Goal: Task Accomplishment & Management: Manage account settings

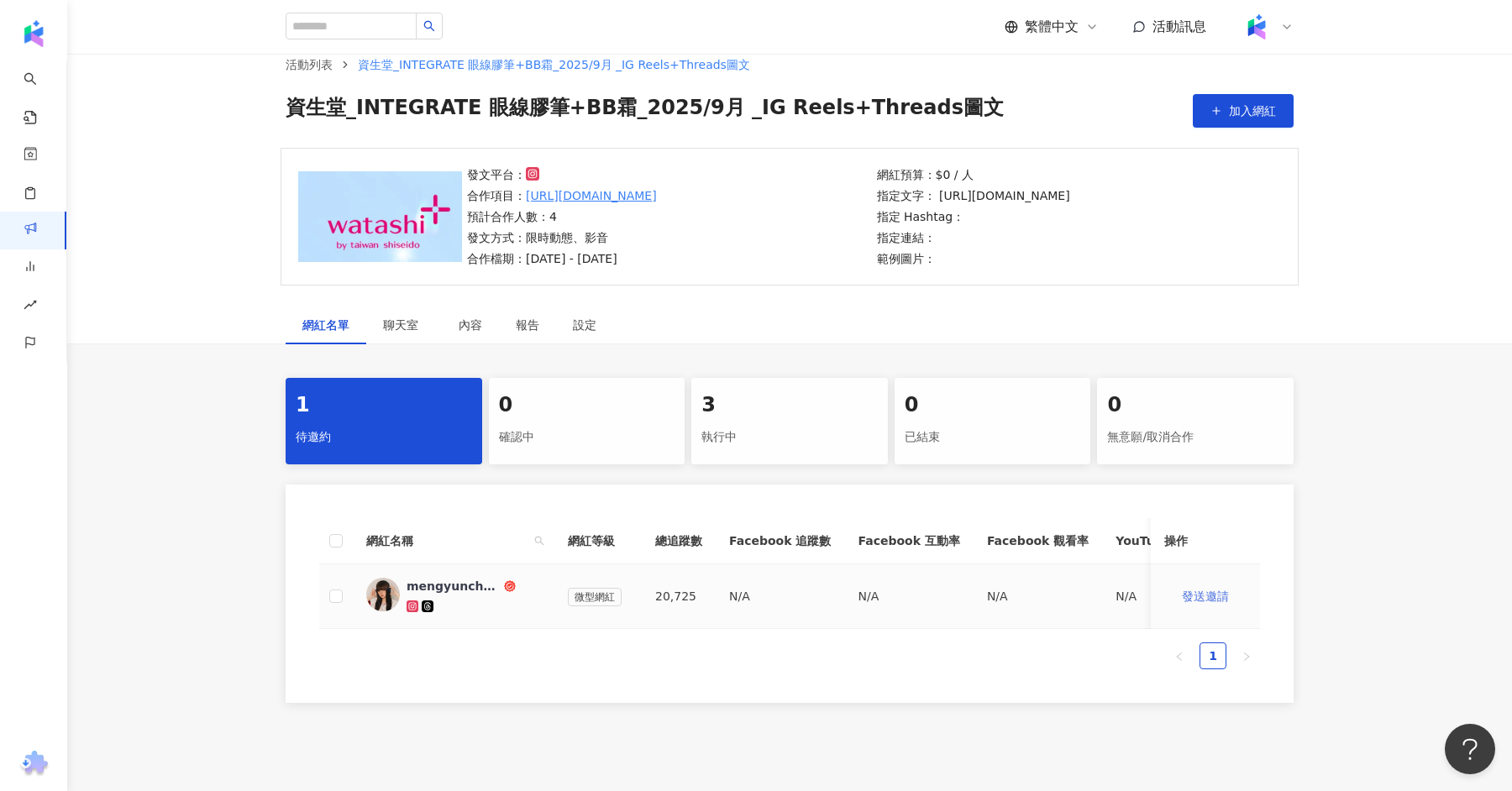
click at [1210, 579] on button "發送邀請" at bounding box center [1204, 596] width 82 height 33
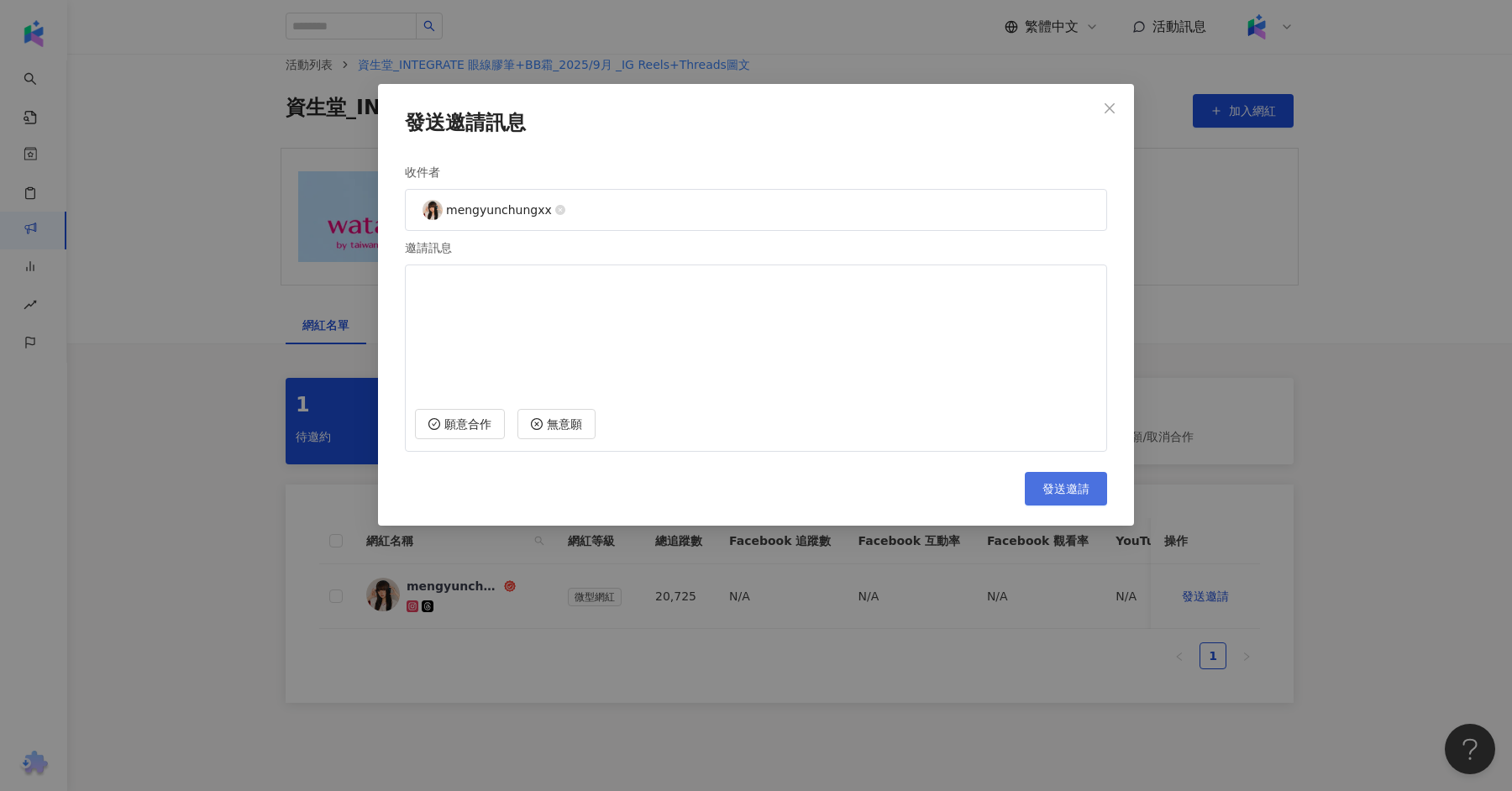
click at [1065, 486] on span "發送邀請" at bounding box center [1065, 488] width 47 height 14
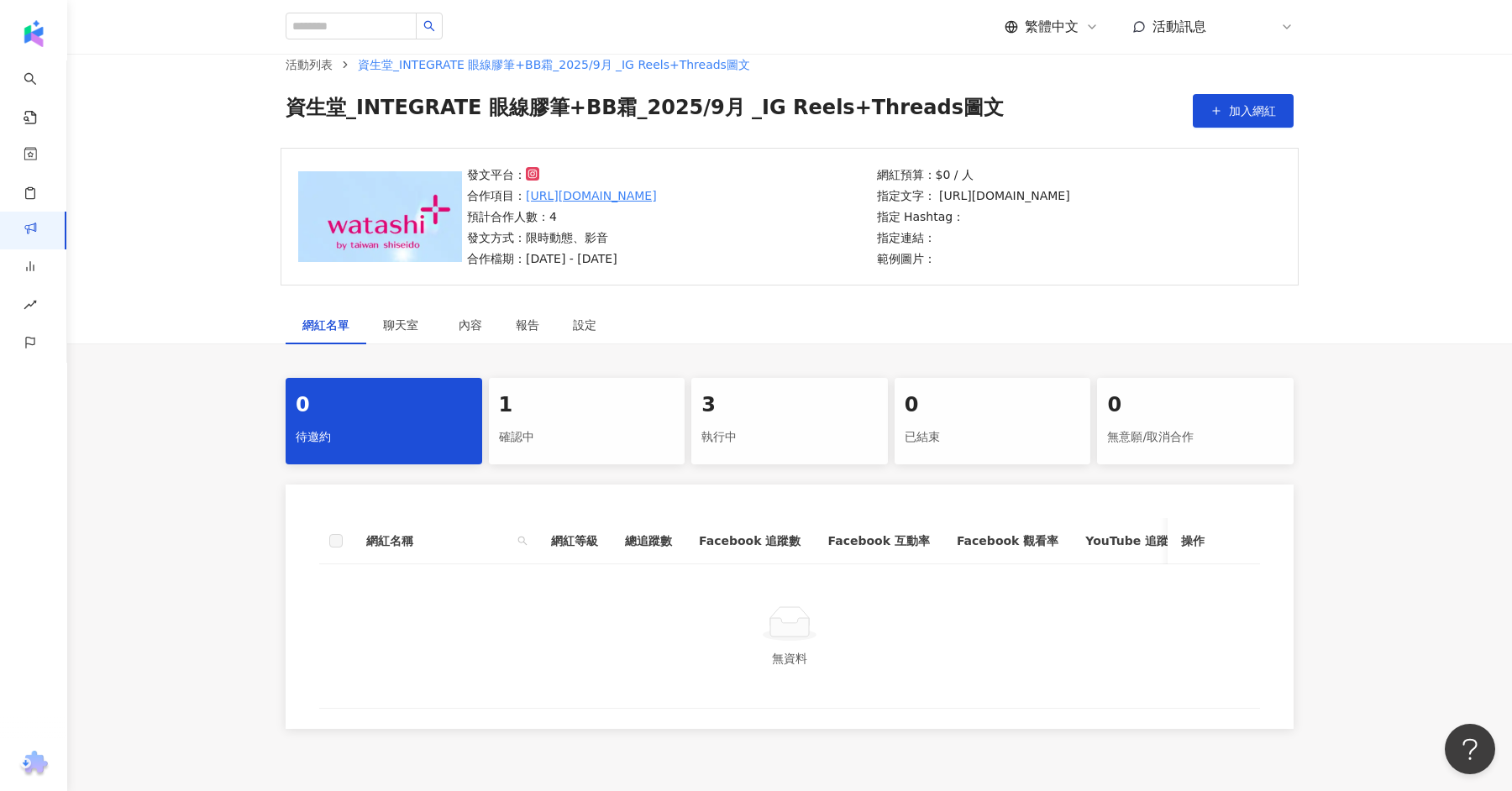
click at [557, 429] on div "確認中" at bounding box center [586, 437] width 176 height 29
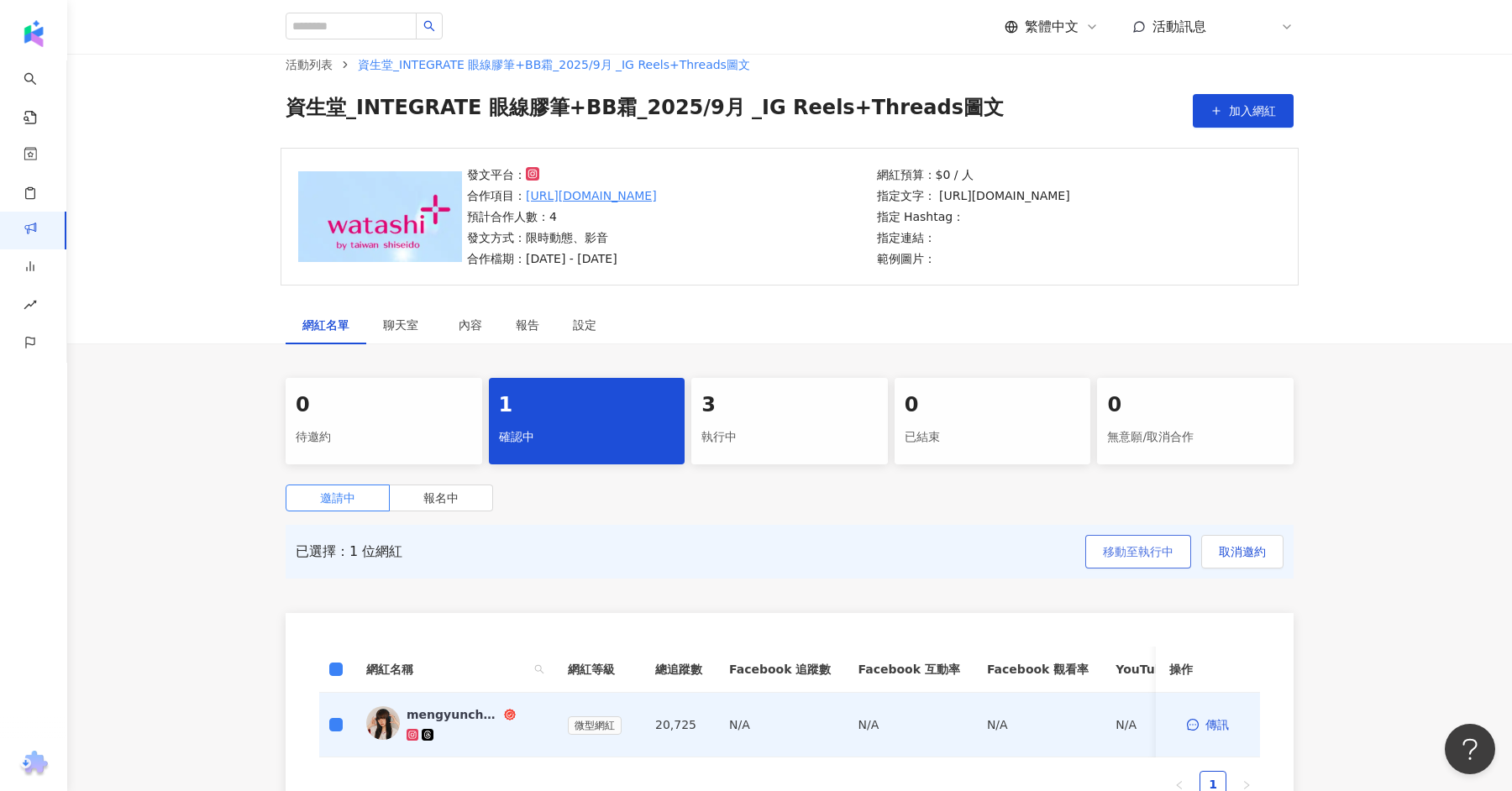
click at [1141, 556] on span "移動至執行中" at bounding box center [1138, 551] width 70 height 14
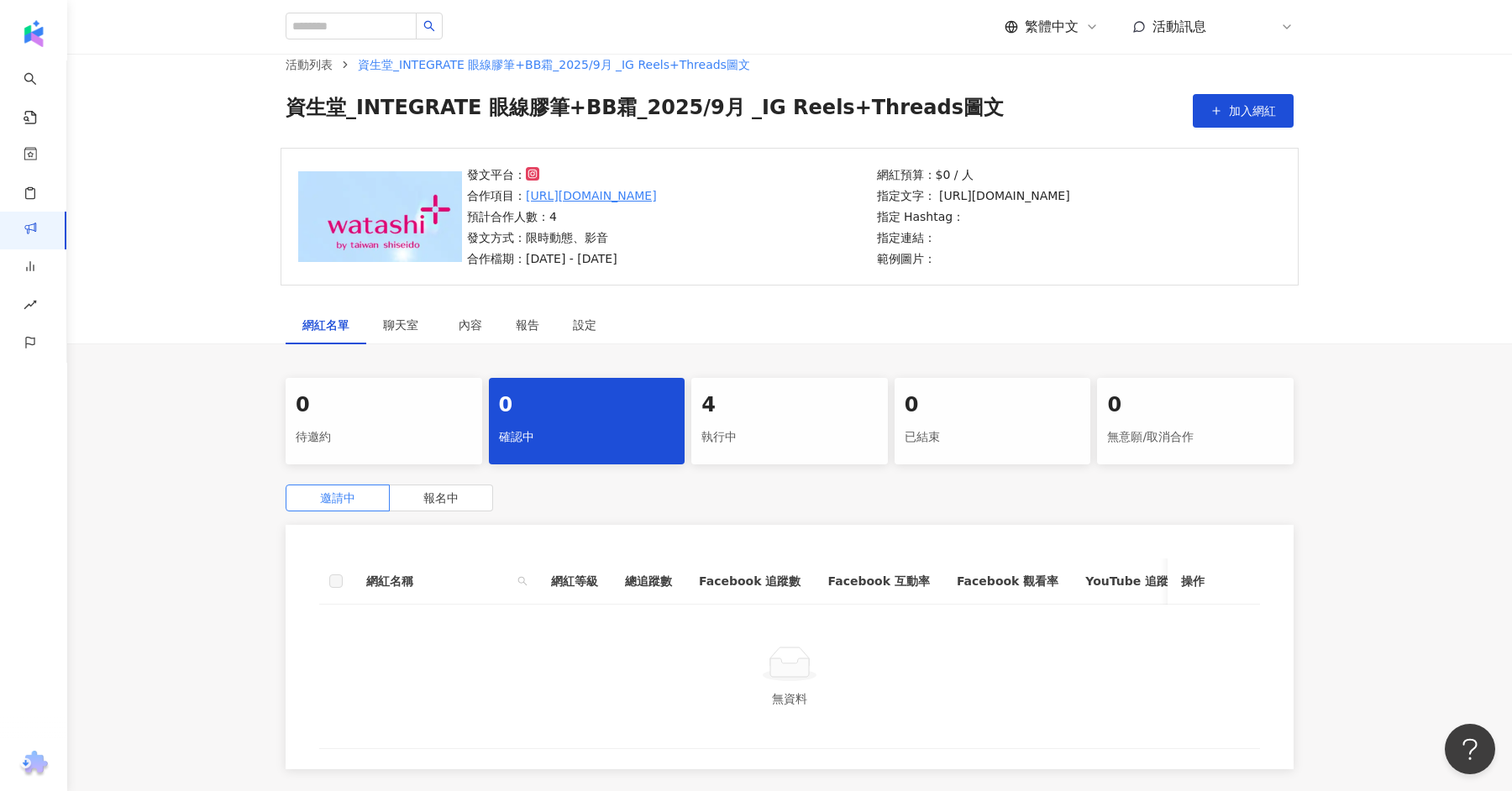
click at [776, 405] on div "4" at bounding box center [789, 405] width 176 height 29
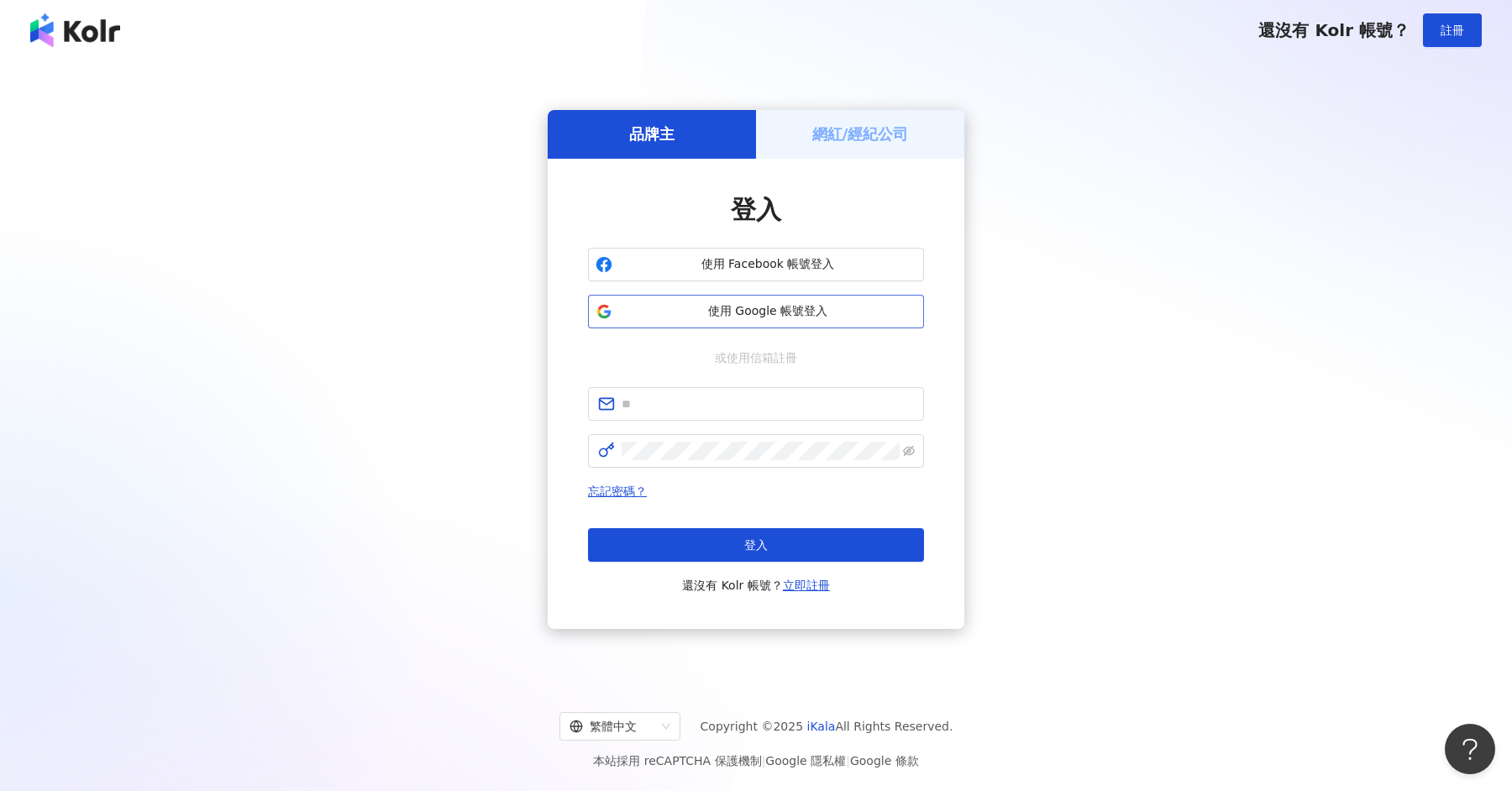
click at [787, 315] on span "使用 Google 帳號登入" at bounding box center [767, 311] width 297 height 17
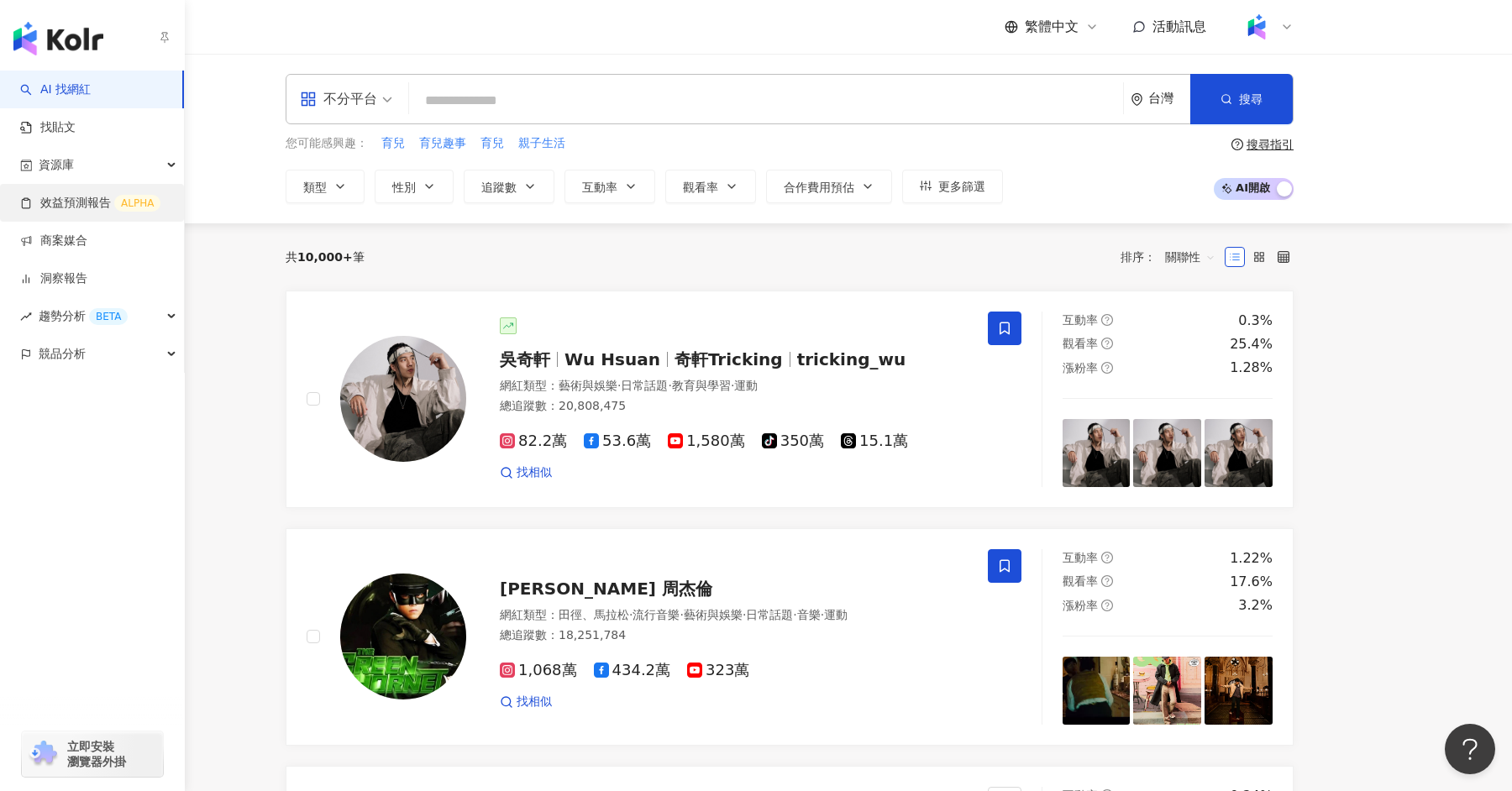
click at [37, 211] on link "效益預測報告 ALPHA" at bounding box center [90, 203] width 140 height 17
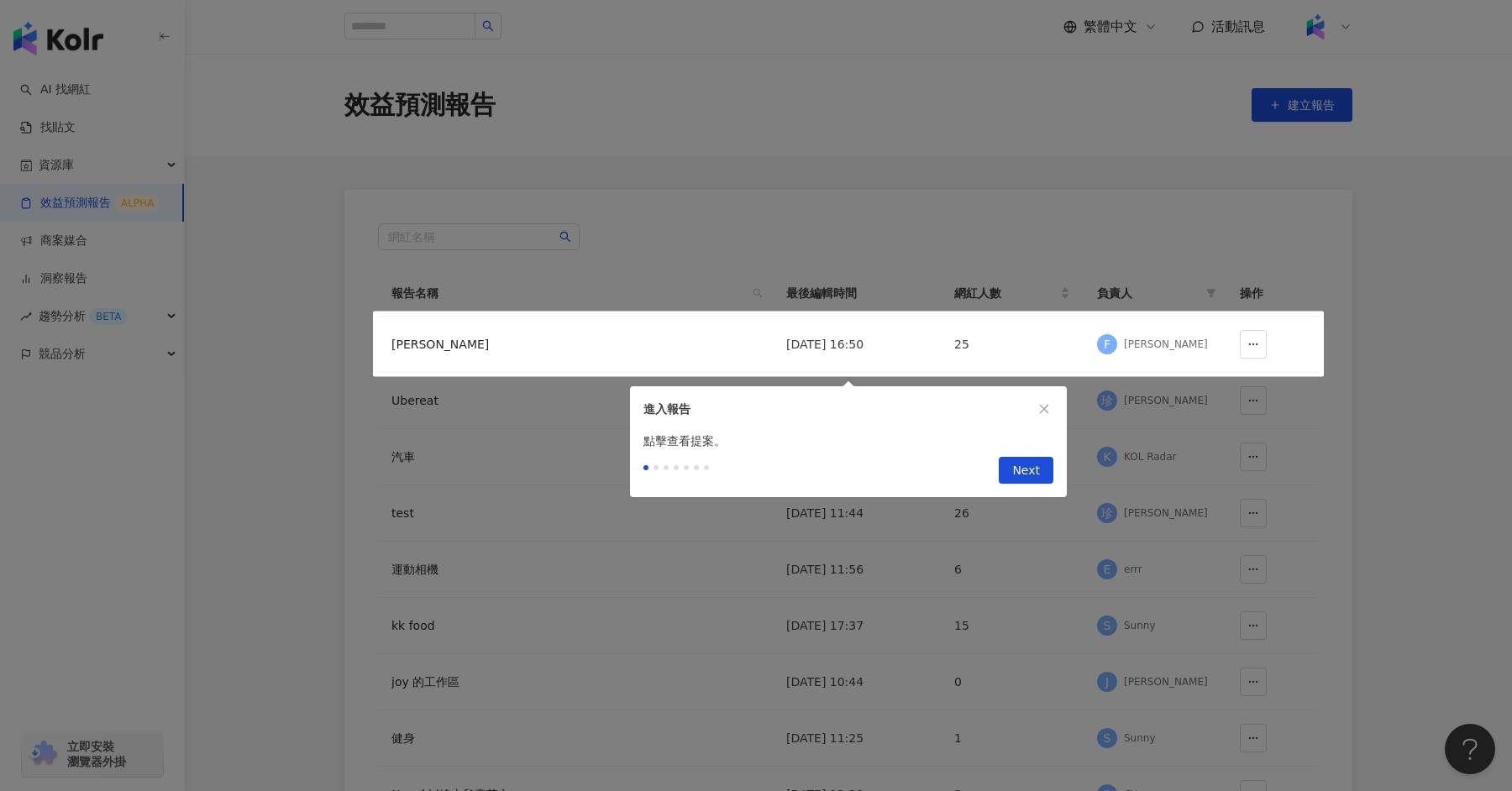
click at [73, 249] on div at bounding box center [756, 396] width 1512 height 791
click at [1047, 413] on icon "close" at bounding box center [1043, 408] width 12 height 12
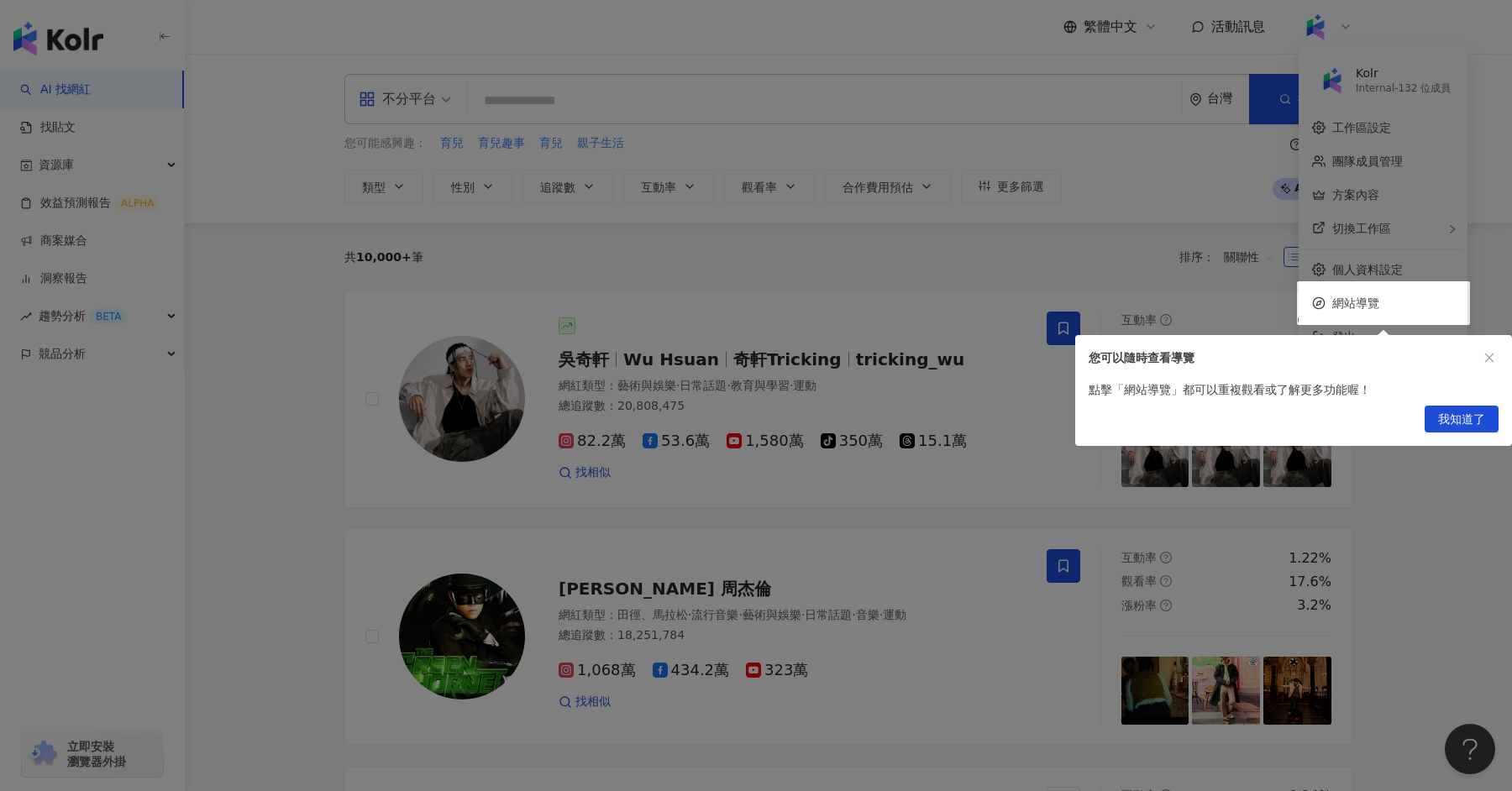
click at [1450, 433] on div "我知道了" at bounding box center [1292, 422] width 436 height 47
click at [1477, 421] on span "我知道了" at bounding box center [1461, 420] width 47 height 27
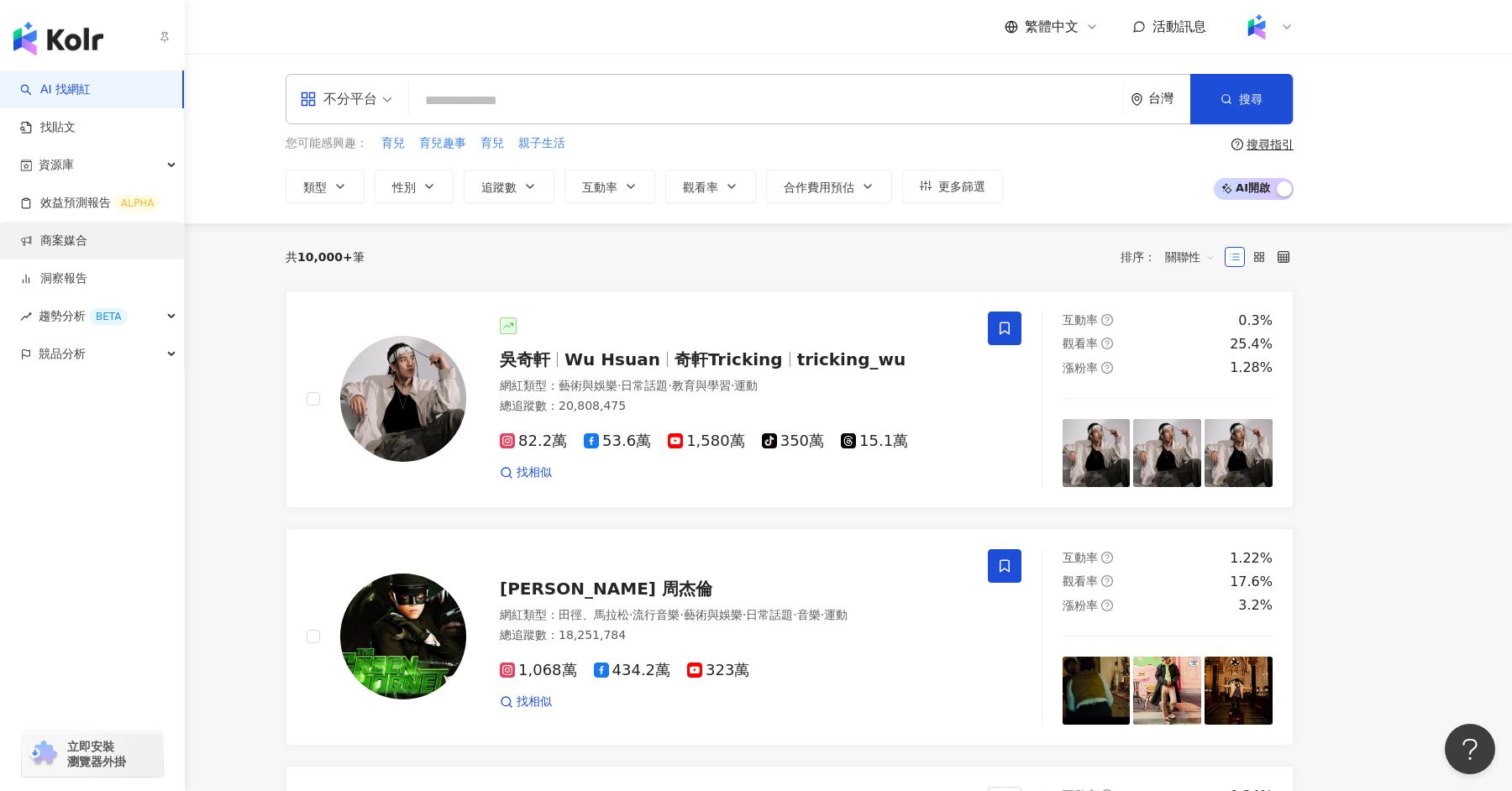
click at [65, 248] on link "商案媒合" at bounding box center [54, 241] width 68 height 17
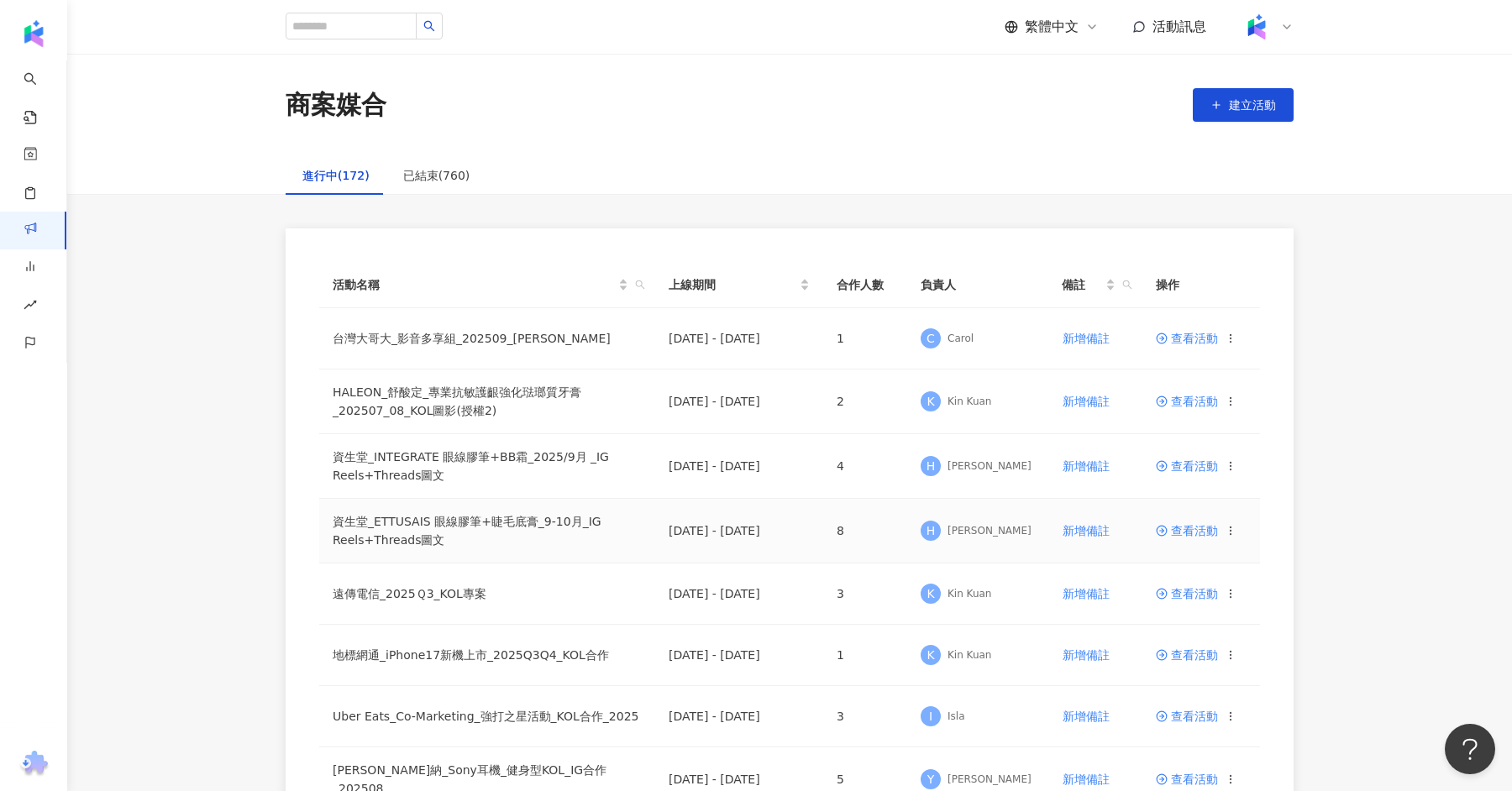
click at [475, 512] on td "資生堂_ETTUSAIS 眼線膠筆+睫毛底膏_9-10月_IG Reels+Threads圖文" at bounding box center [486, 531] width 336 height 65
click at [1166, 541] on td "查看活動" at bounding box center [1201, 531] width 118 height 65
click at [1166, 540] on td "查看活動" at bounding box center [1201, 531] width 118 height 65
click at [1170, 534] on span "查看活動" at bounding box center [1186, 531] width 62 height 12
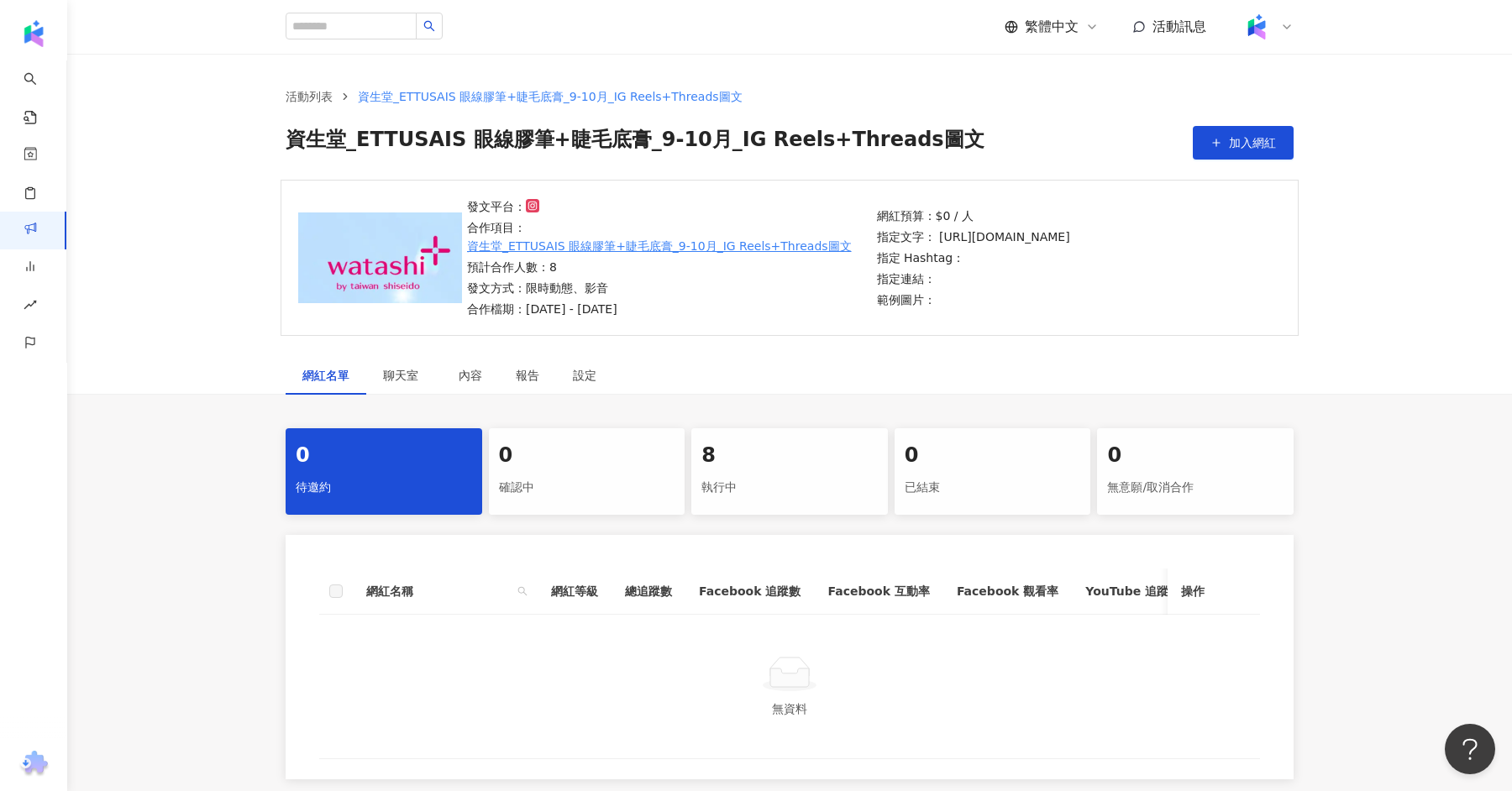
click at [790, 475] on div "執行中" at bounding box center [789, 487] width 176 height 29
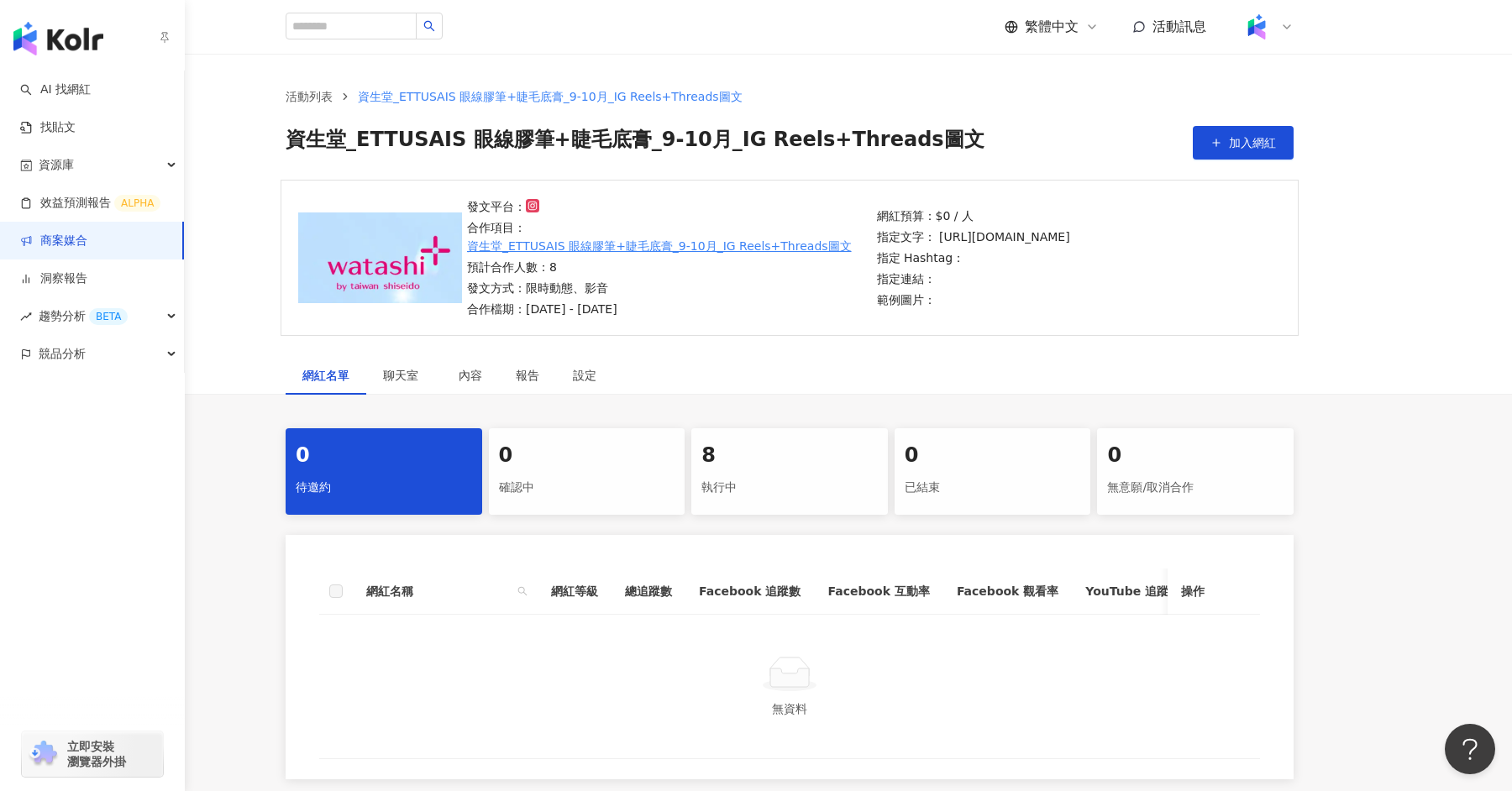
click at [87, 239] on link "商案媒合" at bounding box center [54, 241] width 68 height 17
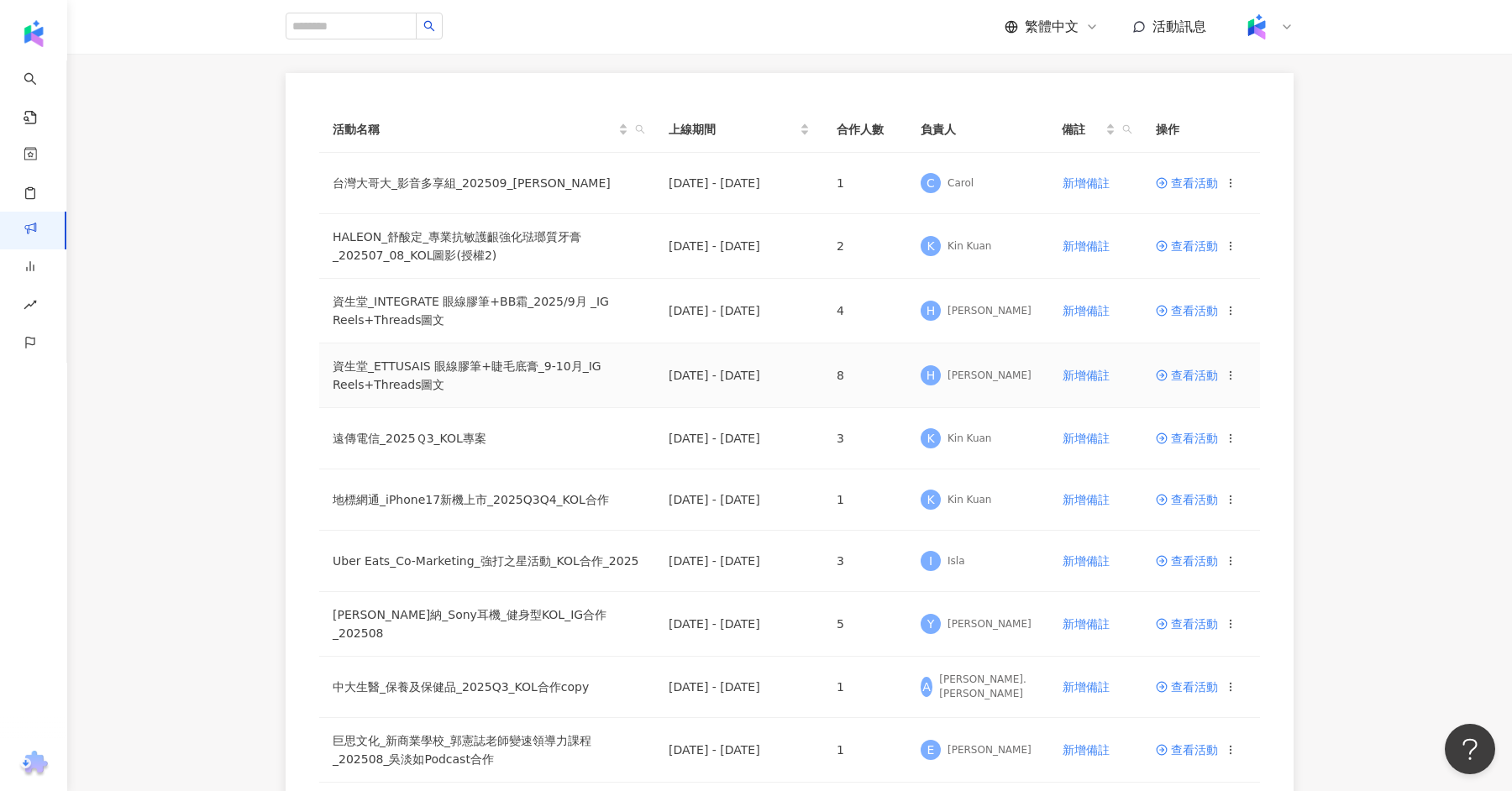
scroll to position [177, 0]
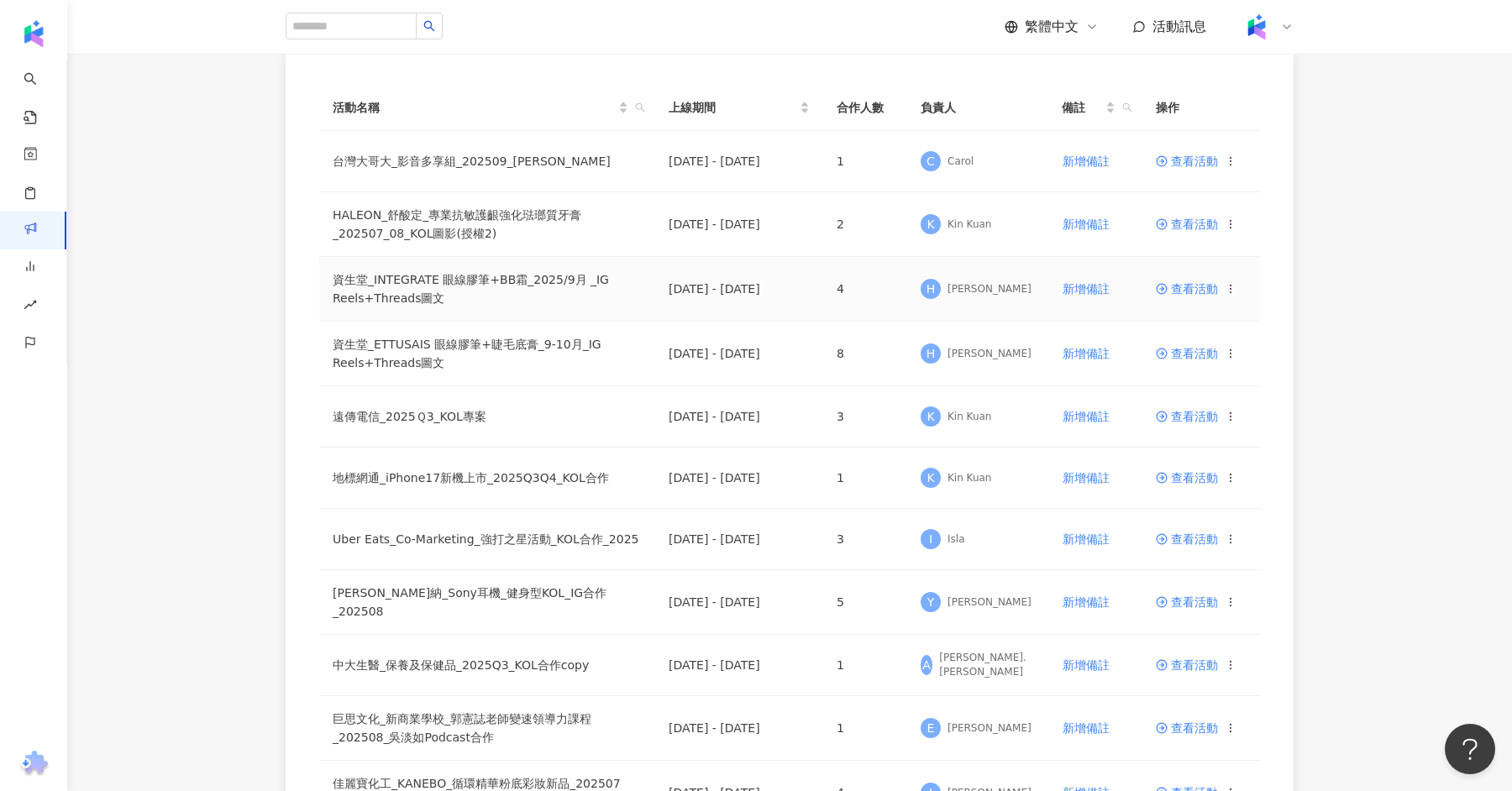
click at [1197, 292] on span "查看活動" at bounding box center [1186, 288] width 62 height 12
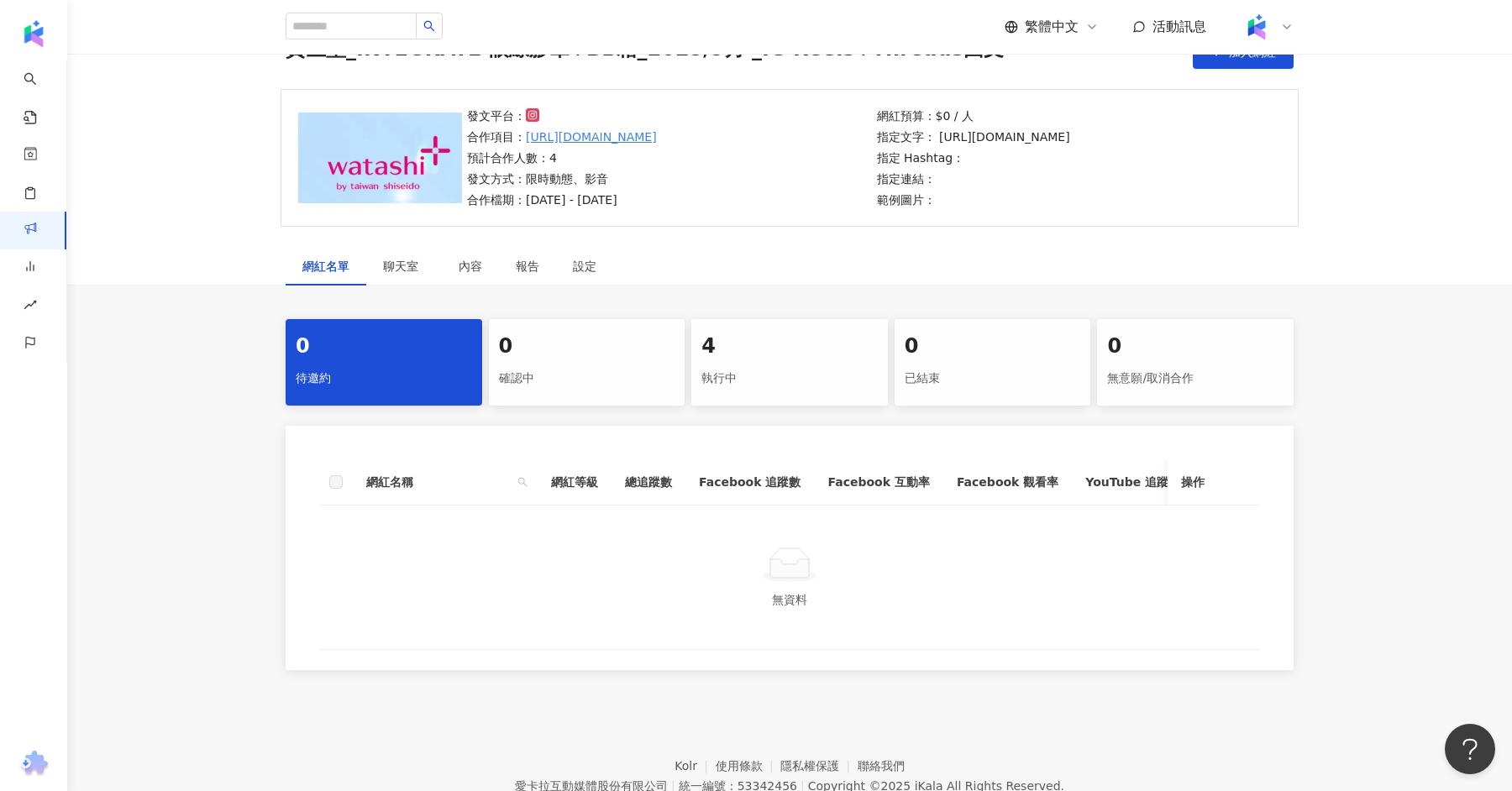
scroll to position [107, 0]
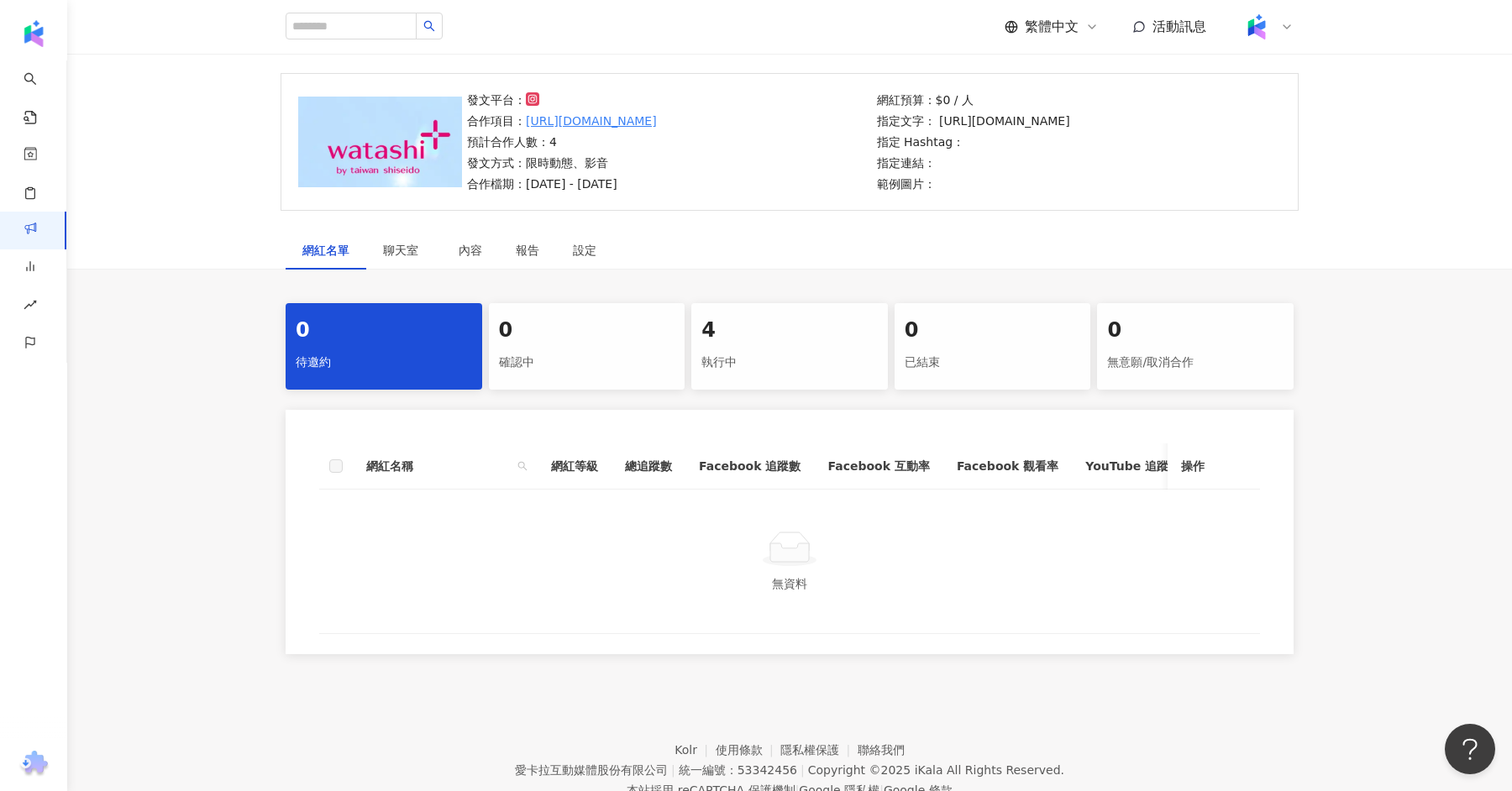
click at [738, 338] on div "4" at bounding box center [789, 331] width 176 height 29
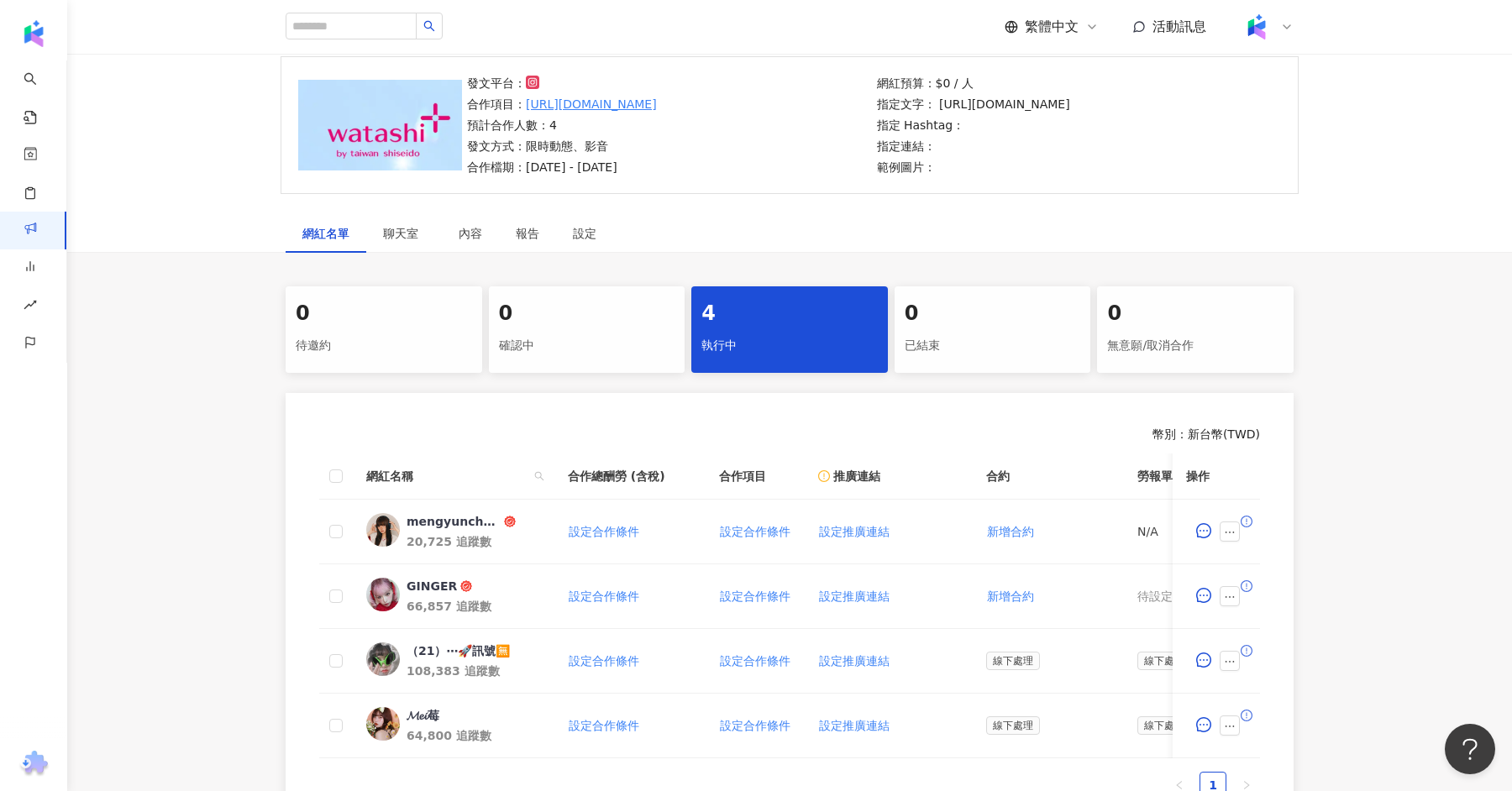
scroll to position [176, 0]
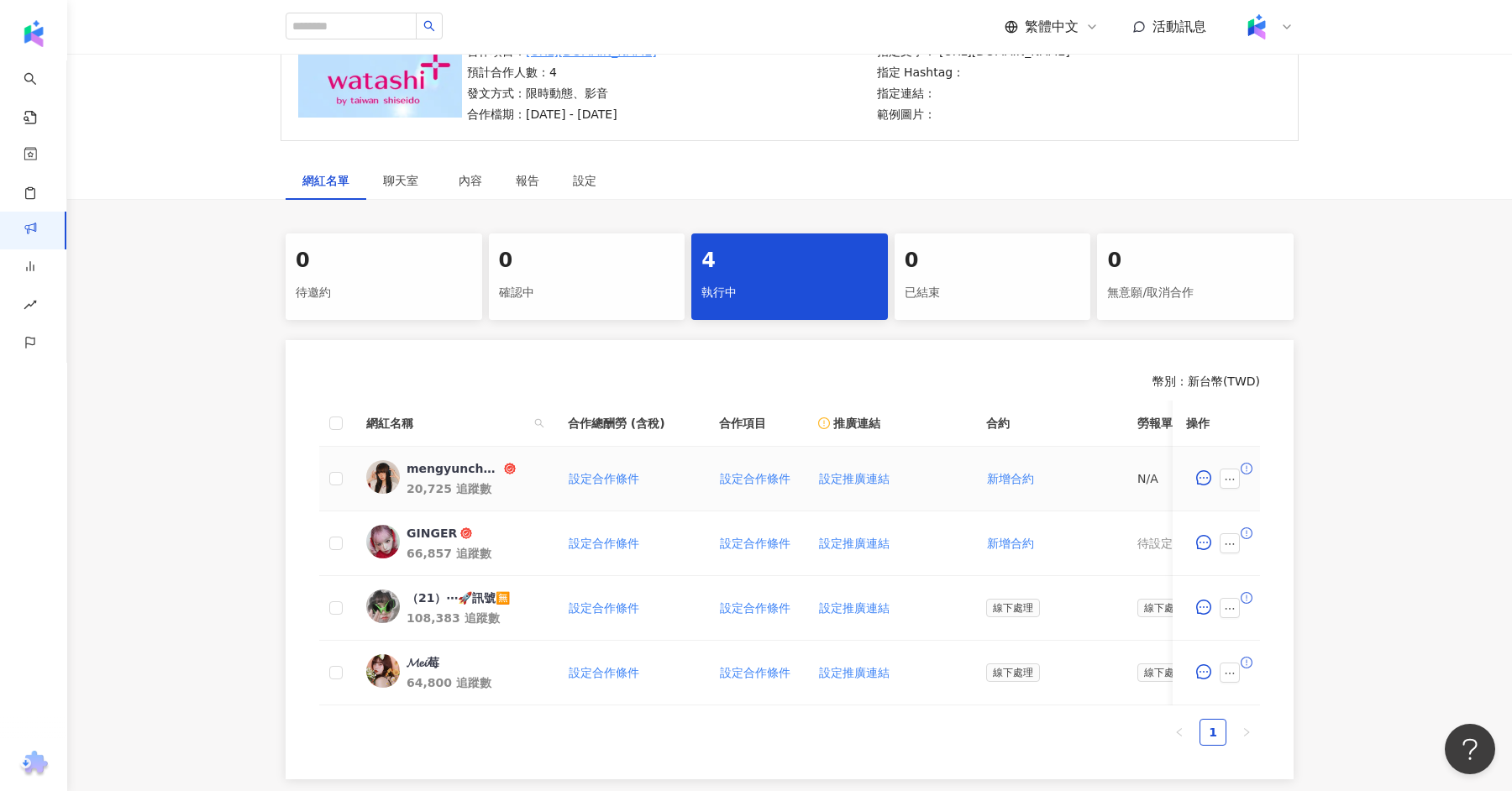
click at [1242, 479] on span at bounding box center [1232, 479] width 27 height 20
click at [1236, 479] on button "button" at bounding box center [1229, 479] width 20 height 20
click at [1270, 300] on span "查看帳務資訊" at bounding box center [1276, 294] width 86 height 19
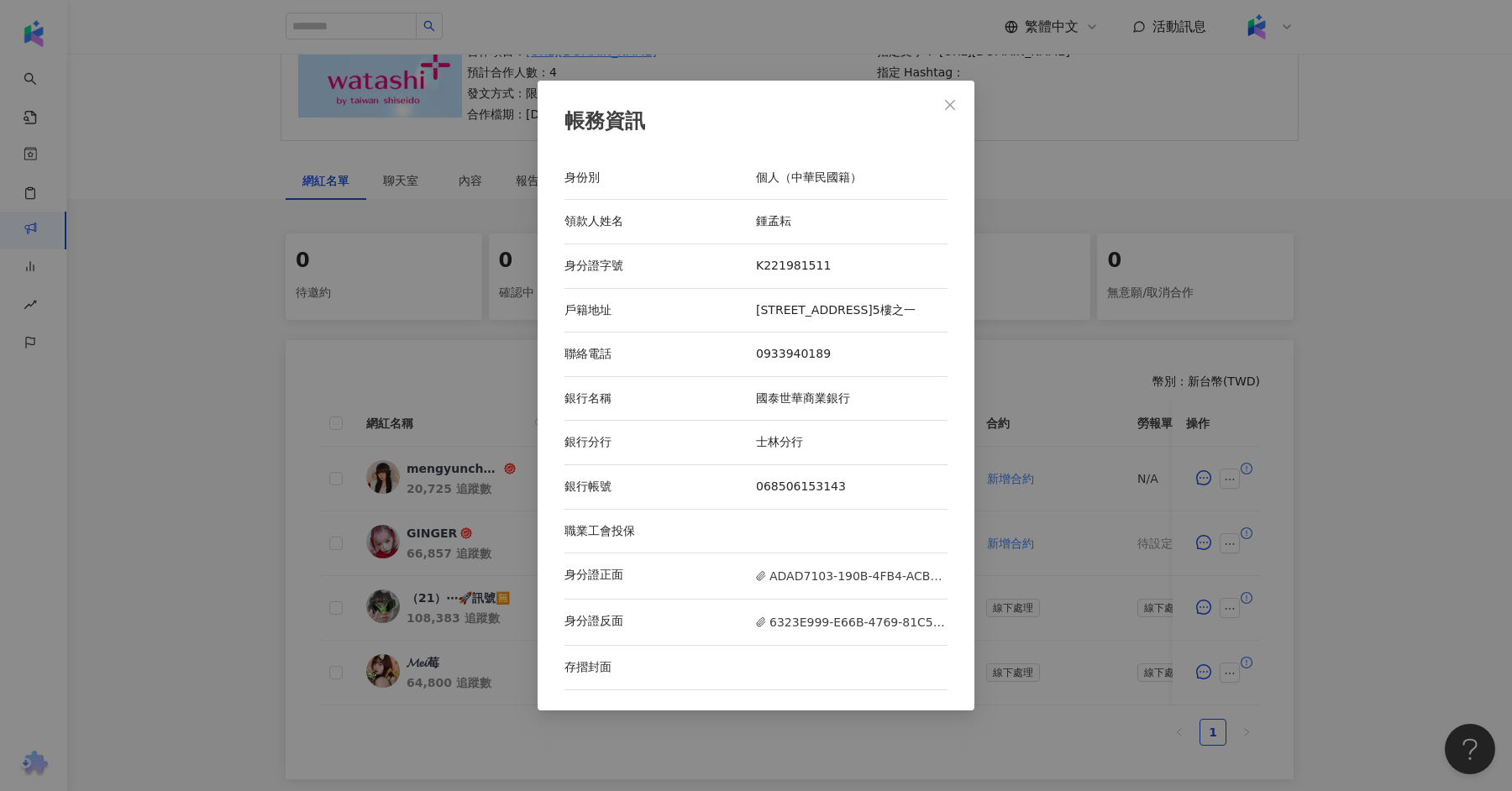
click at [788, 676] on div at bounding box center [851, 668] width 192 height 17
click at [956, 112] on button "Close" at bounding box center [950, 105] width 33 height 33
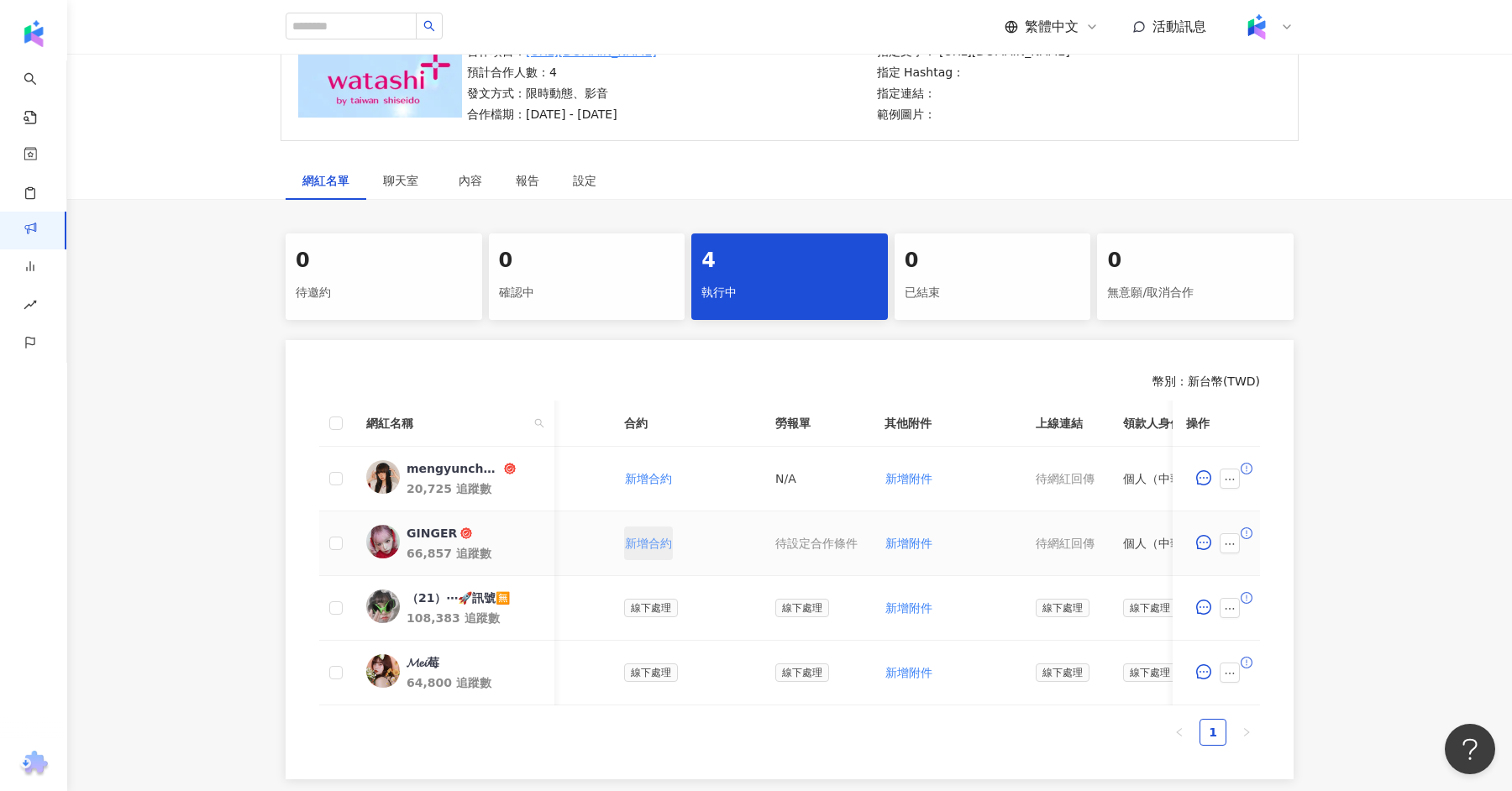
scroll to position [0, 365]
click at [897, 473] on span "新增附件" at bounding box center [905, 478] width 47 height 14
click at [1220, 479] on button "button" at bounding box center [1229, 479] width 20 height 20
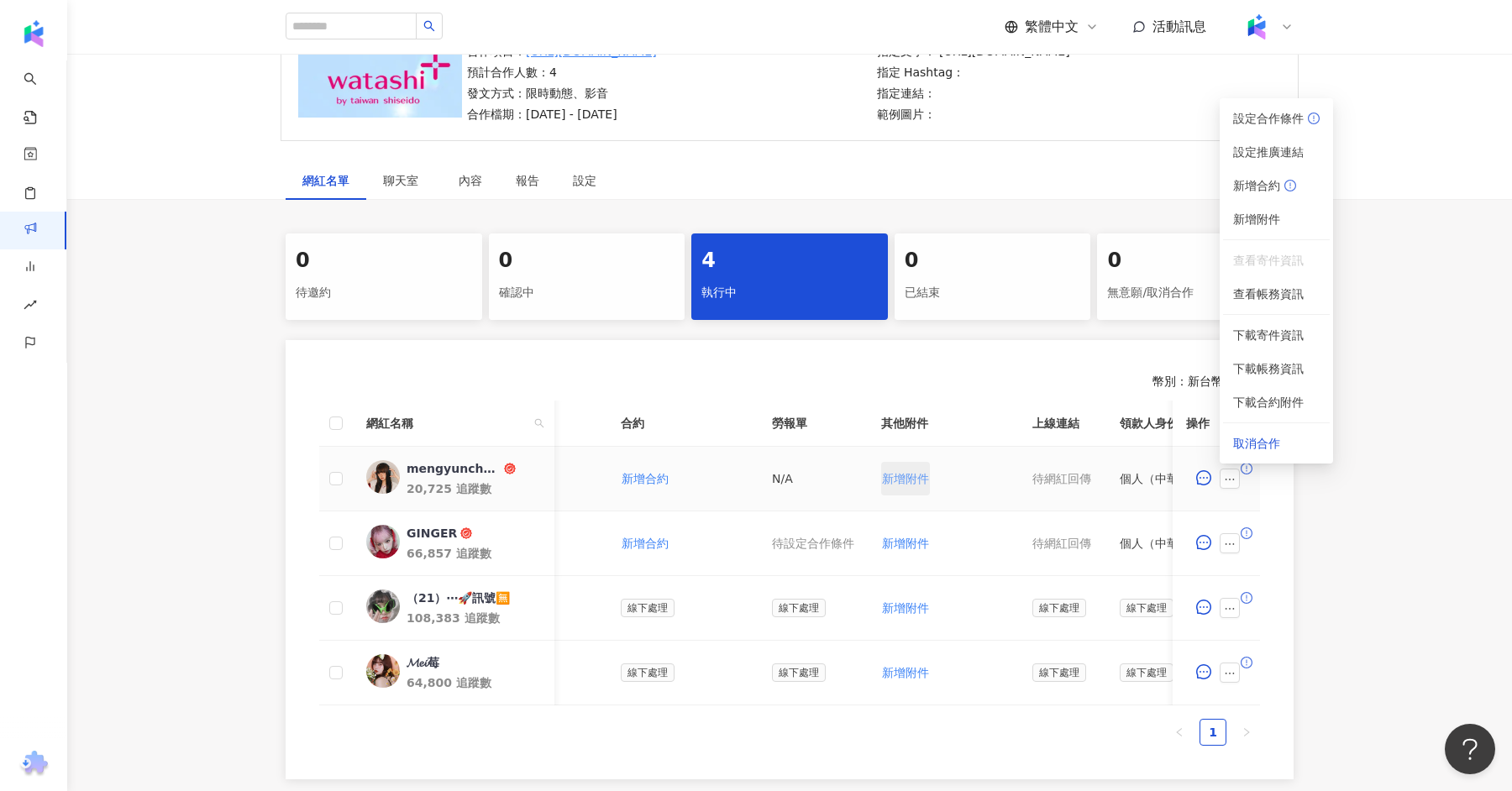
click at [894, 466] on button "新增附件" at bounding box center [905, 479] width 49 height 33
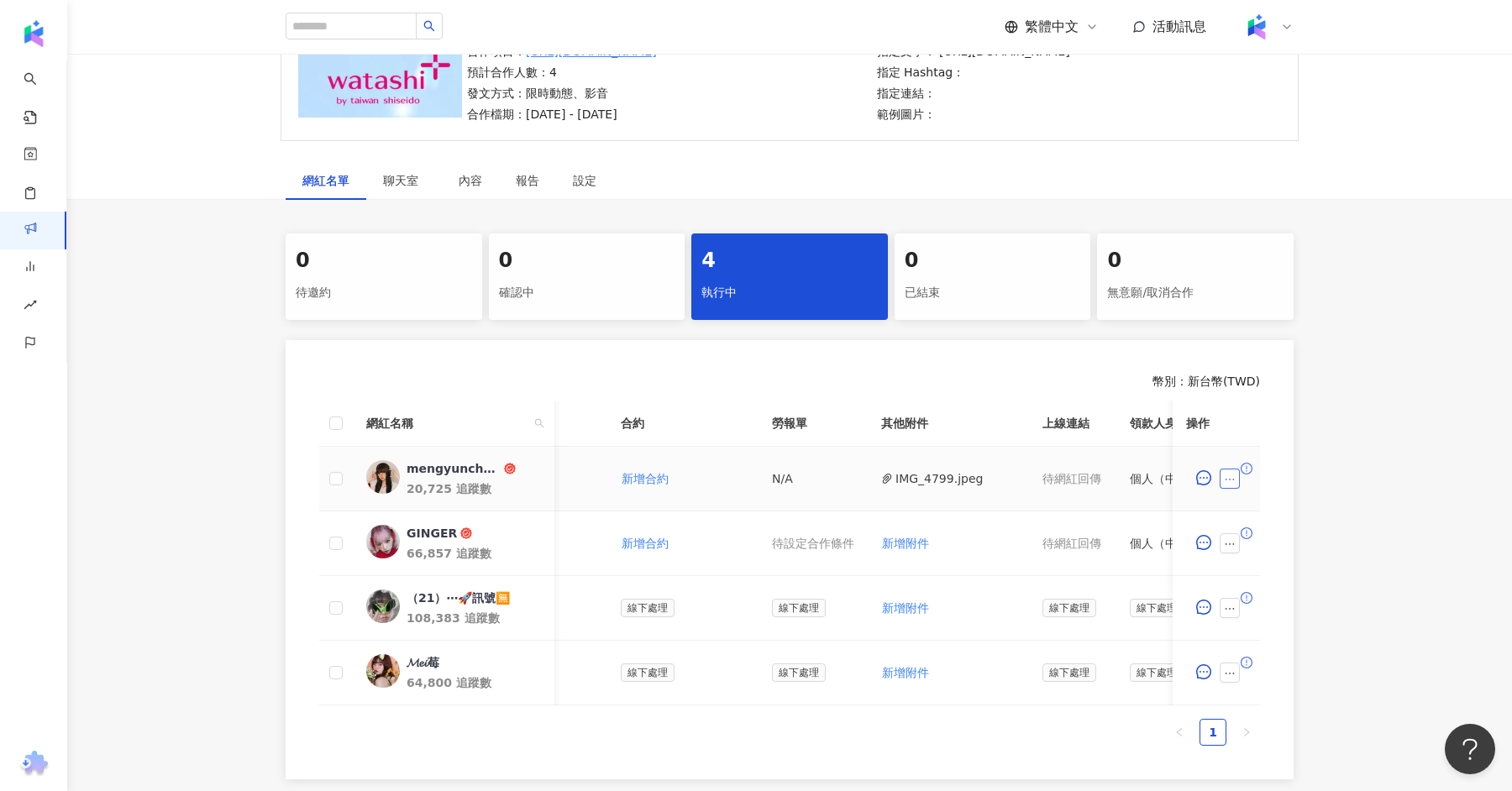
click at [1235, 482] on button "button" at bounding box center [1229, 479] width 20 height 20
click at [1278, 275] on li "查看寄件資訊" at bounding box center [1276, 260] width 107 height 33
click at [1277, 288] on span "查看帳務資訊" at bounding box center [1276, 294] width 86 height 19
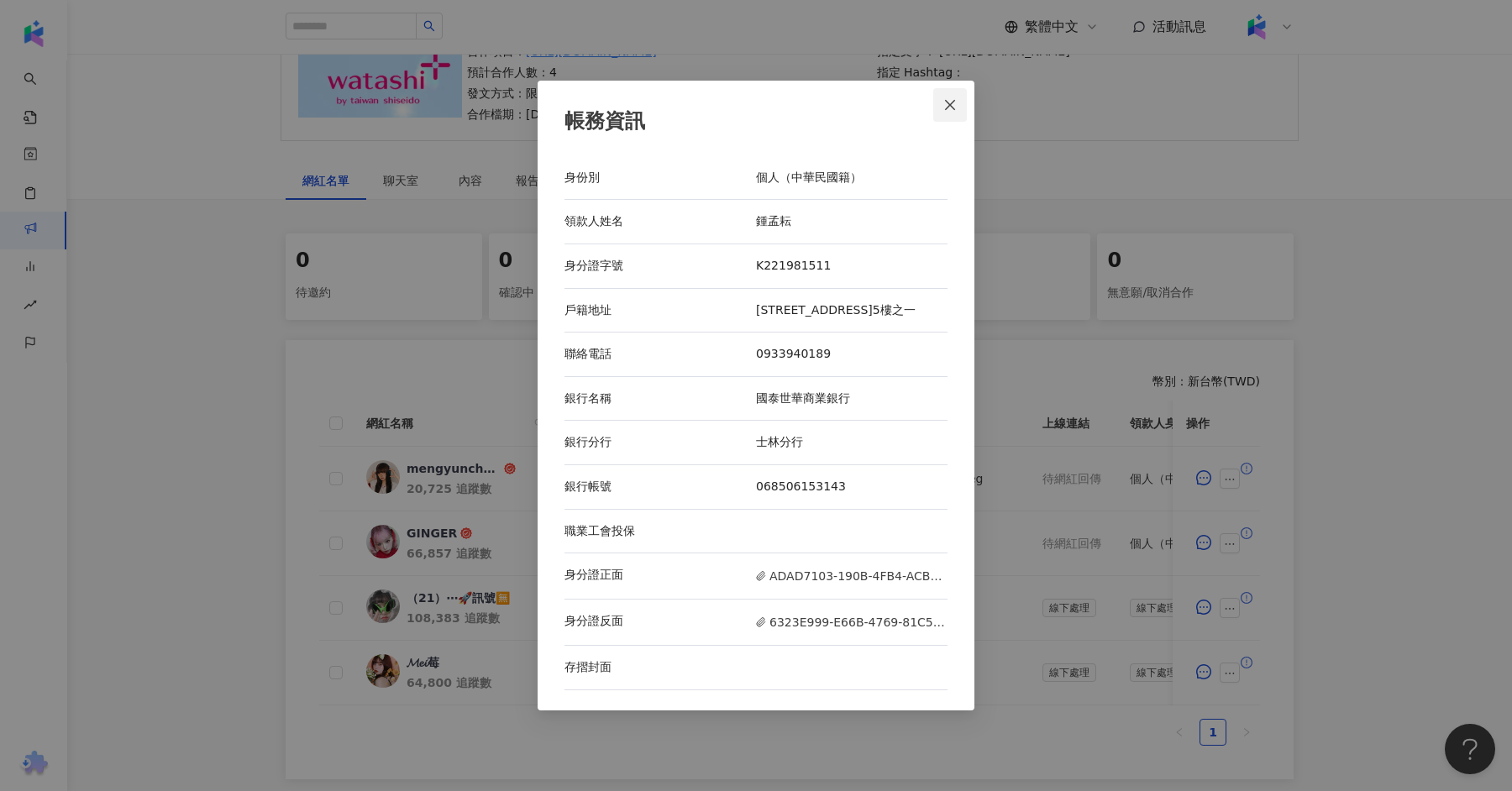
click at [950, 88] on button "Close" at bounding box center [950, 105] width 33 height 33
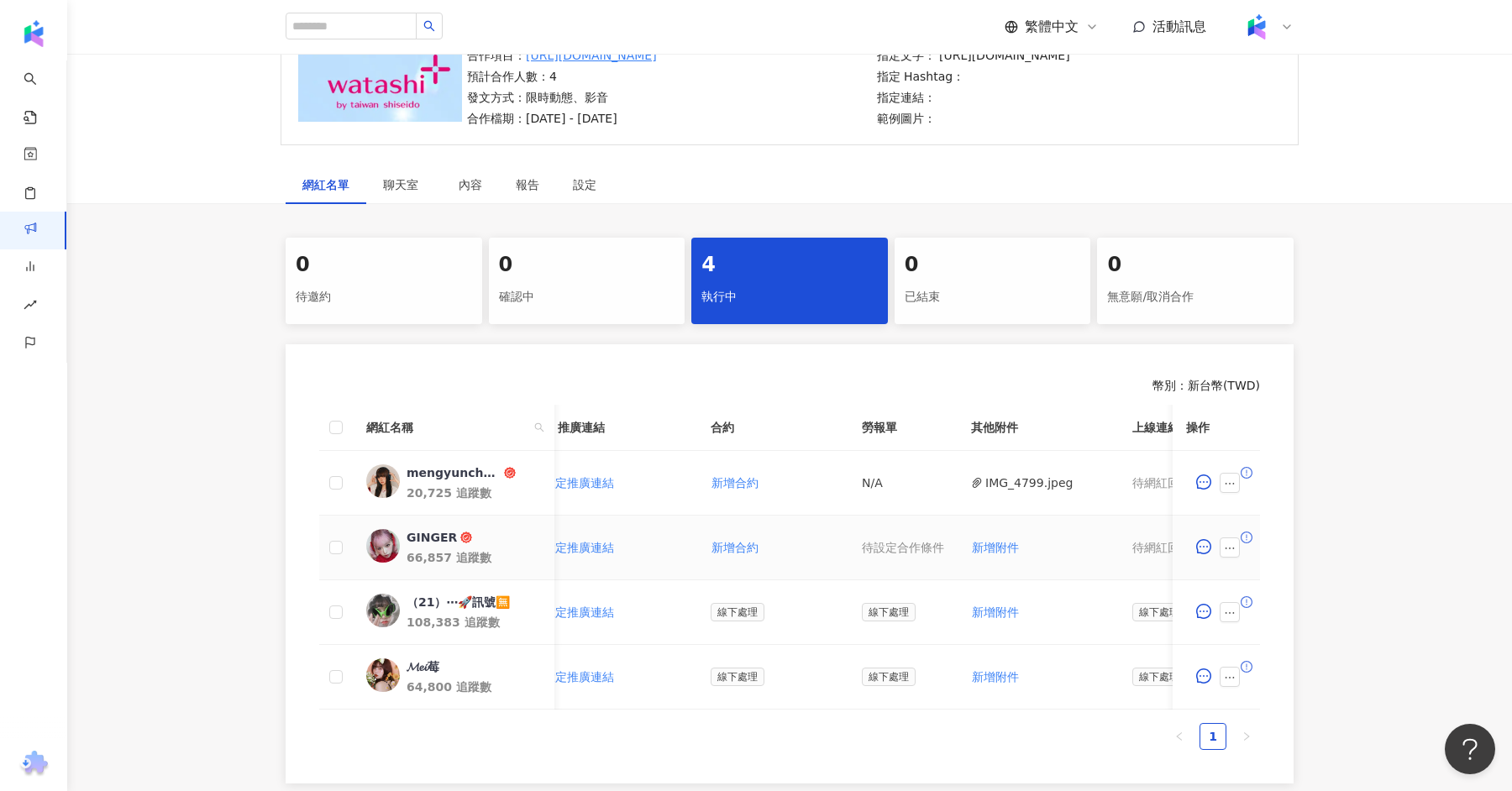
scroll to position [0, 302]
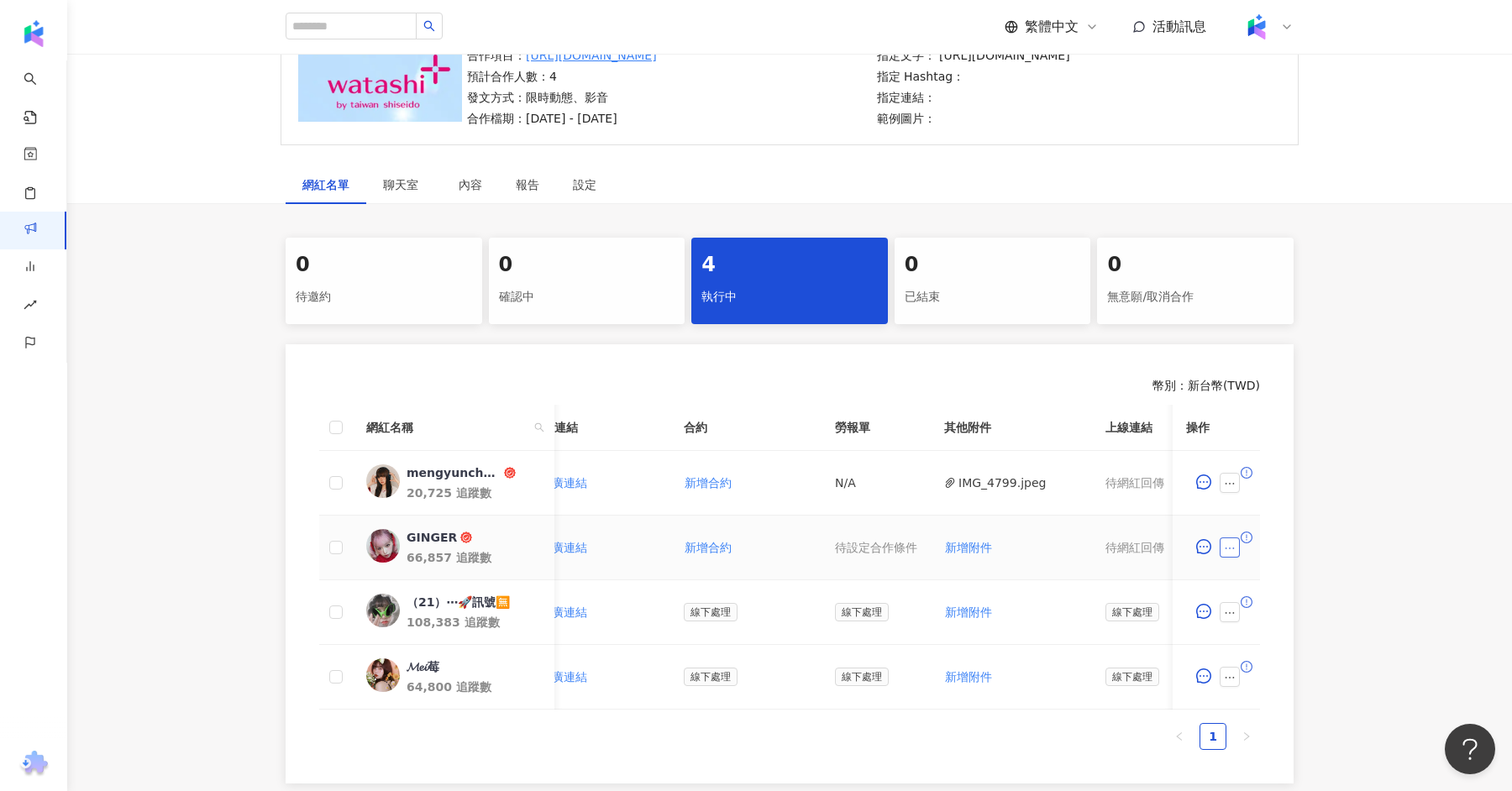
click at [1232, 546] on icon "ellipsis" at bounding box center [1229, 548] width 12 height 12
click at [1276, 355] on span "查看帳務資訊" at bounding box center [1276, 363] width 86 height 19
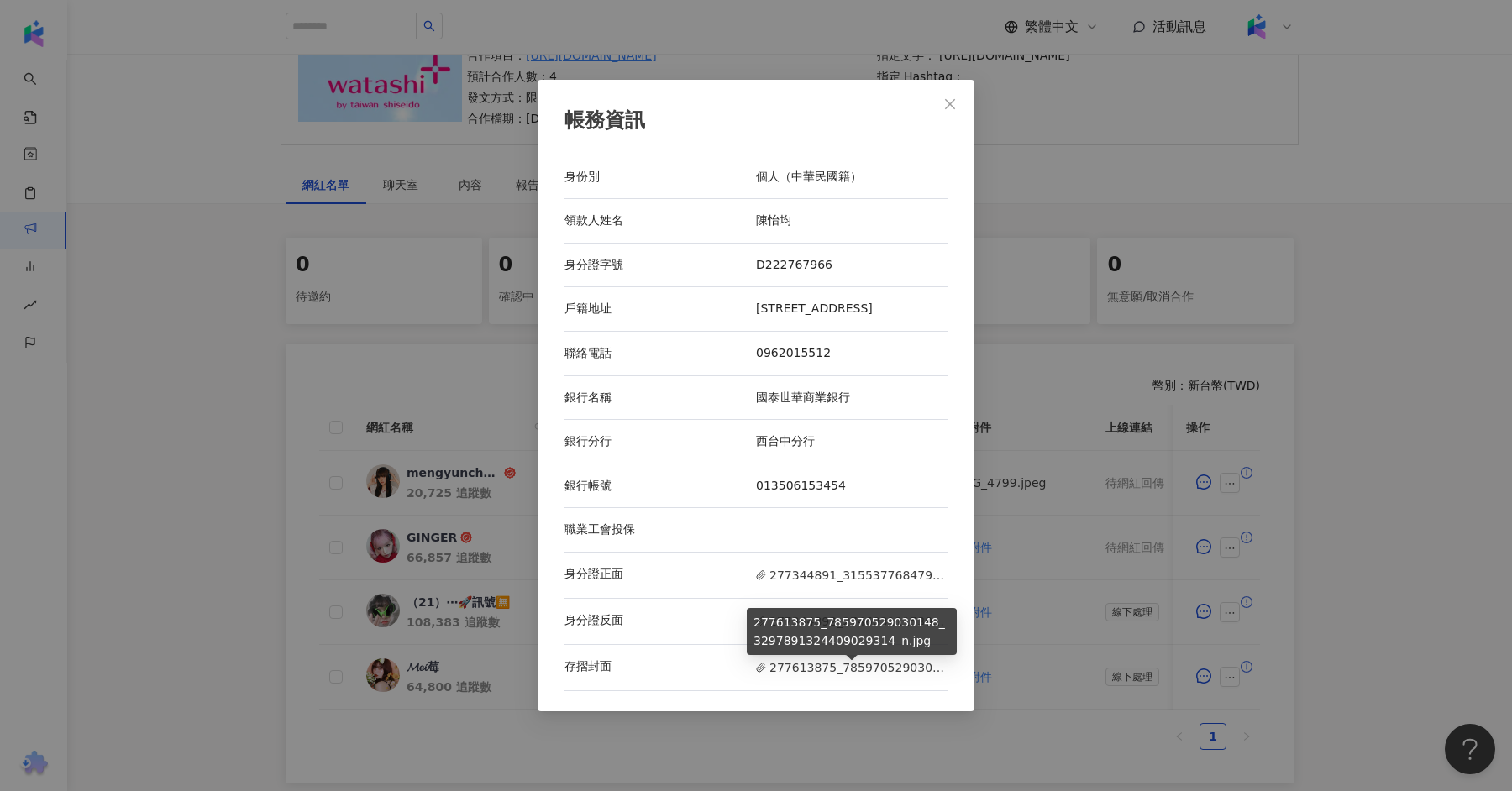
click at [878, 669] on span "277613875_785970529030148_3297891324409029314_n.jpg" at bounding box center [851, 668] width 192 height 19
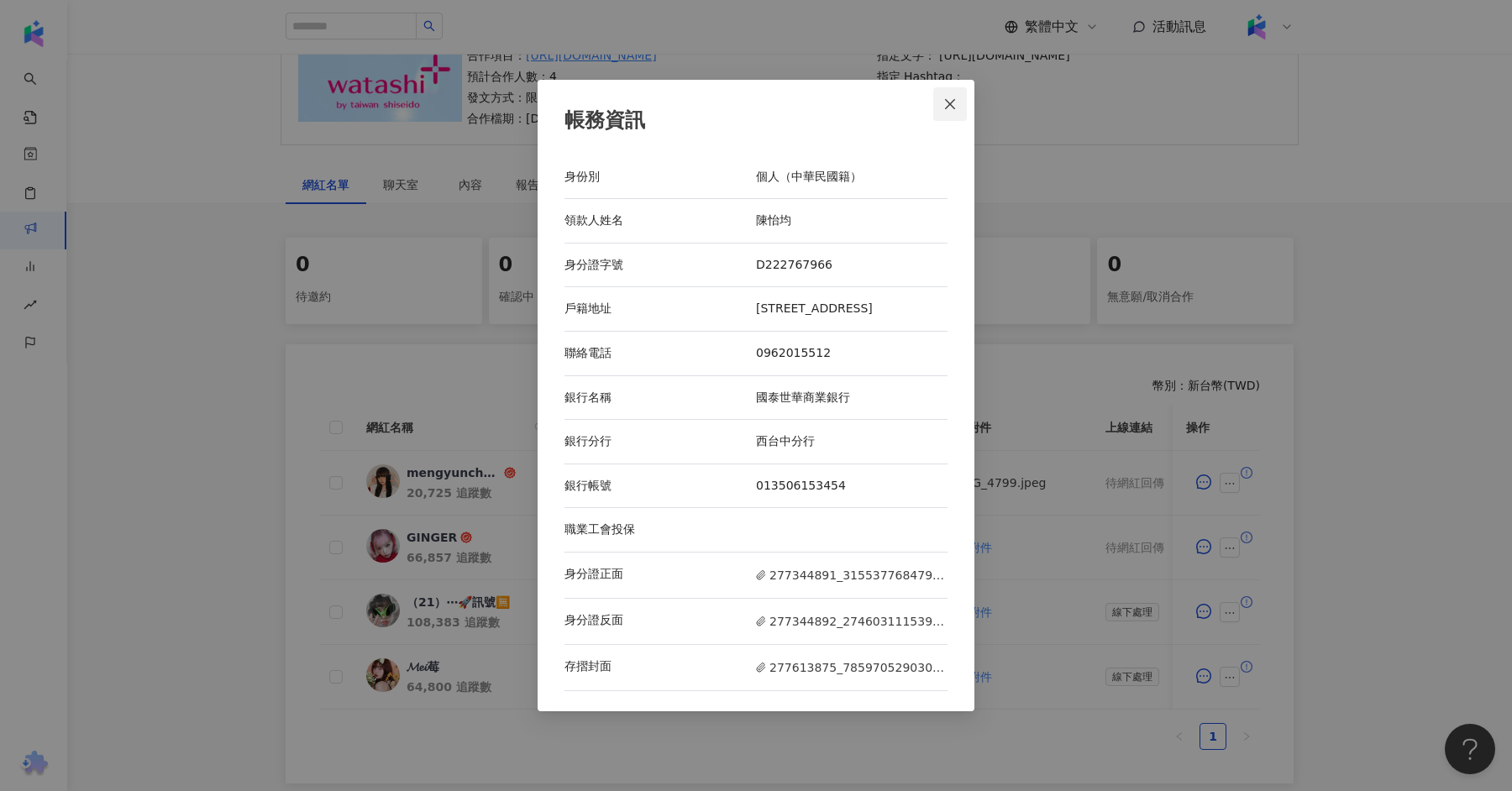
click at [951, 97] on icon "close" at bounding box center [950, 104] width 14 height 14
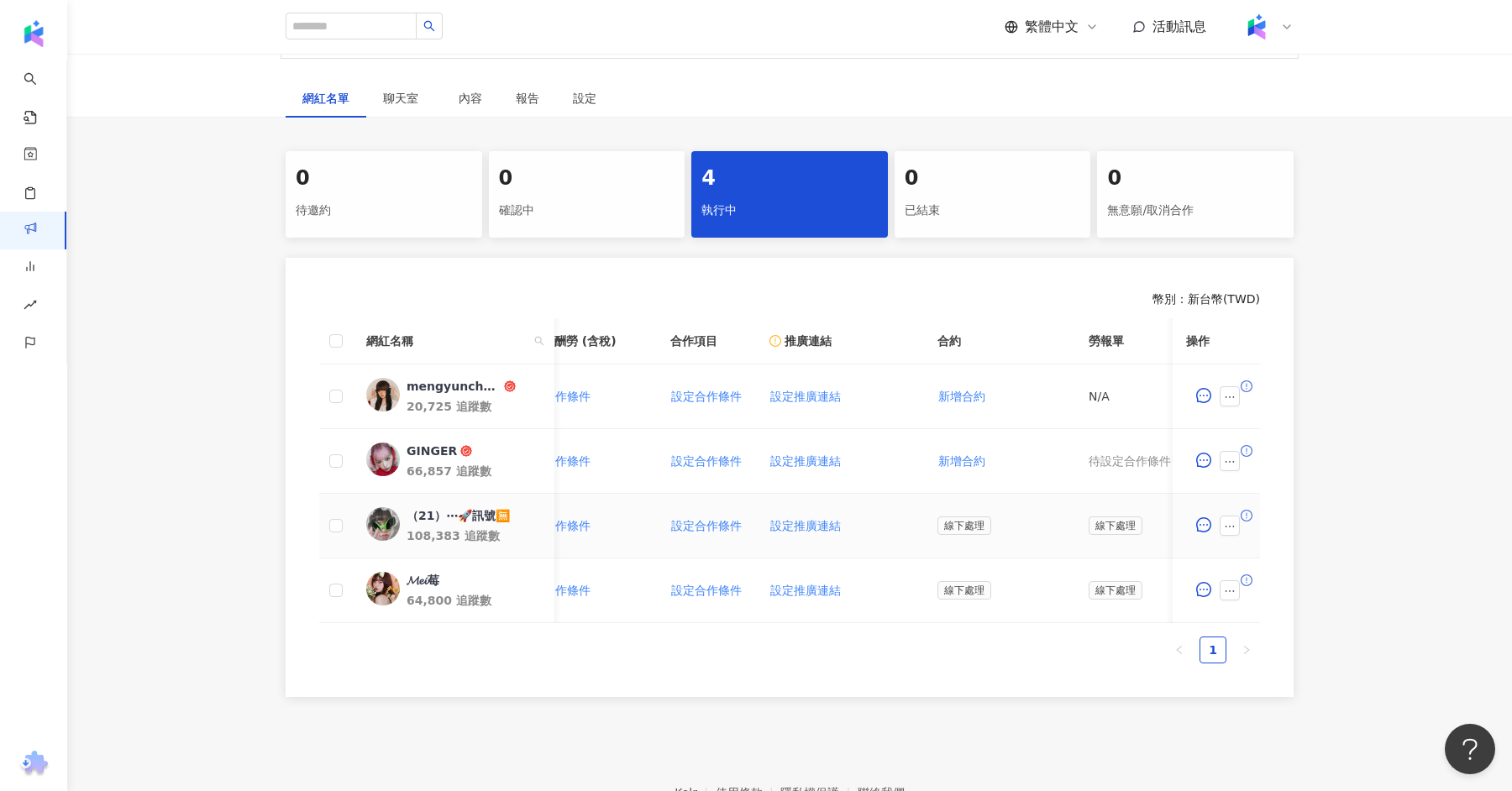
scroll to position [0, 2]
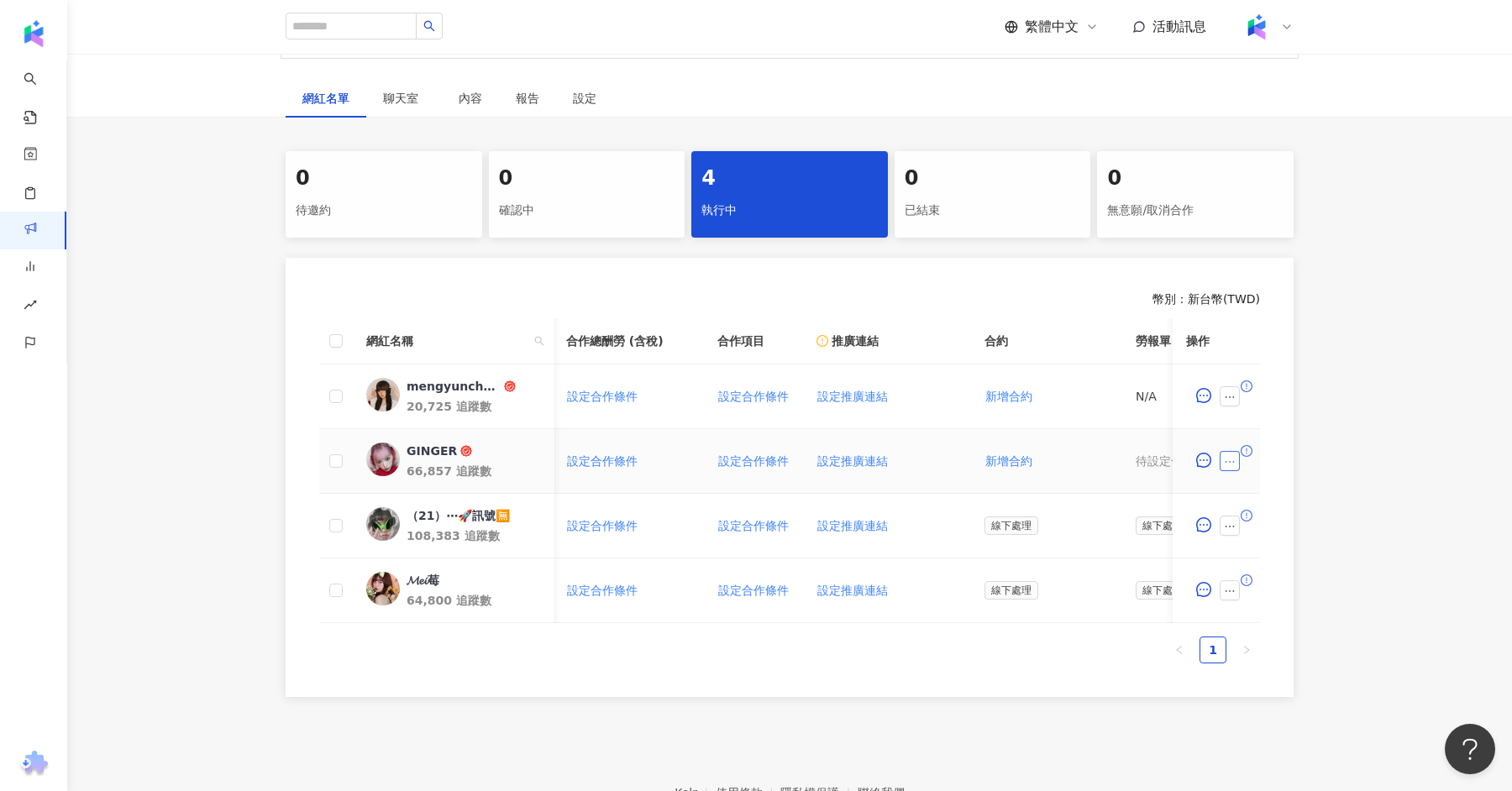
click at [1234, 458] on icon "ellipsis" at bounding box center [1229, 461] width 12 height 12
click at [1289, 276] on span "查看帳務資訊" at bounding box center [1276, 276] width 86 height 19
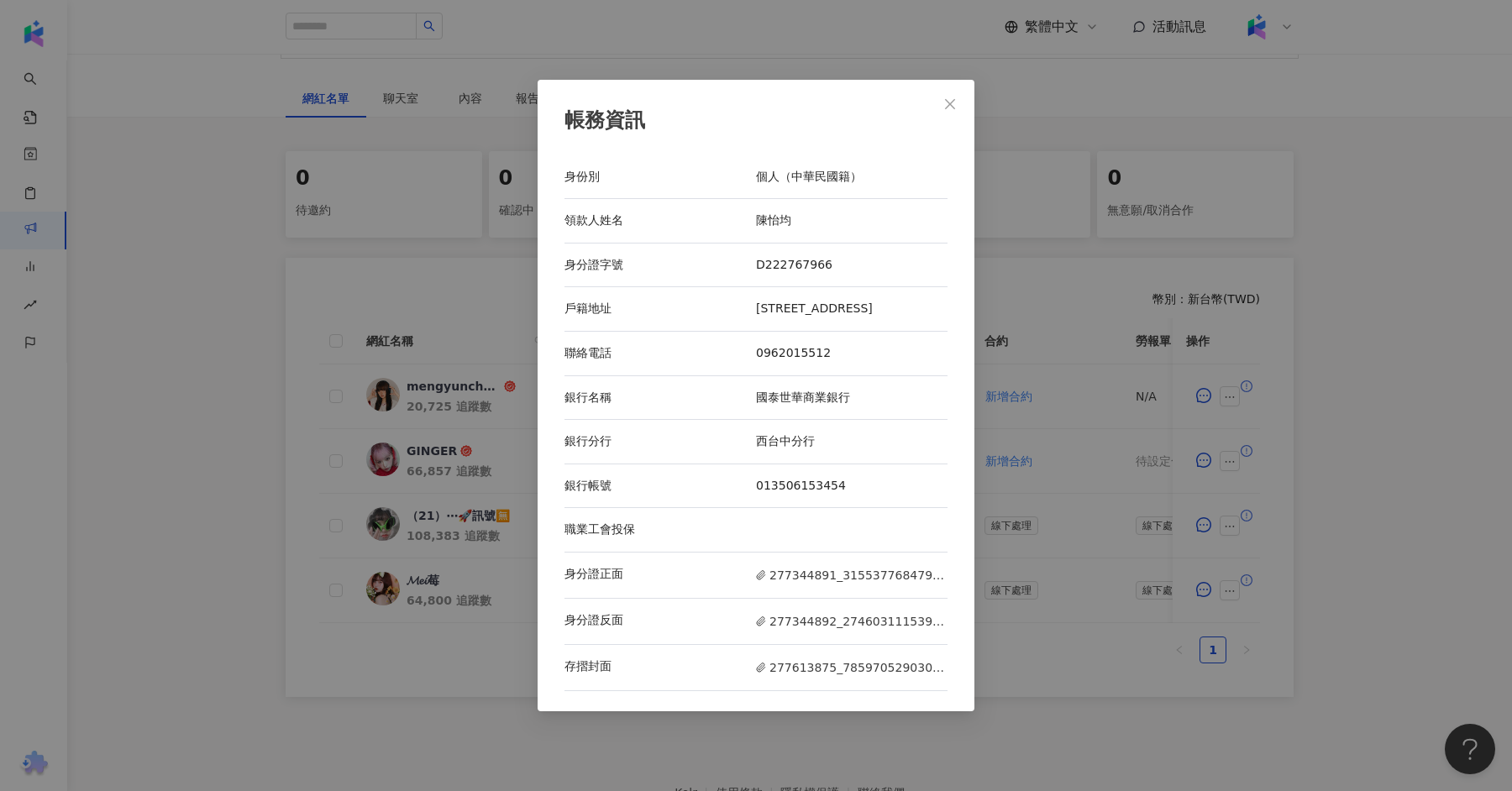
click at [801, 570] on div "身分證正面 277344891_3155377684790273_4337446184479328699_n.jpg" at bounding box center [755, 575] width 383 height 46
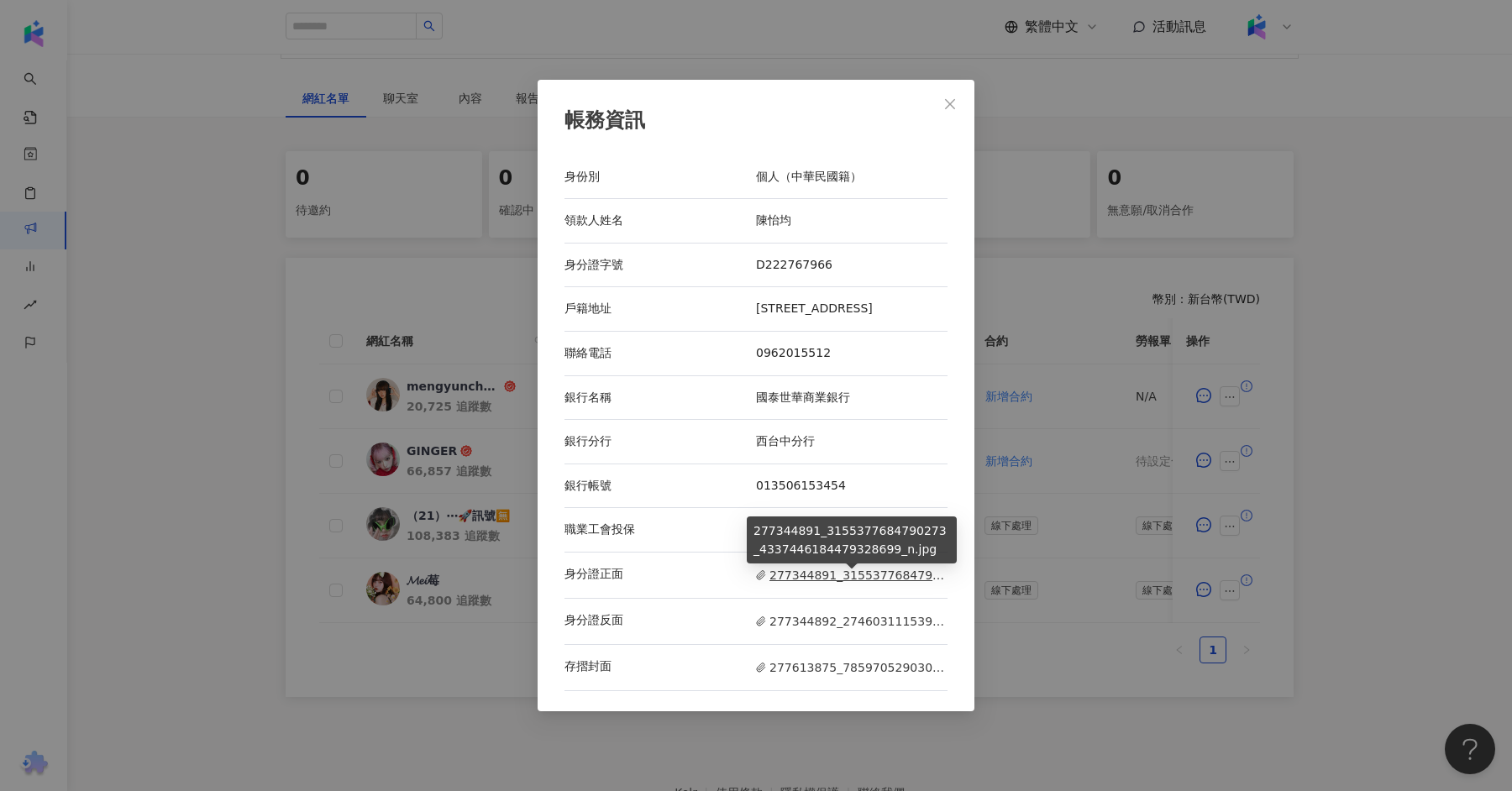
click at [803, 578] on span "277344891_3155377684790273_4337446184479328699_n.jpg" at bounding box center [851, 575] width 192 height 19
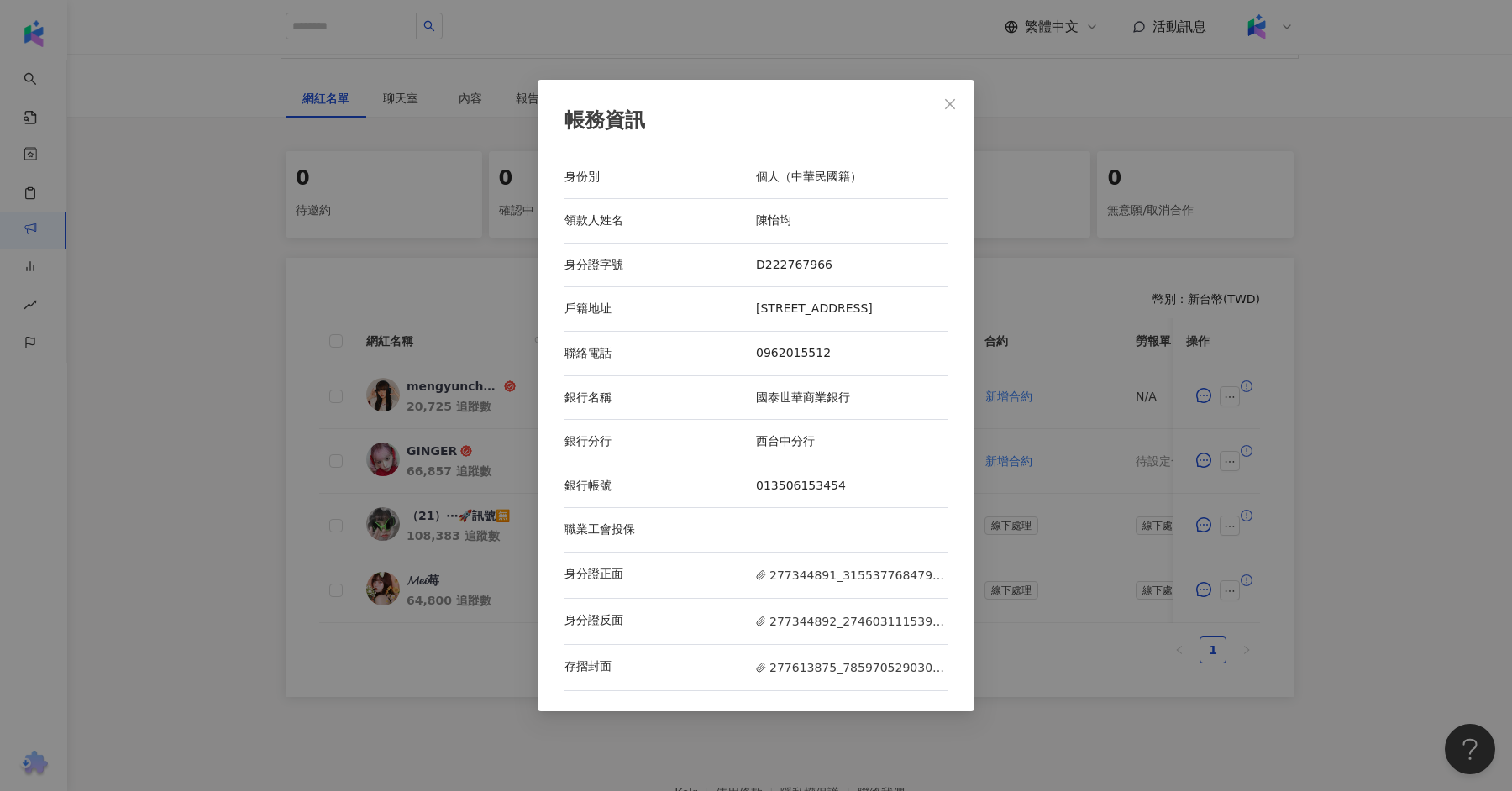
click at [1279, 309] on div "帳務資訊 身份別 個人（中華民國籍） 領款人姓名 陳怡均 身分證字號 D222767966 戶籍地址 台南市東區崇善十五街33巷56號3樓之7 聯絡電話 09…" at bounding box center [756, 396] width 1512 height 791
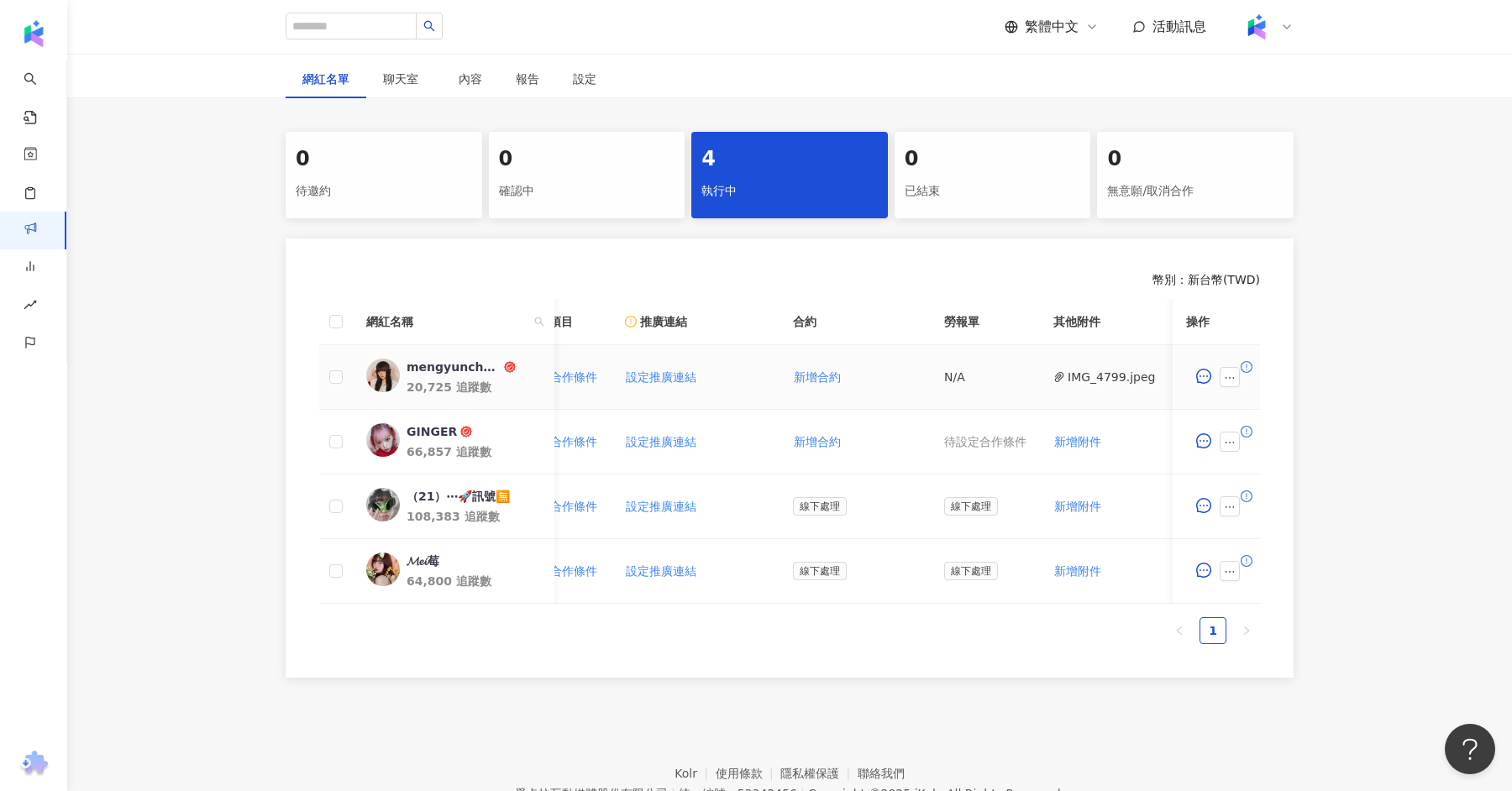
scroll to position [0, 0]
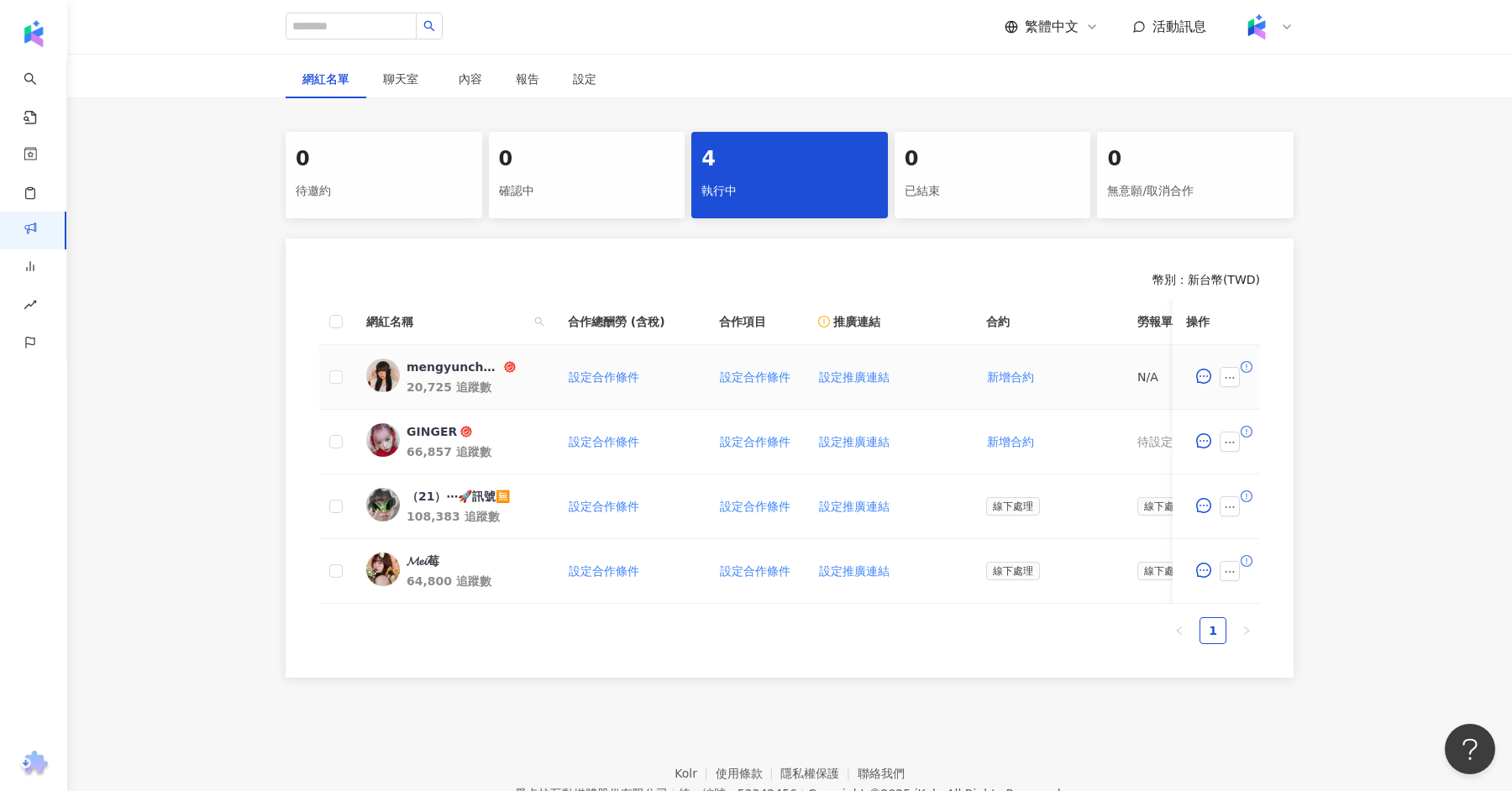
click at [1203, 393] on td at bounding box center [1216, 378] width 87 height 65
click at [1202, 376] on icon "message" at bounding box center [1203, 376] width 15 height 15
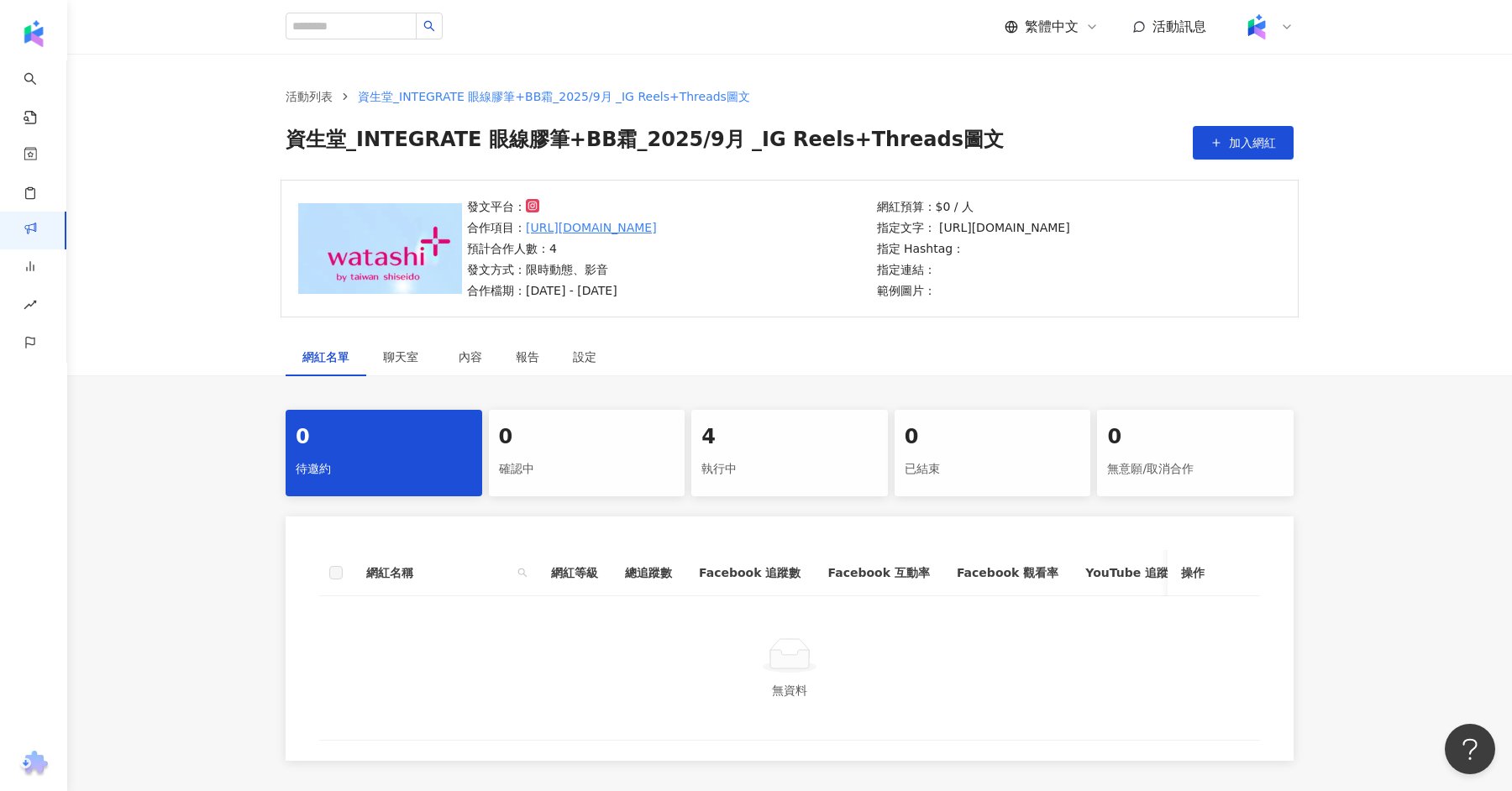
scroll to position [1, 0]
click at [736, 442] on div "4" at bounding box center [789, 436] width 176 height 29
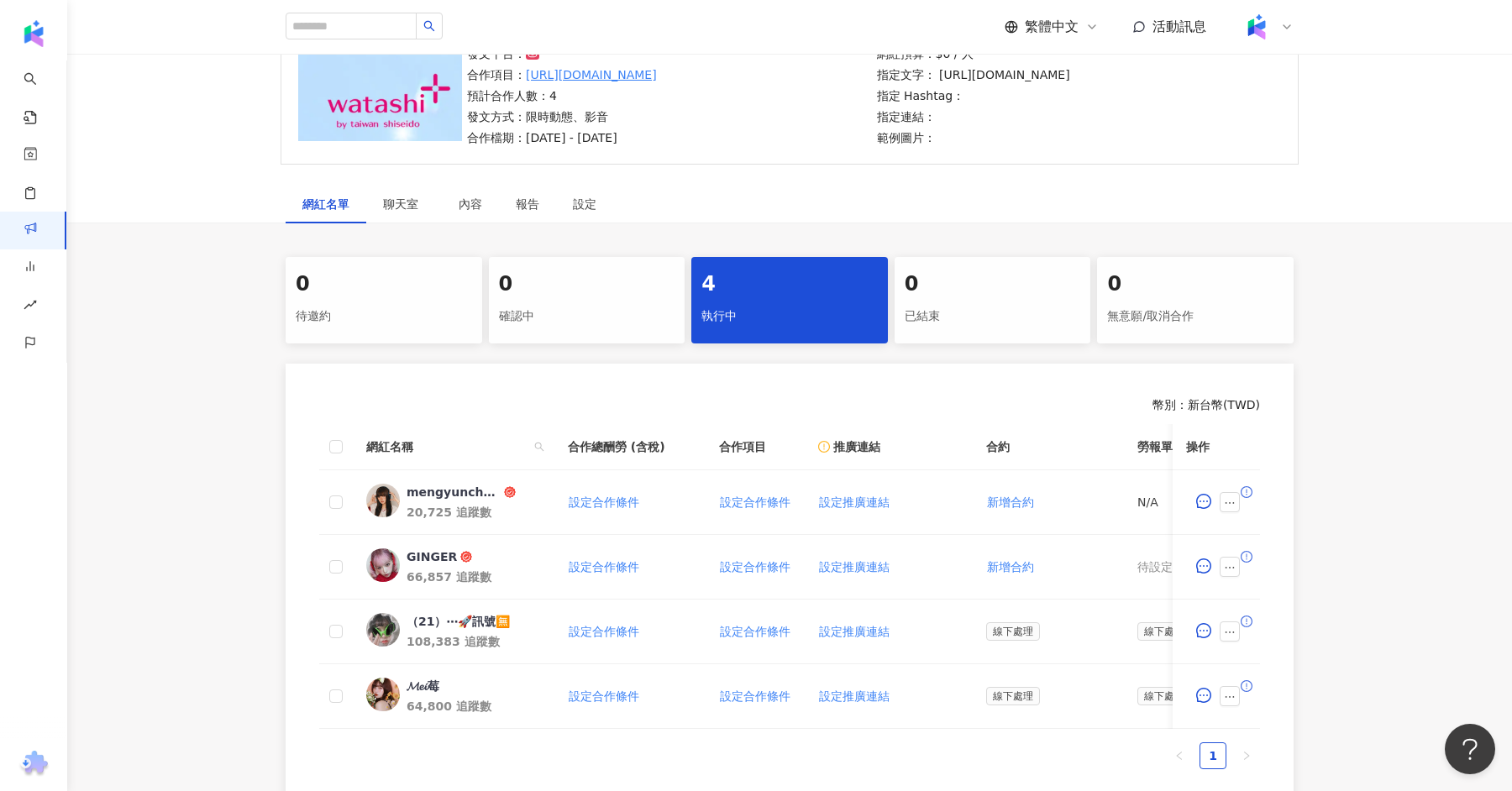
scroll to position [185, 0]
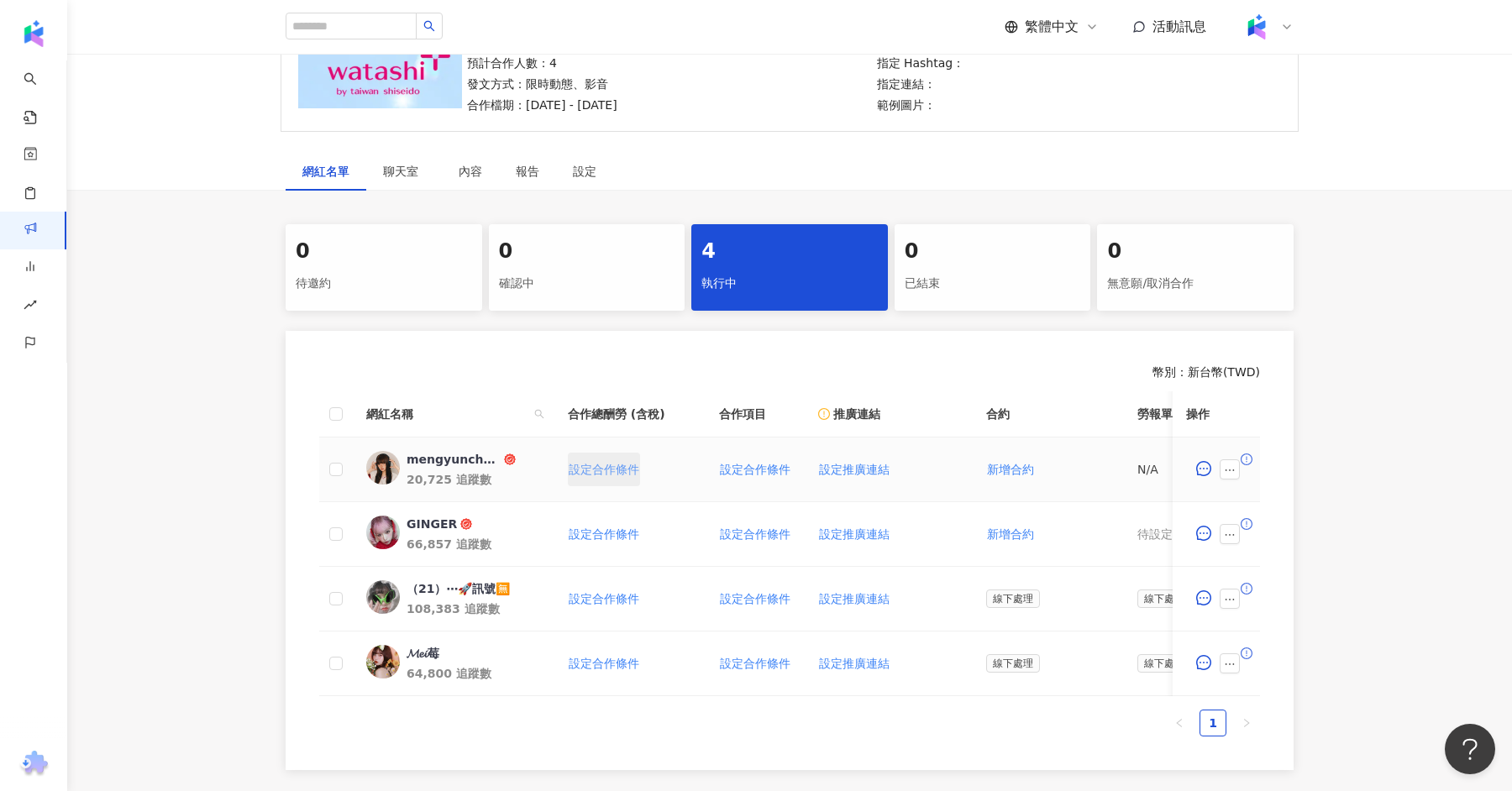
click at [621, 463] on span "設定合作條件" at bounding box center [604, 469] width 70 height 14
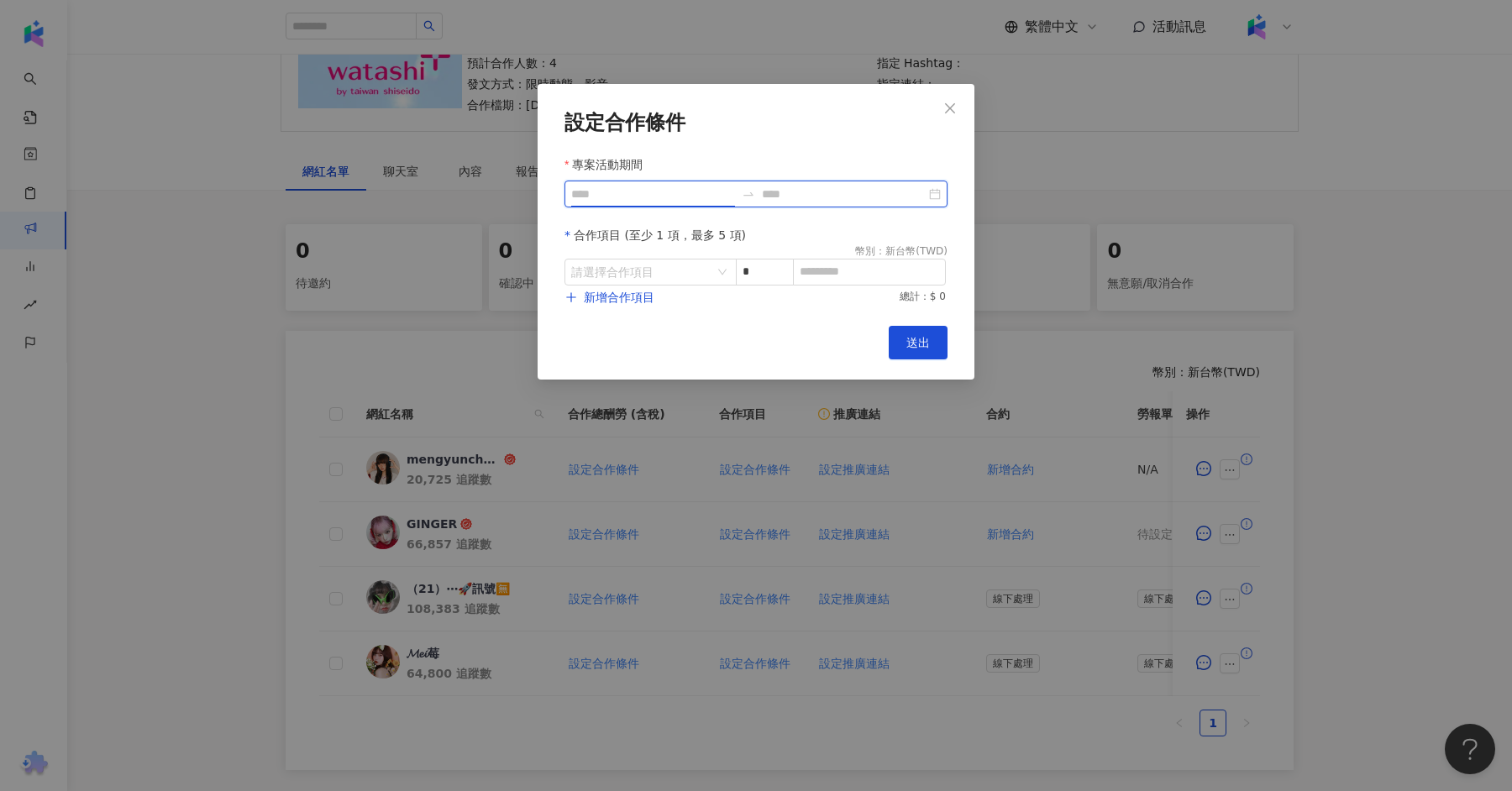
click at [655, 198] on input "專案活動期間" at bounding box center [652, 194] width 164 height 19
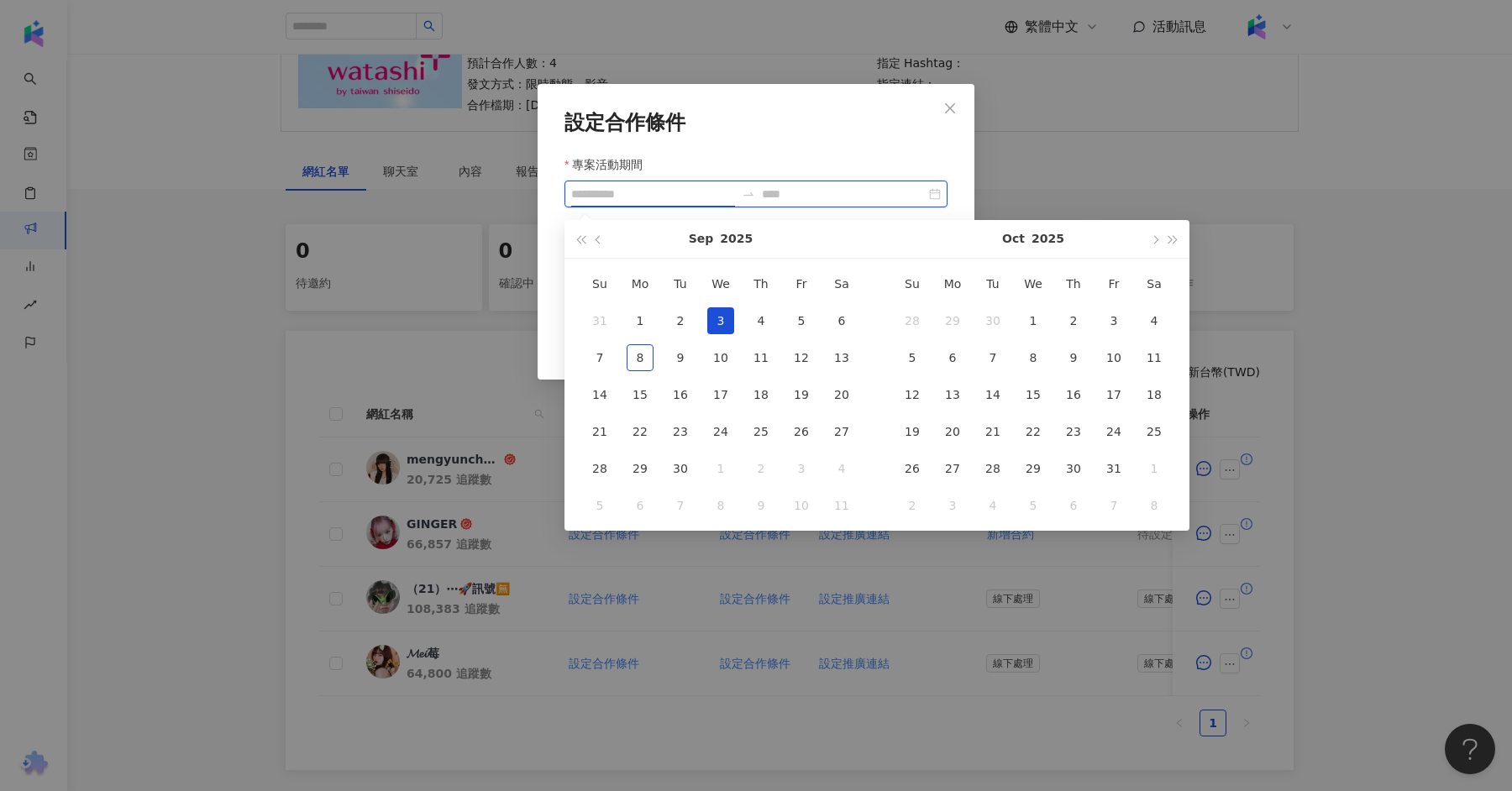
type input "**********"
click at [1254, 130] on div "設定合作條件 專案活動期間 合作項目 (至少 1 項，最多 5 項) 幣別 ： 新台幣 ( TWD ) 請選擇合作項目 * 新增合作項目 總計：$ 0 Can…" at bounding box center [756, 396] width 1512 height 791
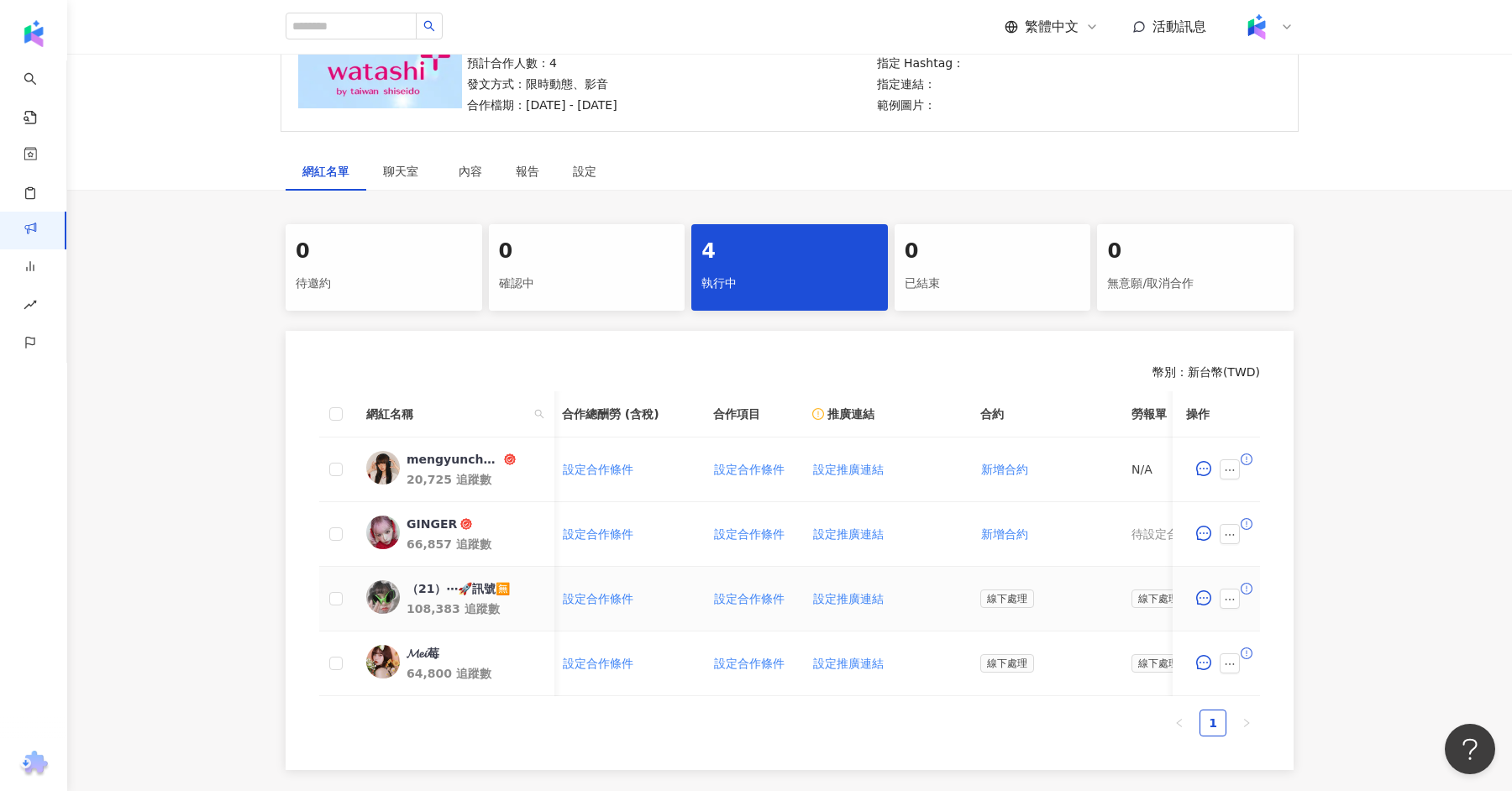
scroll to position [0, 0]
click at [606, 534] on span "設定合作條件" at bounding box center [604, 534] width 70 height 14
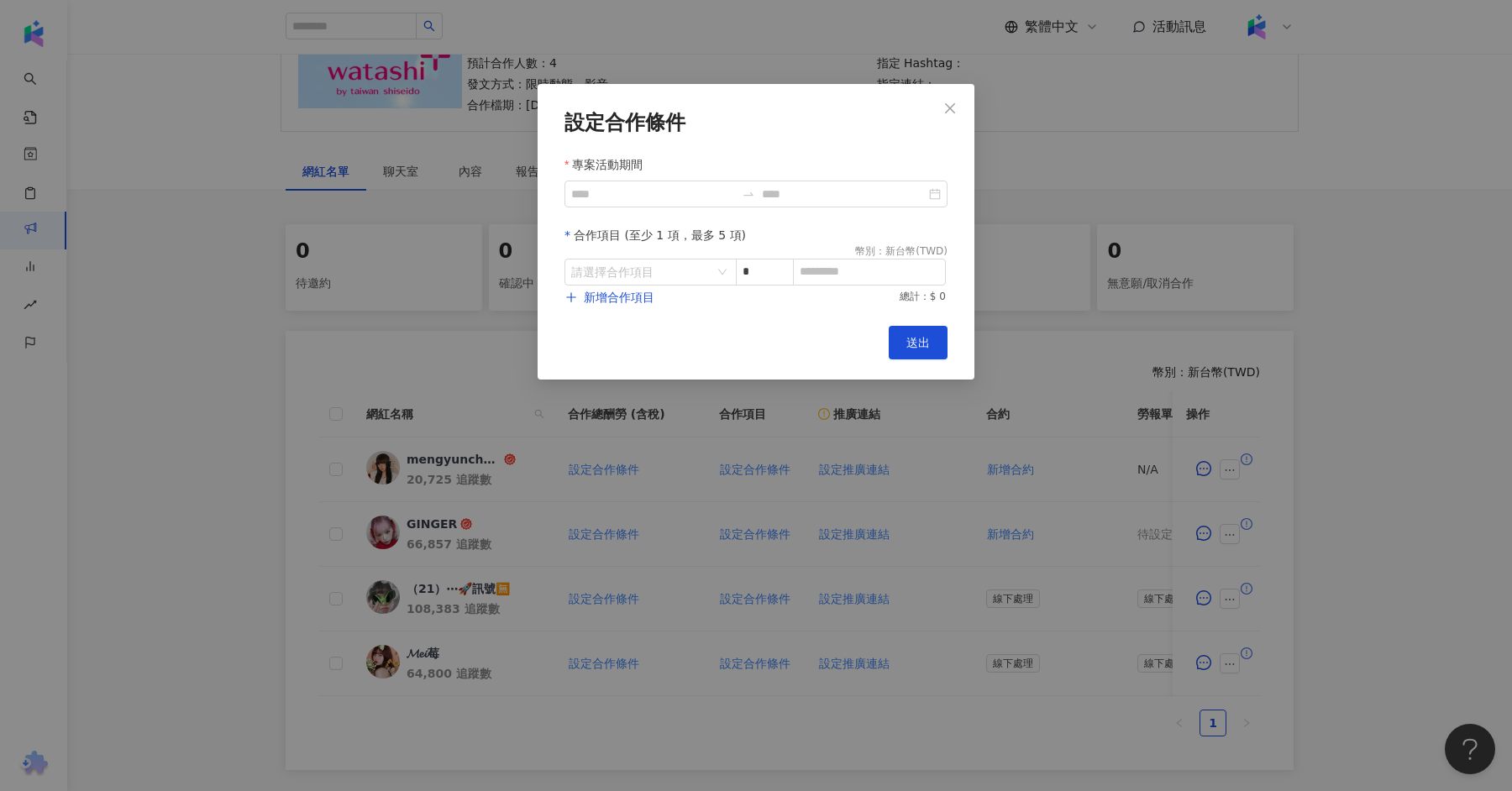
click at [1050, 154] on div "設定合作條件 專案活動期間 合作項目 (至少 1 項，最多 5 項) 幣別 ： 新台幣 ( TWD ) 請選擇合作項目 * 新增合作項目 總計：$ 0 Can…" at bounding box center [756, 396] width 1512 height 791
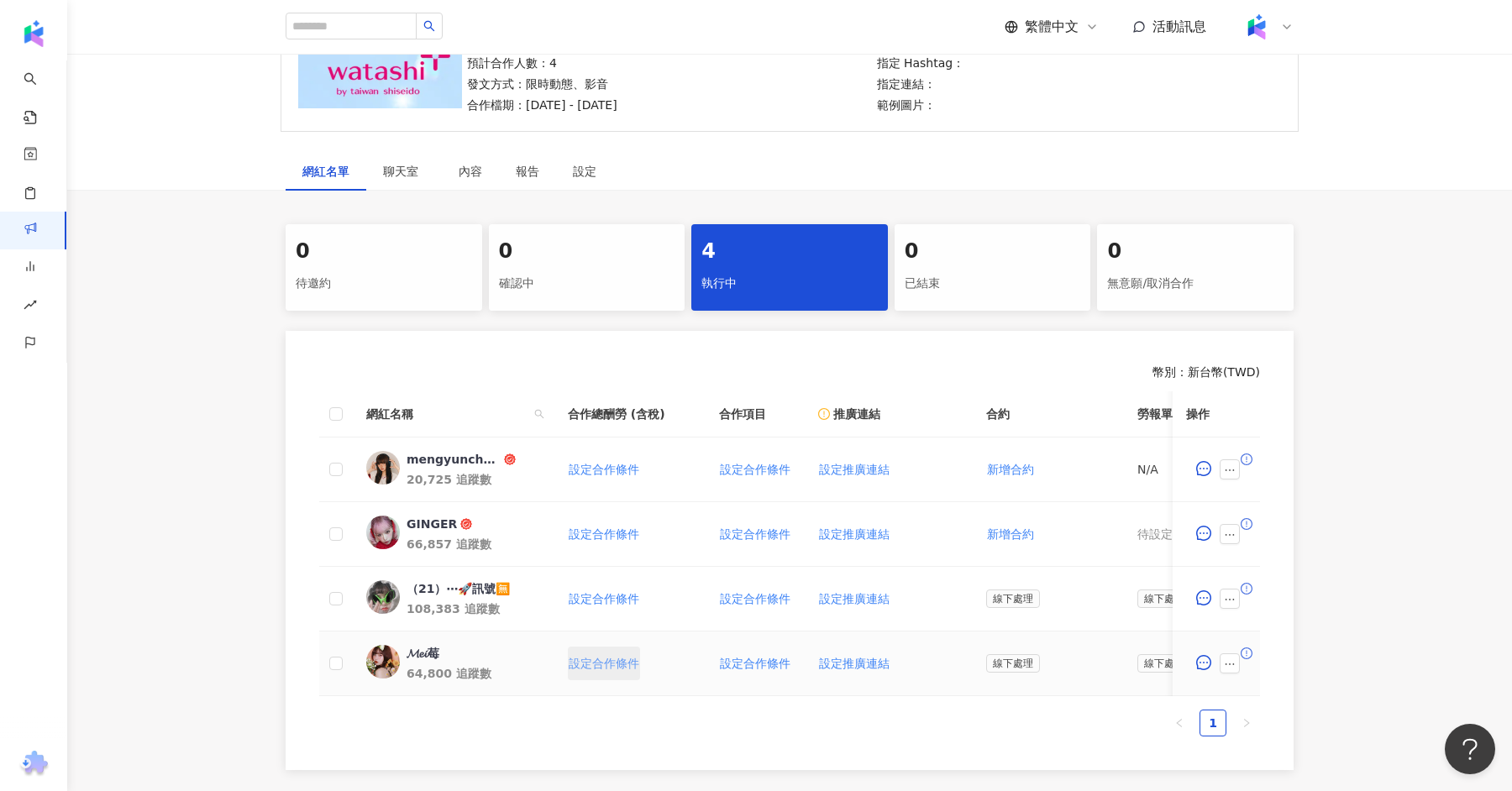
click at [592, 675] on button "設定合作條件" at bounding box center [604, 663] width 72 height 33
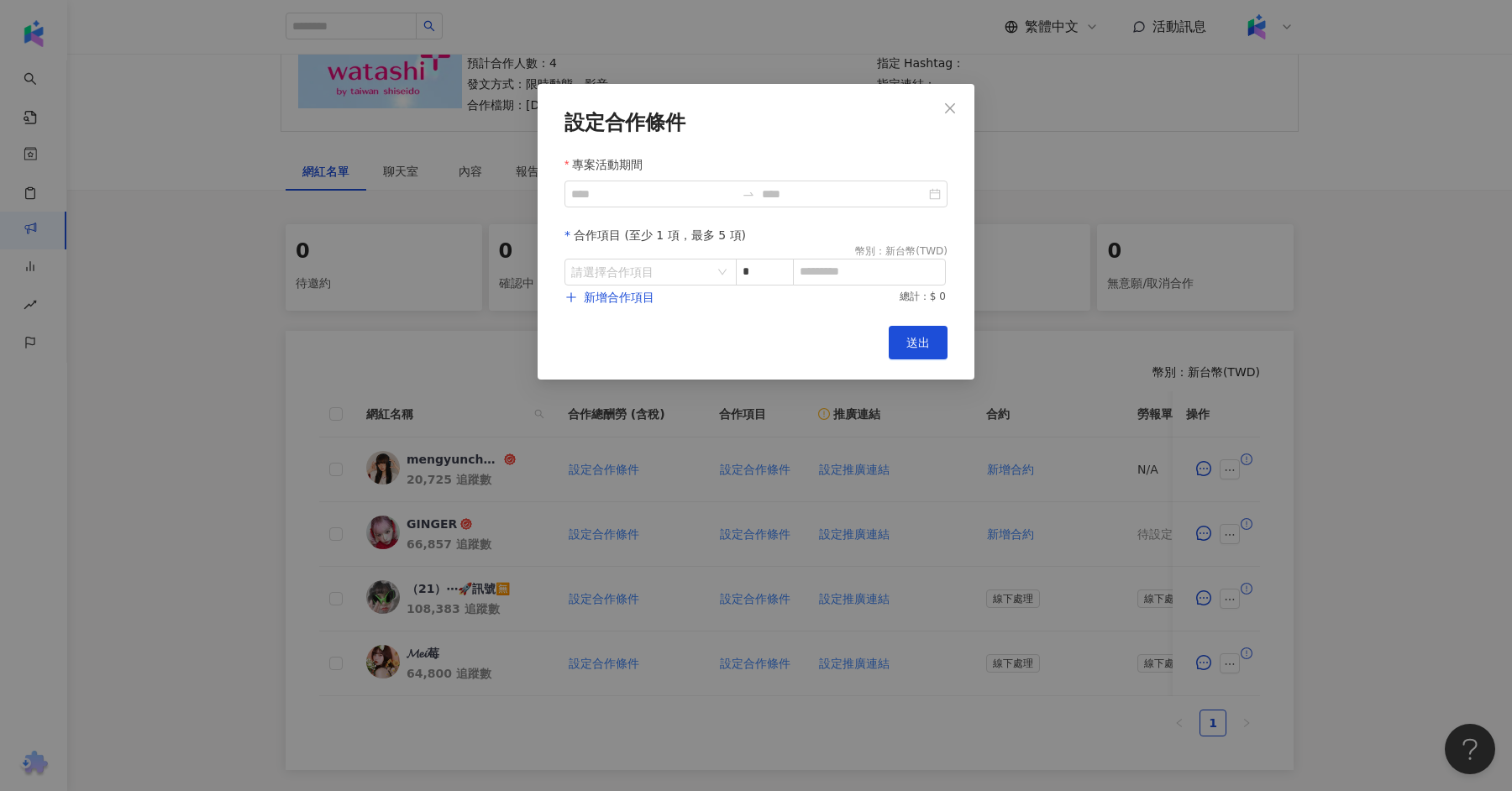
click at [1031, 132] on div "設定合作條件 專案活動期間 合作項目 (至少 1 項，最多 5 項) 幣別 ： 新台幣 ( TWD ) 請選擇合作項目 * 新增合作項目 總計：$ 0 Can…" at bounding box center [756, 396] width 1512 height 791
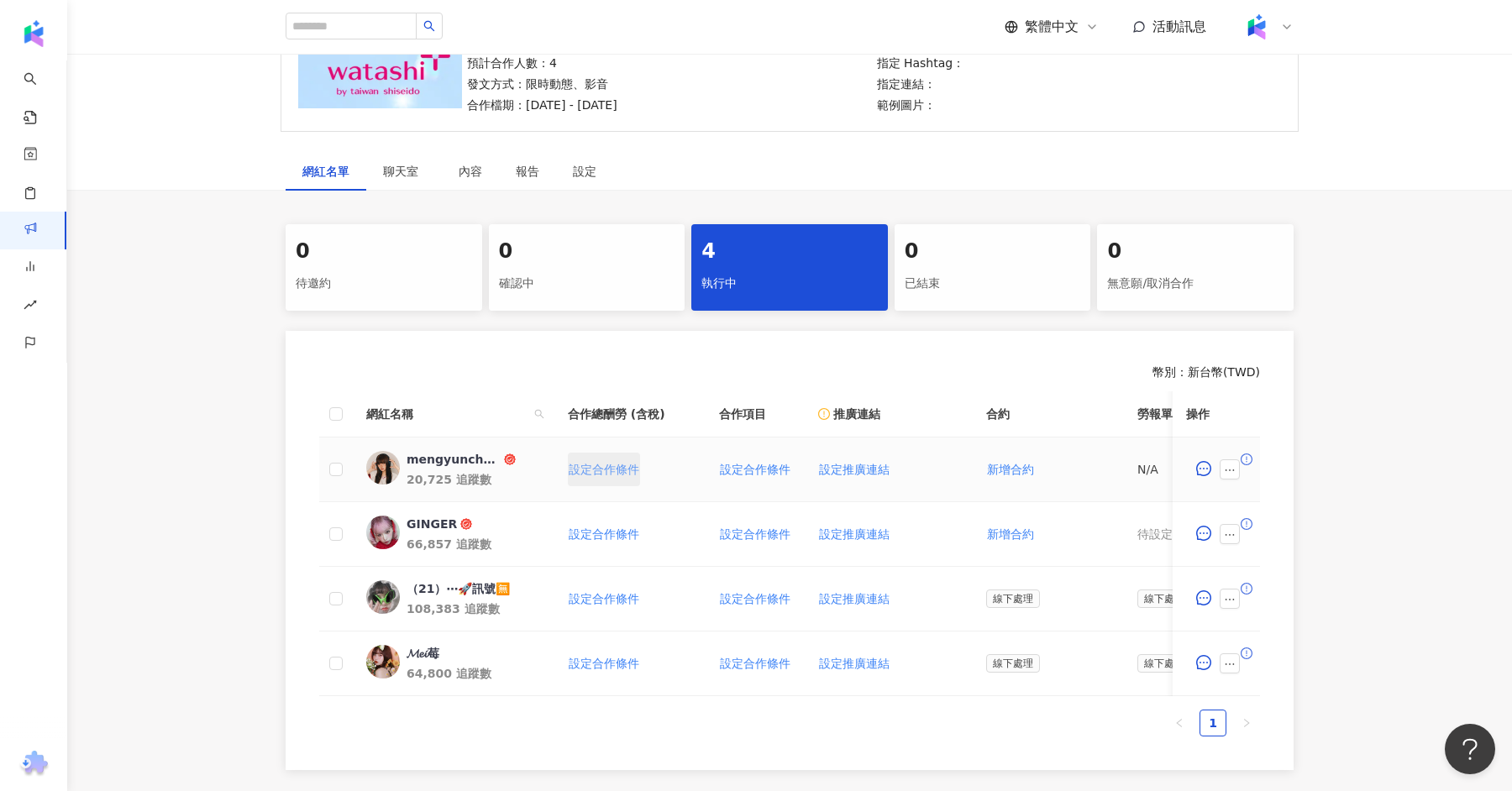
click at [611, 473] on span "設定合作條件" at bounding box center [604, 469] width 70 height 14
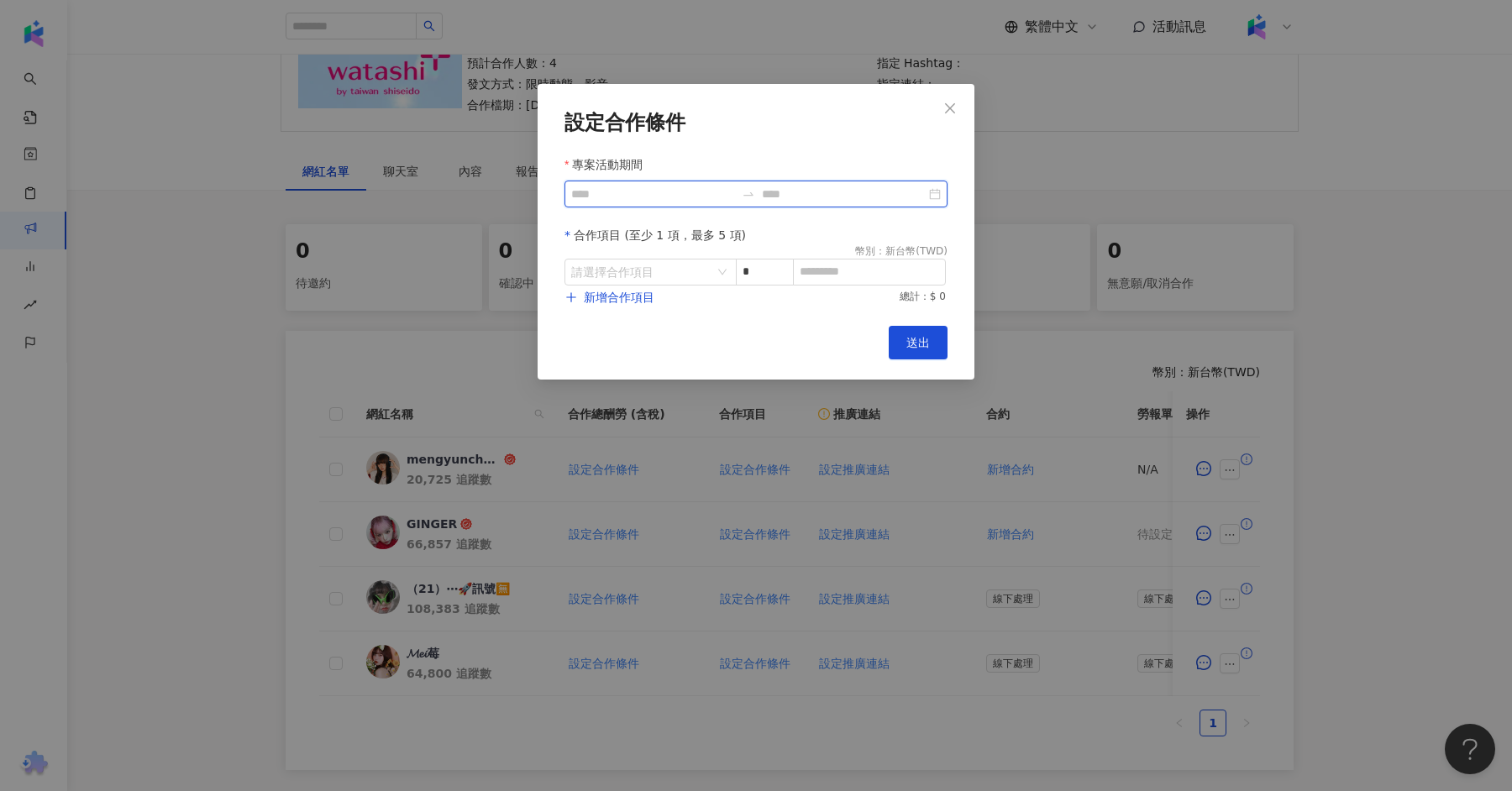
click at [662, 193] on input "專案活動期間" at bounding box center [652, 194] width 164 height 19
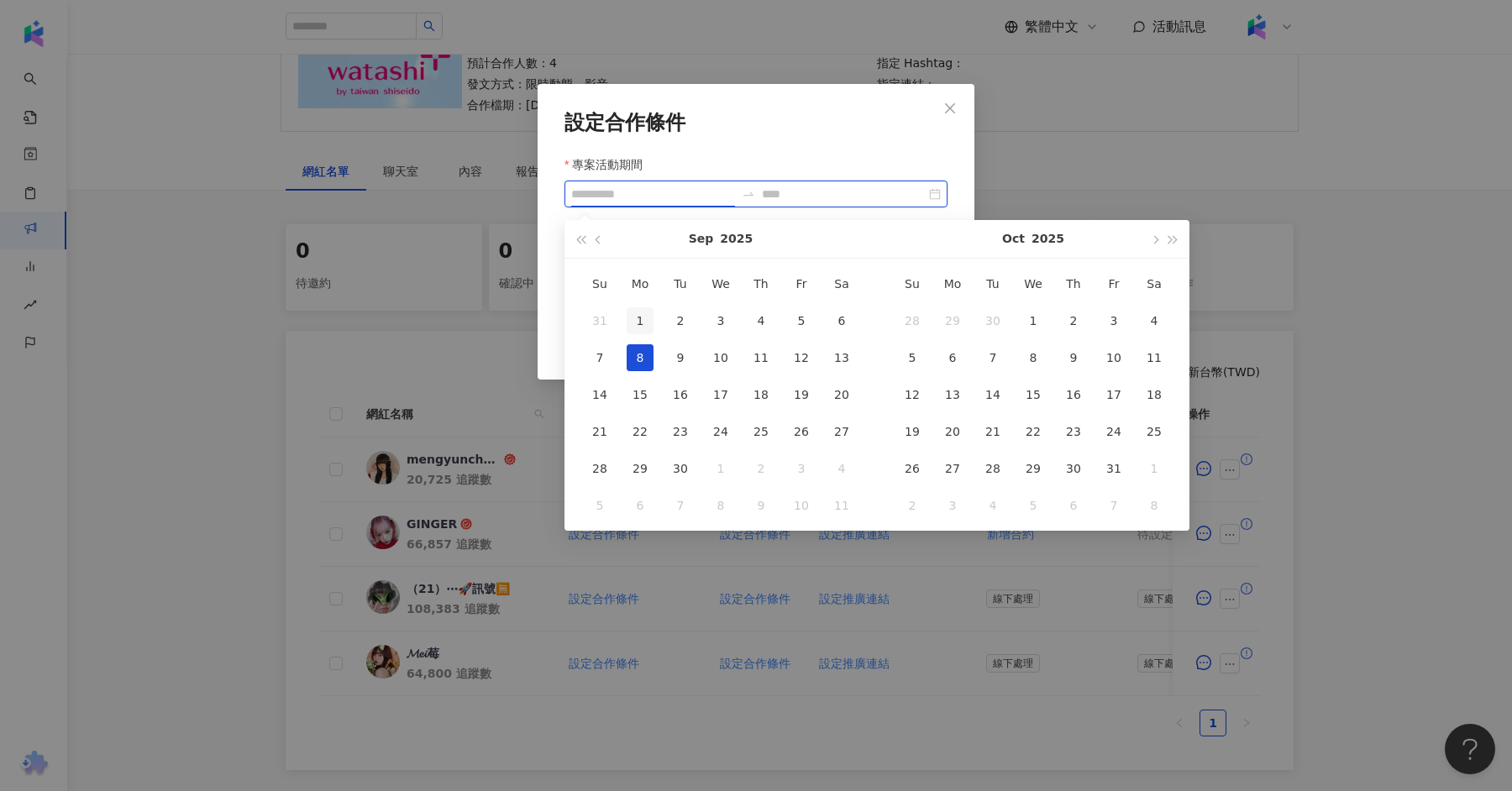
type input "**********"
click at [634, 323] on div "1" at bounding box center [639, 320] width 27 height 27
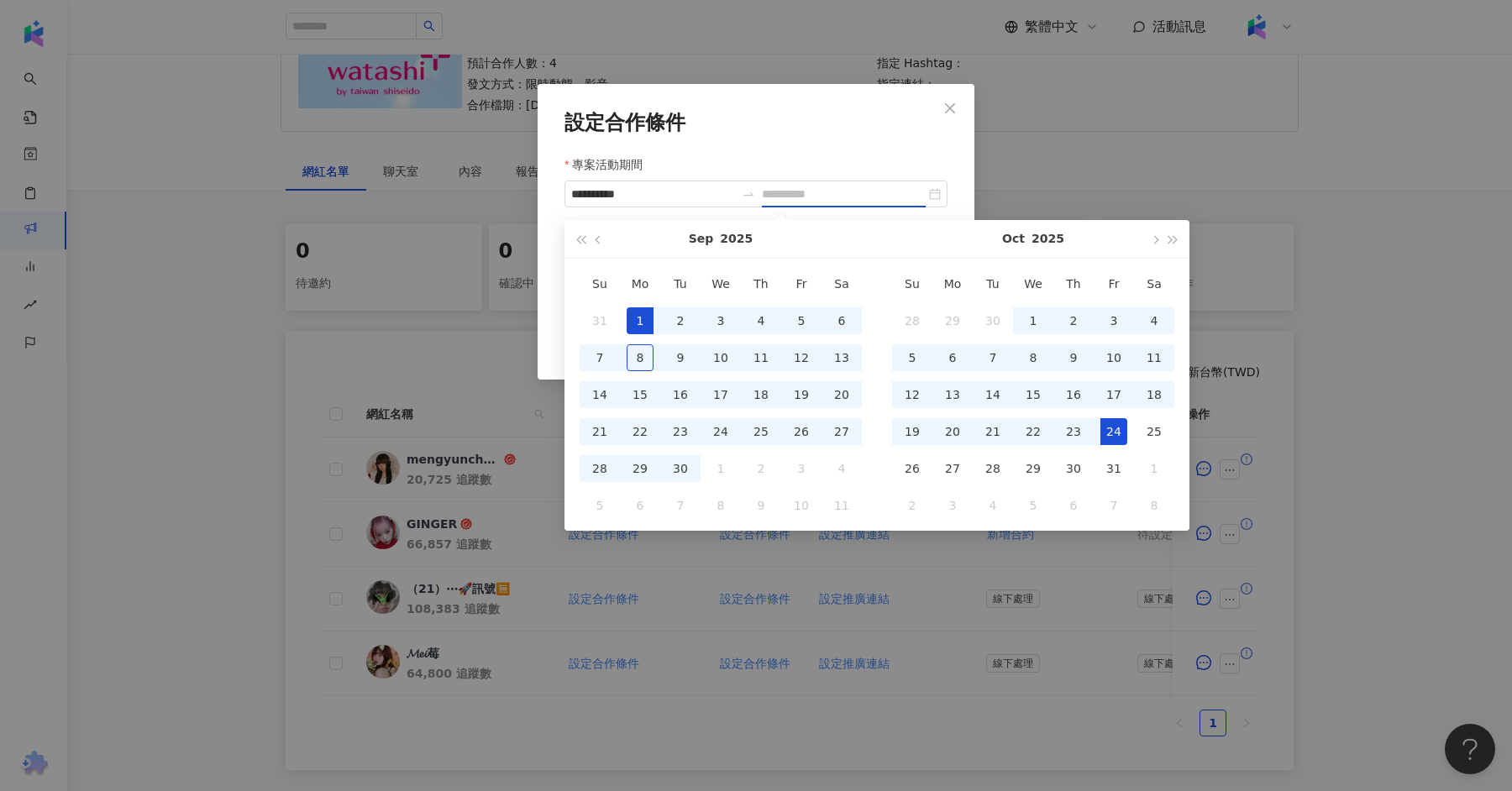
click at [1112, 428] on div "24" at bounding box center [1113, 431] width 27 height 27
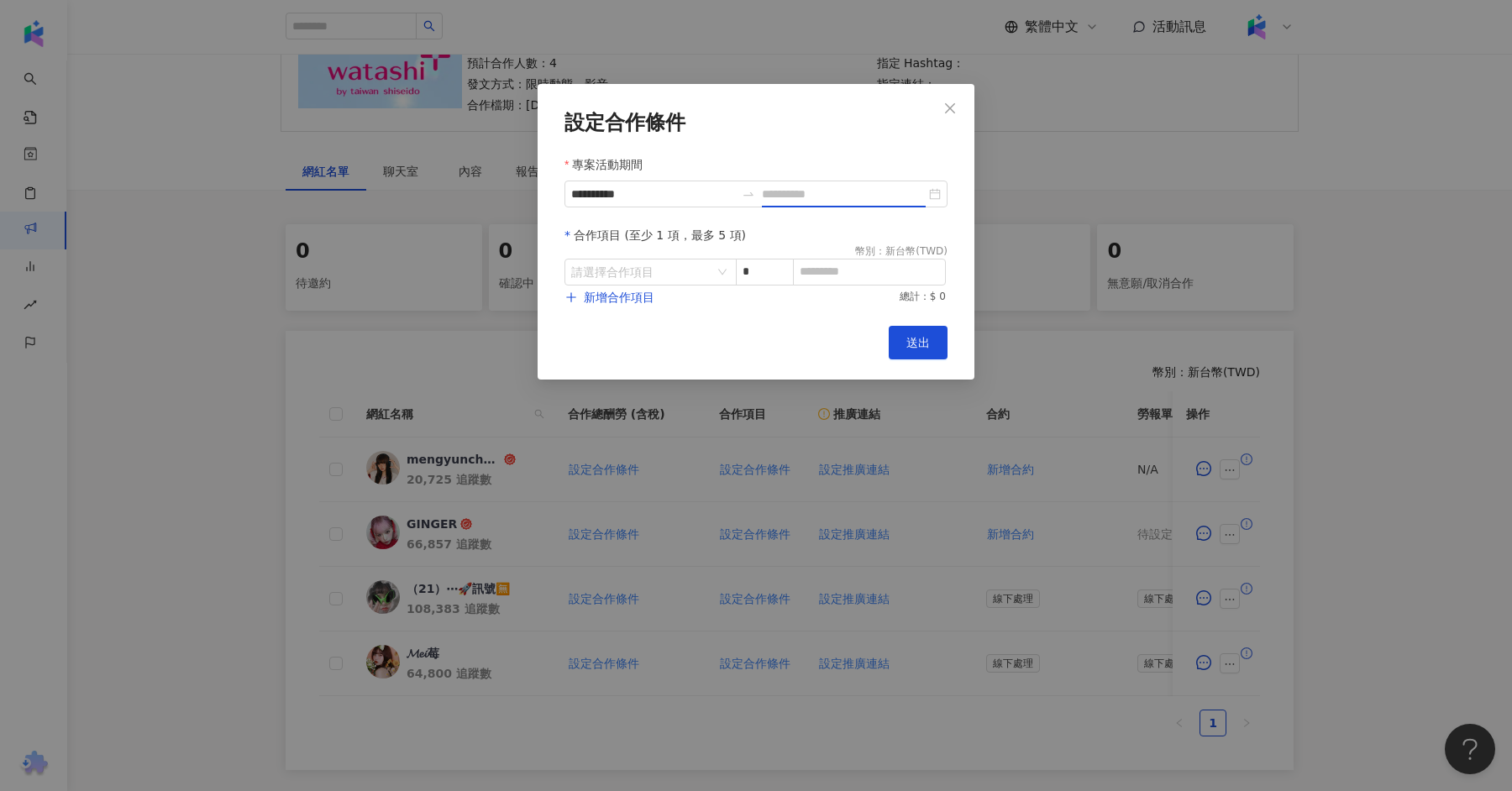
type input "**********"
click at [721, 270] on div "請選擇合作項目" at bounding box center [650, 271] width 172 height 27
click at [633, 347] on li "Instagram" at bounding box center [614, 343] width 94 height 33
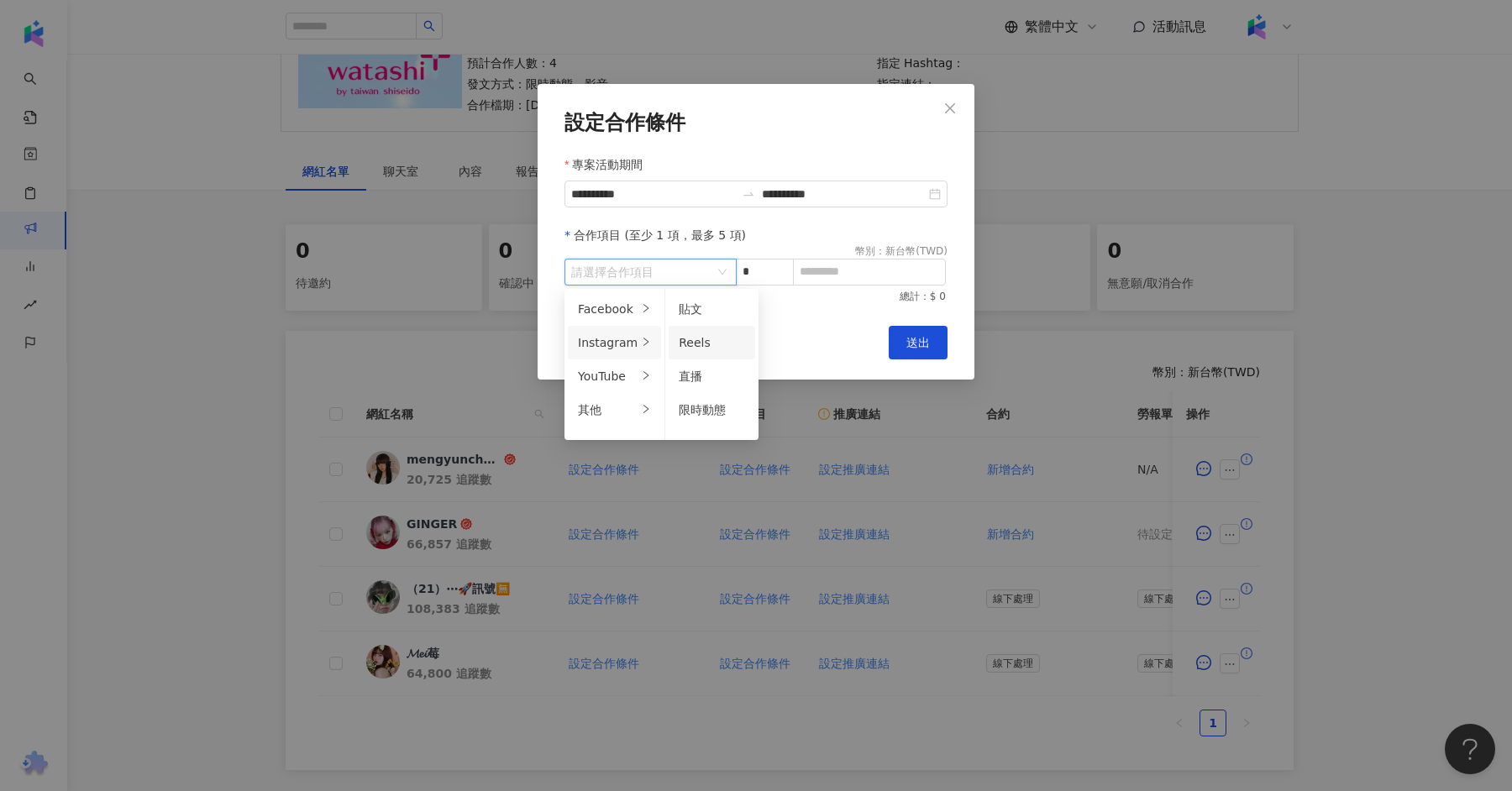
click at [698, 343] on span "Reels" at bounding box center [694, 343] width 32 height 14
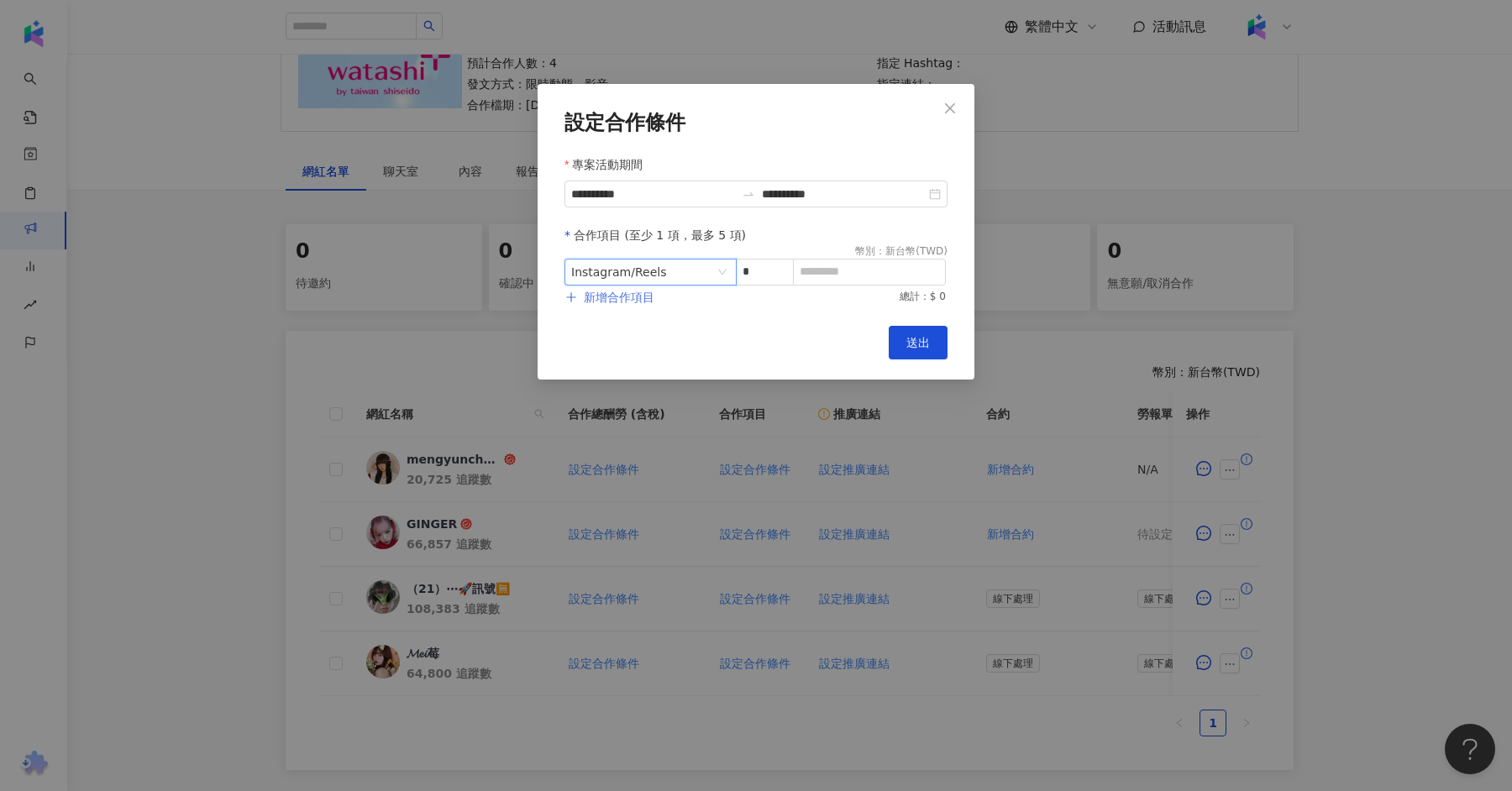
click at [615, 294] on span "新增合作項目" at bounding box center [619, 297] width 70 height 14
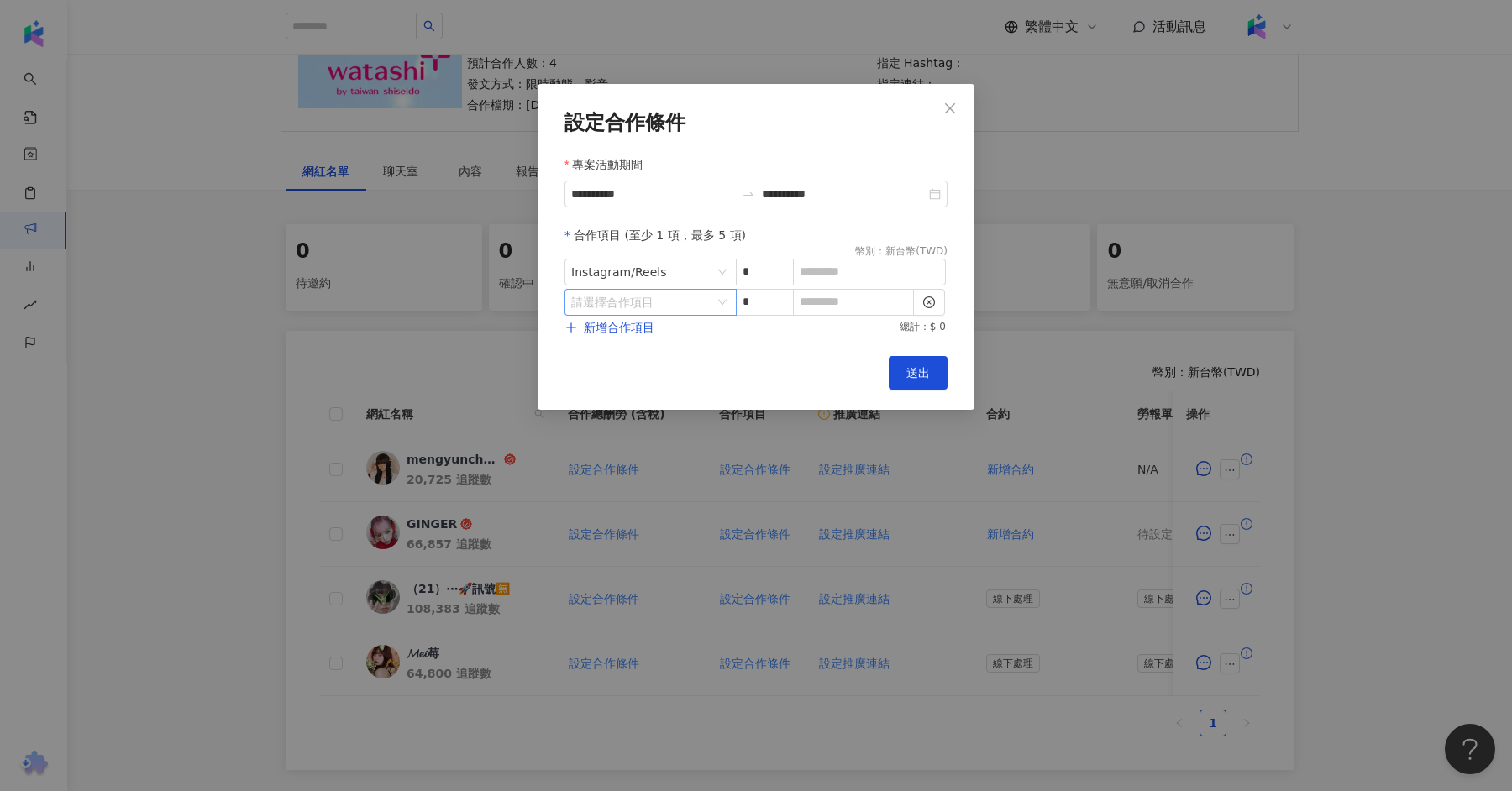
click at [714, 303] on div "請選擇合作項目" at bounding box center [650, 302] width 172 height 27
click at [631, 375] on div "Instagram" at bounding box center [608, 373] width 59 height 19
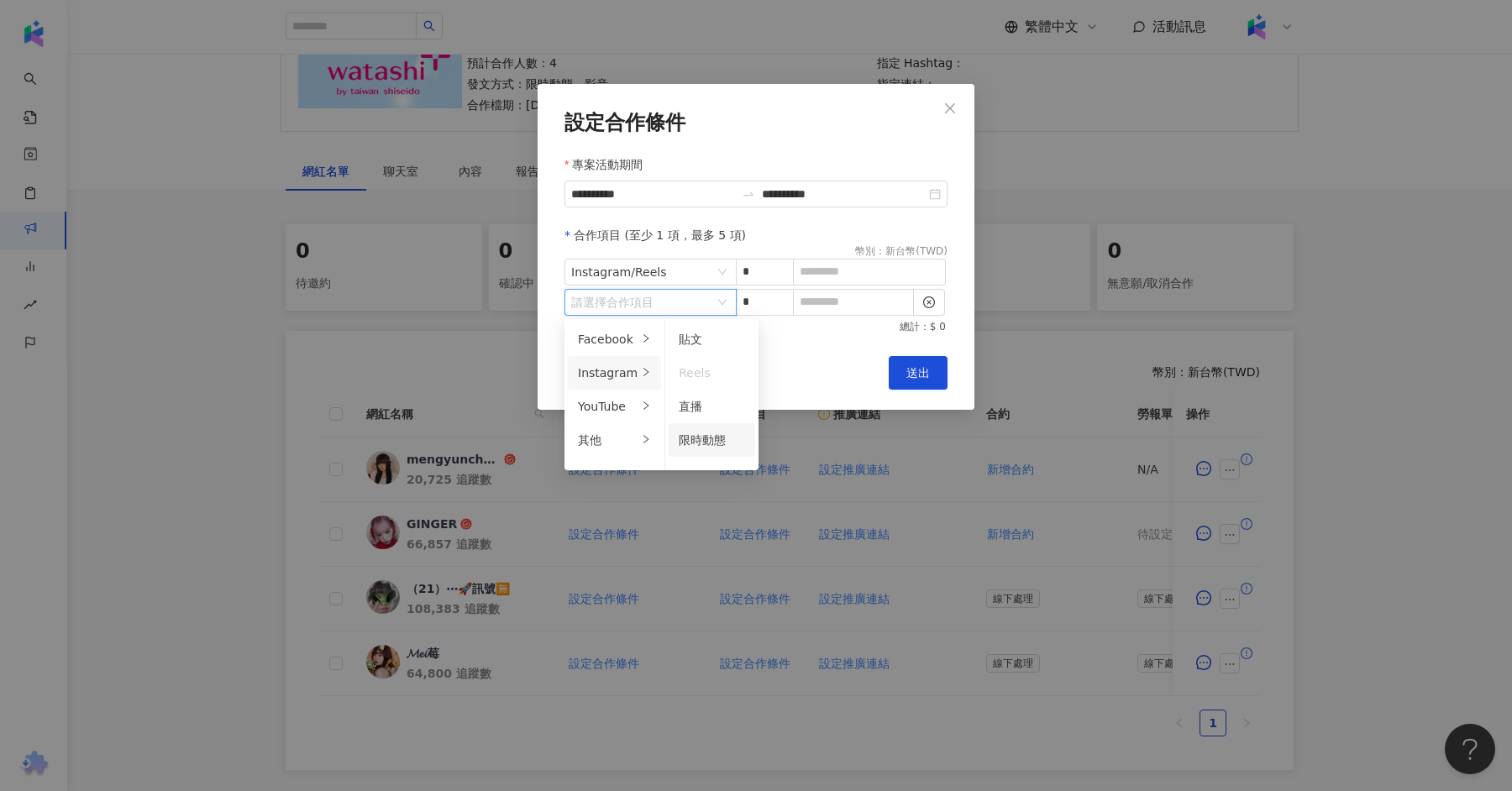
click at [704, 445] on span "限時動態" at bounding box center [701, 440] width 47 height 14
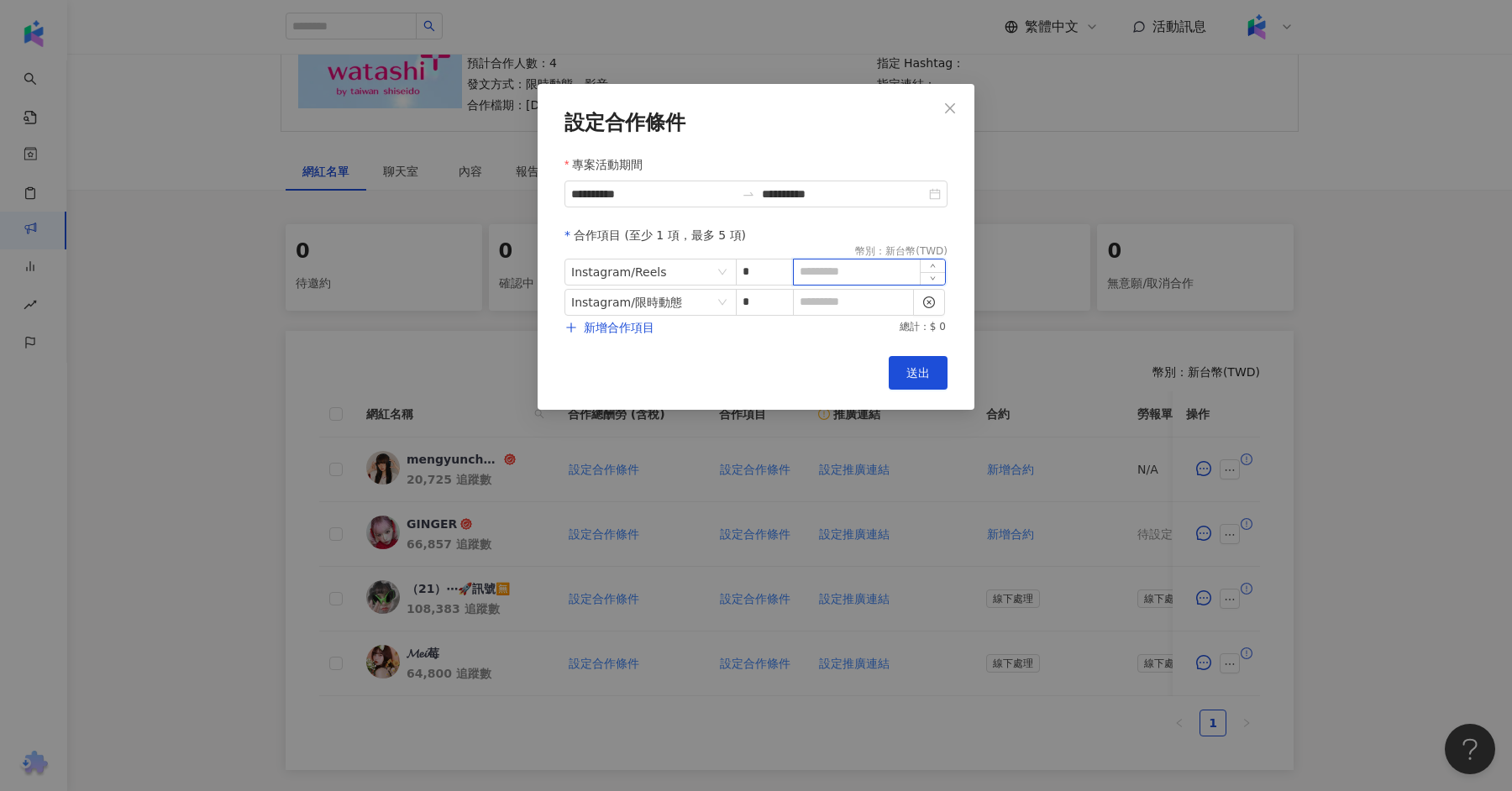
click at [863, 265] on input at bounding box center [869, 271] width 151 height 25
type input "*****"
click at [885, 307] on input at bounding box center [853, 302] width 120 height 25
type input "*"
click at [907, 364] on button "送出" at bounding box center [917, 372] width 58 height 33
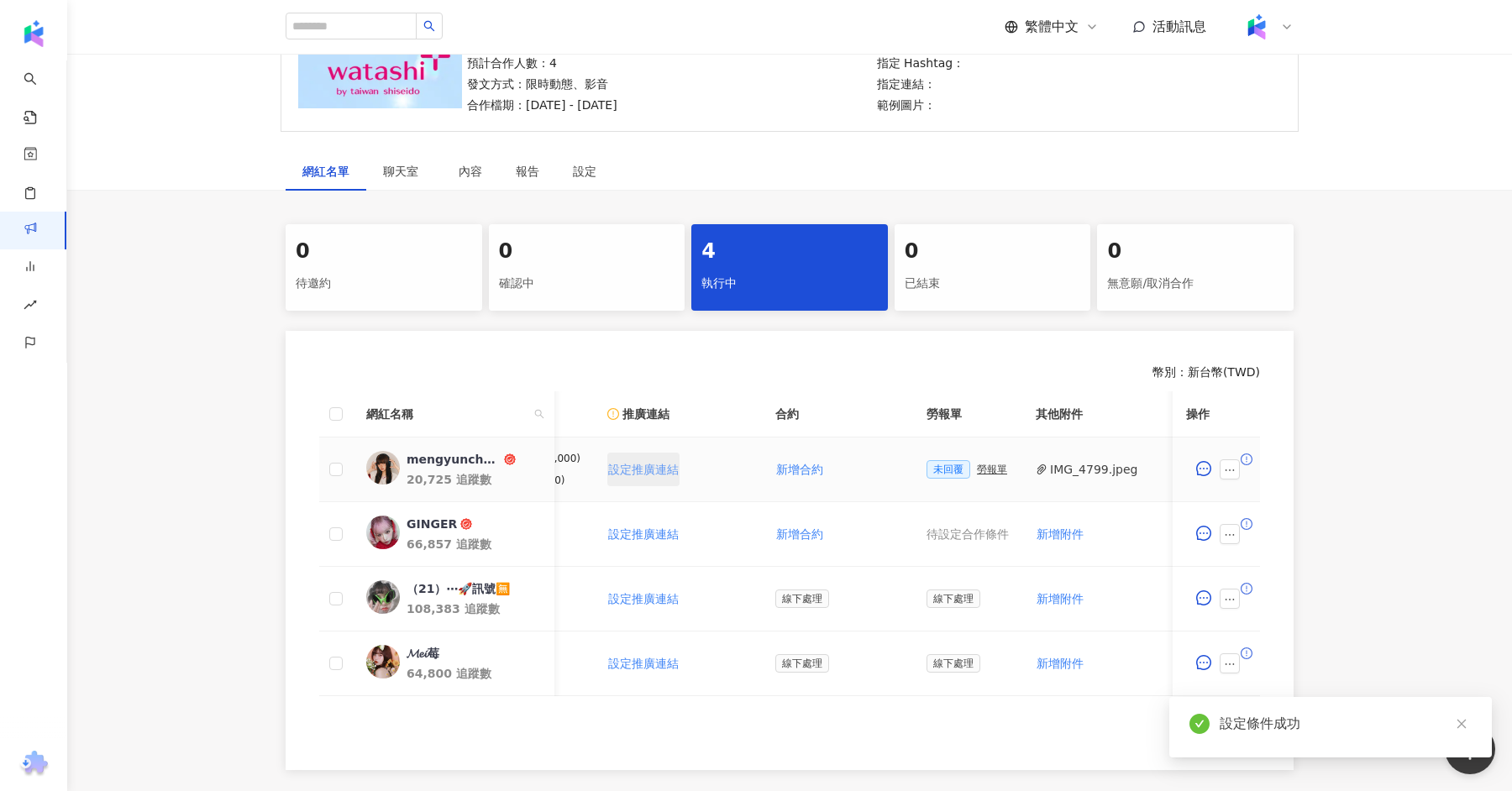
scroll to position [0, 362]
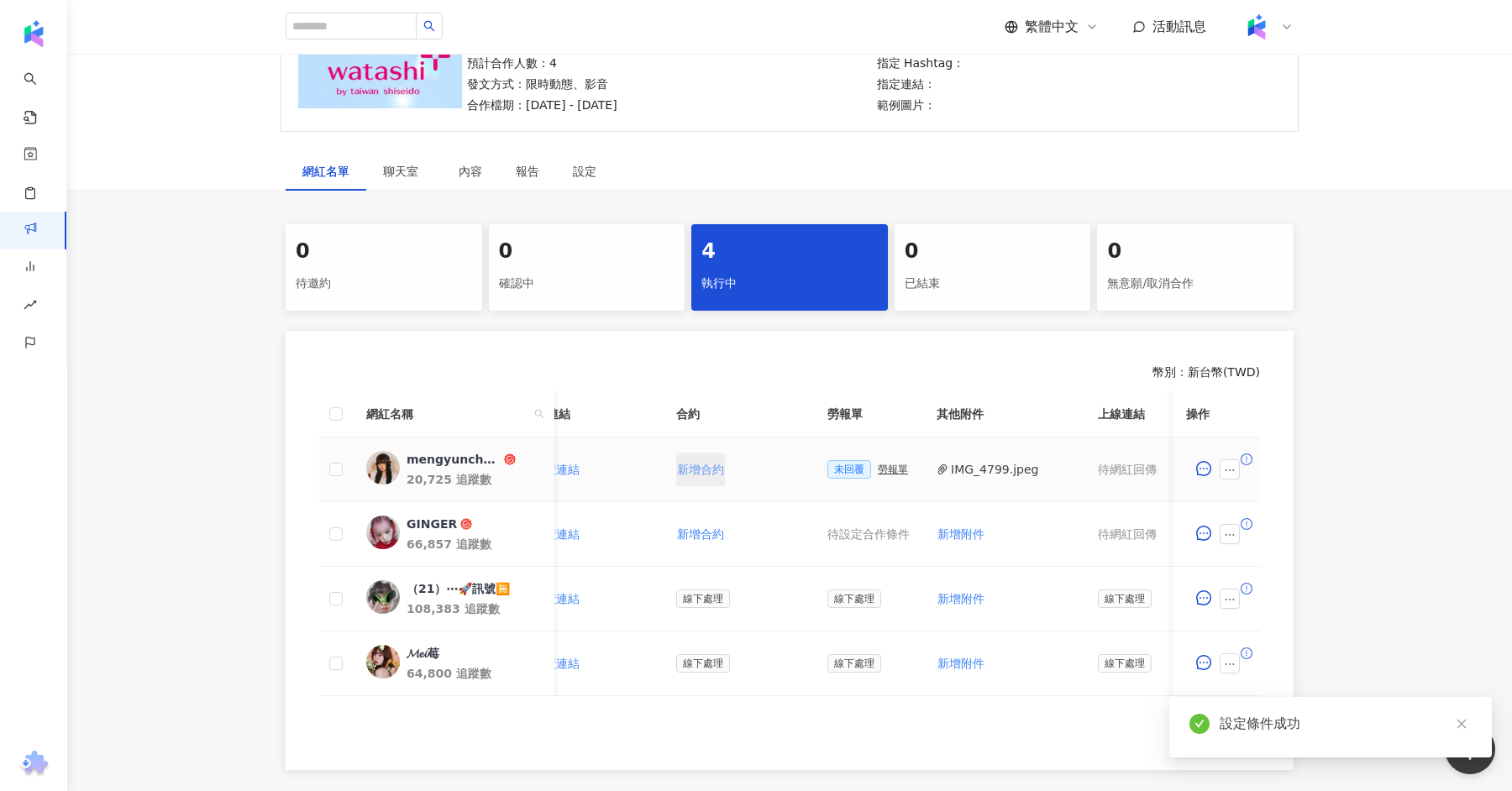
click at [709, 468] on span "新增合約" at bounding box center [700, 469] width 47 height 14
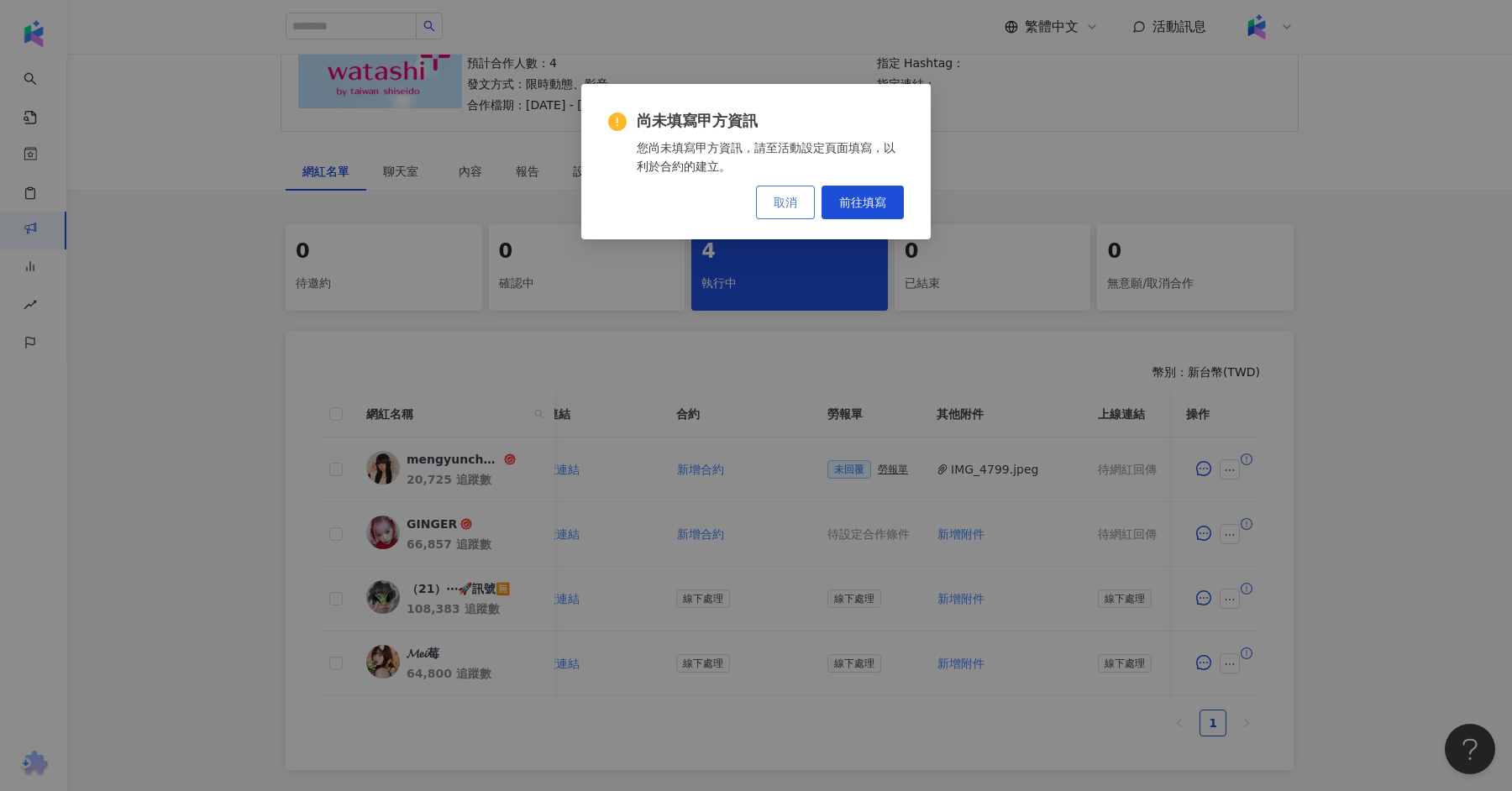
click at [800, 206] on button "取消" at bounding box center [785, 202] width 58 height 33
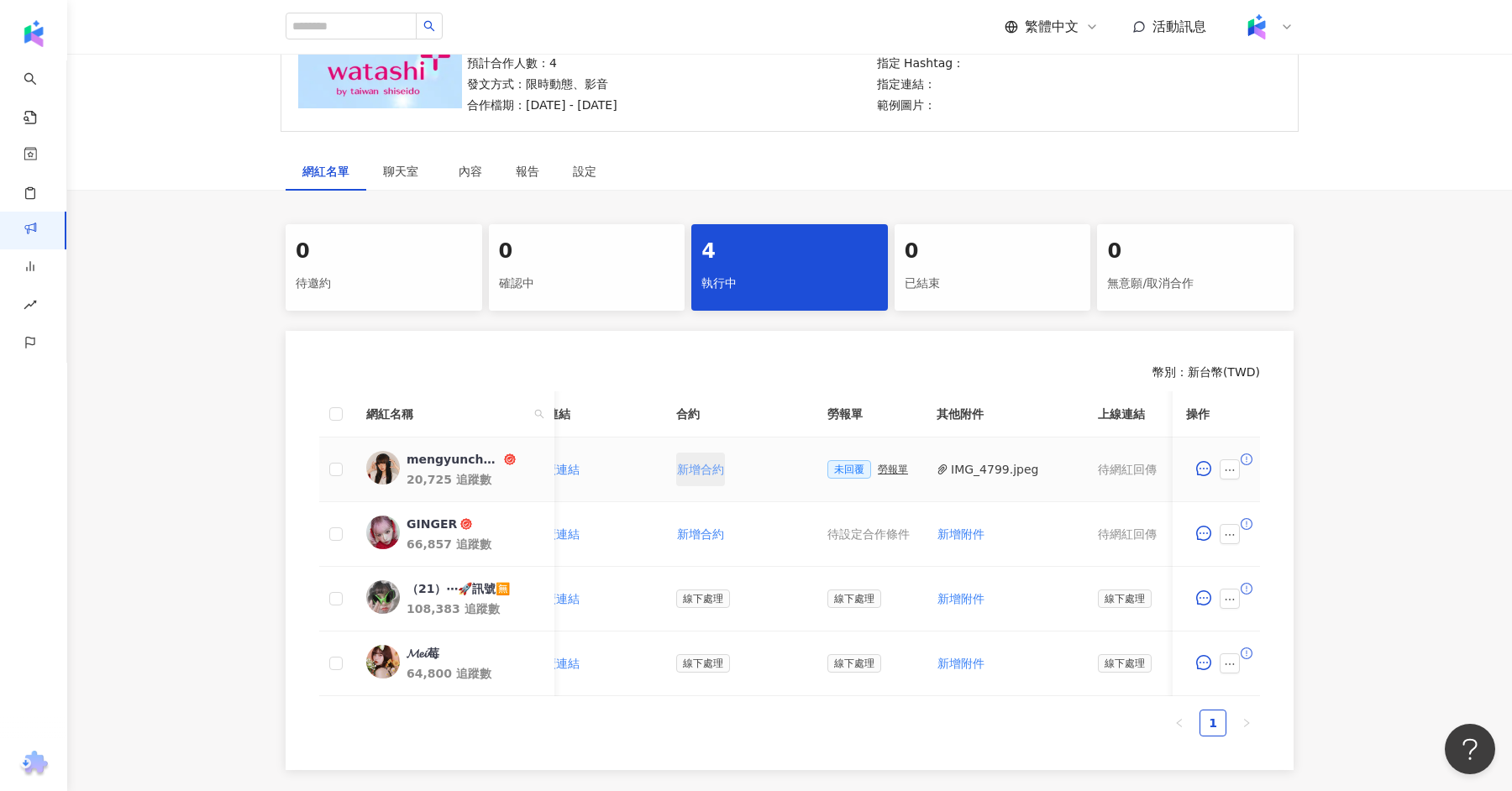
click at [700, 471] on span "新增合約" at bounding box center [700, 469] width 47 height 14
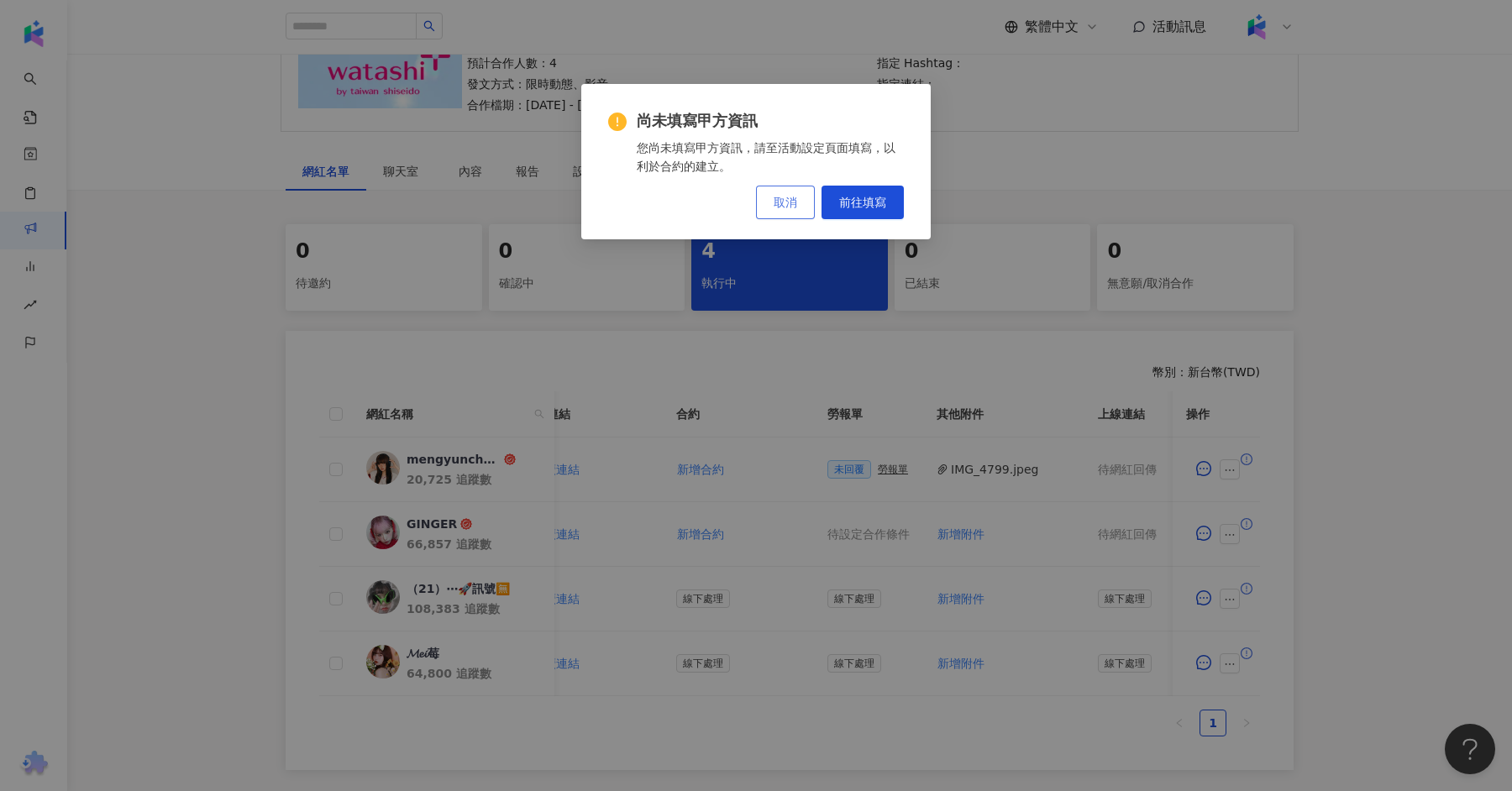
click at [788, 202] on span "取消" at bounding box center [785, 202] width 23 height 14
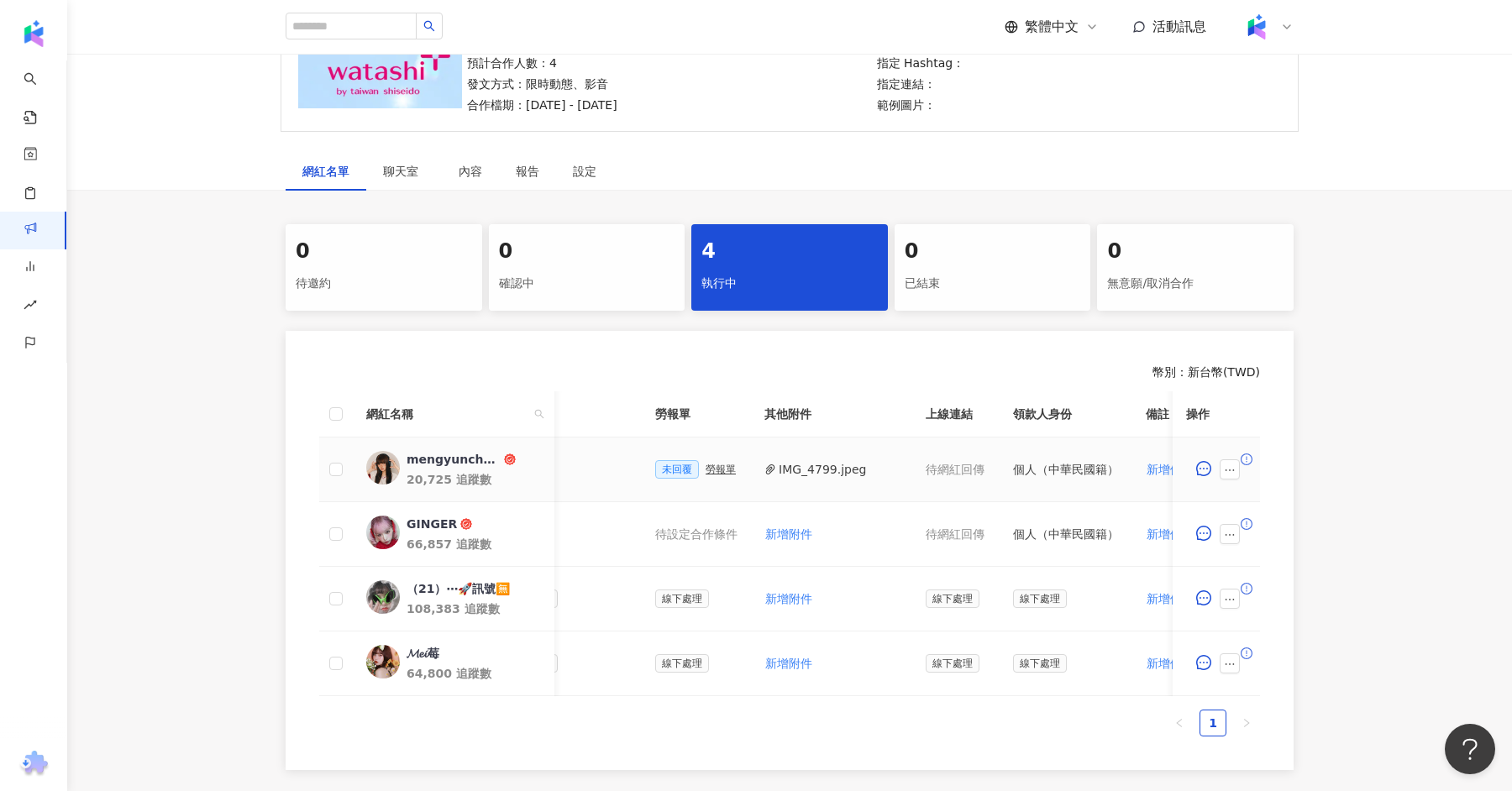
scroll to position [0, 107]
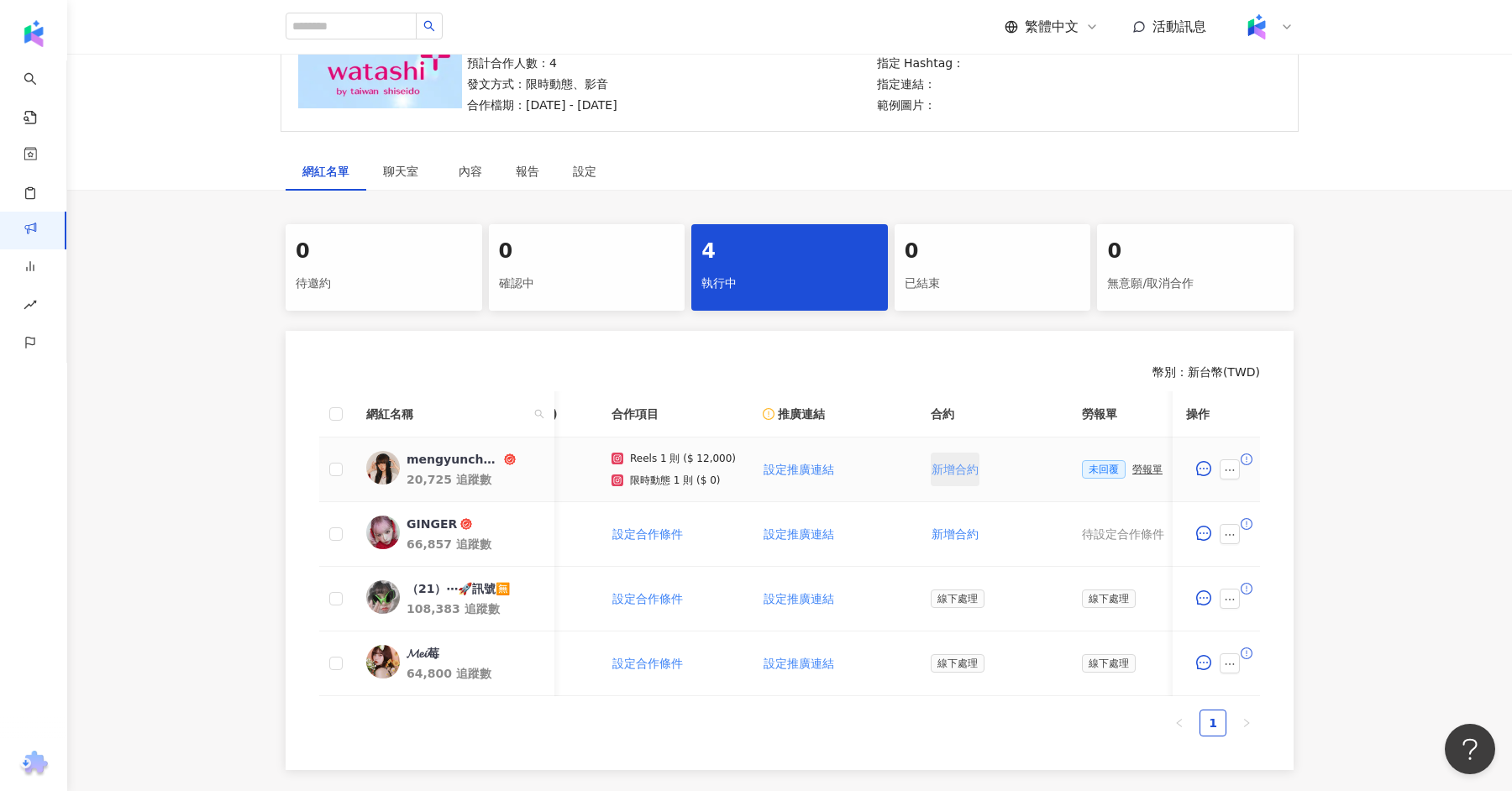
click at [931, 471] on span "新增合約" at bounding box center [954, 469] width 47 height 14
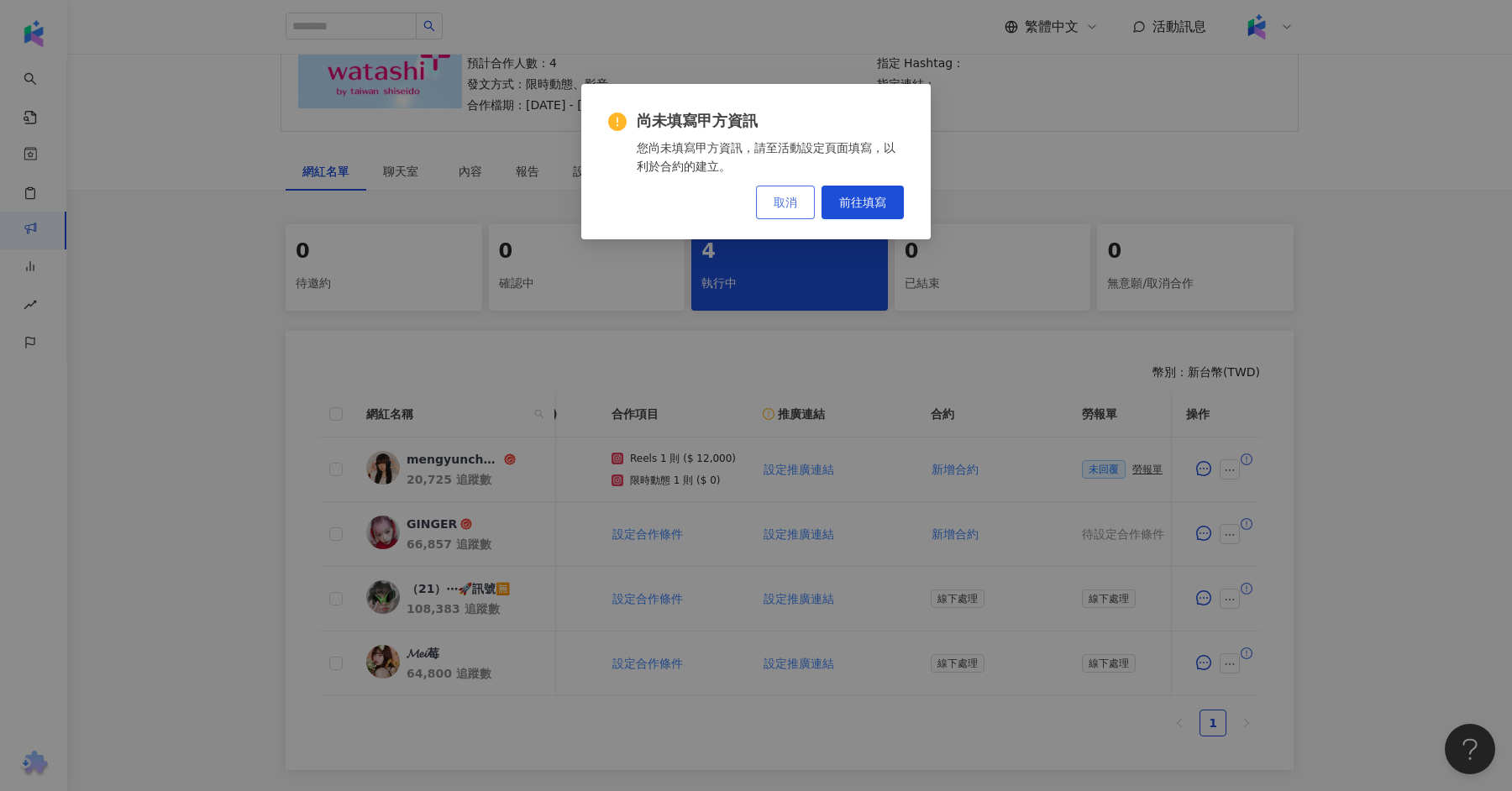
click at [771, 208] on button "取消" at bounding box center [785, 202] width 58 height 33
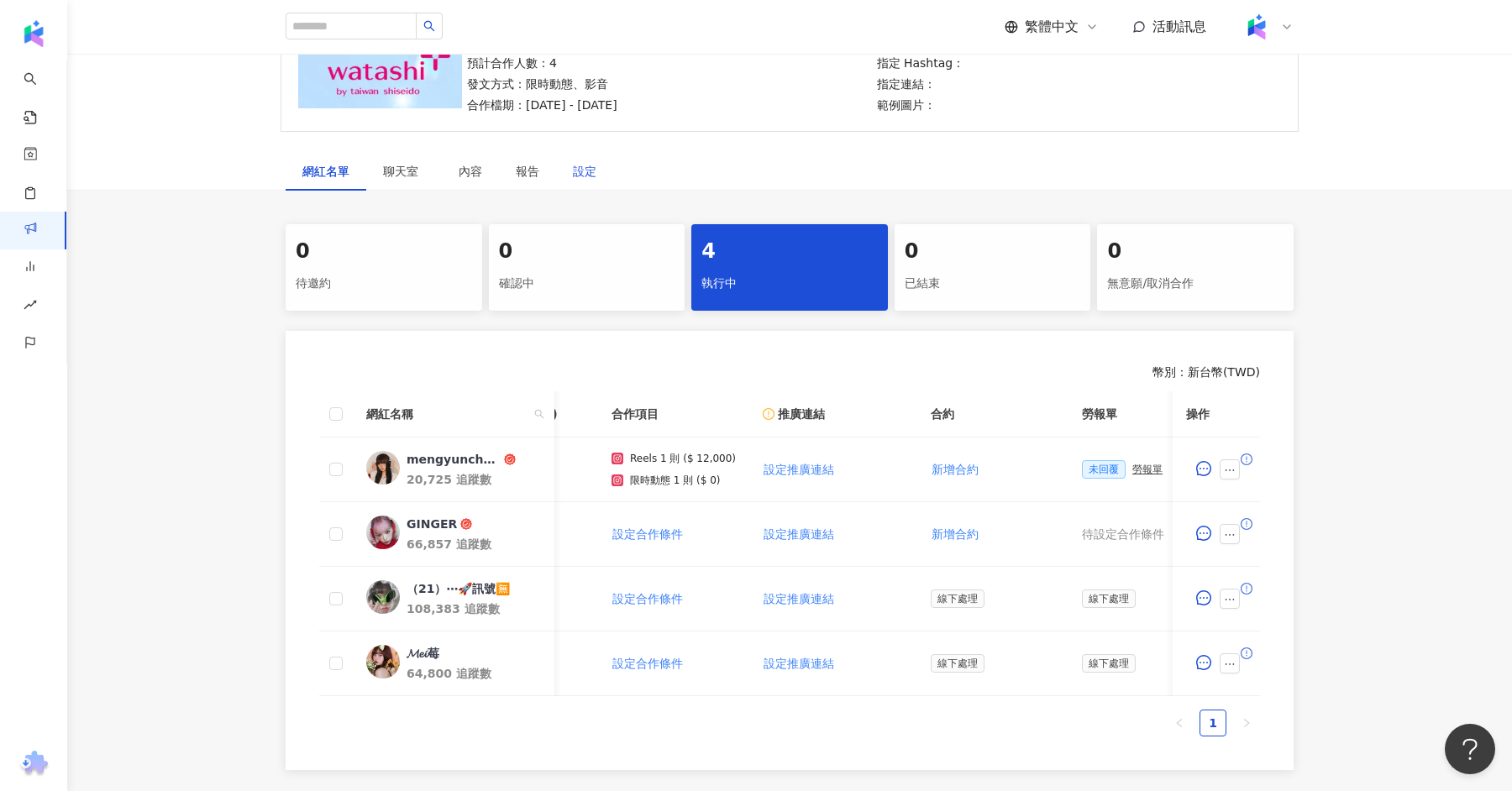
click at [581, 174] on div "設定" at bounding box center [584, 171] width 23 height 19
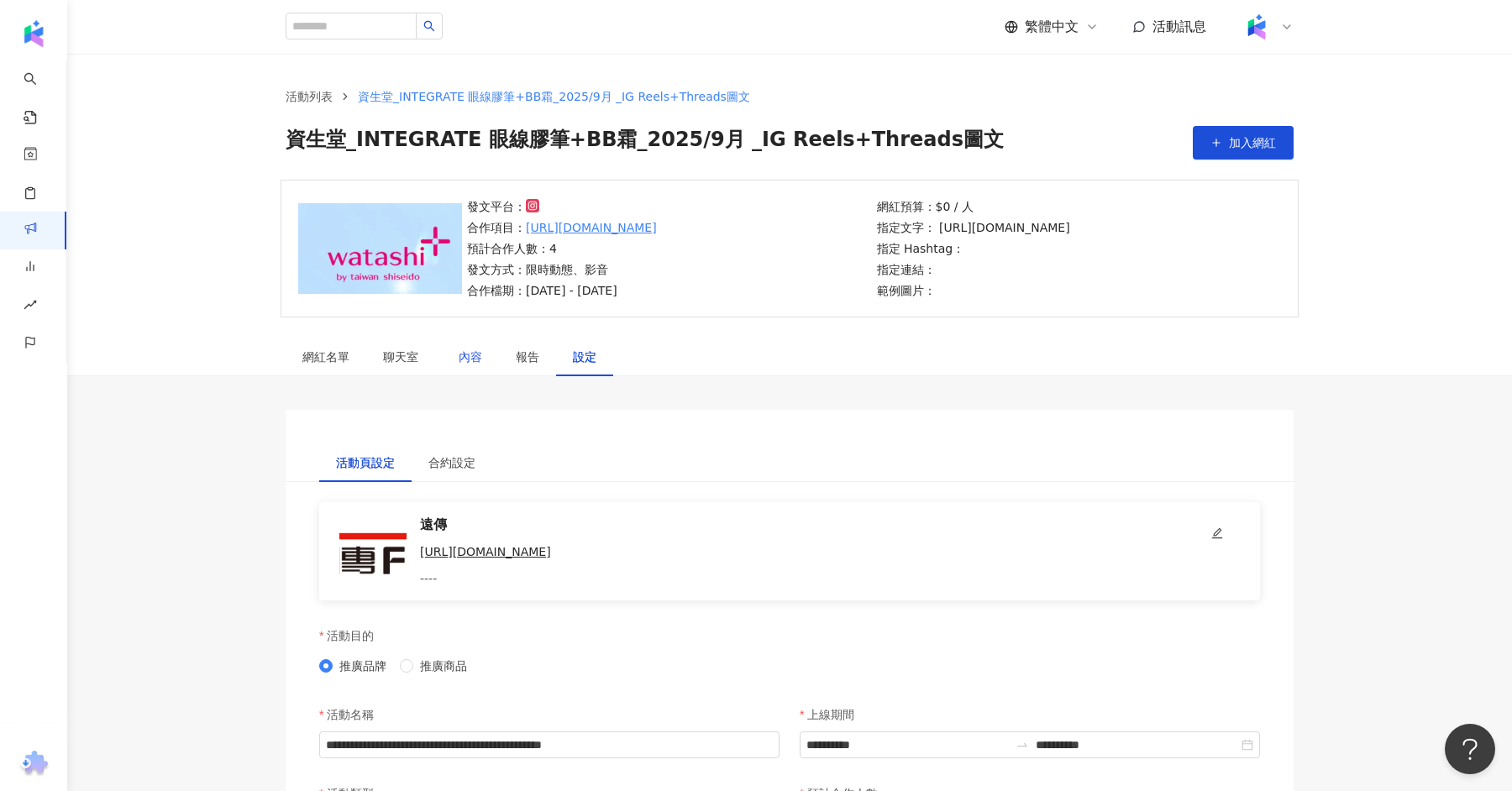
click at [475, 359] on div "內容" at bounding box center [470, 357] width 23 height 19
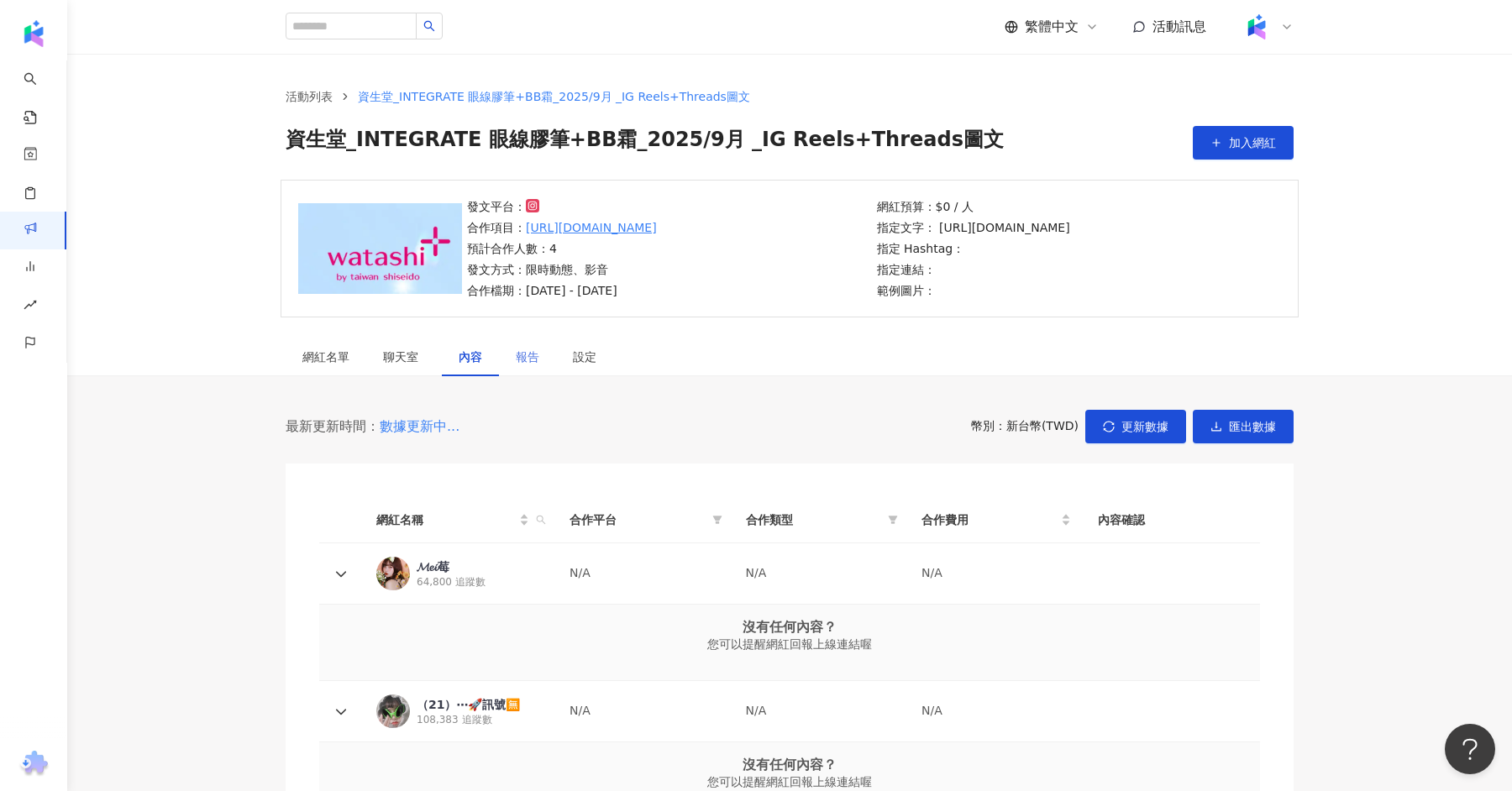
click at [539, 356] on div "報告" at bounding box center [527, 357] width 57 height 39
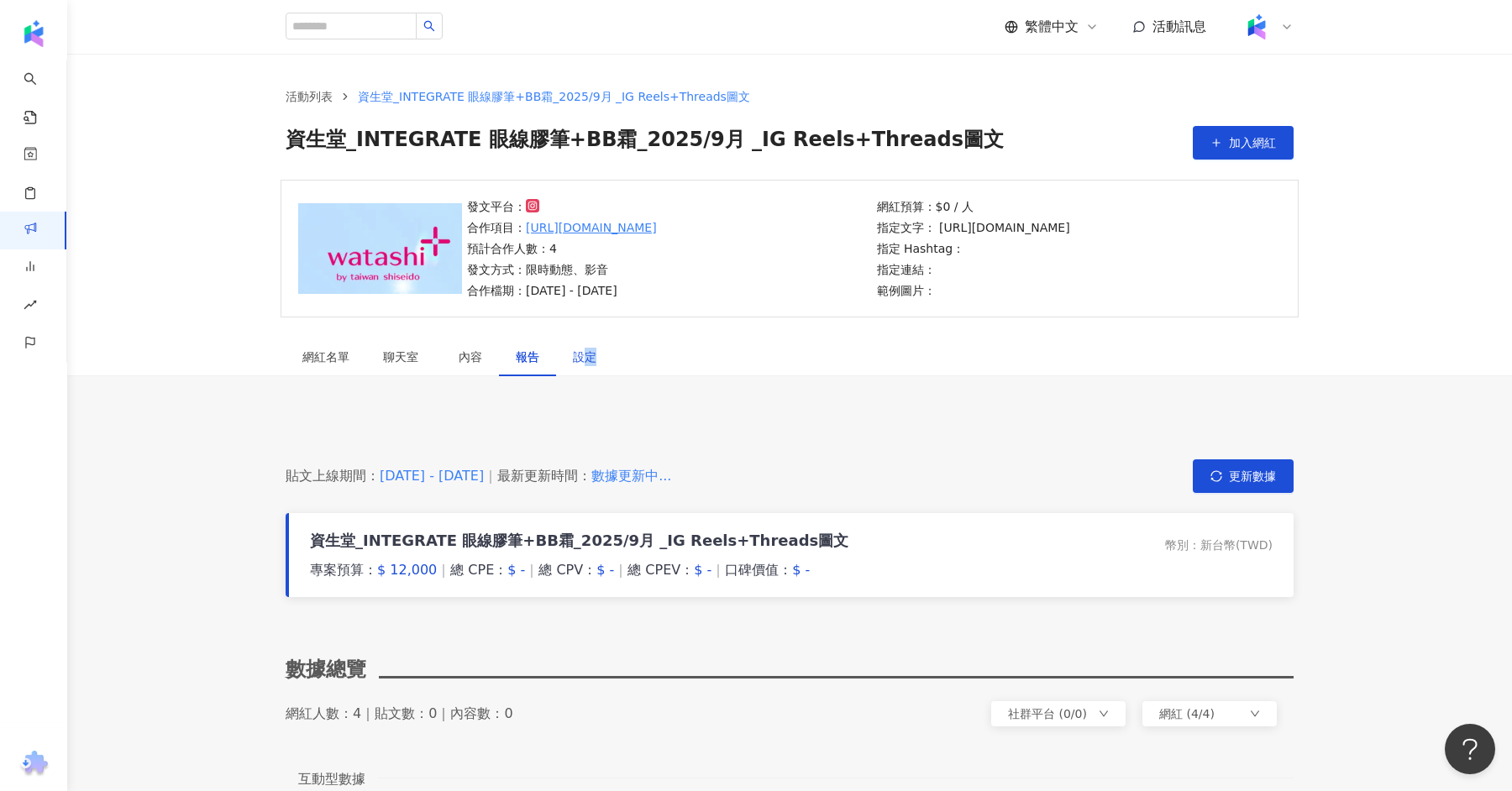
click at [590, 363] on div "設定" at bounding box center [584, 357] width 23 height 19
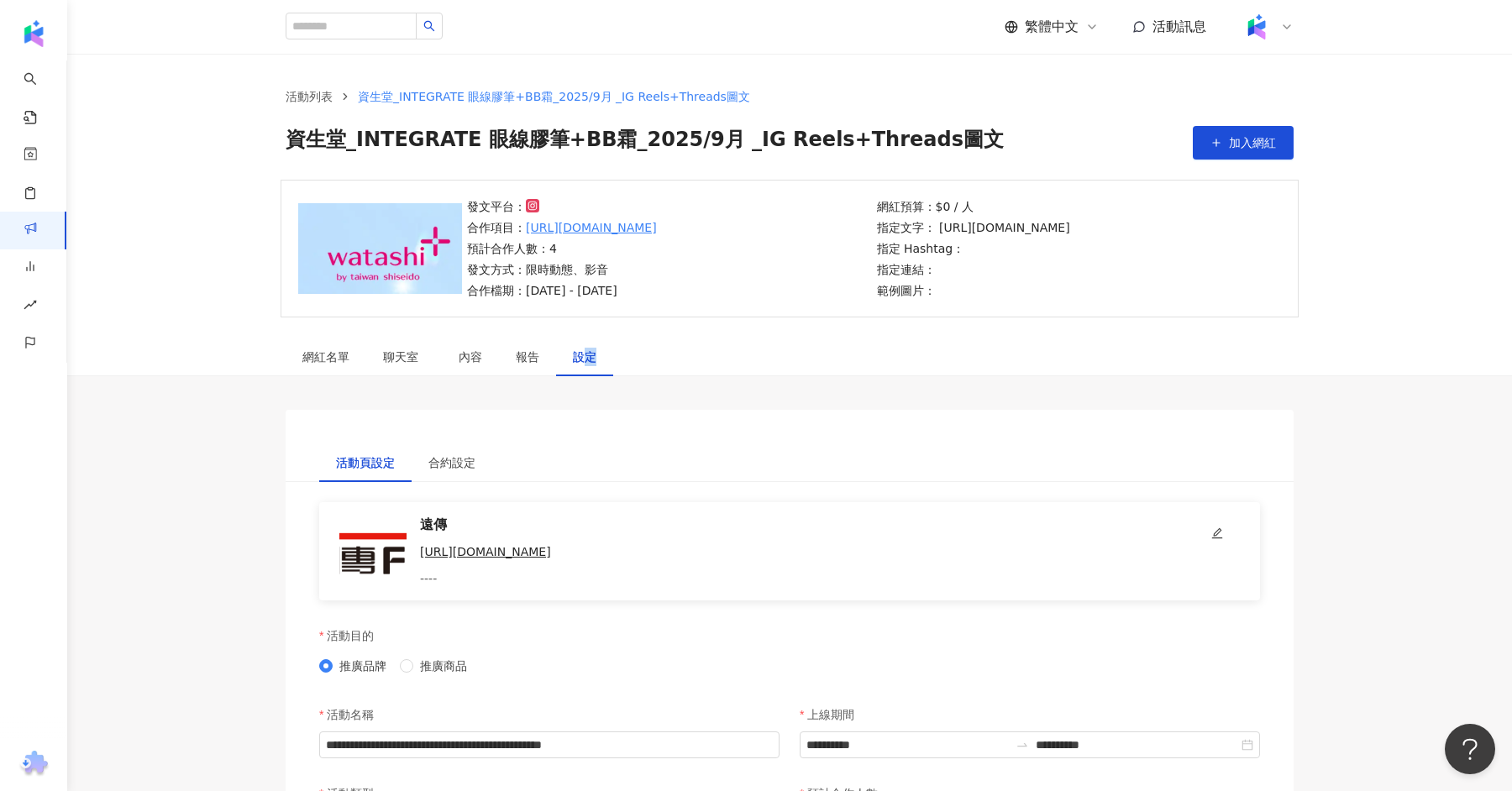
scroll to position [169, 0]
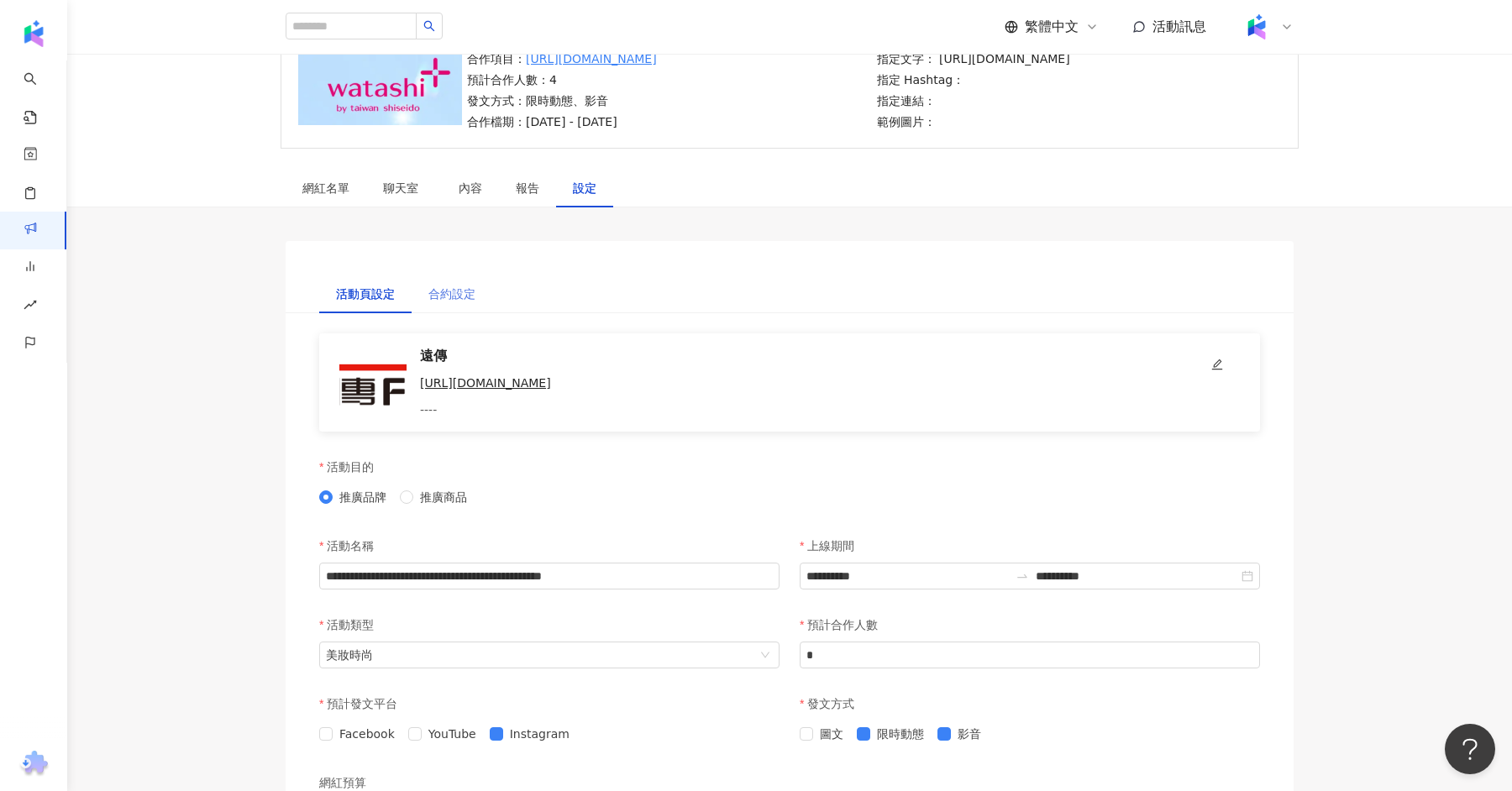
click at [478, 301] on div "合約設定" at bounding box center [451, 294] width 81 height 39
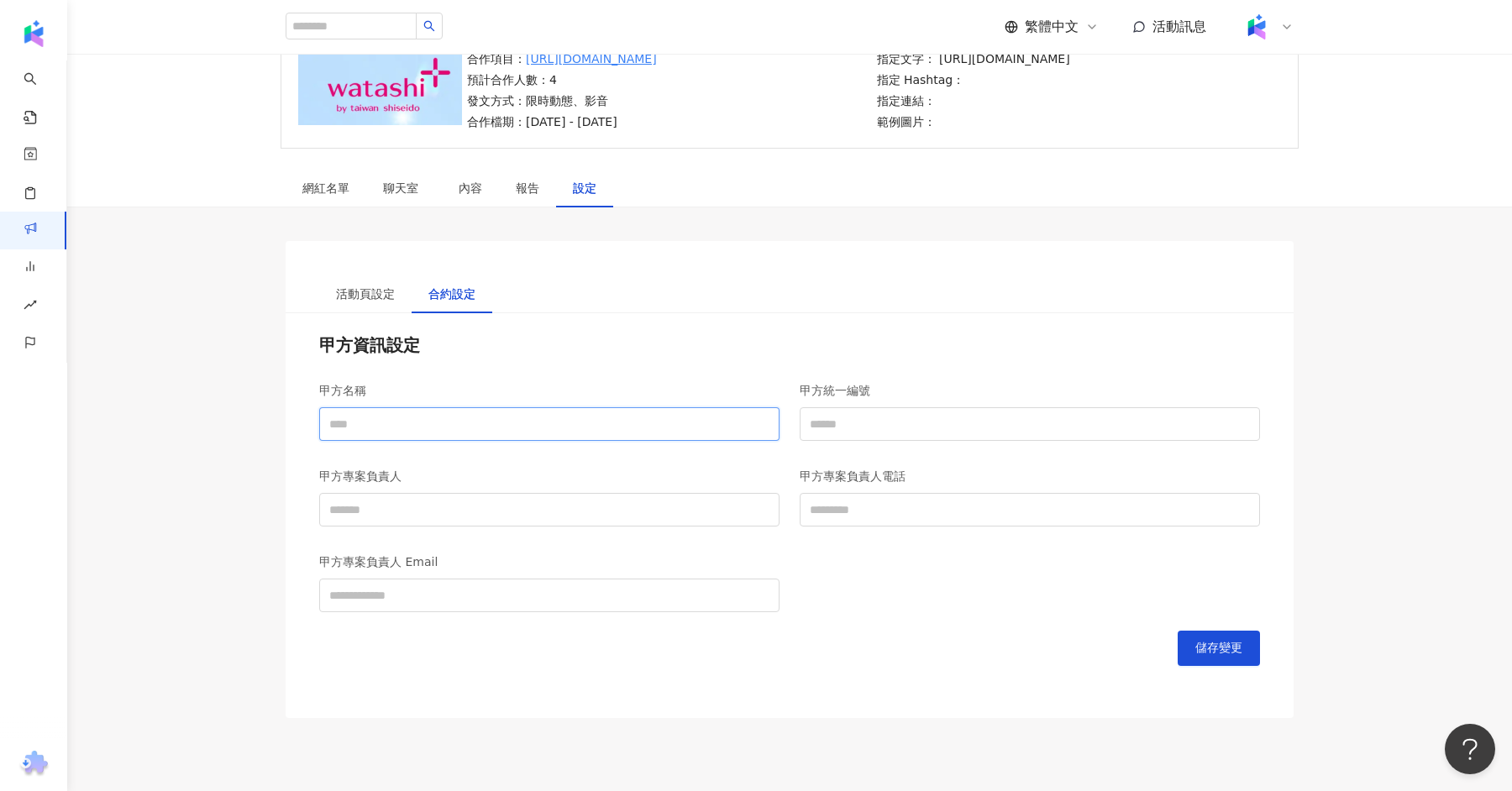
click at [424, 410] on input "甲方名稱" at bounding box center [548, 424] width 460 height 33
click at [551, 417] on input "甲方名稱" at bounding box center [548, 424] width 460 height 33
click at [482, 433] on input "甲方名稱" at bounding box center [548, 424] width 460 height 33
paste input "**********"
type input "**********"
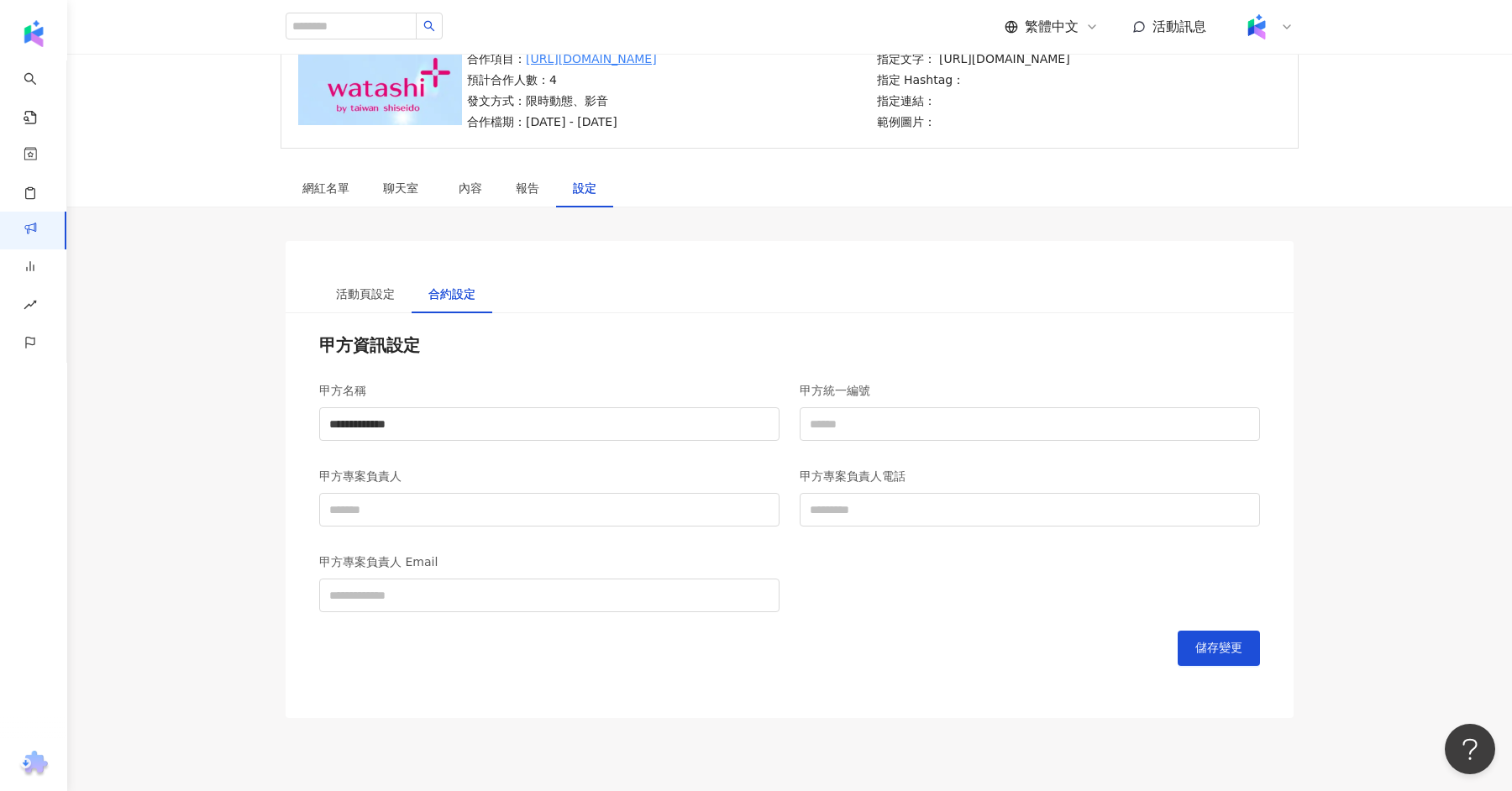
click at [558, 393] on div "甲方名稱" at bounding box center [548, 390] width 460 height 33
click at [884, 436] on input "甲方統一編號" at bounding box center [1029, 424] width 460 height 33
paste input "********"
type input "********"
click at [911, 520] on input "甲方專案負責人電話" at bounding box center [1029, 509] width 460 height 33
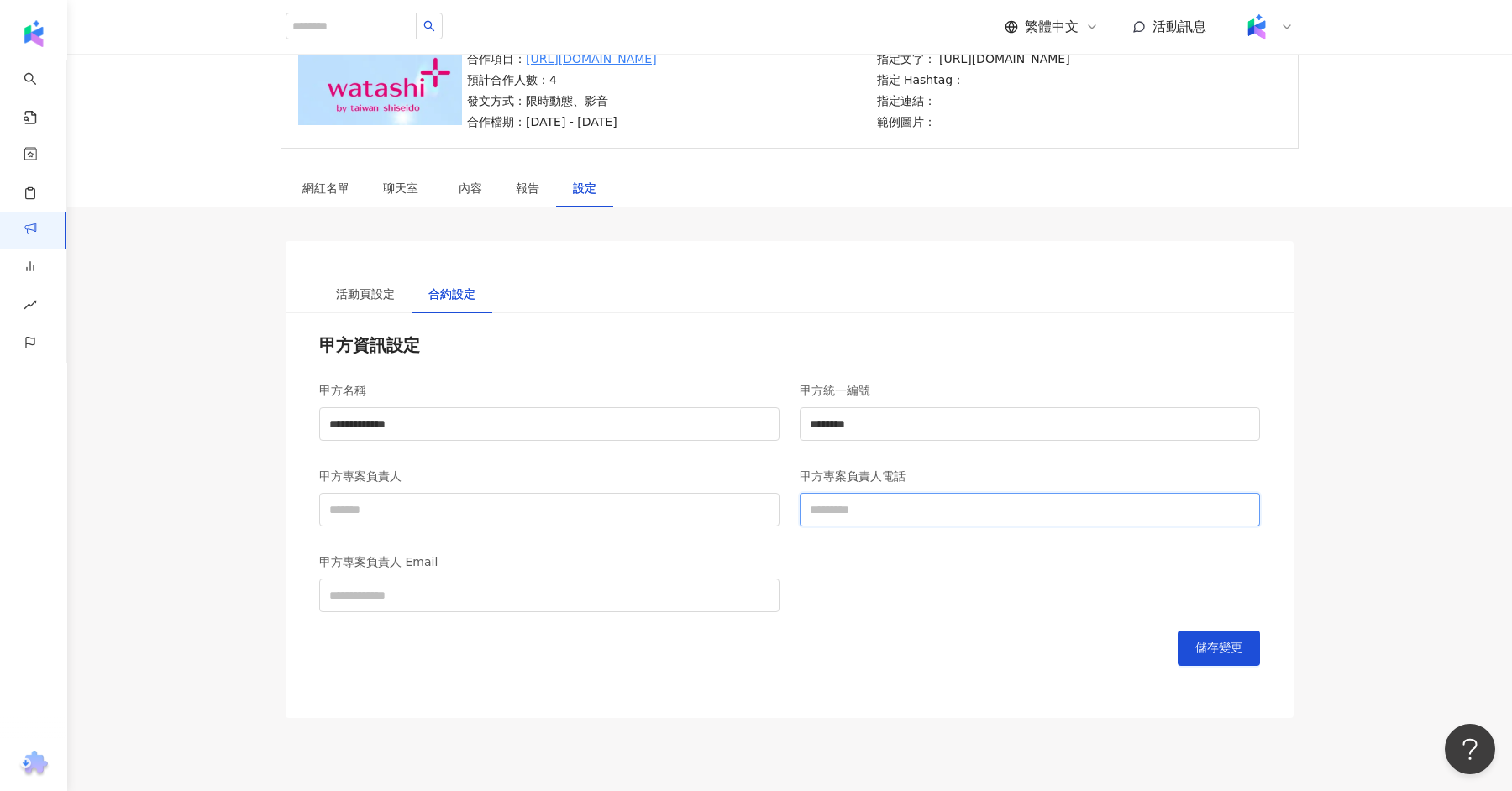
paste input "**********"
click at [822, 512] on input "**********" at bounding box center [1029, 509] width 460 height 33
type input "**********"
click at [590, 515] on input "甲方專案負責人" at bounding box center [548, 509] width 460 height 33
type input "*****"
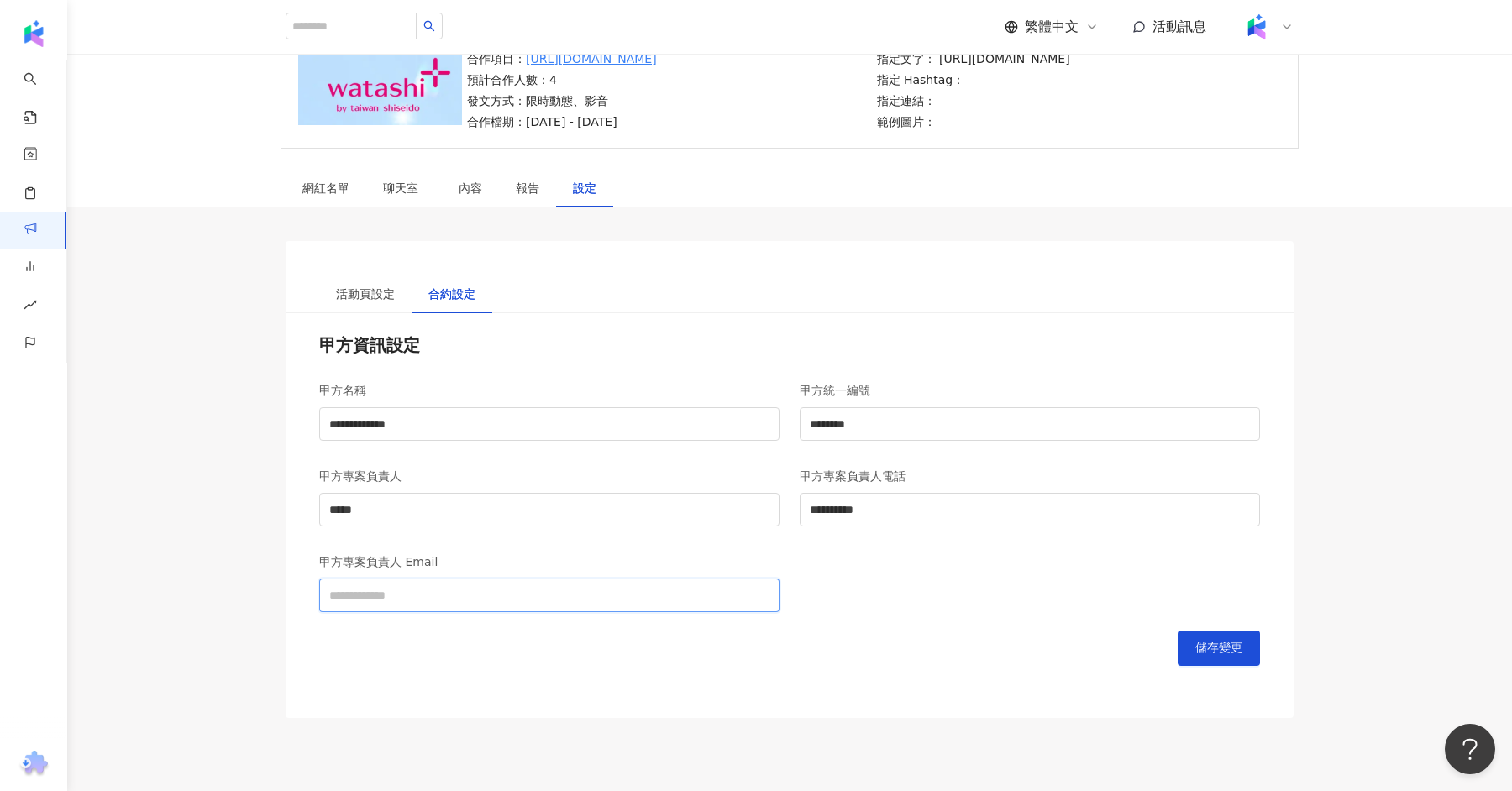
click at [549, 602] on input "甲方專案負責人 Email" at bounding box center [548, 596] width 460 height 33
click at [498, 605] on input "甲方專案負責人 Email" at bounding box center [548, 596] width 460 height 33
click at [454, 602] on input "甲方專案負責人 Email" at bounding box center [548, 596] width 460 height 33
paste input "**********"
type input "**********"
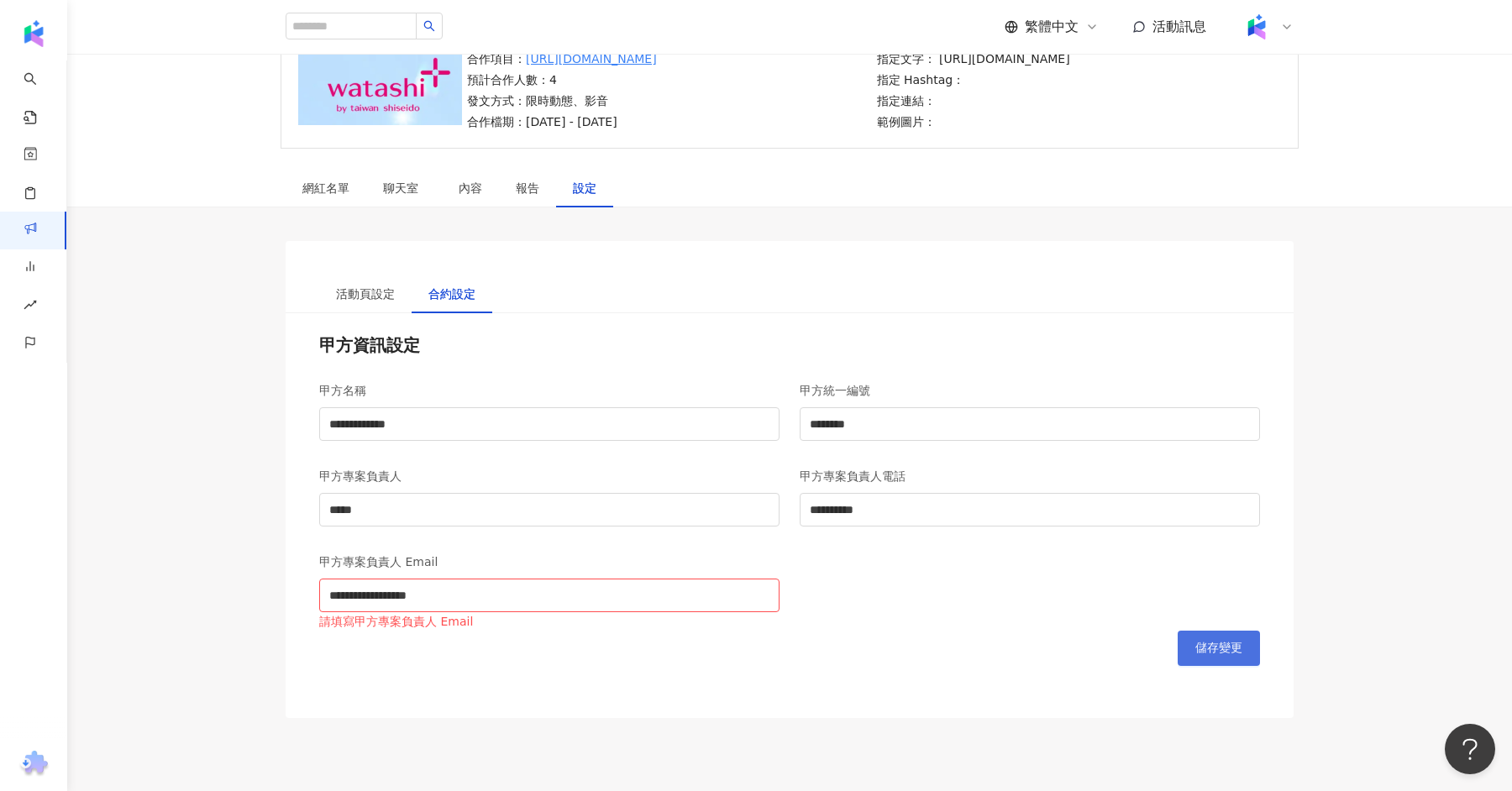
click at [1204, 636] on button "儲存變更" at bounding box center [1218, 648] width 82 height 35
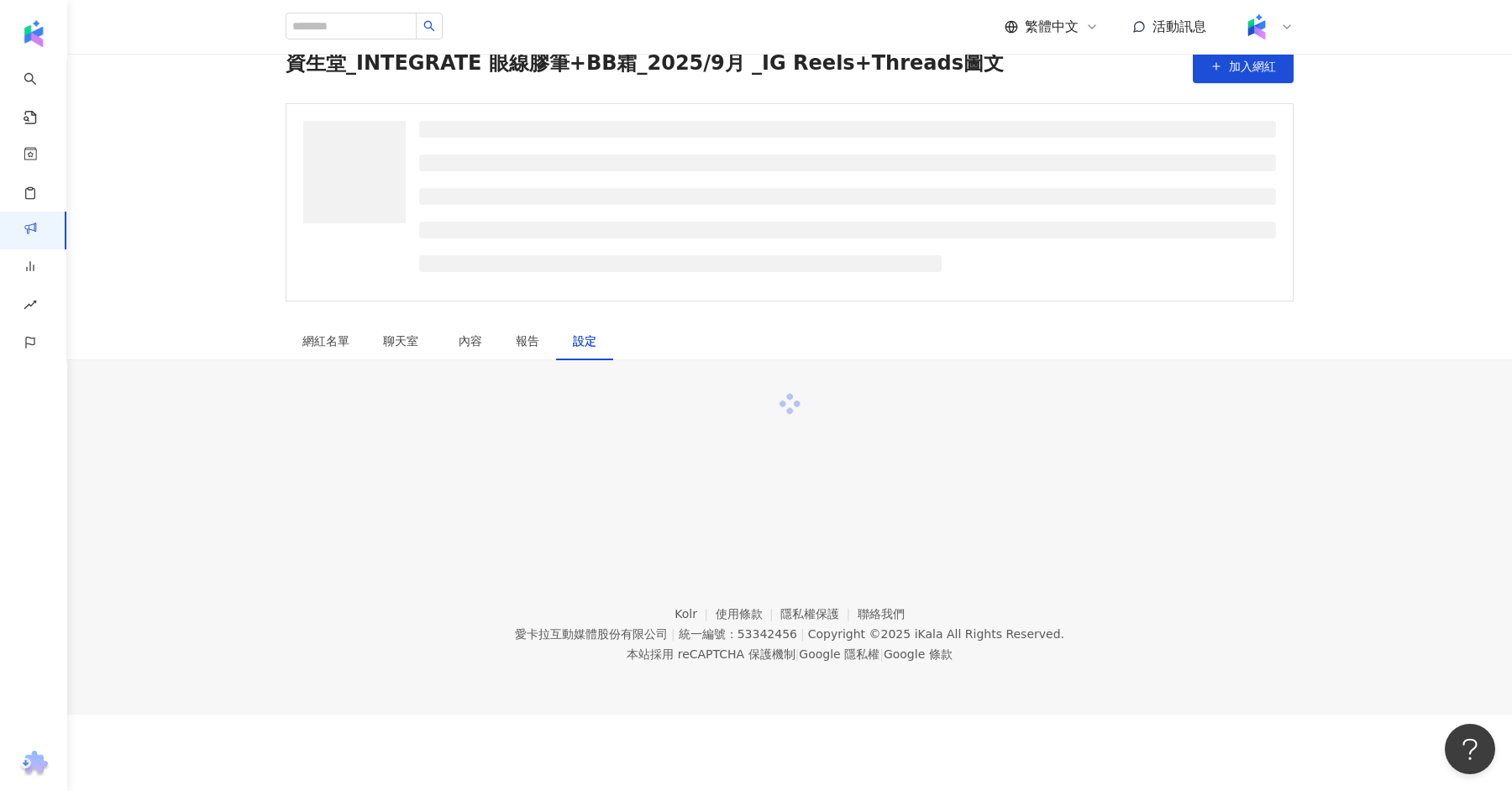
scroll to position [169, 0]
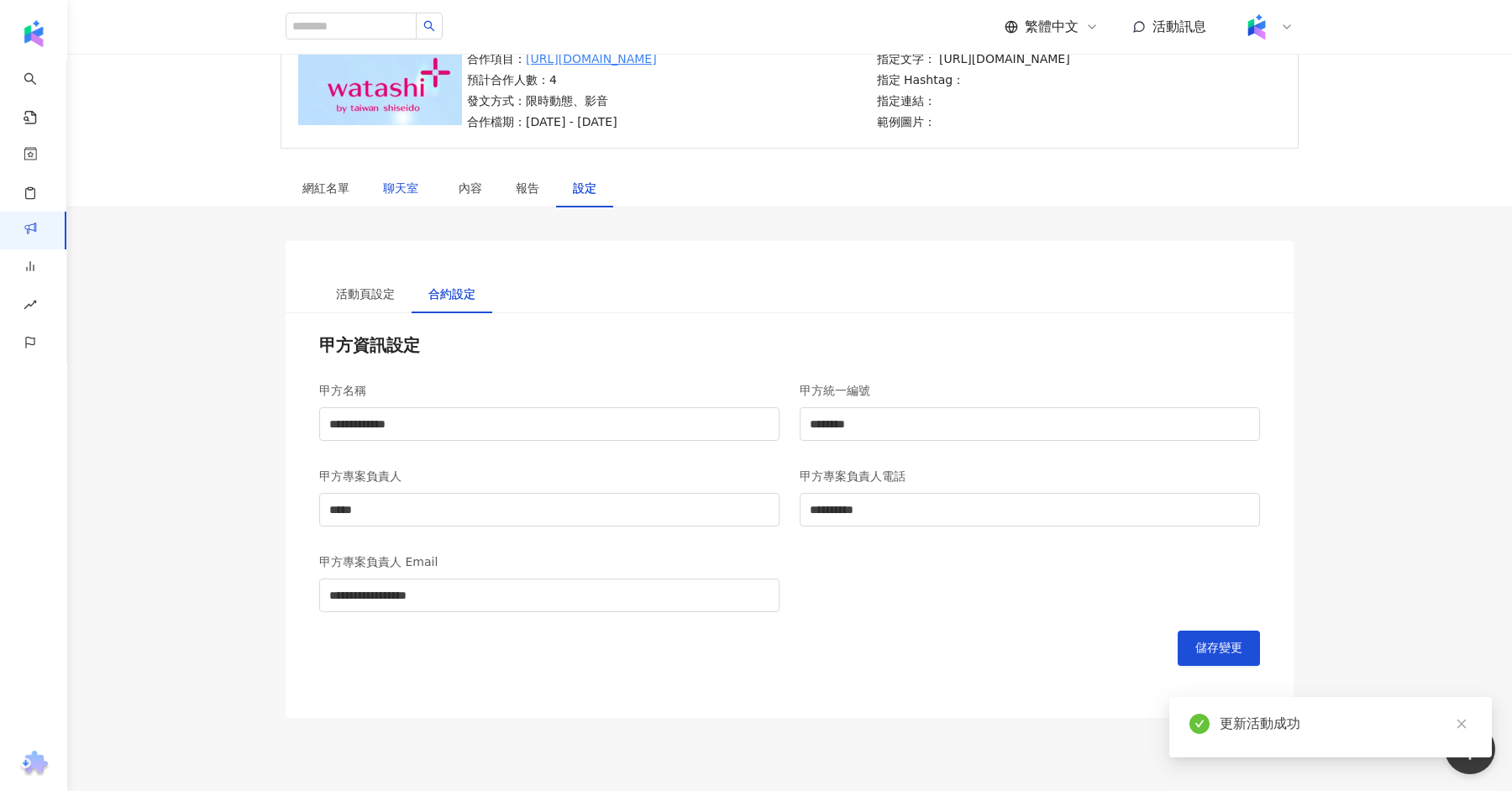
click at [412, 189] on span "聊天室" at bounding box center [403, 188] width 42 height 12
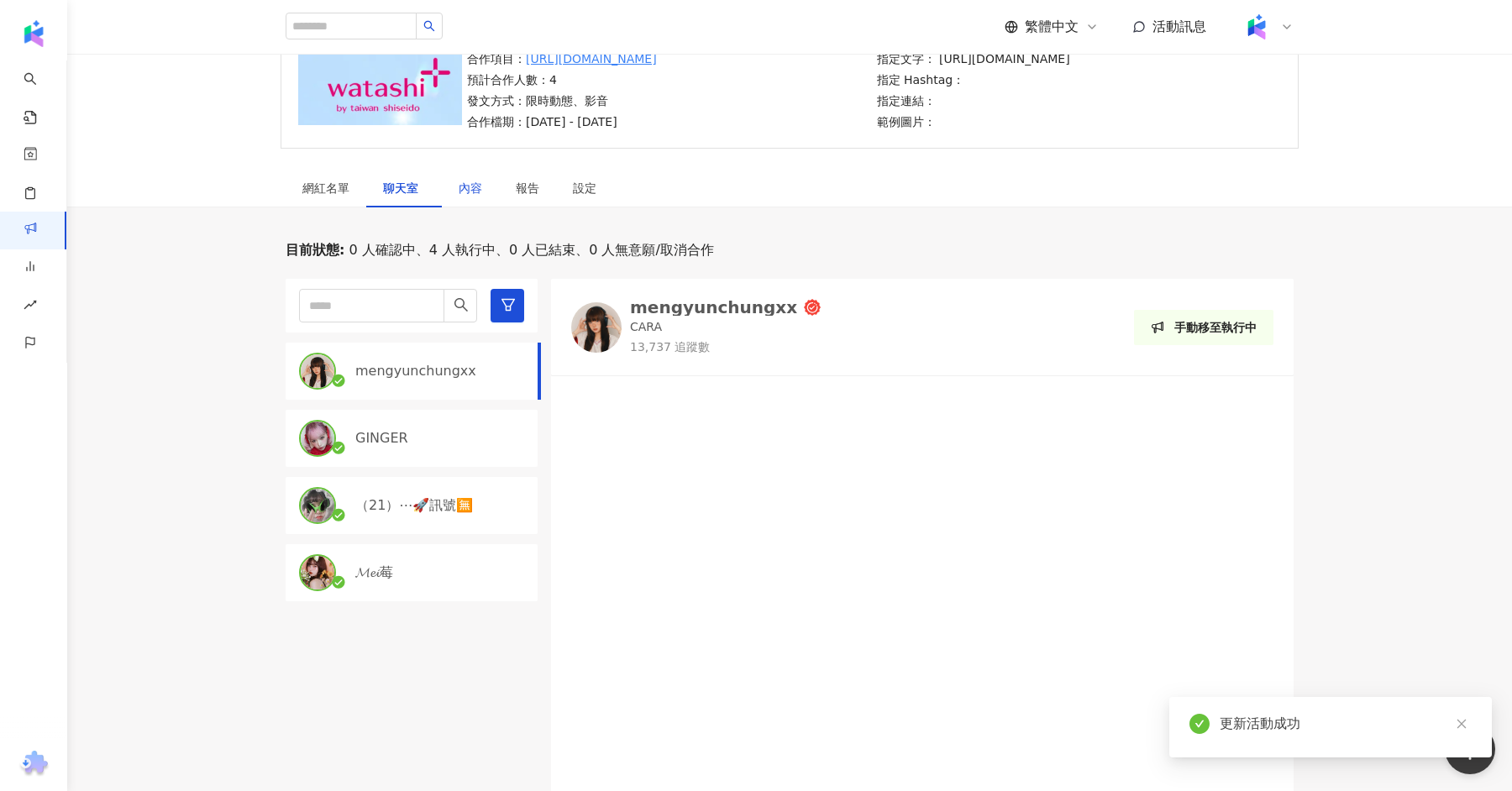
click at [467, 187] on div "內容" at bounding box center [470, 188] width 23 height 19
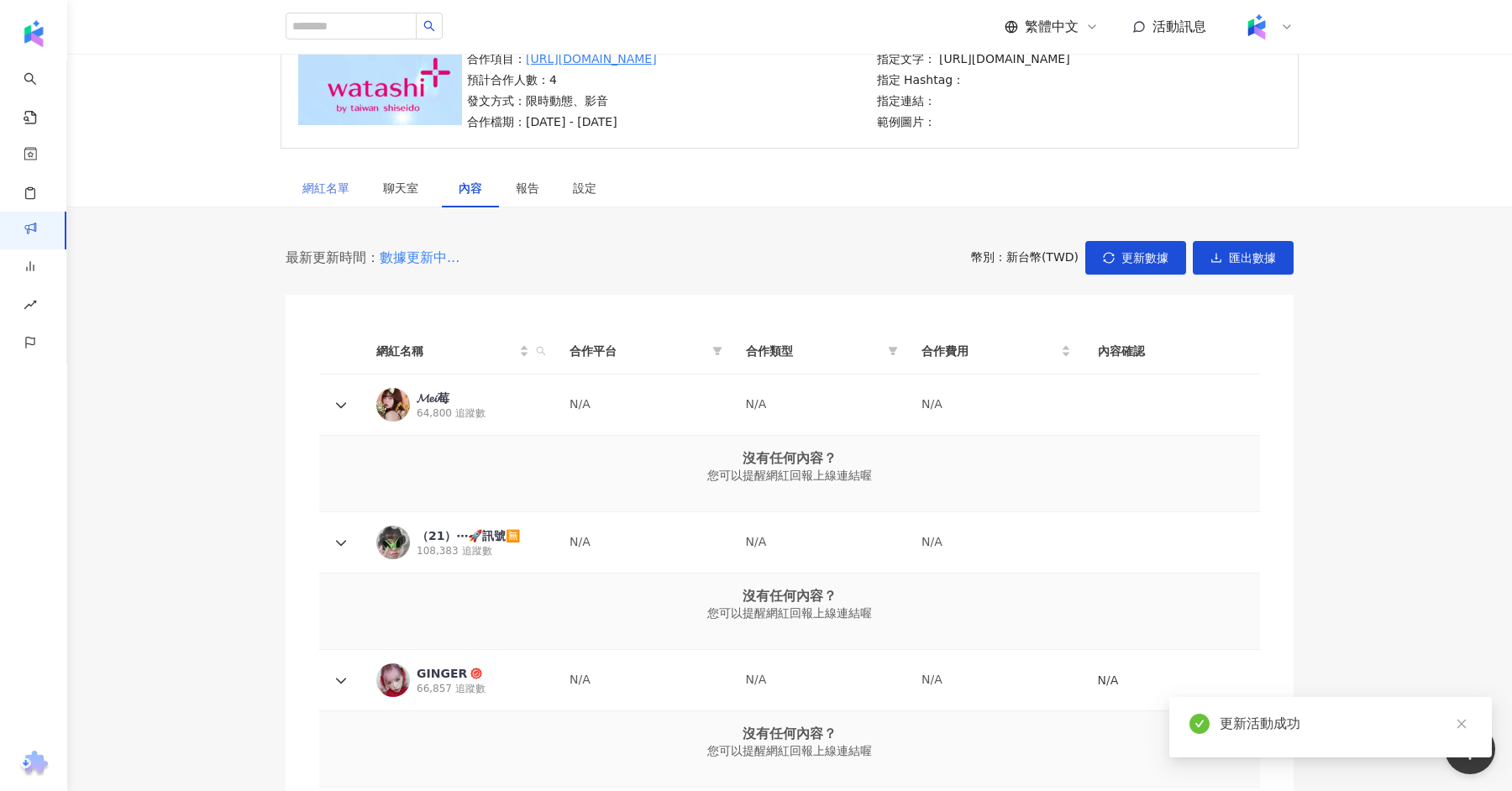
click at [351, 180] on div "網紅名單" at bounding box center [325, 188] width 81 height 39
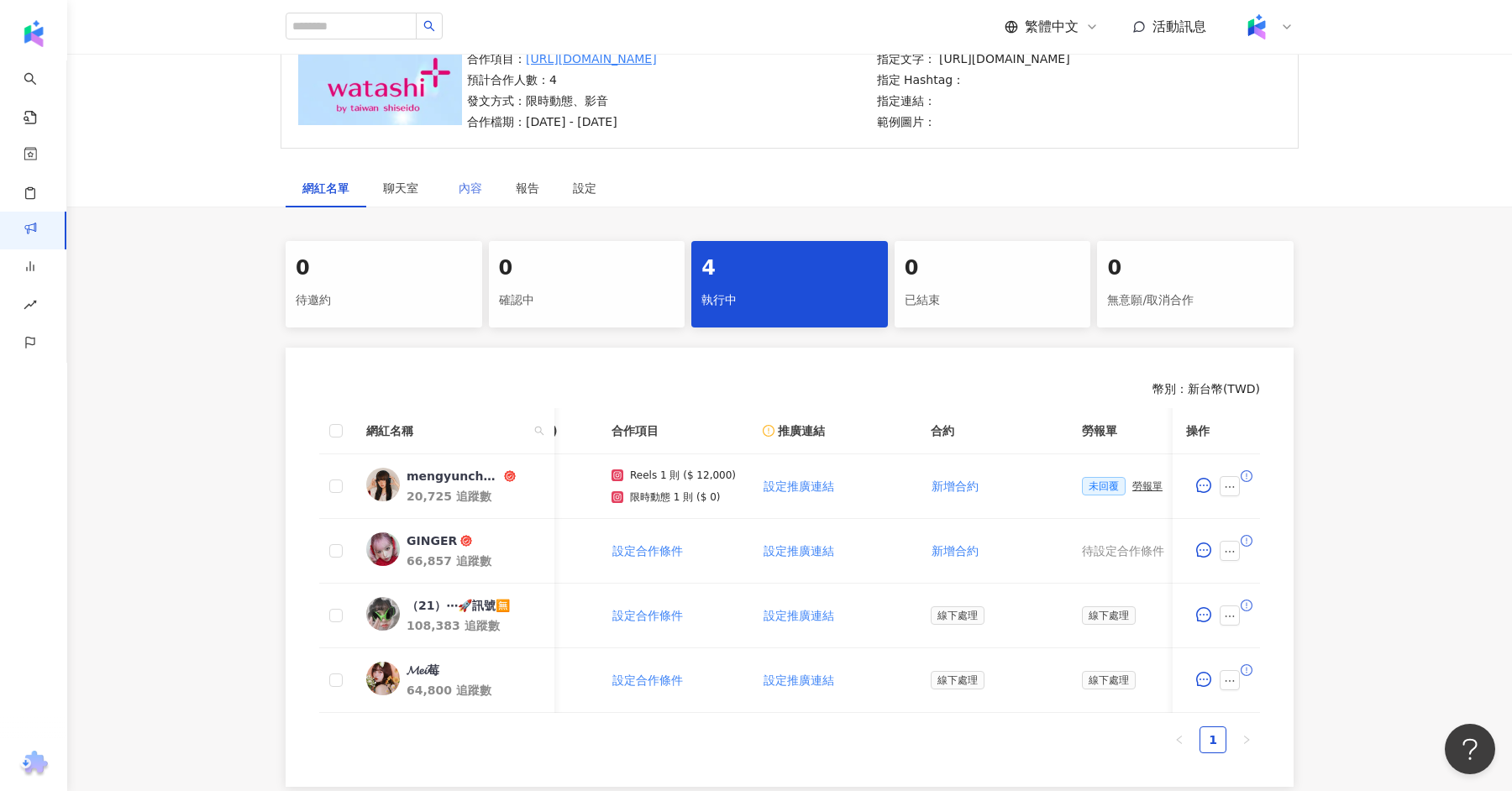
click at [491, 178] on div "內容" at bounding box center [471, 188] width 57 height 39
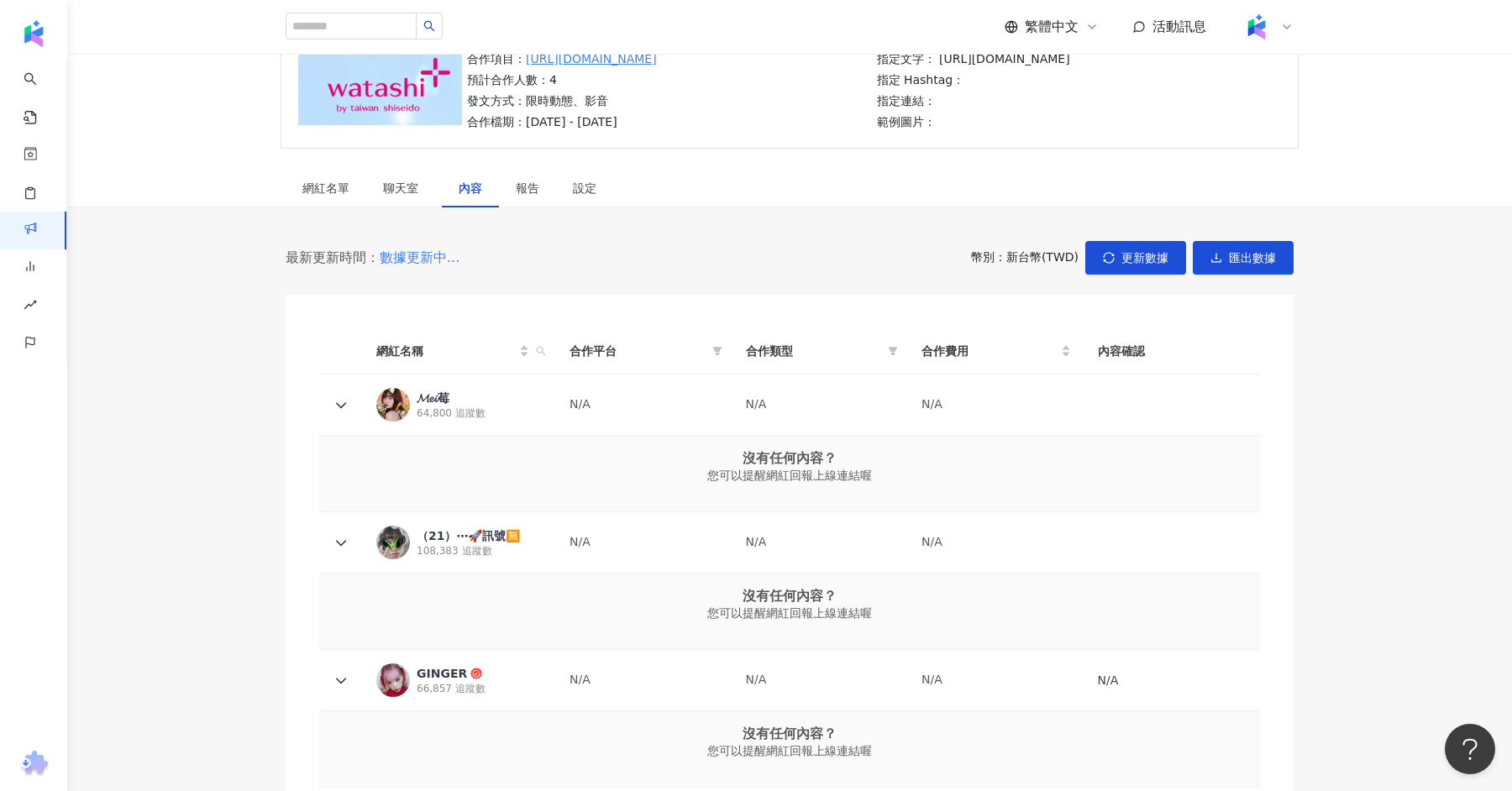
click at [303, 214] on div "網紅名單 聊天室 內容 報告 設定 0 待邀約 0 確認中 4 執行中 0 已結束 0 無意願/取消合作 幣別 ： 新台幣 ( TWD ) 網紅名稱 合作總酬…" at bounding box center [789, 590] width 1444 height 844
click at [336, 179] on div "網紅名單" at bounding box center [325, 188] width 47 height 19
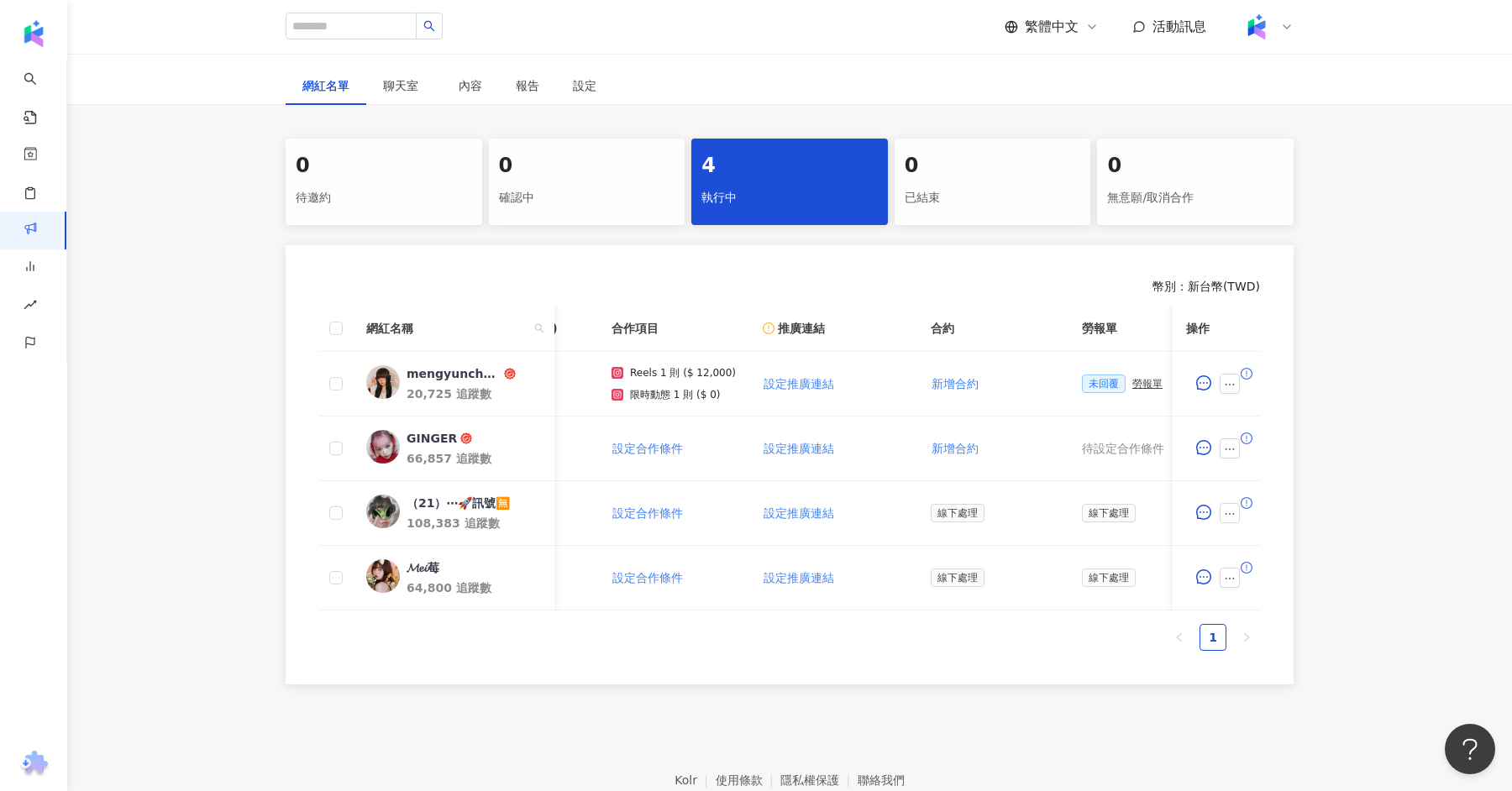
scroll to position [295, 0]
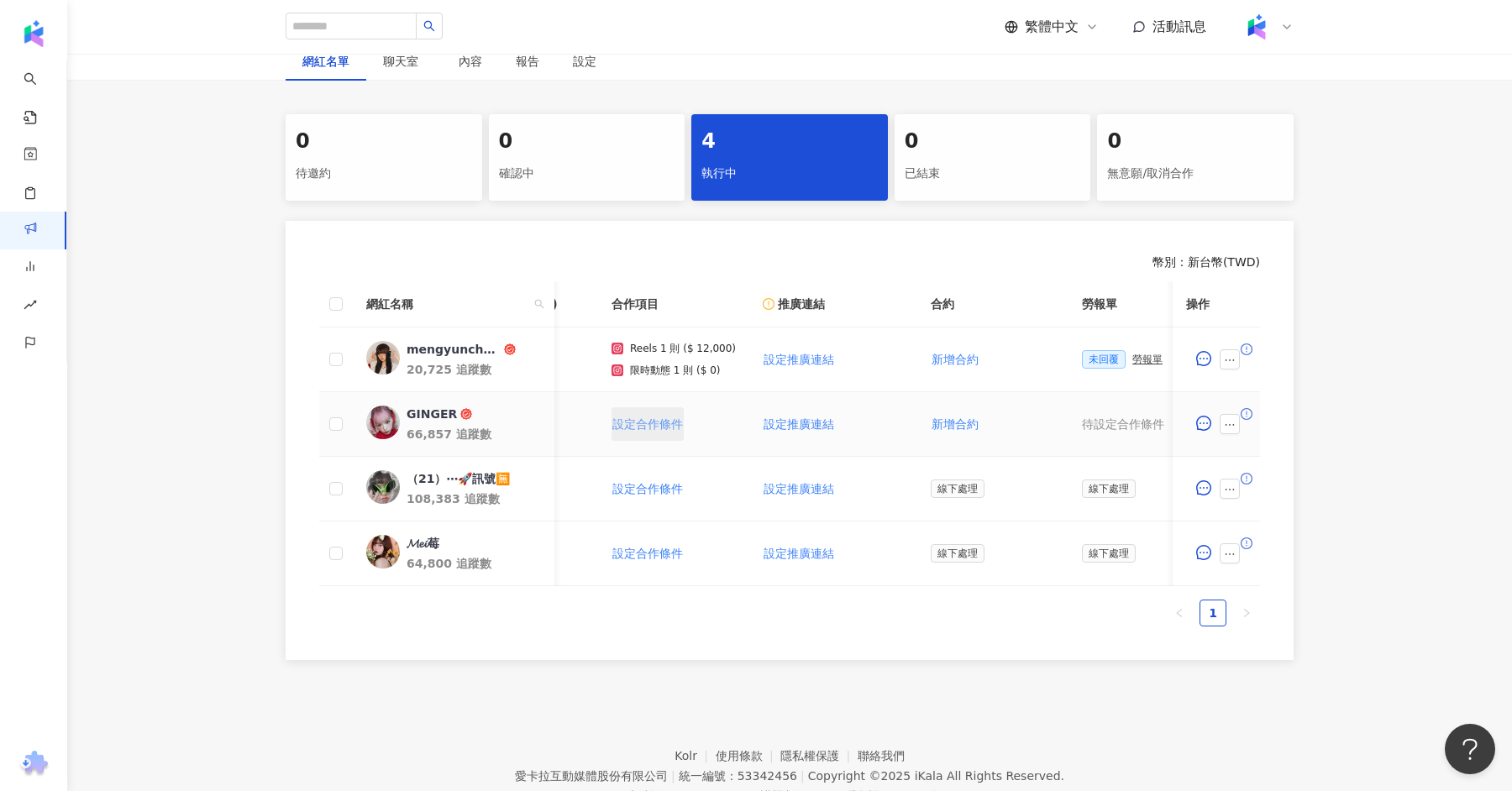
click at [660, 419] on span "設定合作條件" at bounding box center [648, 424] width 70 height 14
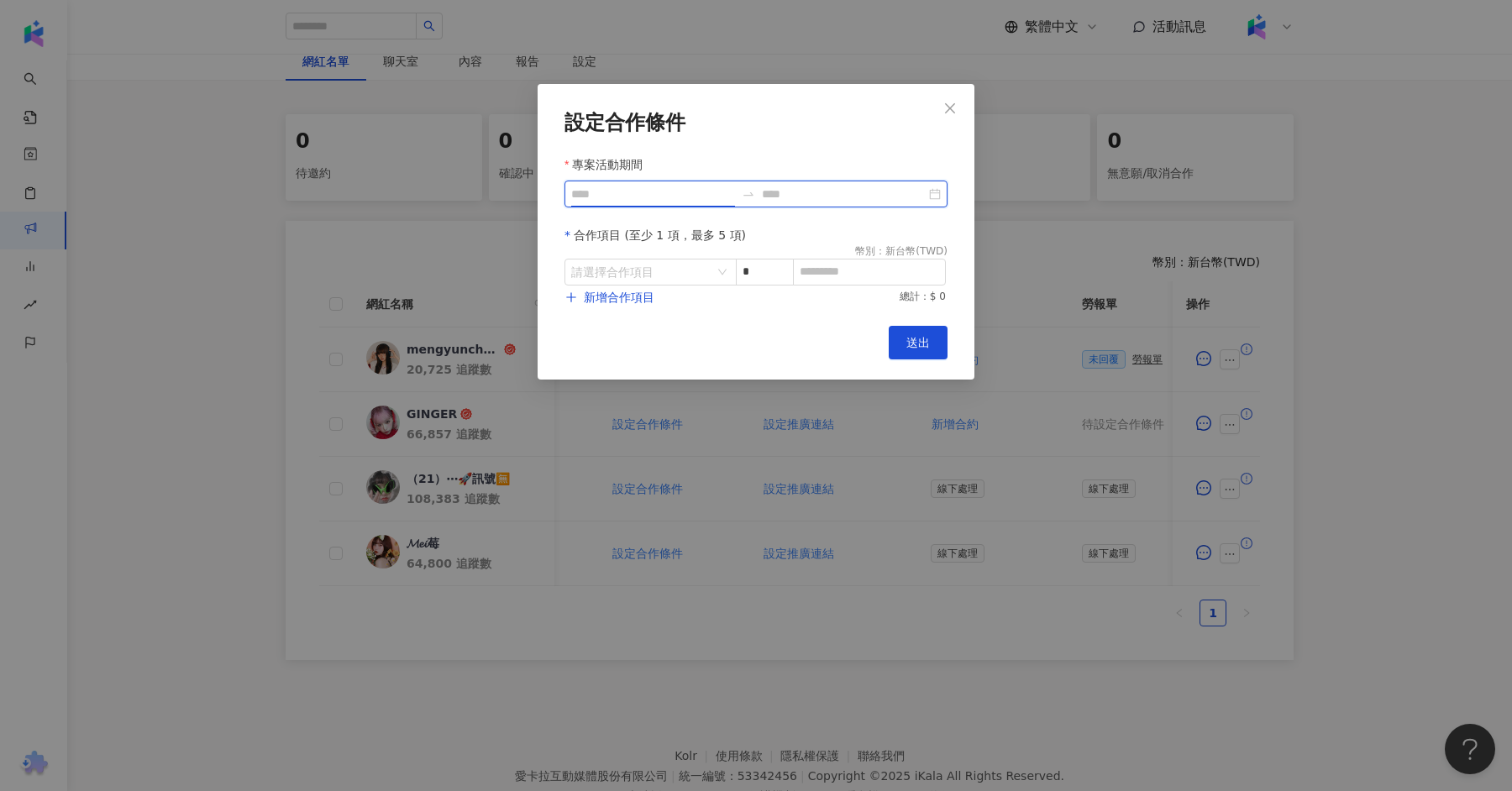
click at [699, 195] on input "專案活動期間" at bounding box center [652, 194] width 164 height 19
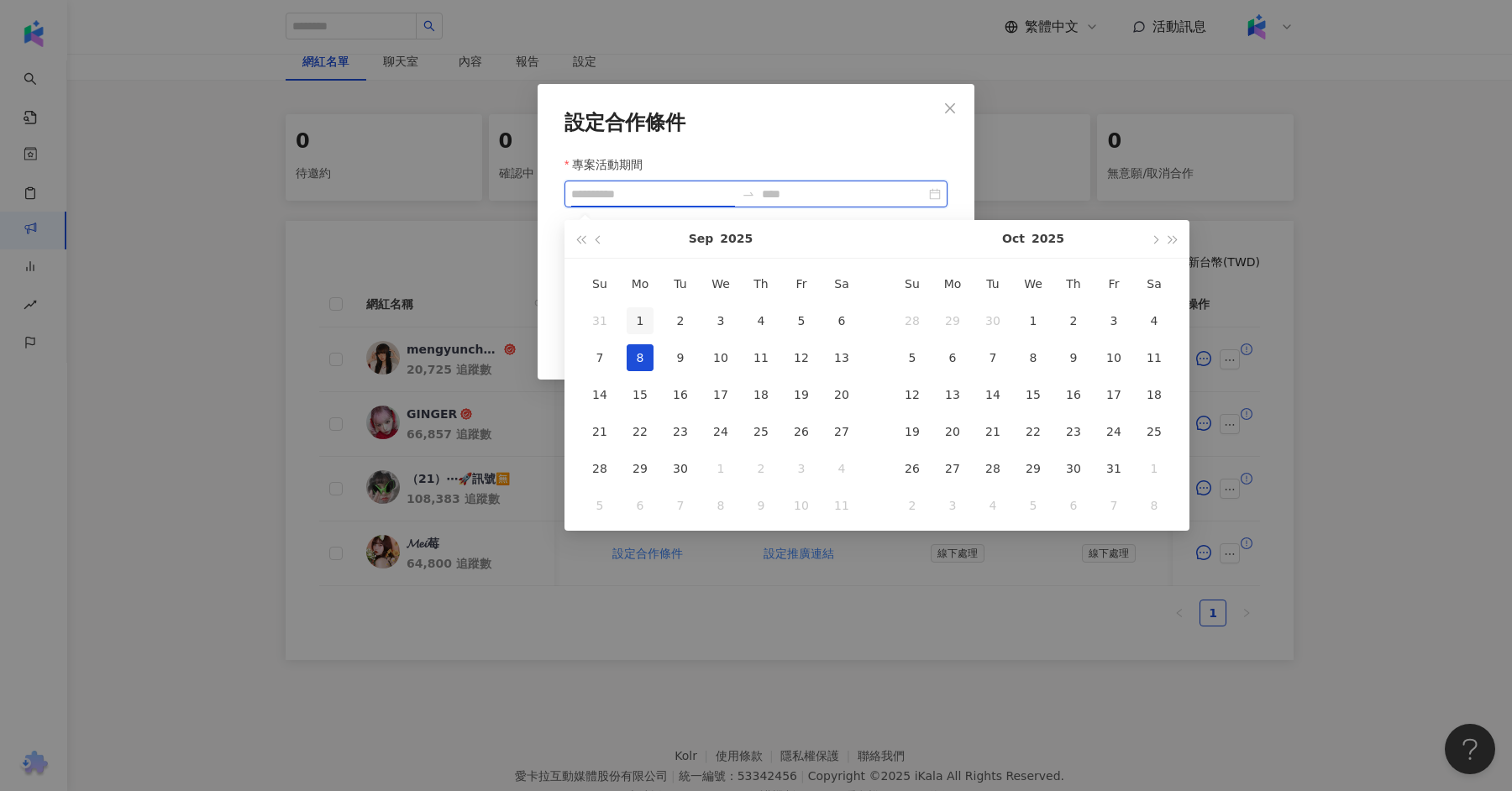
type input "**********"
click at [646, 326] on div "1" at bounding box center [639, 320] width 27 height 27
type input "**********"
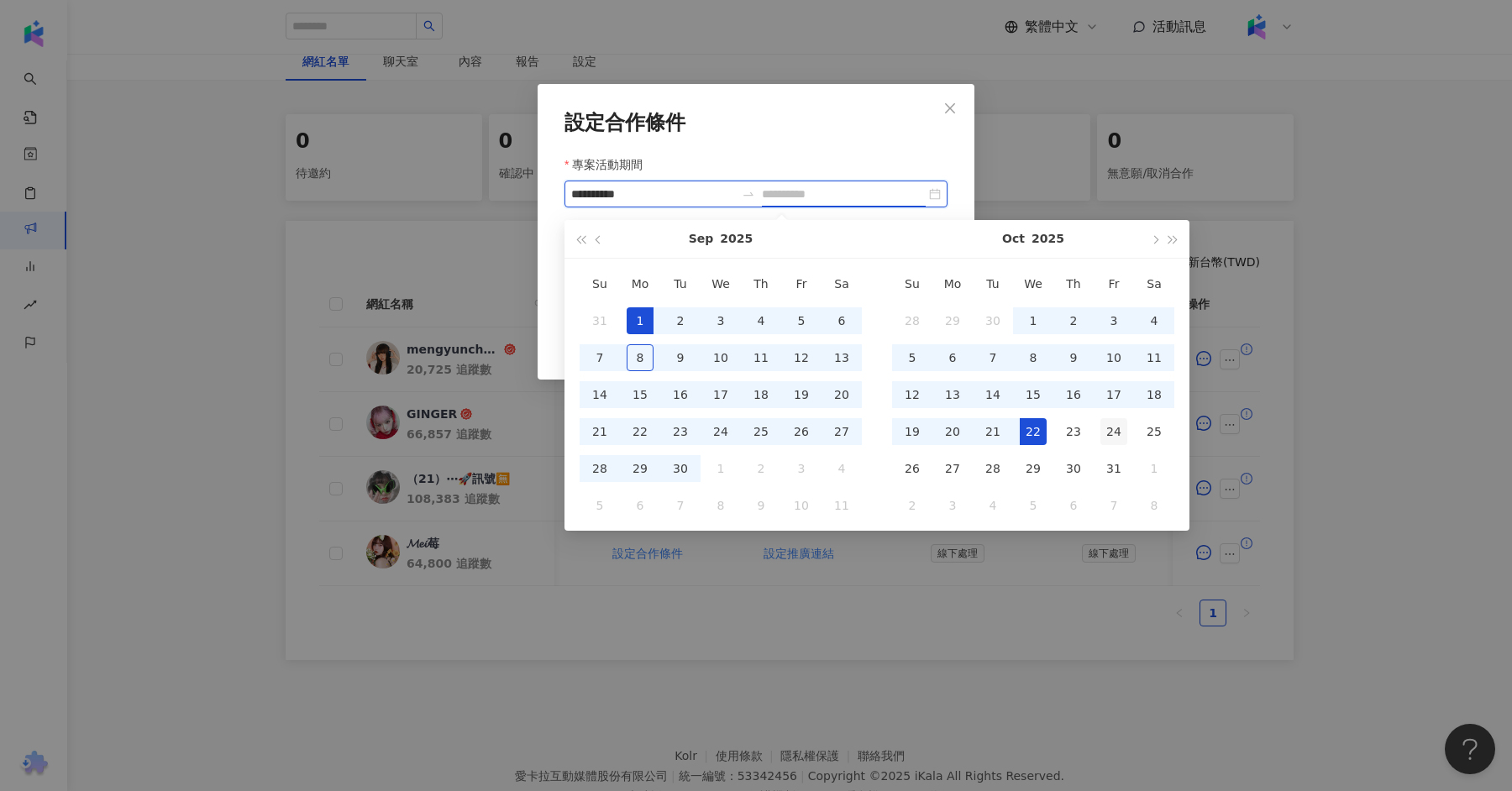
type input "**********"
click at [1118, 434] on div "24" at bounding box center [1113, 431] width 27 height 27
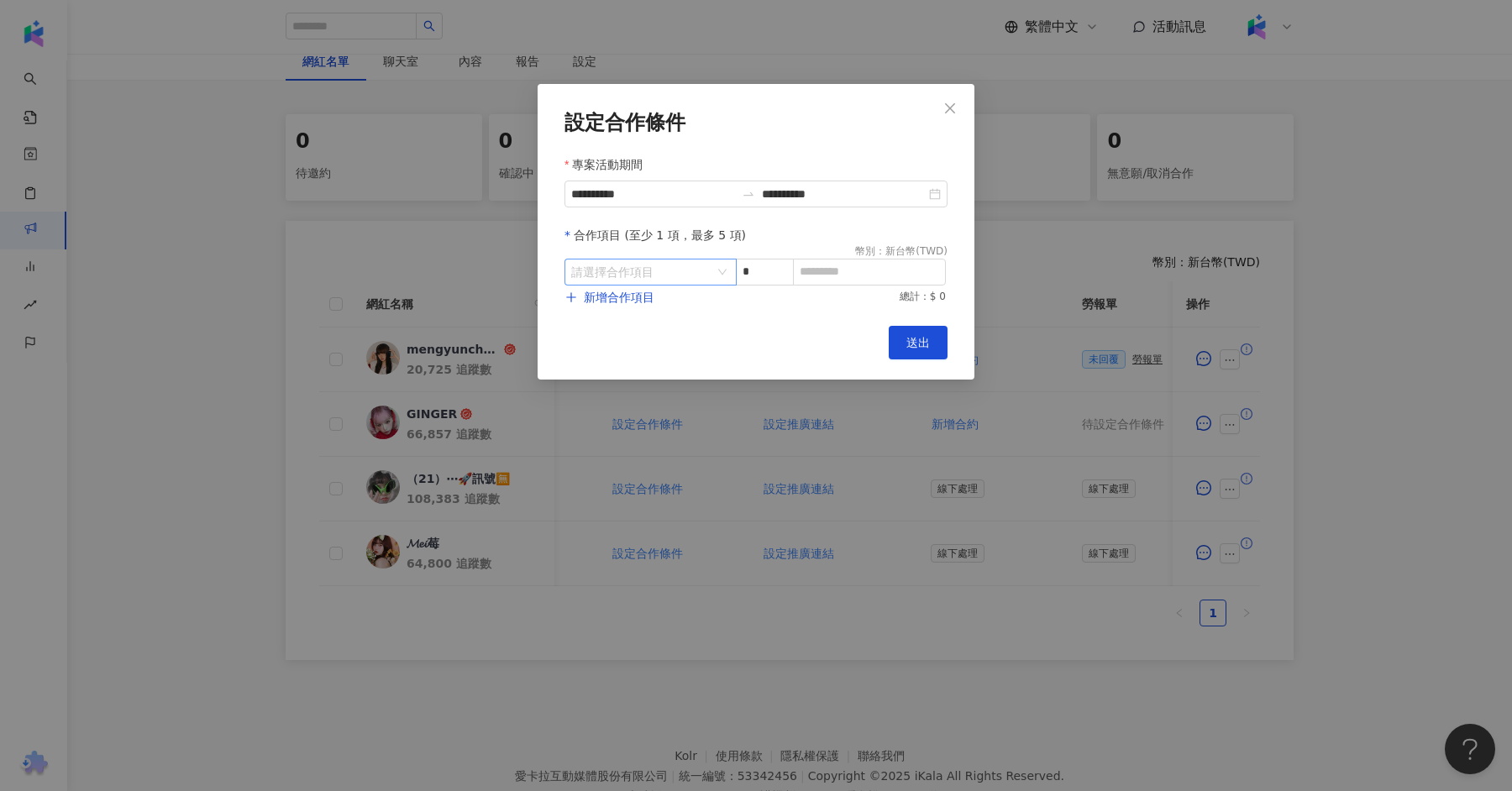
click at [686, 281] on input "search" at bounding box center [641, 271] width 141 height 25
click at [642, 336] on div at bounding box center [646, 344] width 10 height 16
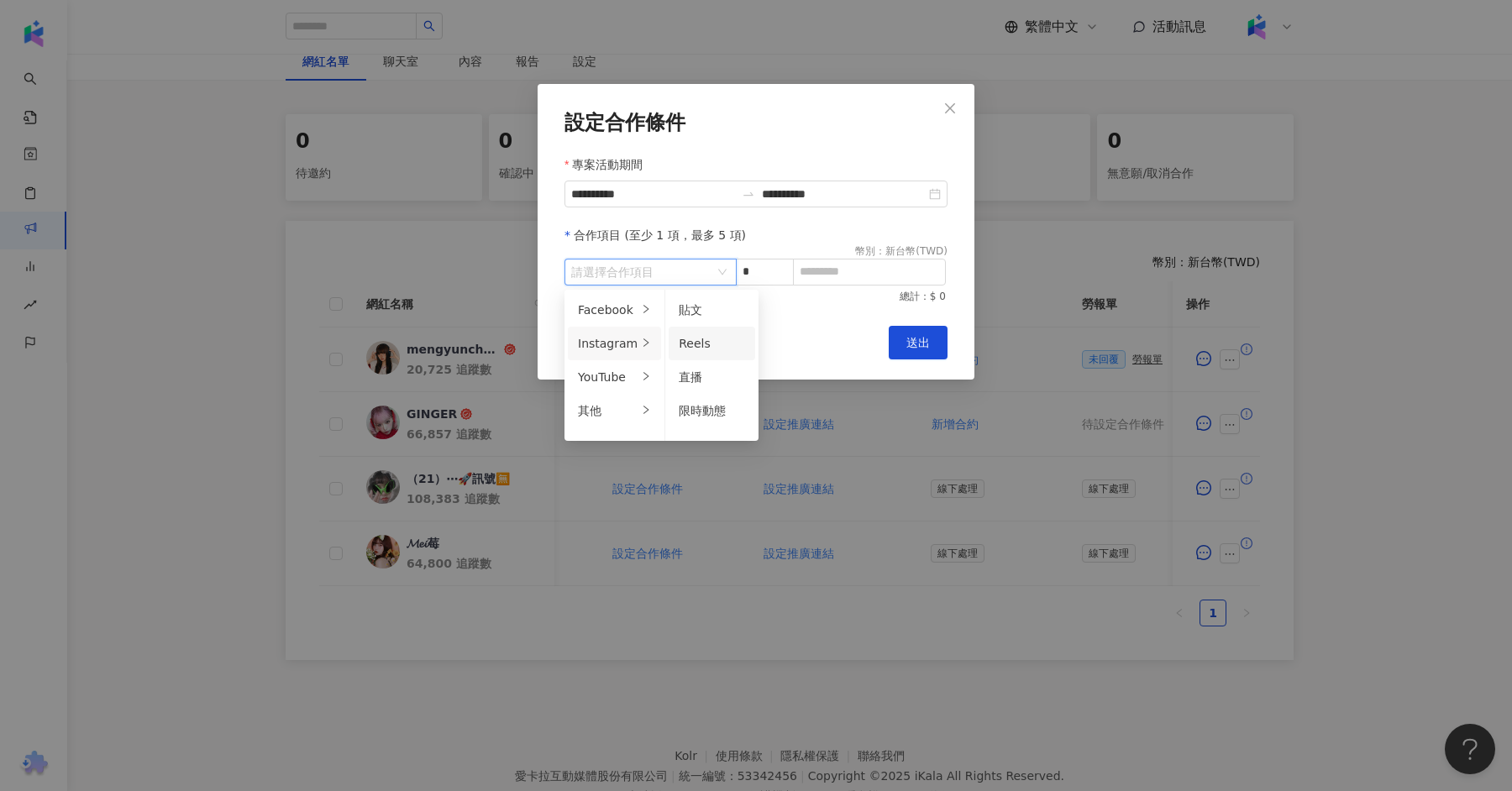
click at [698, 336] on span "Reels" at bounding box center [694, 343] width 32 height 14
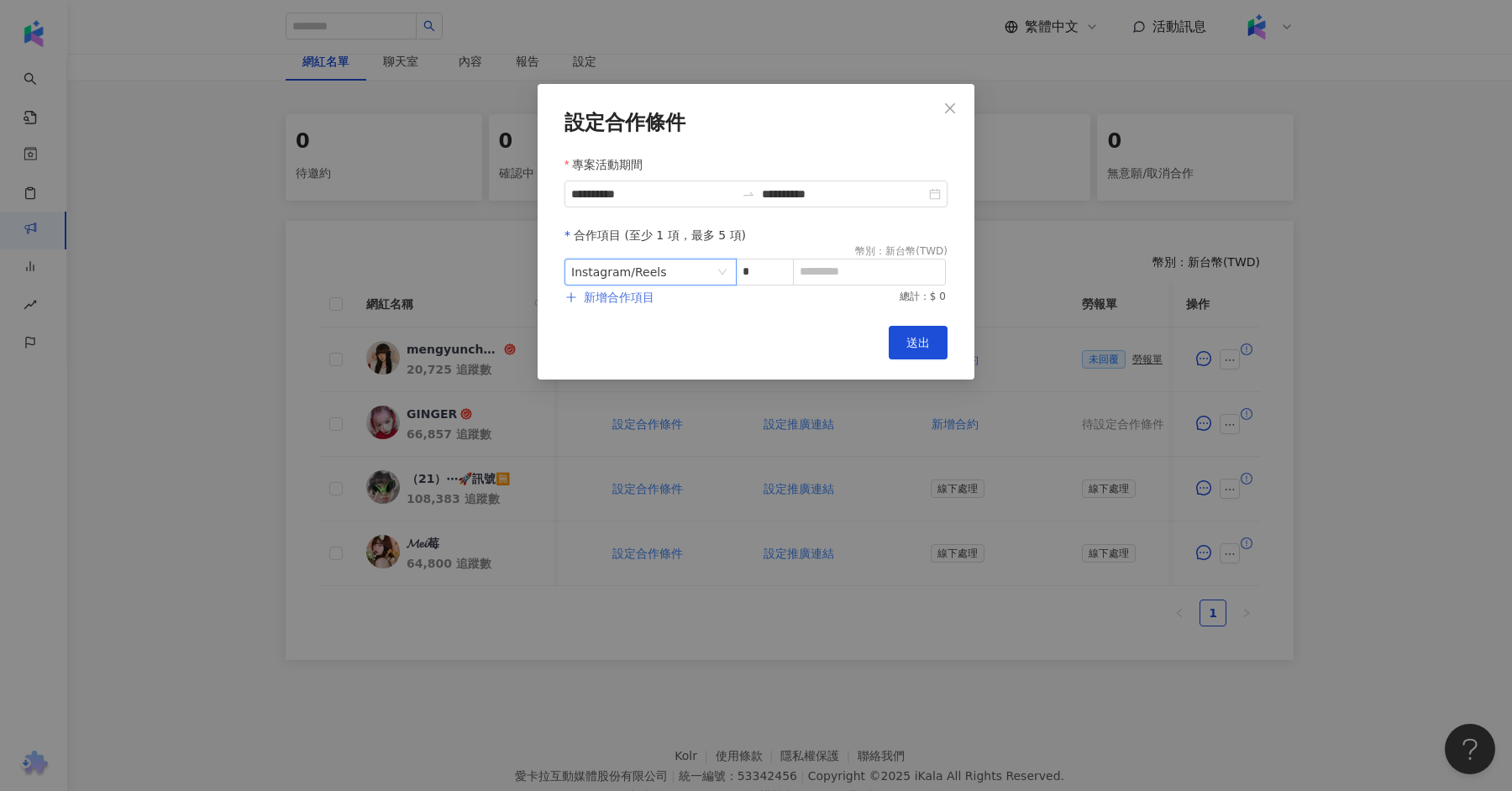
click at [635, 298] on span "新增合作項目" at bounding box center [619, 297] width 70 height 14
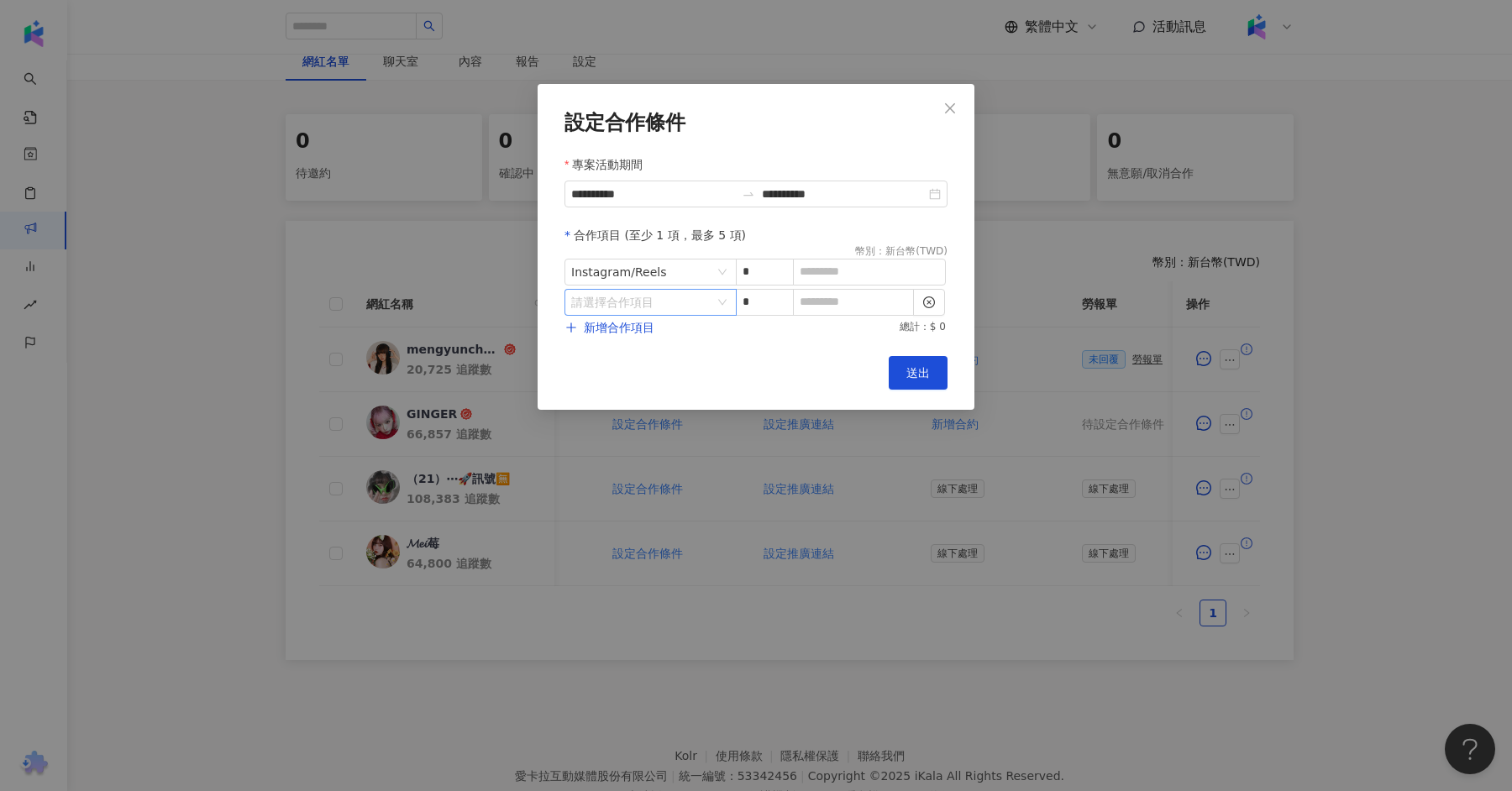
click at [701, 297] on input "search" at bounding box center [641, 302] width 141 height 25
click at [643, 375] on icon "right" at bounding box center [646, 372] width 10 height 10
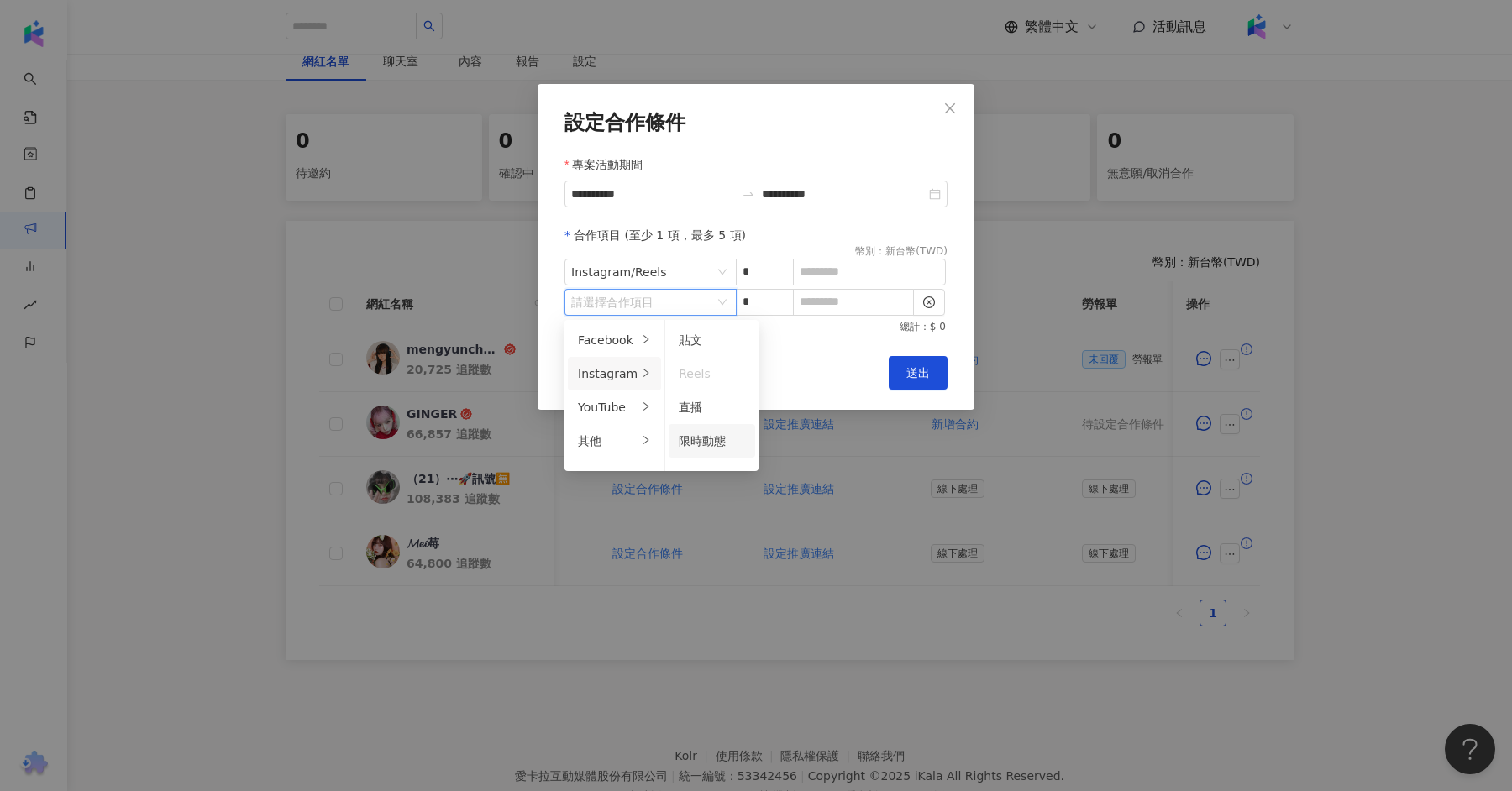
click at [706, 440] on span "限時動態" at bounding box center [701, 441] width 47 height 14
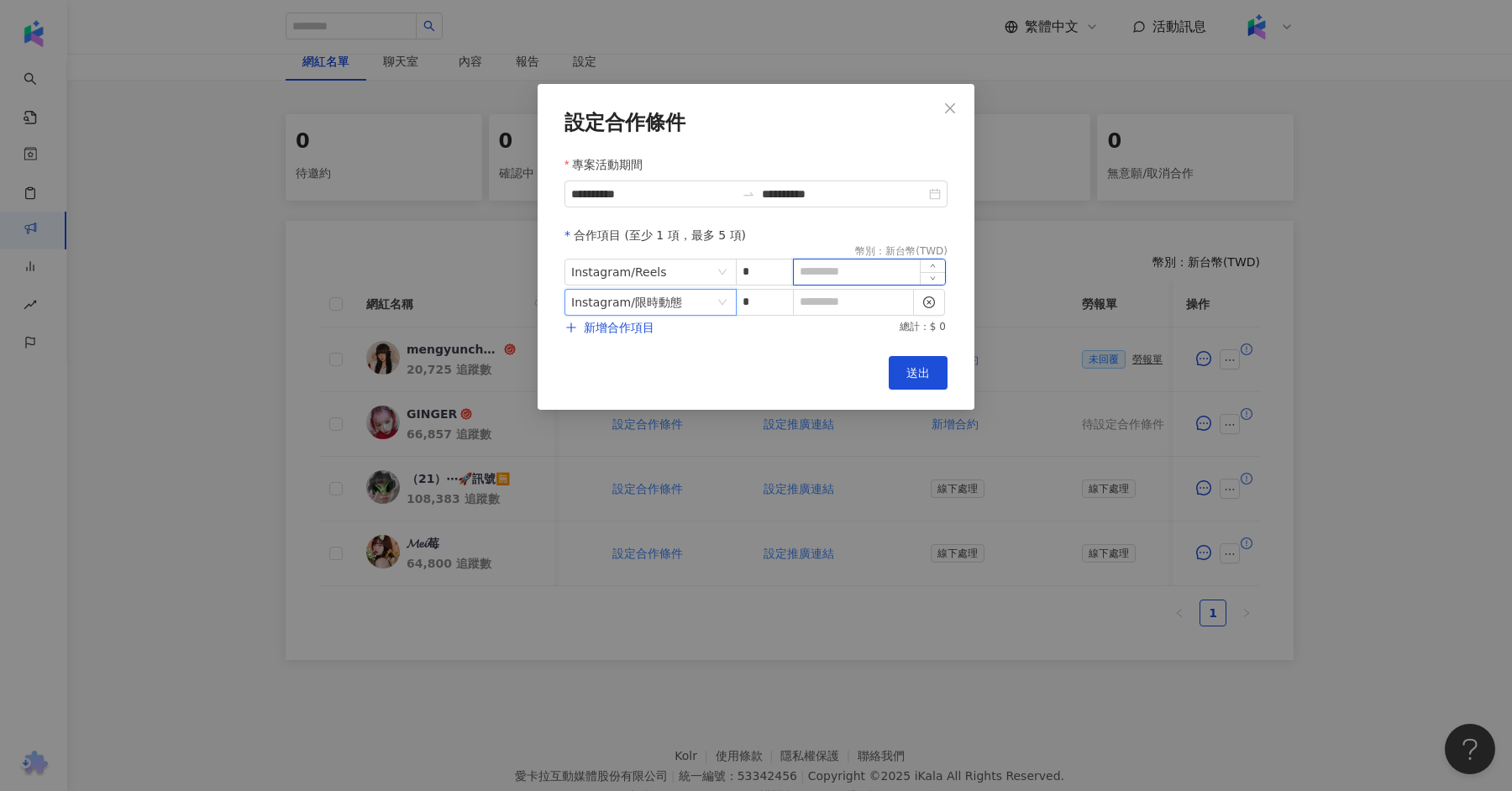
click at [863, 282] on input at bounding box center [869, 271] width 151 height 25
type input "*"
type input "****"
click at [869, 299] on input at bounding box center [853, 302] width 120 height 25
type input "*"
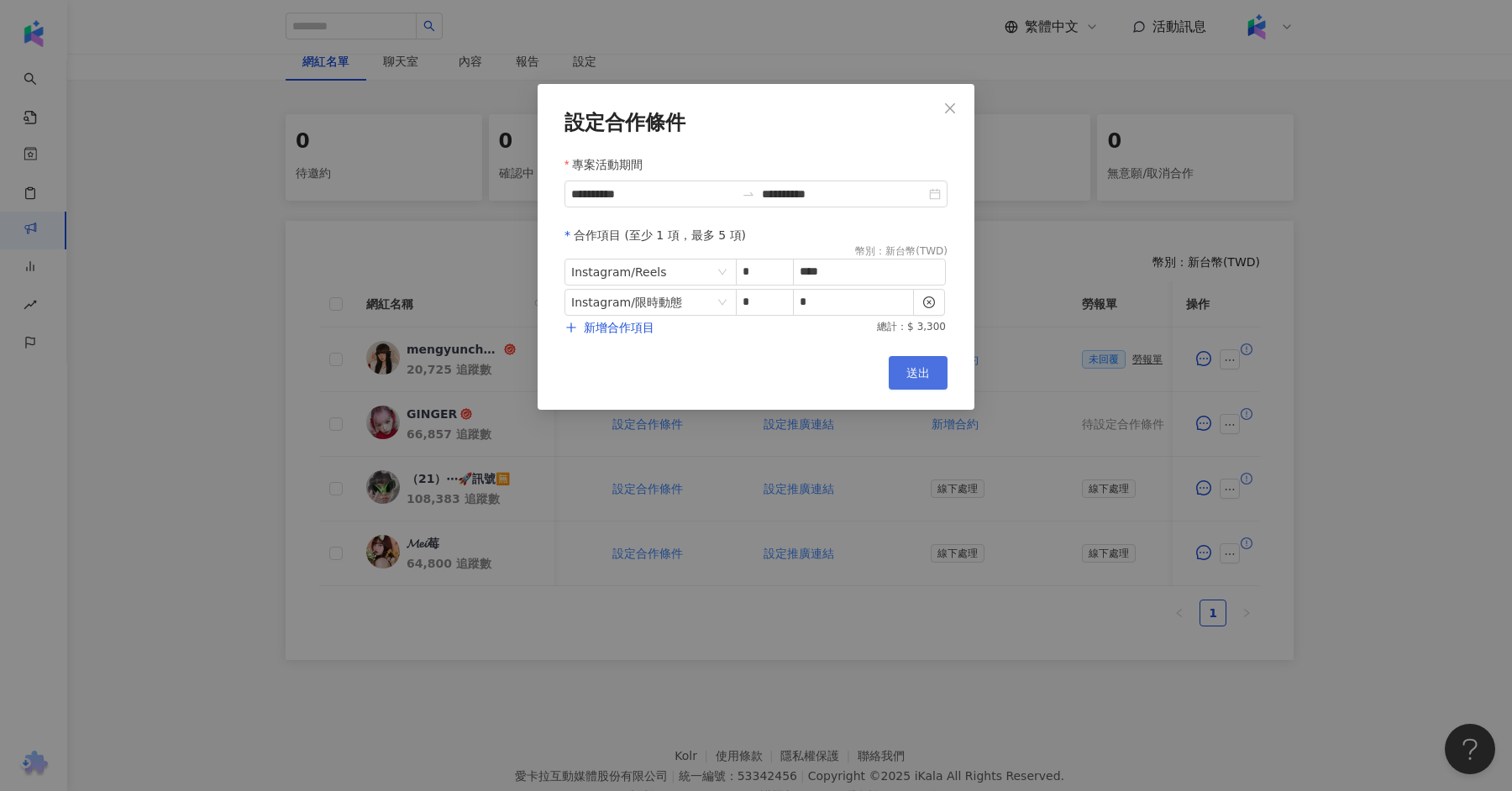
click at [935, 382] on button "送出" at bounding box center [917, 372] width 58 height 33
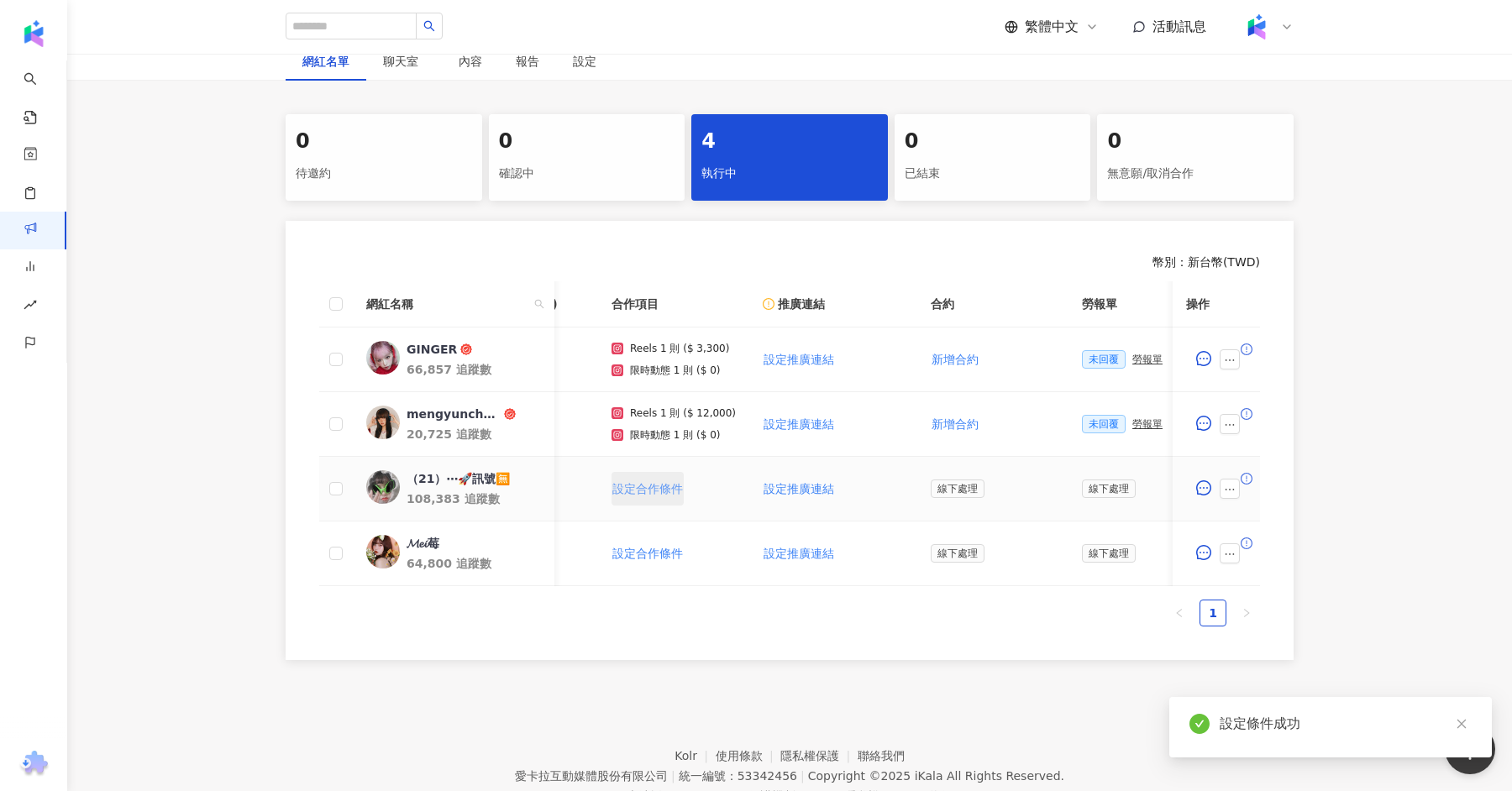
click at [671, 482] on span "設定合作條件" at bounding box center [648, 488] width 70 height 14
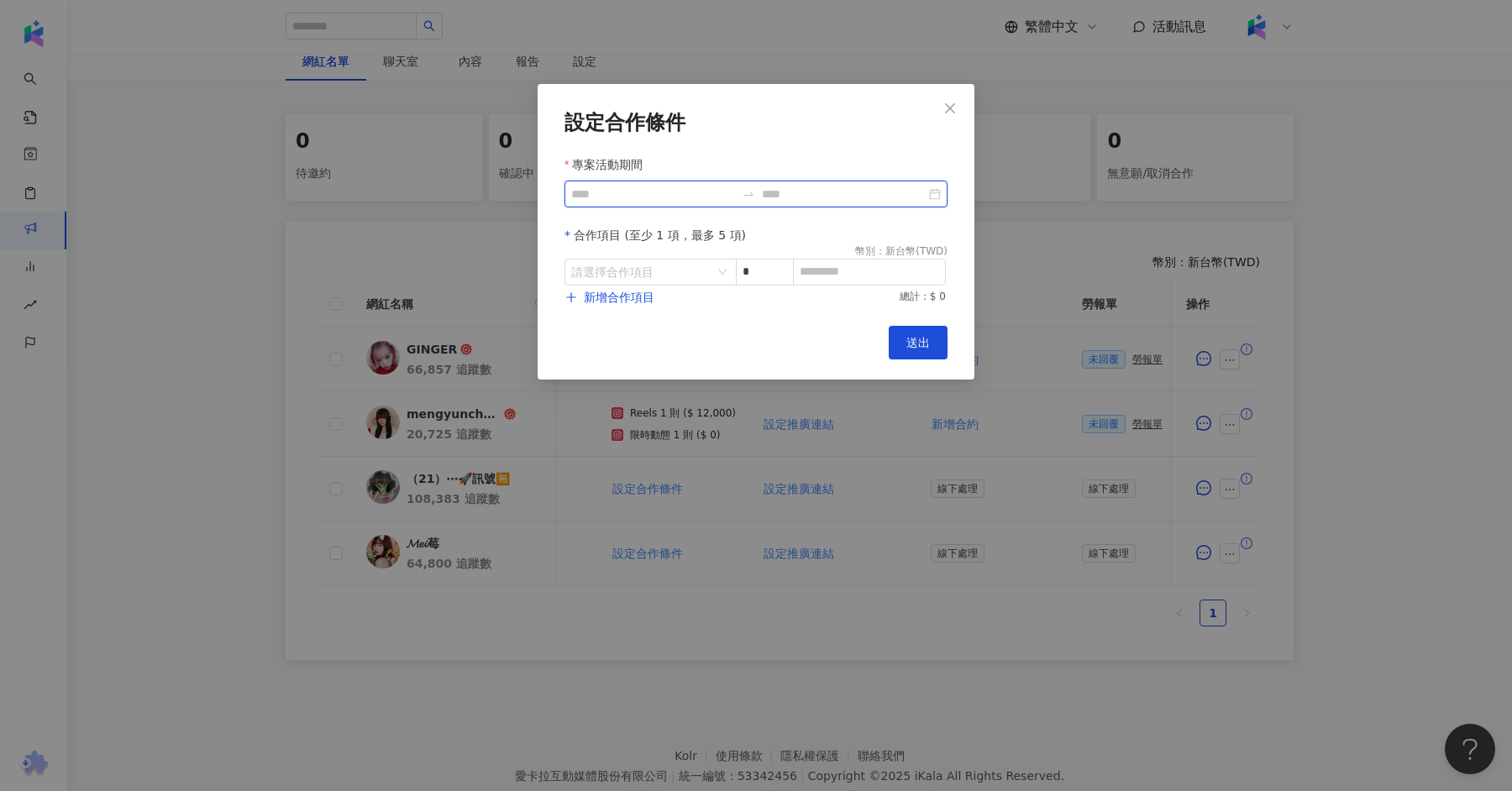
click at [712, 190] on input "專案活動期間" at bounding box center [652, 194] width 164 height 19
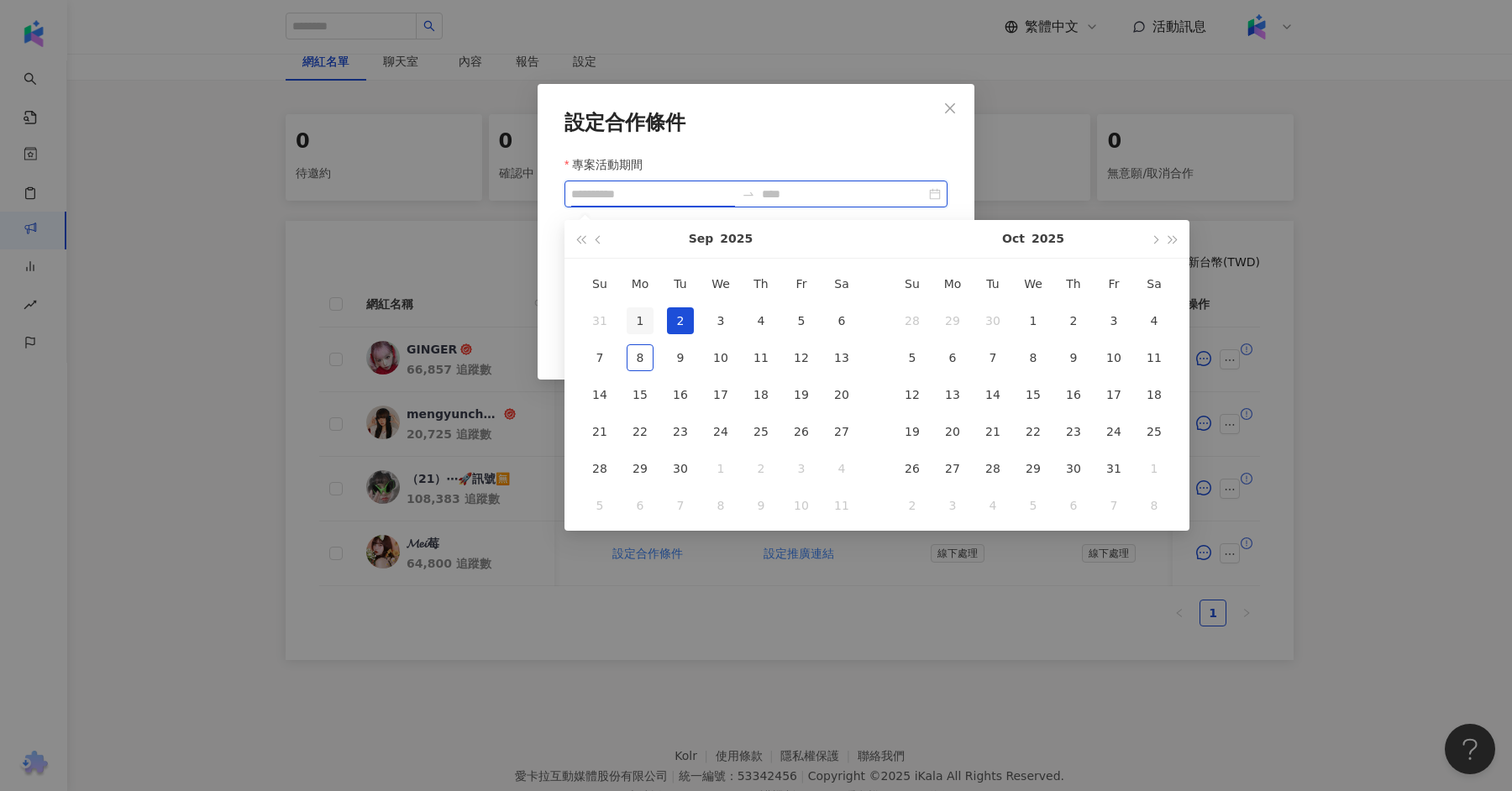
type input "**********"
click at [645, 320] on div "1" at bounding box center [639, 320] width 27 height 27
type input "**********"
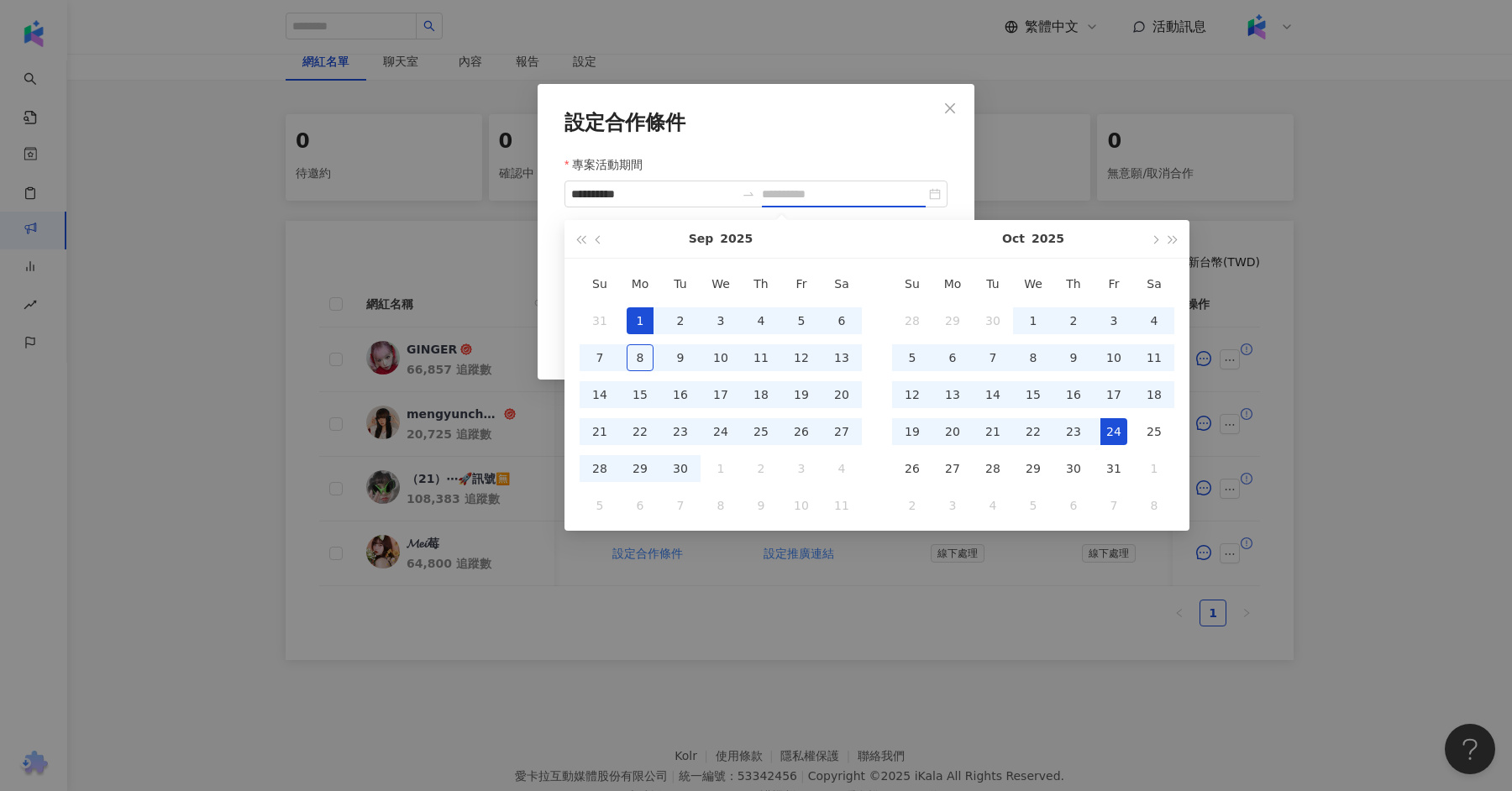
click at [1104, 432] on div "24" at bounding box center [1113, 431] width 27 height 27
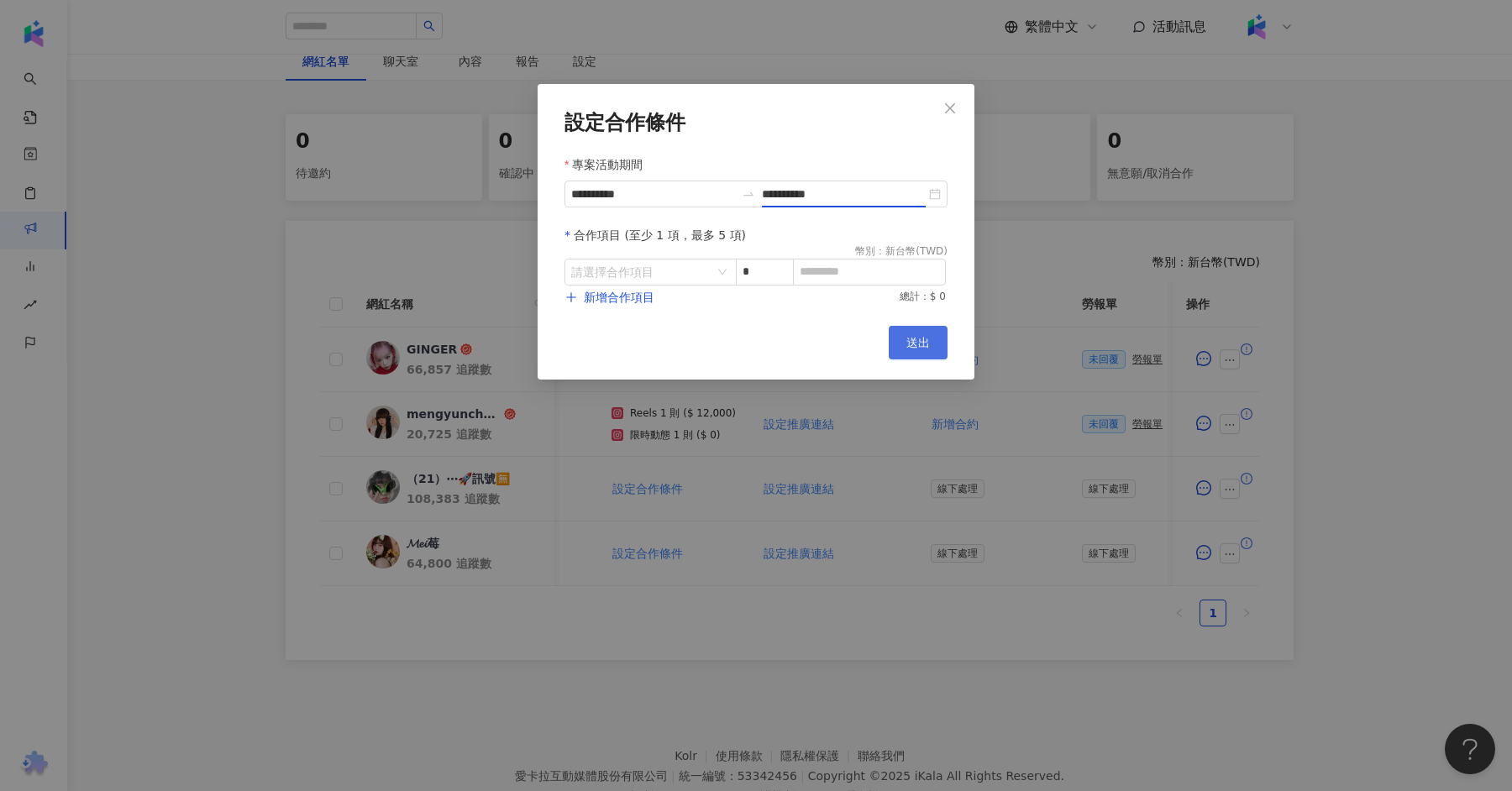
type input "**********"
click at [710, 262] on input "search" at bounding box center [641, 271] width 141 height 25
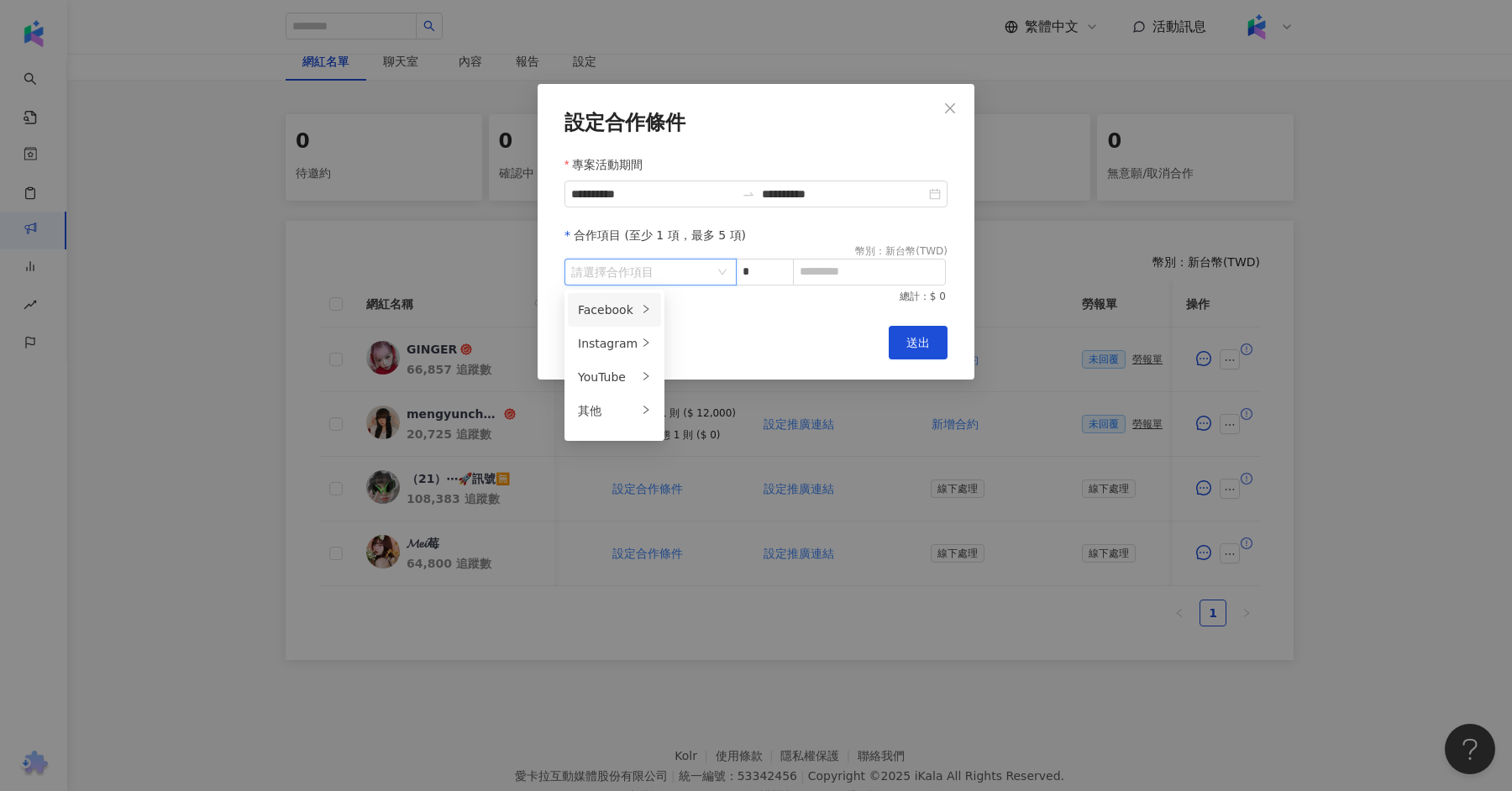
click at [641, 310] on icon "right" at bounding box center [646, 308] width 10 height 10
click at [785, 344] on div "Cancel 送出" at bounding box center [755, 343] width 383 height 33
click at [676, 273] on input "search" at bounding box center [641, 271] width 141 height 25
click at [649, 341] on li "Instagram" at bounding box center [614, 344] width 94 height 33
click at [713, 335] on div "Reels" at bounding box center [712, 344] width 67 height 19
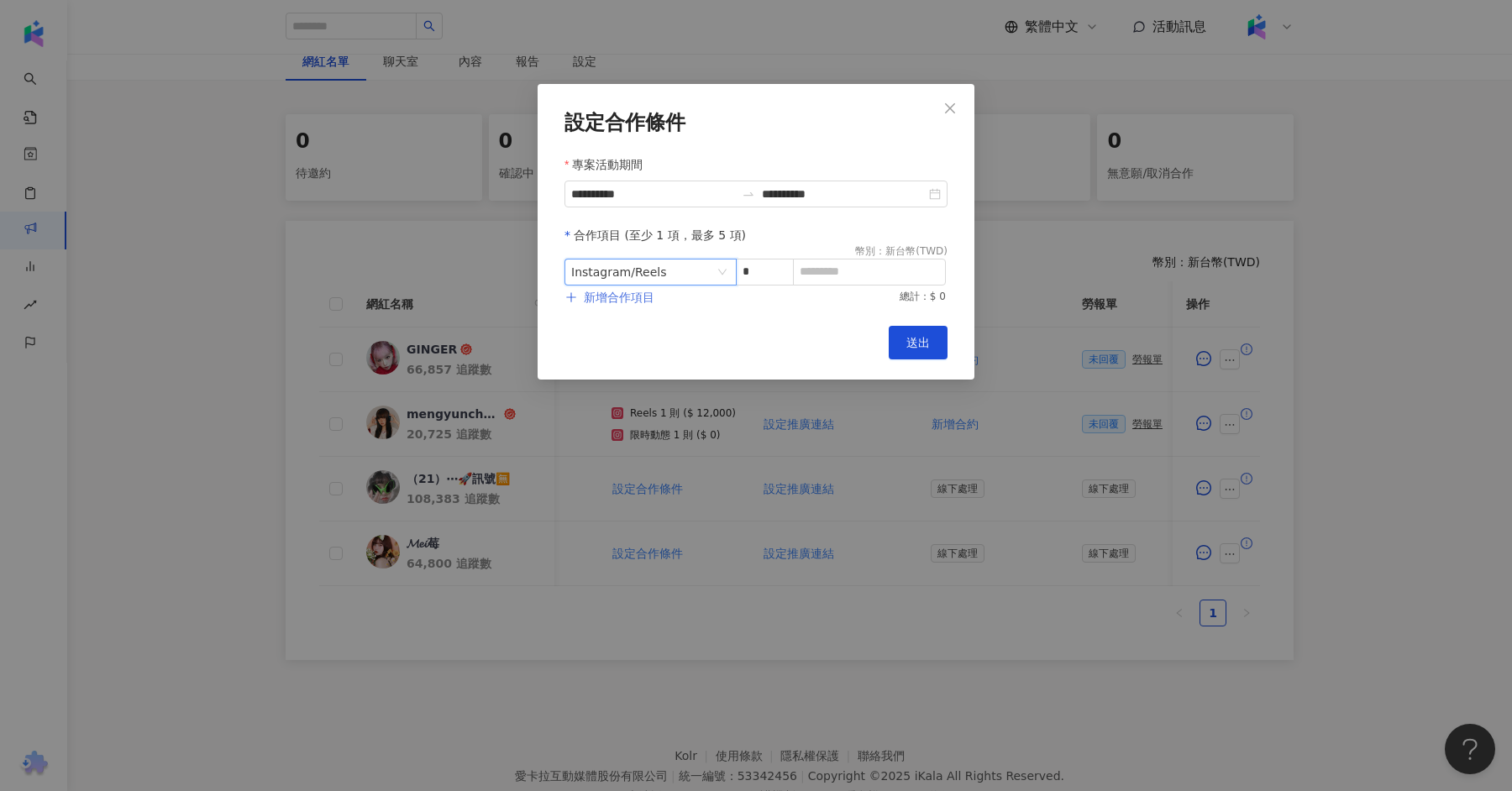
click at [650, 292] on span "新增合作項目" at bounding box center [619, 297] width 70 height 14
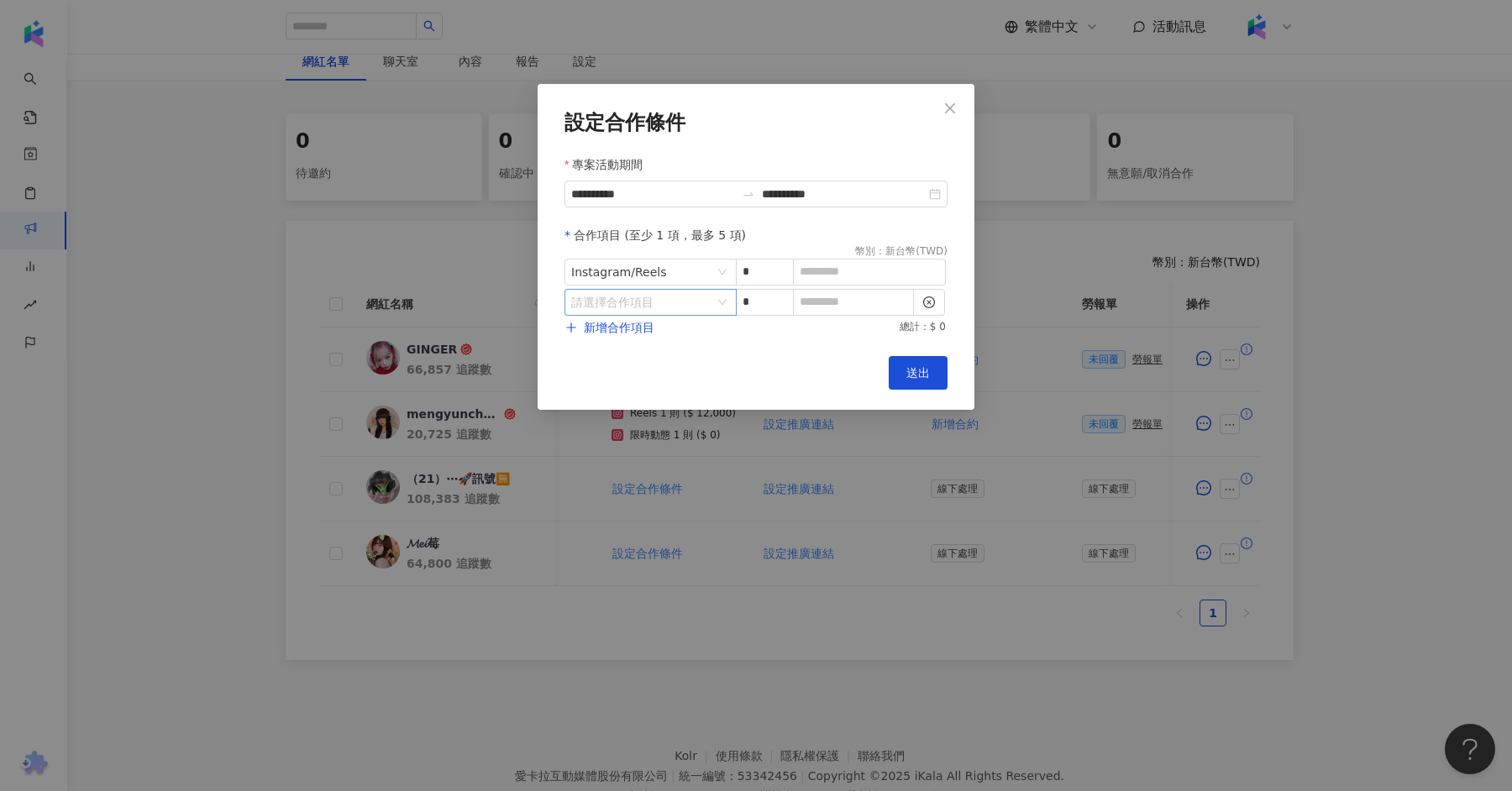
click at [705, 301] on input "search" at bounding box center [641, 302] width 141 height 25
click at [641, 372] on icon "right" at bounding box center [646, 372] width 10 height 10
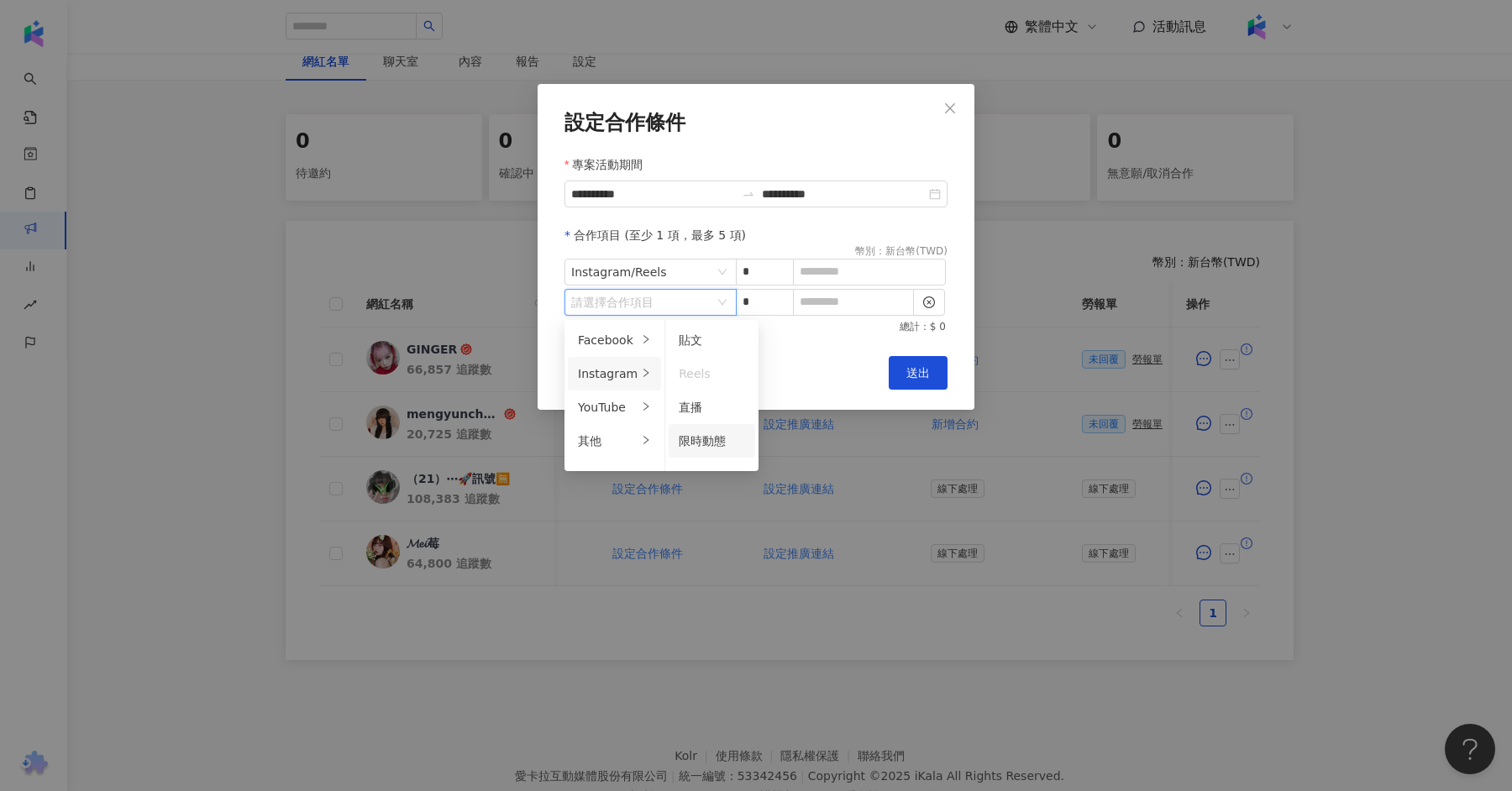
click at [707, 445] on span "限時動態" at bounding box center [701, 441] width 47 height 14
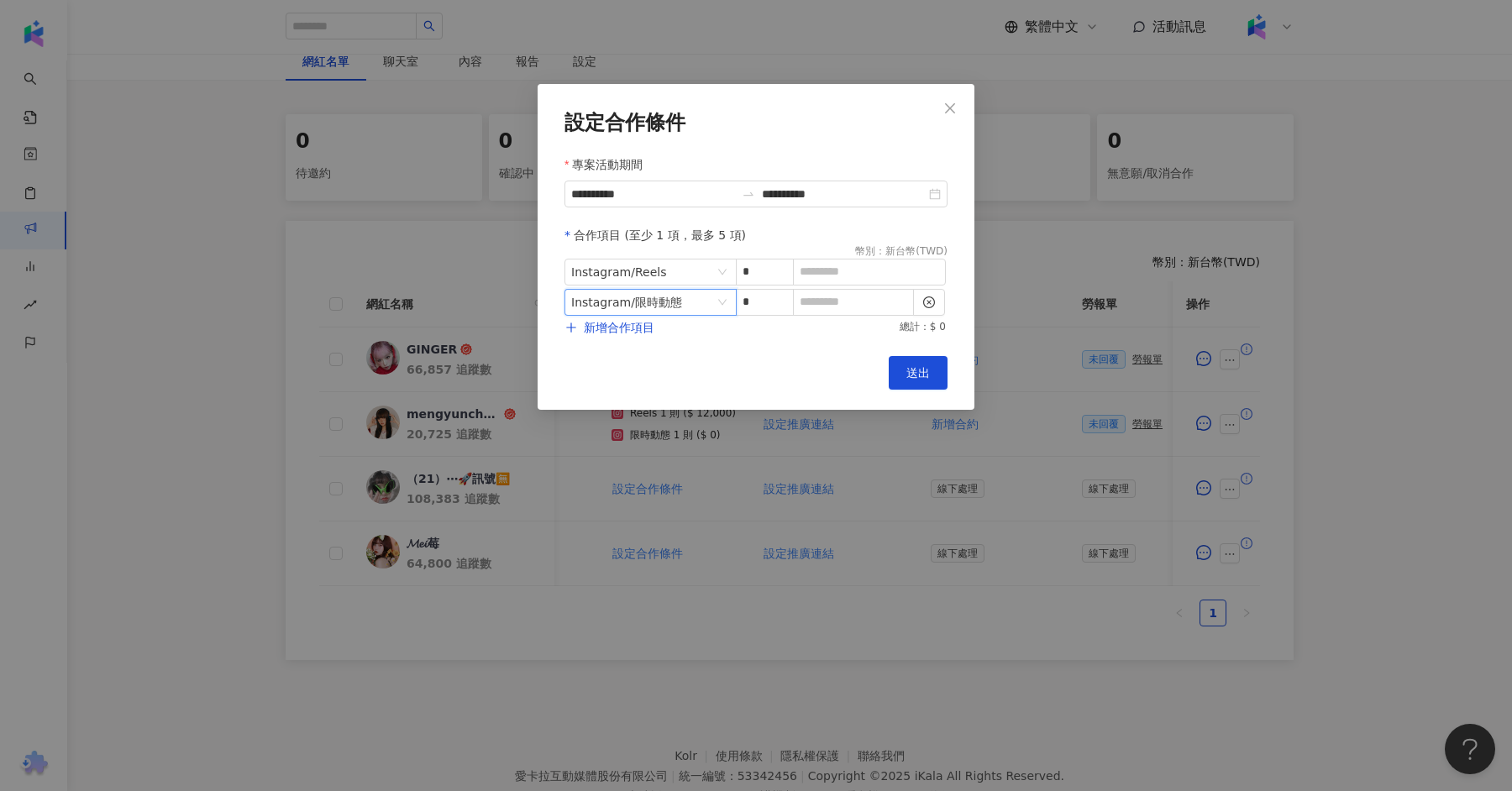
click at [763, 365] on div "Cancel 送出" at bounding box center [755, 372] width 383 height 33
click at [832, 259] on input at bounding box center [869, 271] width 151 height 25
type input "*****"
click at [906, 377] on span "送出" at bounding box center [917, 372] width 23 height 14
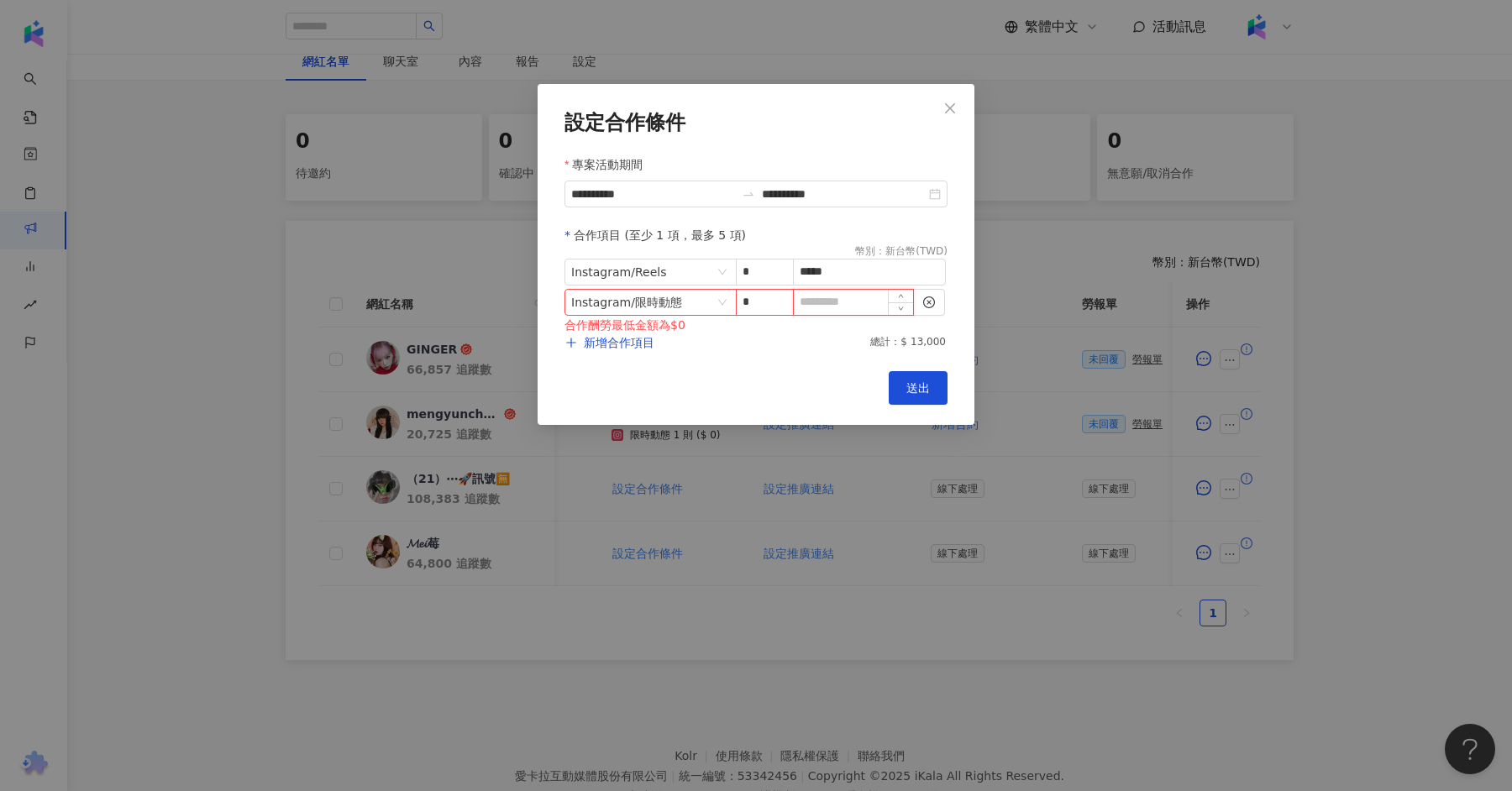
click at [844, 297] on input at bounding box center [853, 302] width 120 height 25
type input "*"
click at [902, 394] on button "送出" at bounding box center [917, 388] width 58 height 33
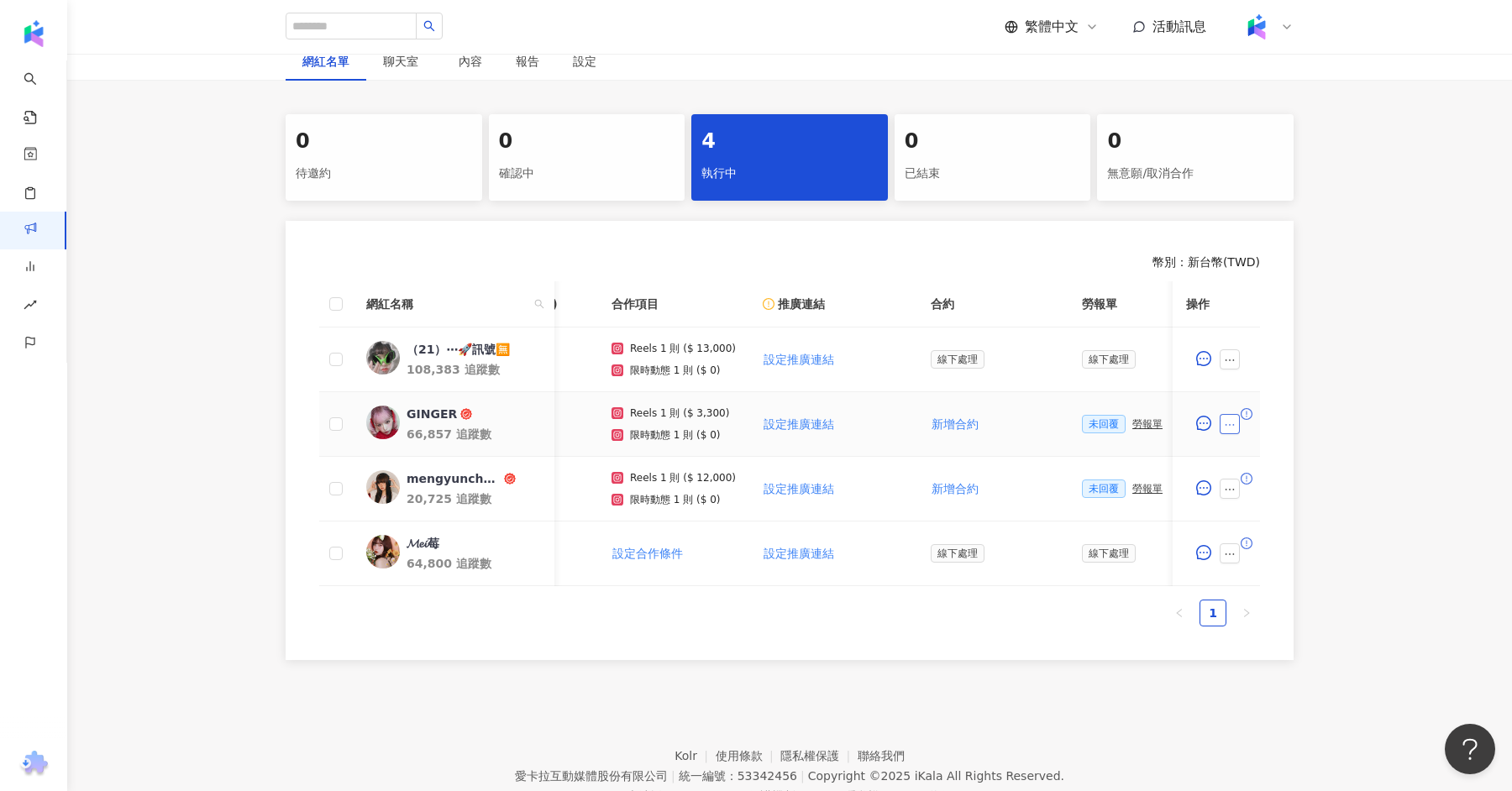
click at [1228, 419] on icon "ellipsis" at bounding box center [1229, 424] width 12 height 12
click at [1279, 64] on span "設定合作條件" at bounding box center [1268, 64] width 70 height 19
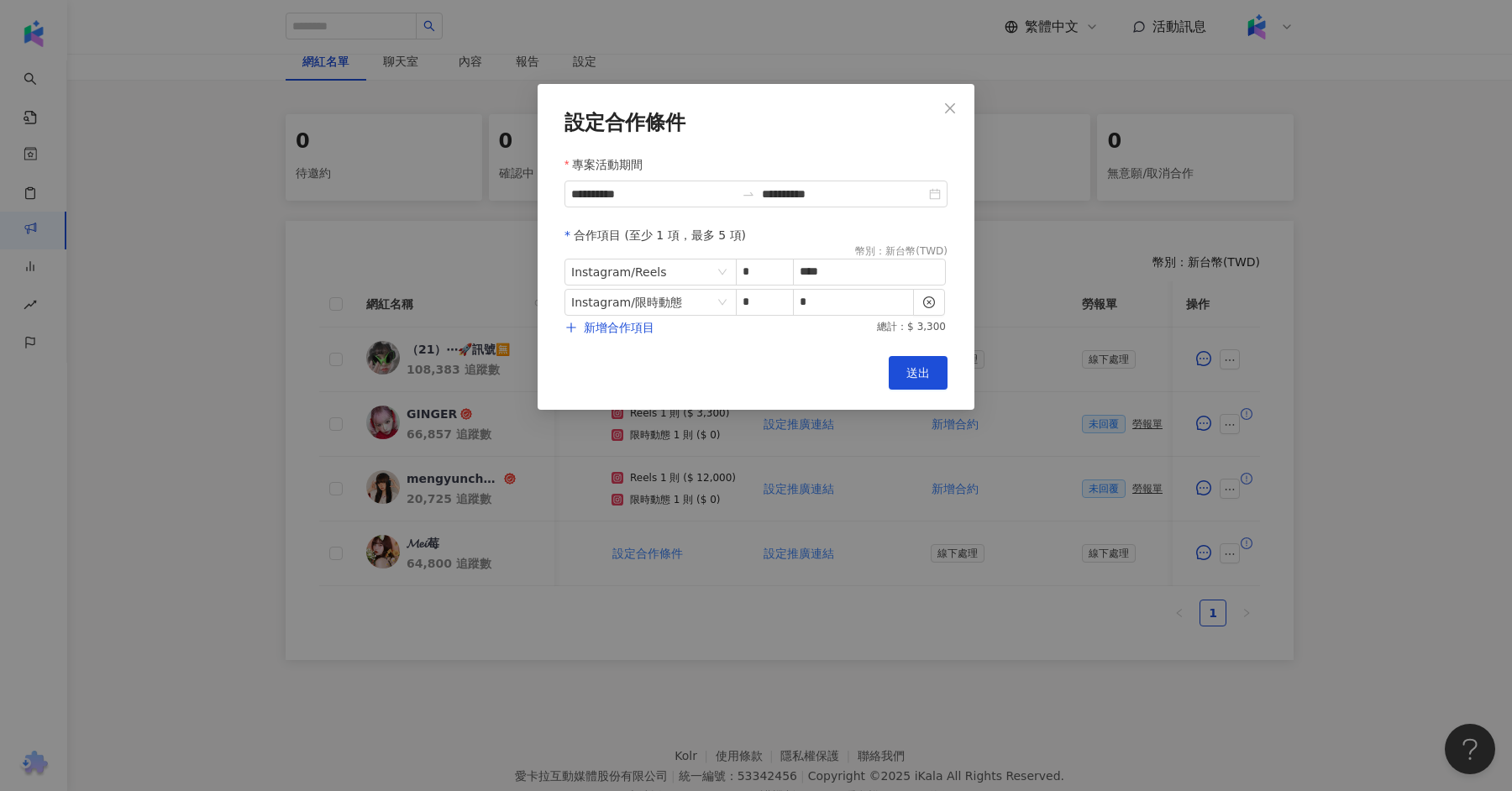
click at [902, 257] on div "幣別 ： 新台幣 ( TWD )" at bounding box center [901, 251] width 93 height 14
click at [870, 270] on input "****" at bounding box center [869, 271] width 151 height 25
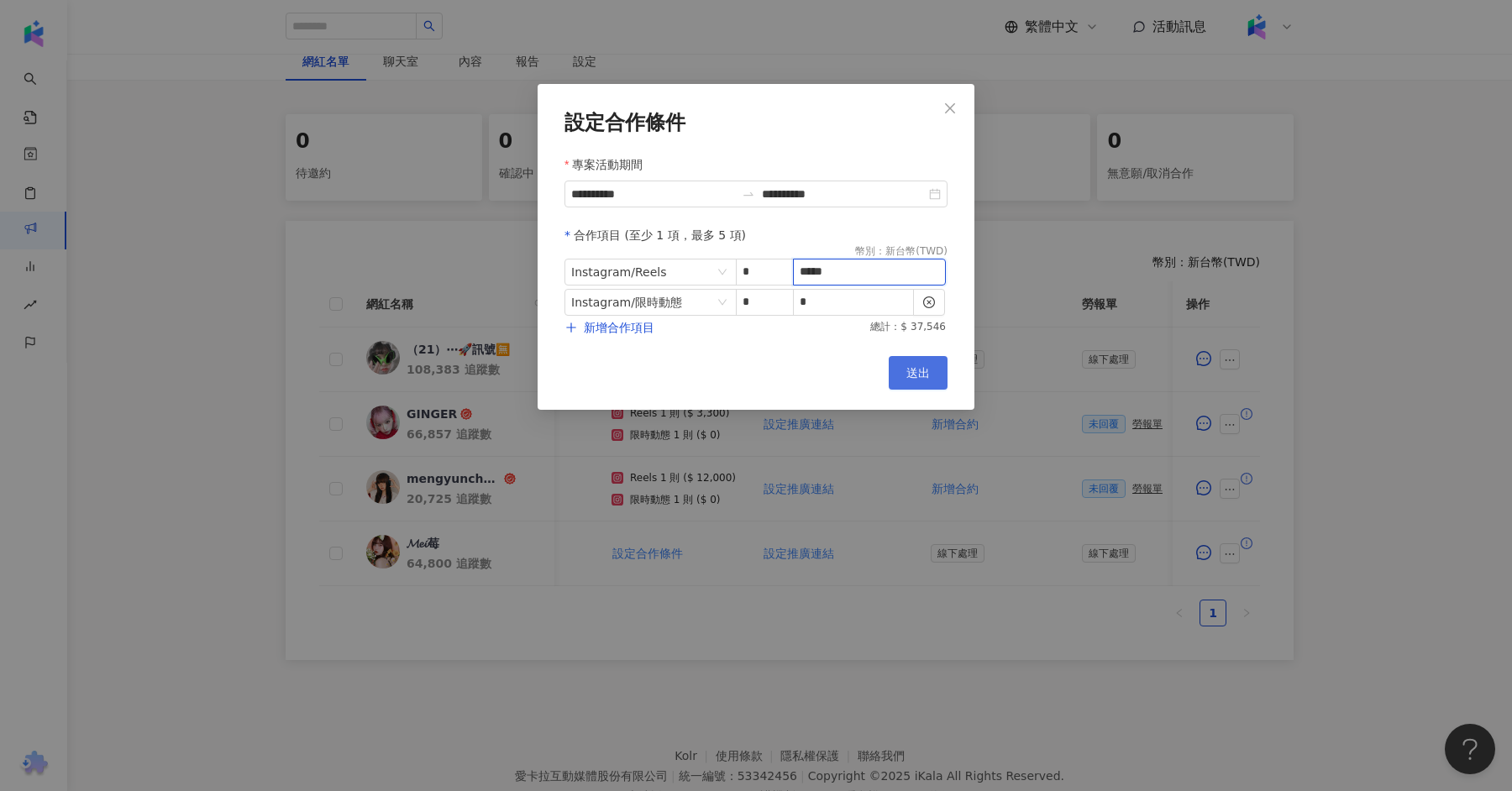
type input "*****"
click at [920, 379] on span "送出" at bounding box center [917, 372] width 23 height 14
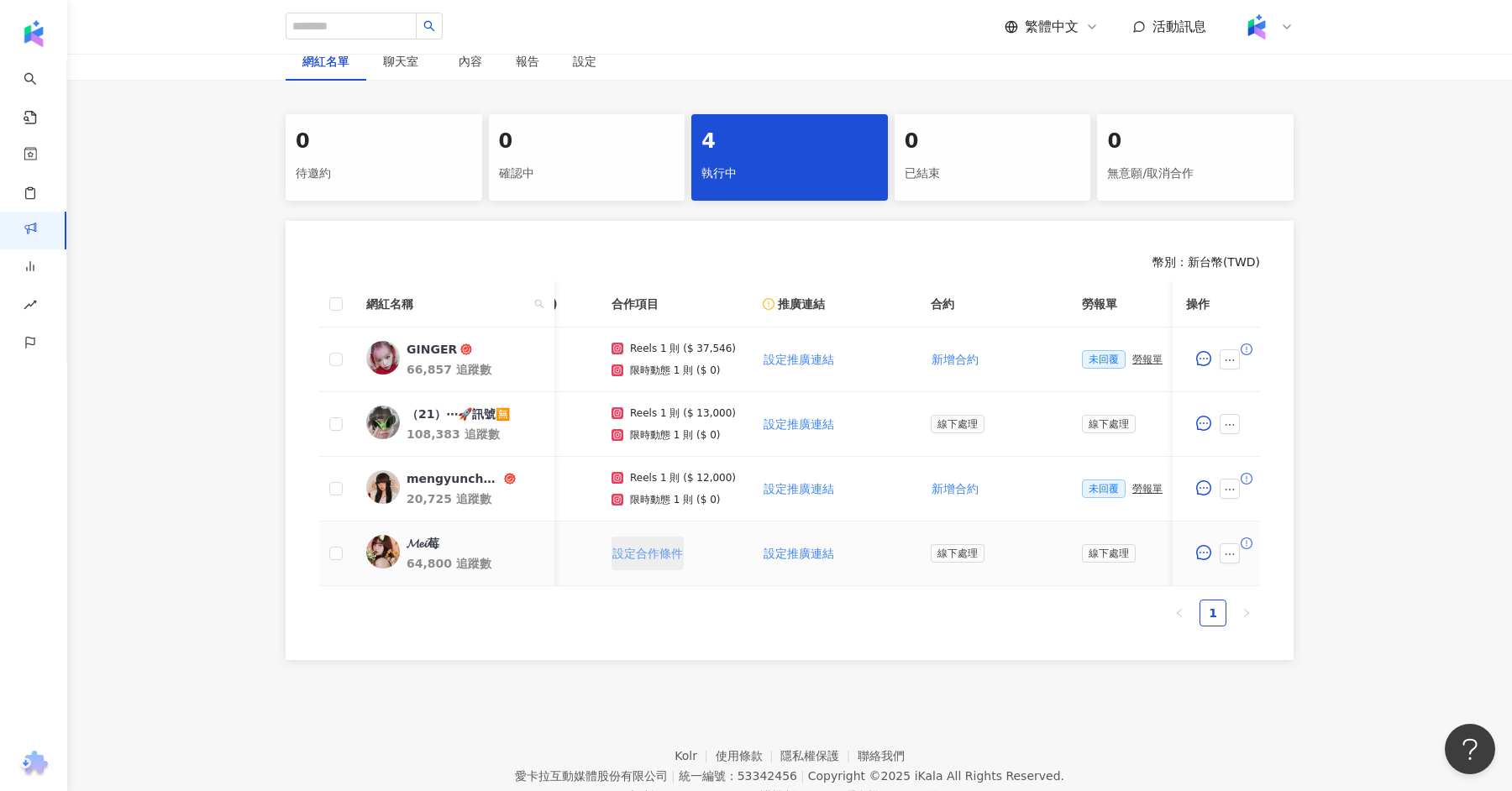
click at [632, 550] on span "設定合作條件" at bounding box center [648, 553] width 70 height 14
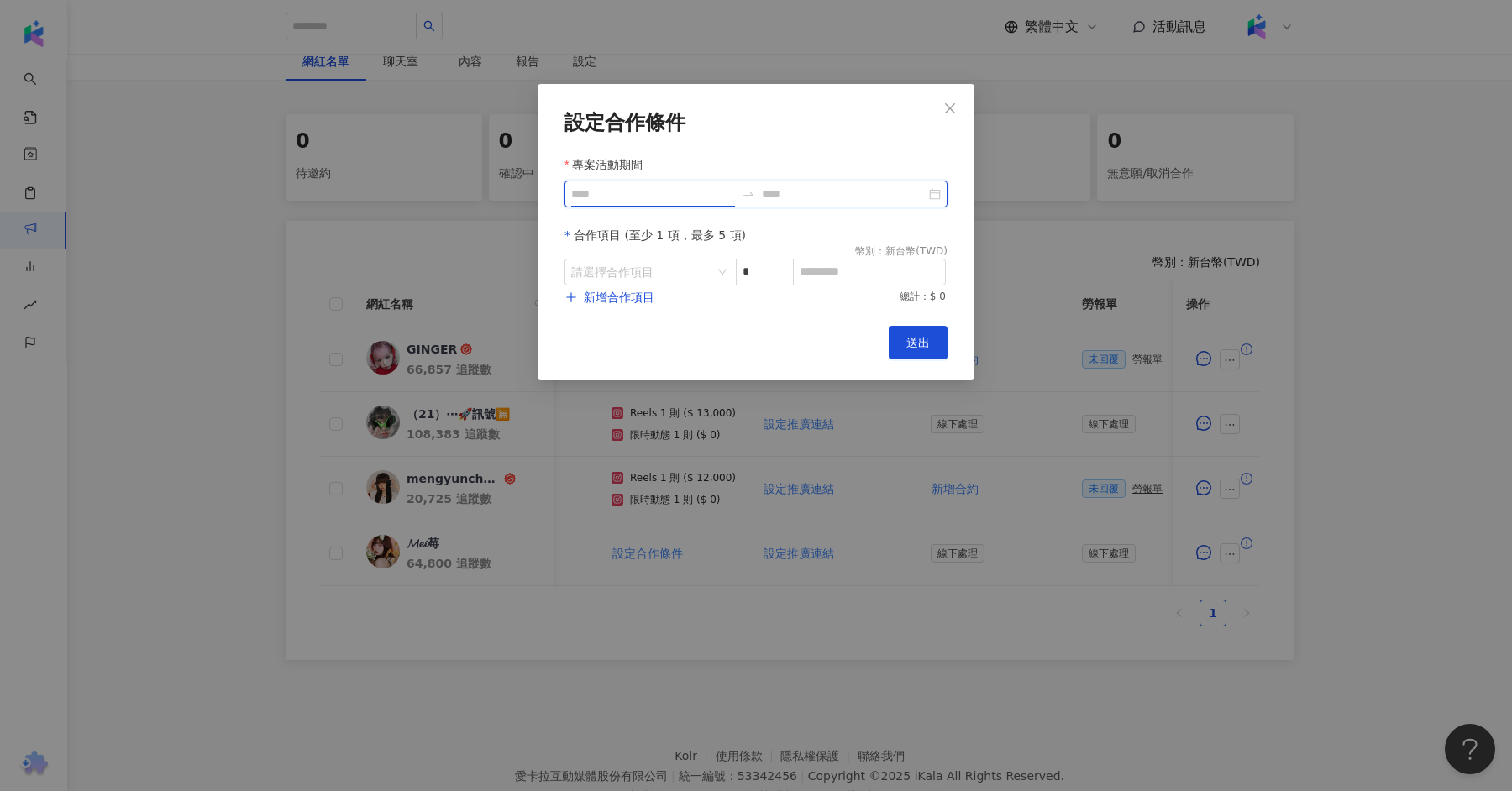
click at [661, 199] on input "專案活動期間" at bounding box center [652, 194] width 164 height 19
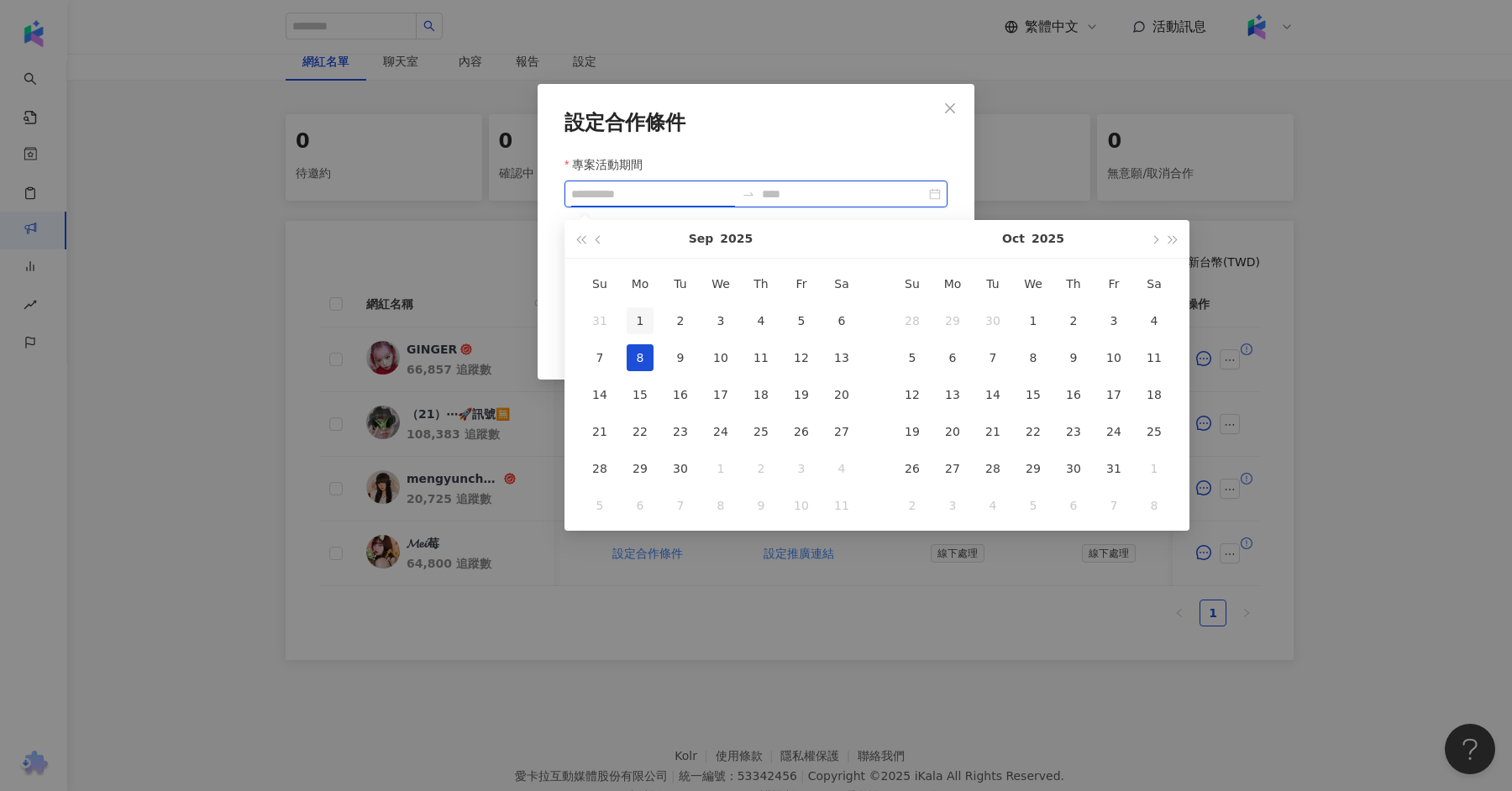
type input "**********"
click at [636, 319] on div "1" at bounding box center [639, 320] width 27 height 27
type input "**********"
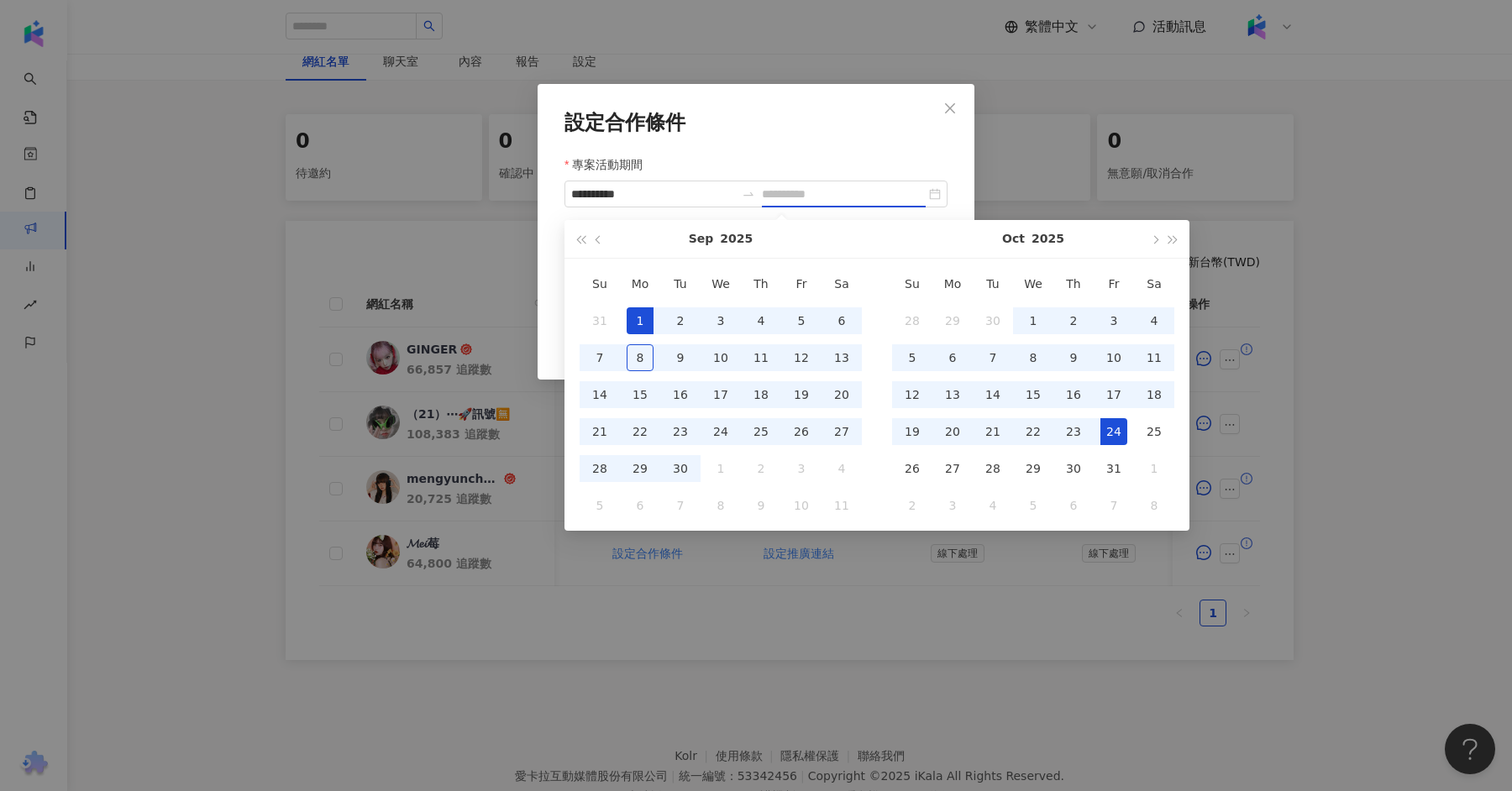
click at [1116, 434] on div "24" at bounding box center [1113, 431] width 27 height 27
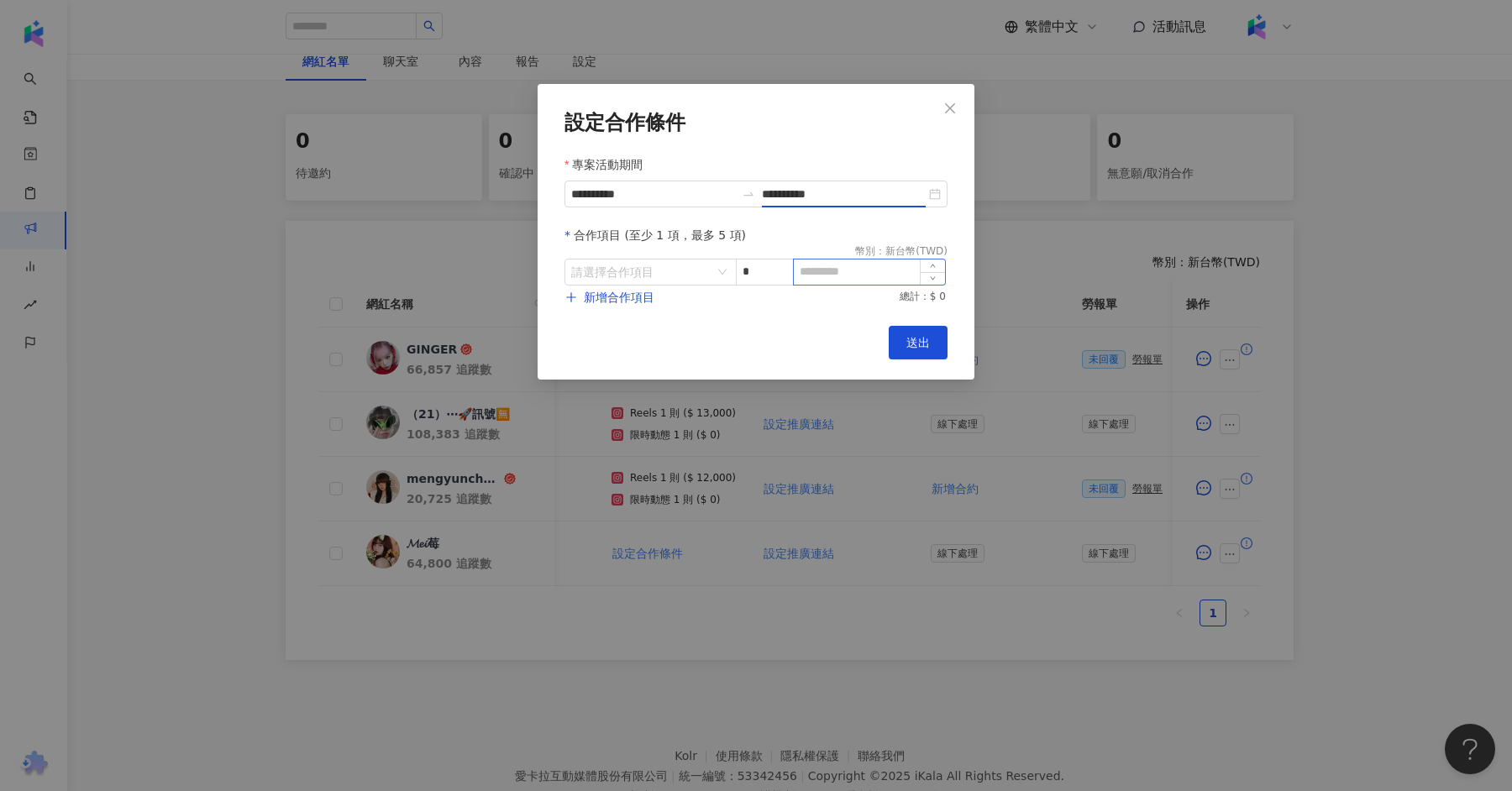
type input "**********"
click at [687, 261] on input "search" at bounding box center [641, 271] width 141 height 25
click at [622, 309] on div "Facebook" at bounding box center [608, 310] width 59 height 19
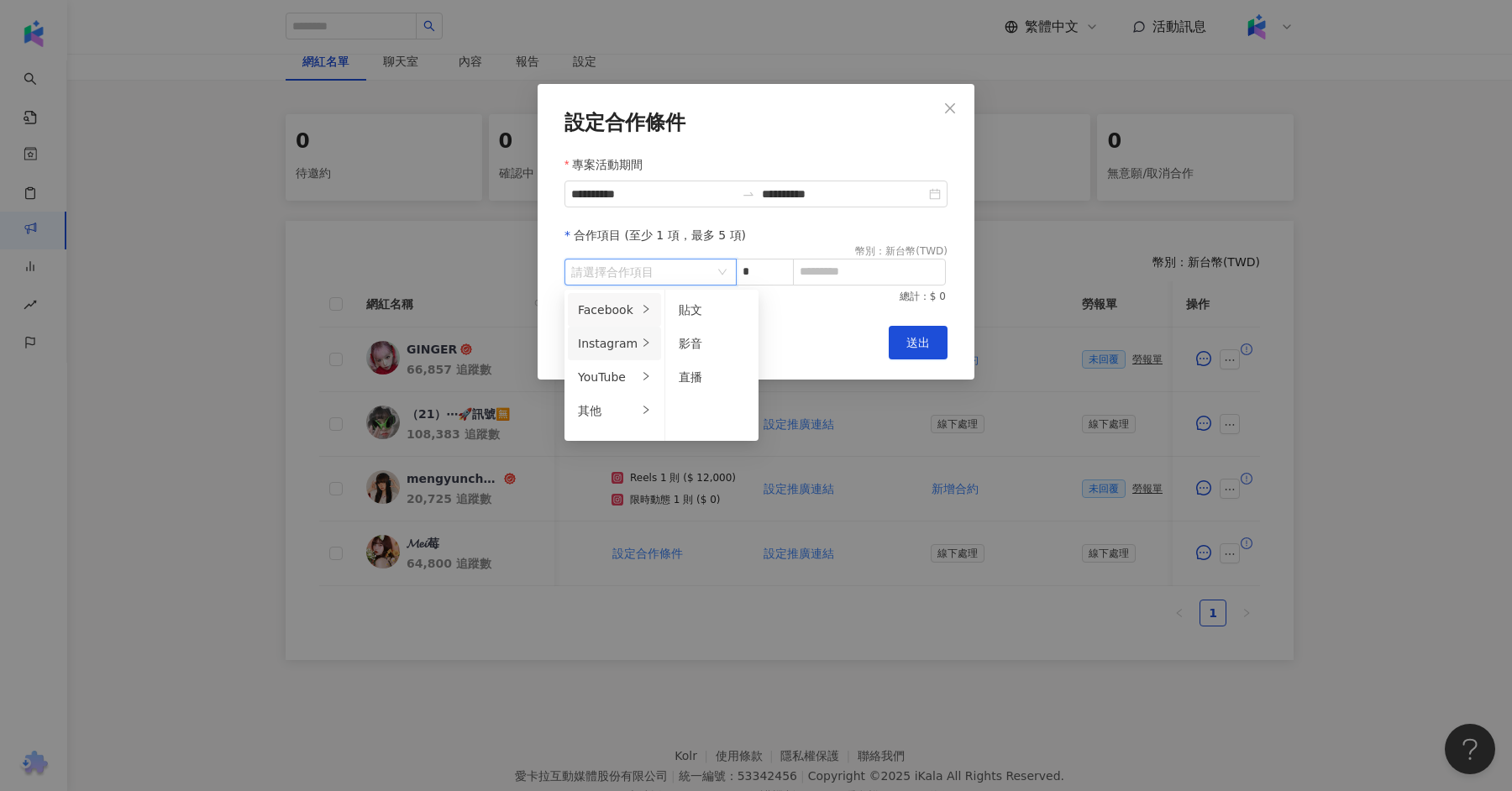
click at [641, 345] on icon "right" at bounding box center [646, 342] width 10 height 10
click at [693, 344] on span "Reels" at bounding box center [694, 343] width 32 height 14
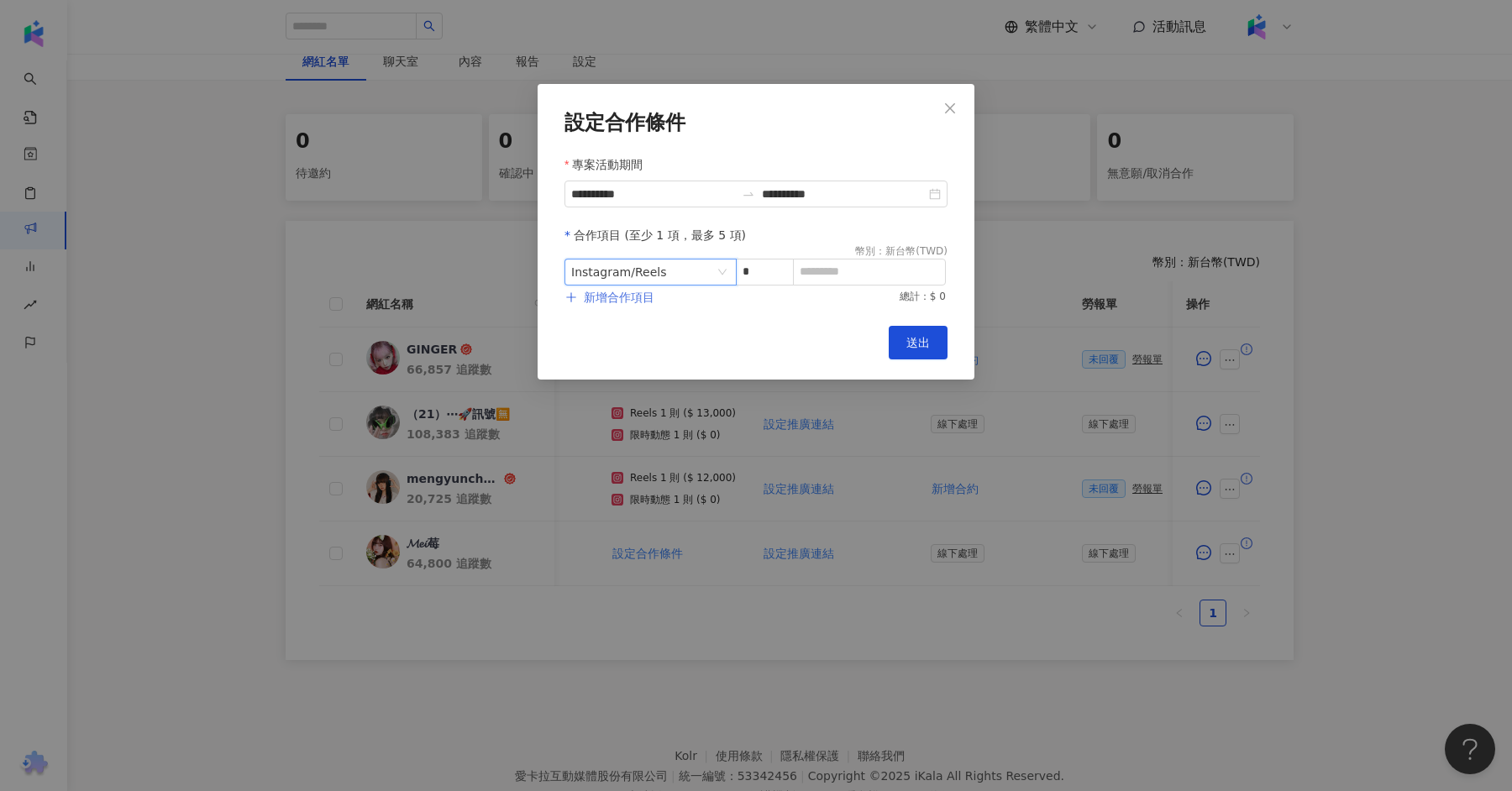
click at [626, 308] on button "新增合作項目" at bounding box center [610, 297] width 91 height 33
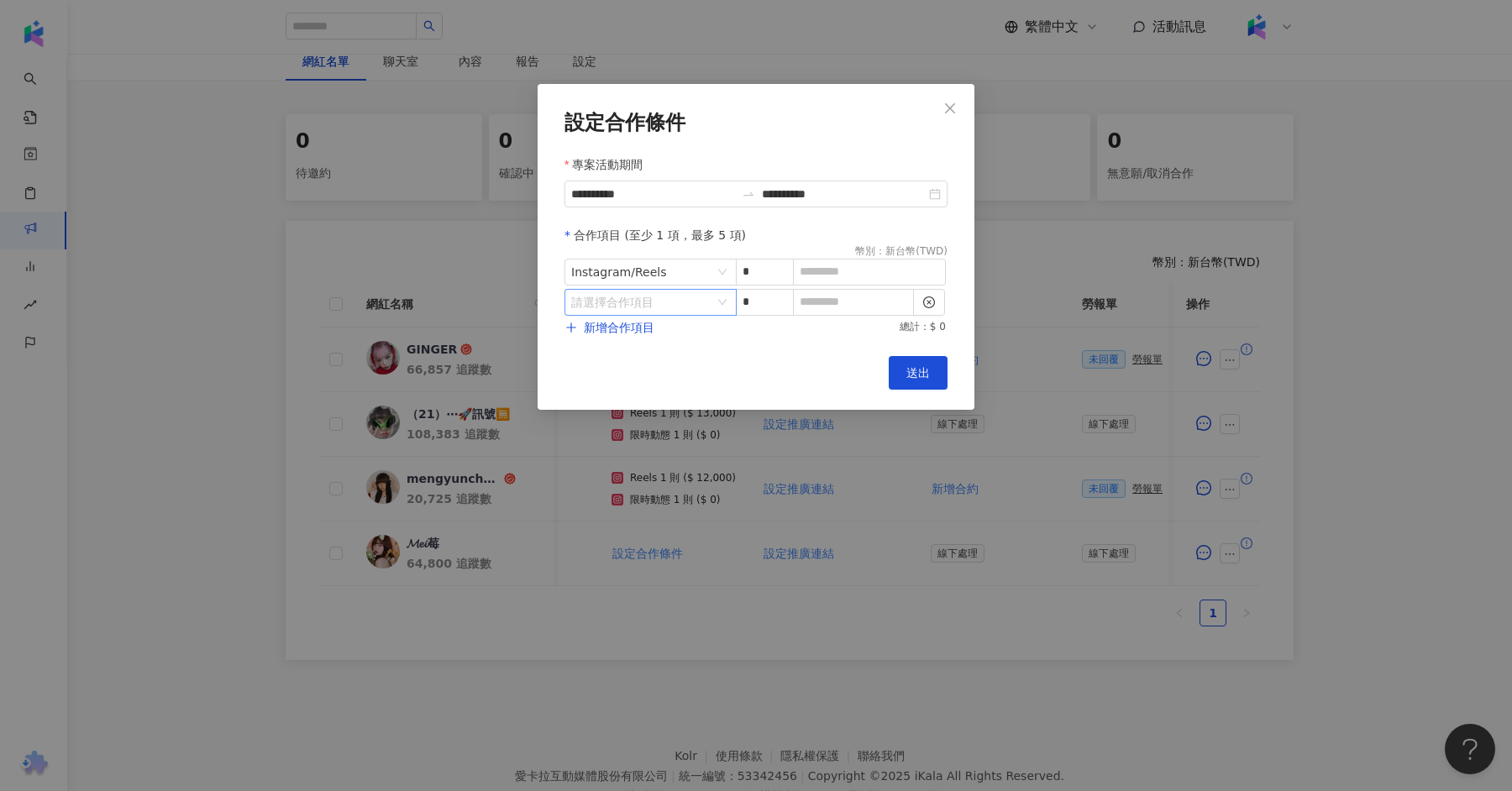
click at [680, 315] on div "請選擇合作項目" at bounding box center [650, 302] width 172 height 27
click at [641, 372] on icon "right" at bounding box center [646, 372] width 10 height 10
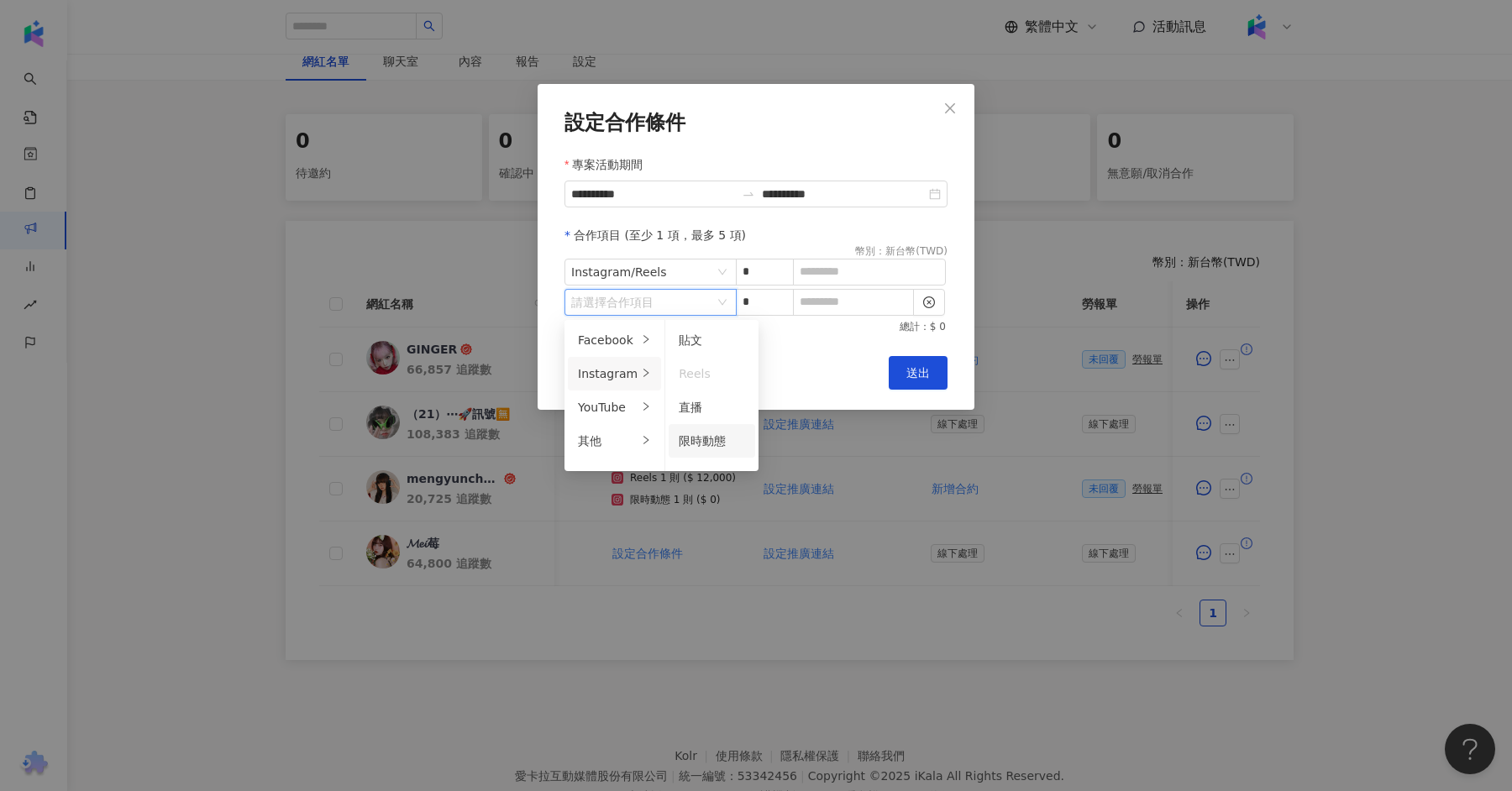
click at [706, 446] on span "限時動態" at bounding box center [701, 441] width 47 height 14
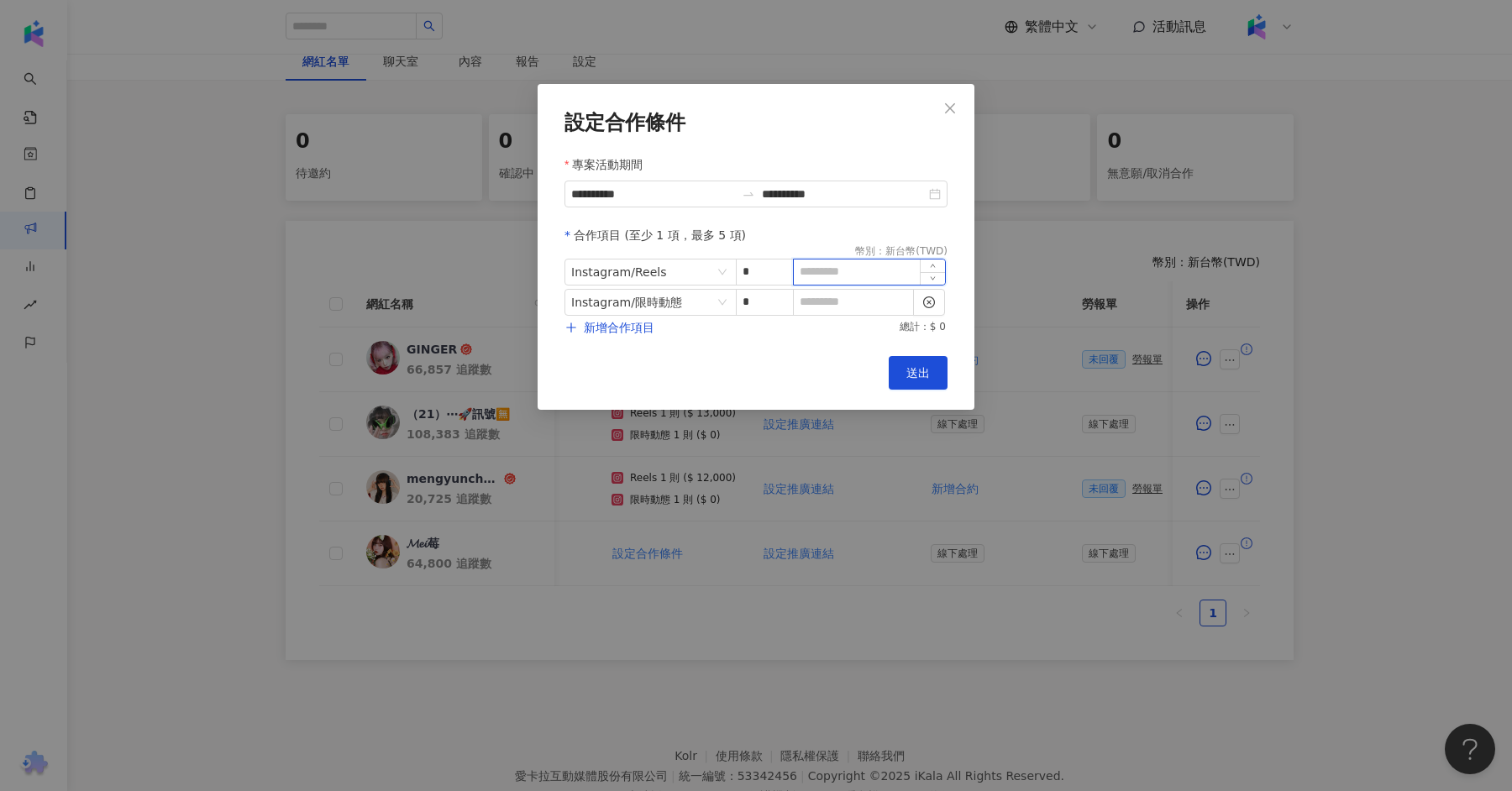
click at [843, 282] on input at bounding box center [869, 271] width 151 height 25
type input "*****"
click at [860, 308] on input at bounding box center [853, 302] width 120 height 25
type input "*"
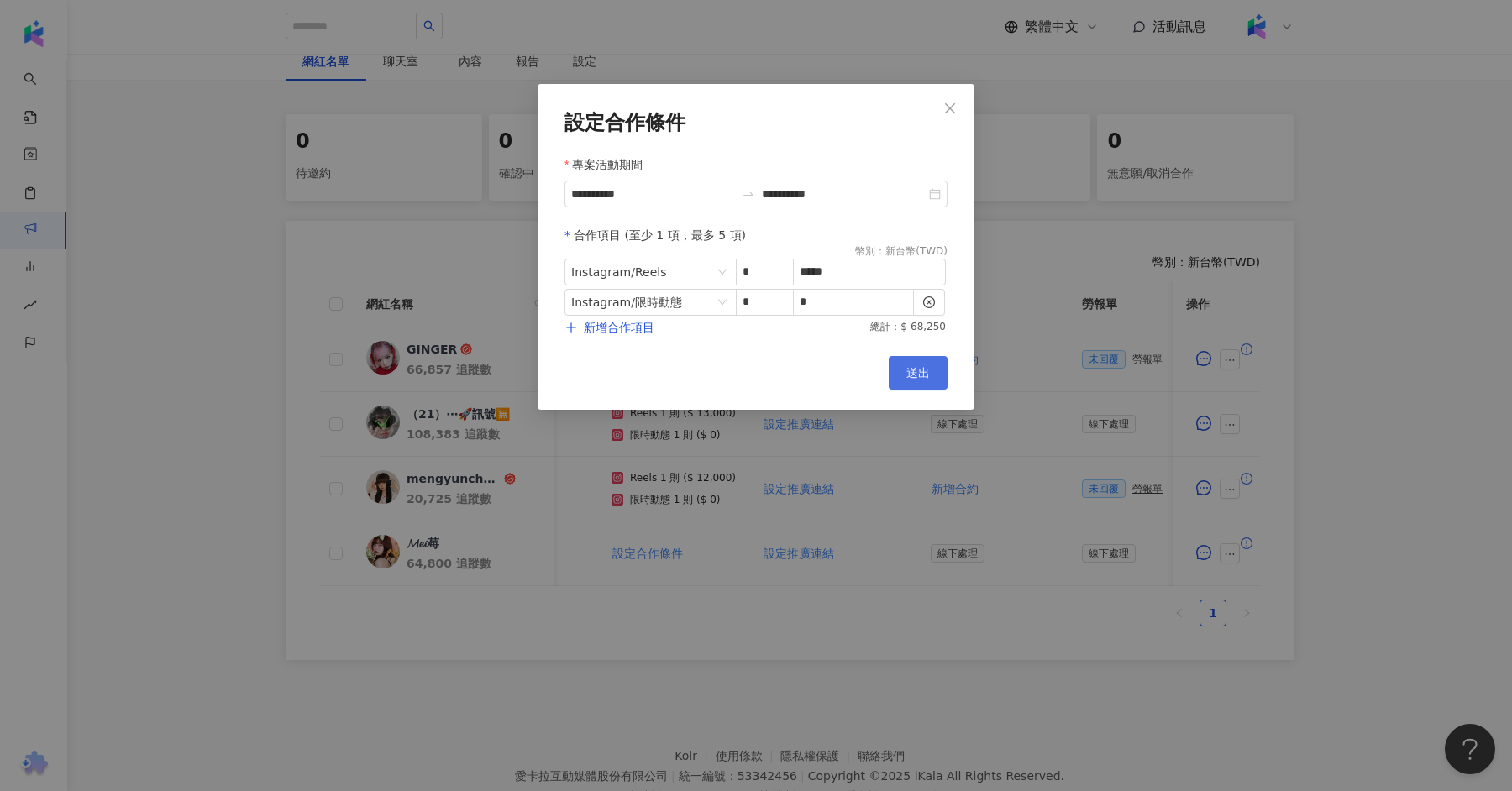
click at [926, 371] on span "送出" at bounding box center [917, 372] width 23 height 14
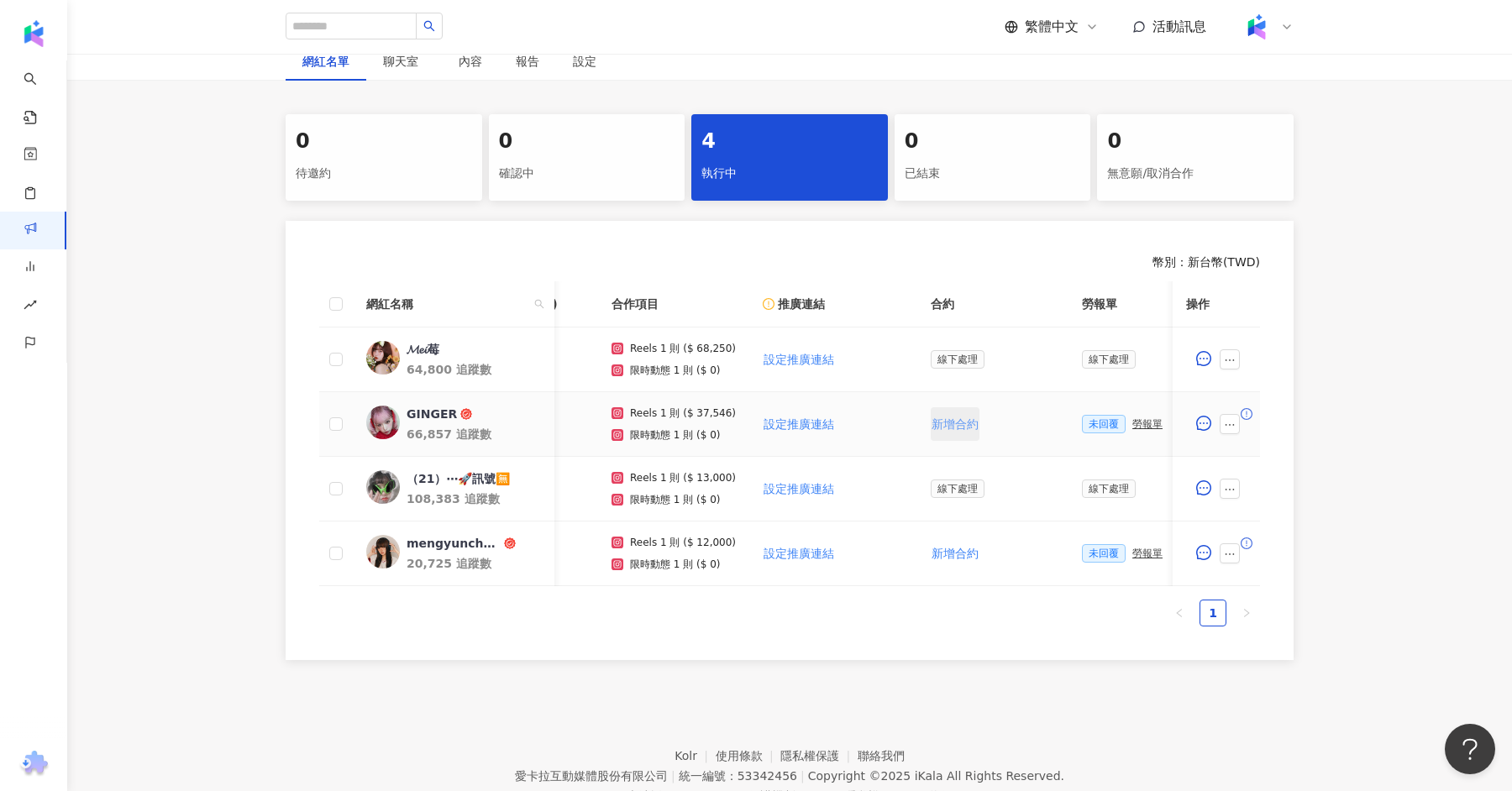
click at [951, 425] on span "新增合約" at bounding box center [954, 424] width 47 height 14
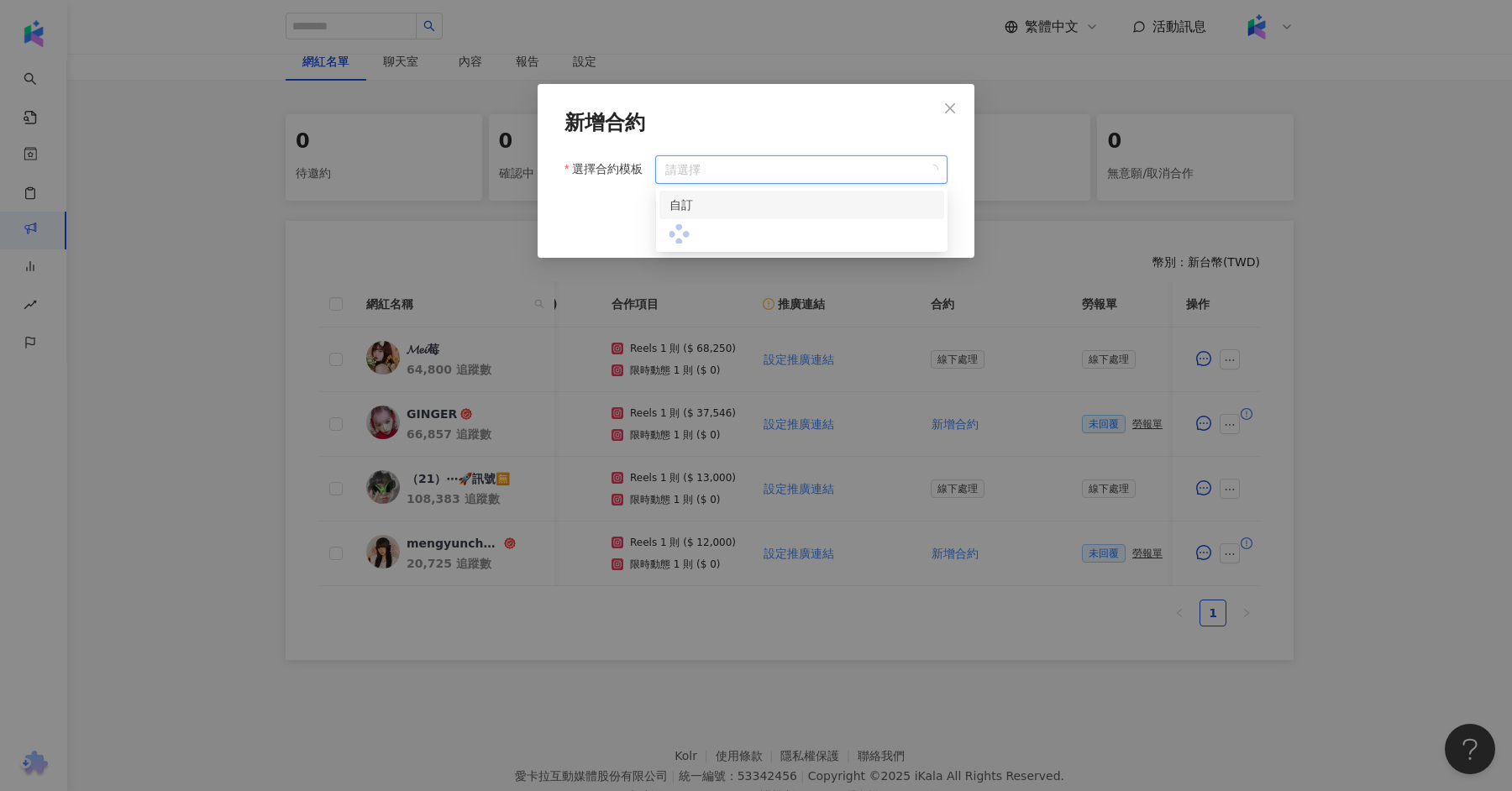
click at [847, 175] on input "選擇合約模板" at bounding box center [801, 170] width 272 height 27
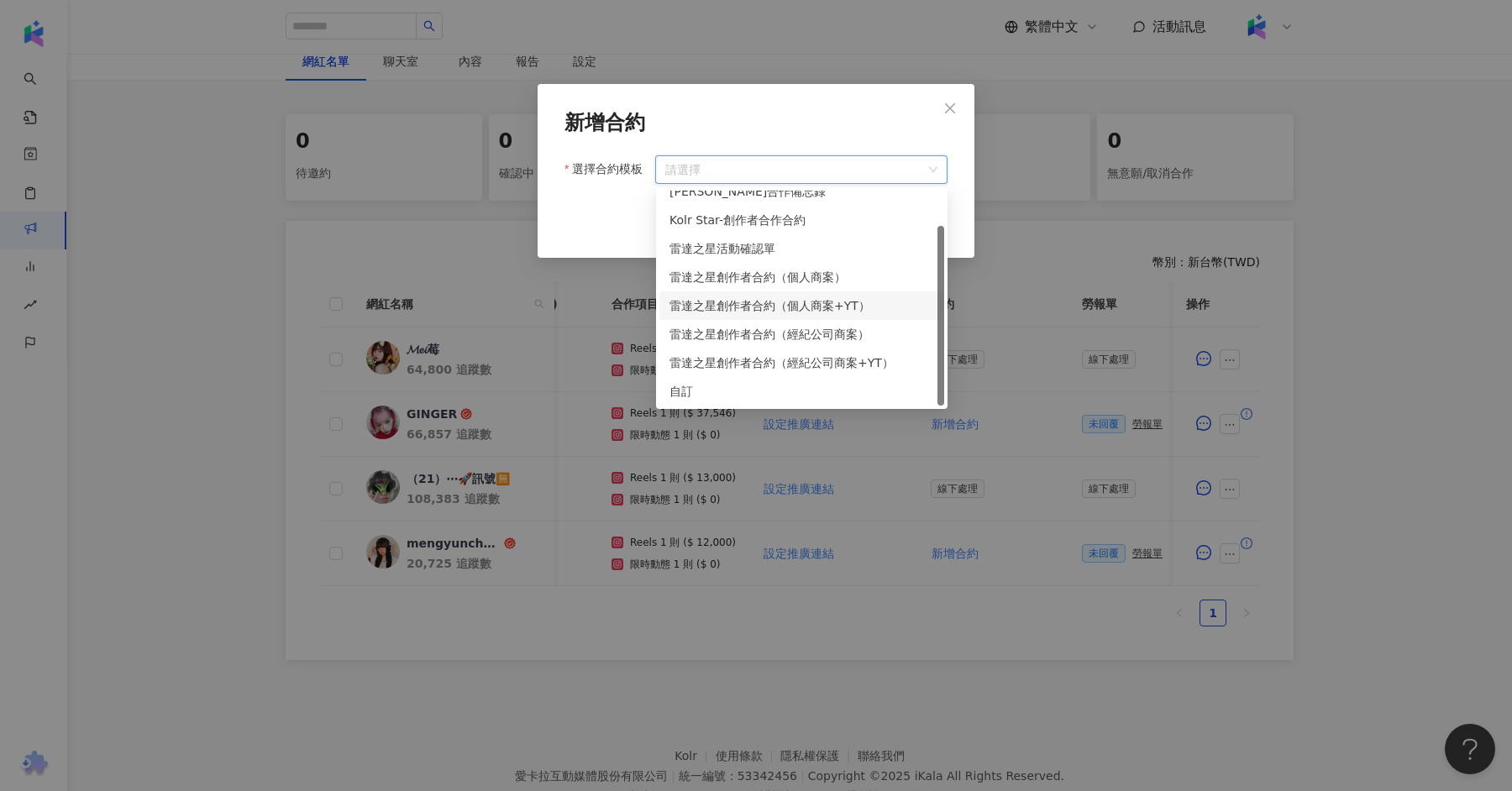
scroll to position [0, 0]
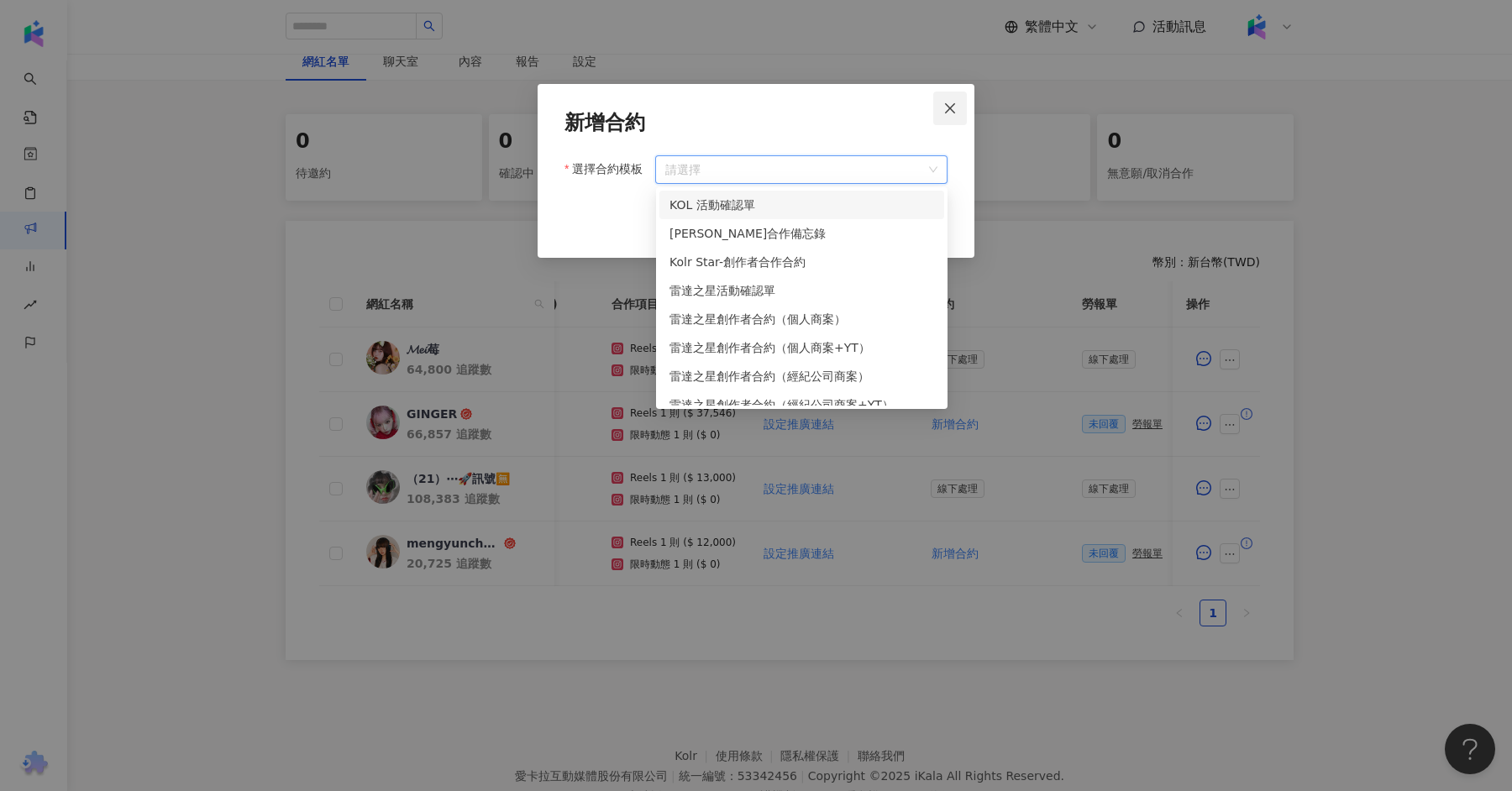
click at [950, 95] on button "Close" at bounding box center [950, 108] width 33 height 33
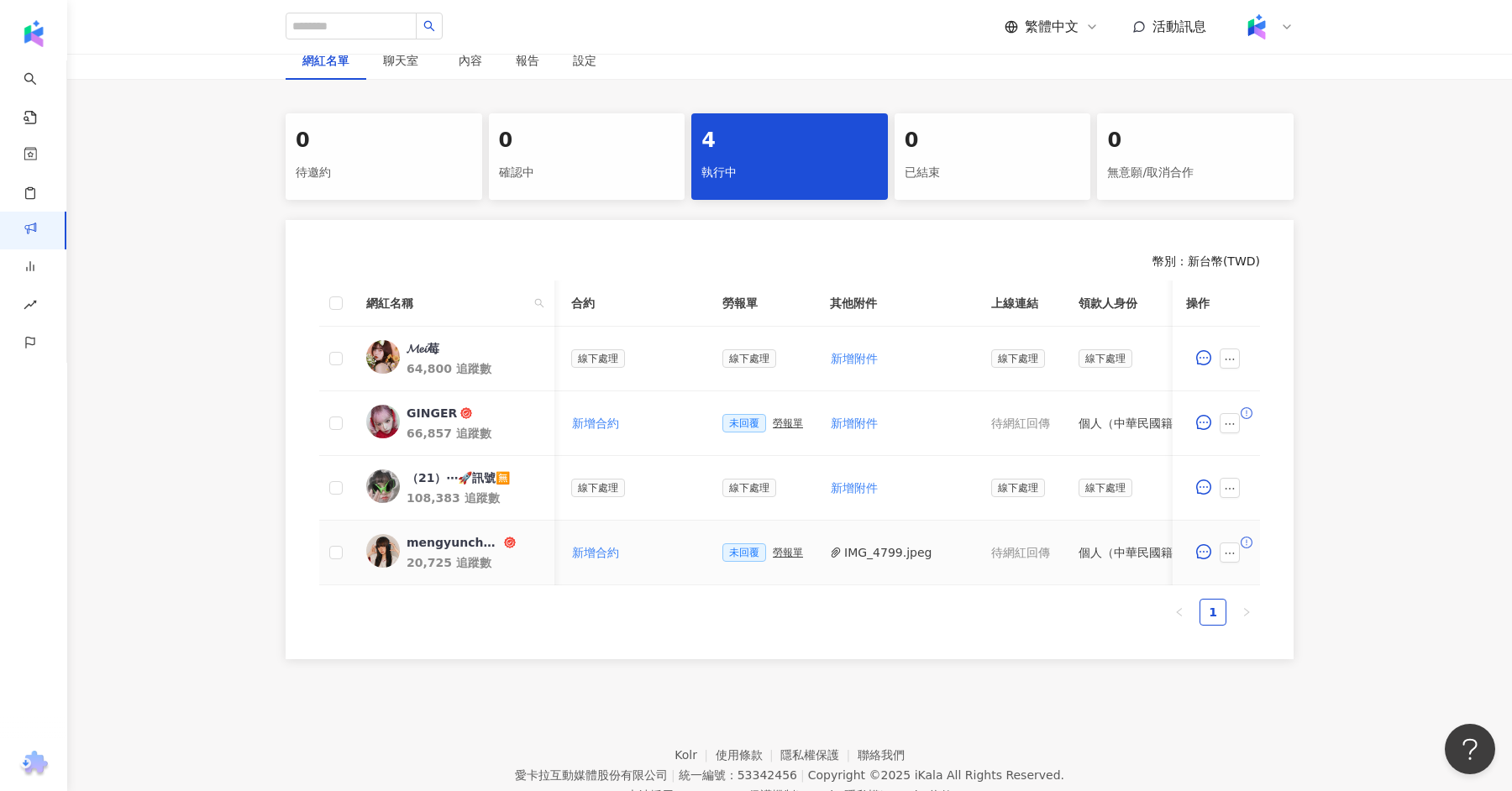
scroll to position [0, 458]
click at [1233, 552] on icon "ellipsis" at bounding box center [1229, 553] width 12 height 12
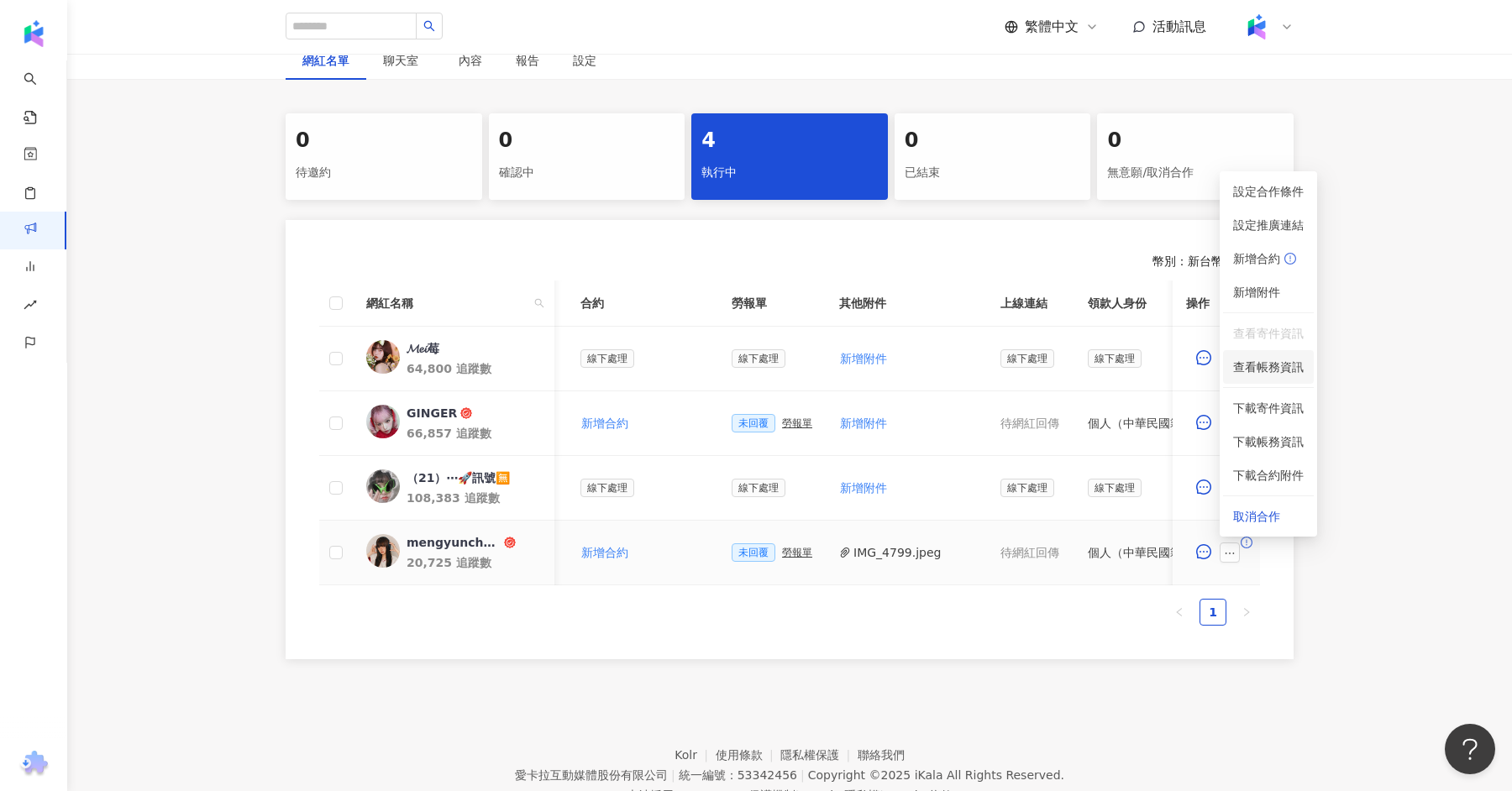
click at [1288, 357] on li "查看帳務資訊" at bounding box center [1268, 367] width 91 height 33
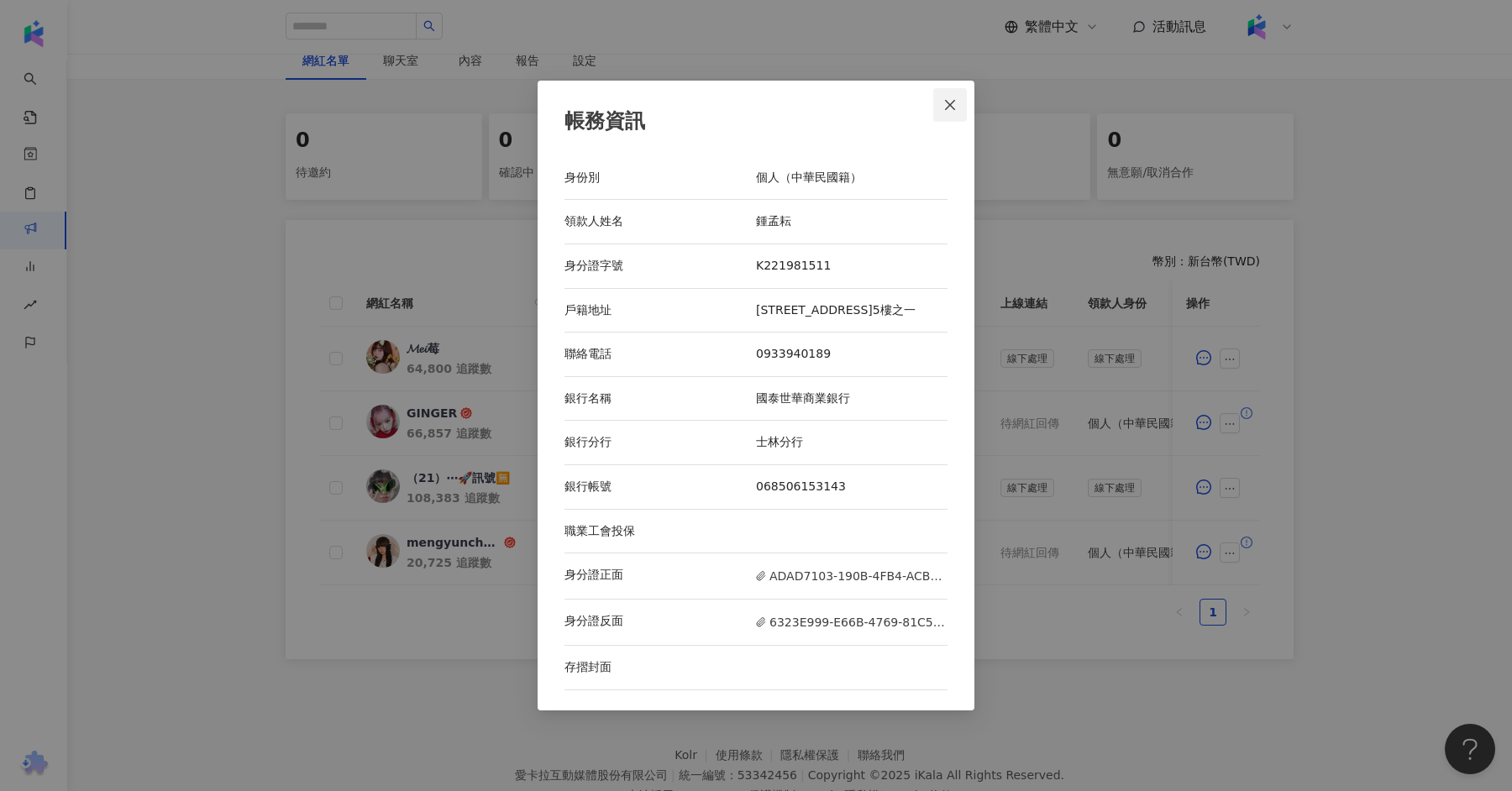
click at [954, 101] on icon "close" at bounding box center [950, 105] width 14 height 14
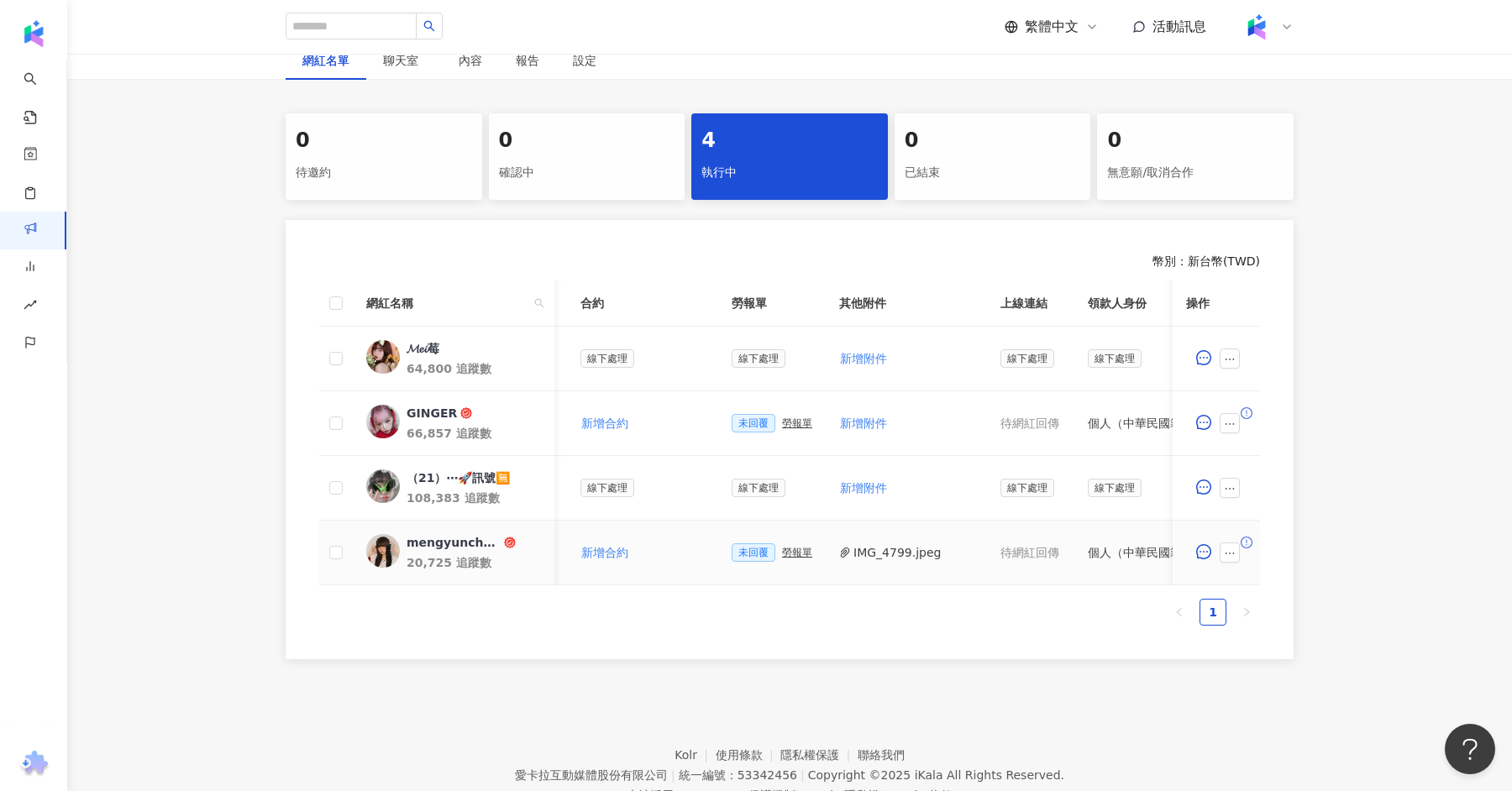
scroll to position [0, 494]
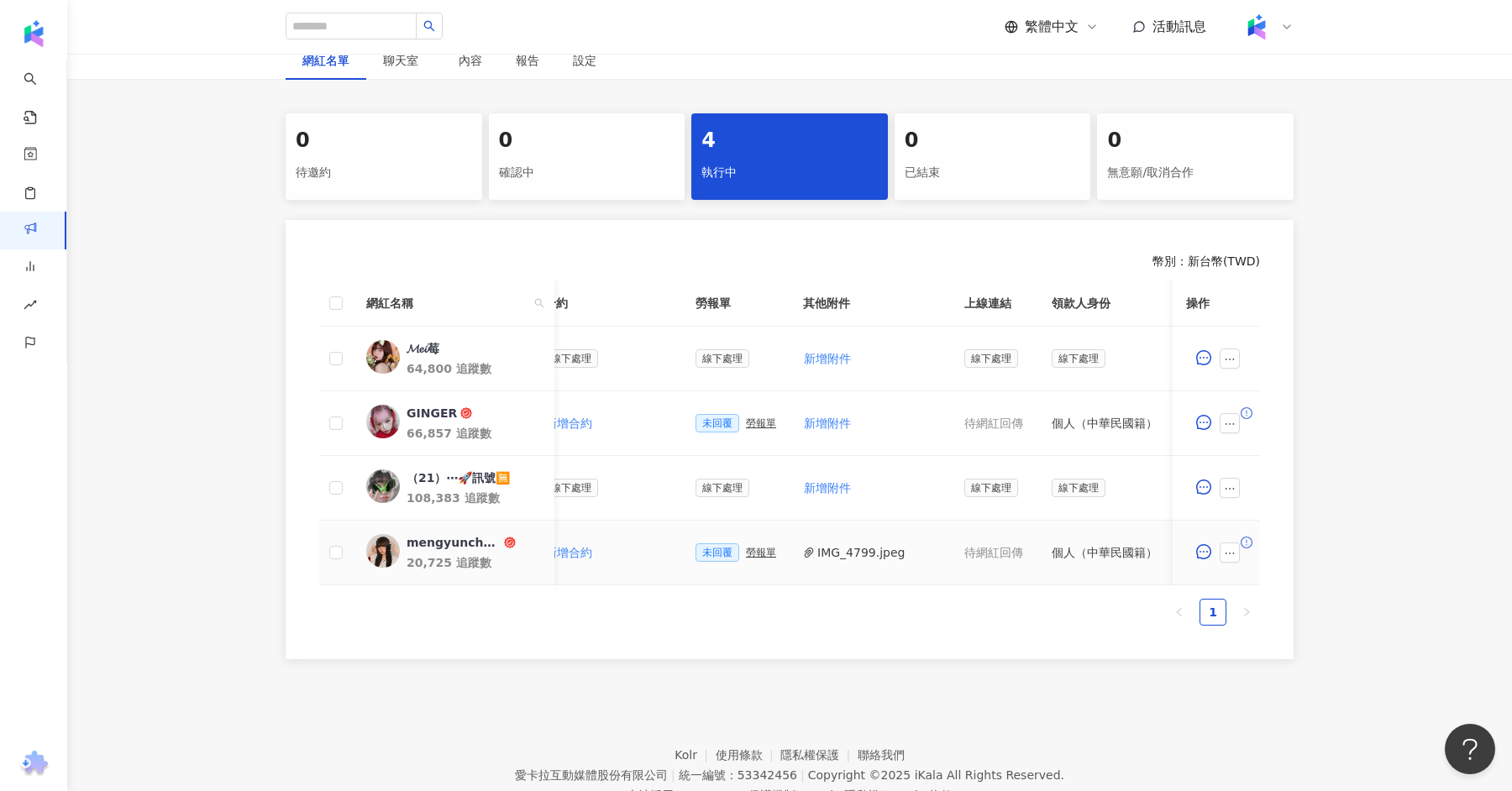
click at [863, 550] on button "IMG_4799.jpeg" at bounding box center [861, 552] width 87 height 19
click at [1230, 421] on icon "ellipsis" at bounding box center [1229, 423] width 12 height 12
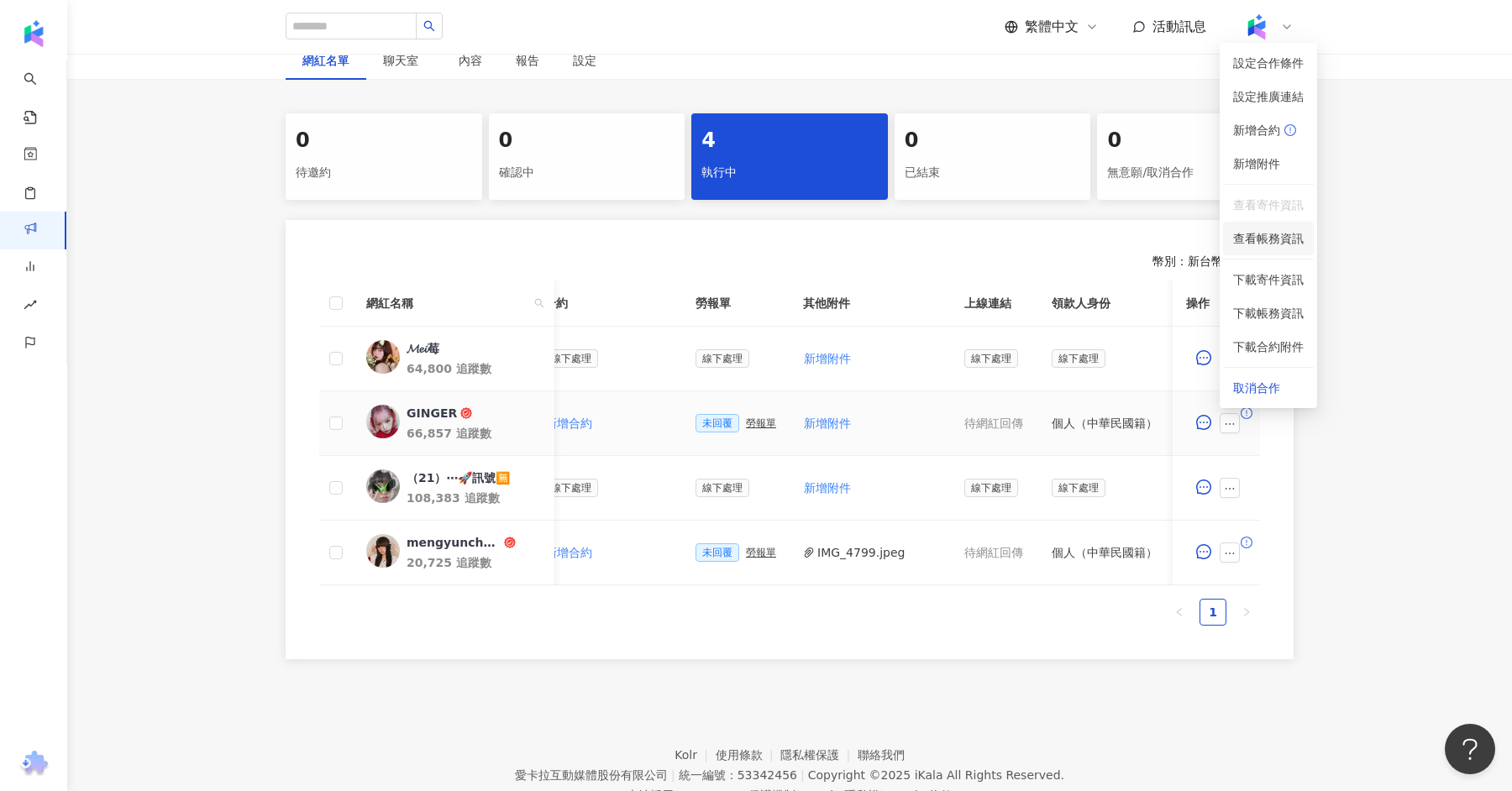
click at [1279, 235] on span "查看帳務資訊" at bounding box center [1268, 238] width 70 height 19
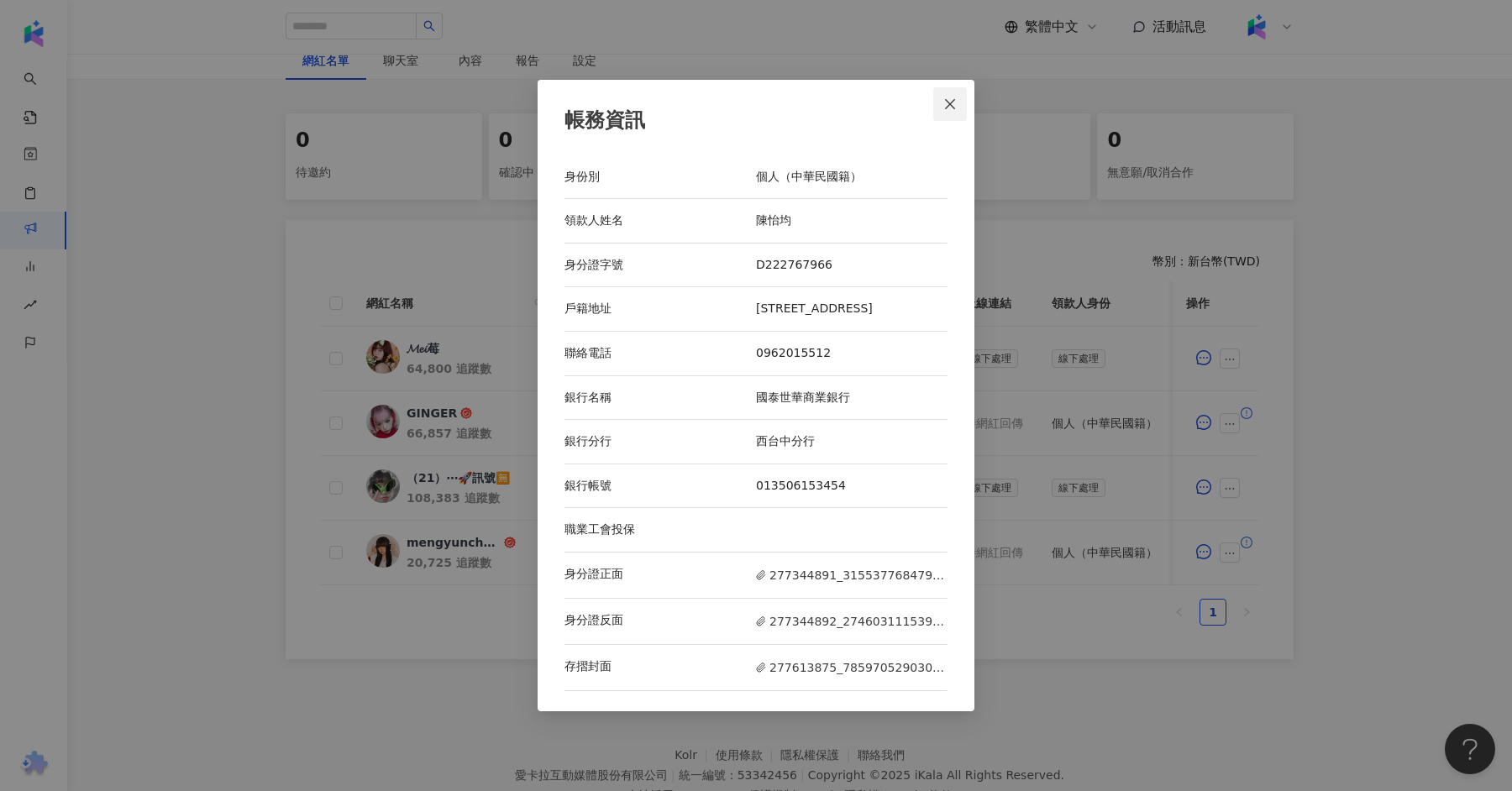
click at [947, 101] on icon "close" at bounding box center [950, 103] width 10 height 10
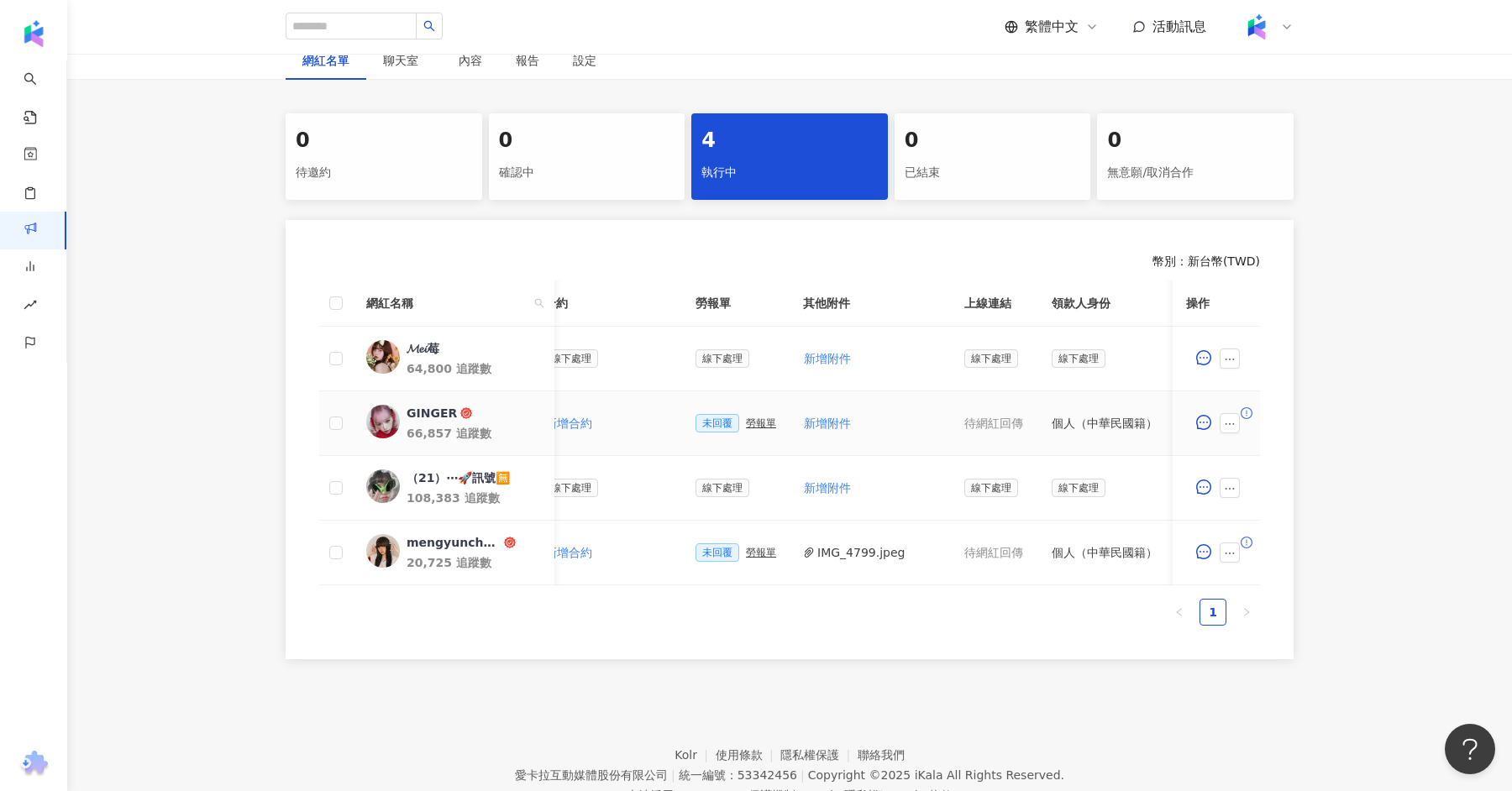
scroll to position [0, 0]
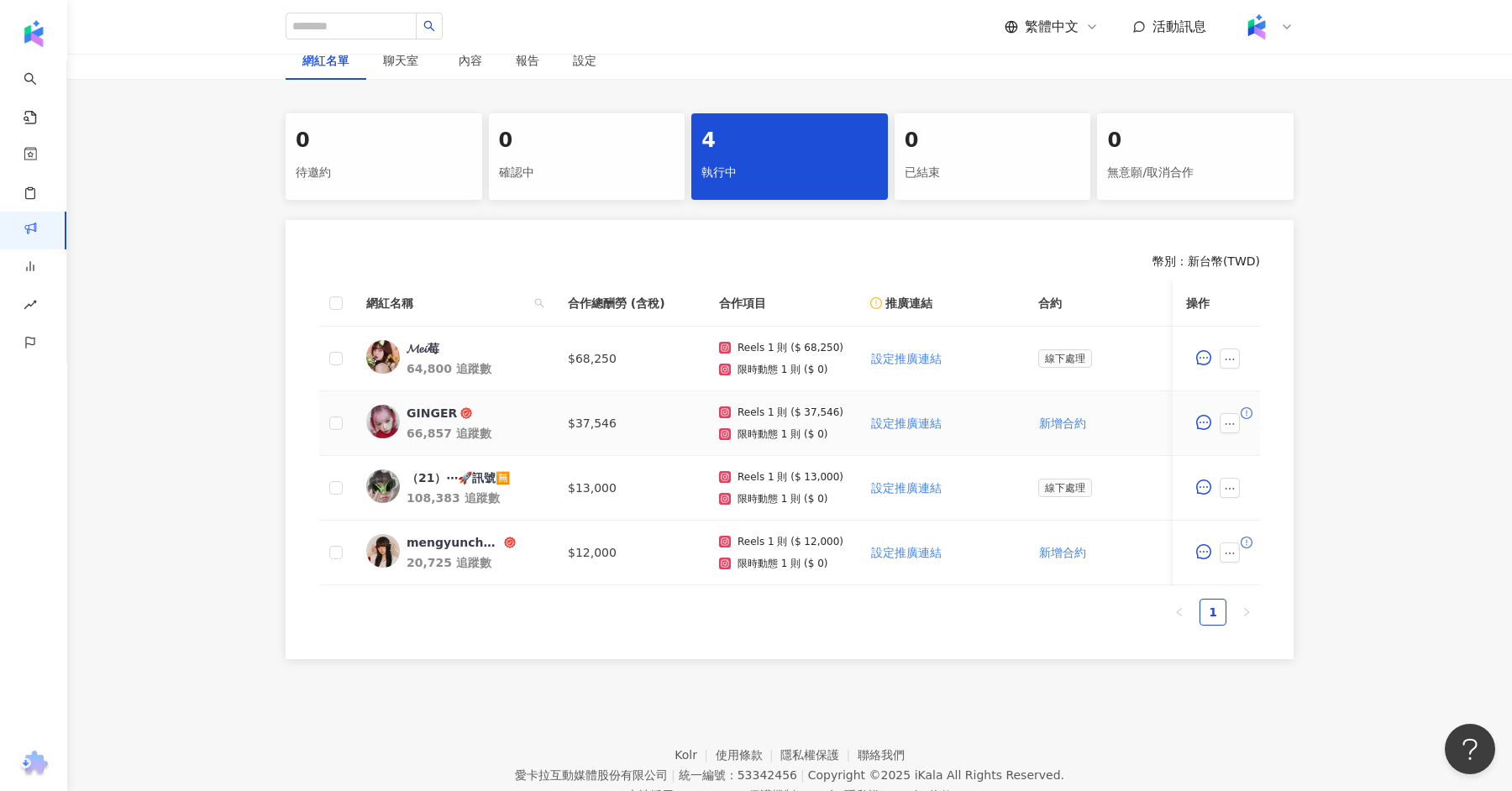
scroll to position [169, 0]
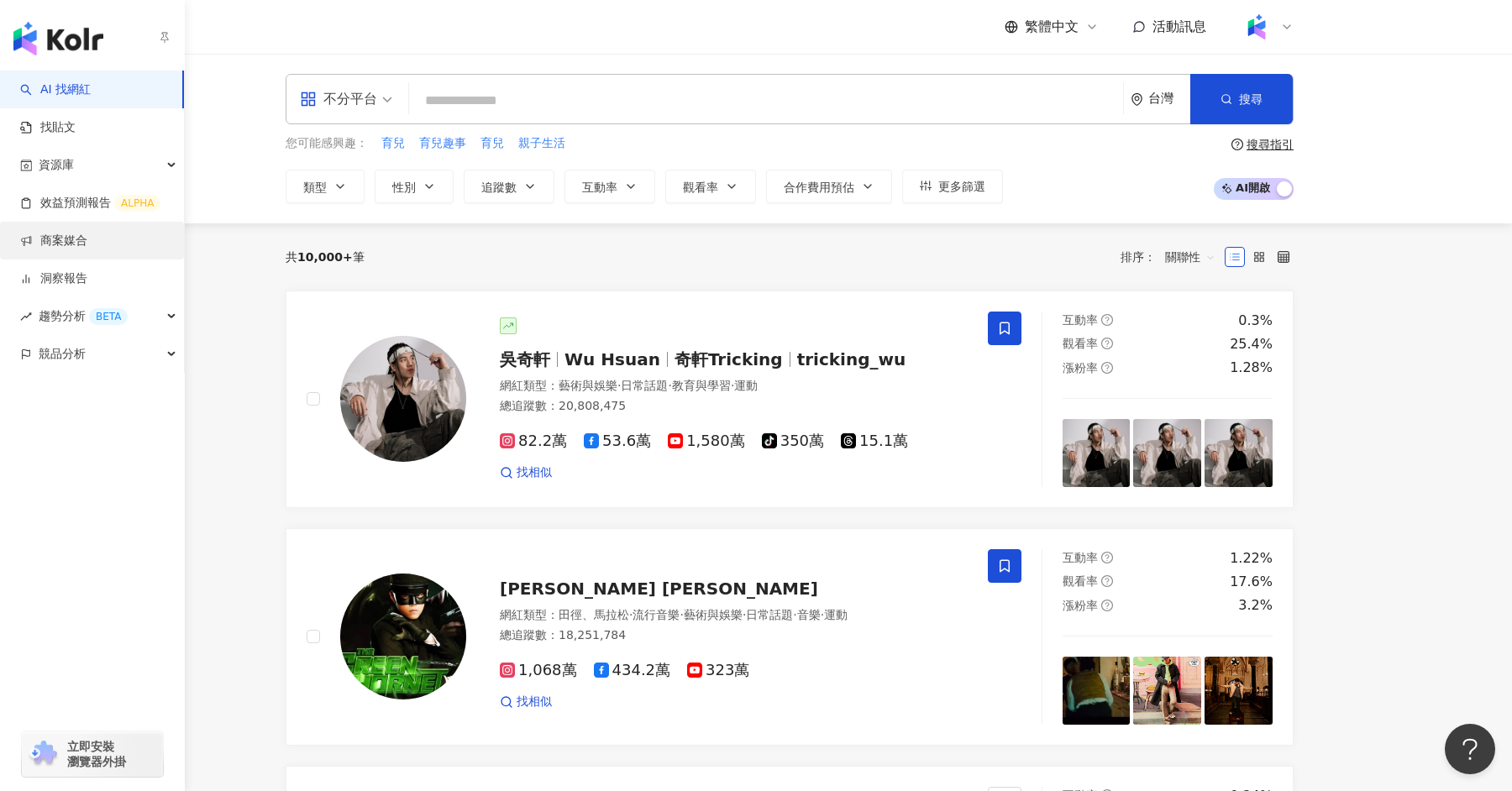
click at [60, 239] on link "商案媒合" at bounding box center [54, 241] width 68 height 17
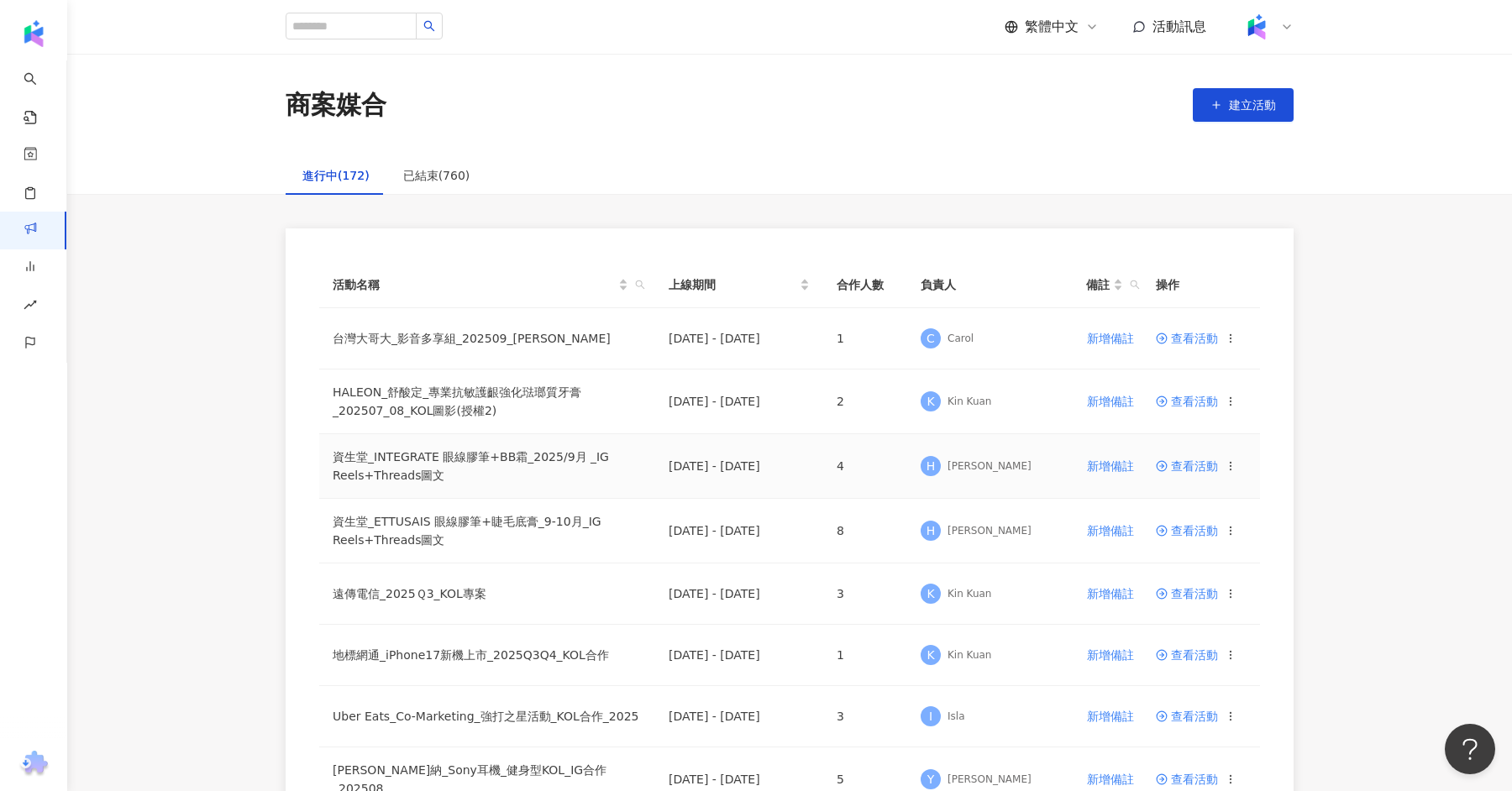
click at [1180, 460] on span "查看活動" at bounding box center [1186, 466] width 62 height 12
click at [1201, 526] on span "查看活動" at bounding box center [1186, 531] width 62 height 12
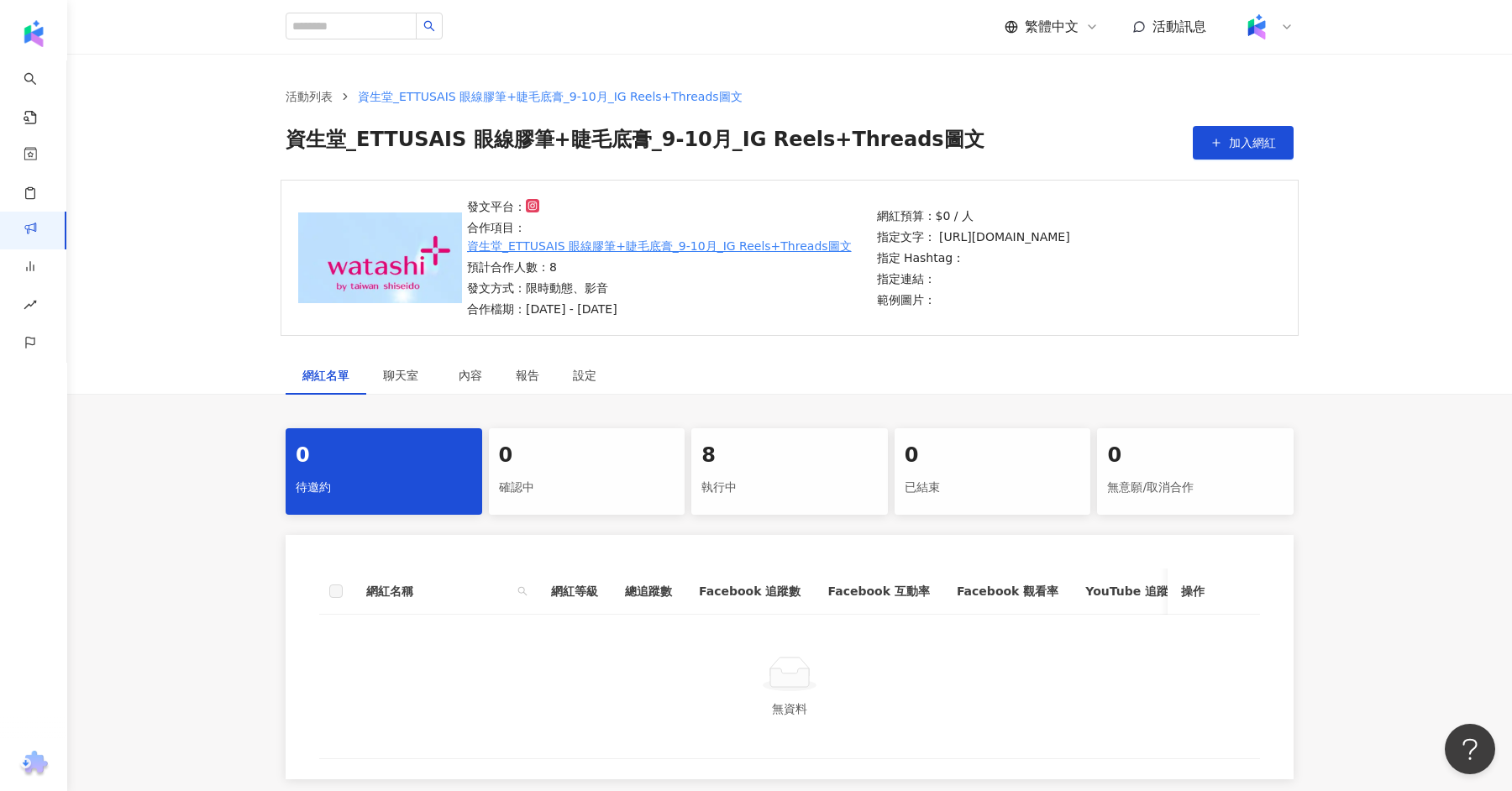
click at [825, 495] on div "執行中" at bounding box center [789, 487] width 176 height 29
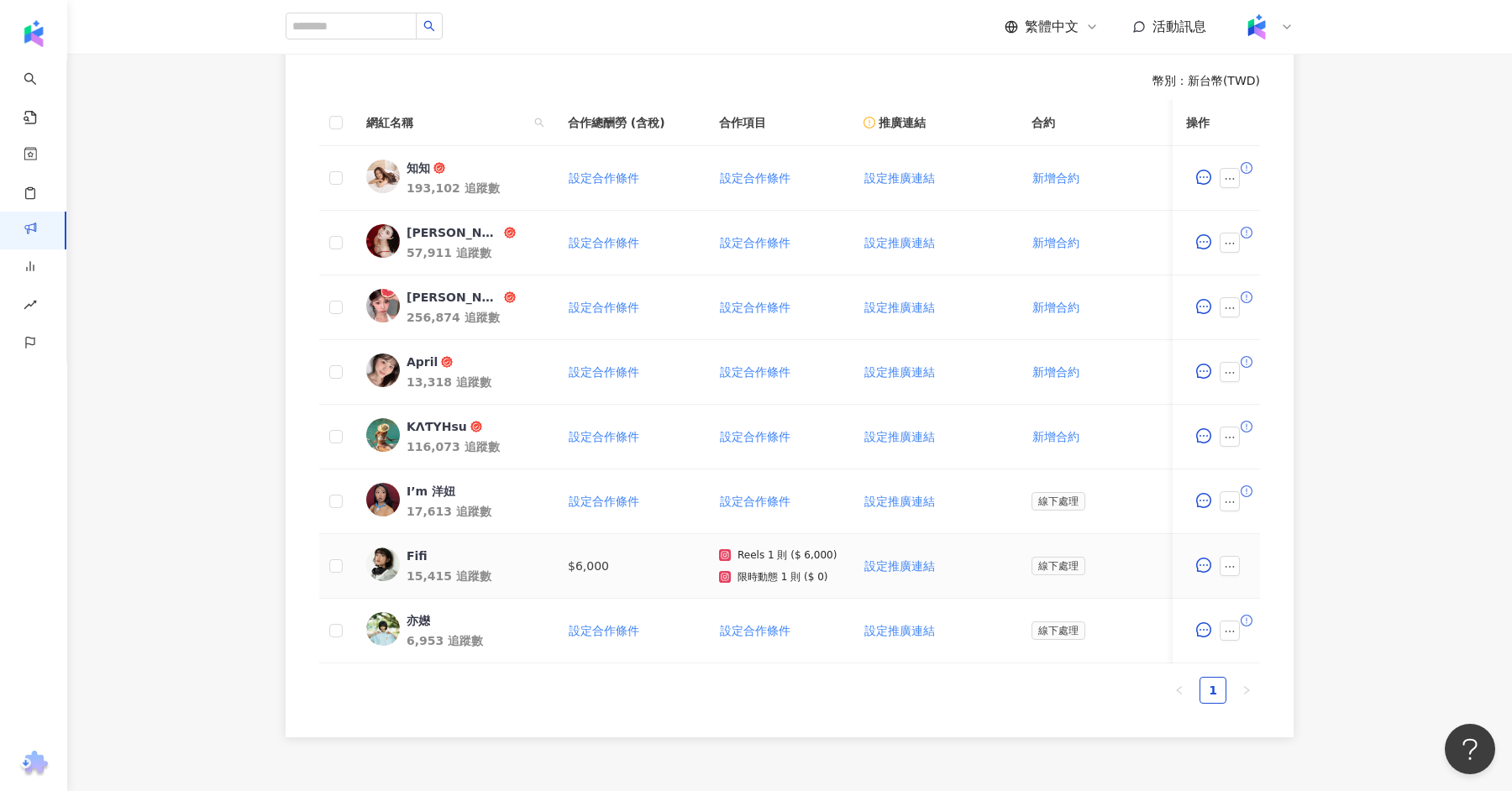
scroll to position [466, 0]
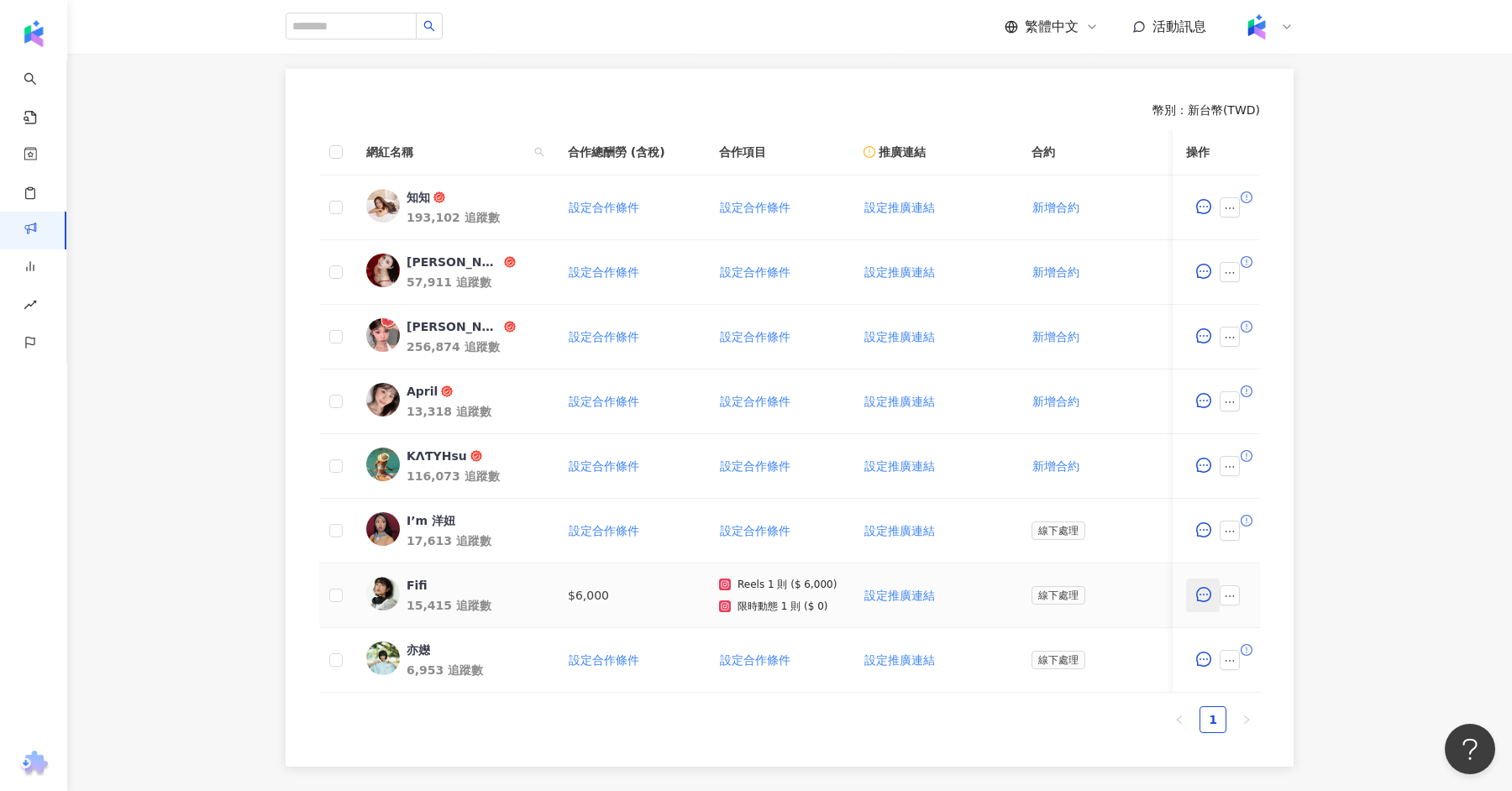
click at [1197, 594] on icon "message" at bounding box center [1203, 595] width 15 height 15
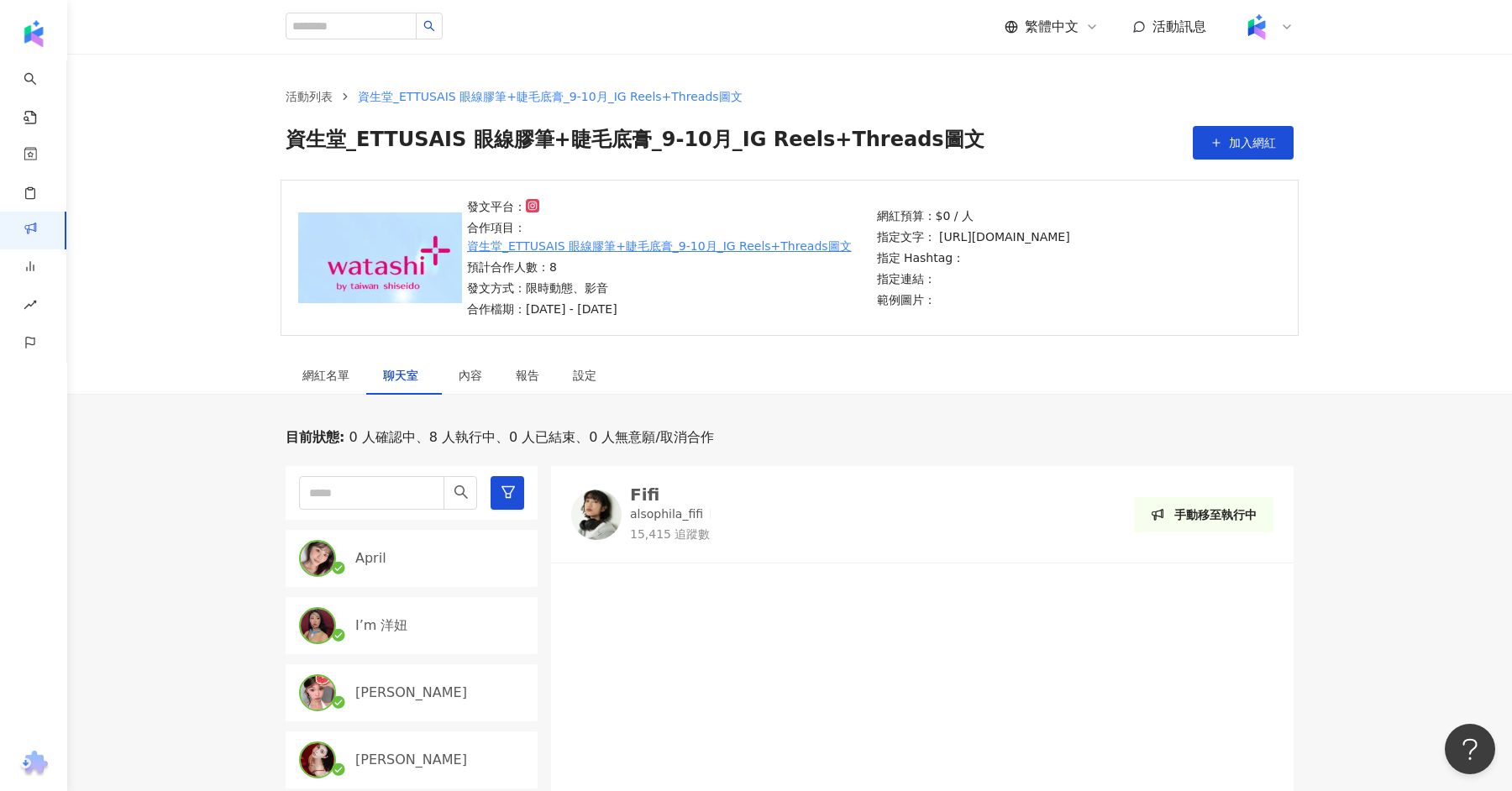
scroll to position [466, 0]
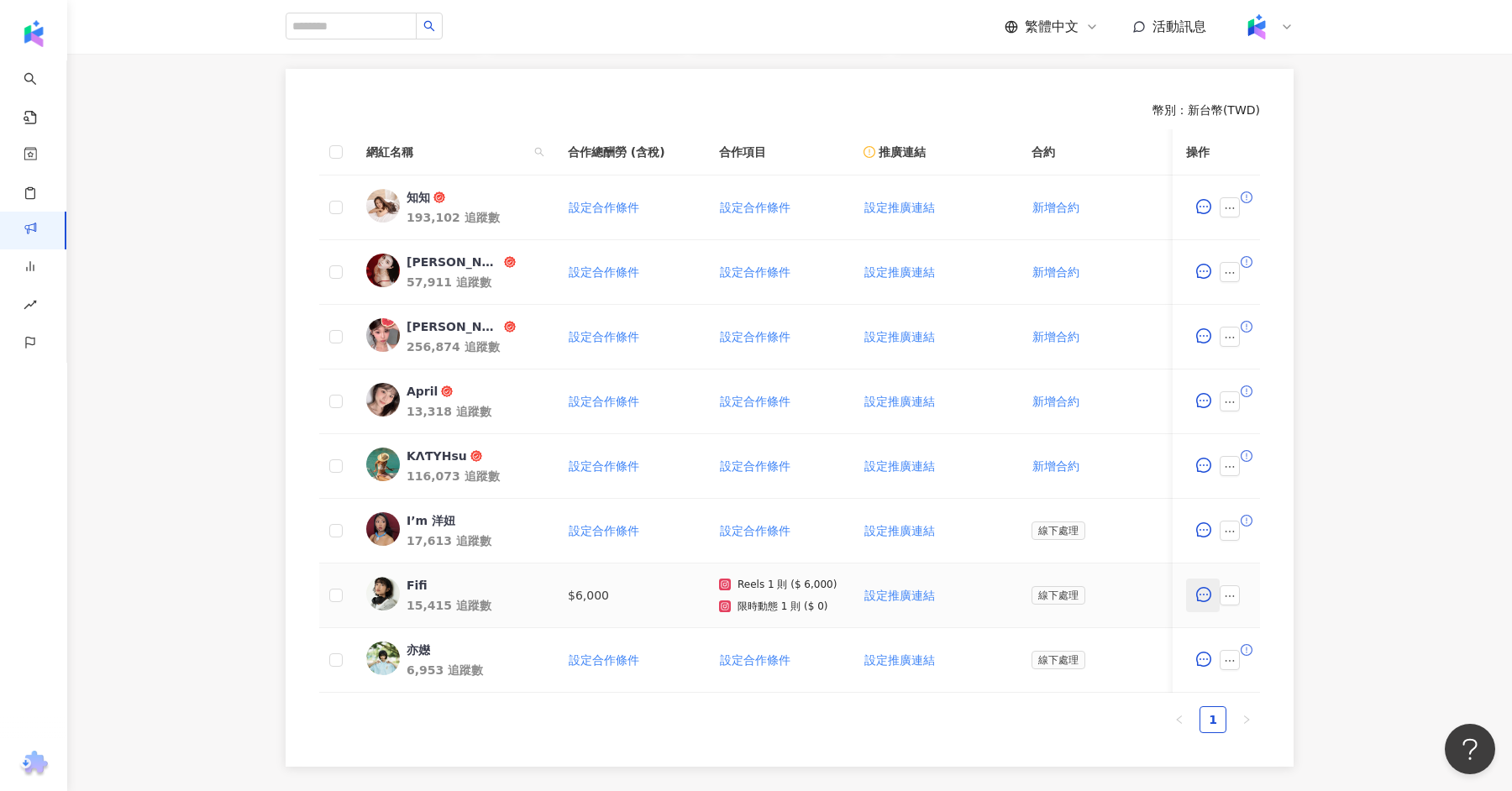
click at [1216, 595] on button "button" at bounding box center [1203, 596] width 33 height 33
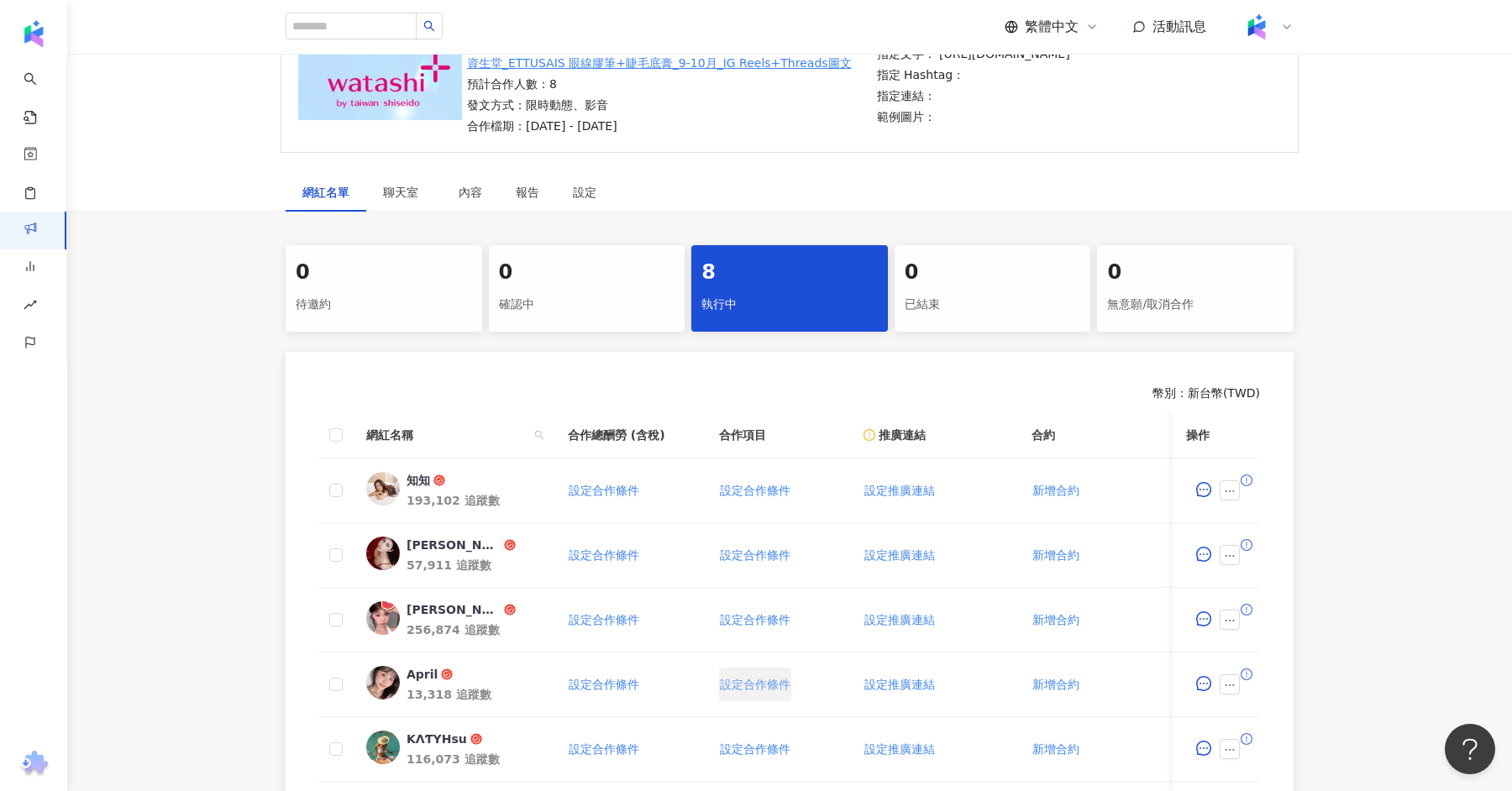
scroll to position [466, 0]
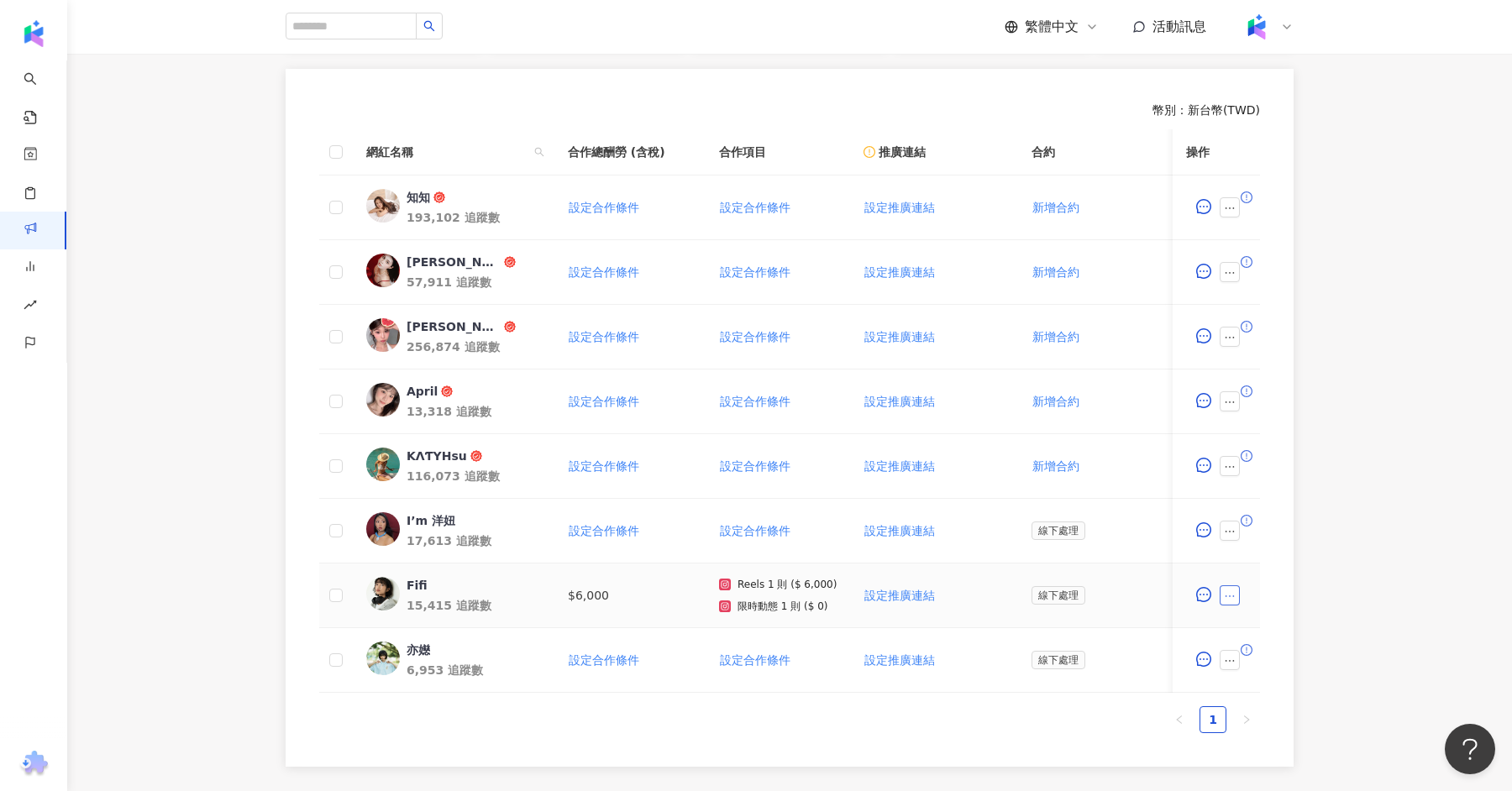
click at [1228, 596] on icon "ellipsis" at bounding box center [1230, 596] width 9 height 2
click at [625, 615] on td "$6,000" at bounding box center [629, 596] width 151 height 65
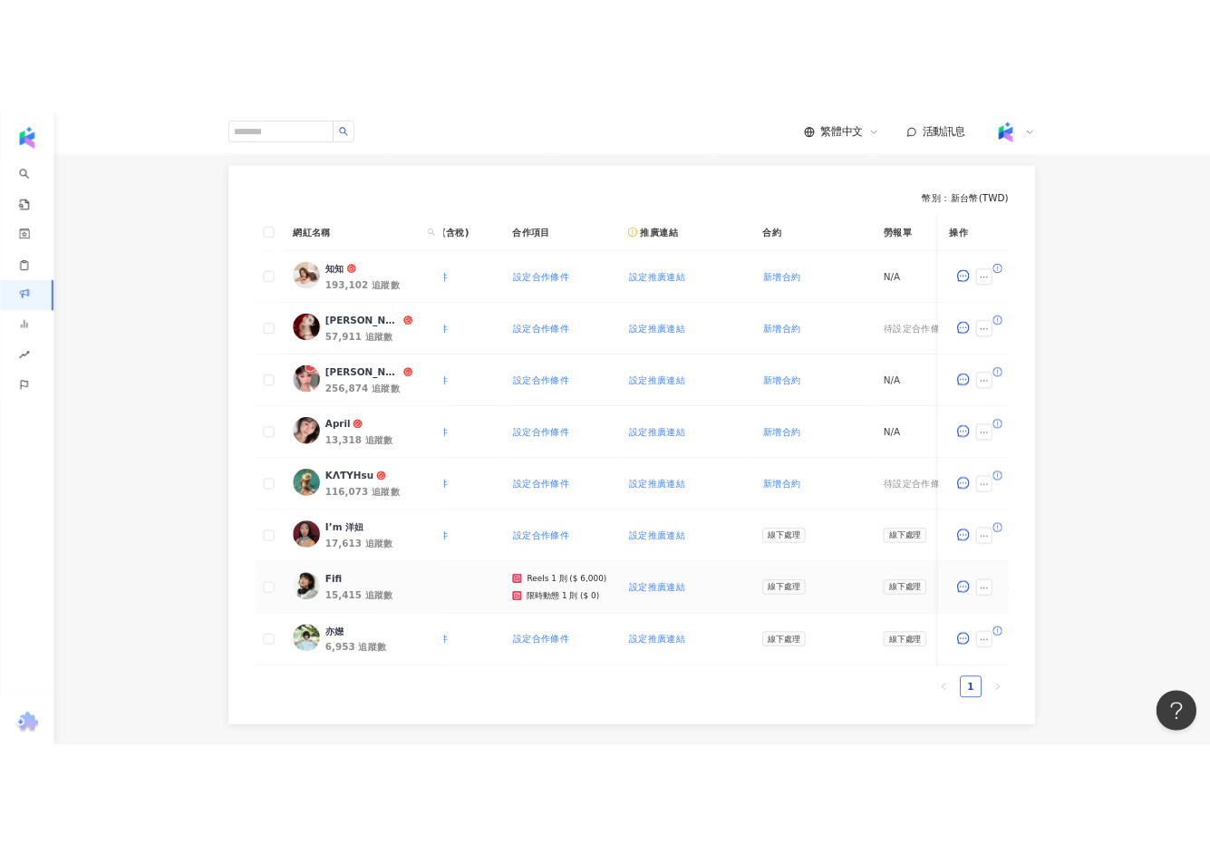
scroll to position [0, 0]
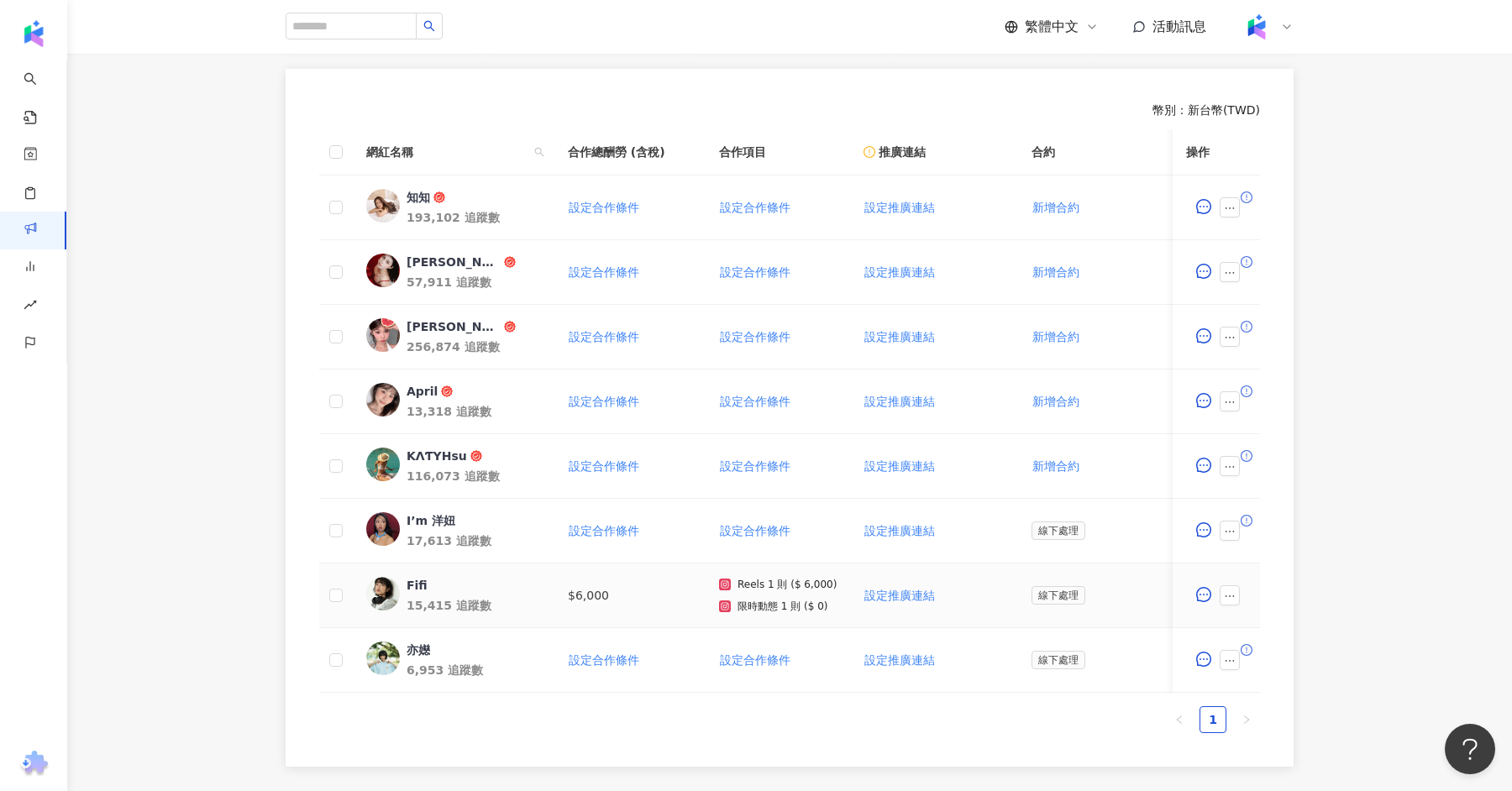
click at [1233, 579] on div at bounding box center [1216, 596] width 60 height 33
click at [1231, 590] on icon "ellipsis" at bounding box center [1229, 596] width 12 height 12
click at [1268, 233] on span "設定合作條件" at bounding box center [1268, 233] width 70 height 19
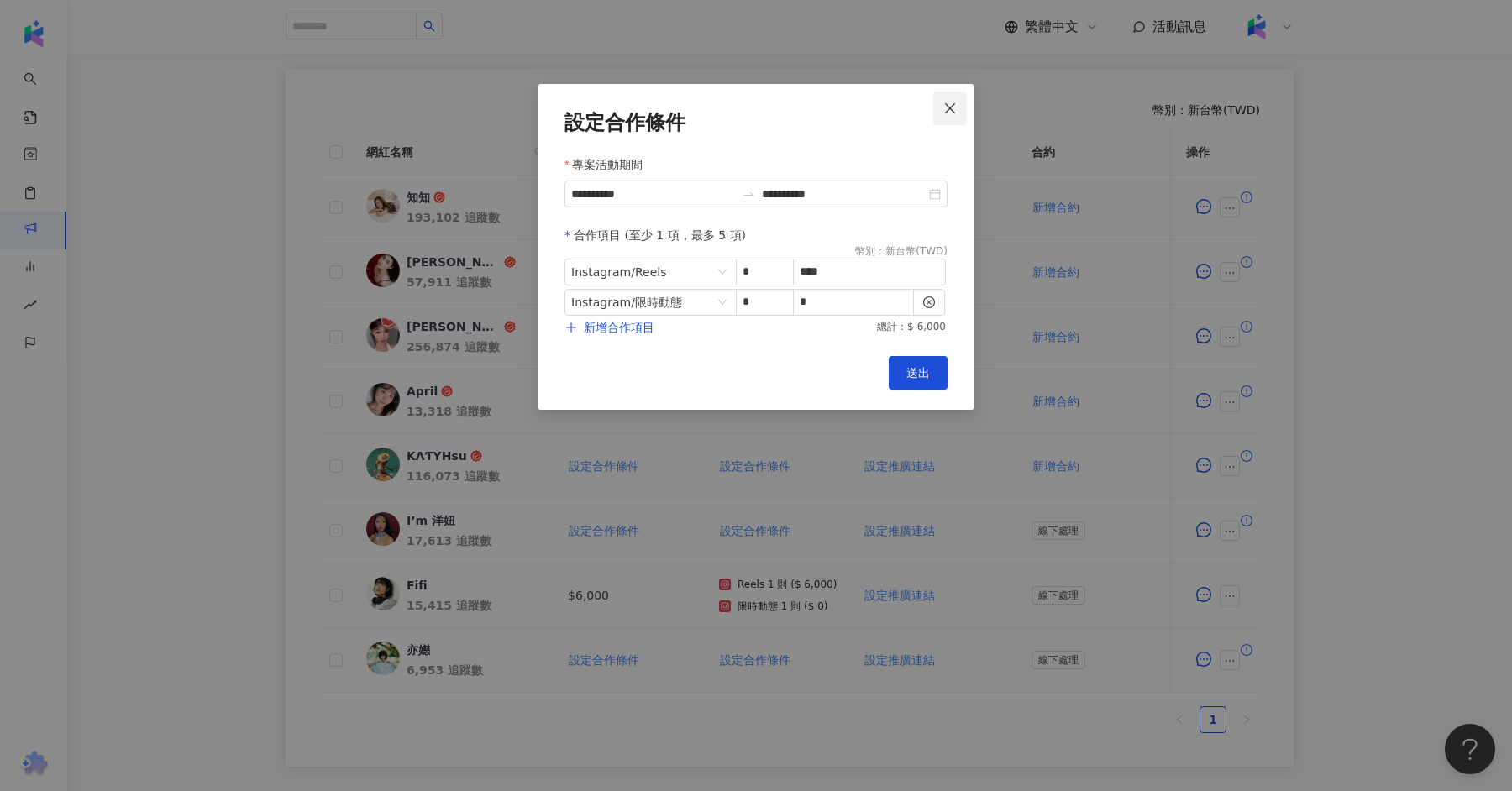
click at [950, 110] on icon "close" at bounding box center [950, 108] width 14 height 14
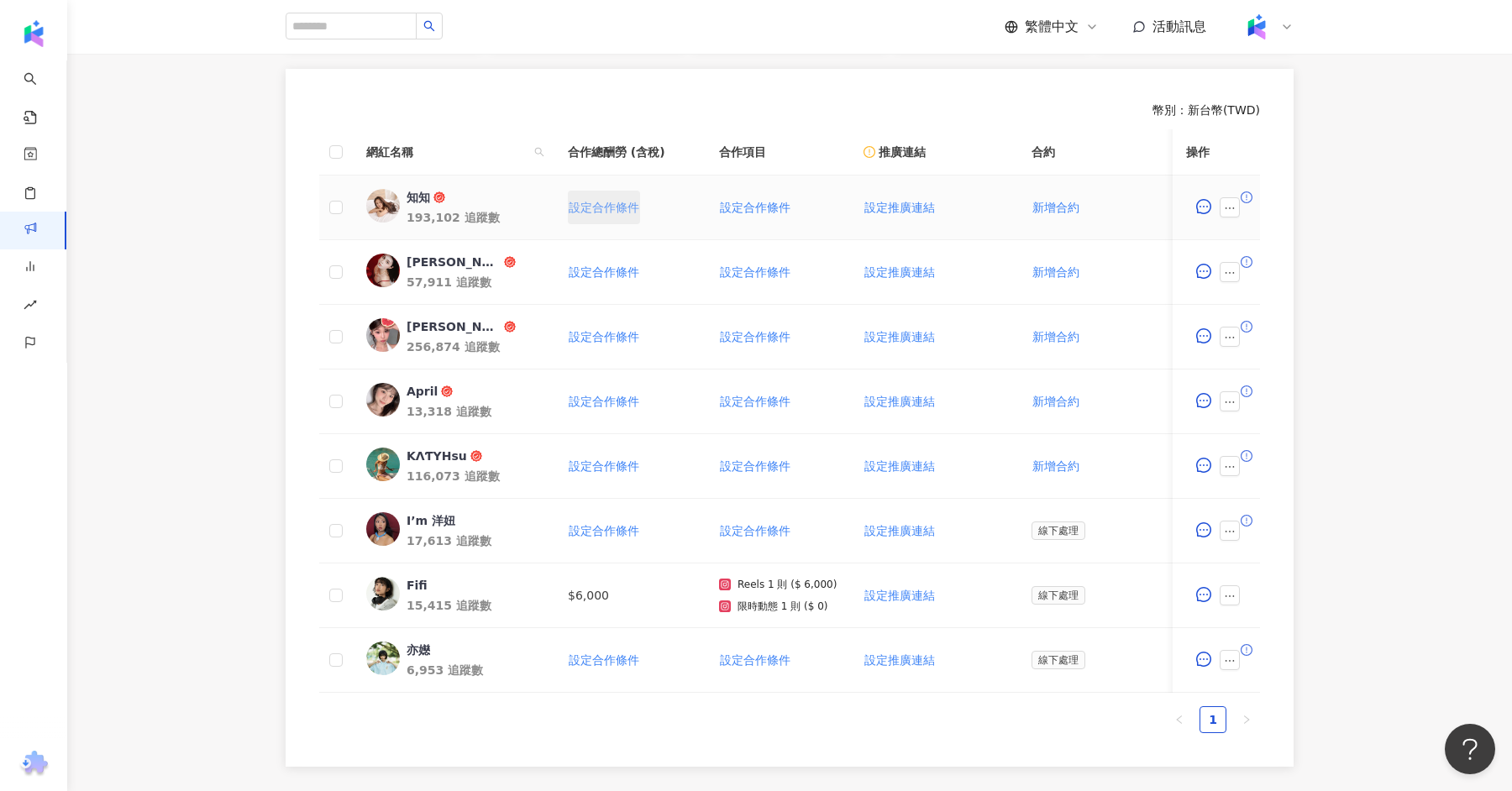
click at [614, 198] on button "設定合作條件" at bounding box center [604, 207] width 72 height 33
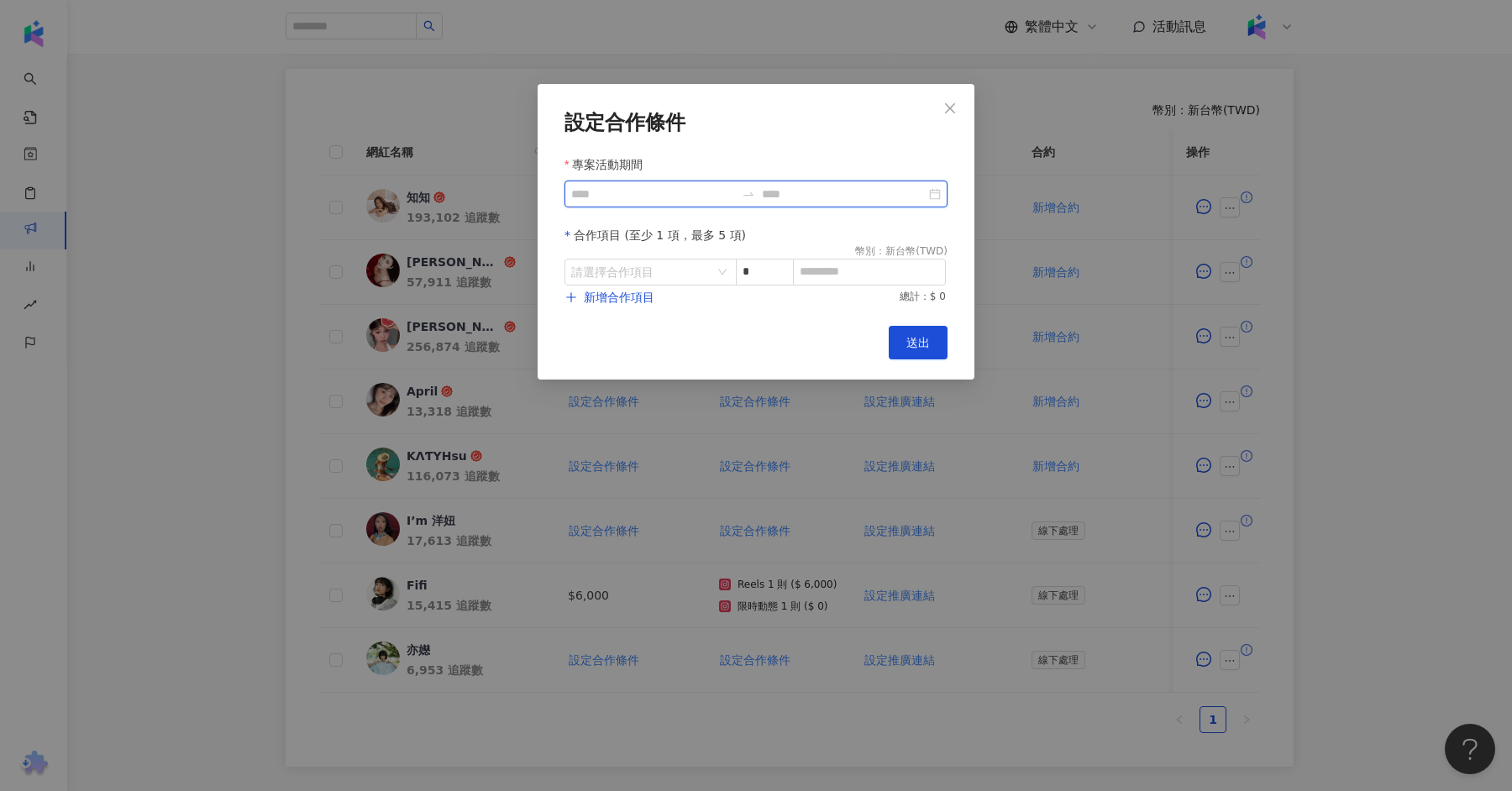
click at [642, 185] on input "專案活動期間" at bounding box center [652, 194] width 164 height 19
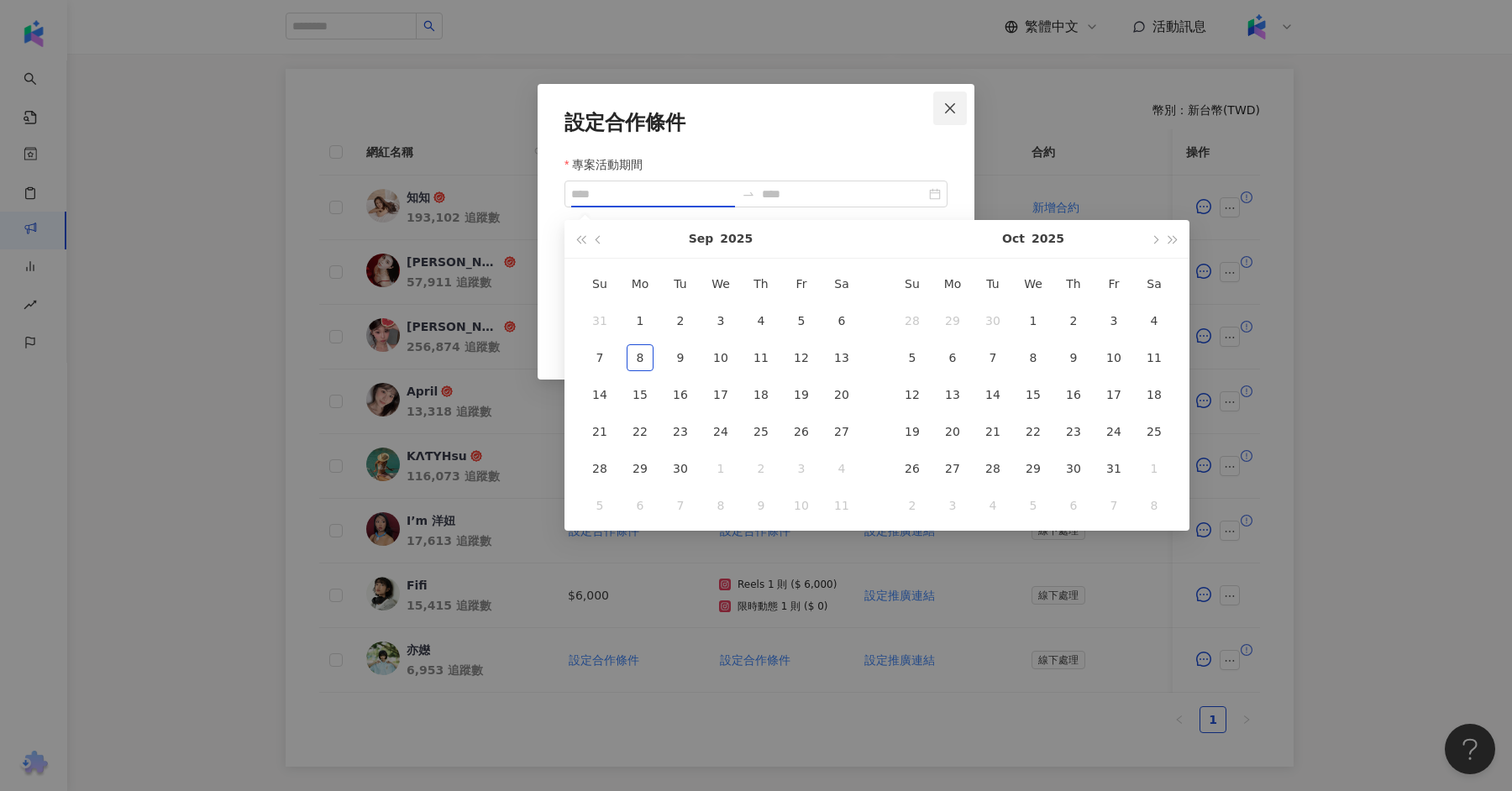
click at [949, 97] on button "Close" at bounding box center [950, 108] width 33 height 33
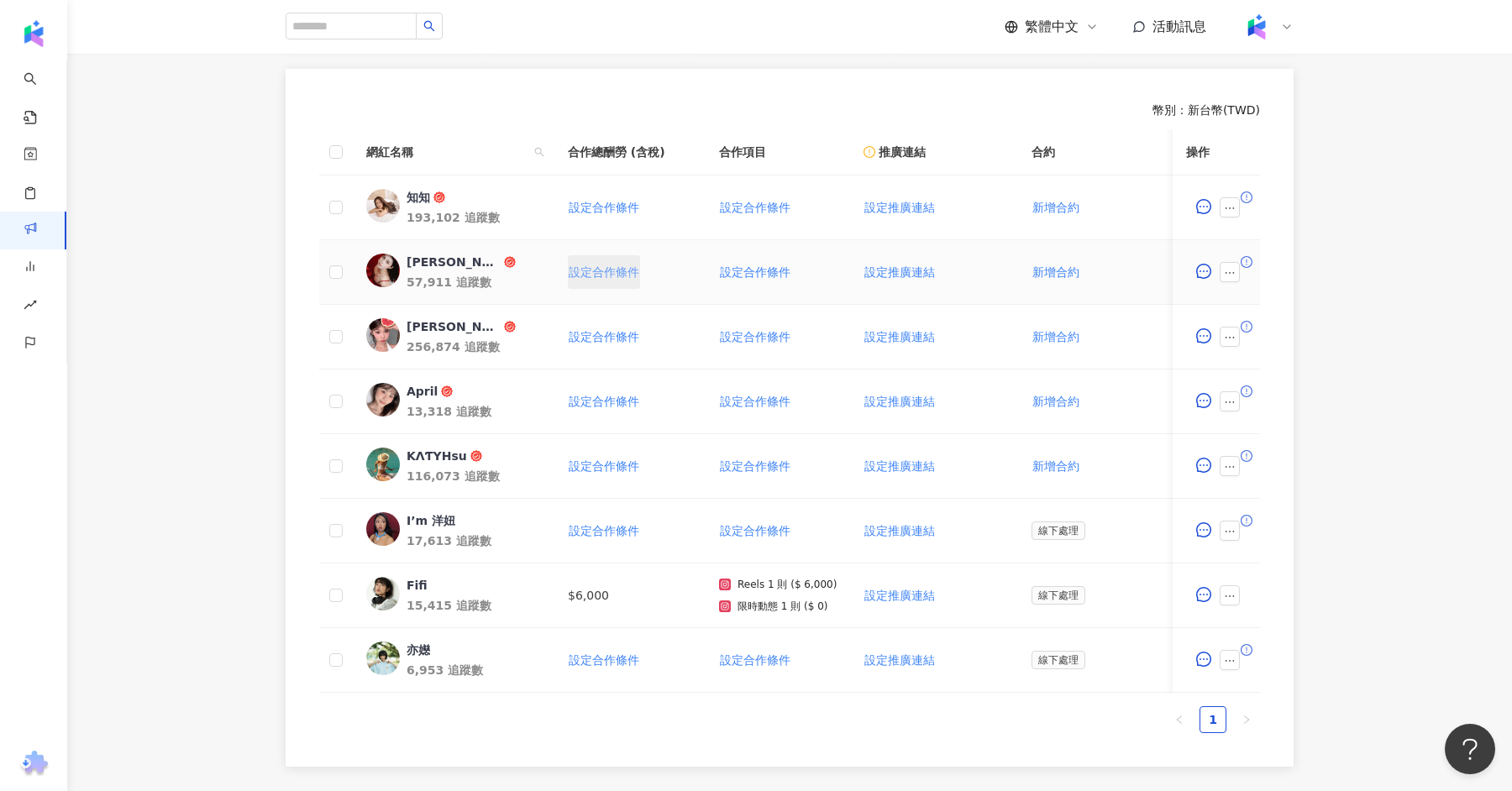
click at [616, 274] on span "設定合作條件" at bounding box center [604, 271] width 70 height 14
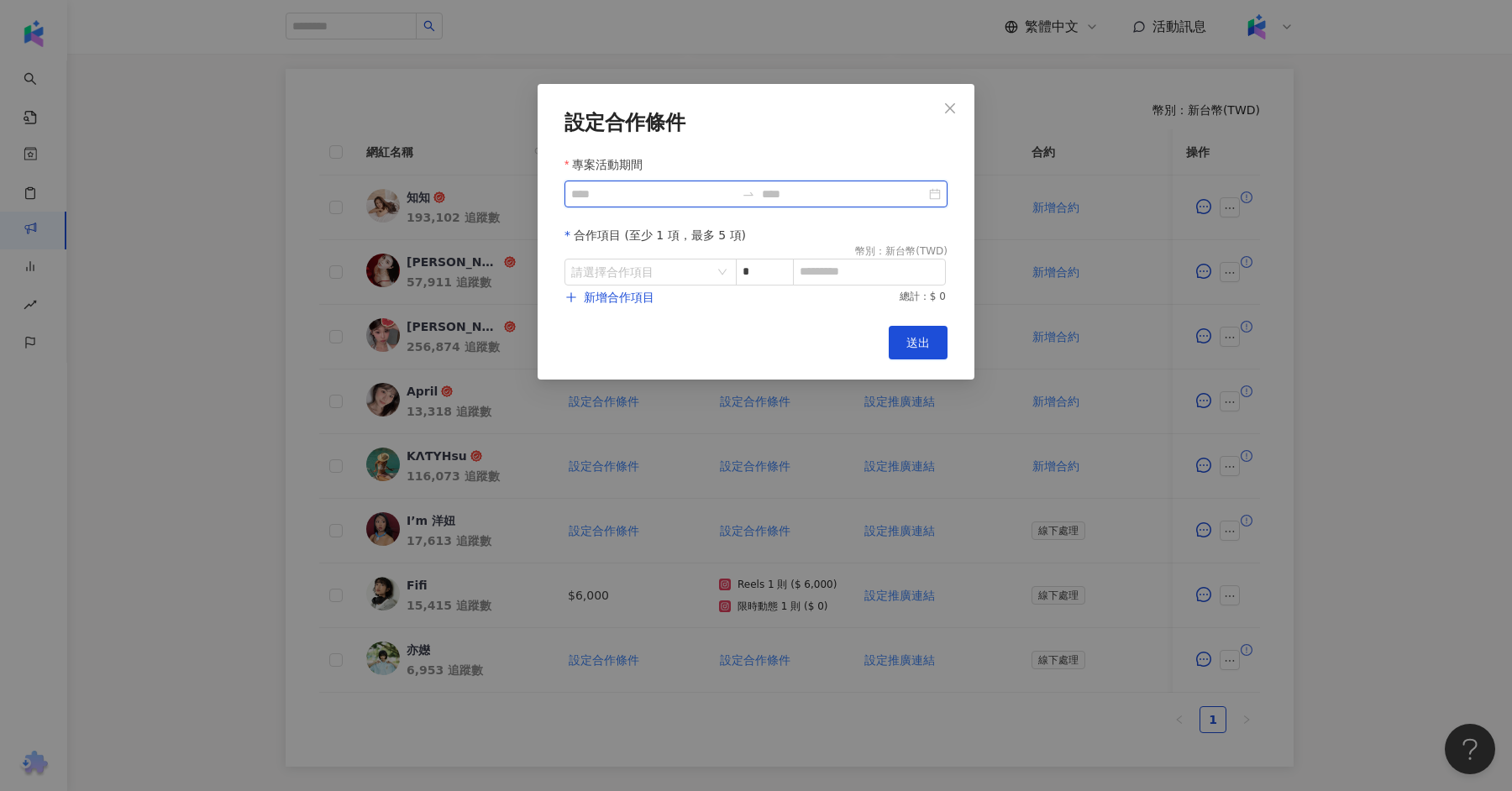
click at [626, 197] on input "專案活動期間" at bounding box center [652, 194] width 164 height 19
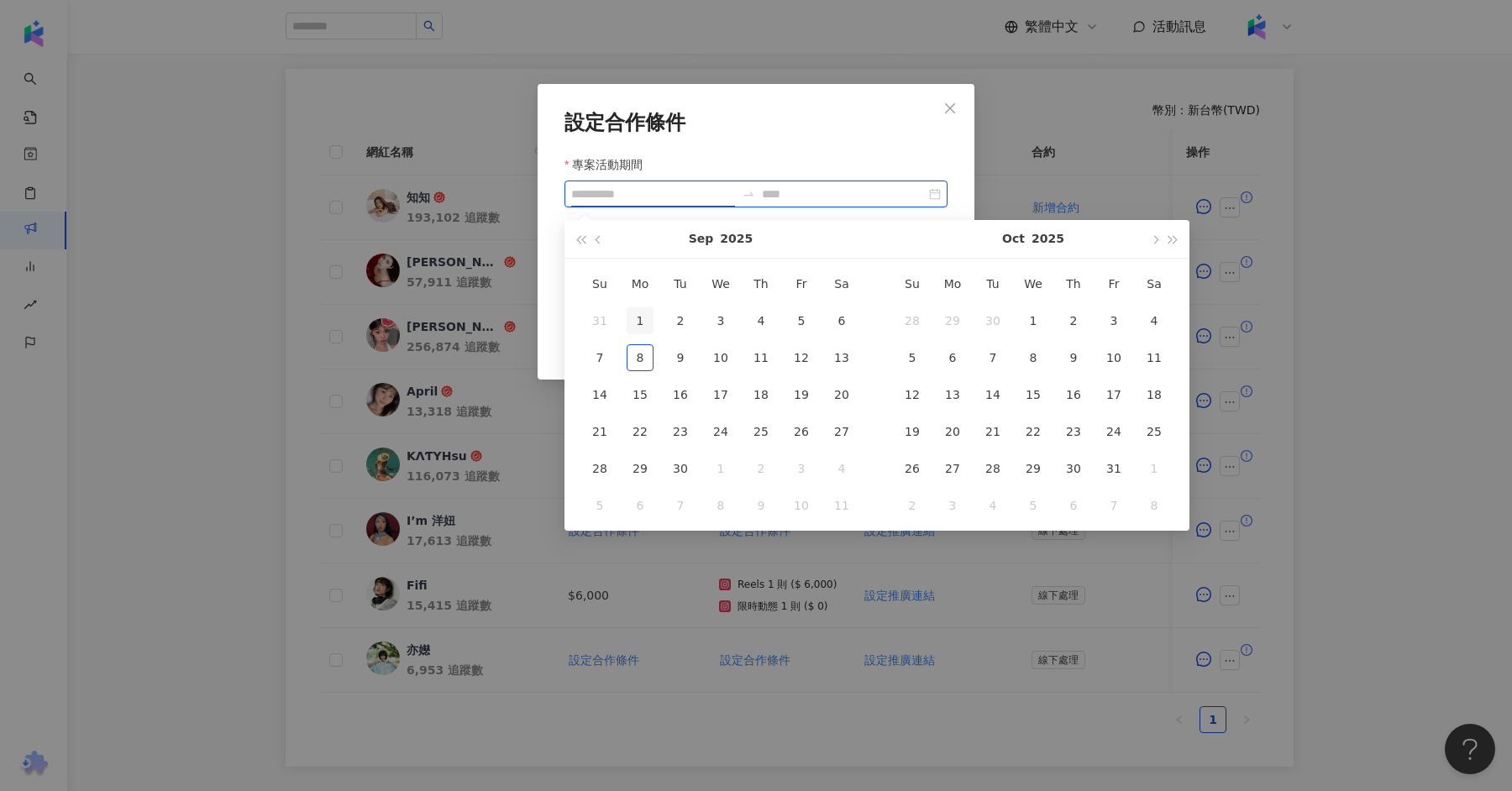
type input "**********"
click at [639, 315] on div "1" at bounding box center [639, 320] width 27 height 27
type input "**********"
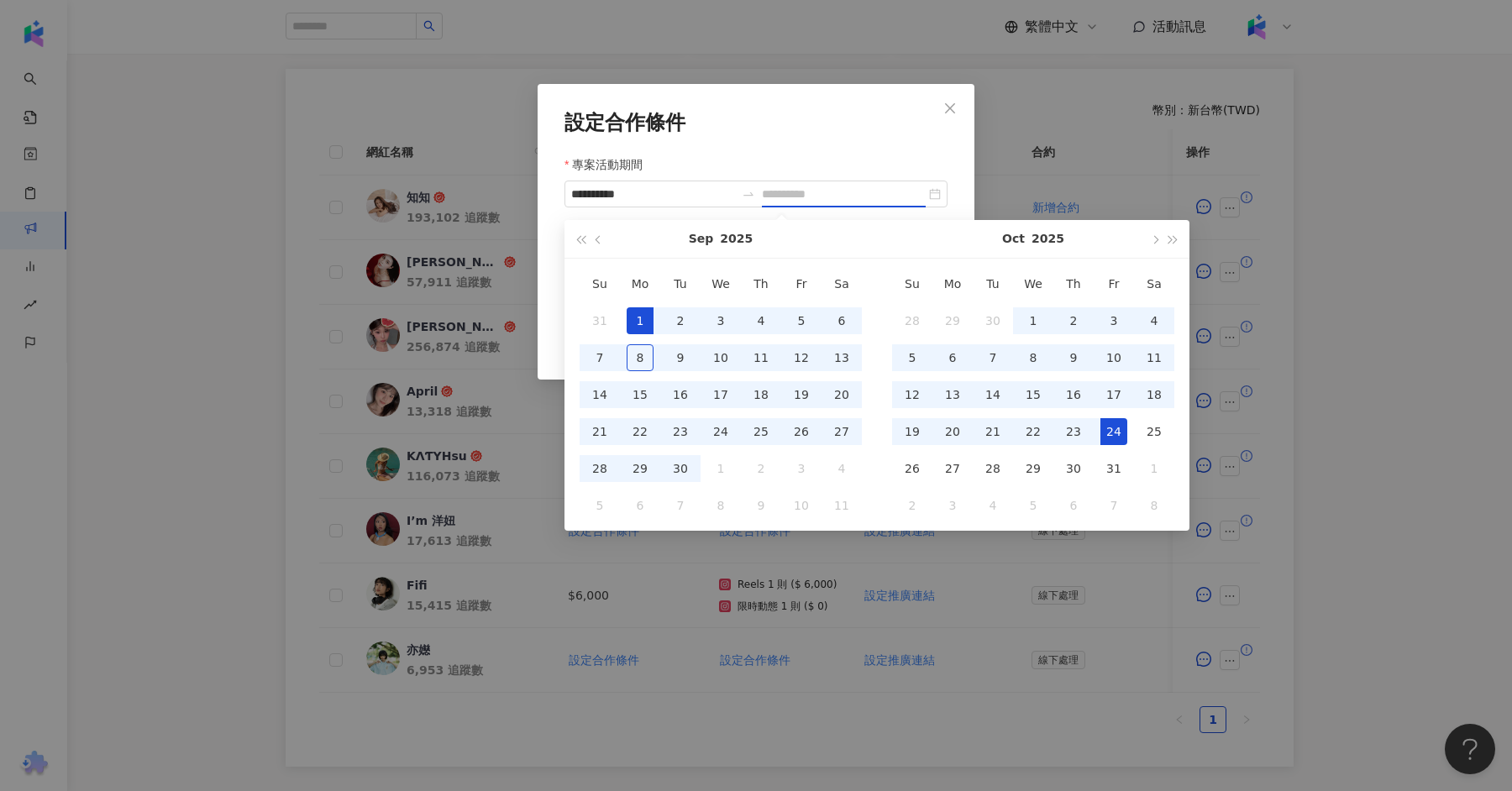
click at [1120, 433] on div "24" at bounding box center [1113, 431] width 27 height 27
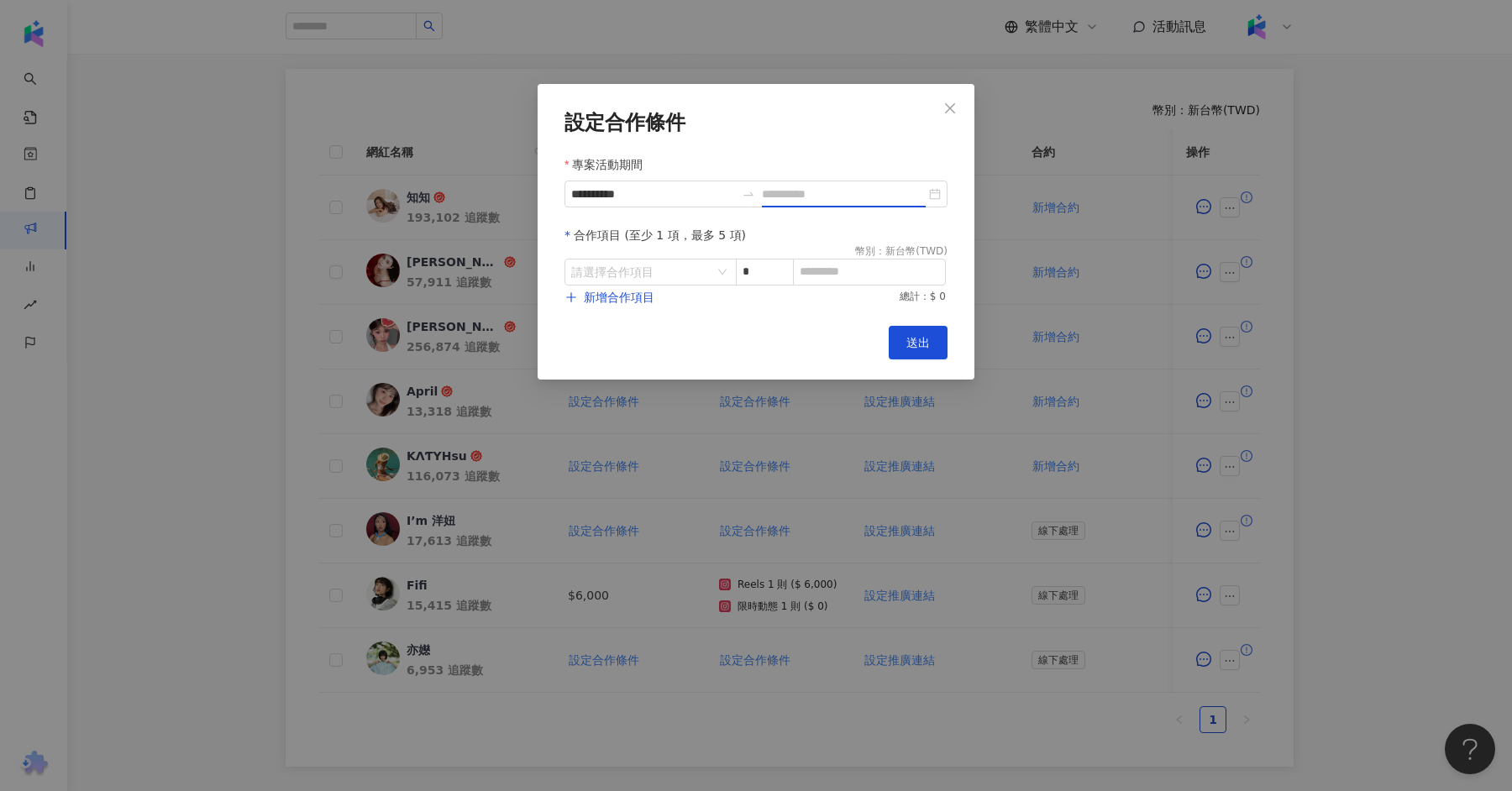
type input "**********"
click at [712, 270] on input "search" at bounding box center [641, 271] width 141 height 25
click at [626, 348] on div "Instagram" at bounding box center [608, 343] width 59 height 19
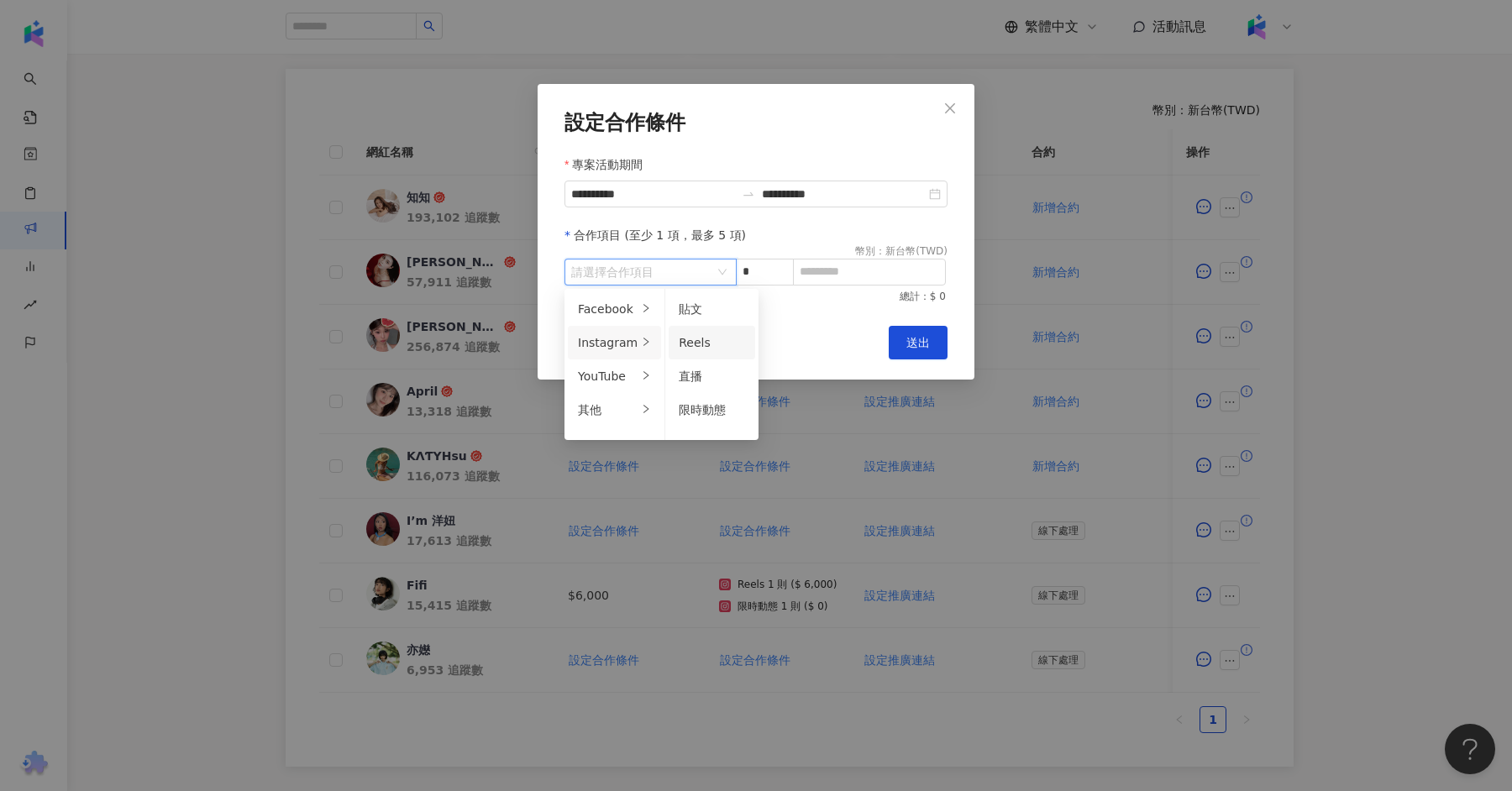
click at [687, 342] on span "Reels" at bounding box center [694, 343] width 32 height 14
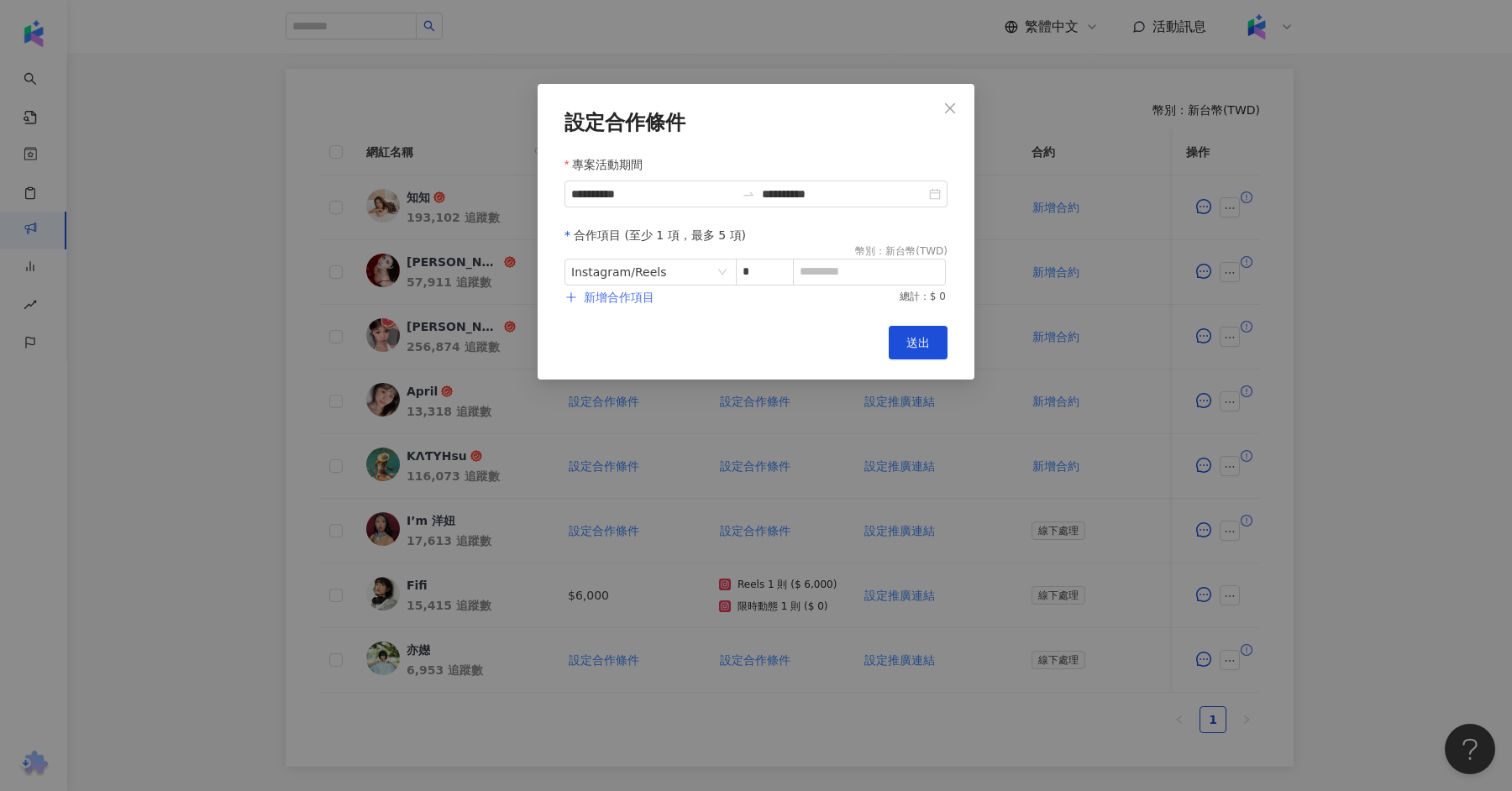
click at [625, 299] on span "新增合作項目" at bounding box center [619, 297] width 70 height 14
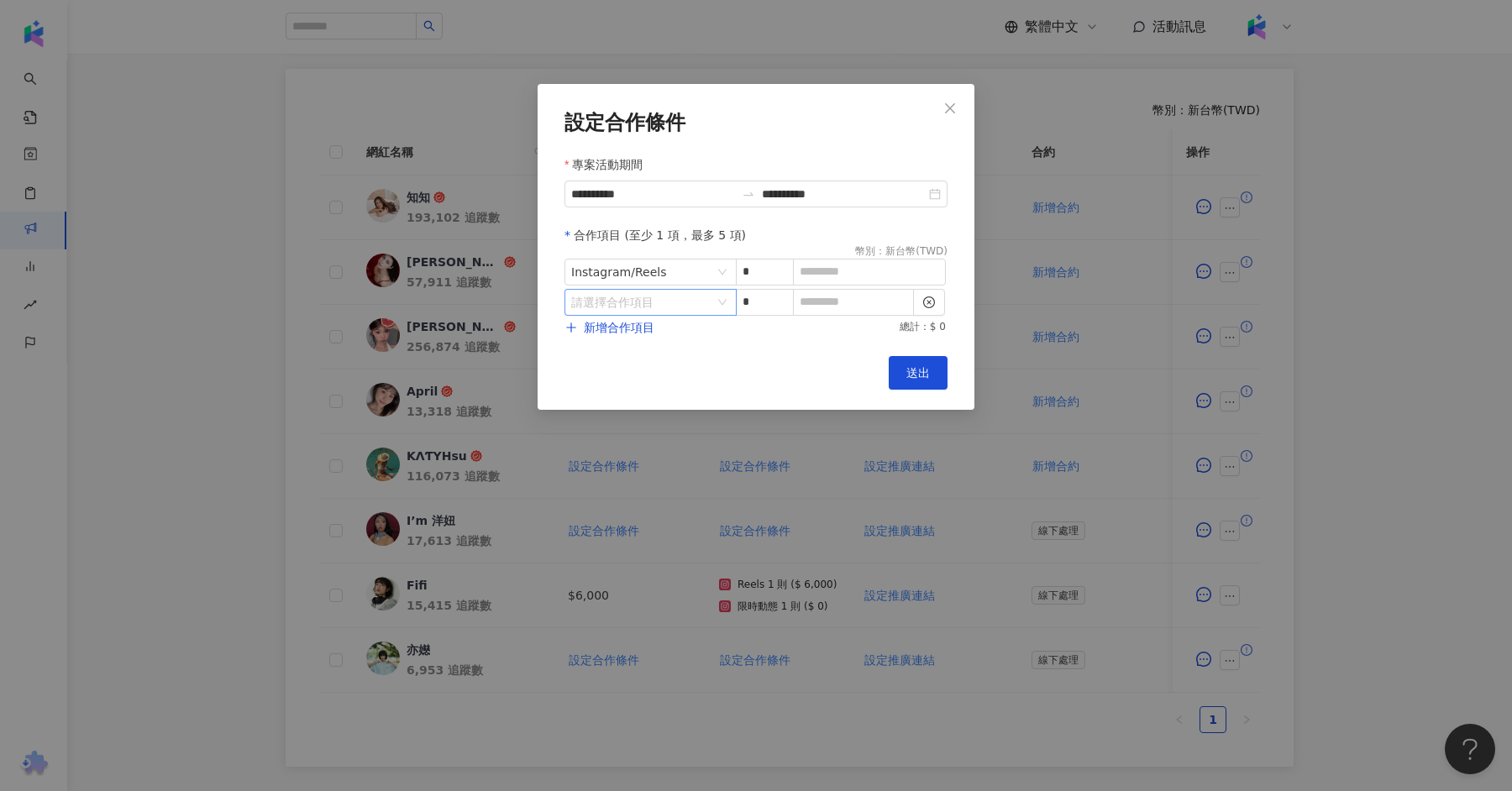
click at [684, 305] on input "search" at bounding box center [641, 302] width 141 height 25
click at [629, 364] on div "Instagram" at bounding box center [608, 373] width 59 height 19
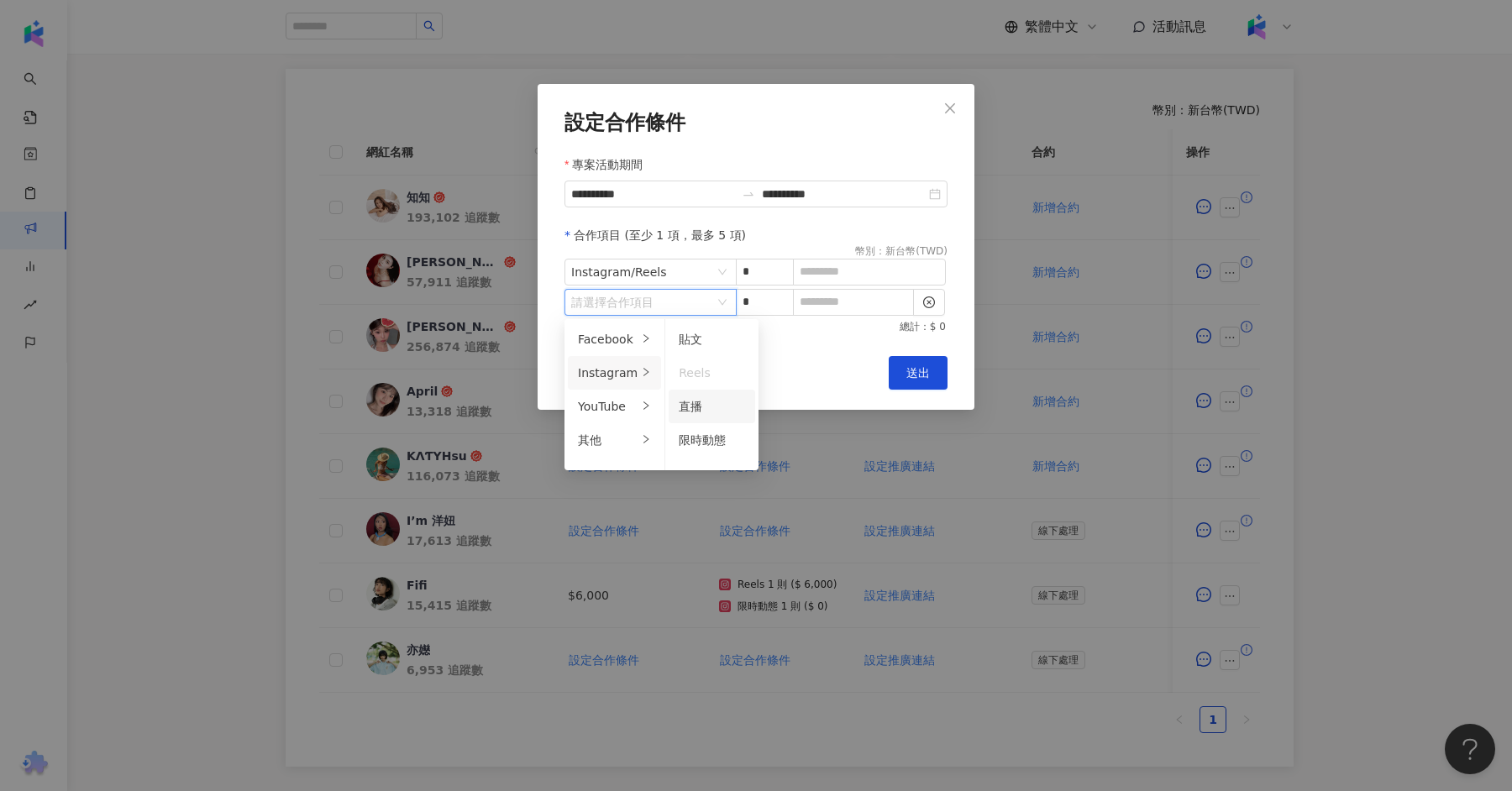
click at [684, 412] on div "直播" at bounding box center [712, 407] width 67 height 19
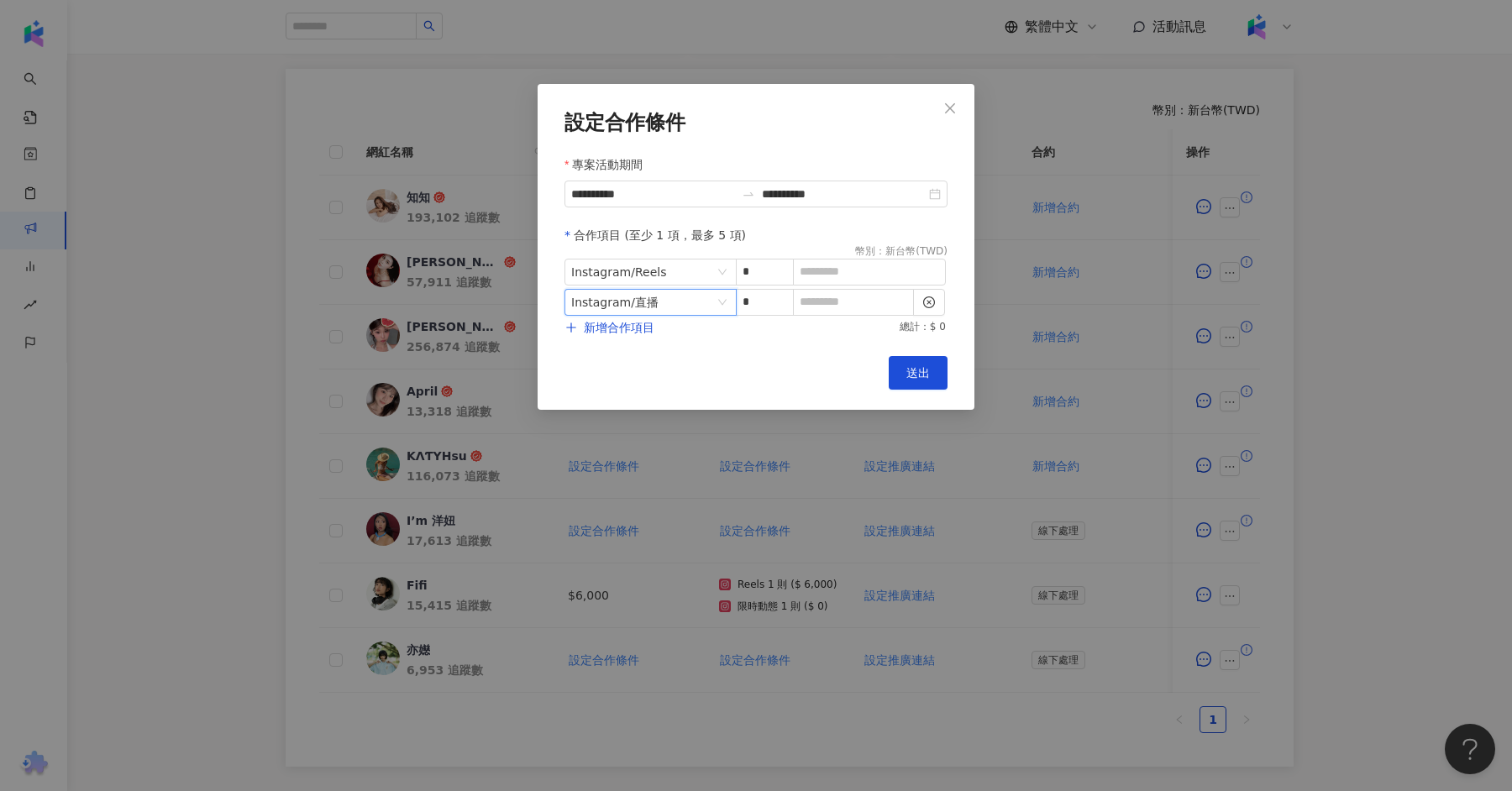
click at [728, 296] on span "Instagram / 直播" at bounding box center [649, 302] width 158 height 25
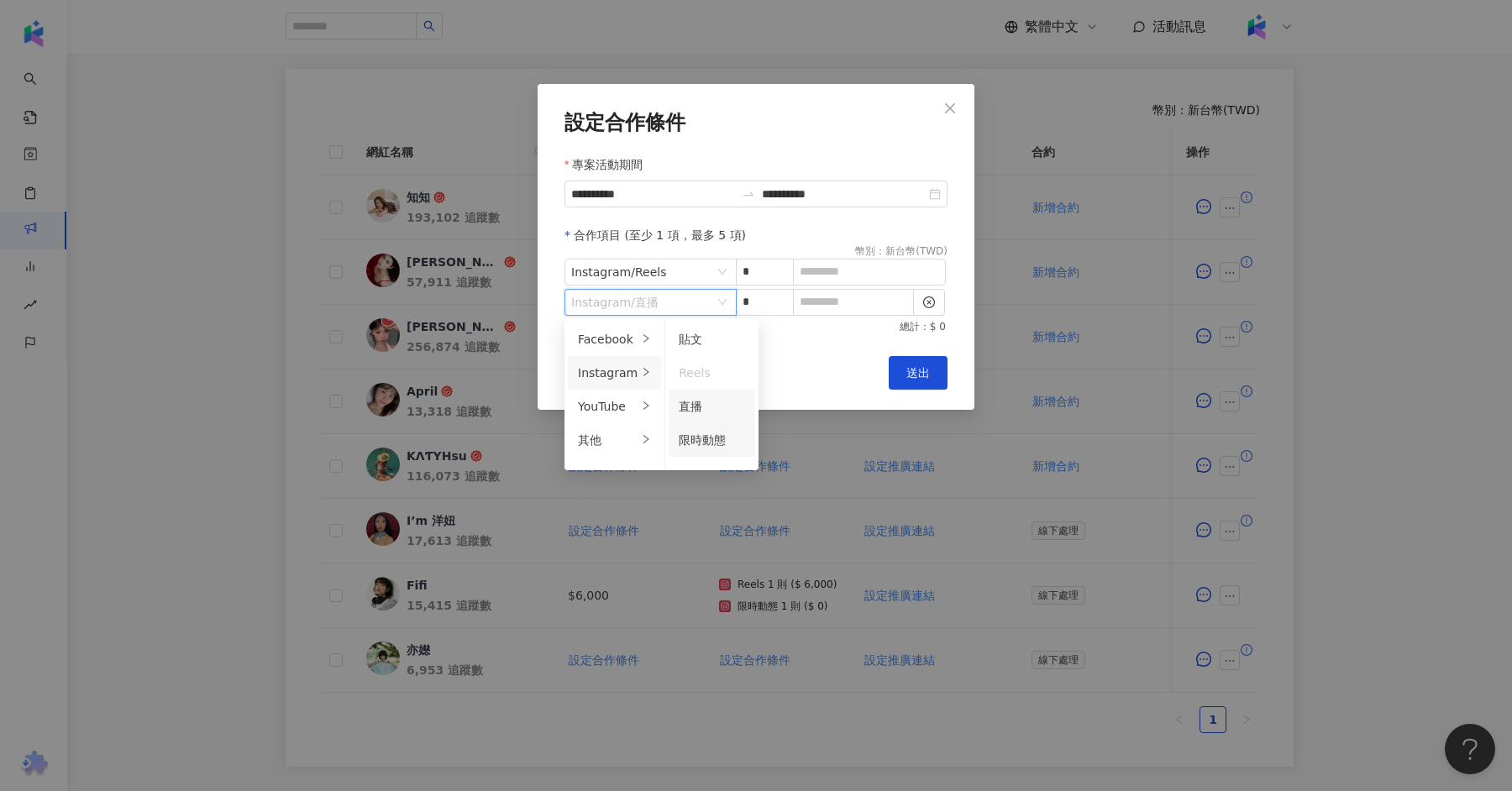
click at [702, 446] on div "限時動態" at bounding box center [712, 440] width 67 height 19
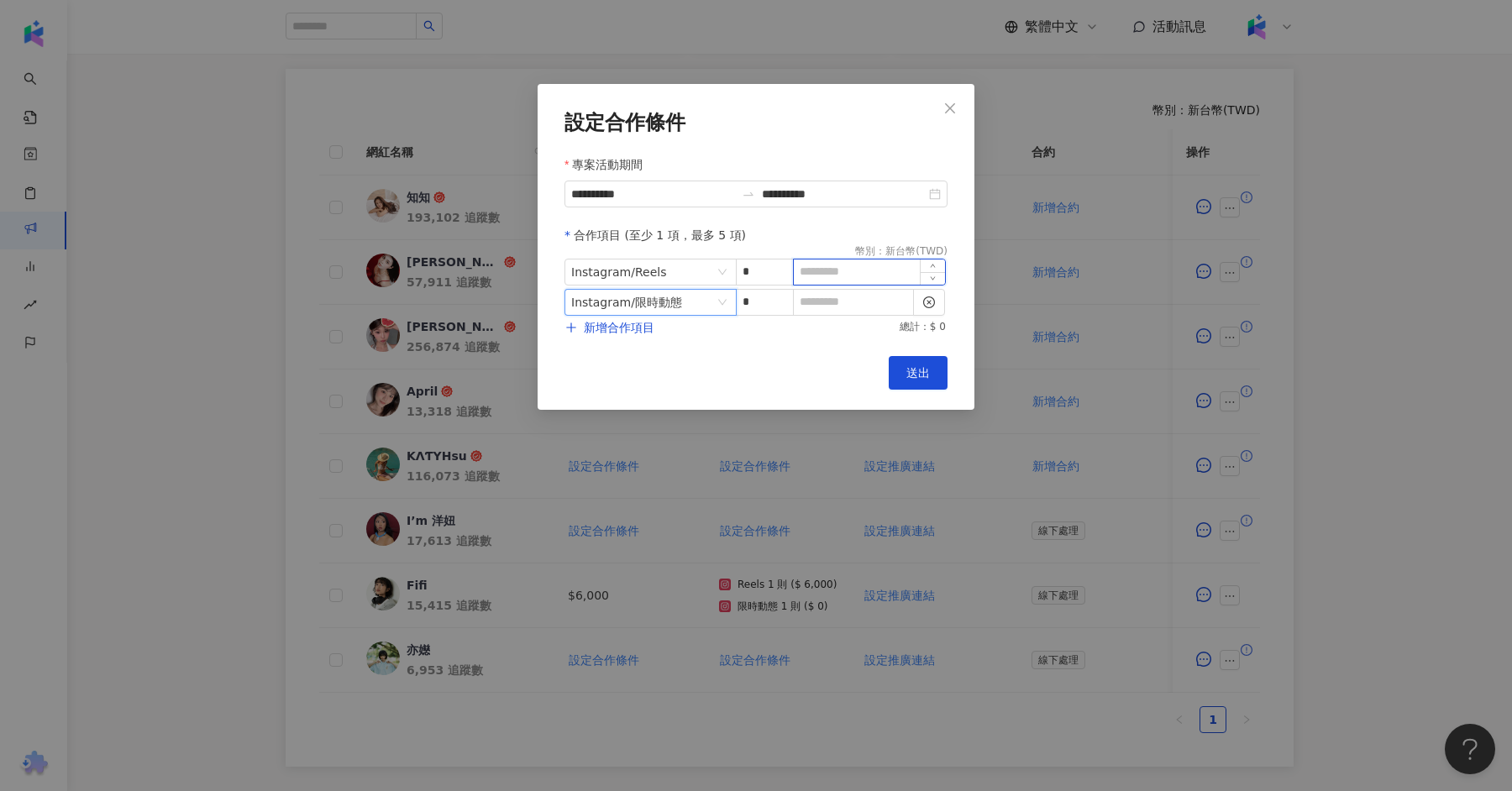
click at [893, 280] on input at bounding box center [869, 271] width 151 height 25
type input "*"
type input "*****"
click at [885, 309] on input at bounding box center [853, 302] width 120 height 25
type input "*"
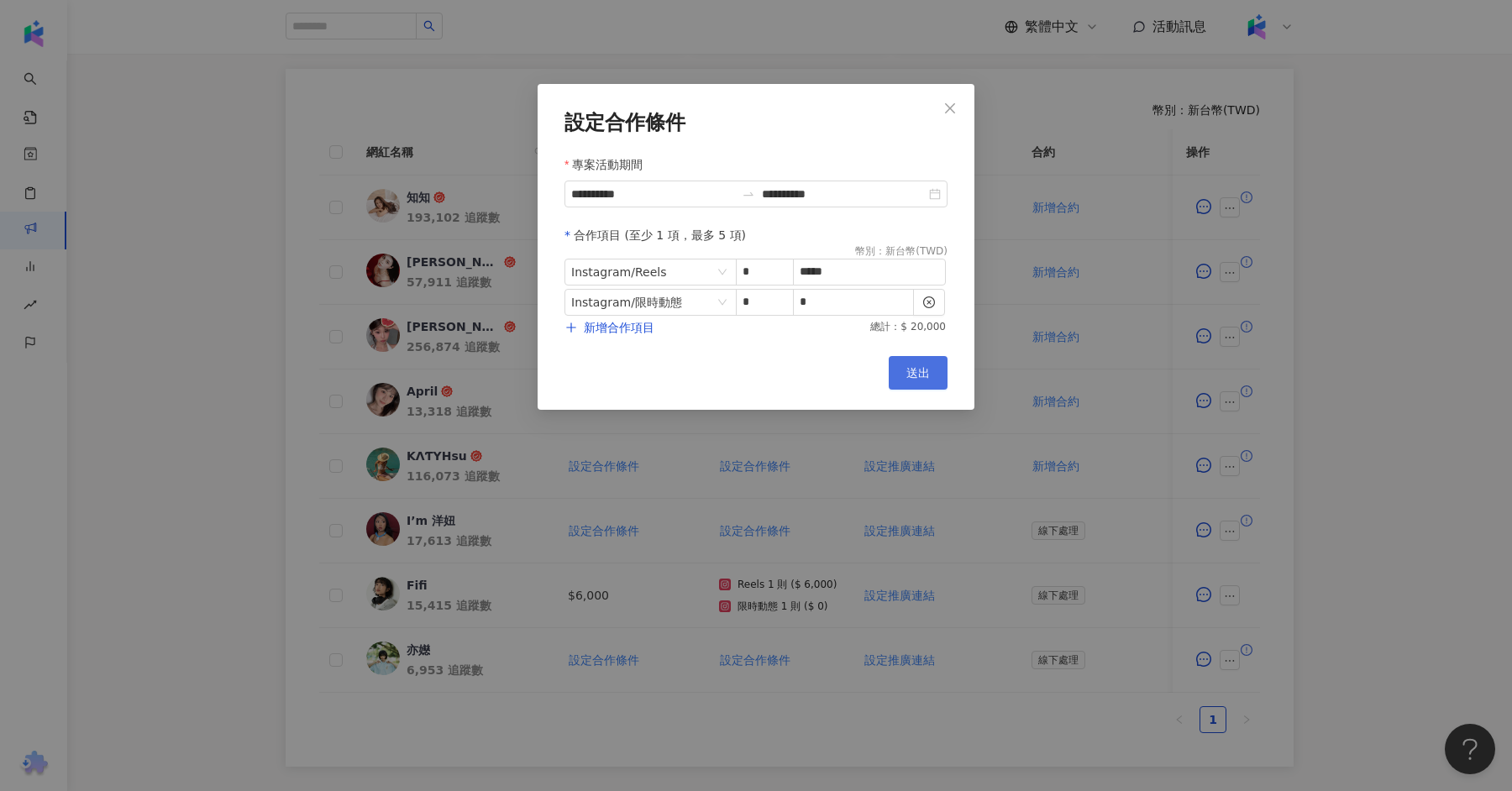
click at [907, 387] on button "送出" at bounding box center [917, 372] width 58 height 33
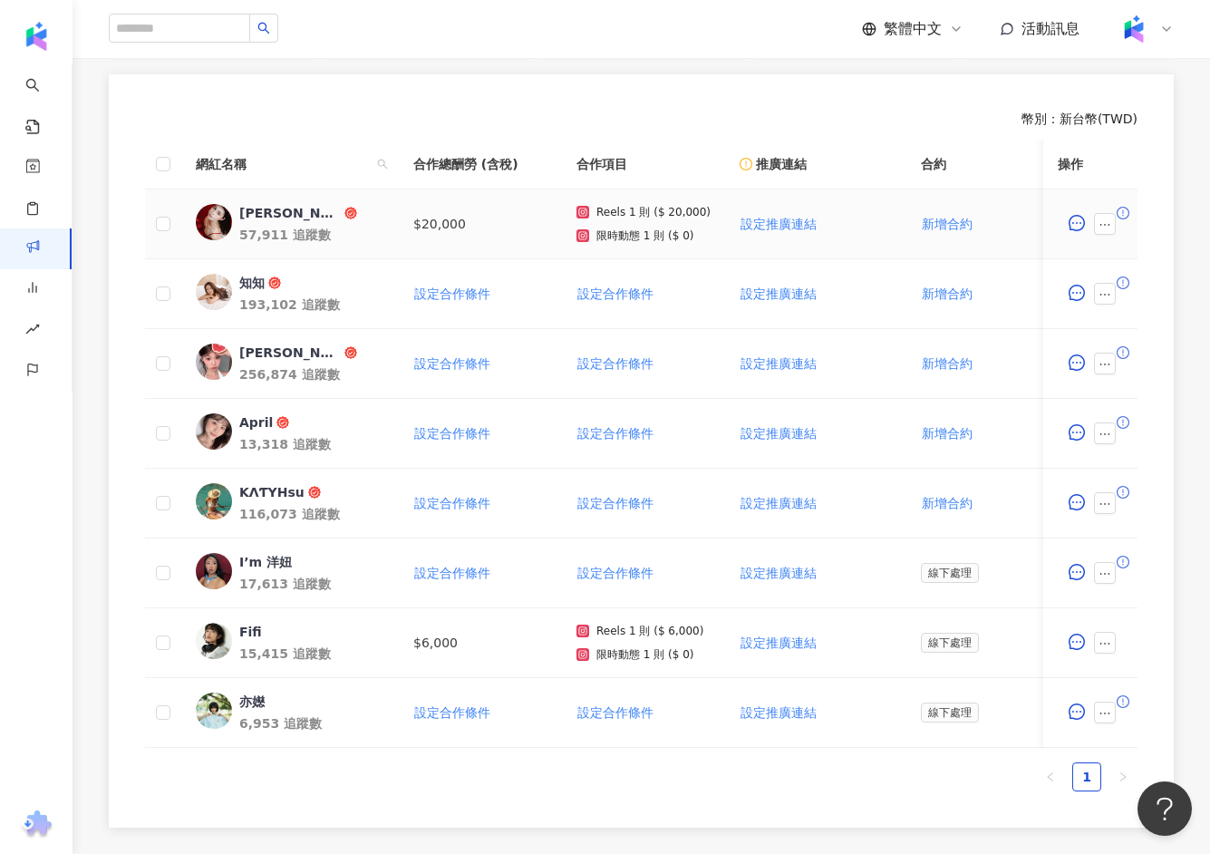
click at [628, 218] on div "Reels 1 則 ($ 20,000) 限時動態 1 則 ($ 0)" at bounding box center [644, 224] width 134 height 36
click at [1110, 228] on icon "ellipsis" at bounding box center [1105, 224] width 13 height 13
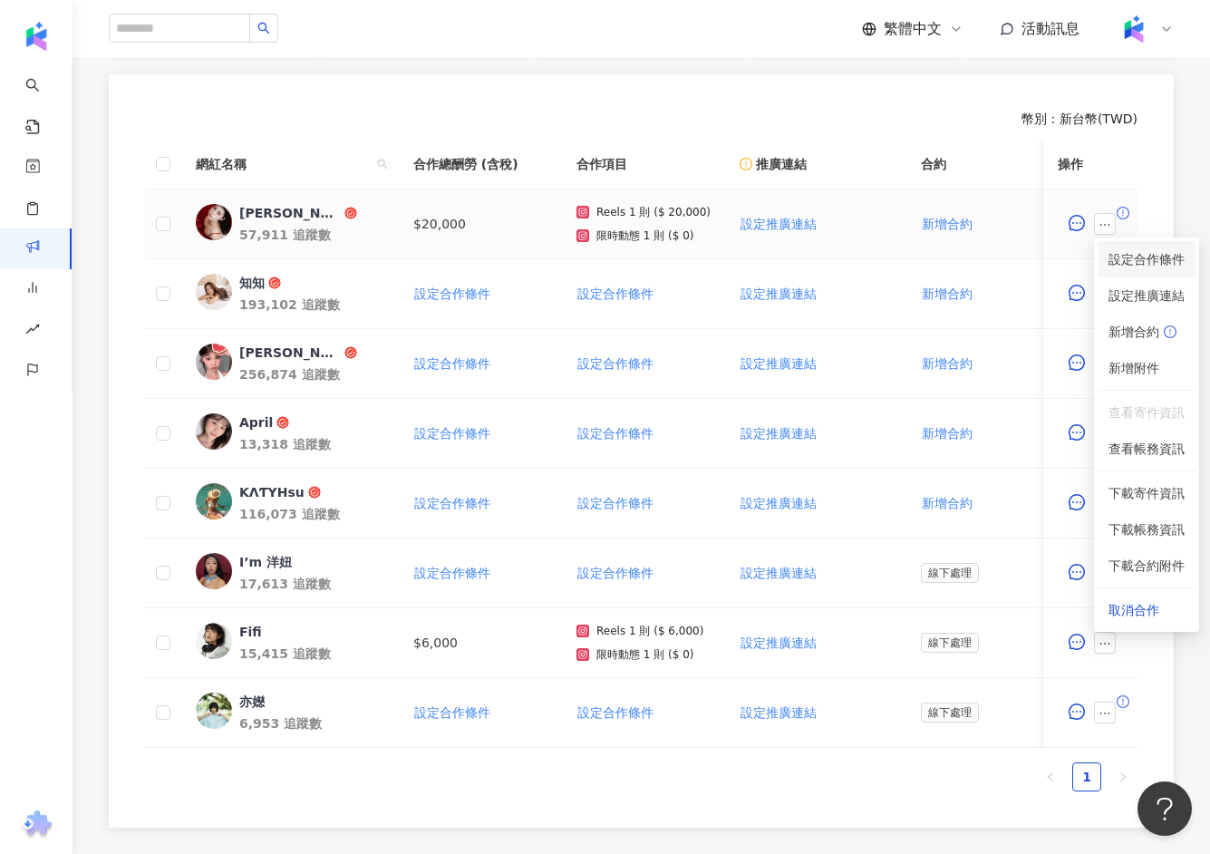
click at [1128, 252] on span "設定合作條件" at bounding box center [1147, 259] width 76 height 20
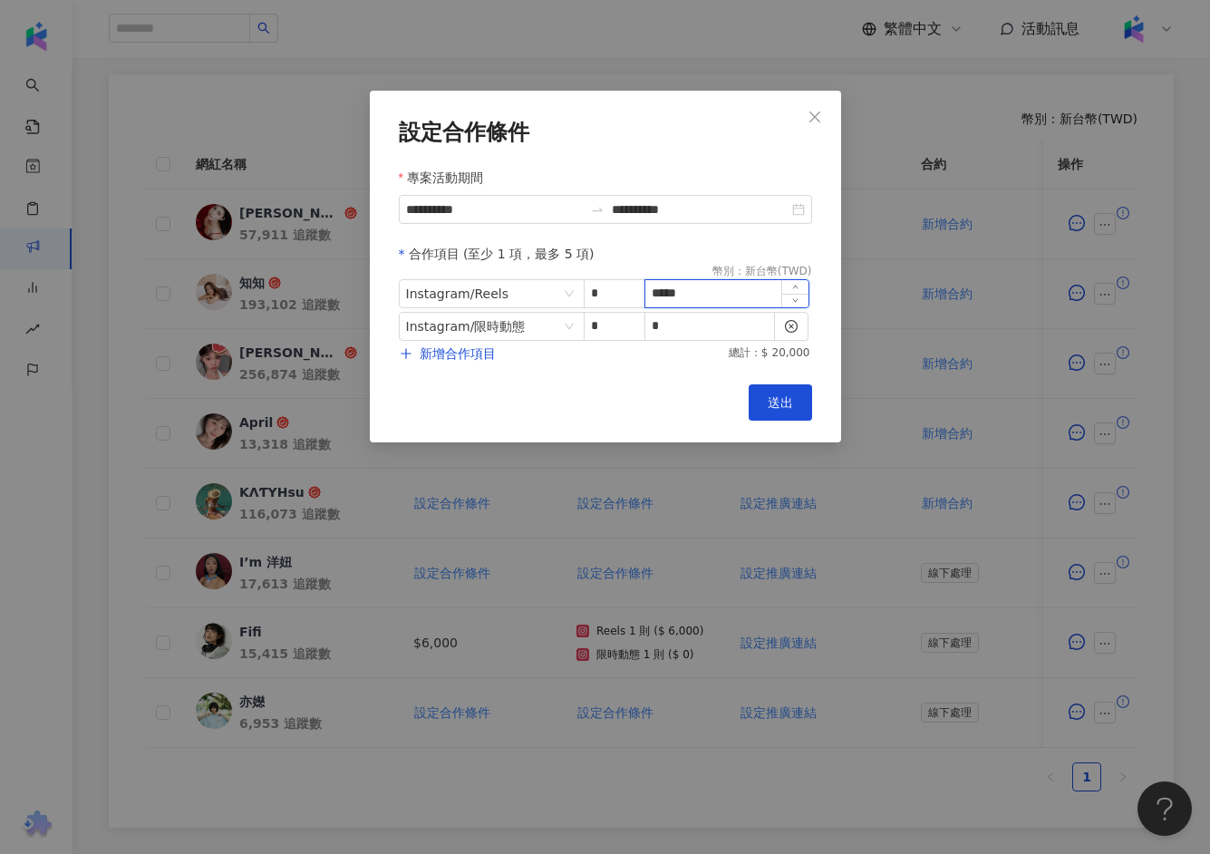
click at [693, 291] on input "*****" at bounding box center [726, 293] width 163 height 27
type input "*"
type input "*****"
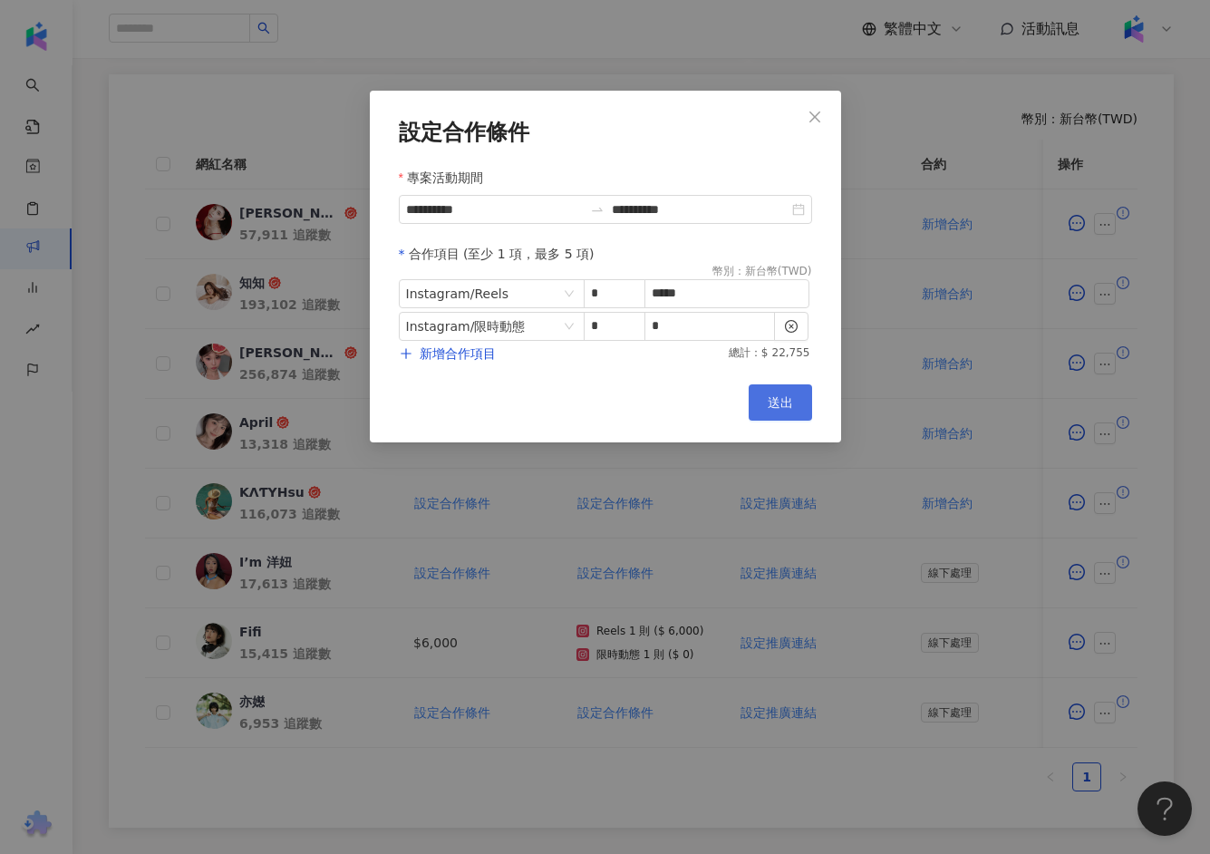
click at [796, 406] on button "送出" at bounding box center [780, 402] width 63 height 36
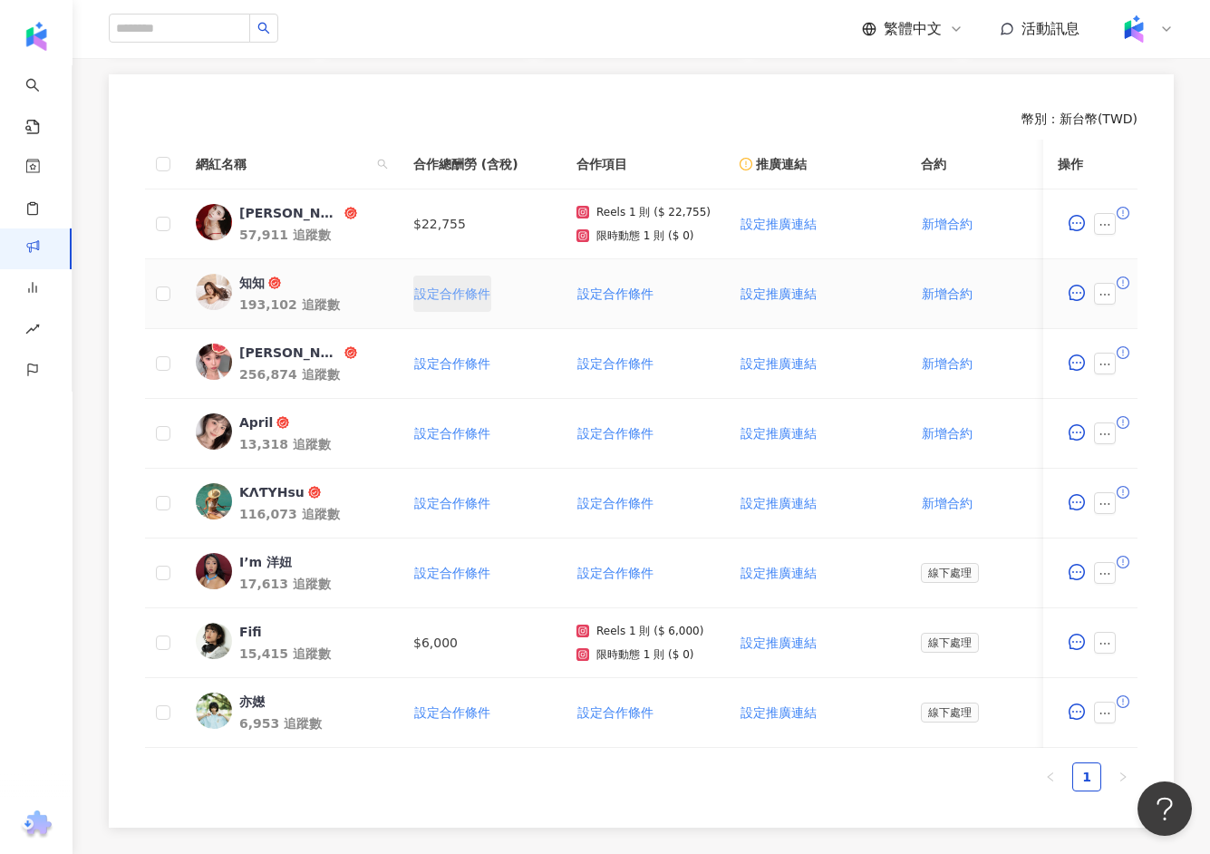
click at [467, 292] on span "設定合作條件" at bounding box center [452, 293] width 76 height 15
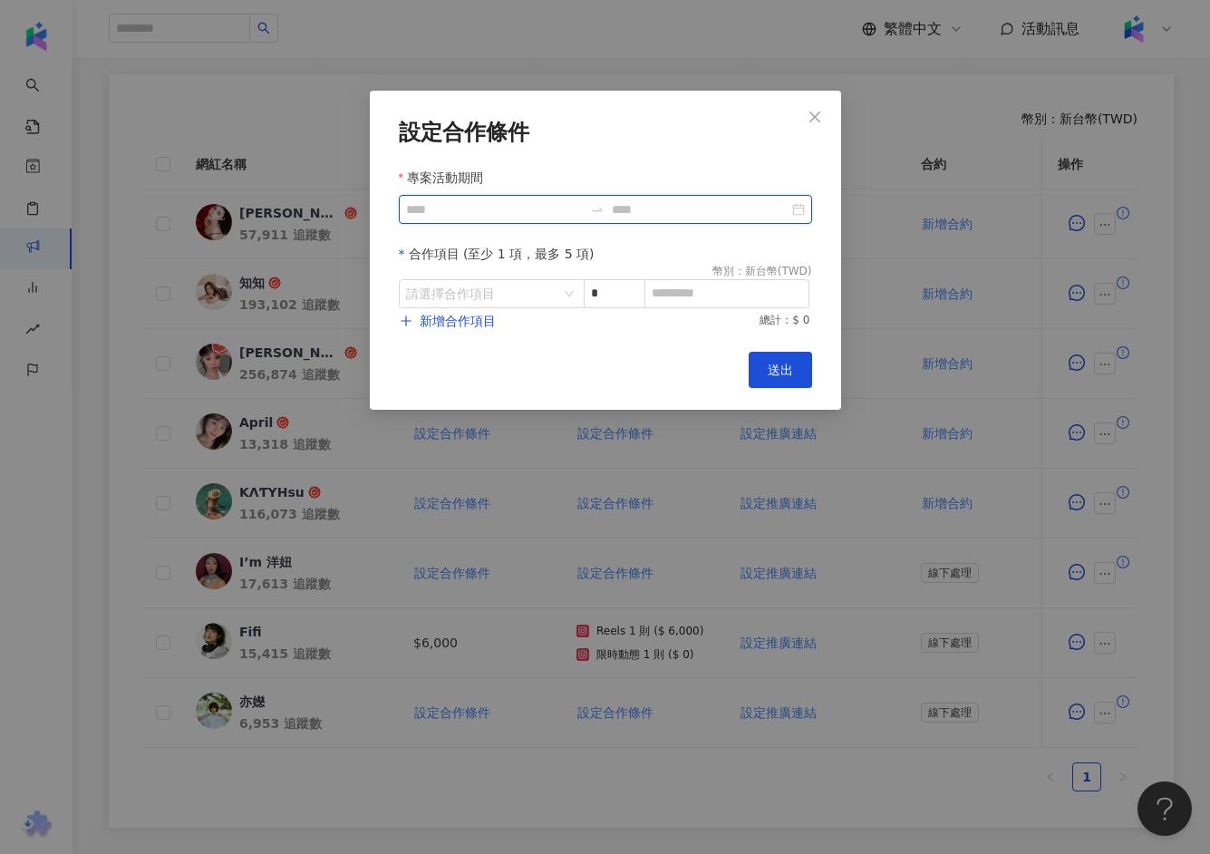
click at [535, 201] on input "專案活動期間" at bounding box center [494, 209] width 177 height 20
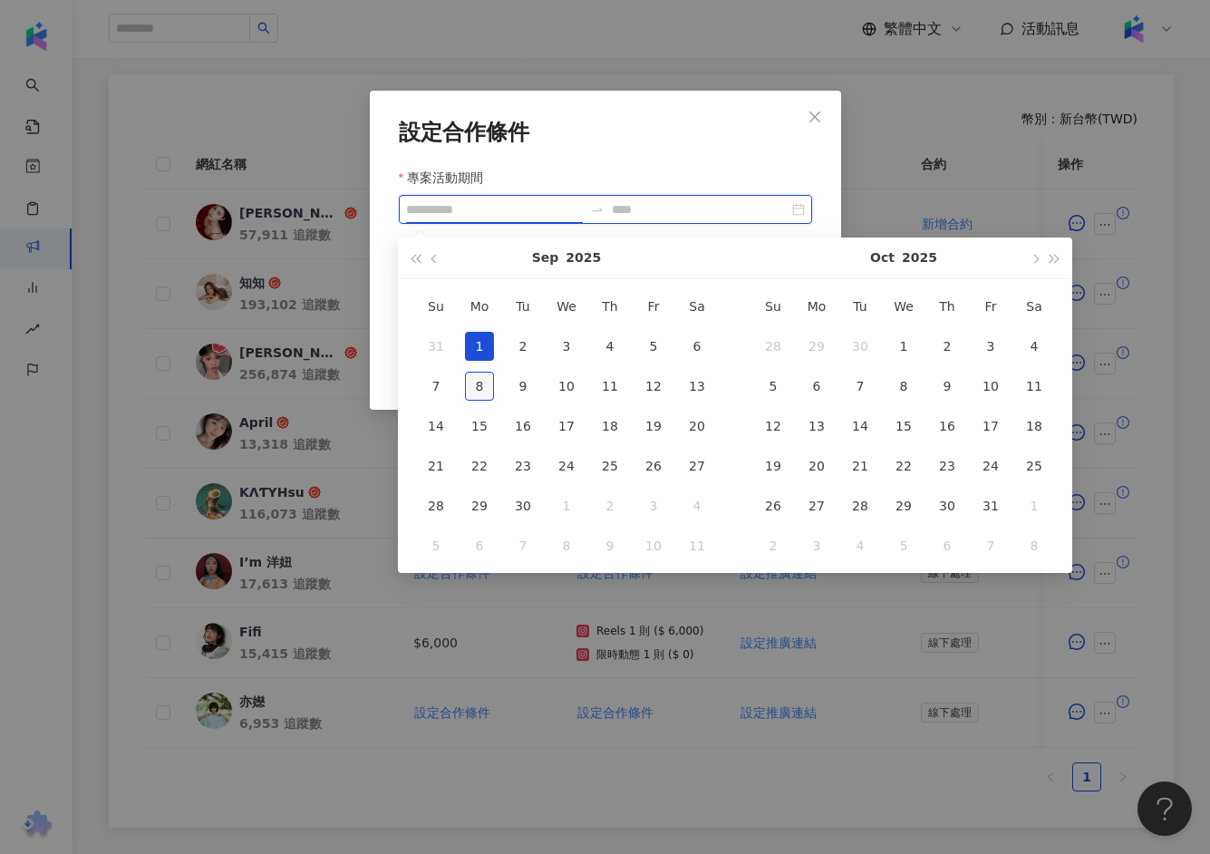
type input "**********"
click at [482, 384] on div "8" at bounding box center [479, 386] width 29 height 29
type input "**********"
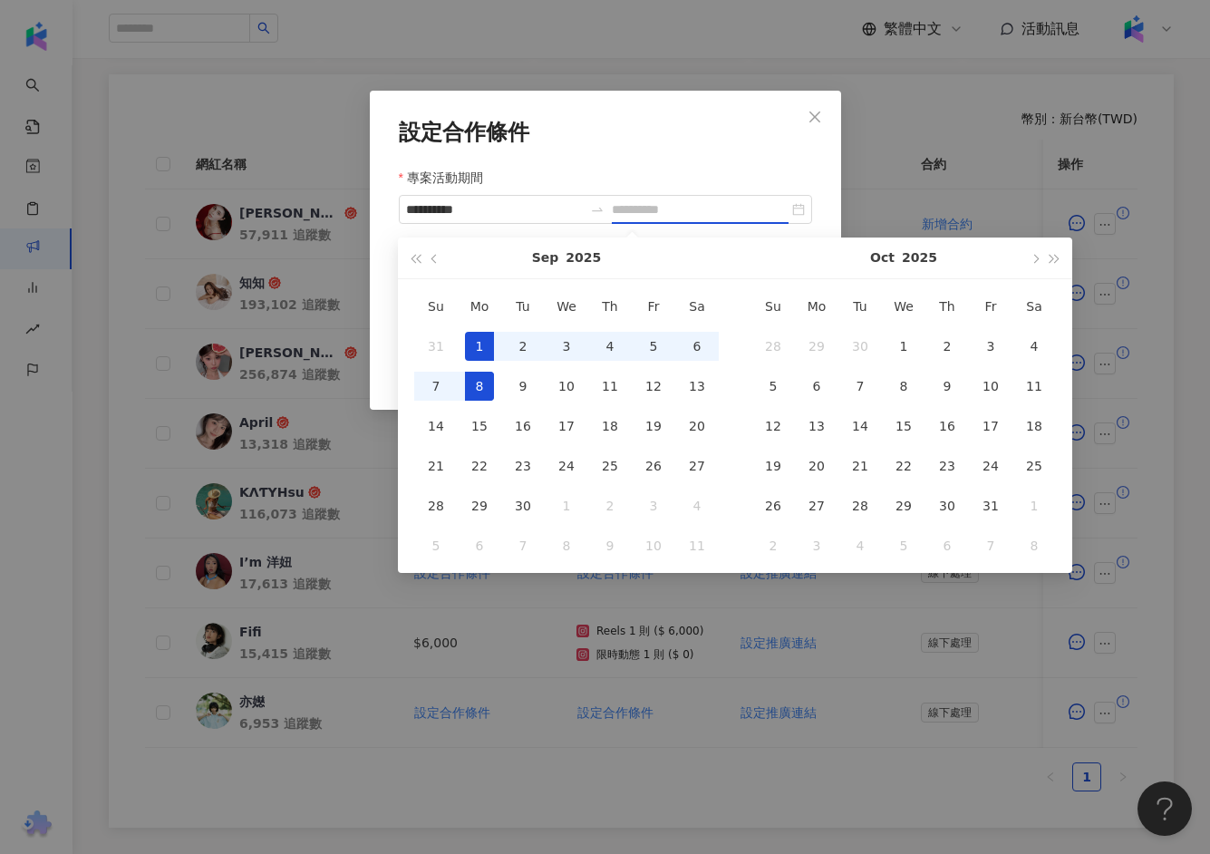
click at [475, 332] on div "1" at bounding box center [479, 346] width 29 height 29
type input "**********"
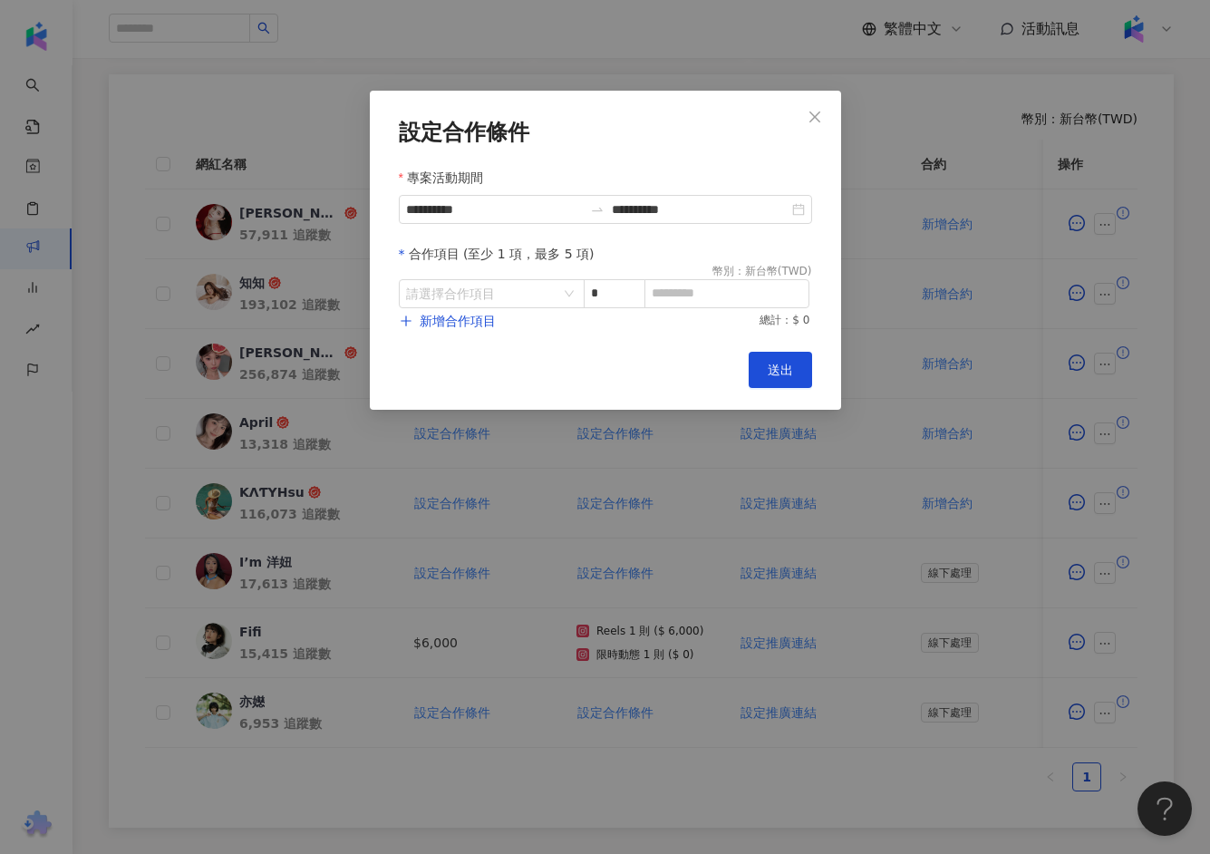
type input "**********"
click at [794, 199] on div "**********" at bounding box center [605, 209] width 413 height 29
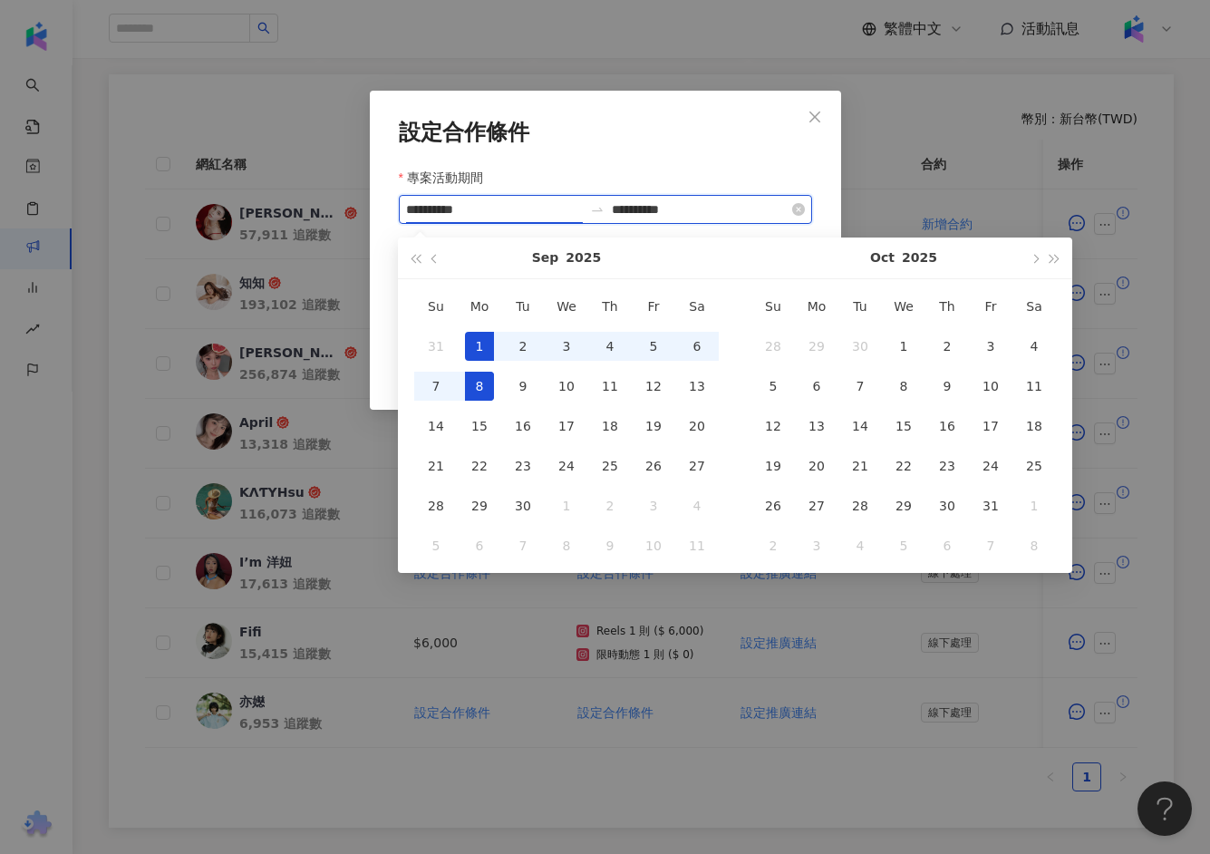
click at [720, 219] on div "**********" at bounding box center [605, 209] width 413 height 29
click at [718, 207] on input "**********" at bounding box center [700, 209] width 177 height 20
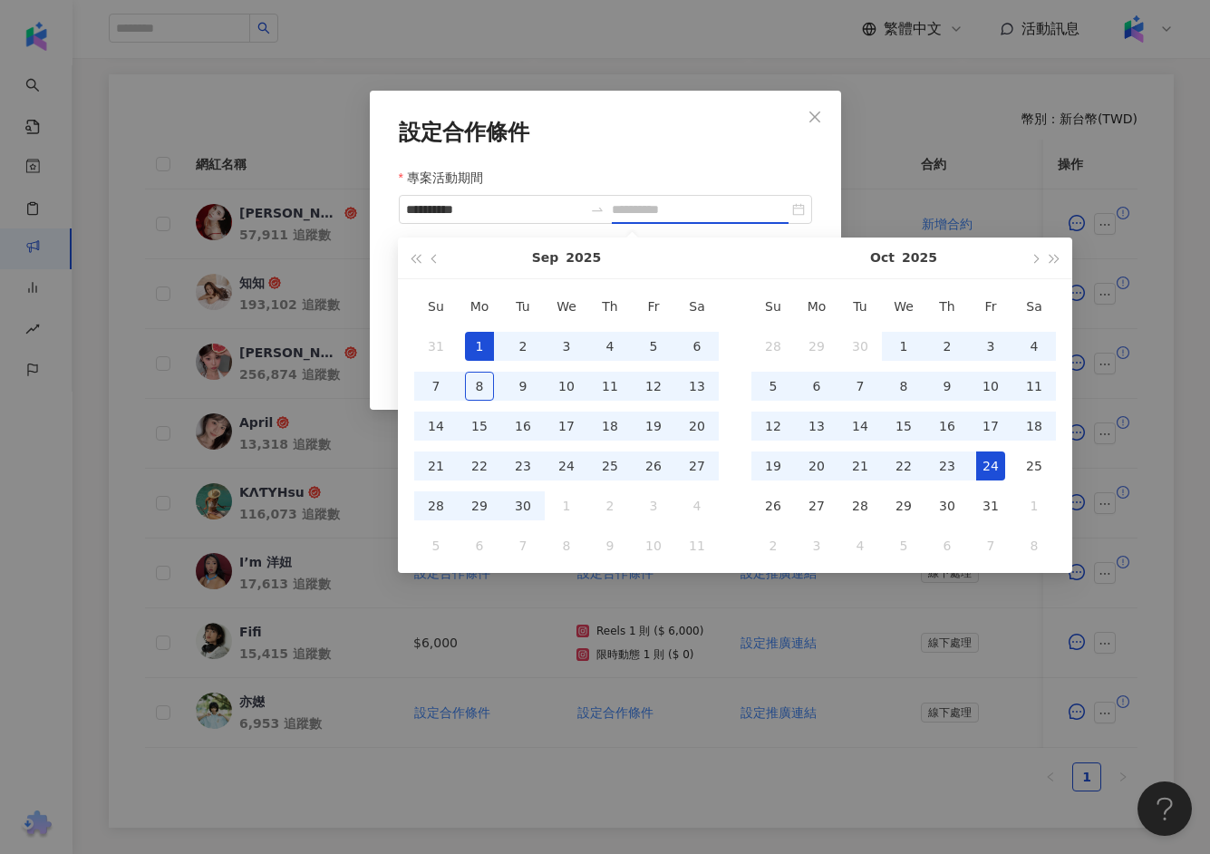
click at [995, 459] on div "24" at bounding box center [990, 465] width 29 height 29
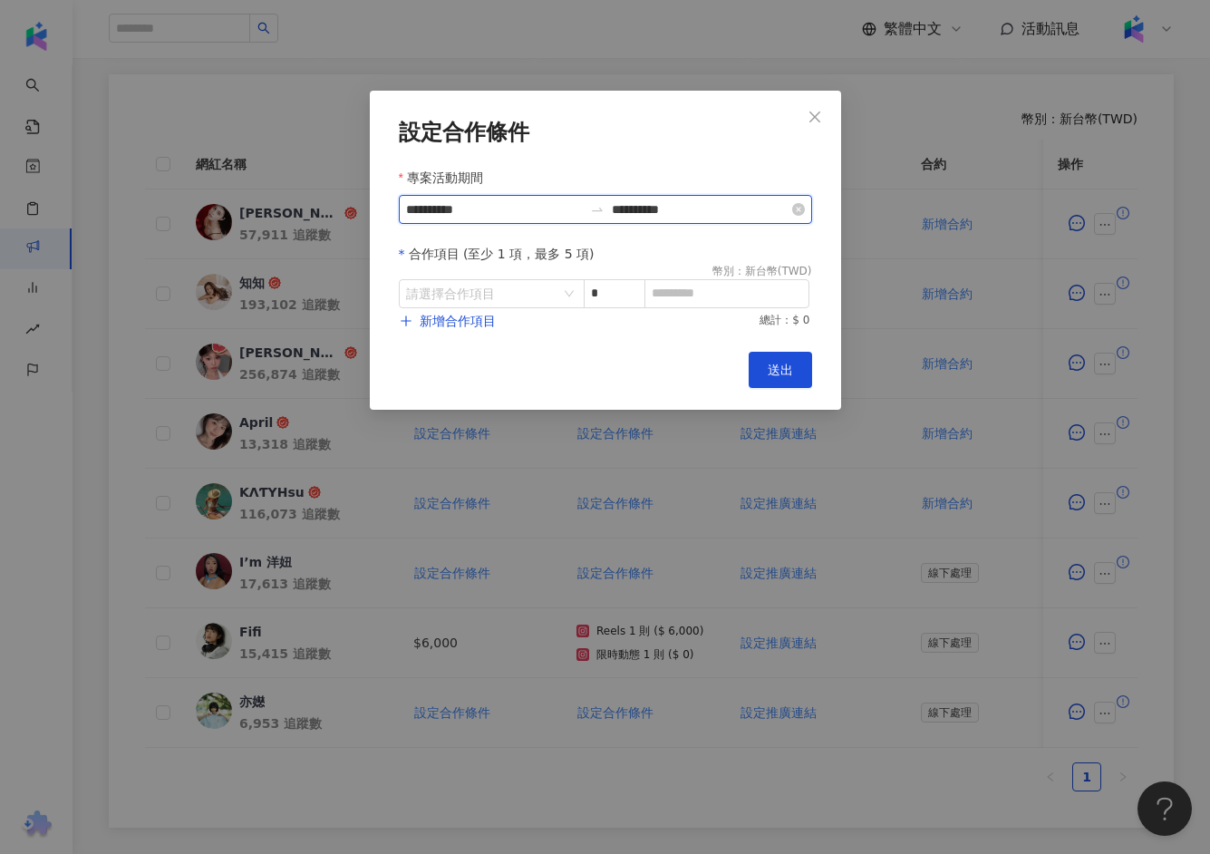
click at [717, 206] on input "**********" at bounding box center [700, 209] width 177 height 20
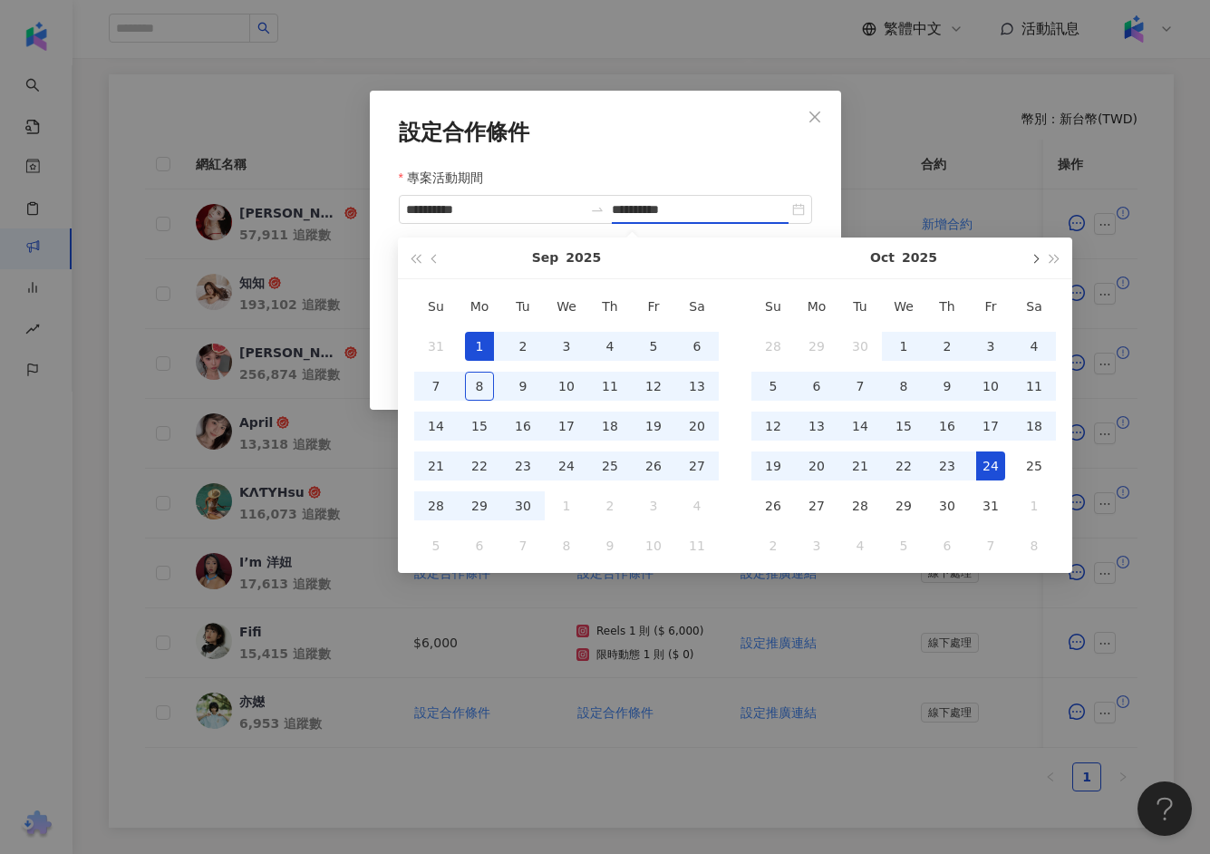
click at [1025, 262] on button "button" at bounding box center [1034, 257] width 20 height 41
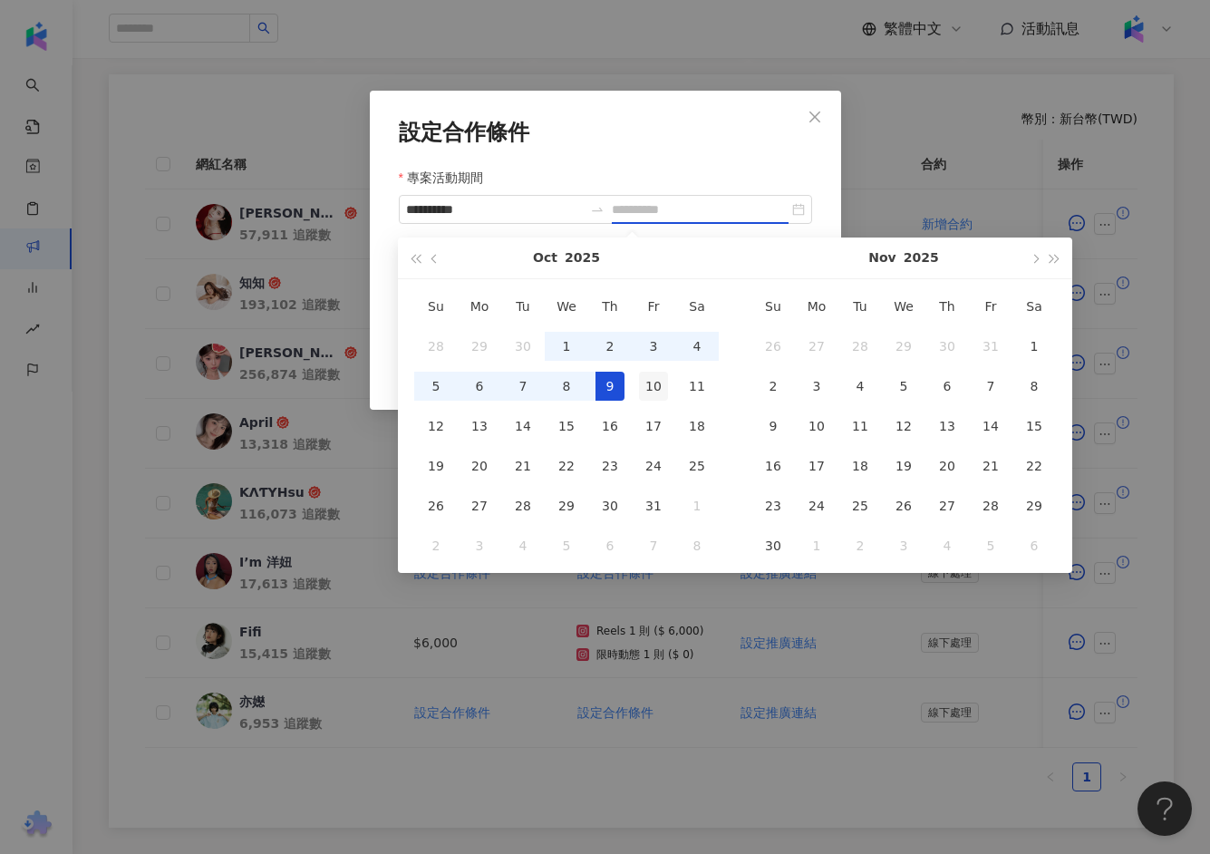
type input "**********"
click at [659, 384] on div "10" at bounding box center [653, 386] width 29 height 29
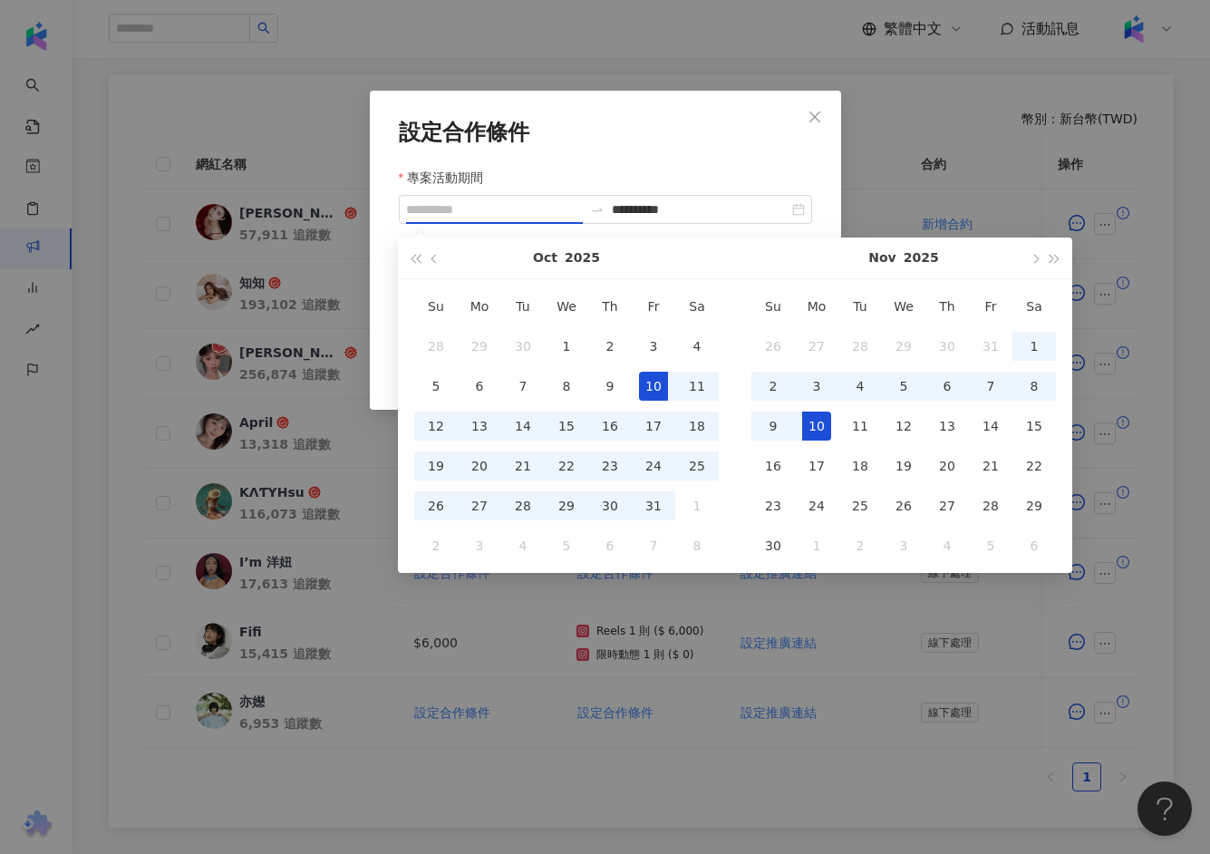
click at [823, 422] on div "10" at bounding box center [816, 426] width 29 height 29
type input "**********"
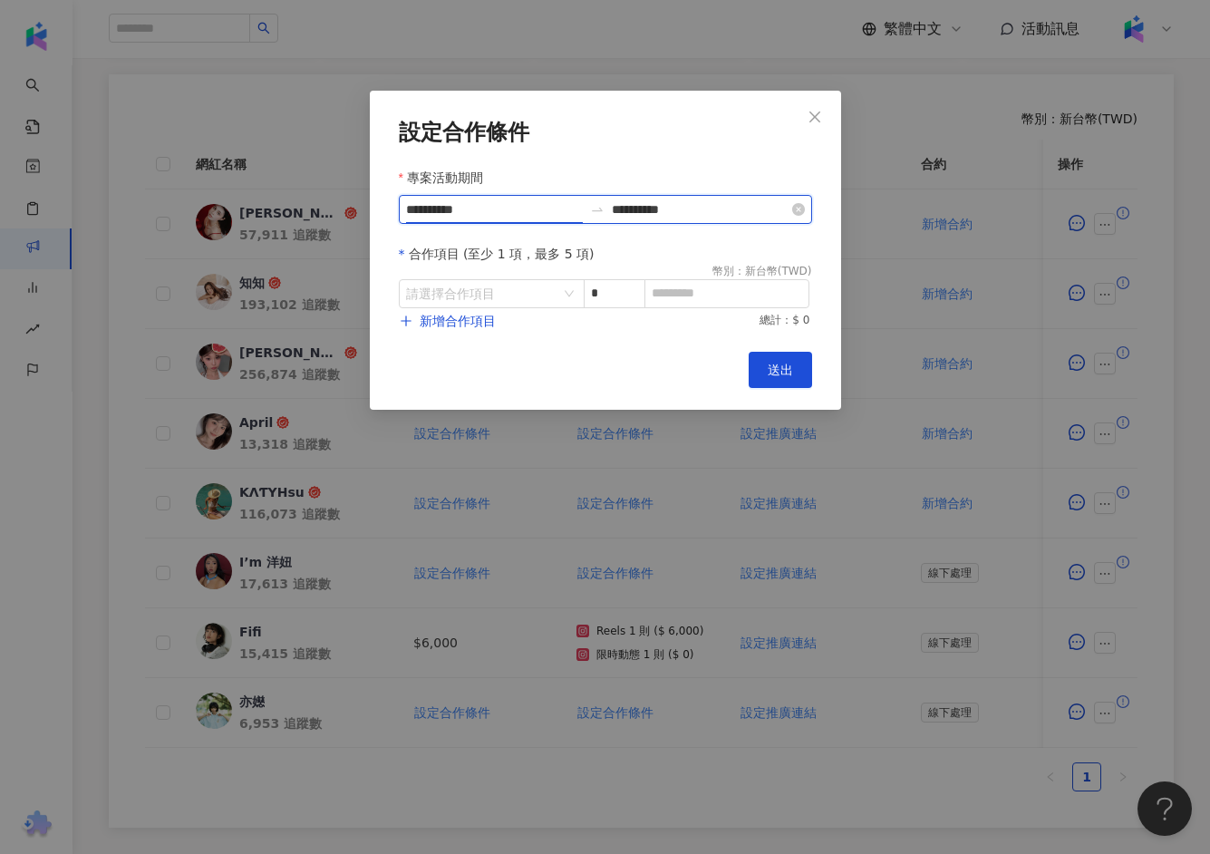
click at [498, 215] on input "**********" at bounding box center [494, 209] width 177 height 20
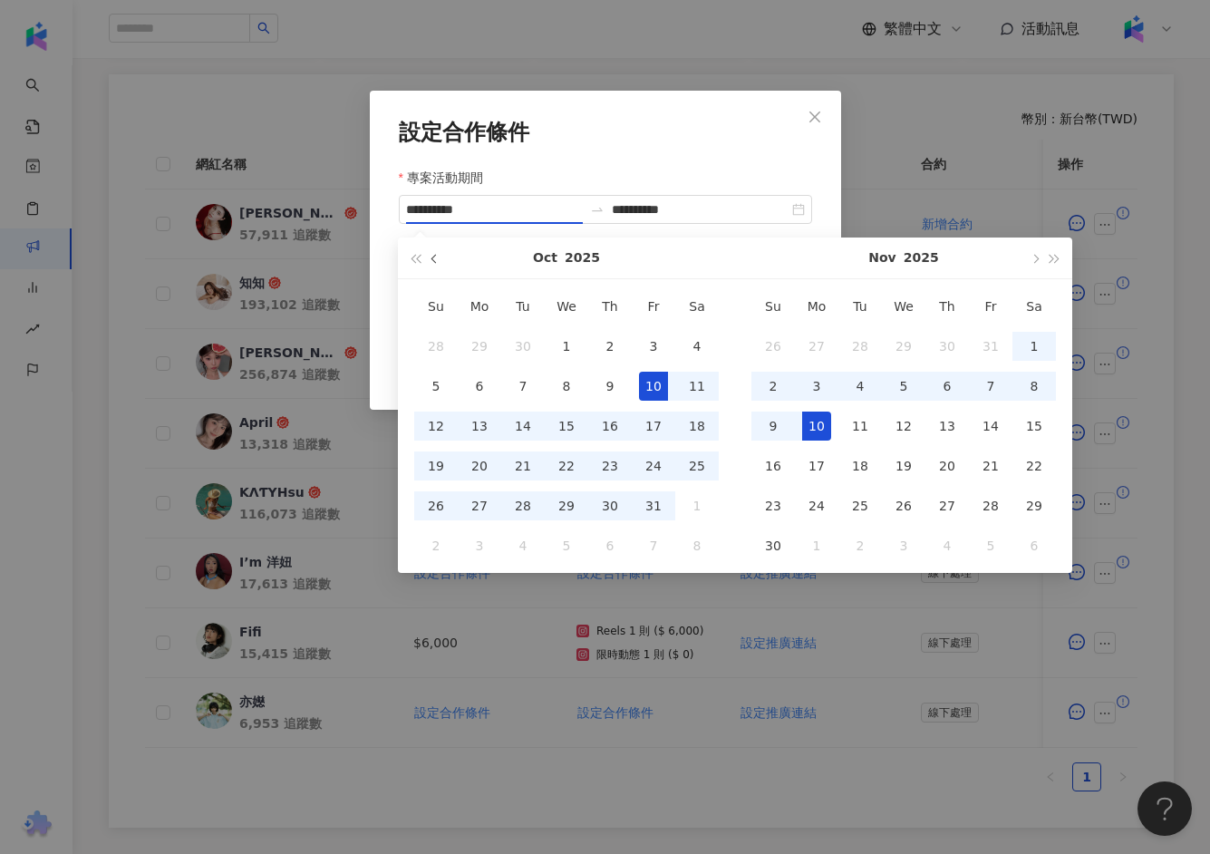
click at [429, 263] on button "button" at bounding box center [435, 257] width 20 height 41
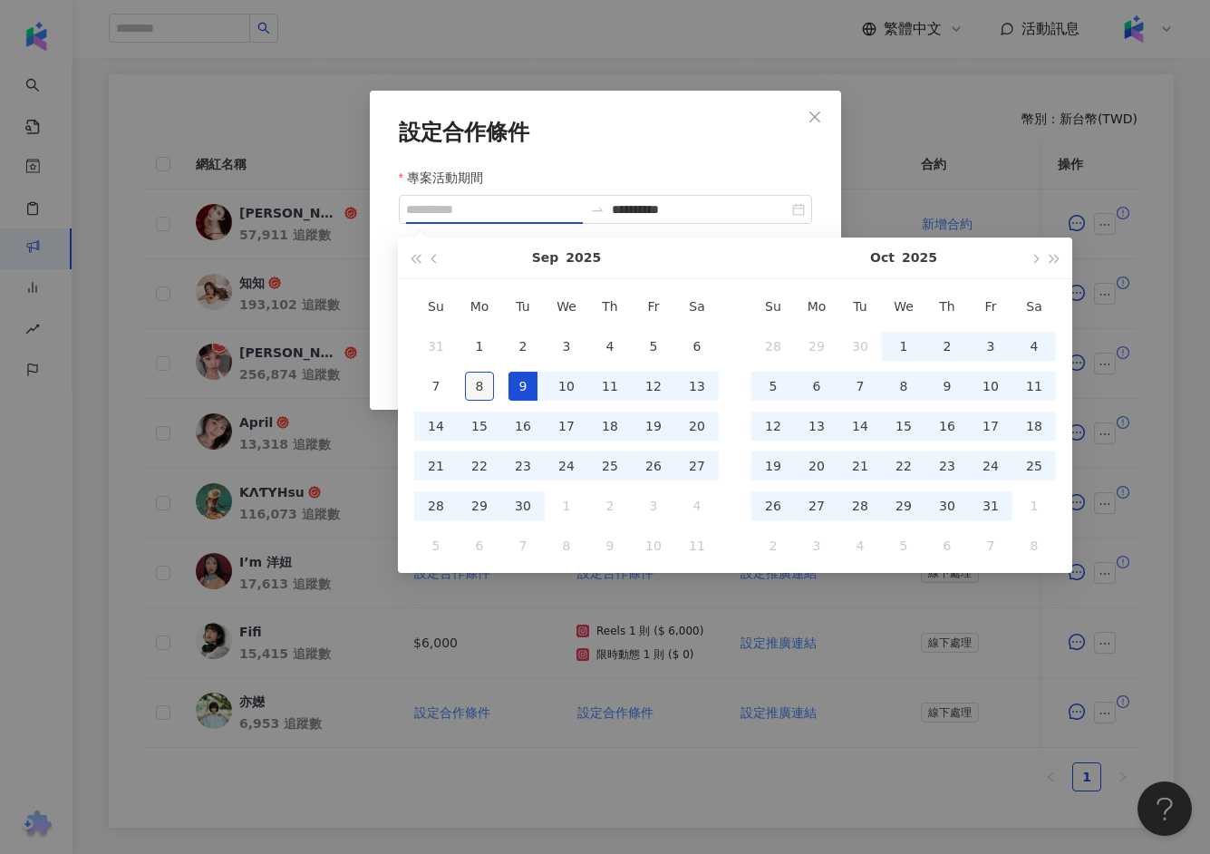
type input "**********"
click at [480, 380] on div "8" at bounding box center [479, 386] width 29 height 29
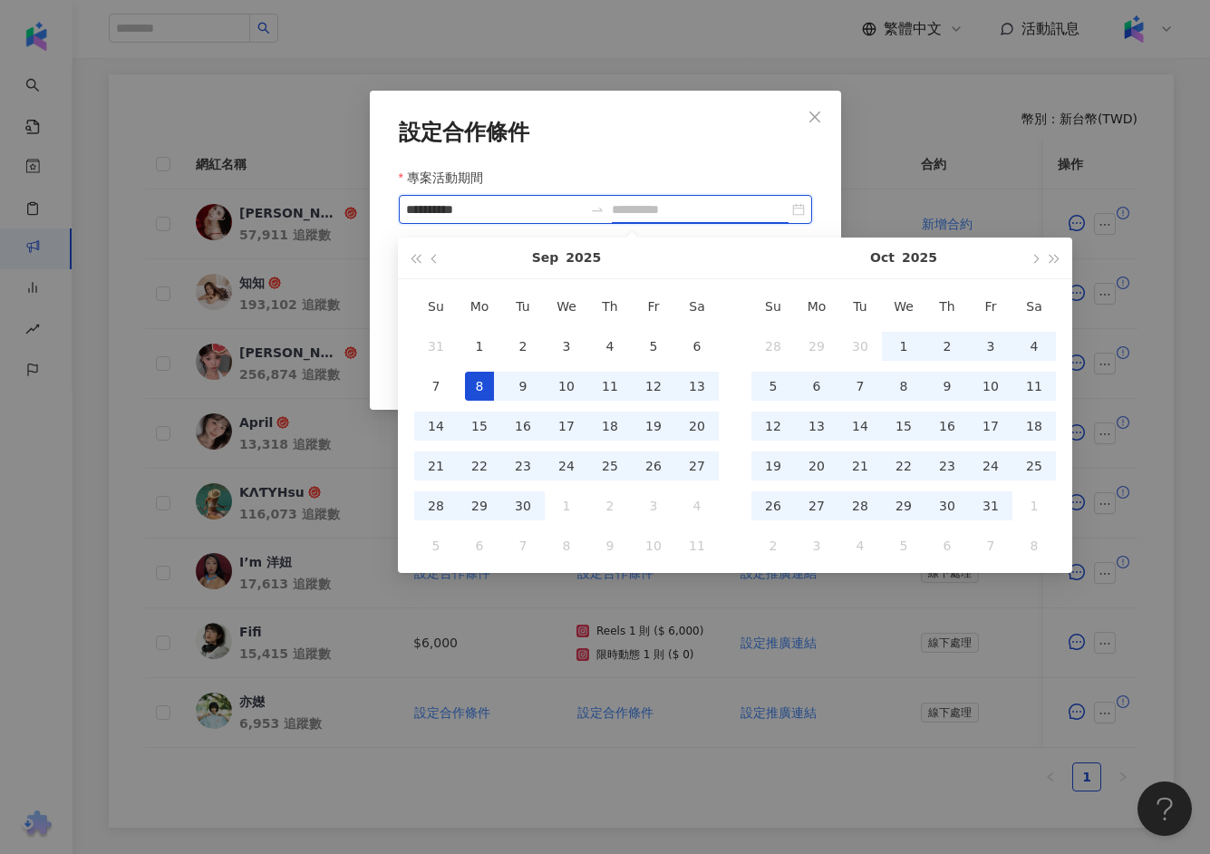
type input "**********"
click at [718, 172] on div "專案活動期間" at bounding box center [605, 181] width 413 height 27
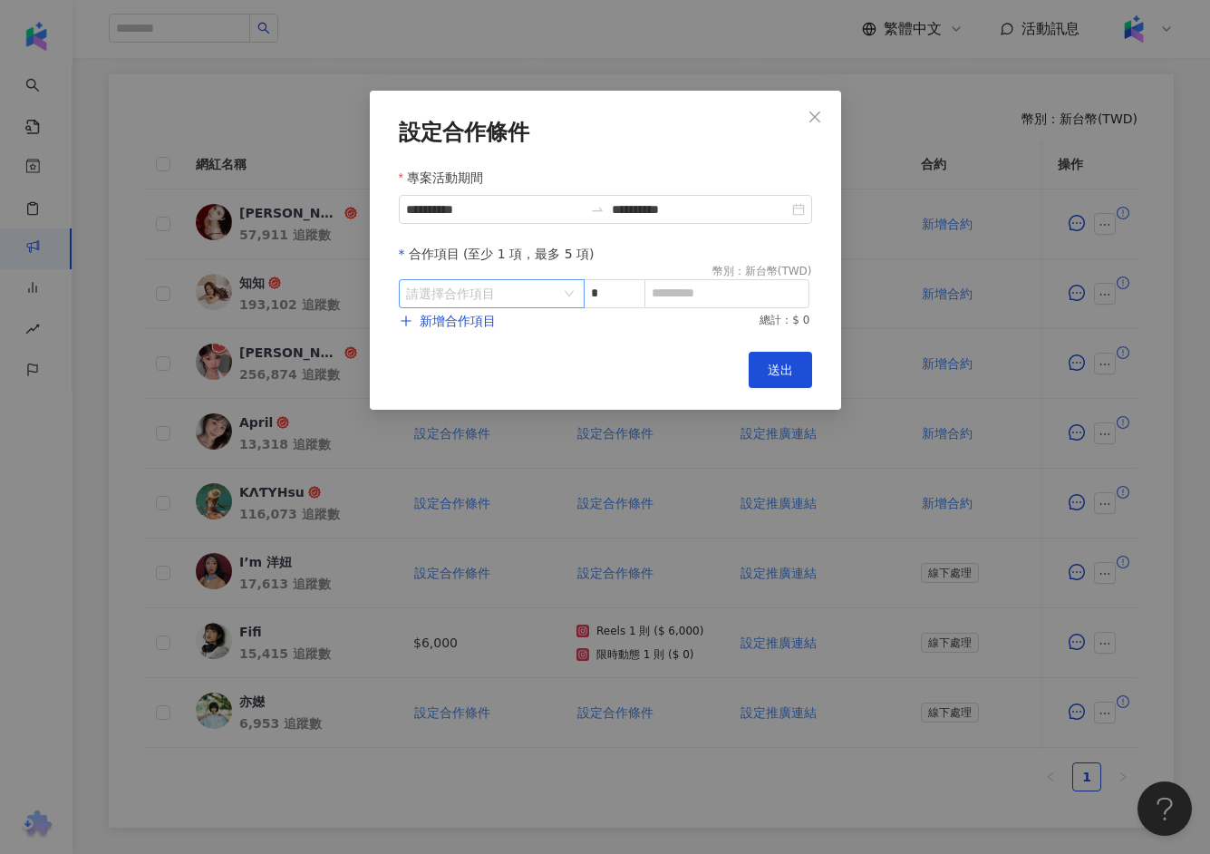
click at [523, 303] on input "search" at bounding box center [482, 293] width 152 height 27
click at [463, 380] on li "Instagram" at bounding box center [452, 370] width 101 height 36
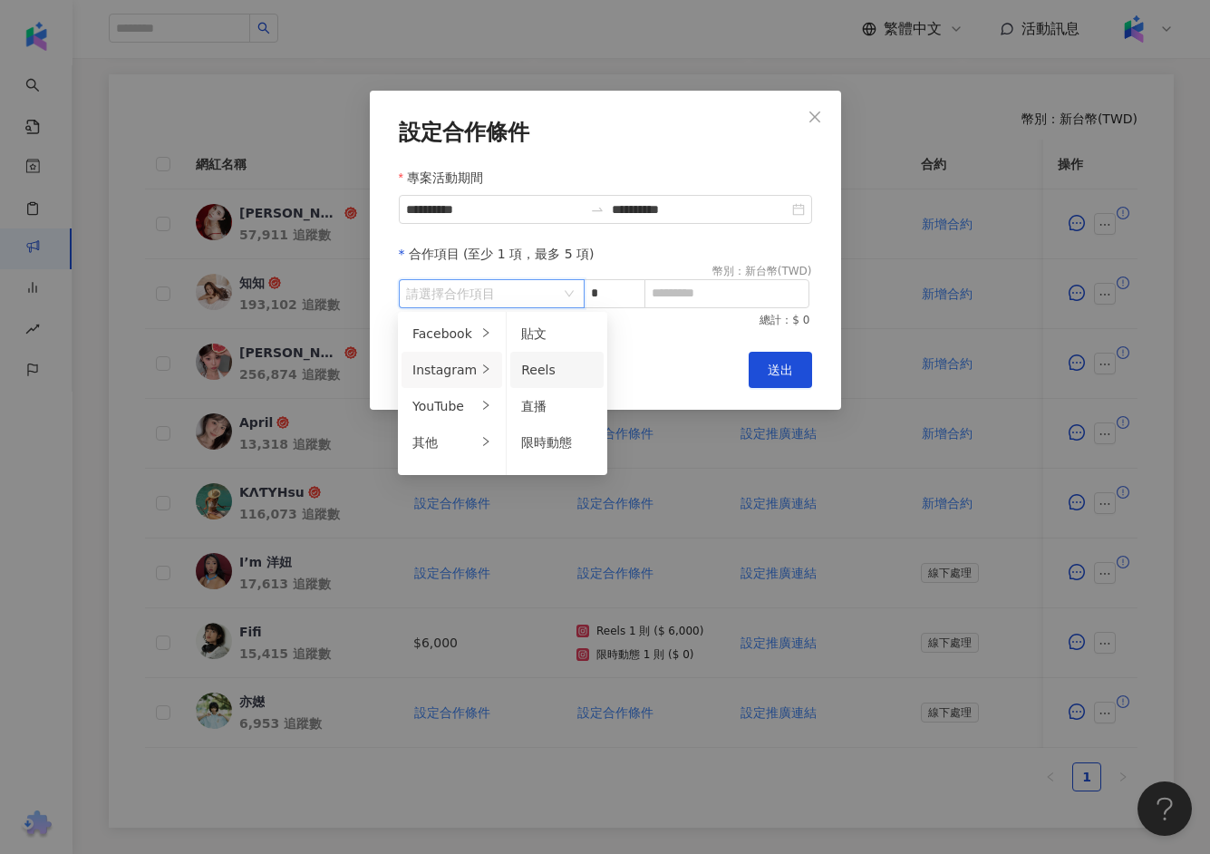
click at [538, 369] on span "Reels" at bounding box center [538, 370] width 34 height 15
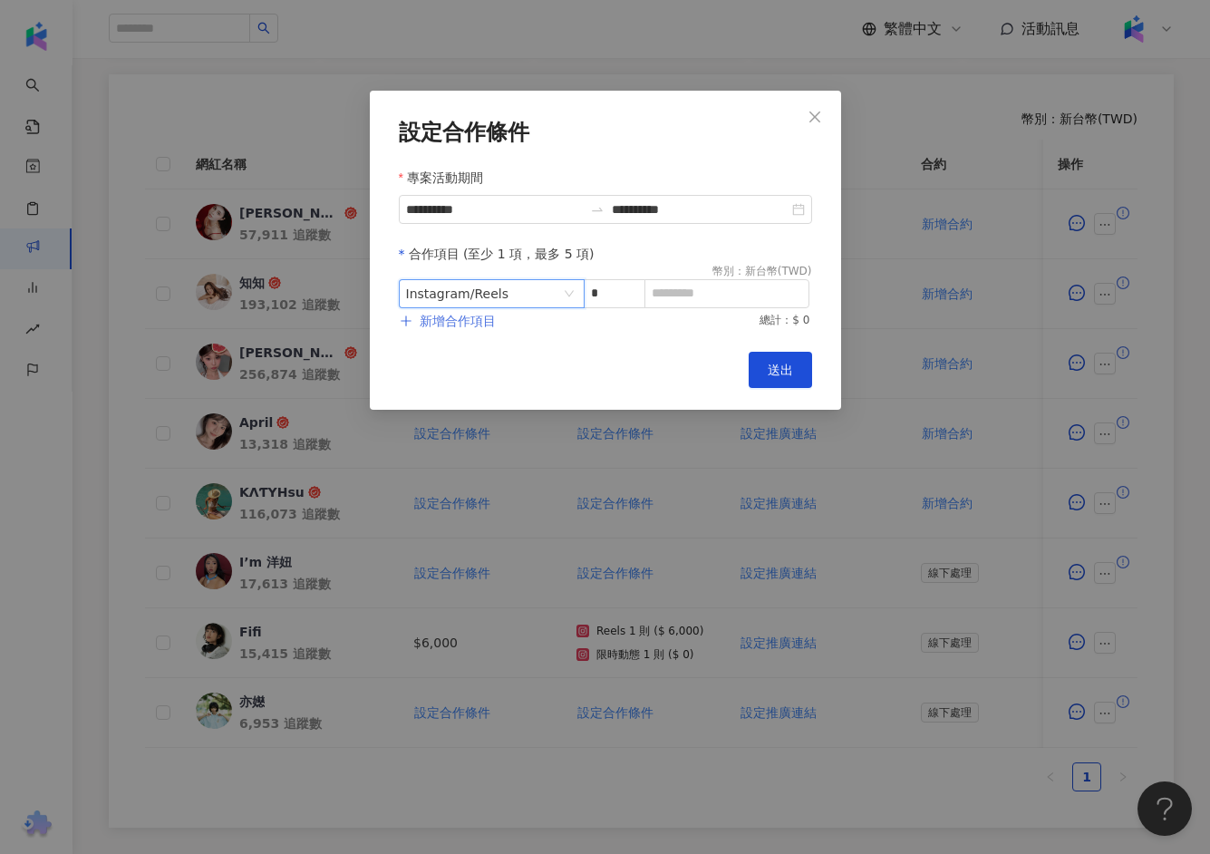
click at [475, 323] on span "新增合作項目" at bounding box center [458, 321] width 76 height 15
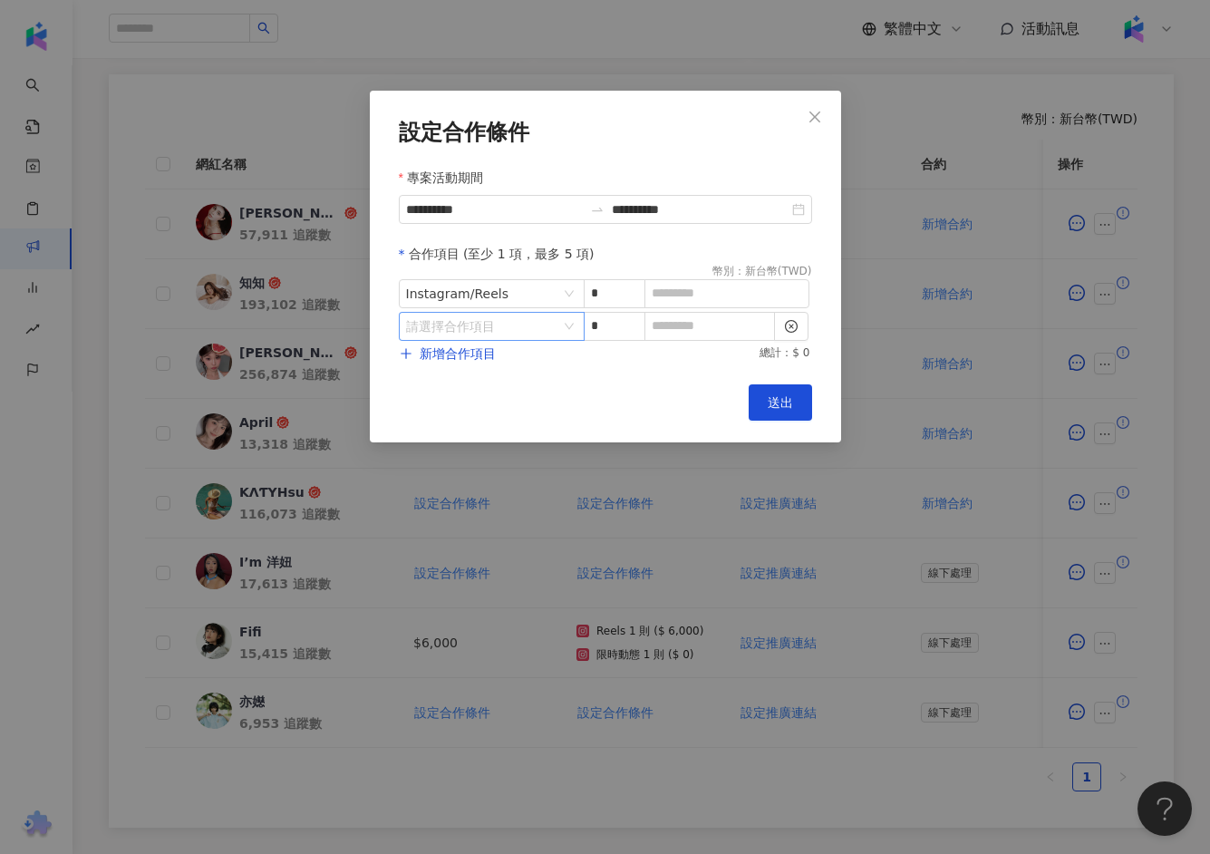
click at [543, 332] on input "search" at bounding box center [482, 326] width 152 height 27
click at [480, 395] on div at bounding box center [485, 402] width 11 height 17
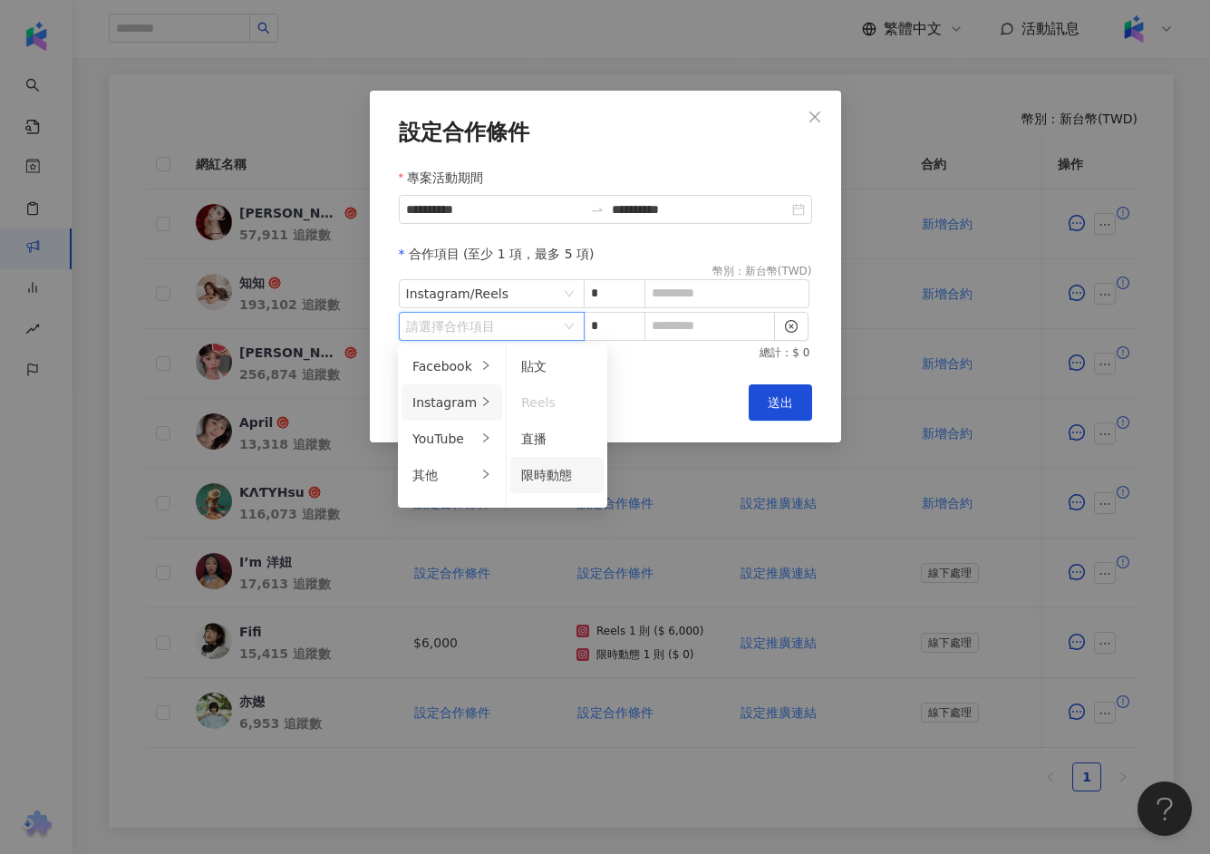
click at [548, 467] on div "限時動態" at bounding box center [557, 475] width 72 height 20
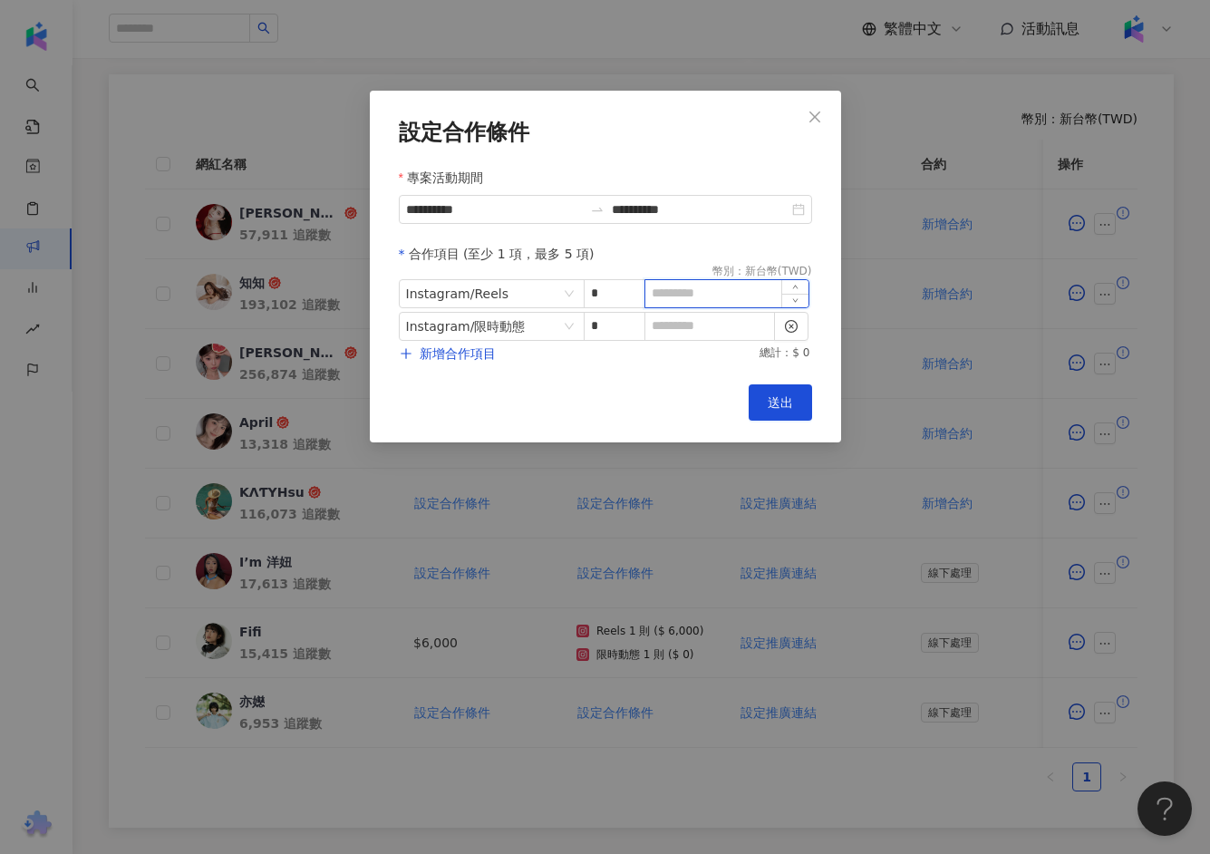
click at [703, 291] on input at bounding box center [726, 293] width 163 height 27
click at [694, 297] on input at bounding box center [726, 293] width 163 height 27
type input "*"
type input "*****"
click at [727, 325] on input at bounding box center [709, 326] width 129 height 27
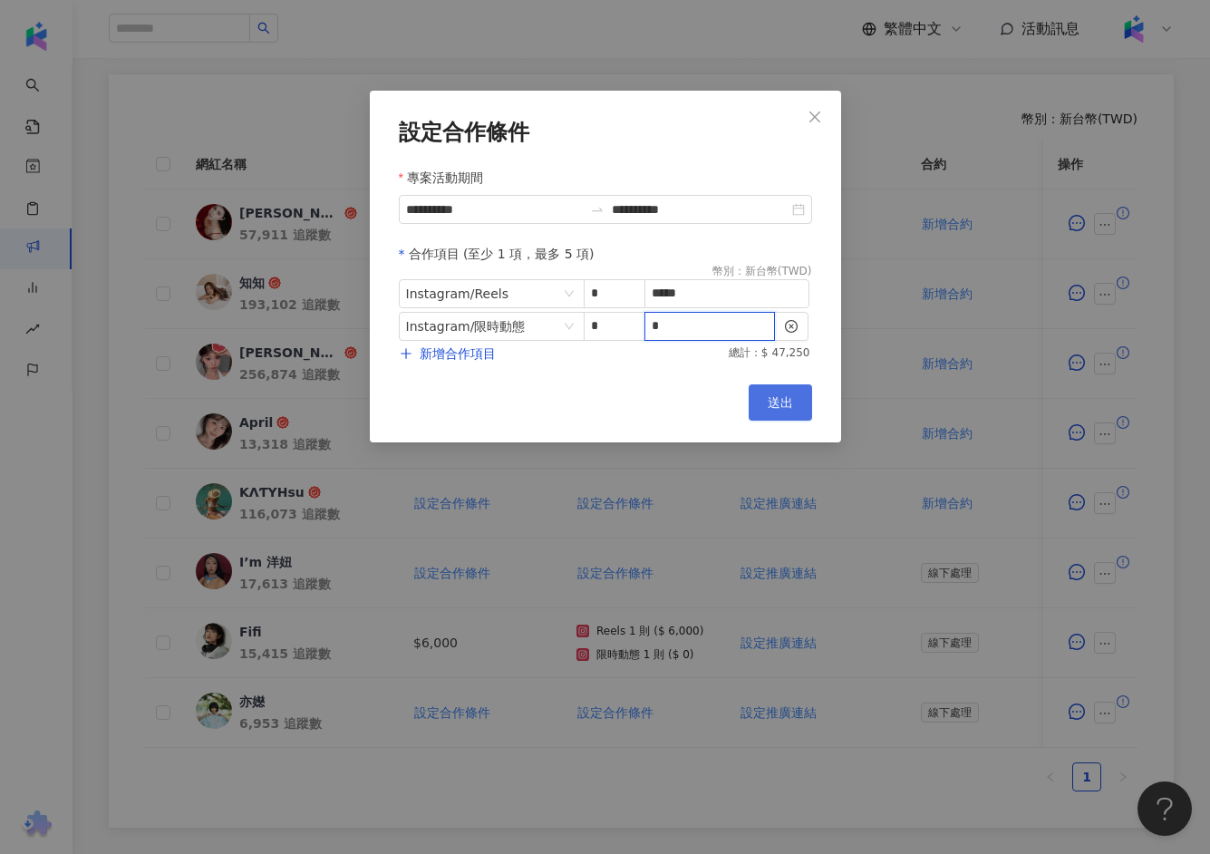
type input "*"
click at [774, 403] on span "送出" at bounding box center [780, 402] width 25 height 15
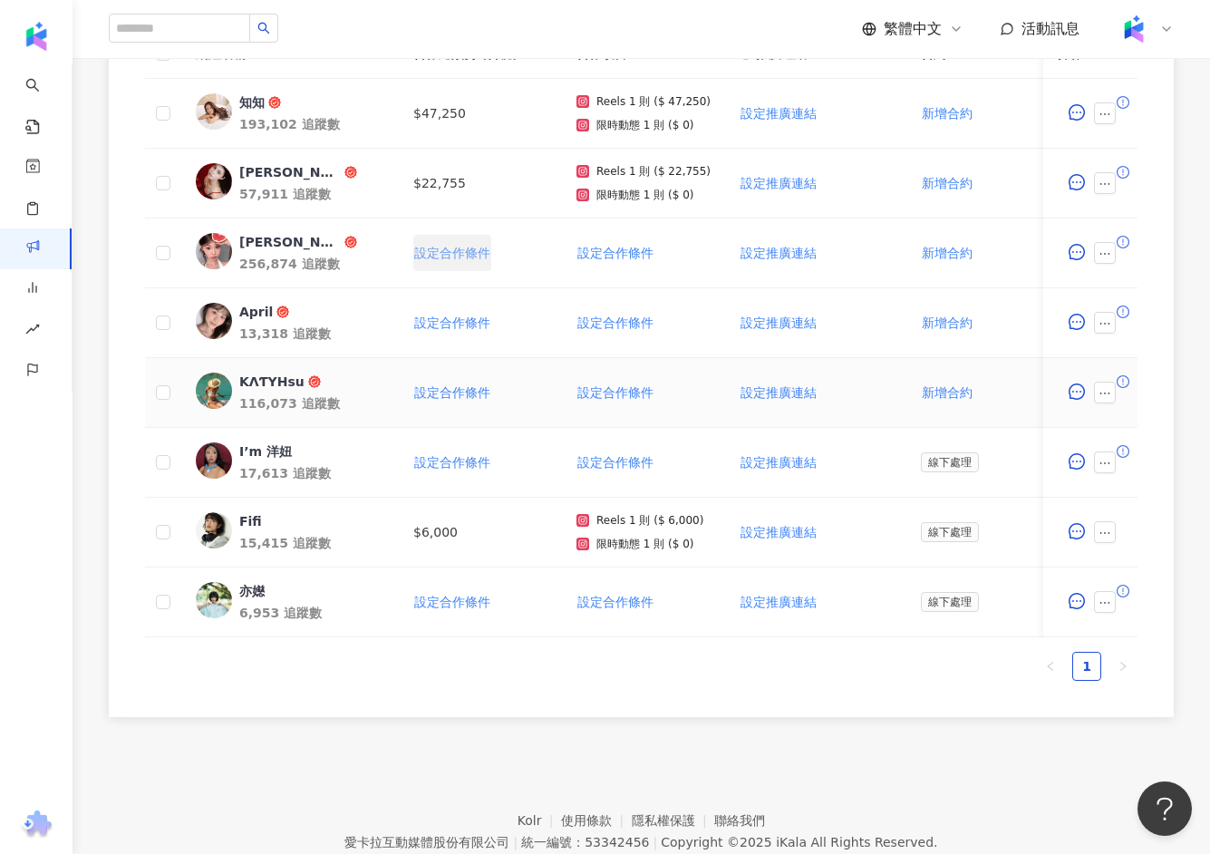
scroll to position [617, 0]
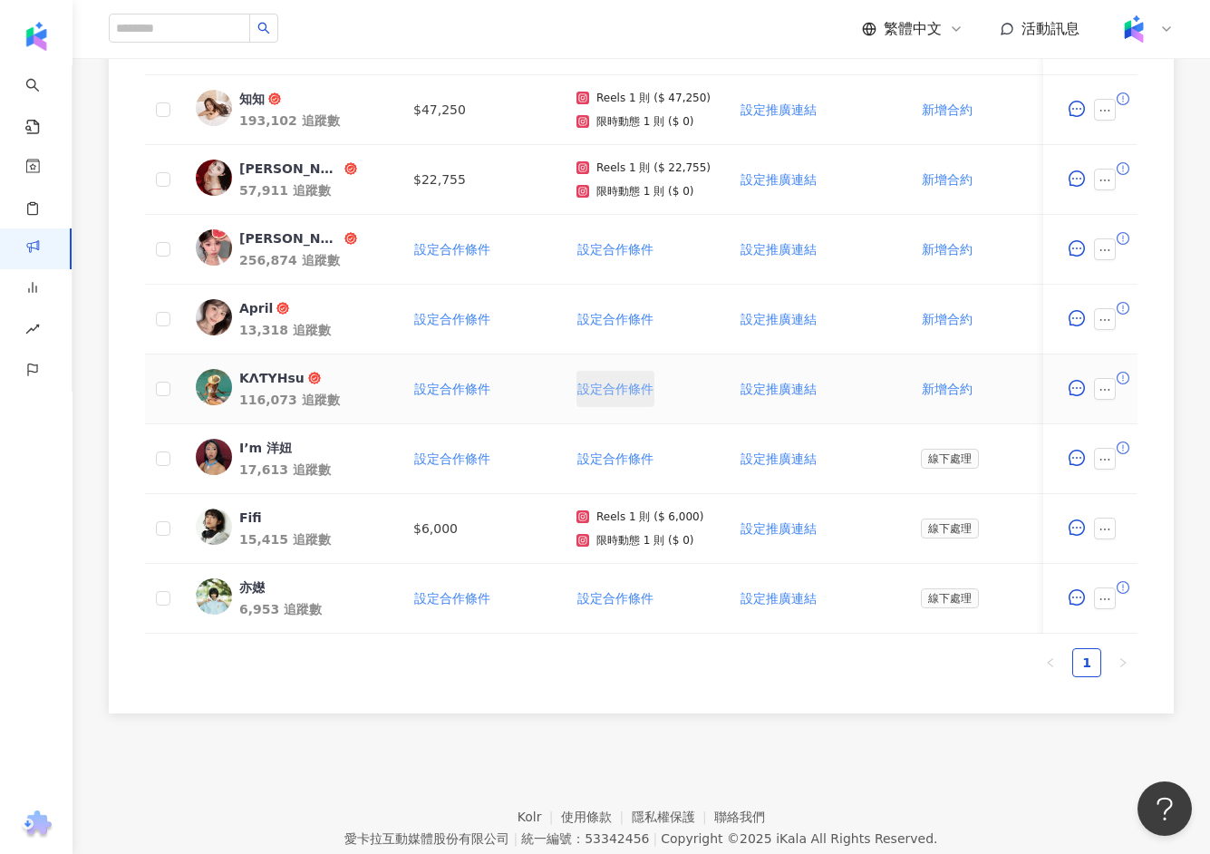
click at [595, 397] on button "設定合作條件" at bounding box center [616, 389] width 78 height 36
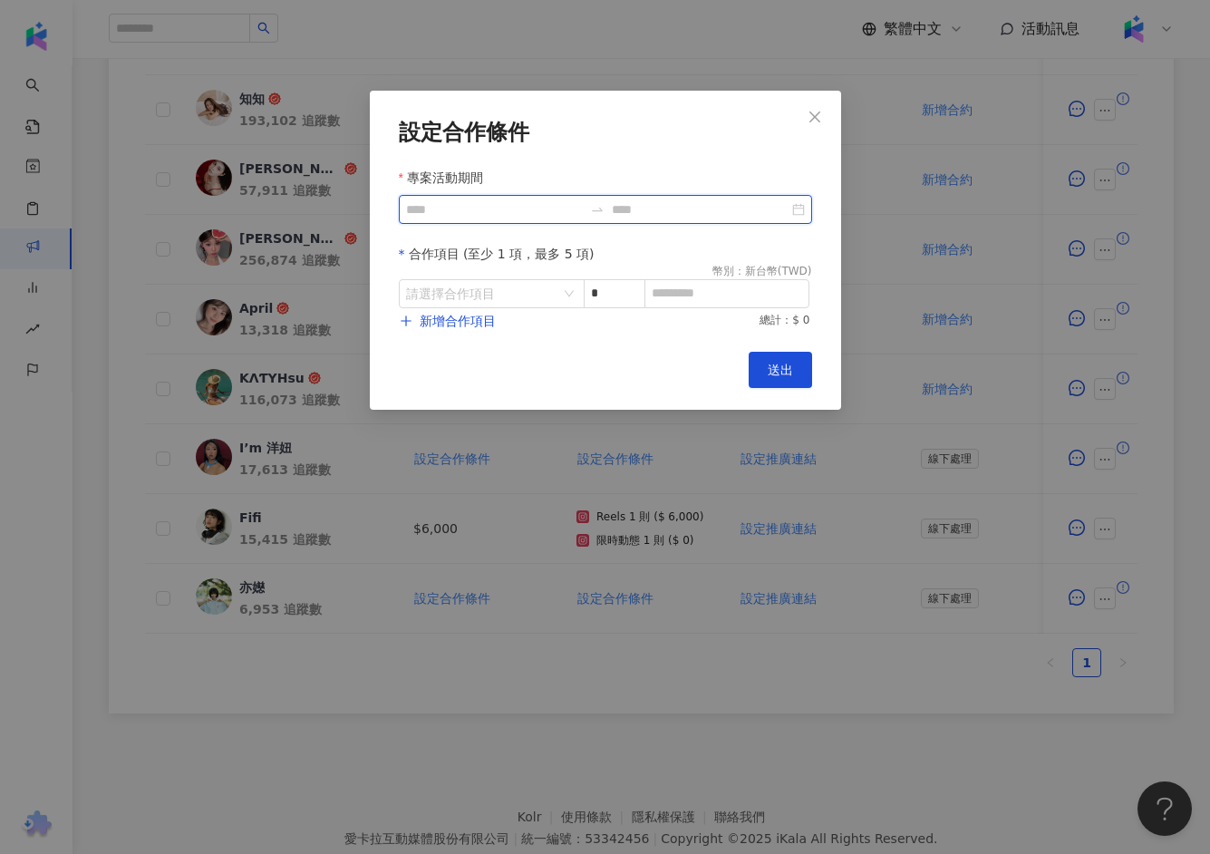
click at [502, 215] on input "專案活動期間" at bounding box center [494, 209] width 177 height 20
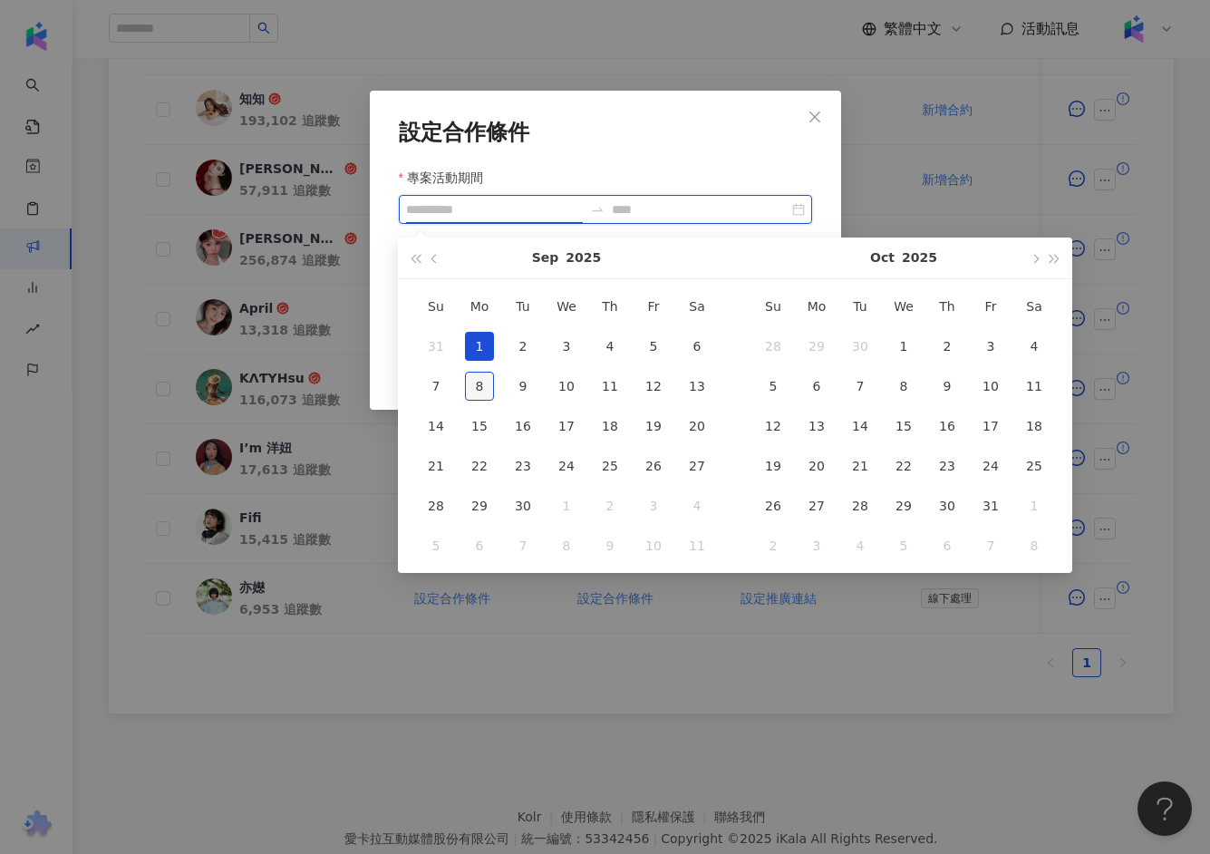
type input "**********"
click at [480, 385] on div "8" at bounding box center [479, 386] width 29 height 29
type input "**********"
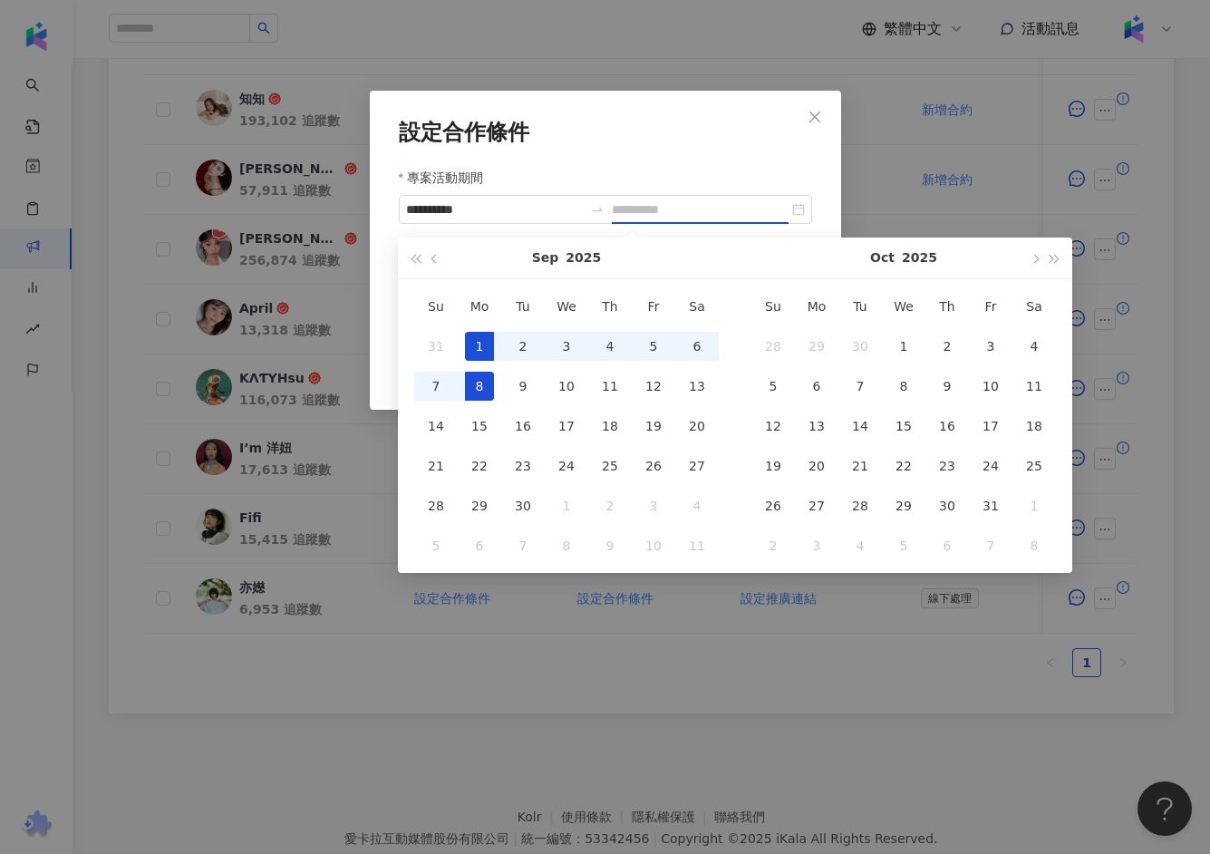
click at [480, 343] on div "1" at bounding box center [479, 346] width 29 height 29
type input "**********"
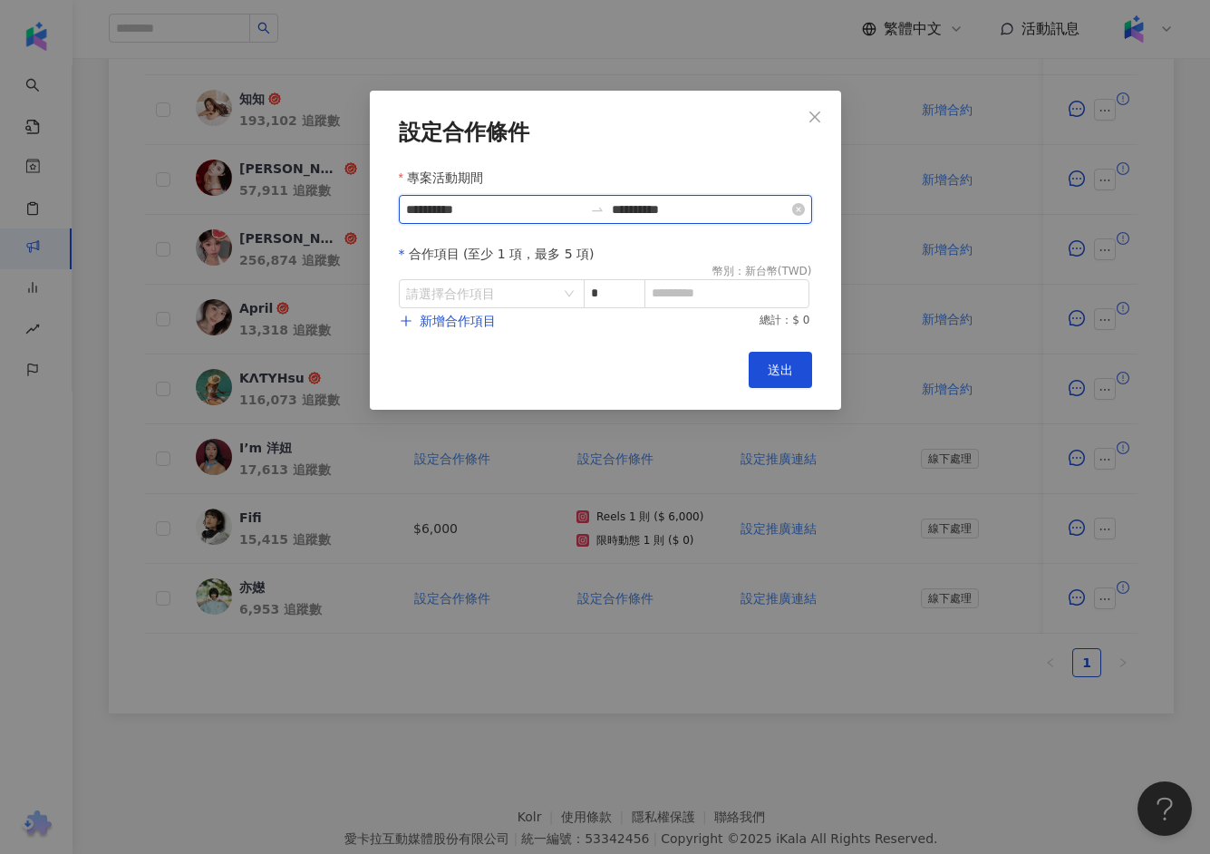
click at [722, 208] on input "**********" at bounding box center [700, 209] width 177 height 20
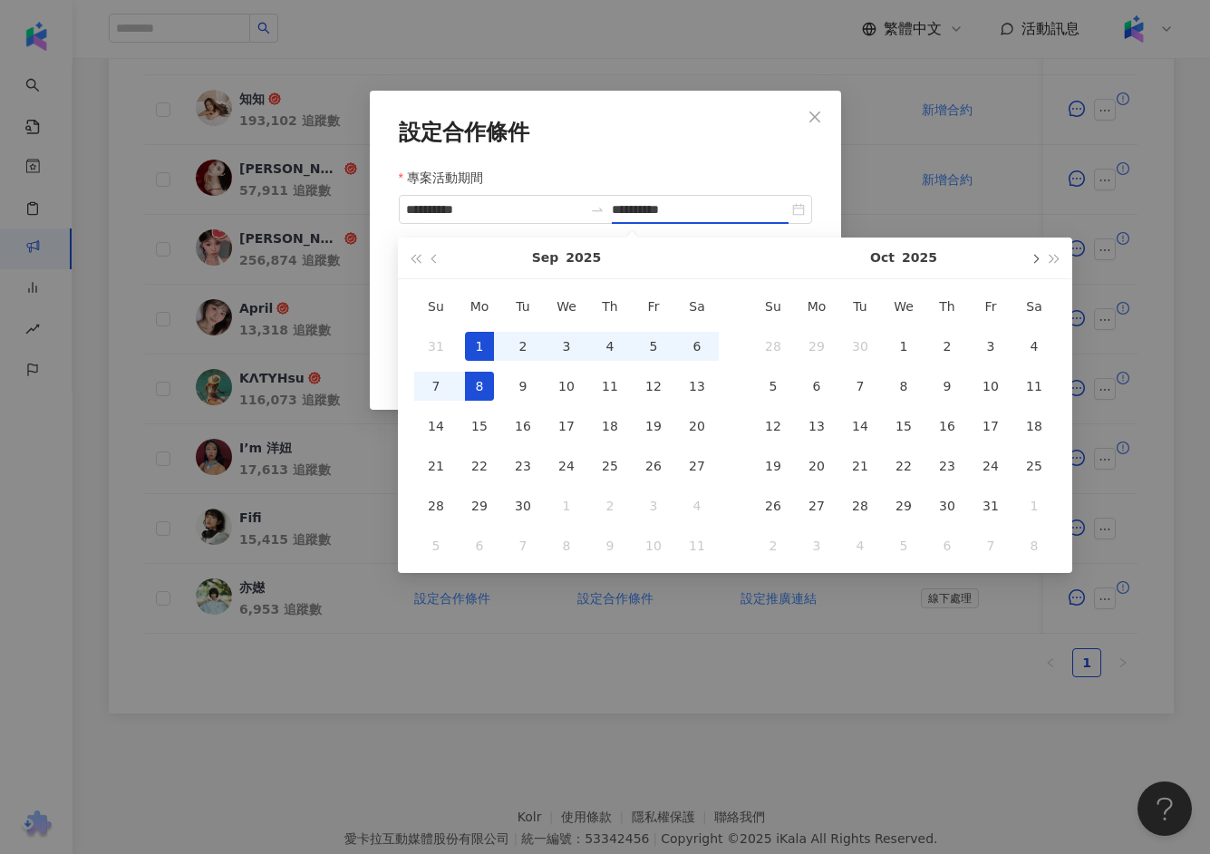
click at [1039, 263] on button "button" at bounding box center [1034, 257] width 20 height 41
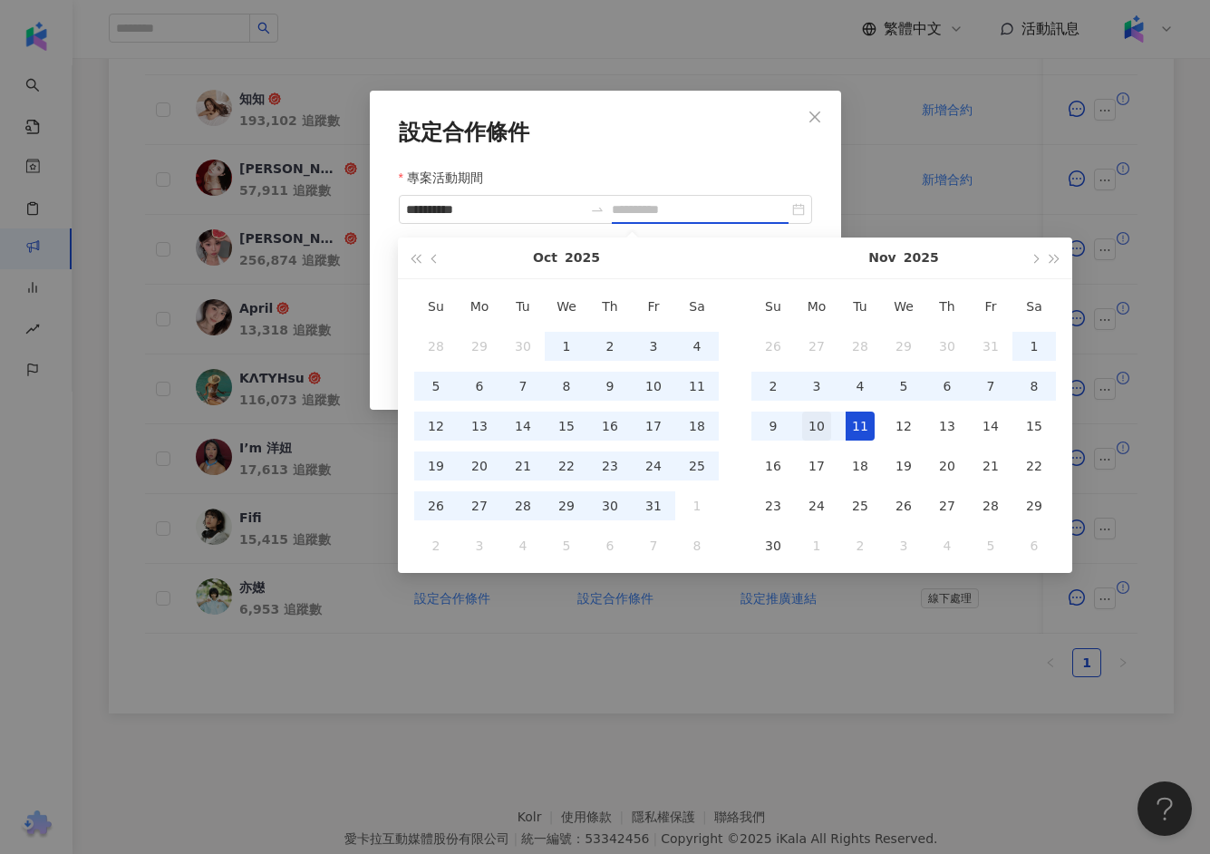
type input "**********"
click at [813, 423] on div "10" at bounding box center [816, 426] width 29 height 29
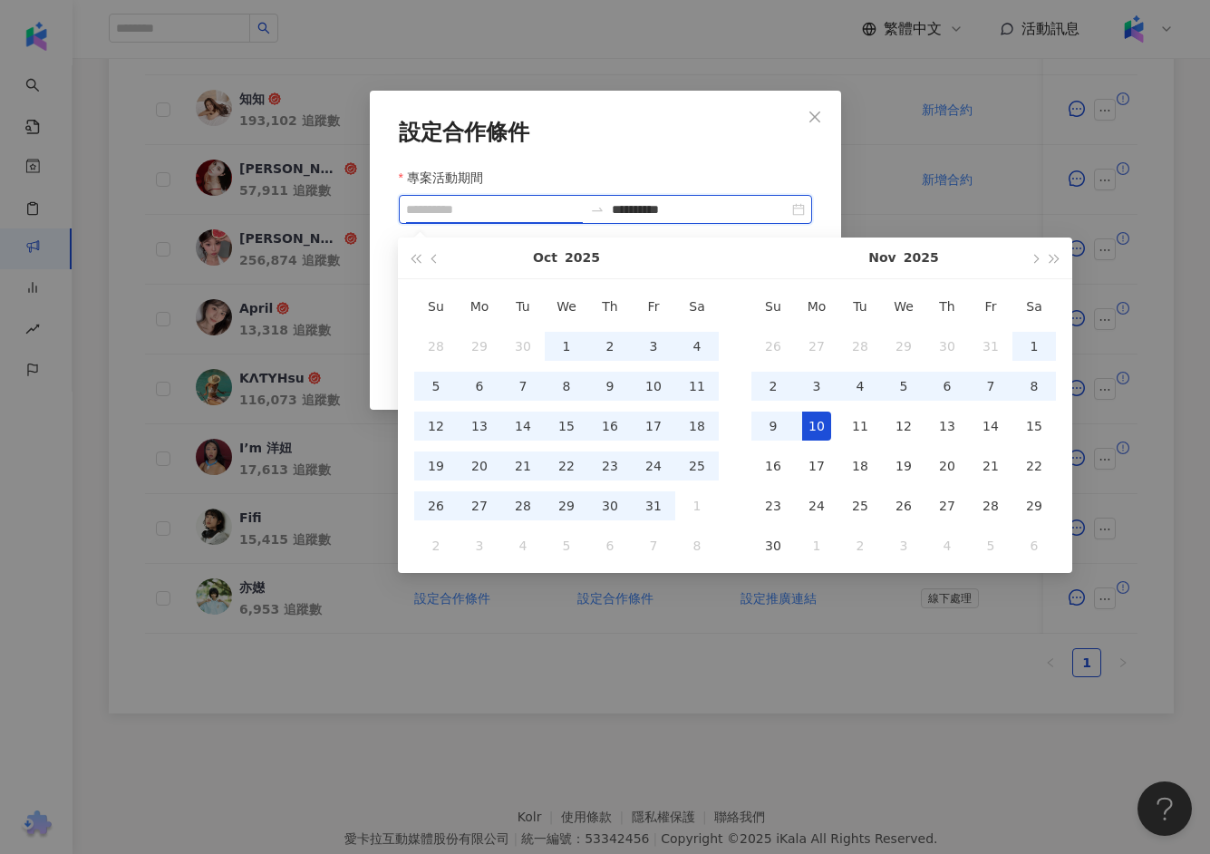
type input "**********"
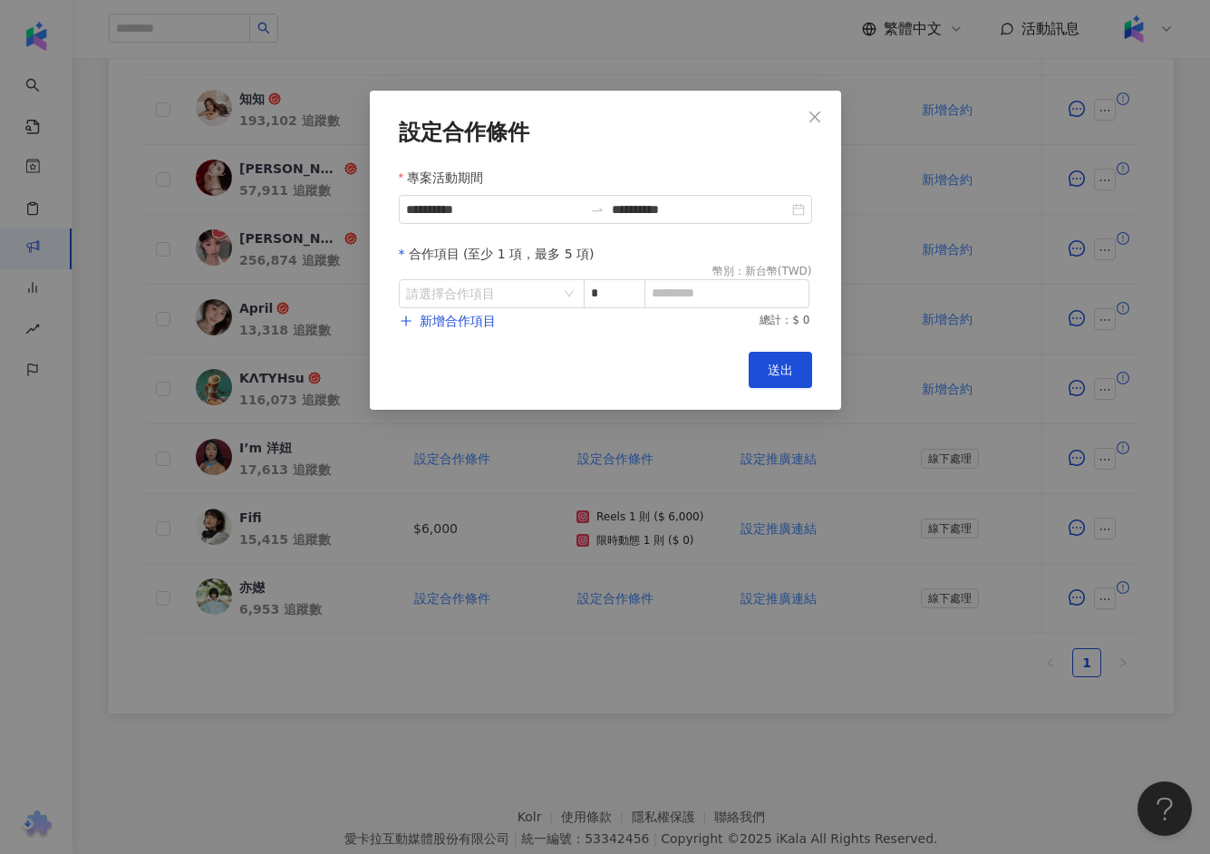
type input "**********"
click at [639, 160] on form "**********" at bounding box center [605, 225] width 413 height 210
click at [499, 298] on input "search" at bounding box center [482, 293] width 152 height 27
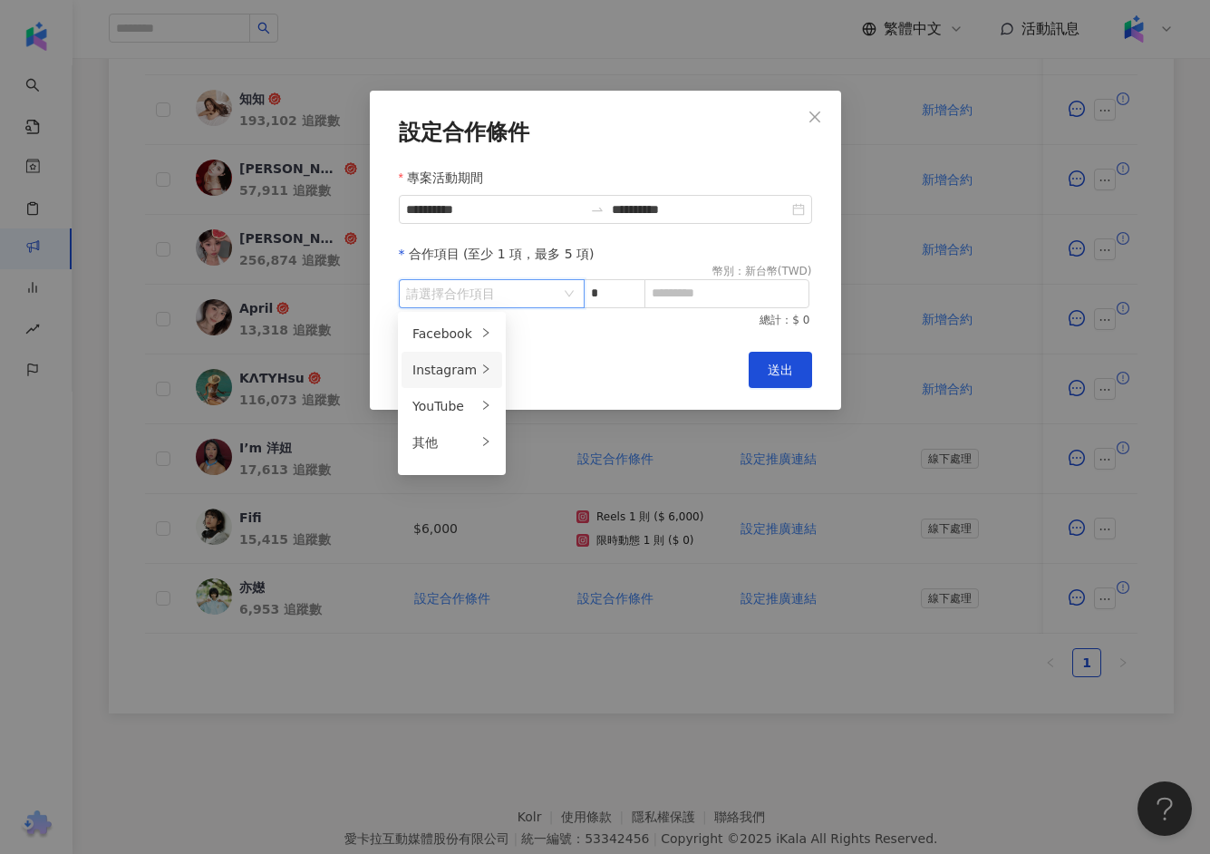
click at [459, 363] on div "Instagram" at bounding box center [444, 370] width 64 height 20
click at [546, 370] on span "Reels" at bounding box center [538, 370] width 34 height 15
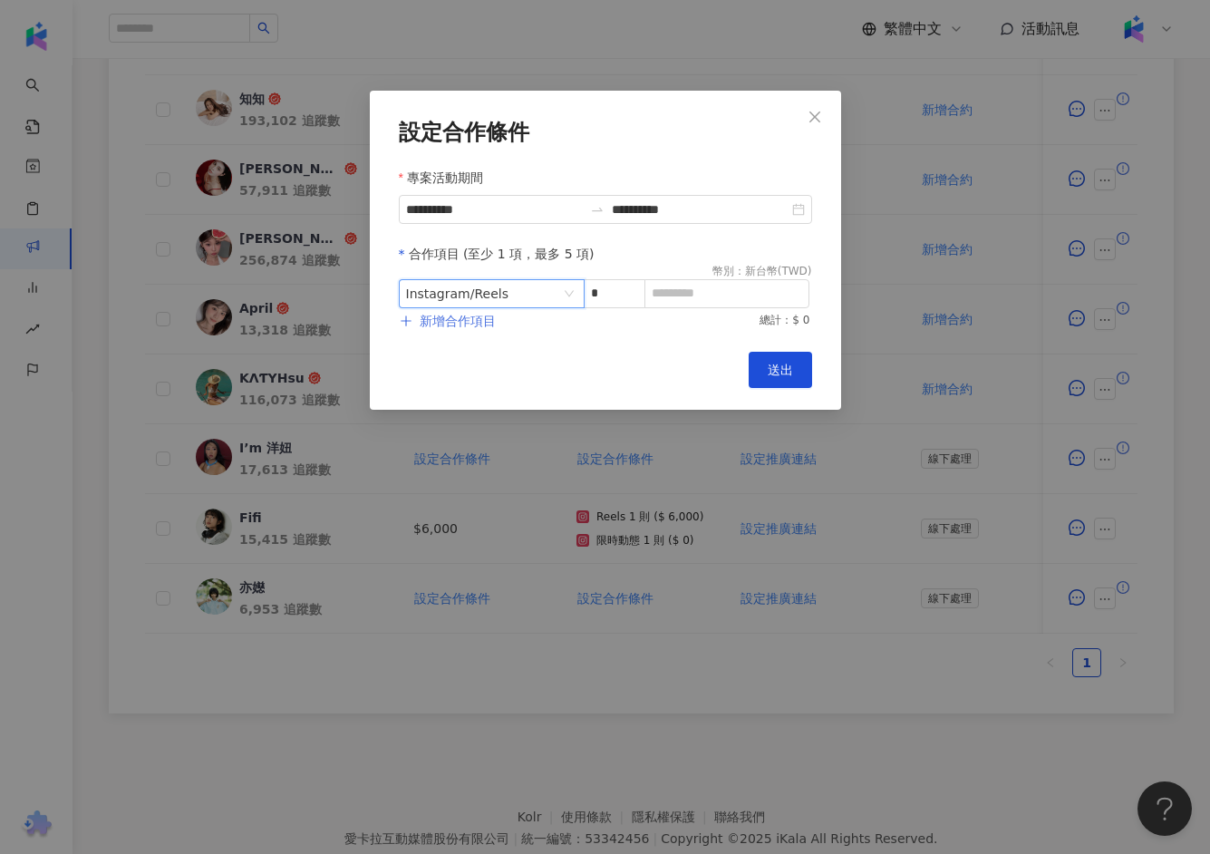
click at [464, 330] on button "新增合作項目" at bounding box center [448, 321] width 98 height 36
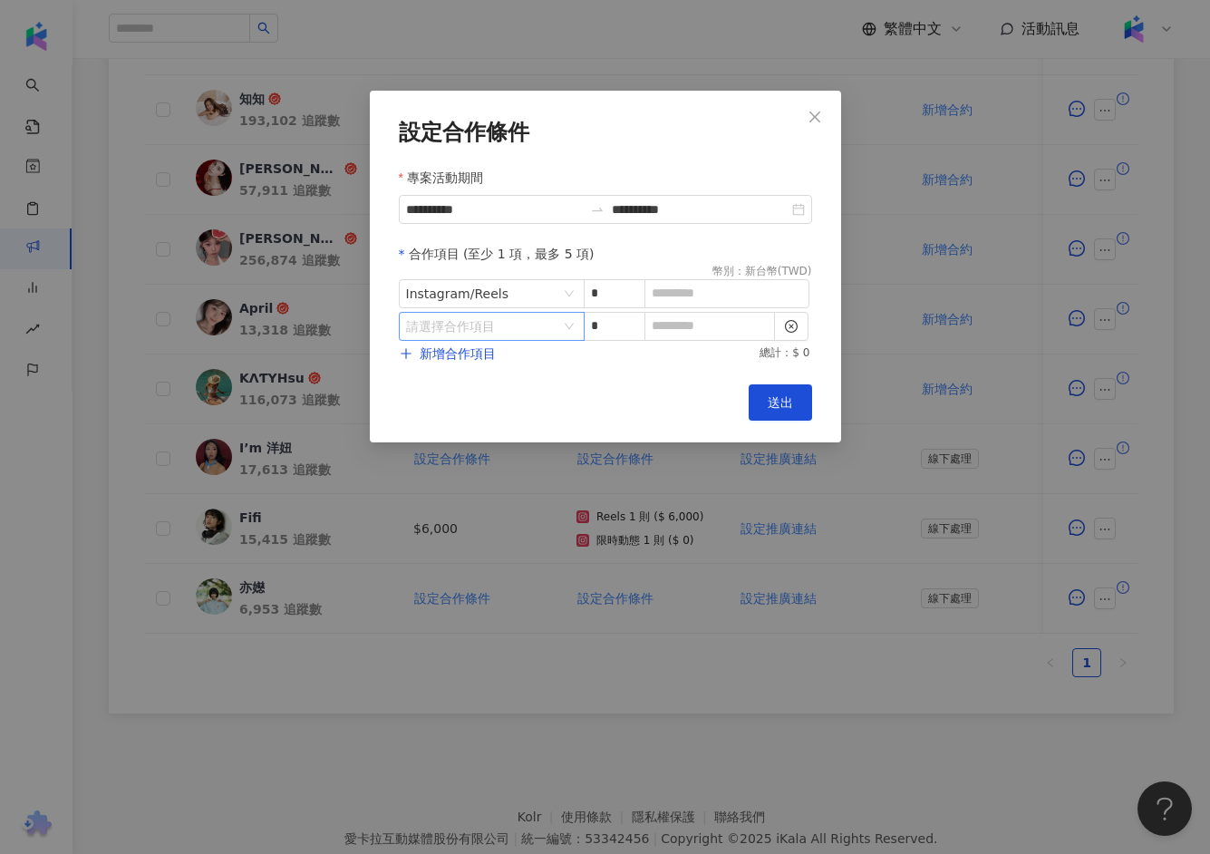
click at [516, 317] on input "search" at bounding box center [482, 326] width 152 height 27
click at [478, 390] on li "Instagram" at bounding box center [452, 402] width 101 height 36
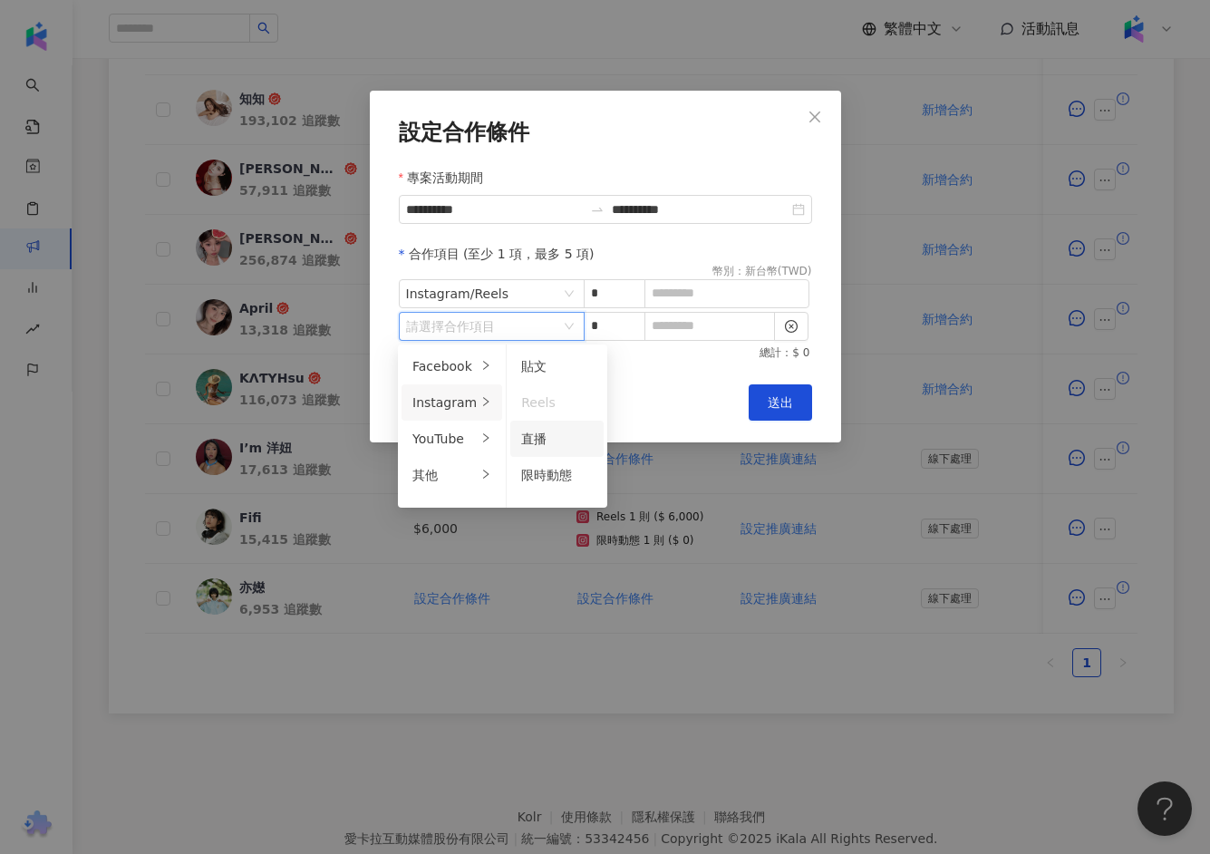
click at [544, 444] on div "直播" at bounding box center [557, 439] width 72 height 20
click at [540, 326] on span "Instagram / 直播" at bounding box center [491, 326] width 171 height 27
click at [529, 476] on span "限時動態" at bounding box center [546, 475] width 51 height 15
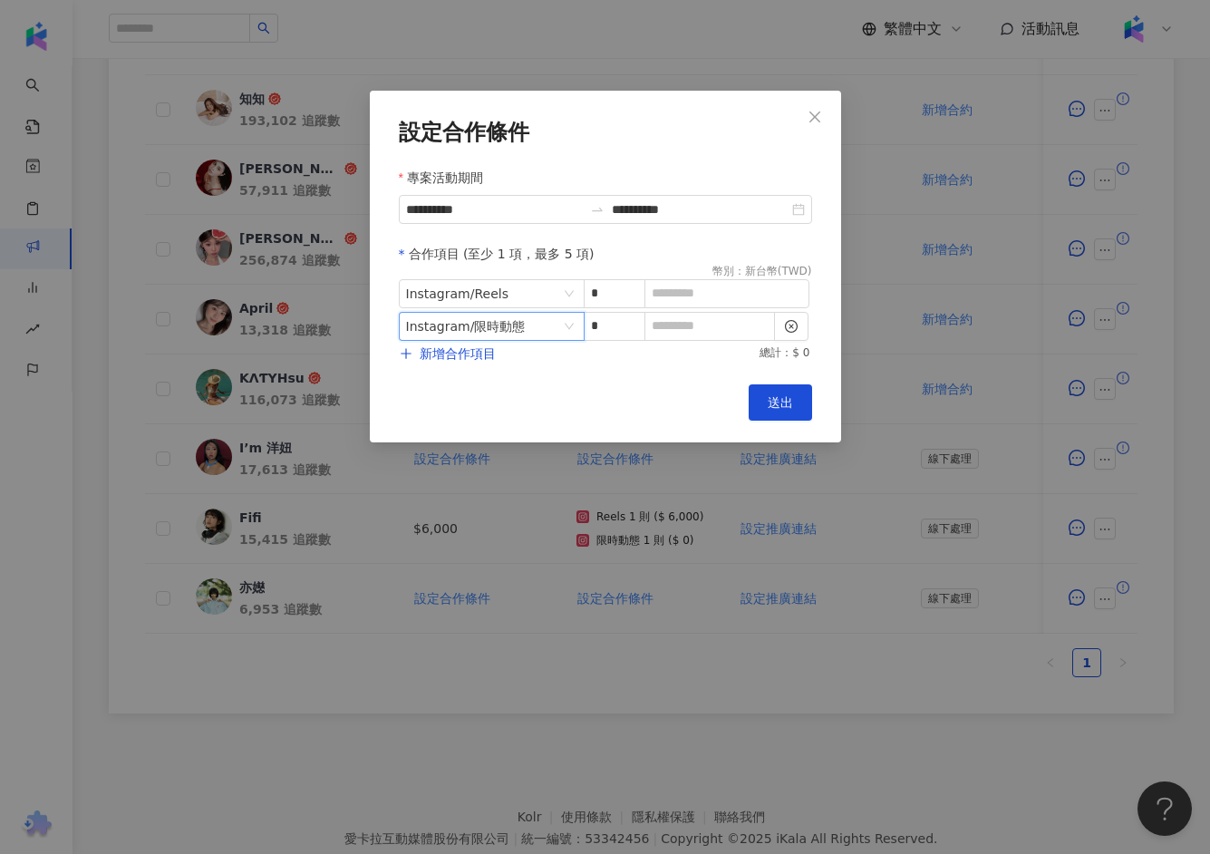
click at [624, 392] on div "Cancel 送出" at bounding box center [605, 402] width 413 height 36
click at [688, 298] on input at bounding box center [726, 293] width 163 height 27
paste input "*****"
type input "*****"
click at [722, 317] on input at bounding box center [709, 326] width 129 height 27
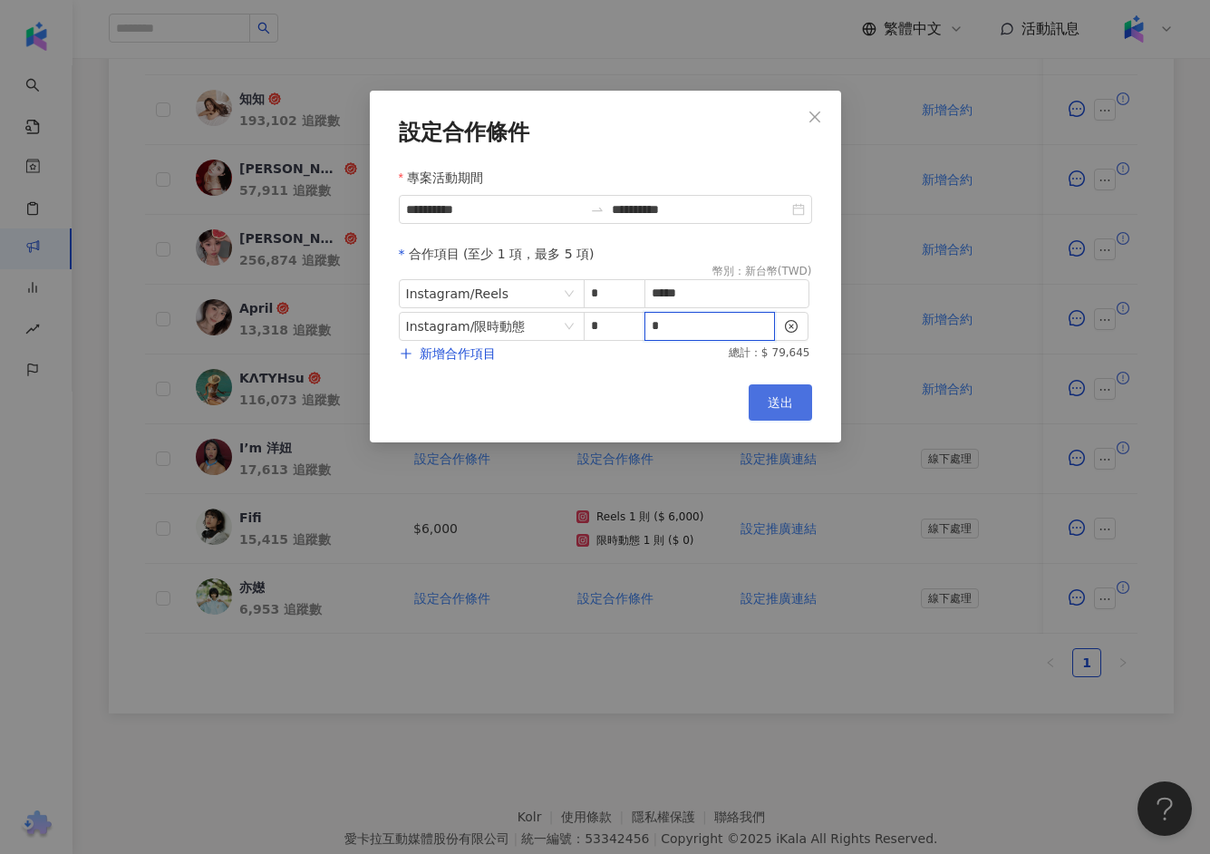
type input "*"
click at [764, 392] on button "送出" at bounding box center [780, 402] width 63 height 36
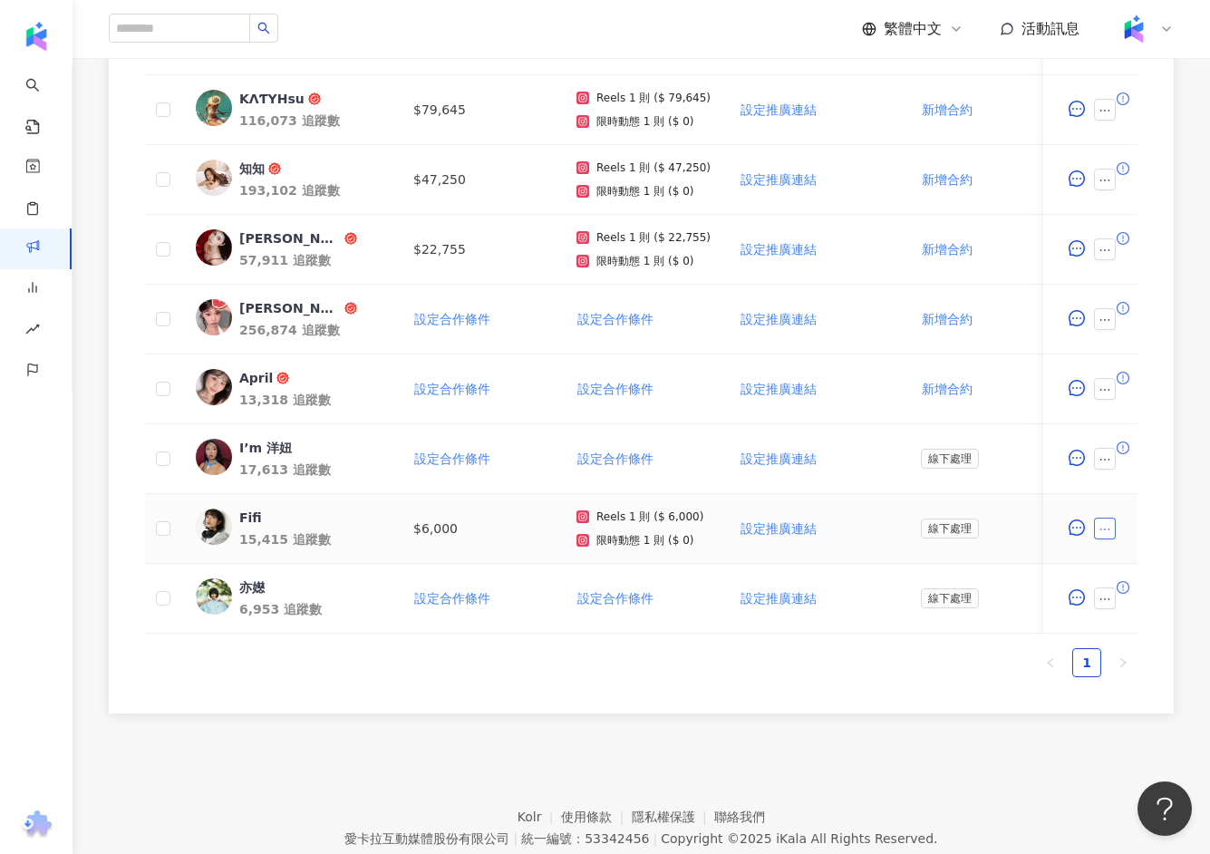
click at [1111, 521] on button "button" at bounding box center [1105, 529] width 22 height 22
click at [1155, 141] on span "設定合作條件" at bounding box center [1147, 138] width 76 height 20
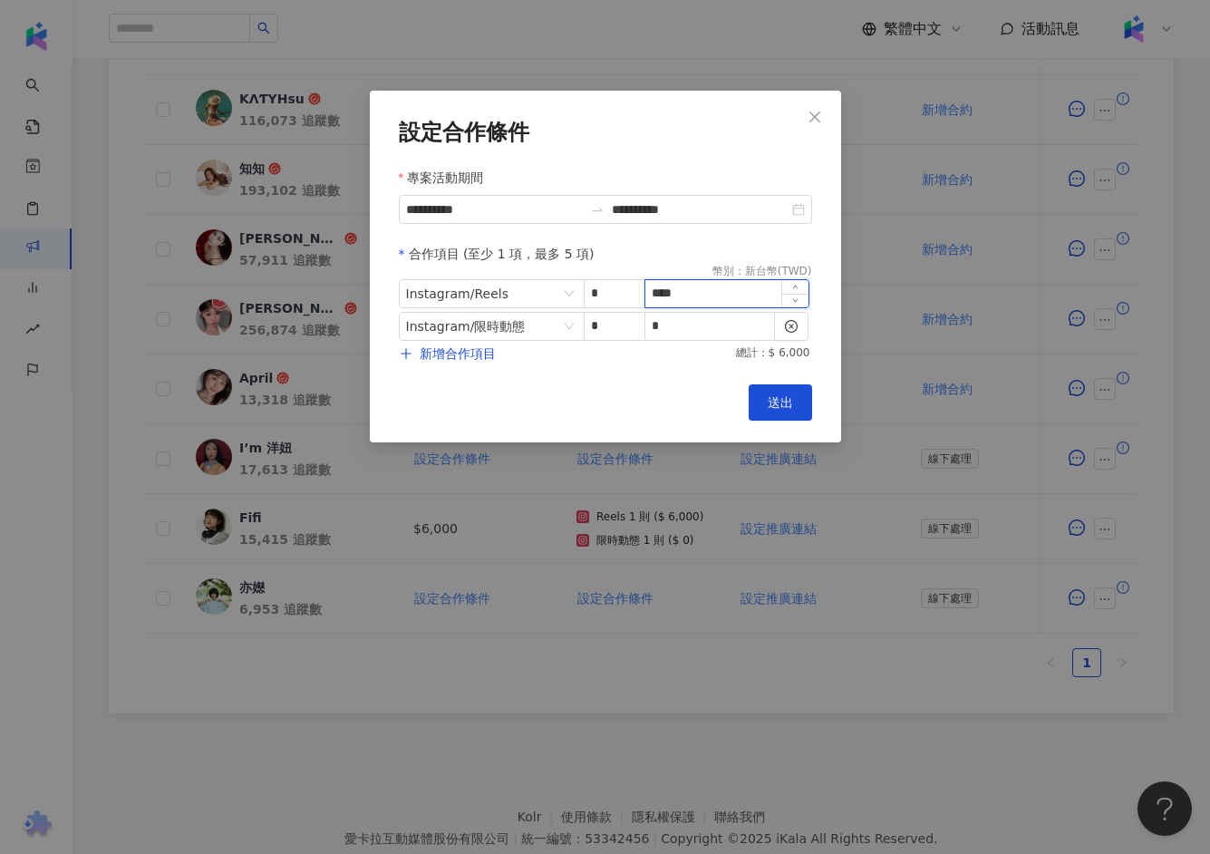
click at [724, 292] on input "****" at bounding box center [726, 293] width 163 height 27
click at [724, 294] on input "****" at bounding box center [726, 293] width 163 height 27
type input "*"
type input "*****"
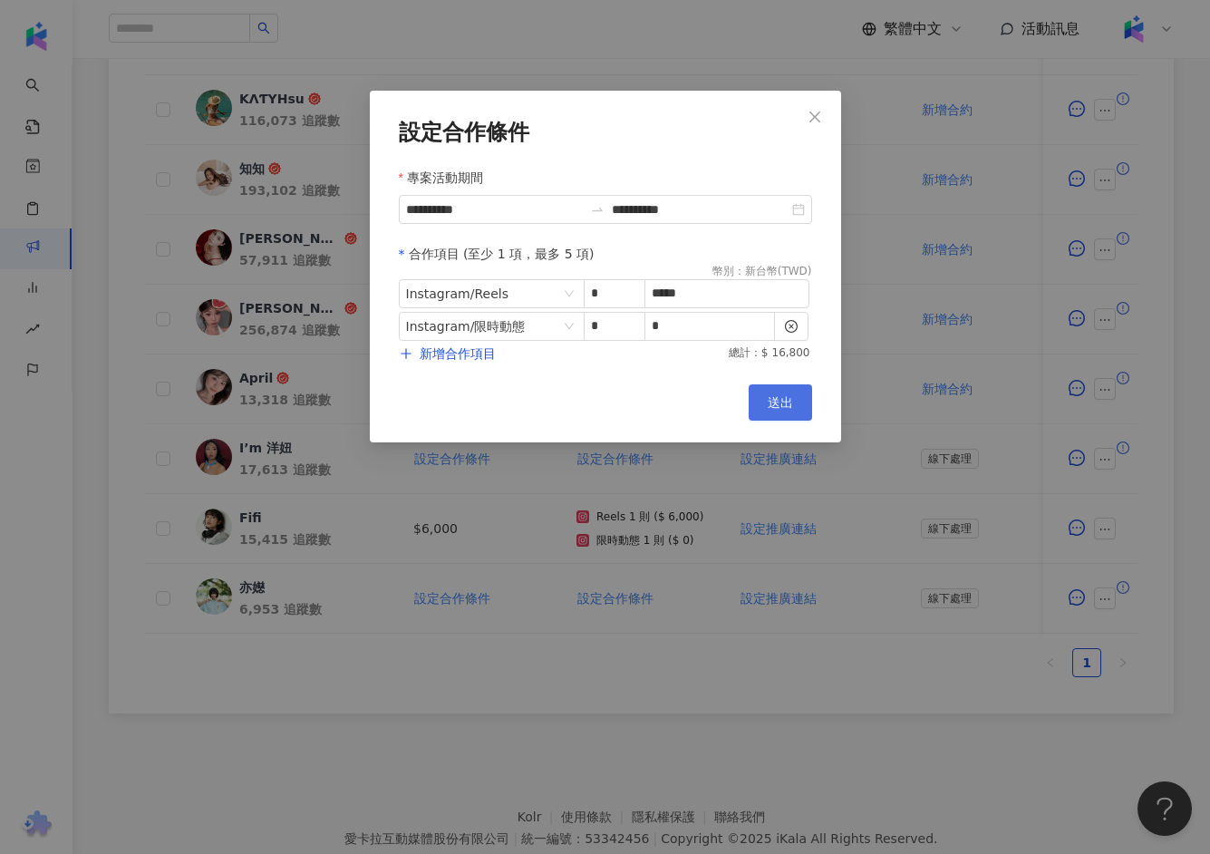
click at [779, 420] on button "送出" at bounding box center [780, 402] width 63 height 36
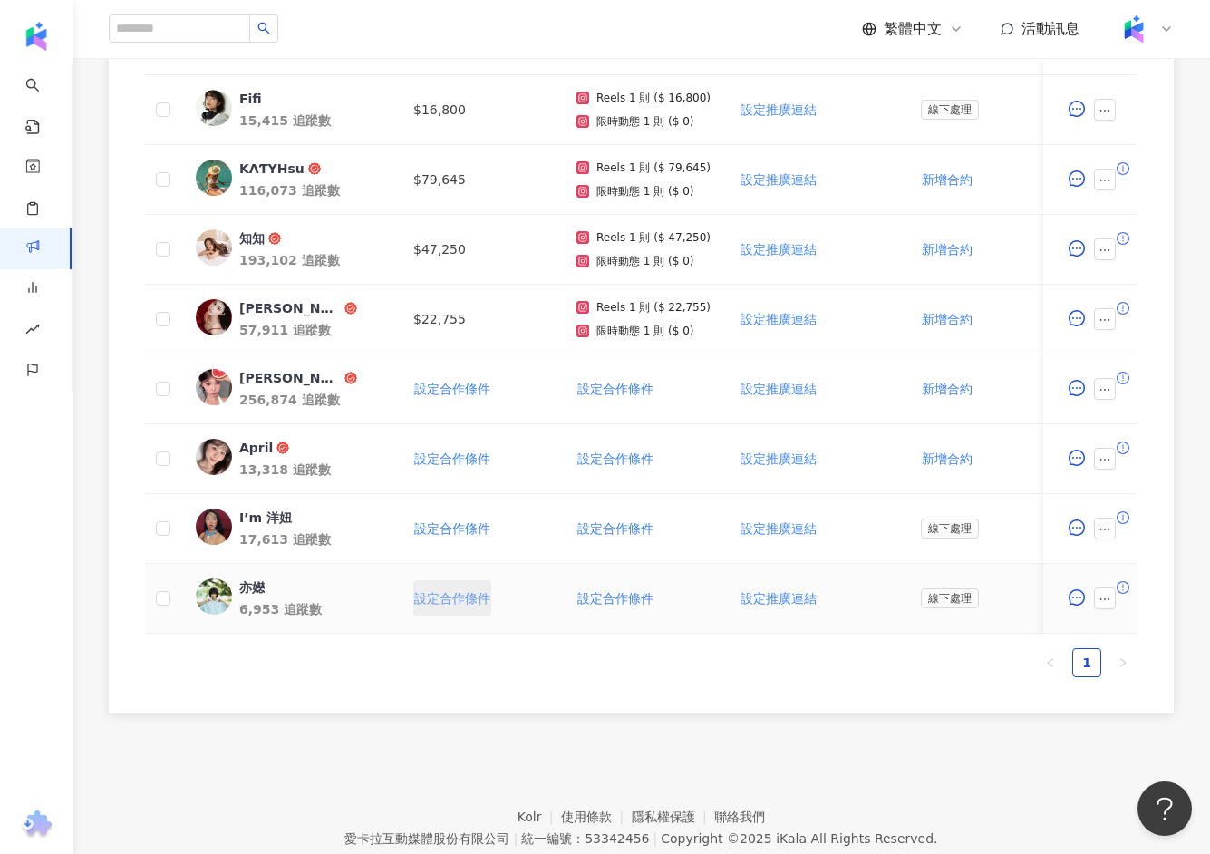
click at [488, 597] on span "設定合作條件" at bounding box center [452, 598] width 76 height 15
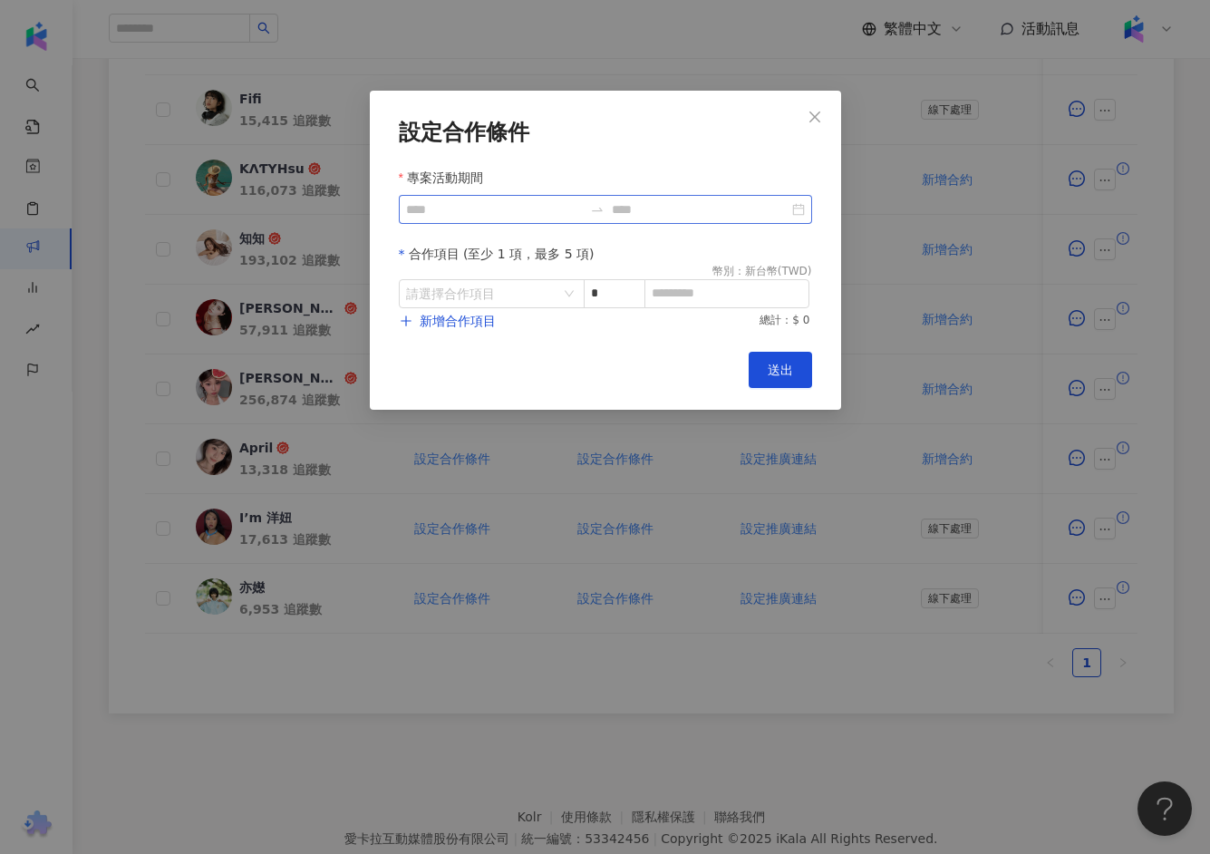
click at [558, 221] on div at bounding box center [605, 209] width 413 height 29
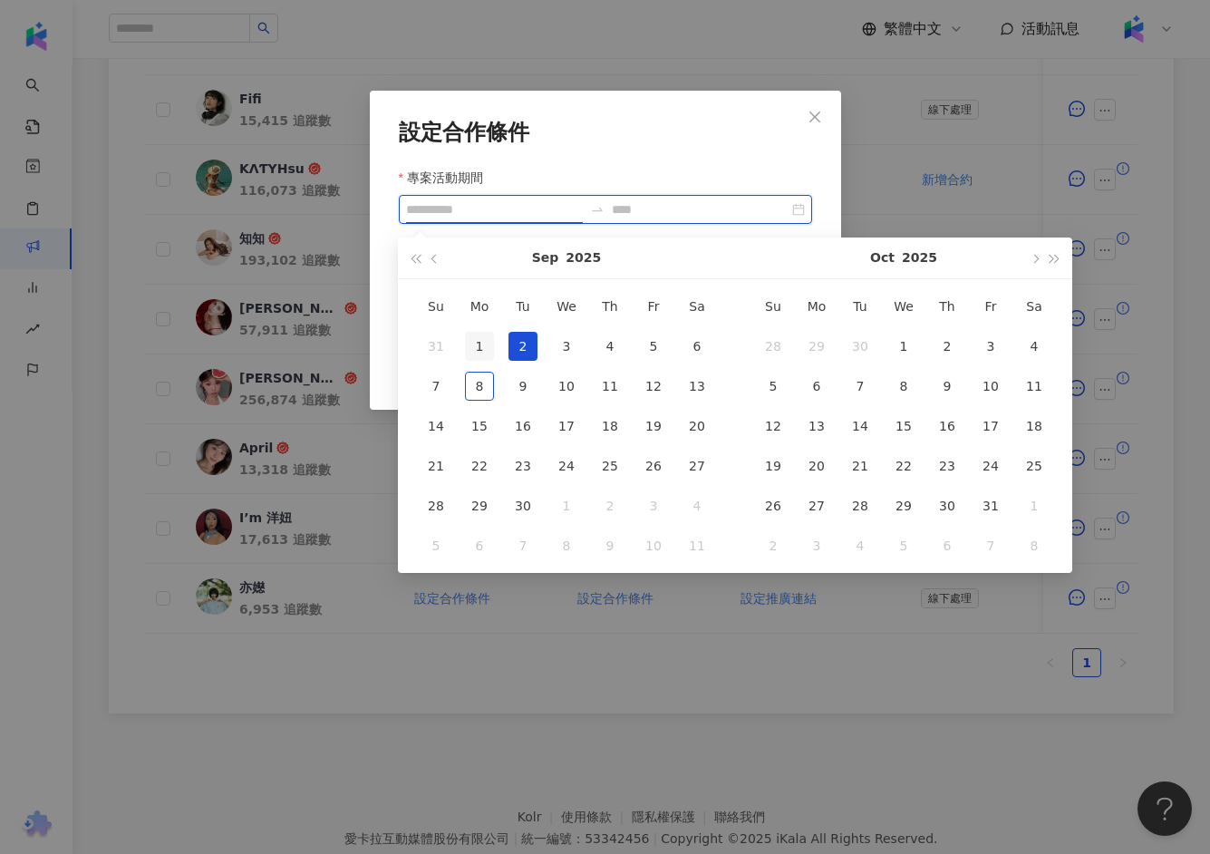
type input "**********"
click at [478, 348] on div "1" at bounding box center [479, 346] width 29 height 29
type input "**********"
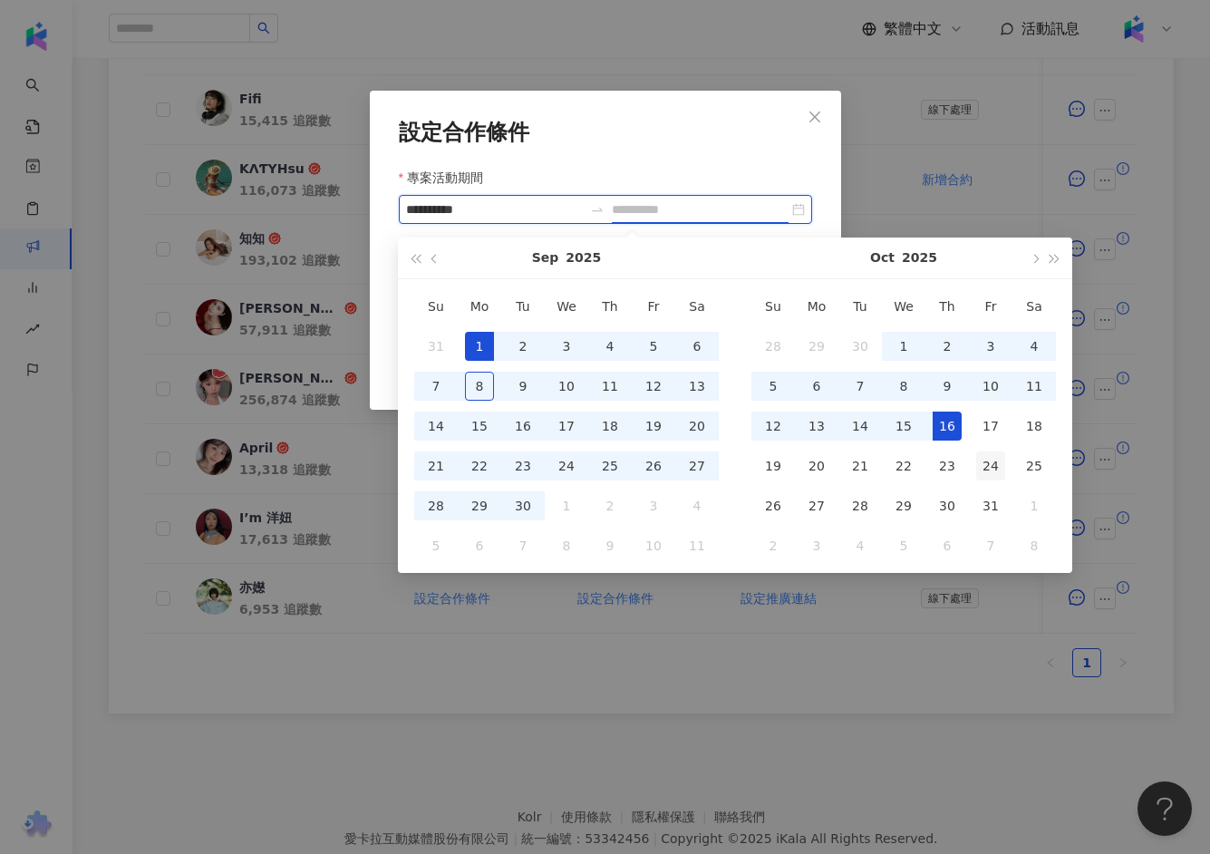
type input "**********"
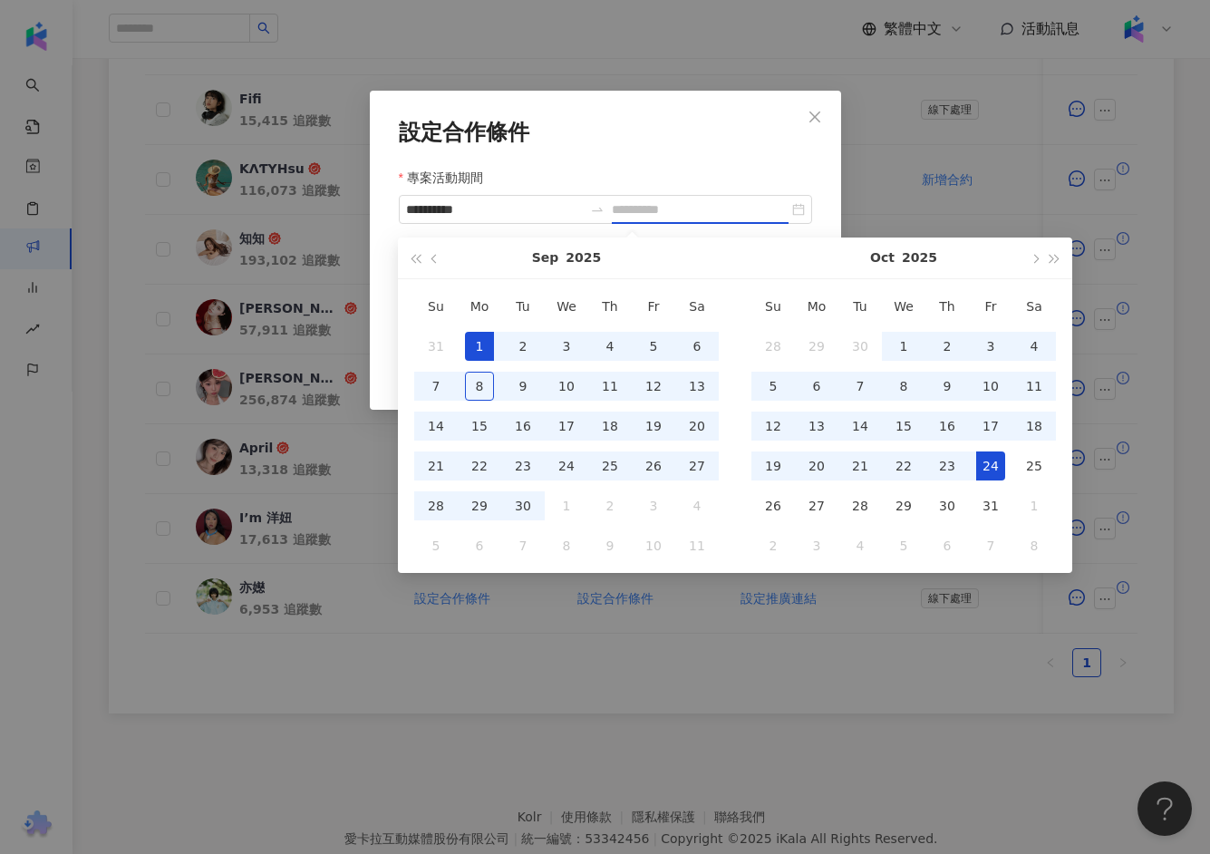
click at [996, 469] on div "24" at bounding box center [990, 465] width 29 height 29
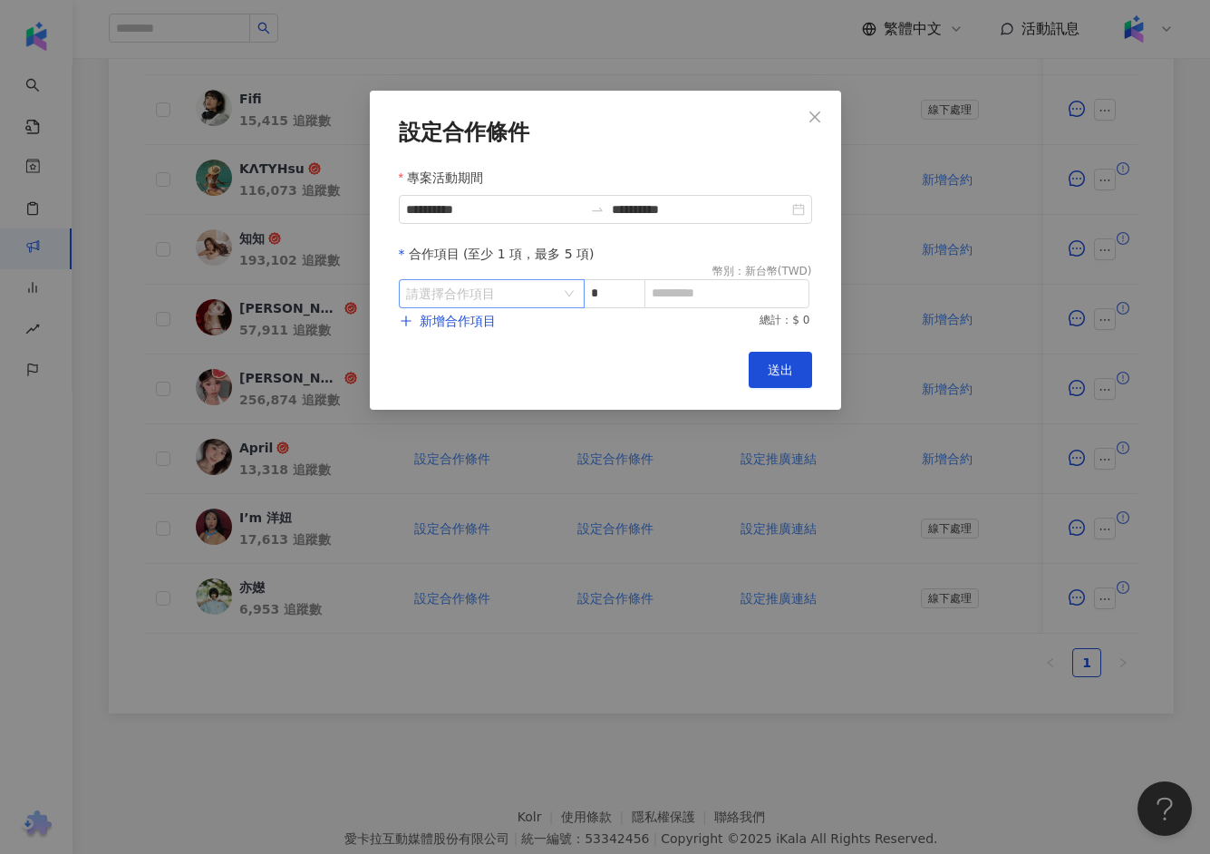
click at [528, 282] on input "search" at bounding box center [482, 293] width 152 height 27
click at [480, 364] on icon "right" at bounding box center [485, 368] width 11 height 11
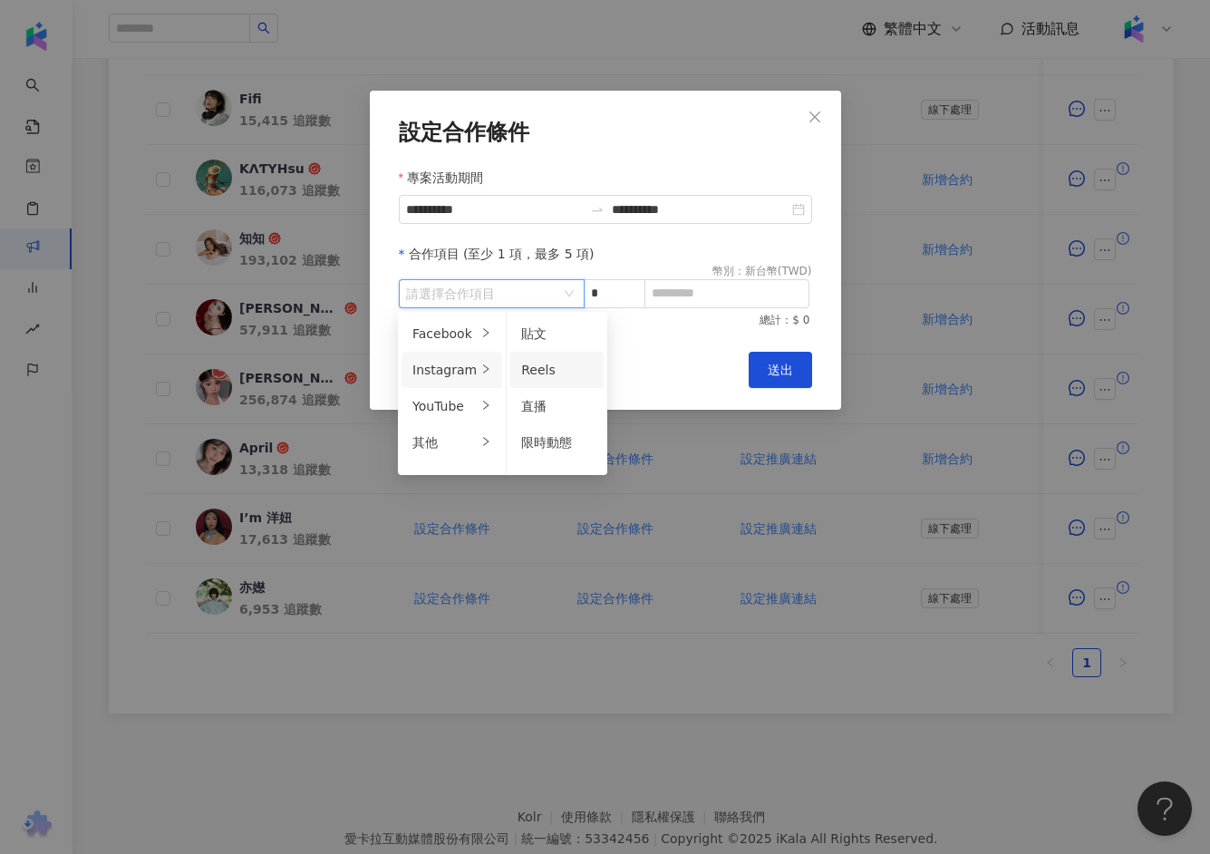
click at [539, 381] on li "Reels" at bounding box center [556, 370] width 93 height 36
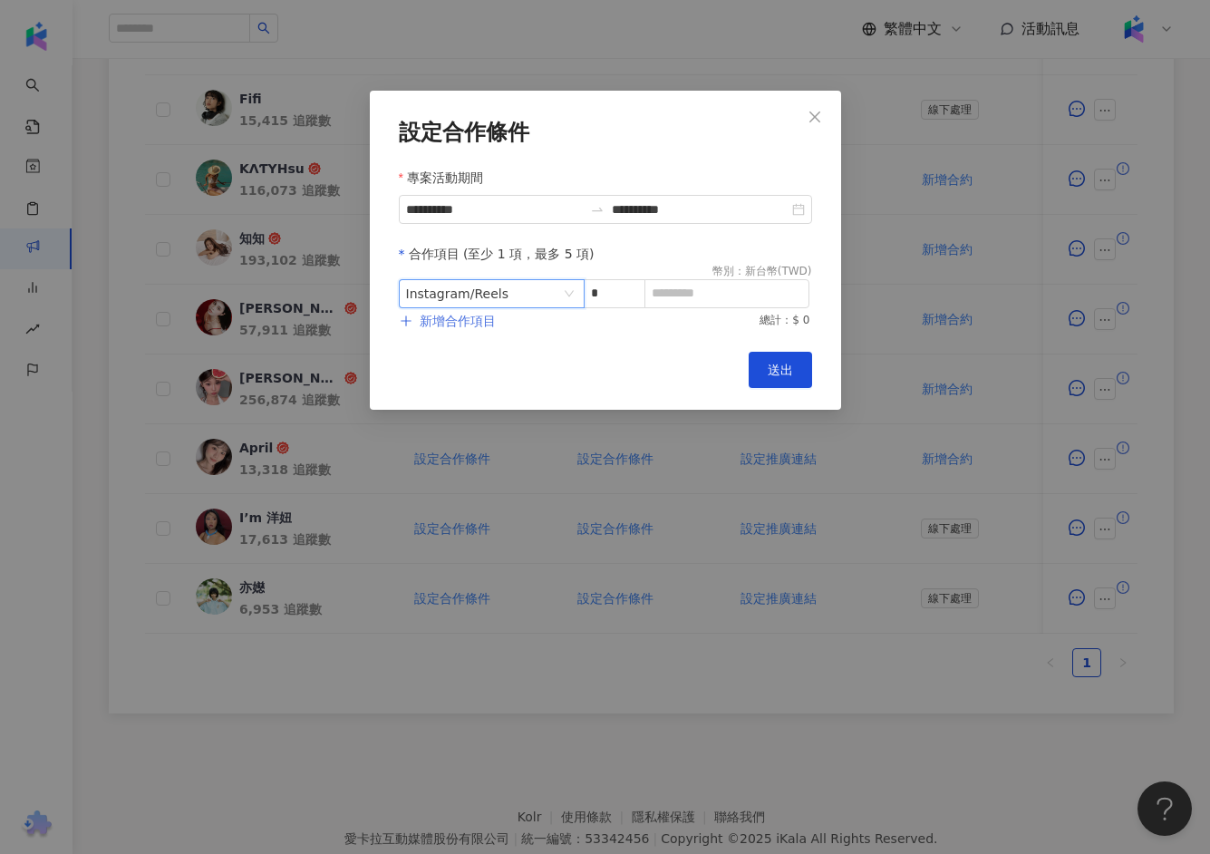
click at [470, 324] on span "新增合作項目" at bounding box center [458, 321] width 76 height 15
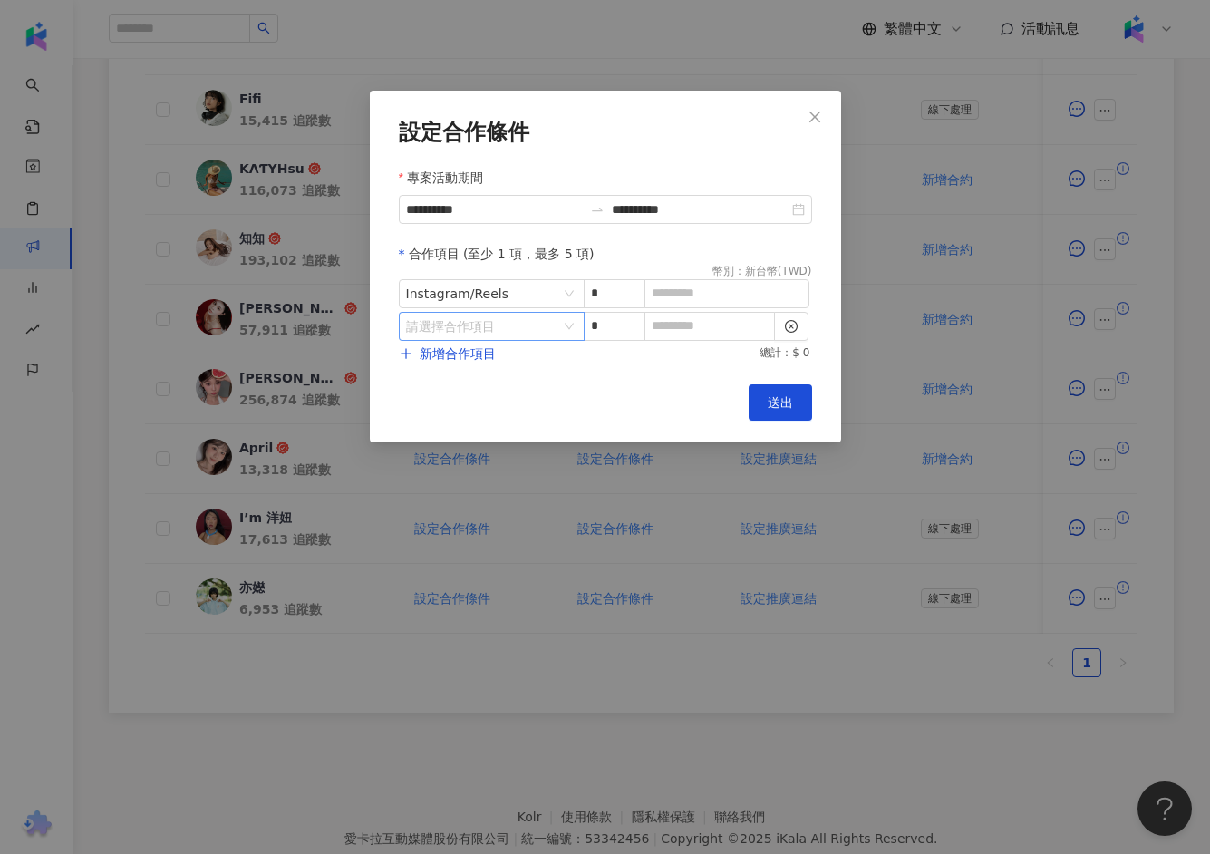
click at [536, 318] on input "search" at bounding box center [482, 326] width 152 height 27
click at [468, 401] on div "Instagram" at bounding box center [444, 403] width 64 height 20
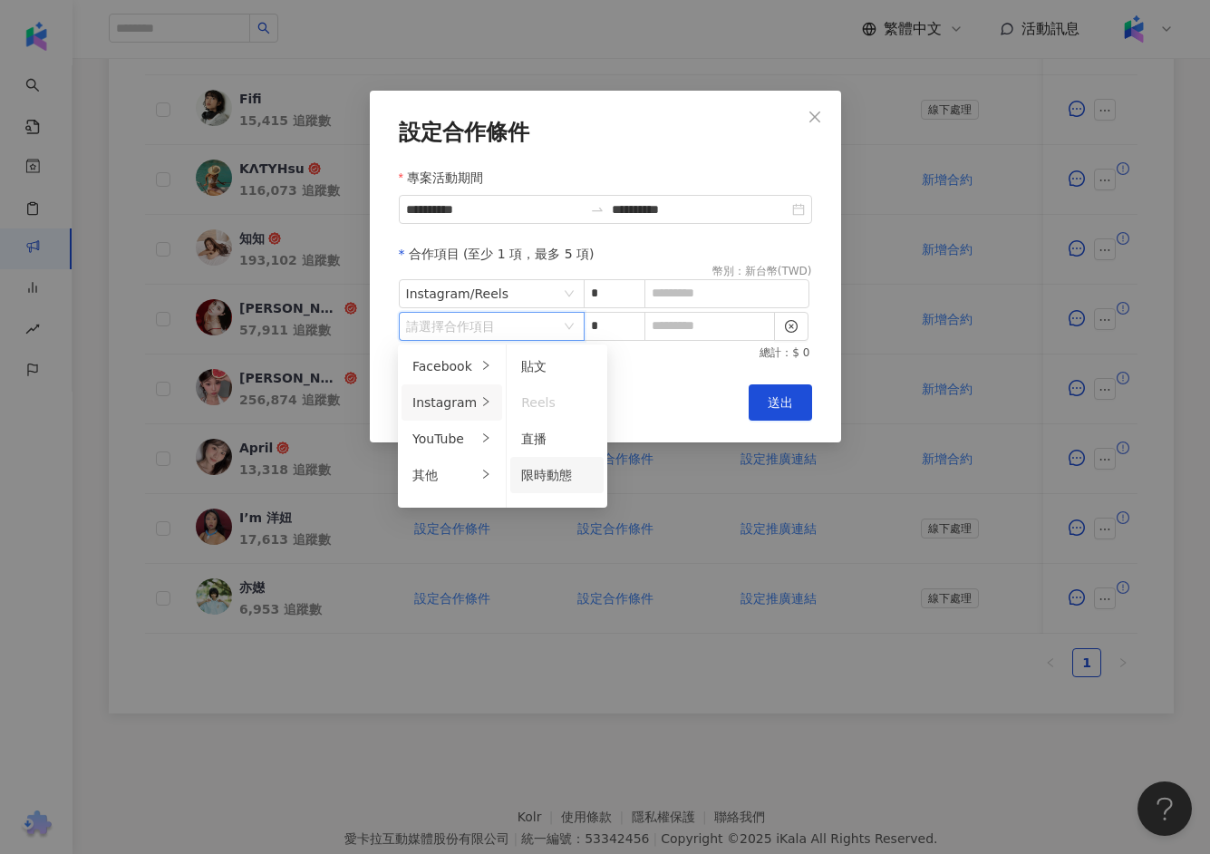
click at [542, 478] on span "限時動態" at bounding box center [546, 475] width 51 height 15
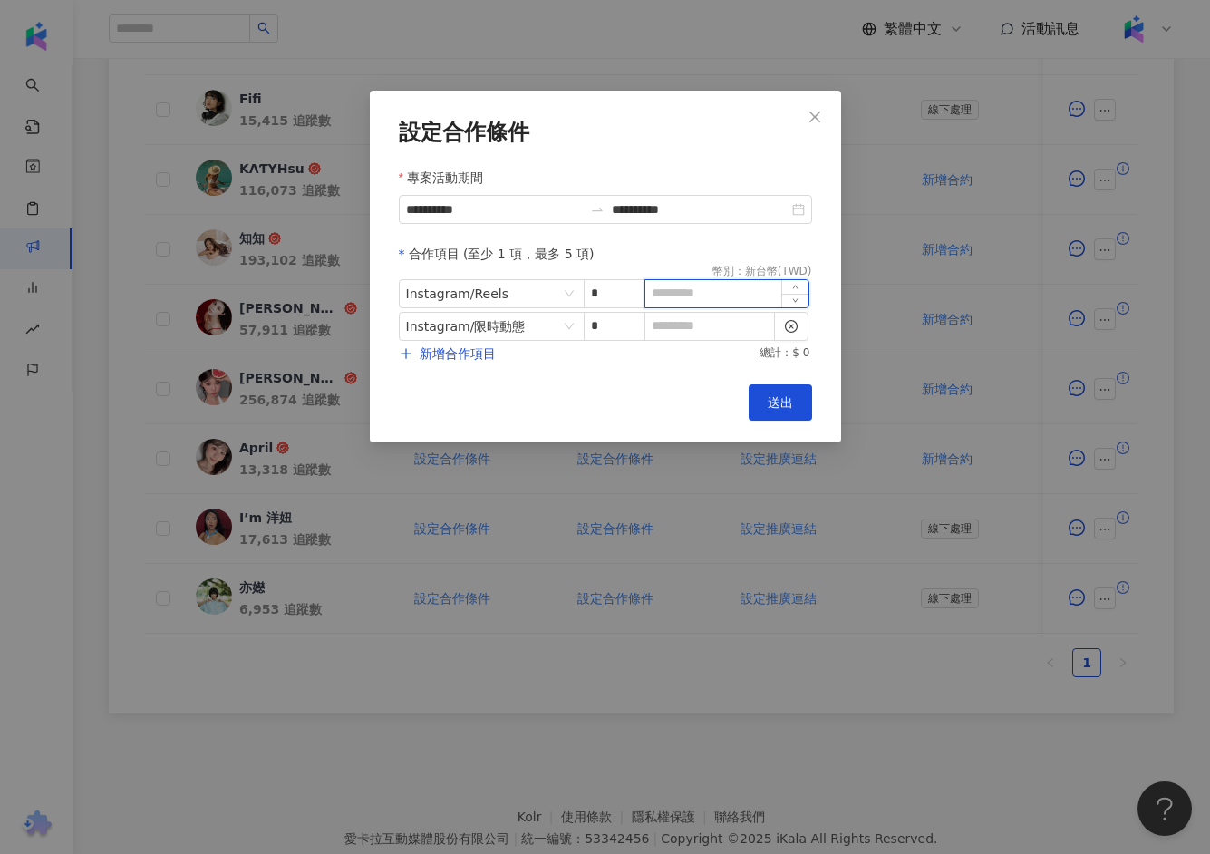
click at [710, 298] on input at bounding box center [726, 293] width 163 height 27
type input "****"
click at [701, 324] on input at bounding box center [709, 326] width 129 height 27
type input "*"
click at [775, 402] on span "送出" at bounding box center [780, 402] width 25 height 15
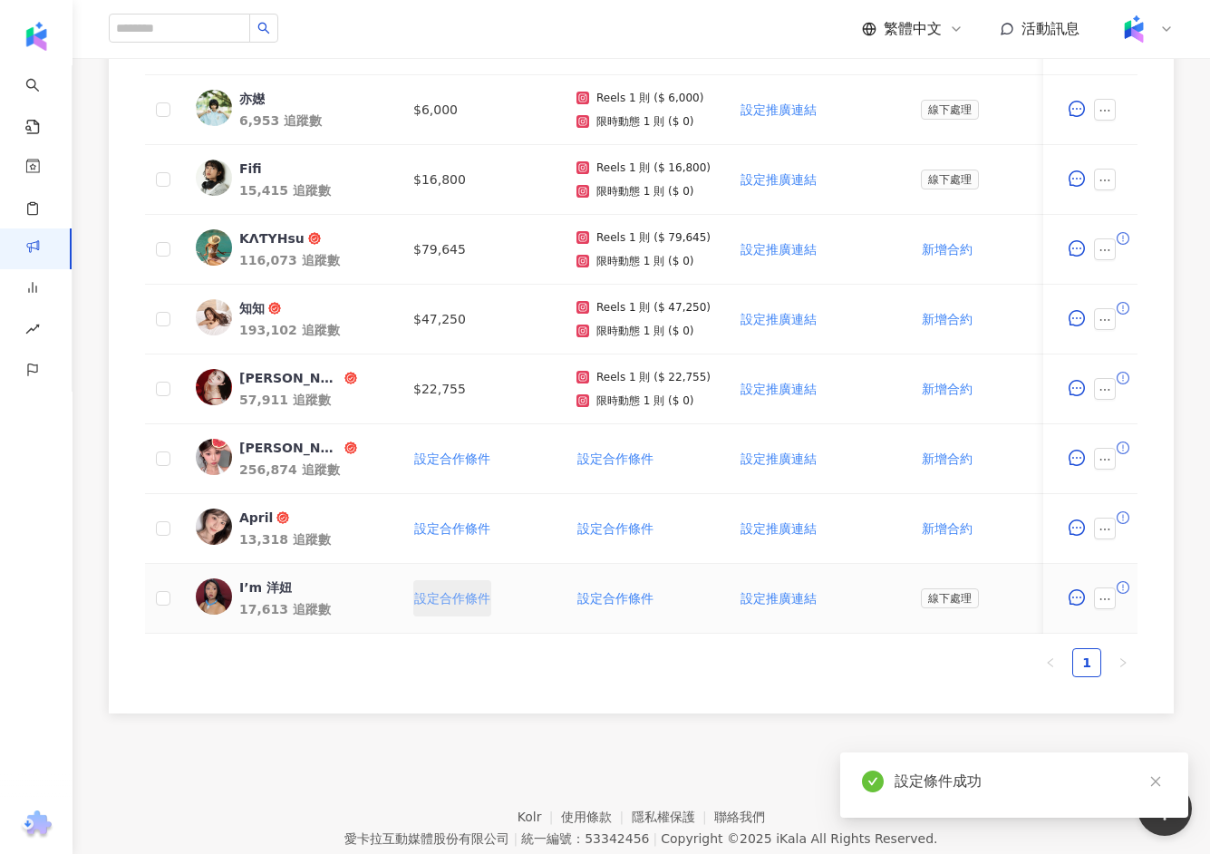
click at [444, 603] on button "設定合作條件" at bounding box center [452, 598] width 78 height 36
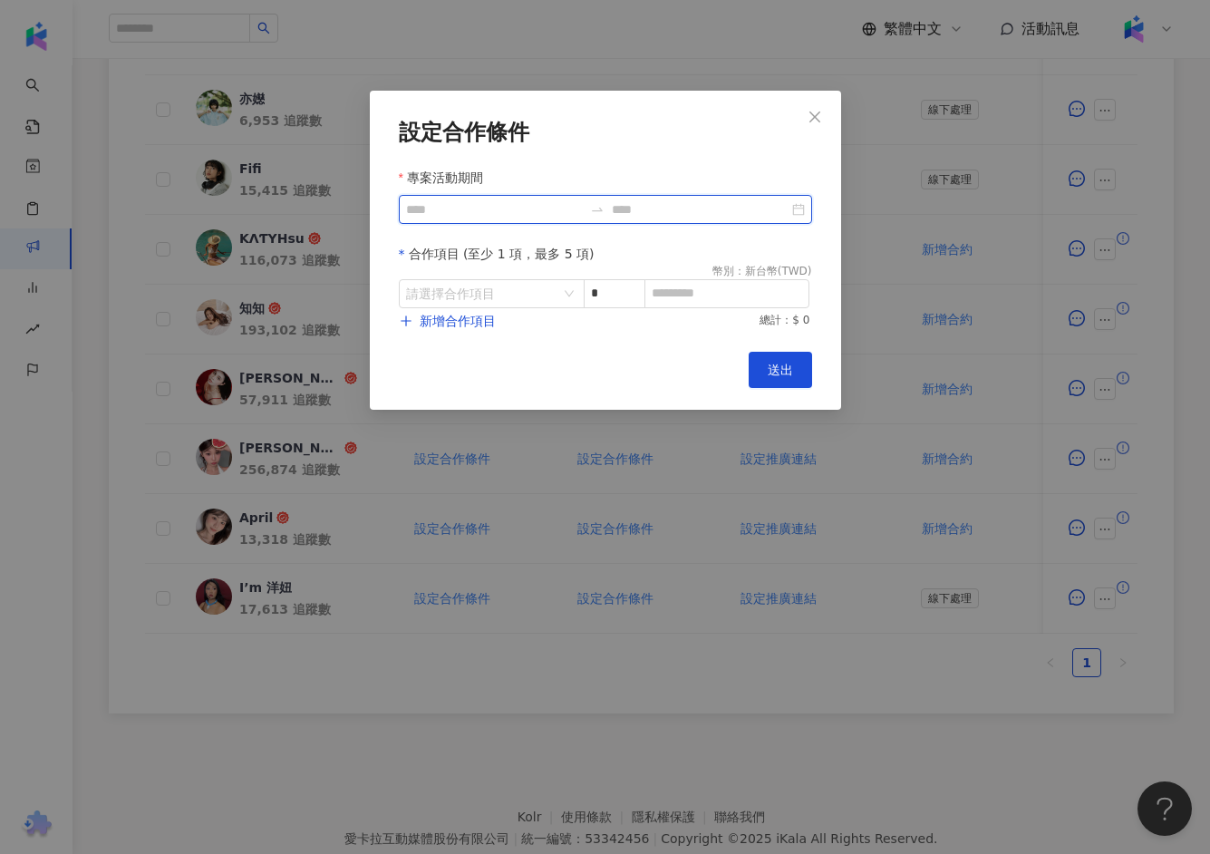
click at [488, 208] on input "專案活動期間" at bounding box center [494, 209] width 177 height 20
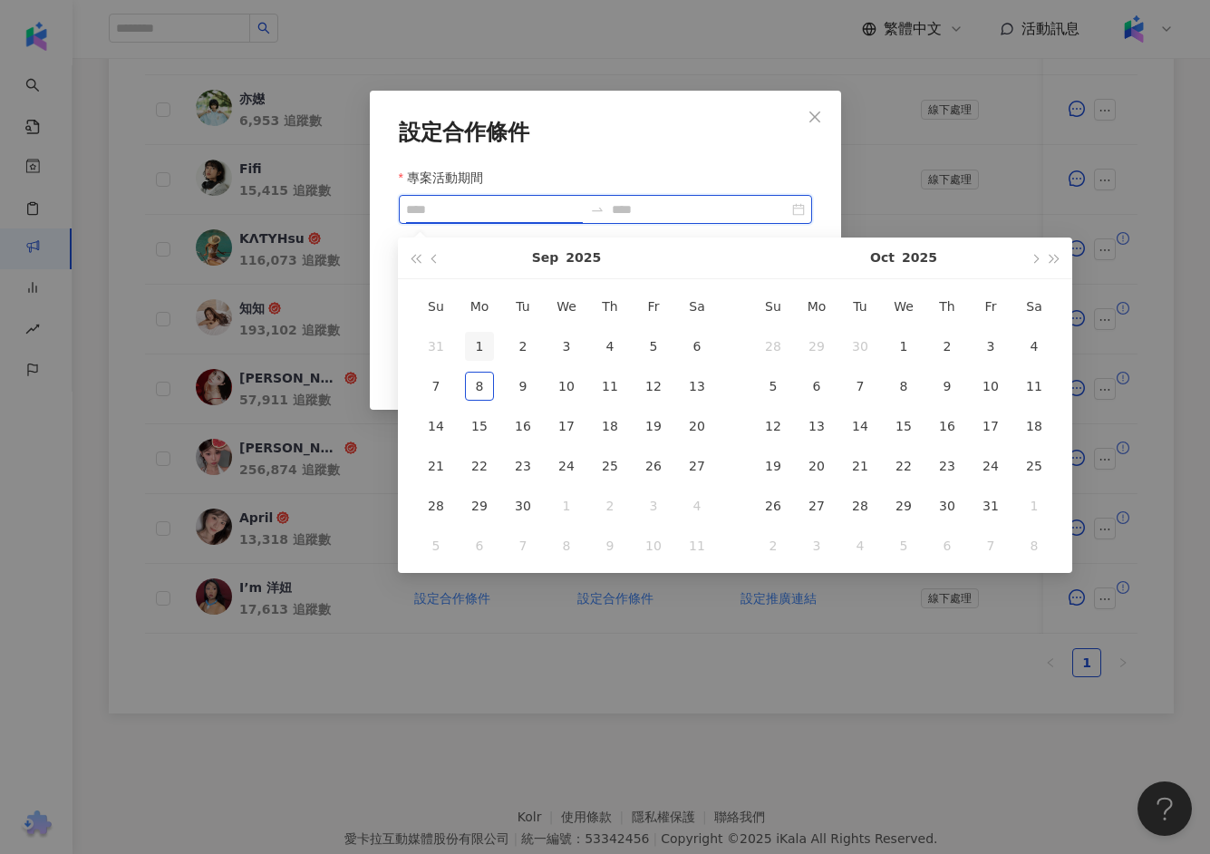
type input "**********"
click at [478, 354] on div "1" at bounding box center [479, 346] width 29 height 29
type input "**********"
click at [1032, 259] on span "button" at bounding box center [1034, 258] width 9 height 9
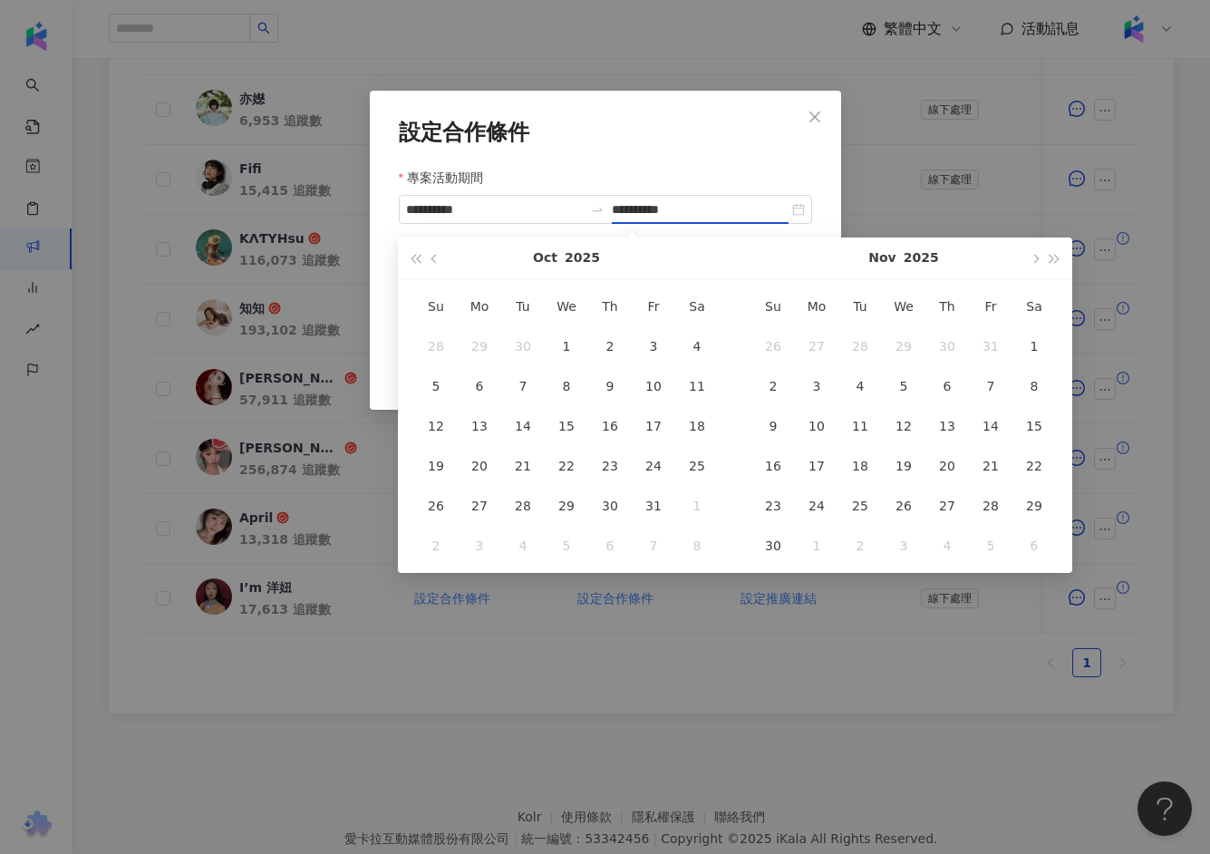
type input "**********"
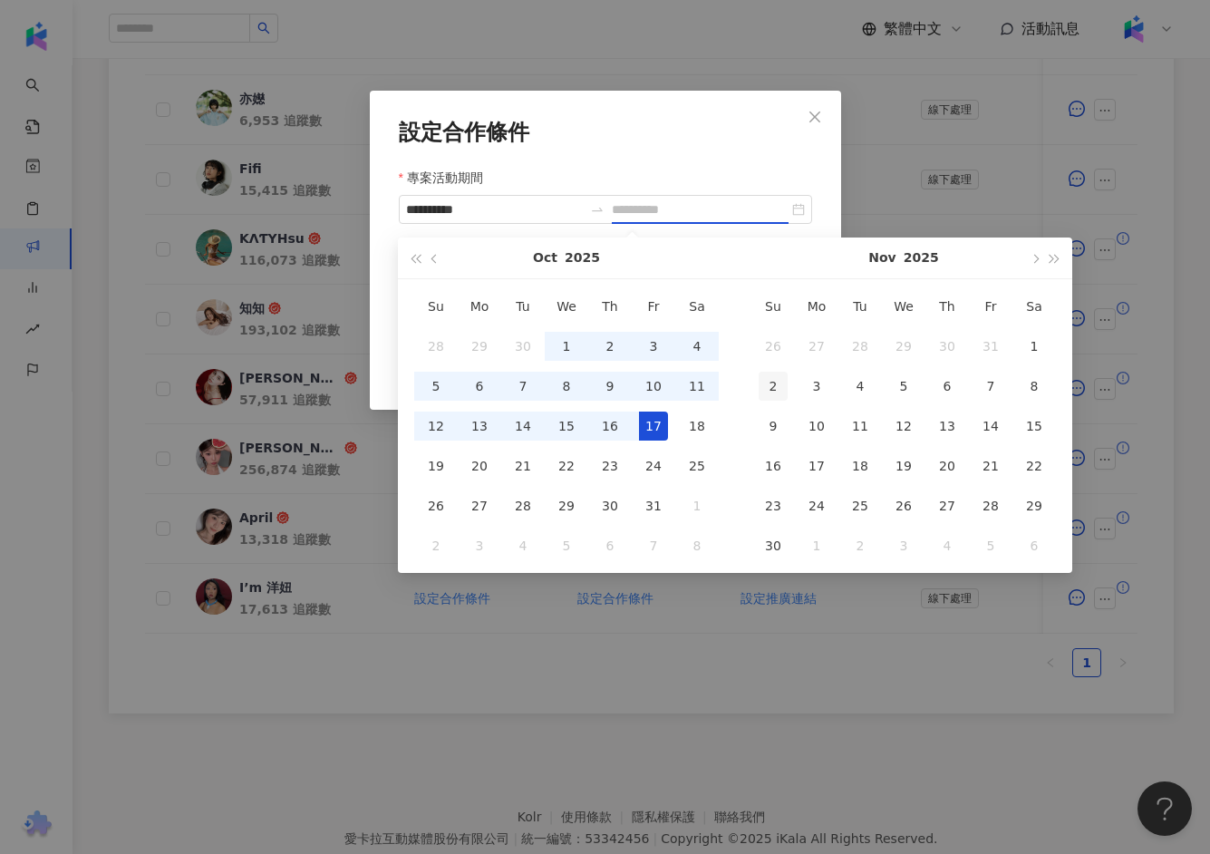
type input "**********"
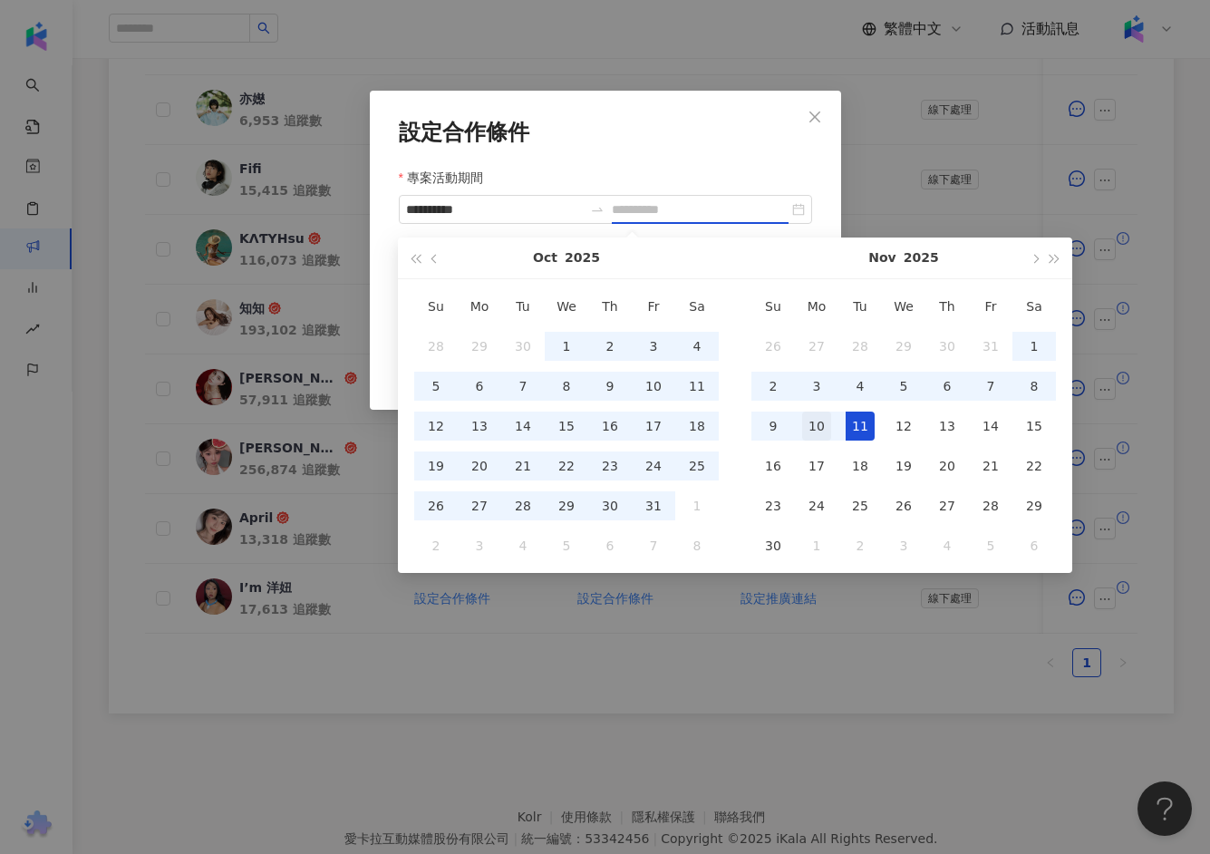
type input "**********"
click at [805, 418] on div "10" at bounding box center [816, 426] width 29 height 29
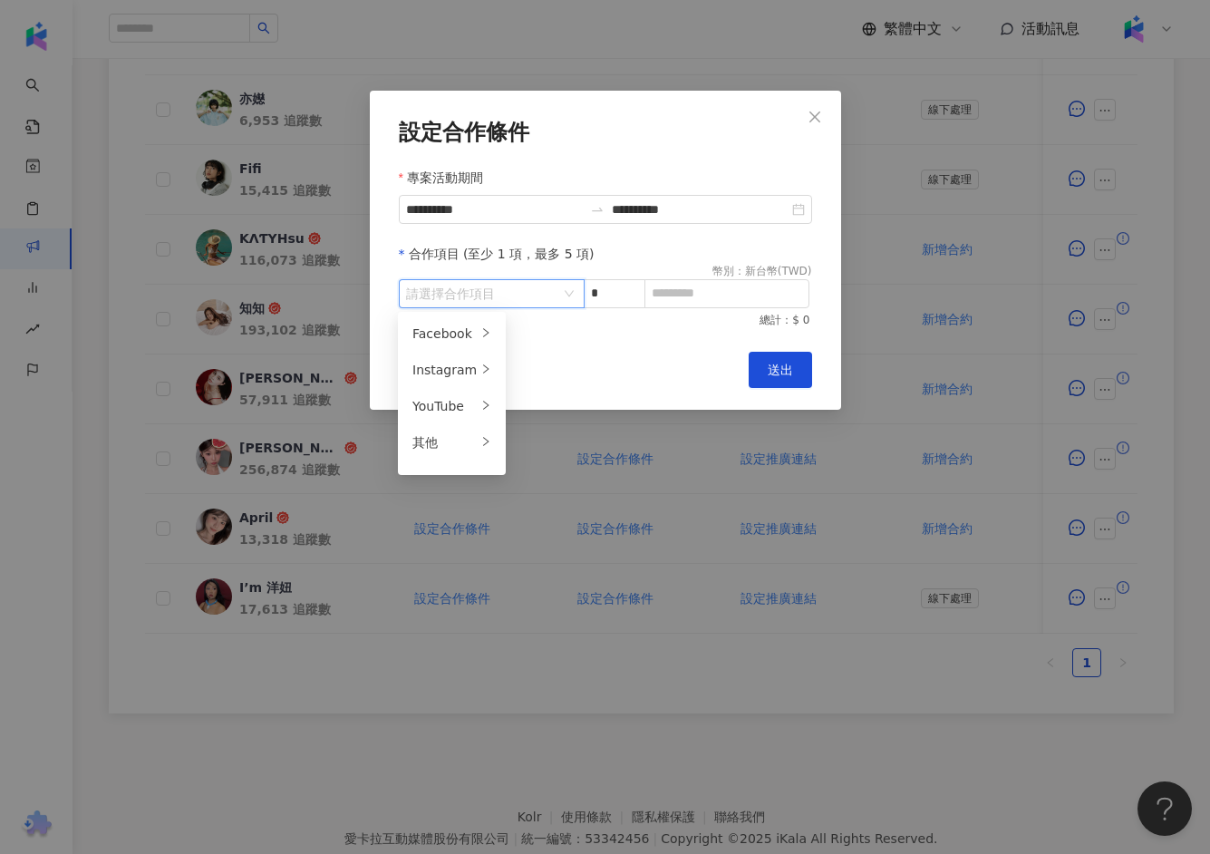
click at [528, 298] on input "search" at bounding box center [482, 293] width 152 height 27
click at [460, 373] on div "Instagram" at bounding box center [444, 370] width 64 height 20
click at [535, 372] on span "Reels" at bounding box center [538, 370] width 34 height 15
click at [475, 325] on span "新增合作項目" at bounding box center [458, 321] width 76 height 15
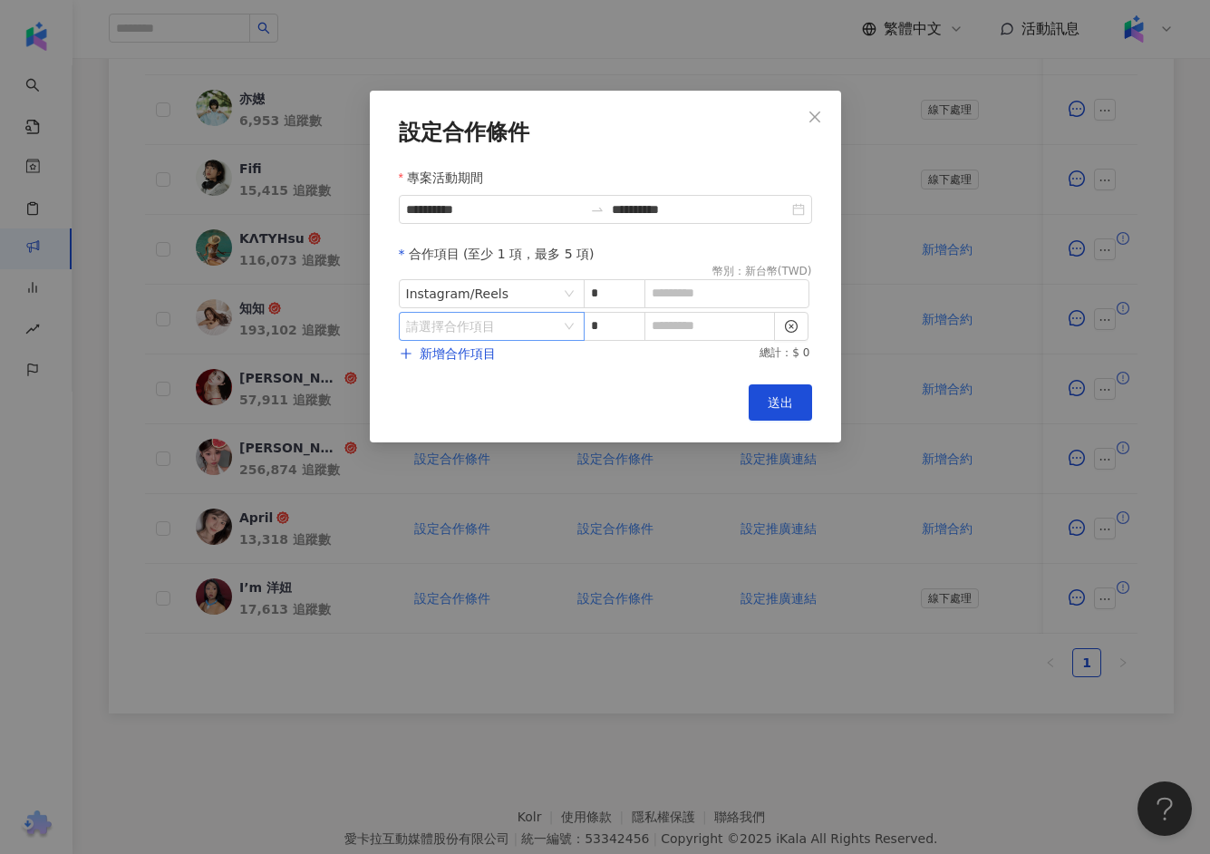
click at [537, 324] on input "search" at bounding box center [482, 326] width 152 height 27
click at [480, 400] on icon "right" at bounding box center [485, 401] width 11 height 11
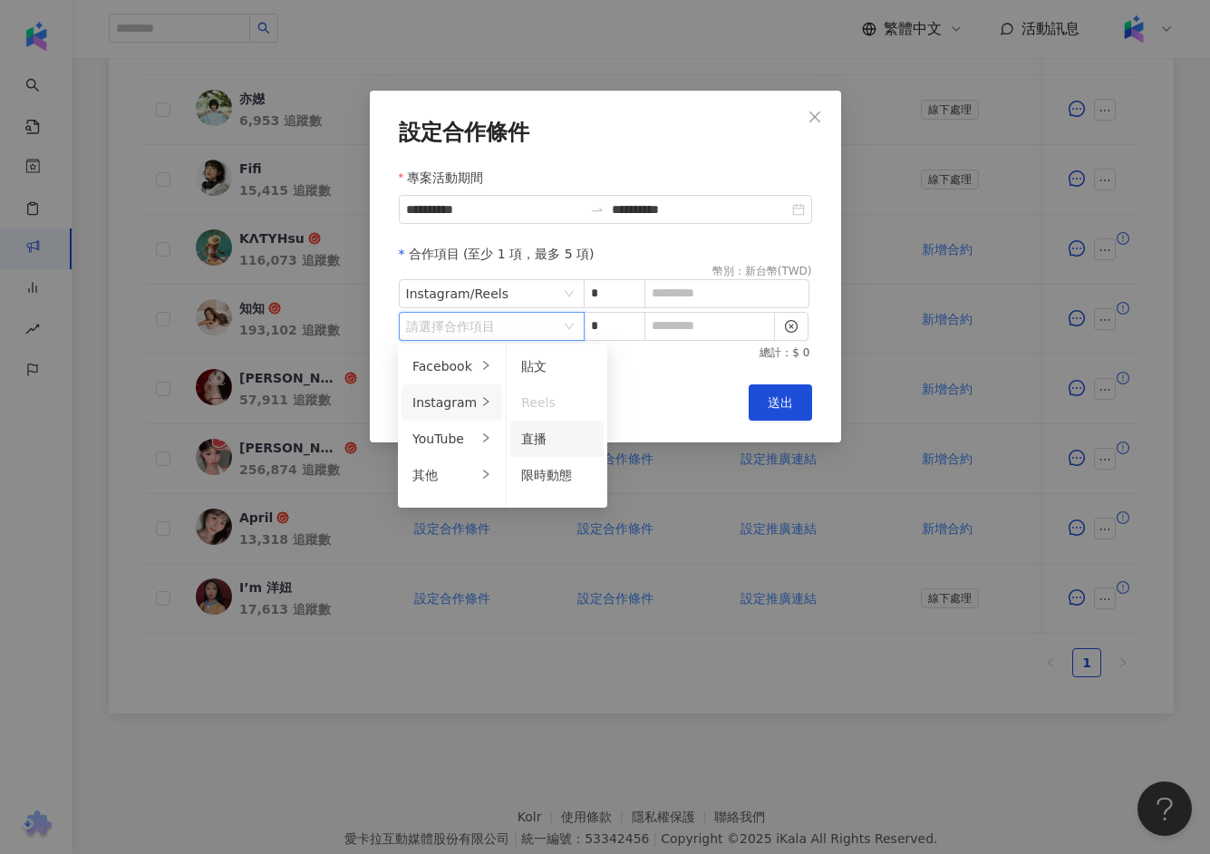
click at [533, 440] on span "直播" at bounding box center [533, 438] width 25 height 15
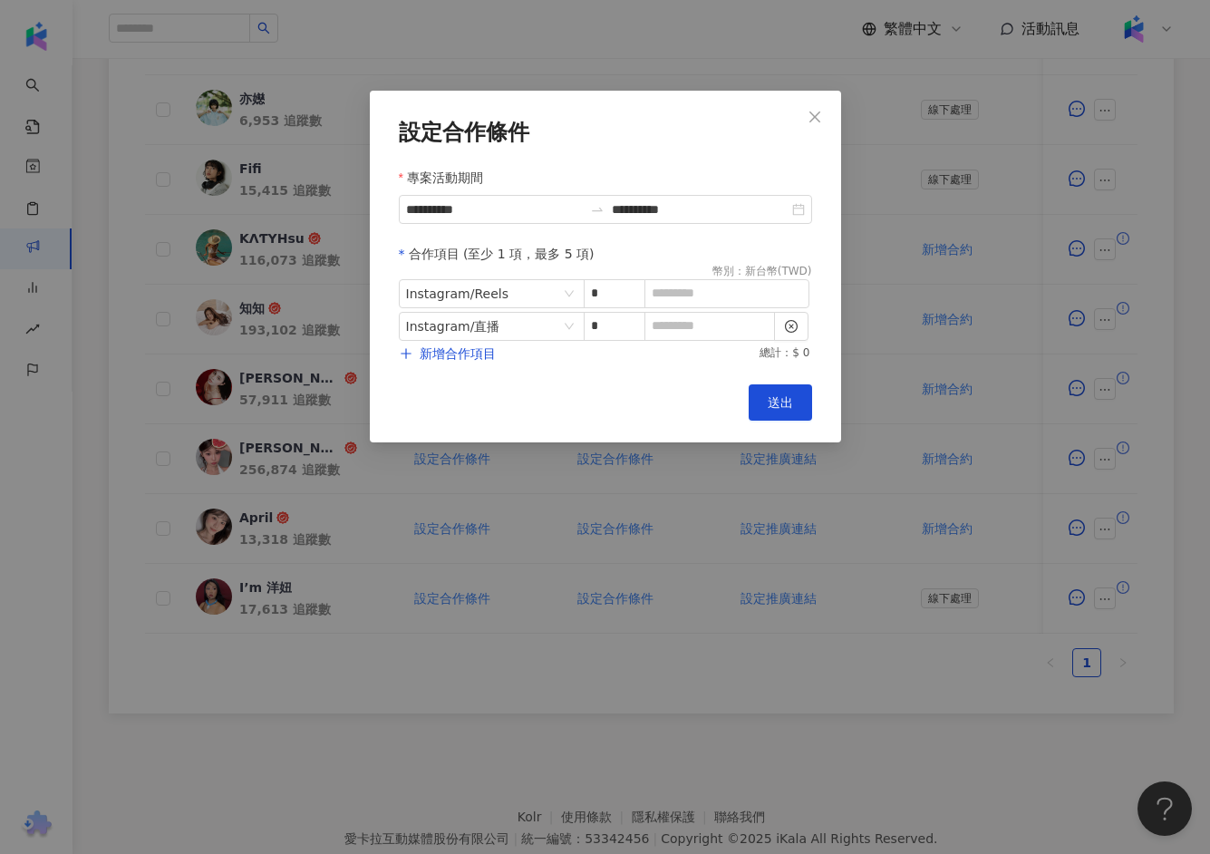
click at [621, 394] on div "Cancel 送出" at bounding box center [605, 402] width 413 height 36
click at [553, 320] on span "Instagram / 直播" at bounding box center [491, 326] width 171 height 27
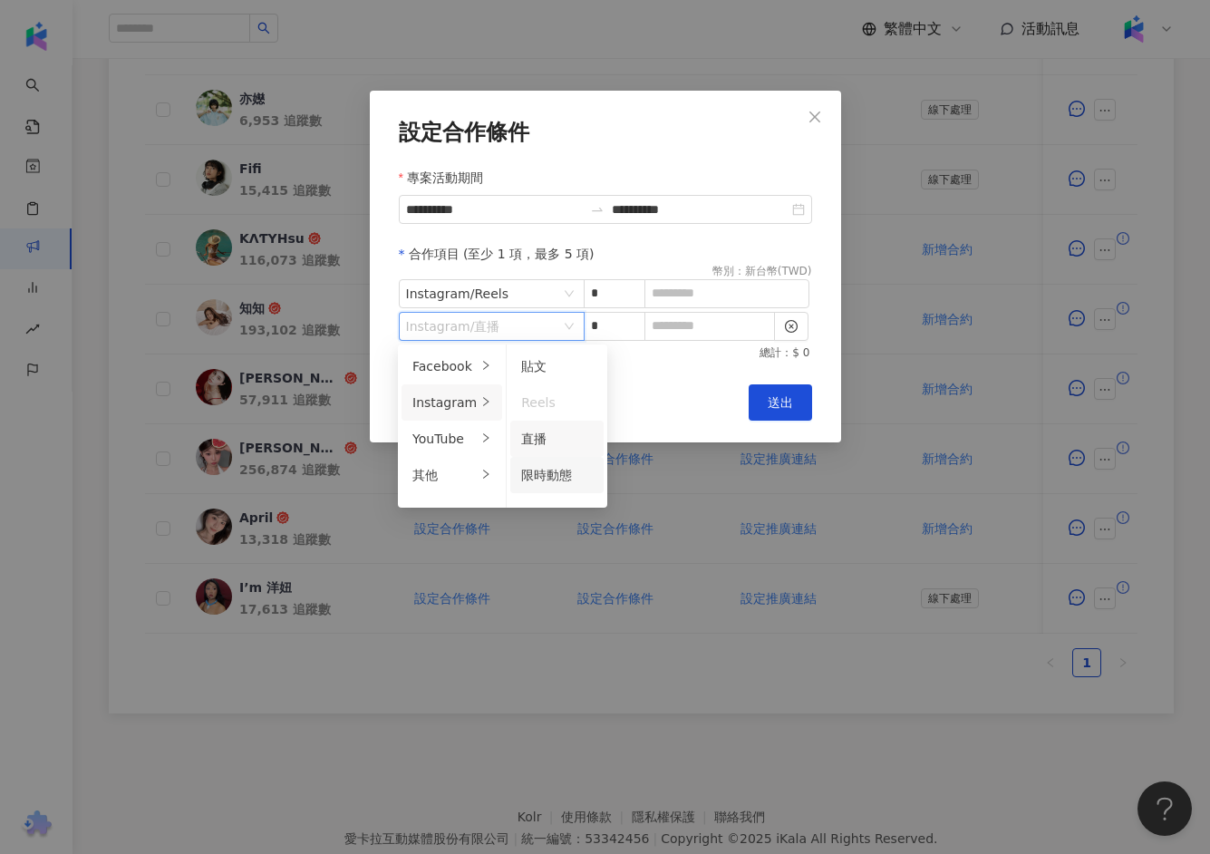
click at [542, 470] on span "限時動態" at bounding box center [546, 475] width 51 height 15
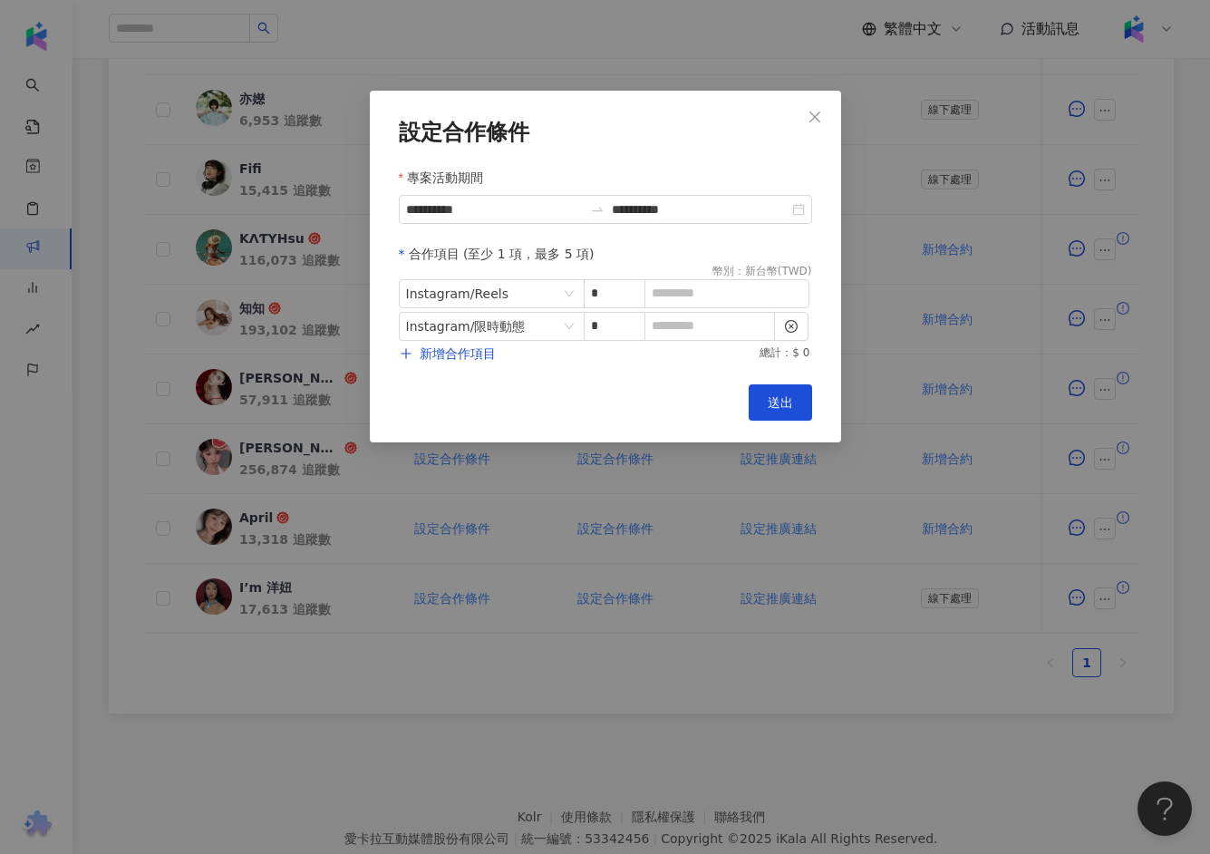
click at [664, 368] on div "**********" at bounding box center [605, 267] width 471 height 352
click at [694, 282] on input at bounding box center [726, 293] width 163 height 27
click at [812, 115] on icon "close" at bounding box center [815, 117] width 15 height 15
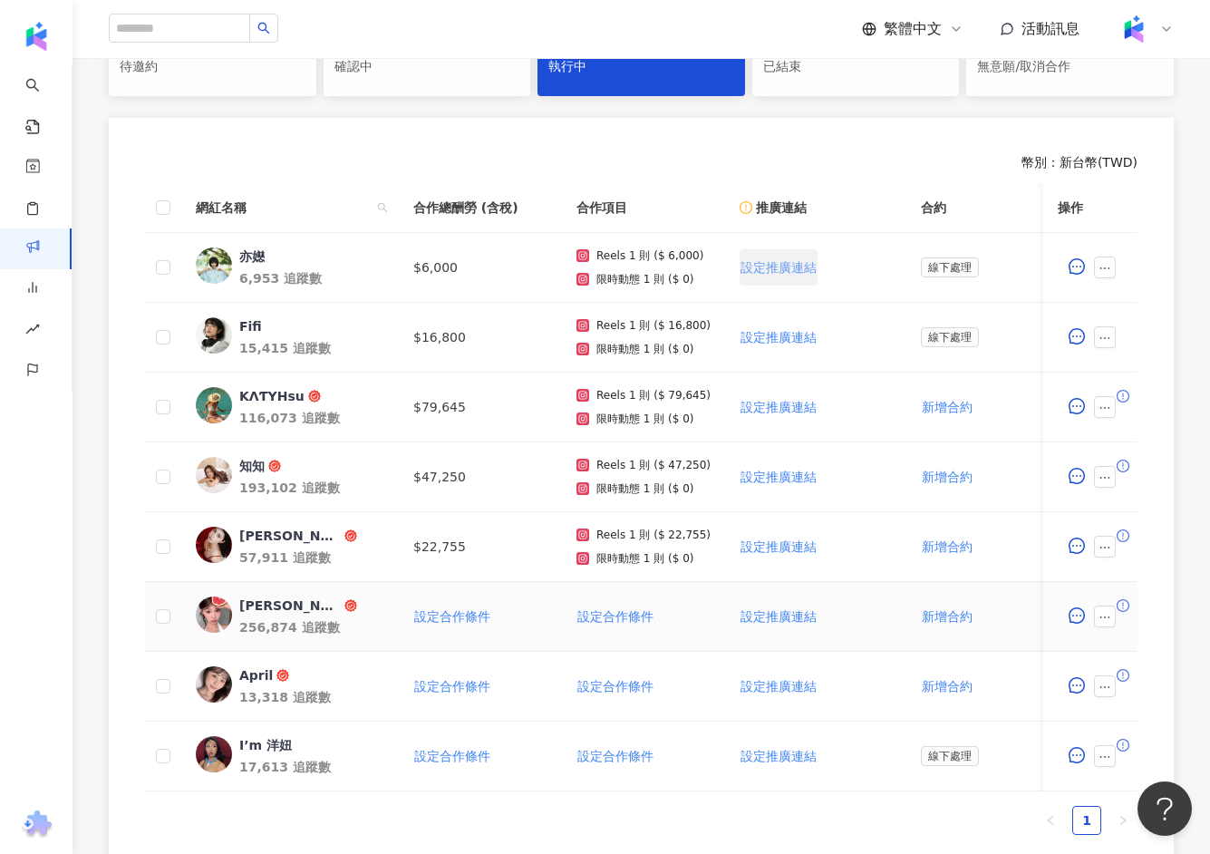
scroll to position [414, 0]
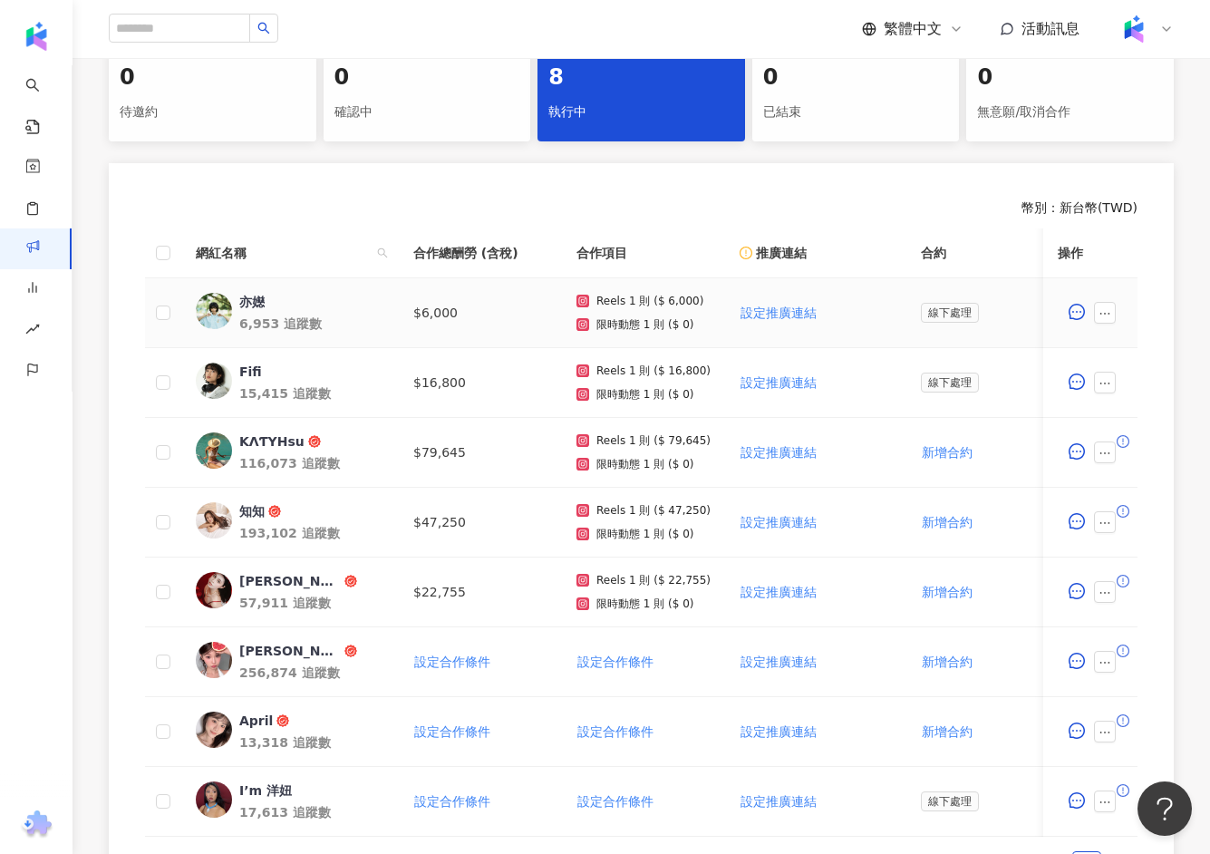
click at [1120, 315] on span at bounding box center [1108, 313] width 29 height 22
click at [1110, 311] on icon "ellipsis" at bounding box center [1105, 313] width 13 height 13
click at [1130, 354] on span "設定合作條件" at bounding box center [1147, 348] width 76 height 20
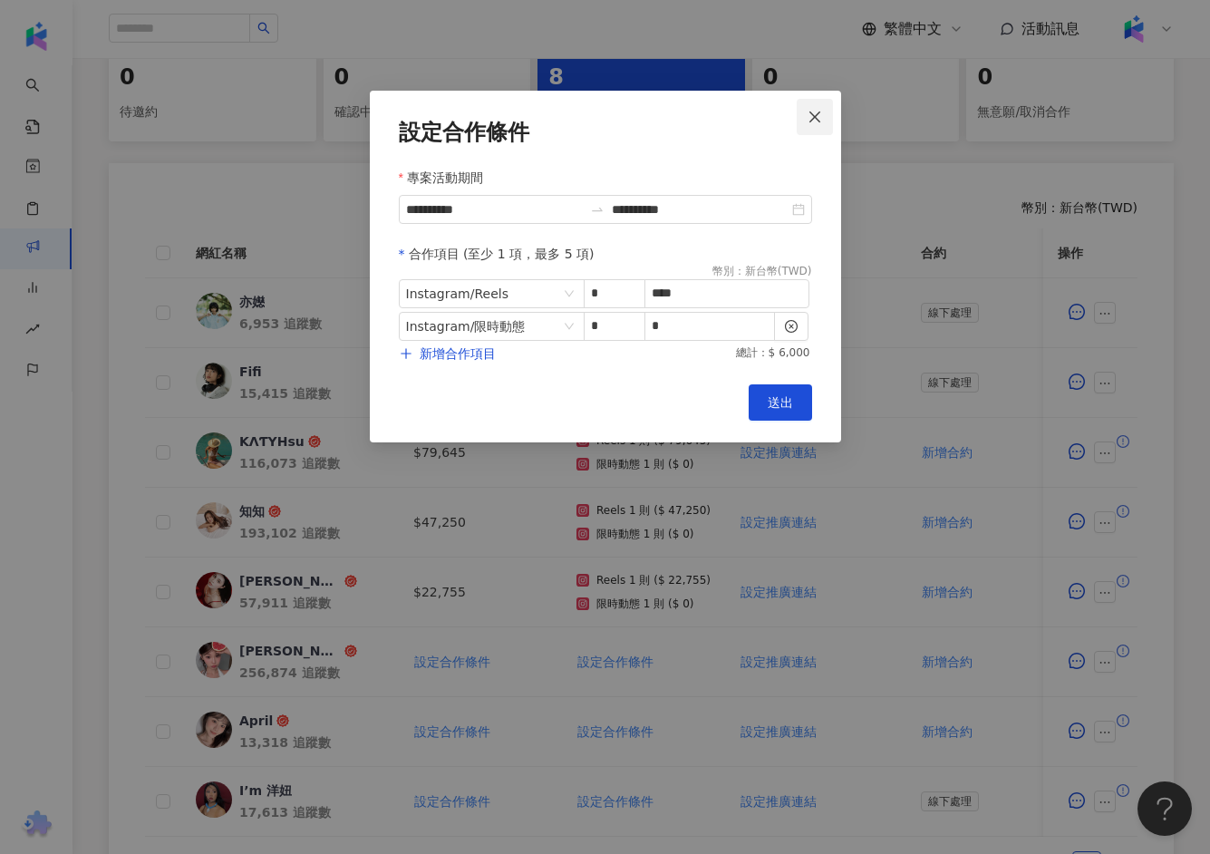
click at [810, 118] on icon "close" at bounding box center [815, 117] width 15 height 15
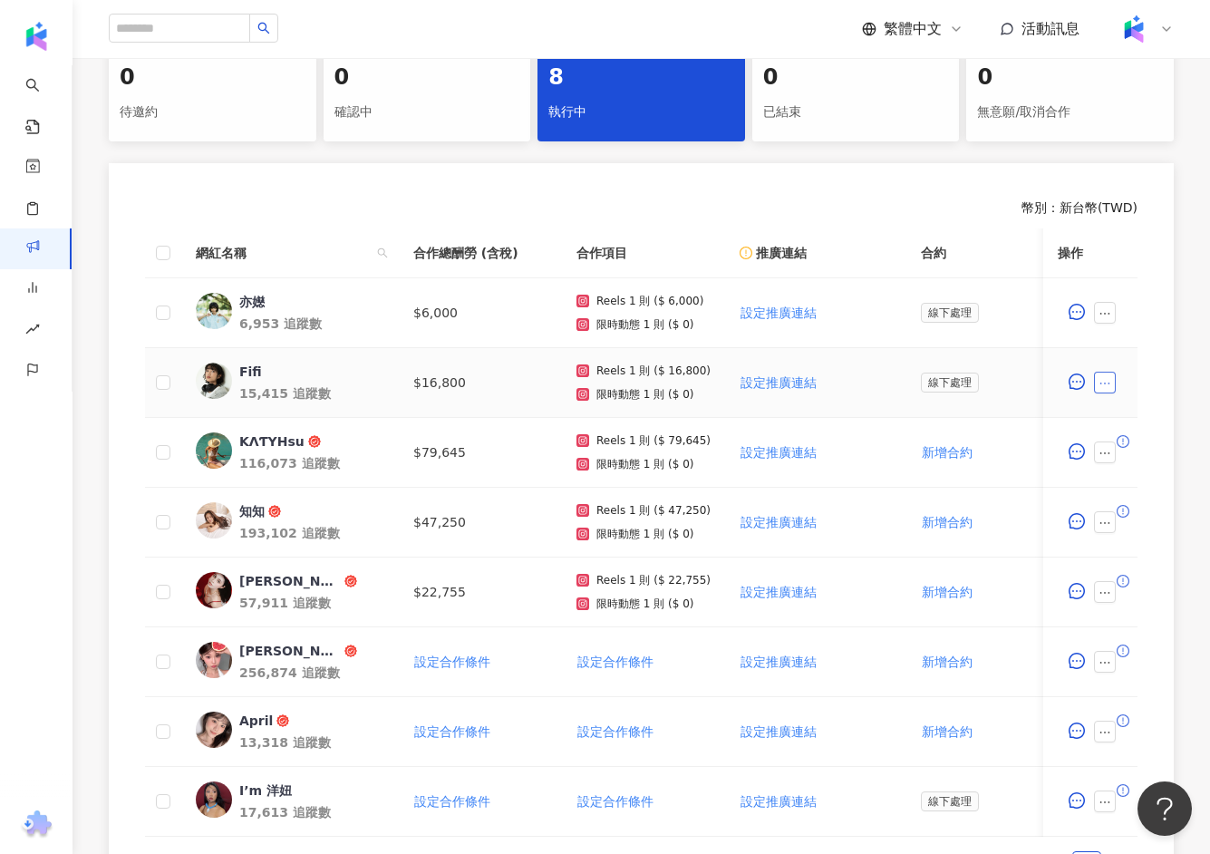
click at [1096, 387] on button "button" at bounding box center [1105, 383] width 22 height 22
click at [1109, 383] on icon "ellipsis" at bounding box center [1105, 383] width 13 height 13
click at [1128, 411] on td at bounding box center [1090, 383] width 94 height 70
click at [1109, 389] on button "button" at bounding box center [1105, 383] width 22 height 22
click at [1129, 431] on li "設定合作條件" at bounding box center [1147, 417] width 98 height 36
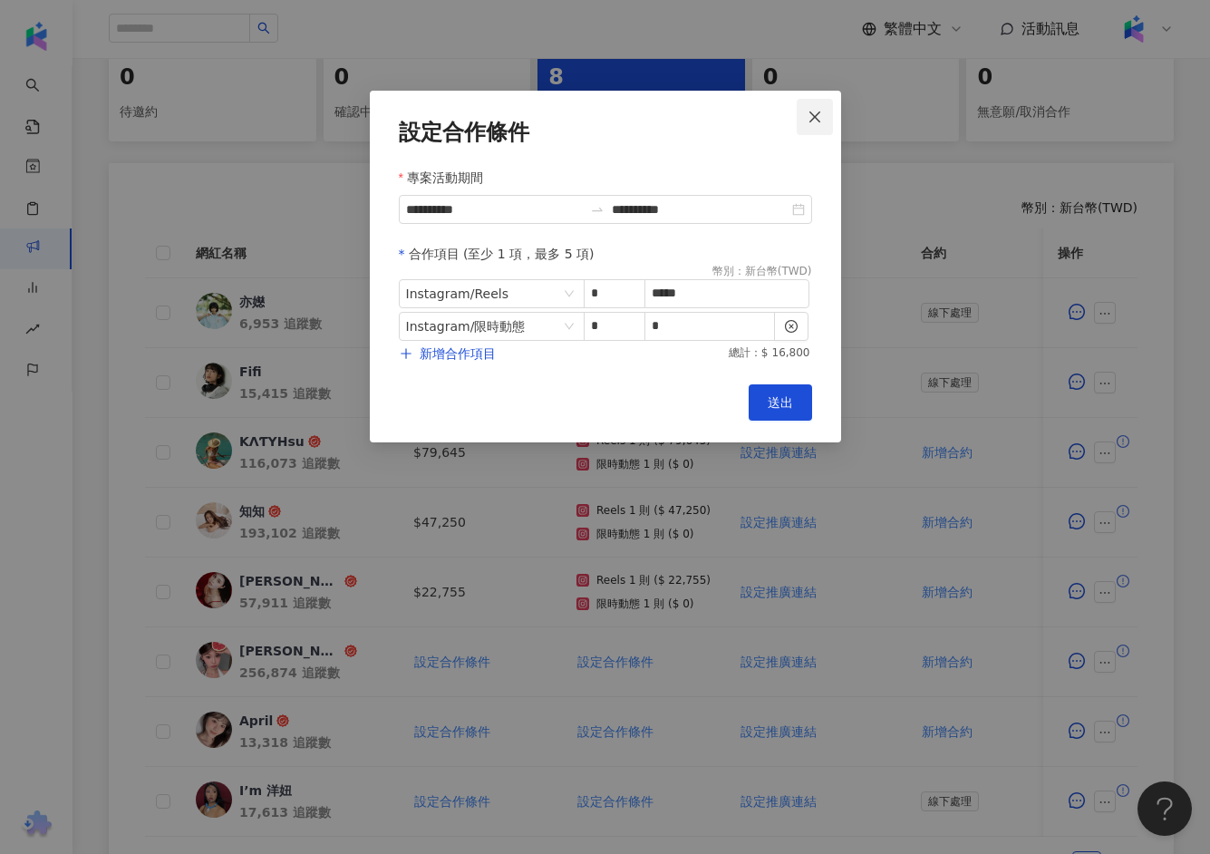
click at [823, 117] on span "Close" at bounding box center [815, 117] width 36 height 15
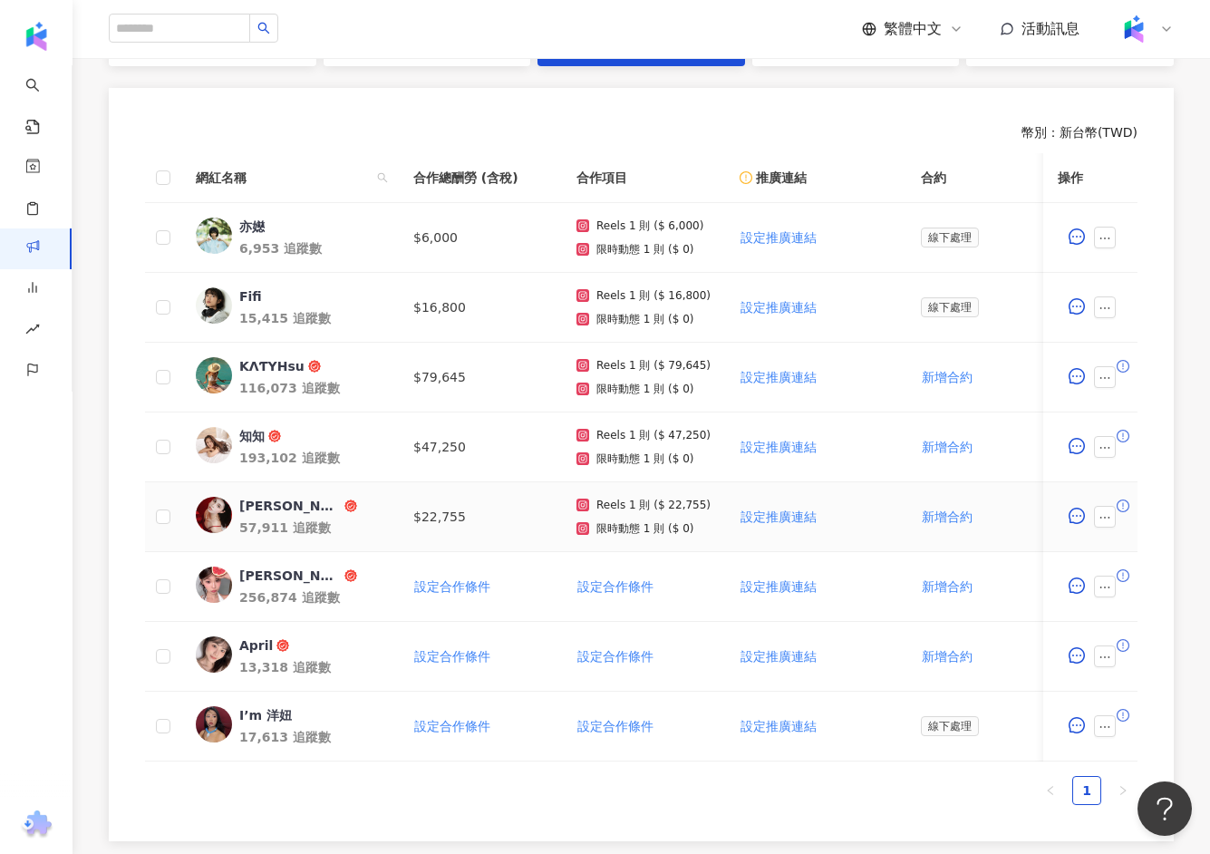
scroll to position [501, 0]
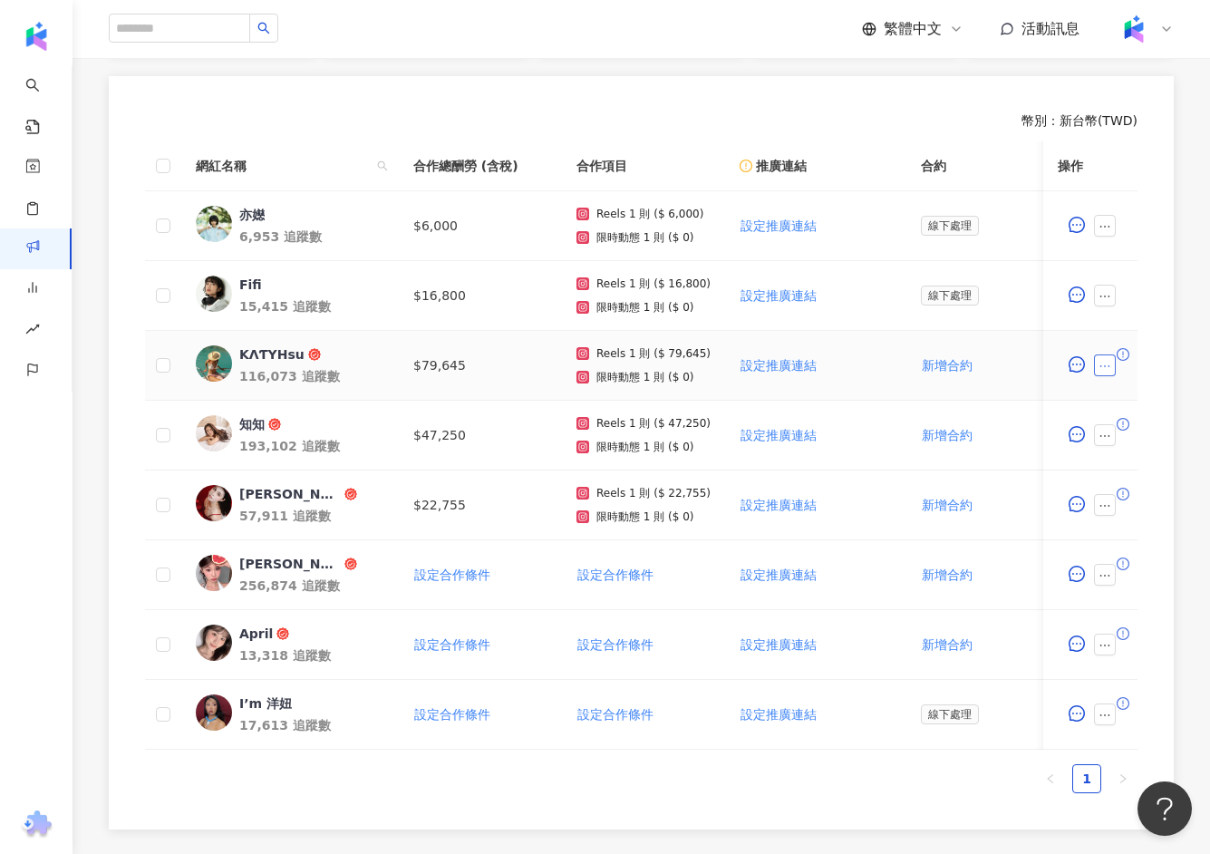
click at [1108, 360] on icon "ellipsis" at bounding box center [1105, 366] width 13 height 13
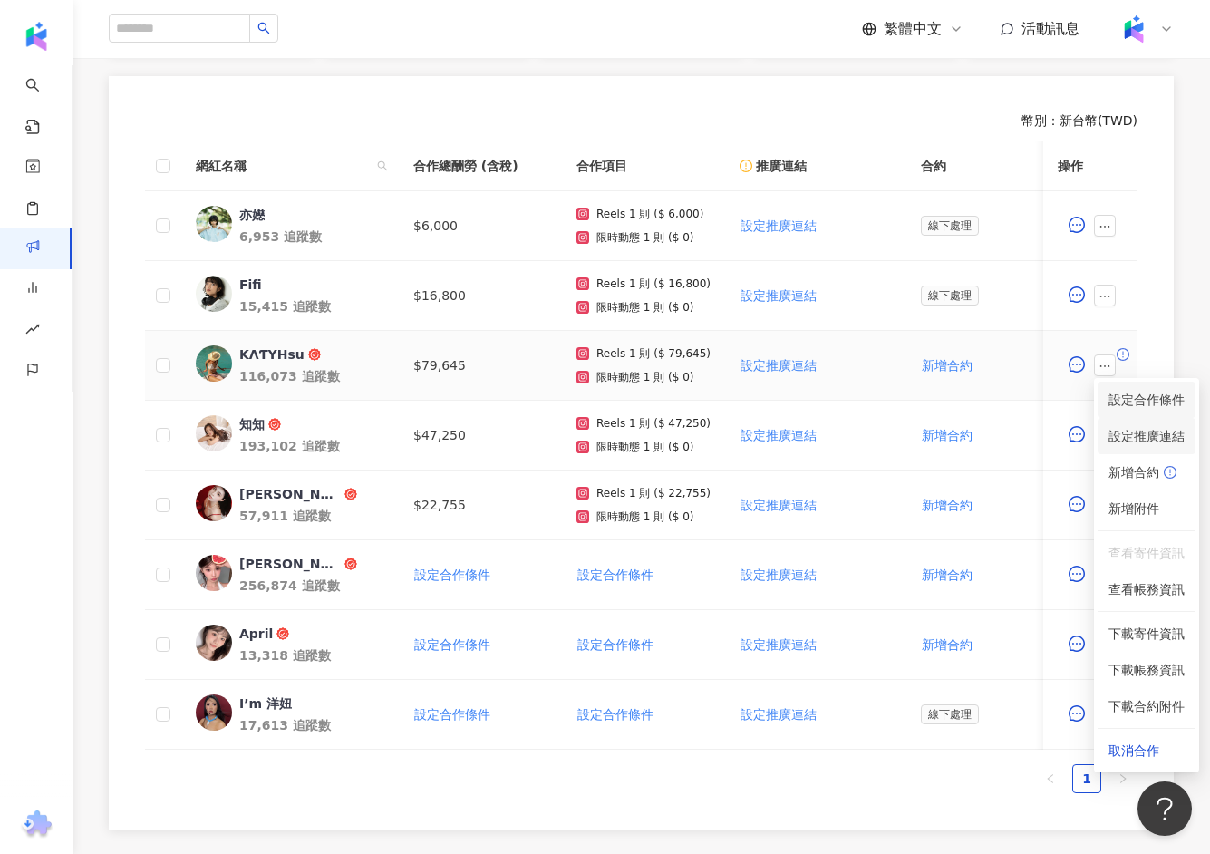
click at [1137, 399] on span "設定合作條件" at bounding box center [1147, 400] width 76 height 20
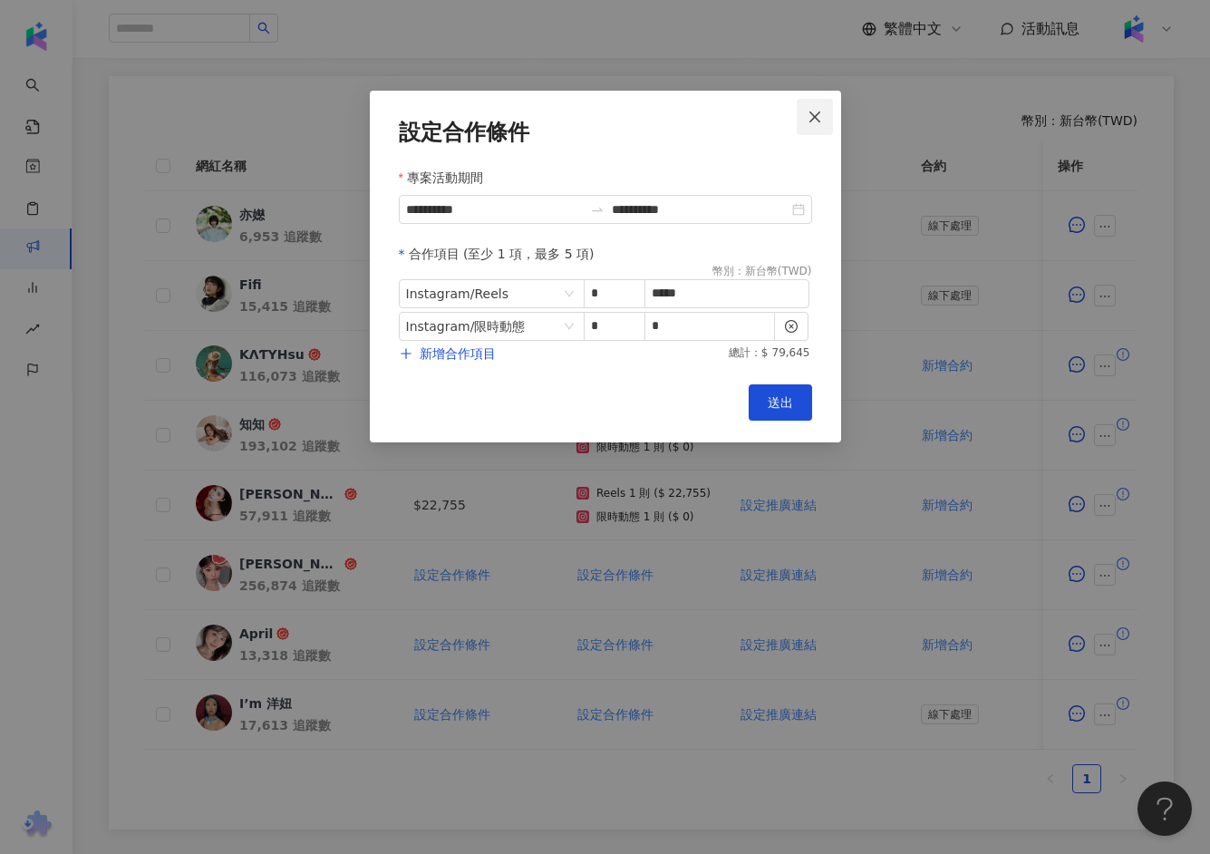
click at [808, 127] on button "Close" at bounding box center [815, 117] width 36 height 36
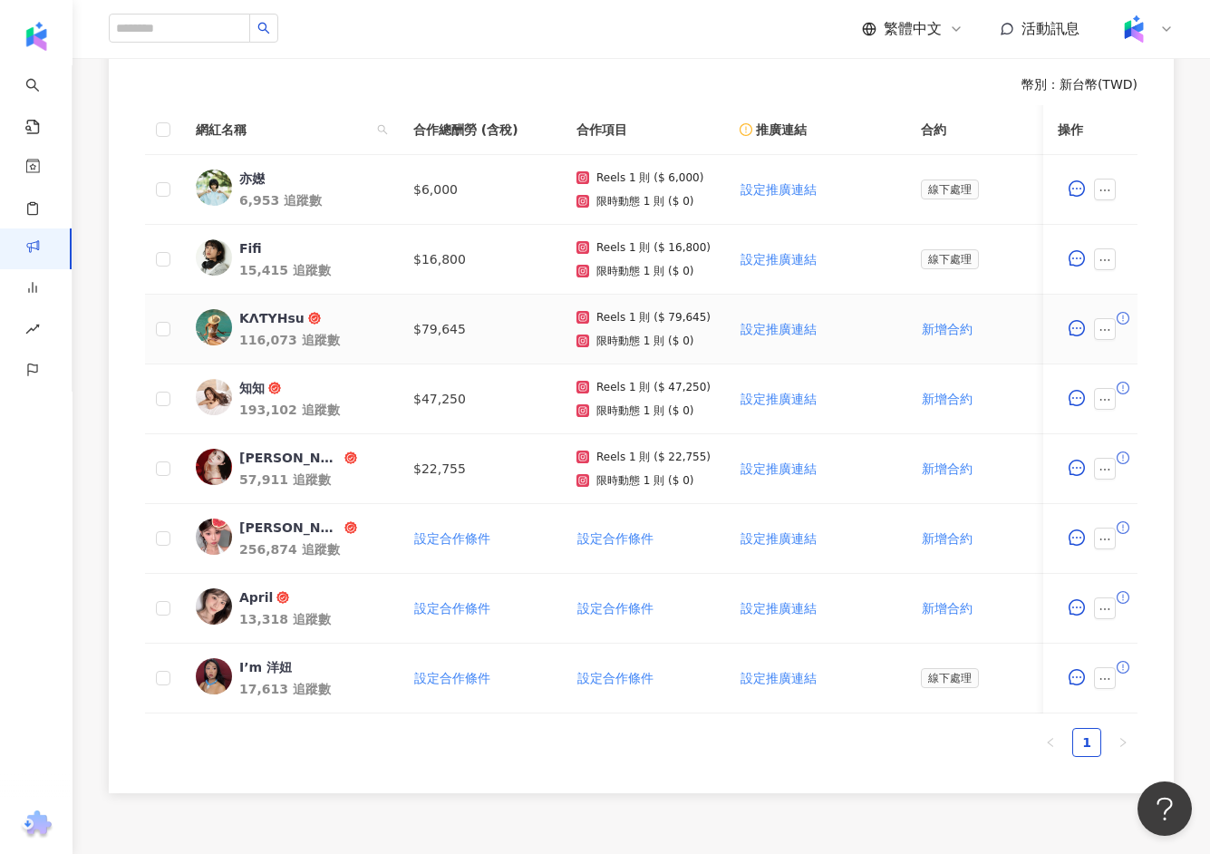
scroll to position [540, 0]
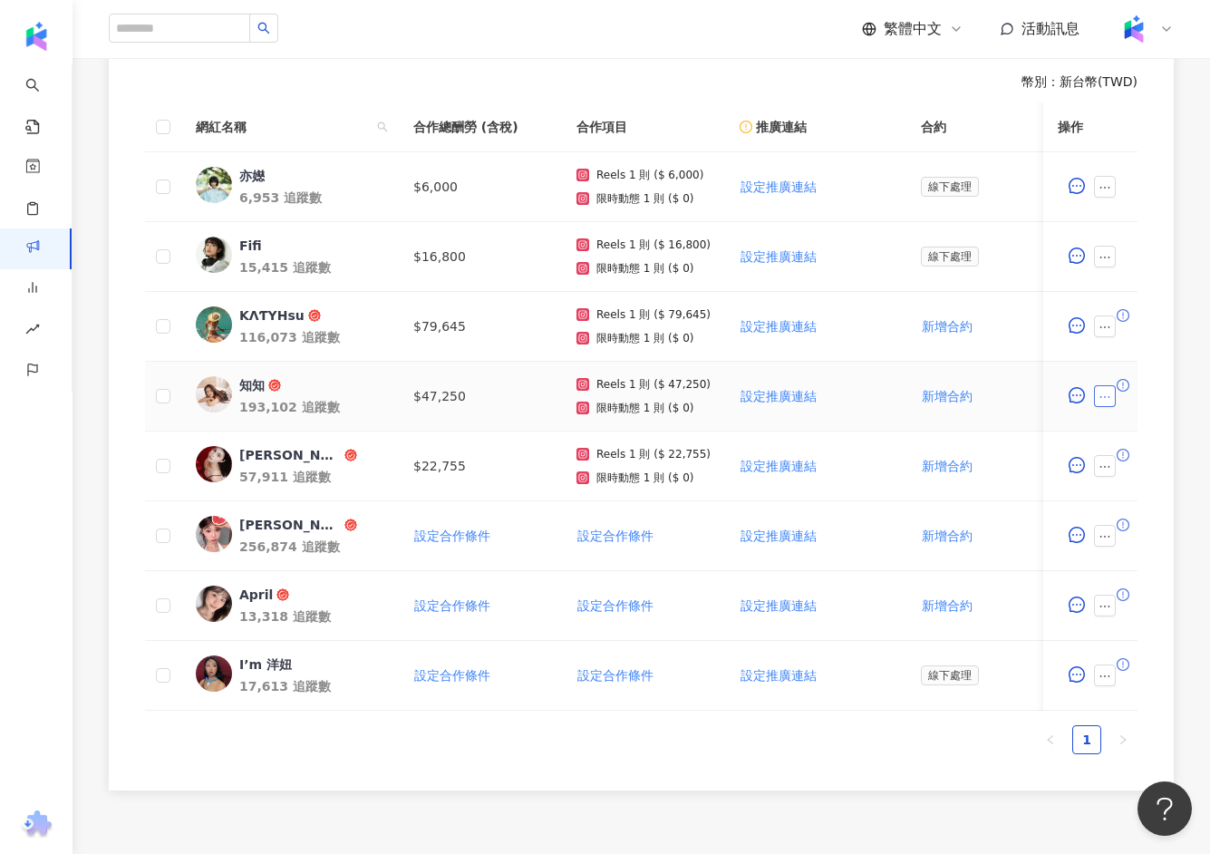
click at [1112, 402] on button "button" at bounding box center [1105, 396] width 22 height 22
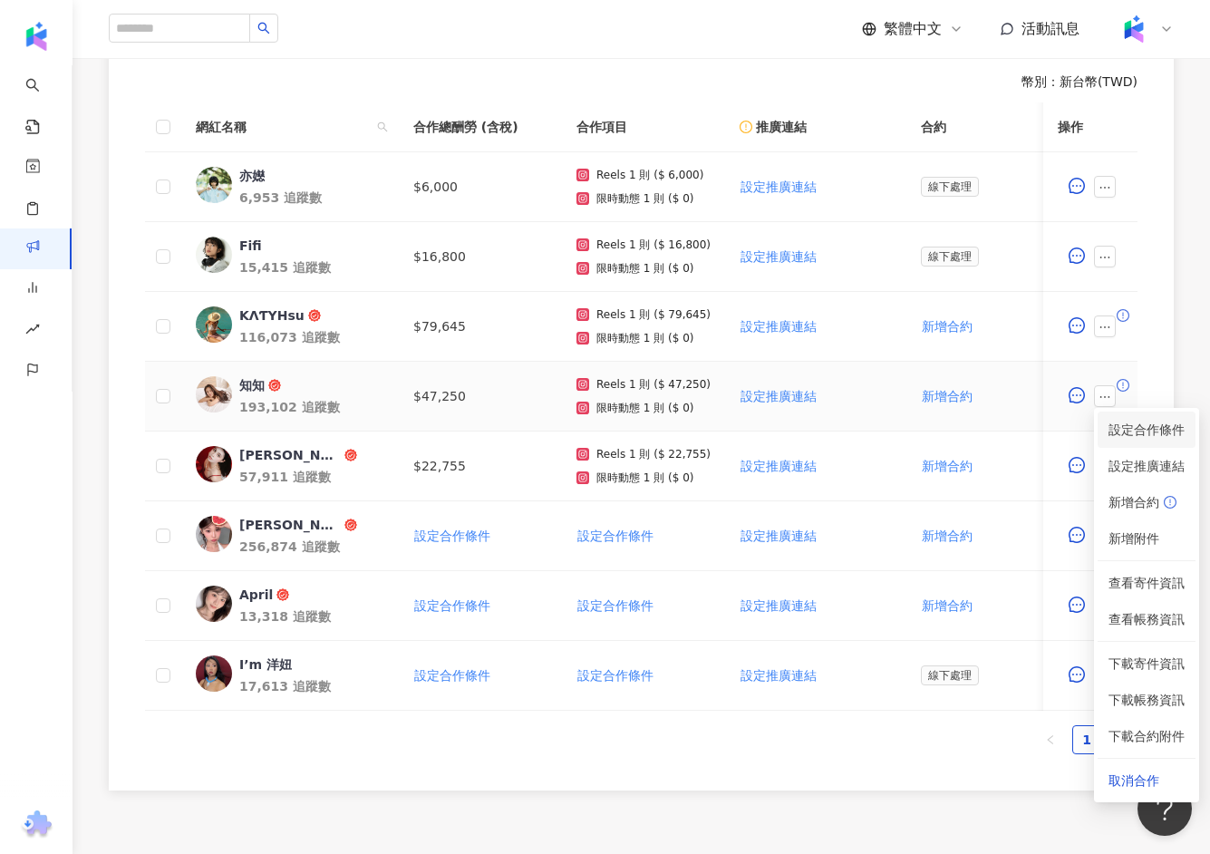
click at [1128, 416] on li "設定合作條件" at bounding box center [1147, 430] width 98 height 36
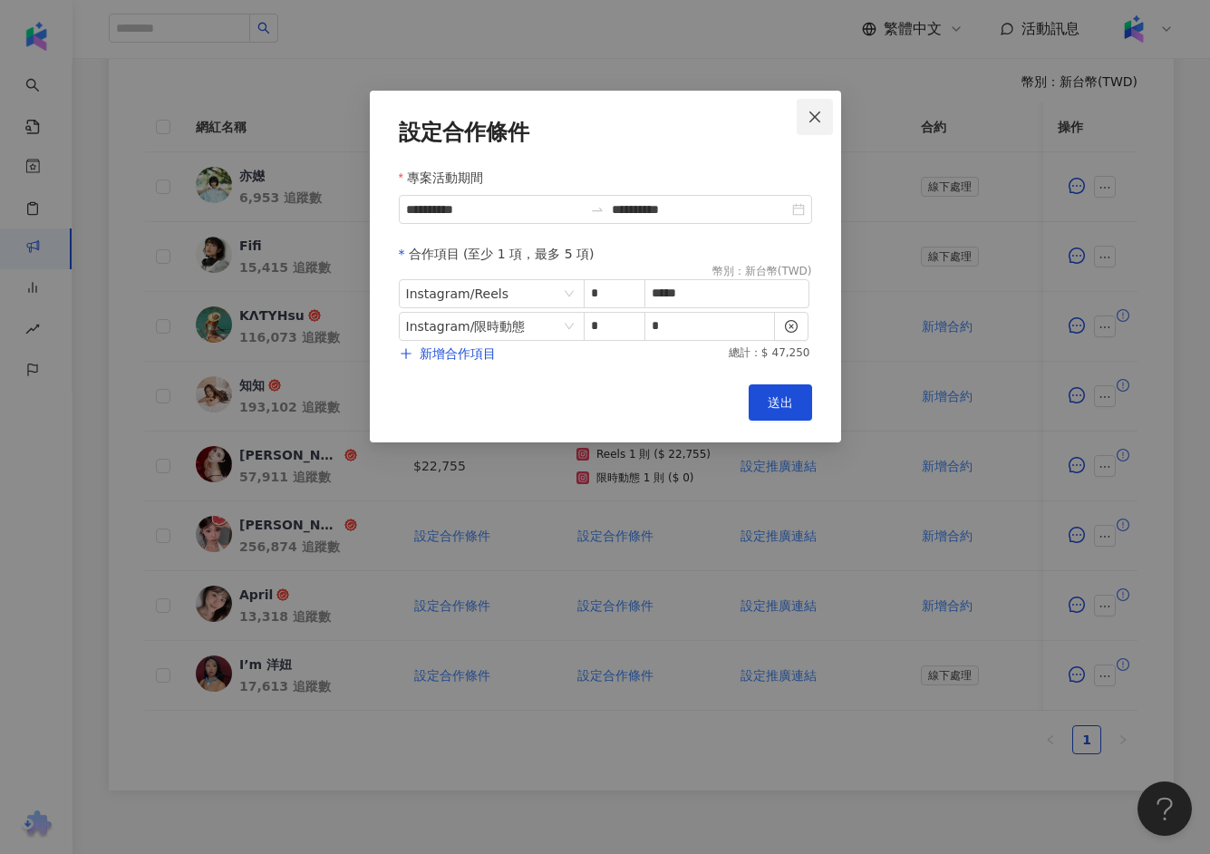
click at [809, 113] on icon "close" at bounding box center [815, 117] width 15 height 15
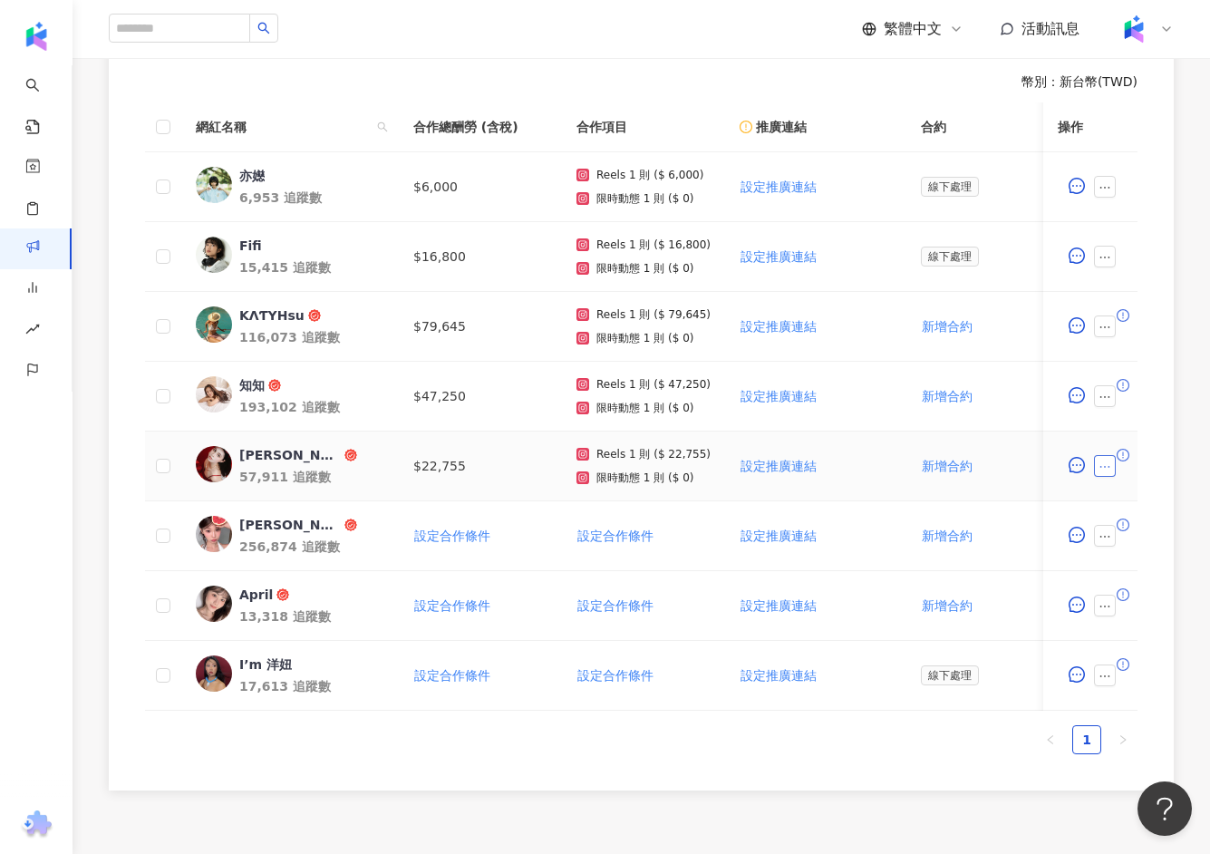
click at [1110, 460] on icon "ellipsis" at bounding box center [1105, 466] width 13 height 13
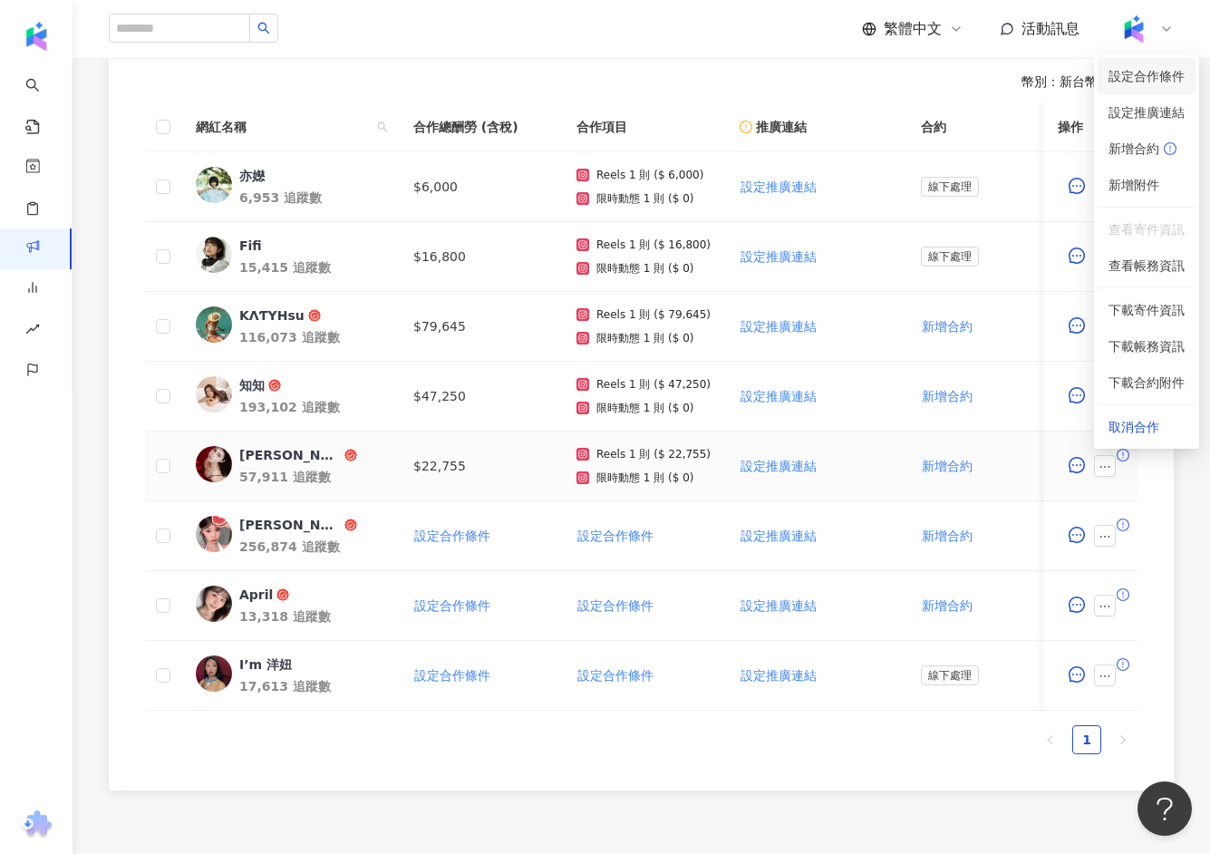
click at [1117, 68] on span "設定合作條件" at bounding box center [1147, 76] width 76 height 20
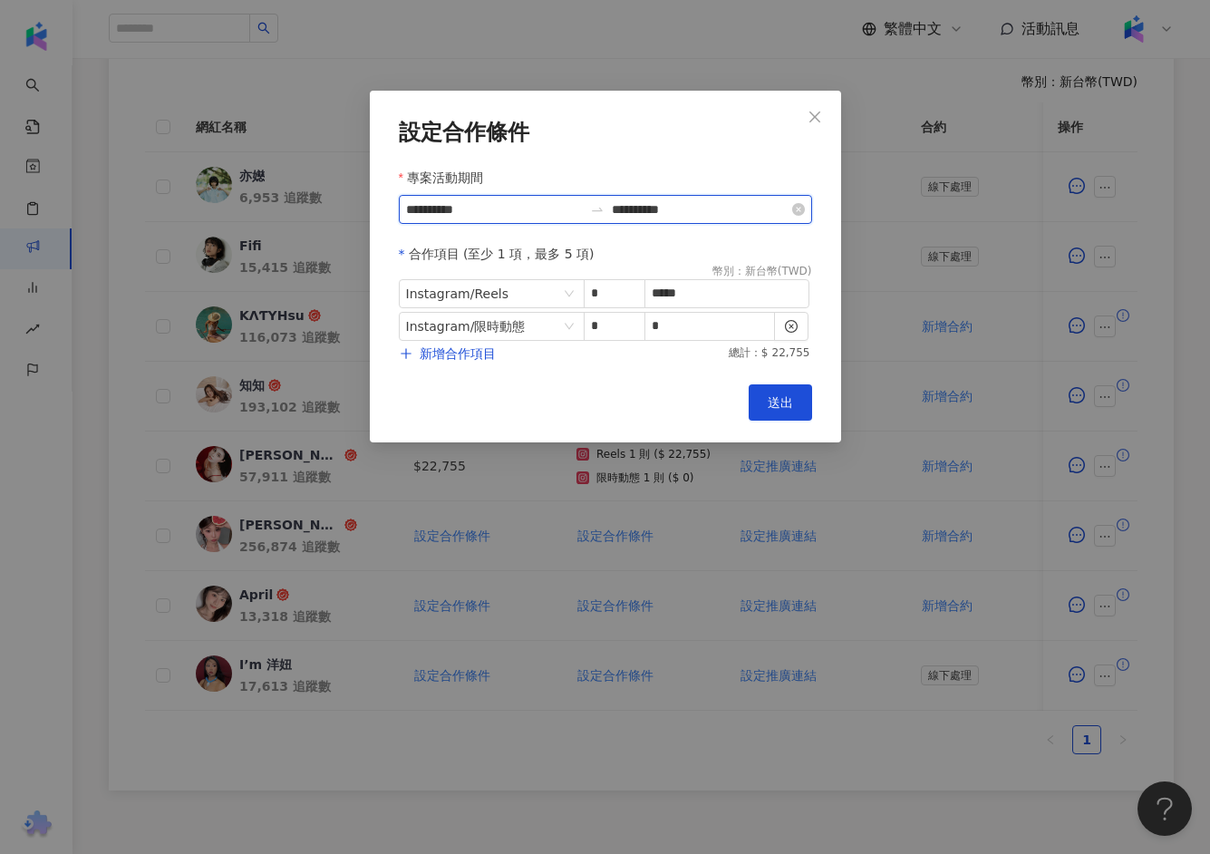
click at [746, 210] on input "**********" at bounding box center [700, 209] width 177 height 20
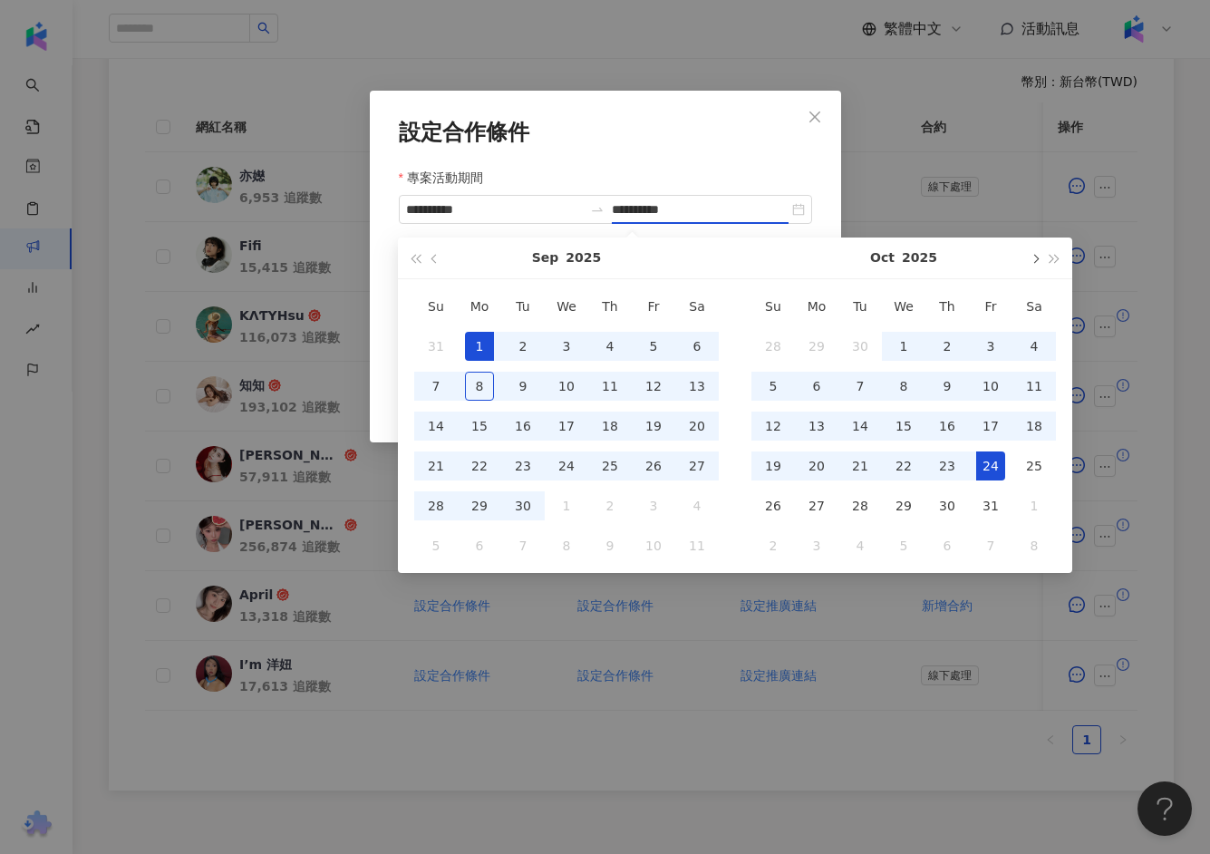
click at [1033, 257] on span "button" at bounding box center [1034, 258] width 9 height 9
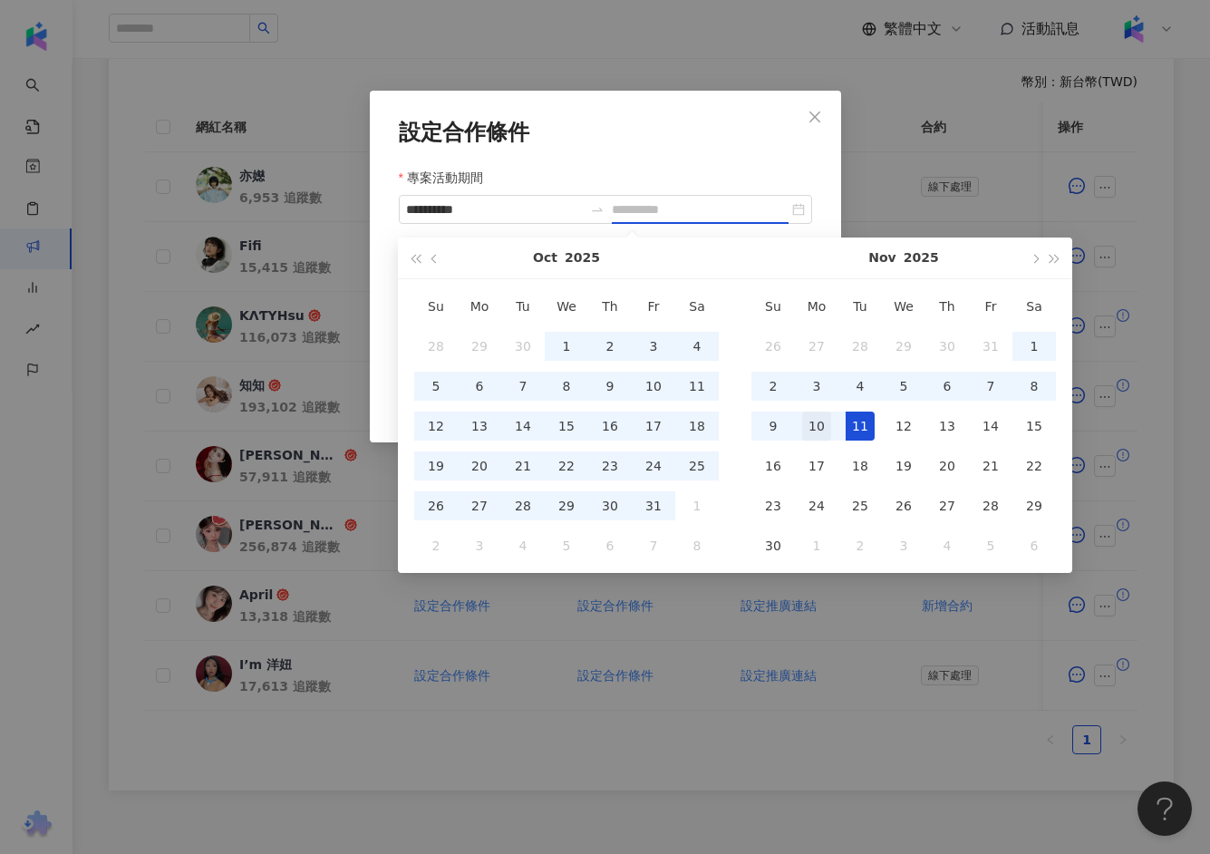
type input "**********"
click at [819, 426] on div "10" at bounding box center [816, 426] width 29 height 29
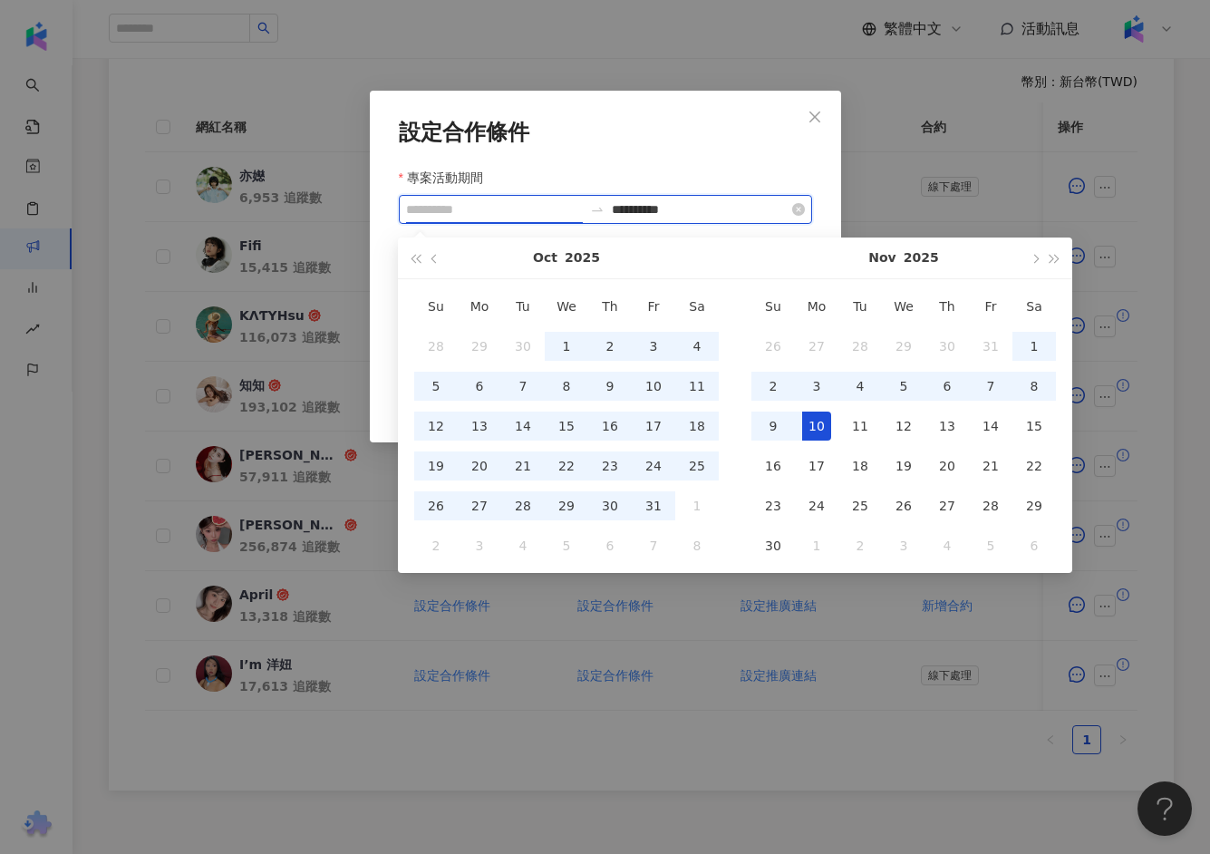
type input "**********"
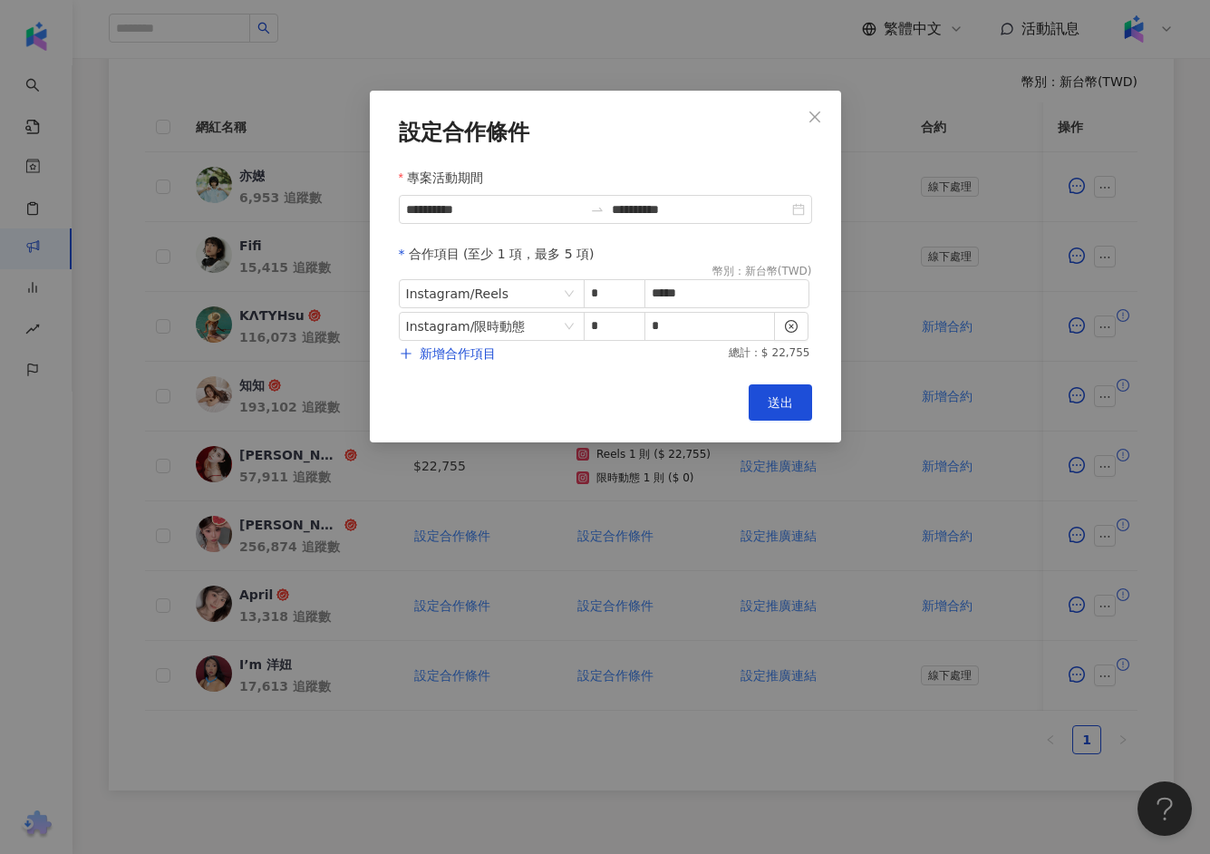
click at [776, 123] on div "設定合作條件" at bounding box center [605, 132] width 413 height 25
click at [485, 210] on input "**********" at bounding box center [494, 209] width 177 height 20
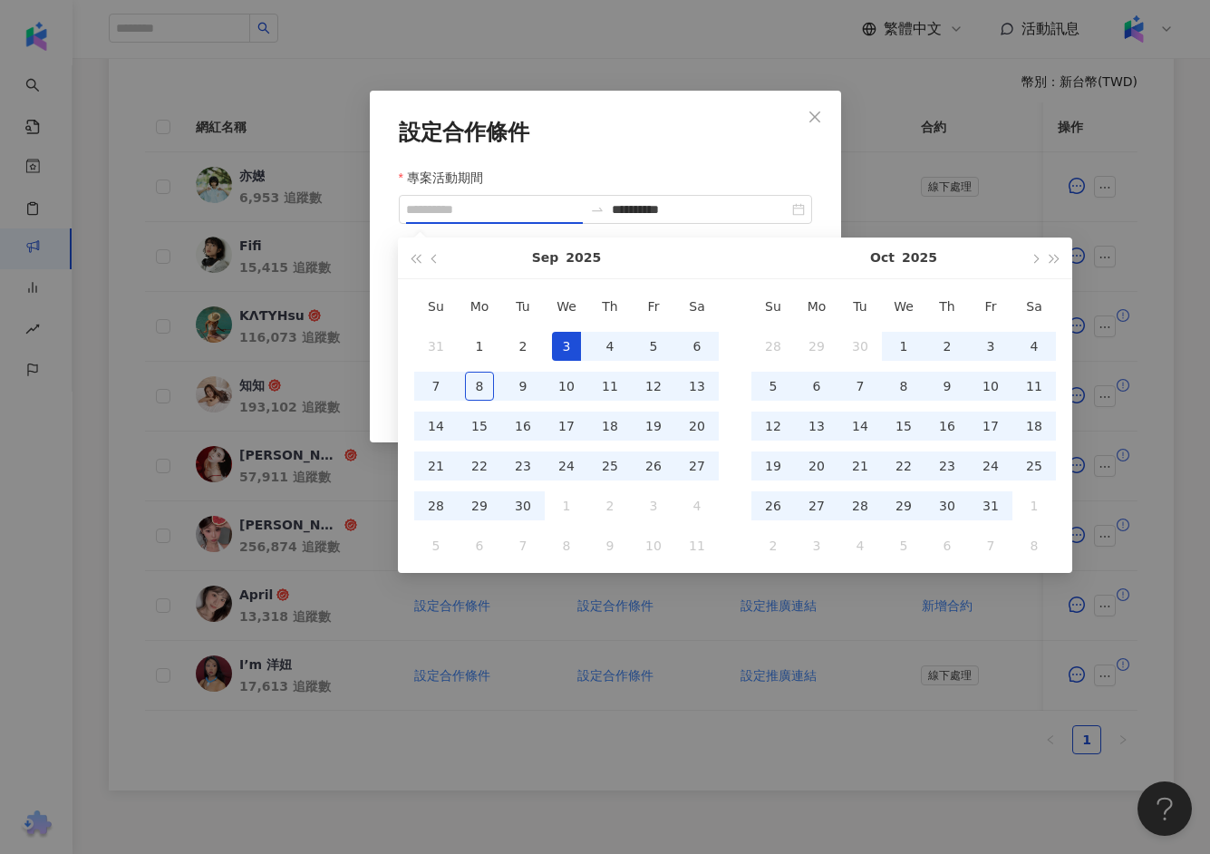
click at [574, 344] on div "3" at bounding box center [566, 346] width 29 height 29
type input "**********"
click at [603, 157] on form "**********" at bounding box center [605, 241] width 413 height 243
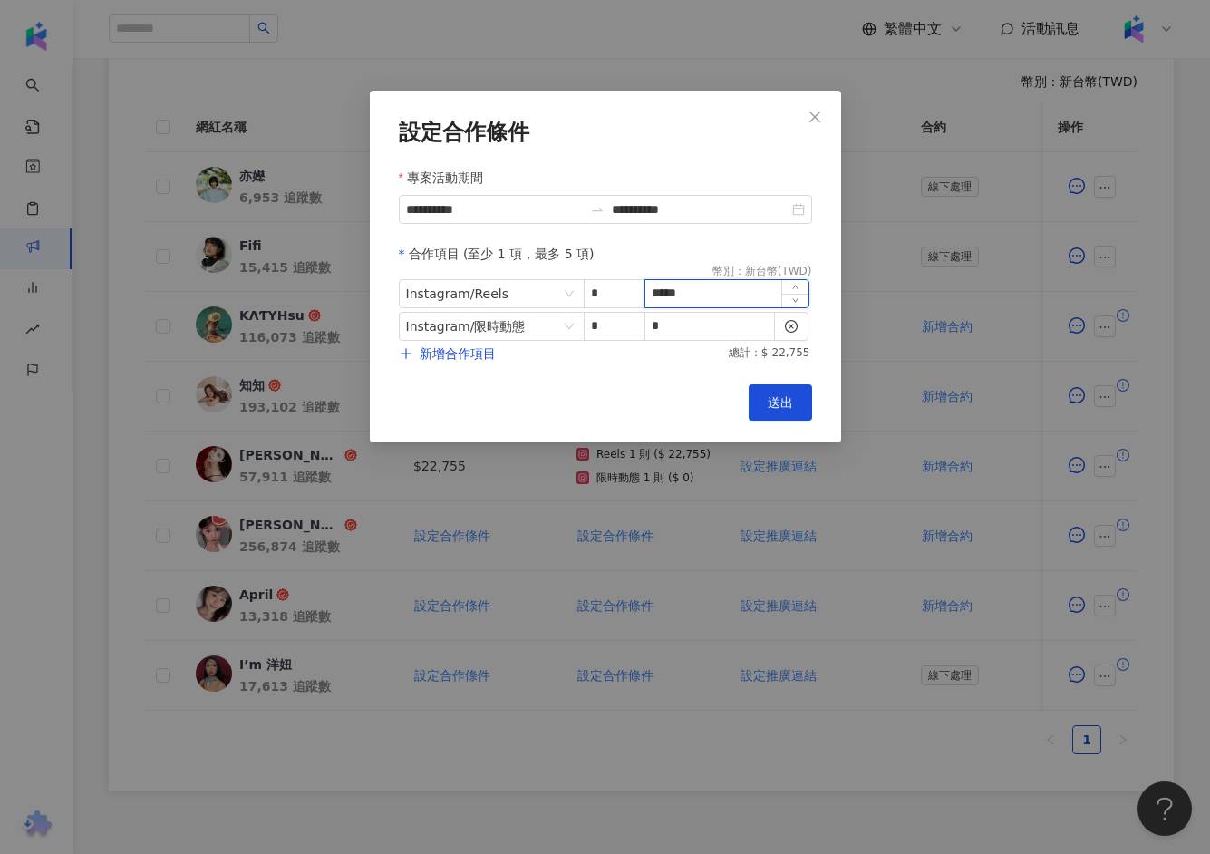
click at [726, 296] on input "*****" at bounding box center [726, 293] width 163 height 27
type input "*"
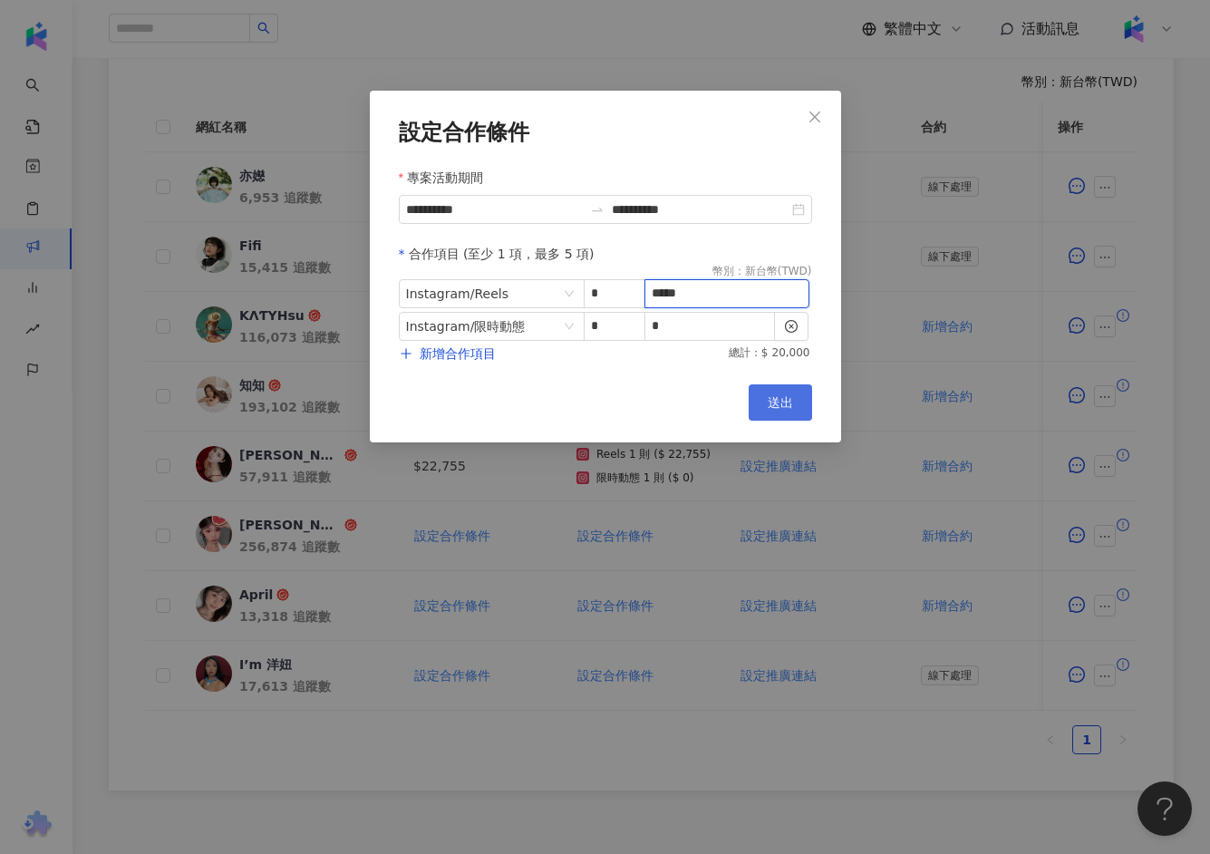
type input "*****"
click at [795, 403] on button "送出" at bounding box center [780, 402] width 63 height 36
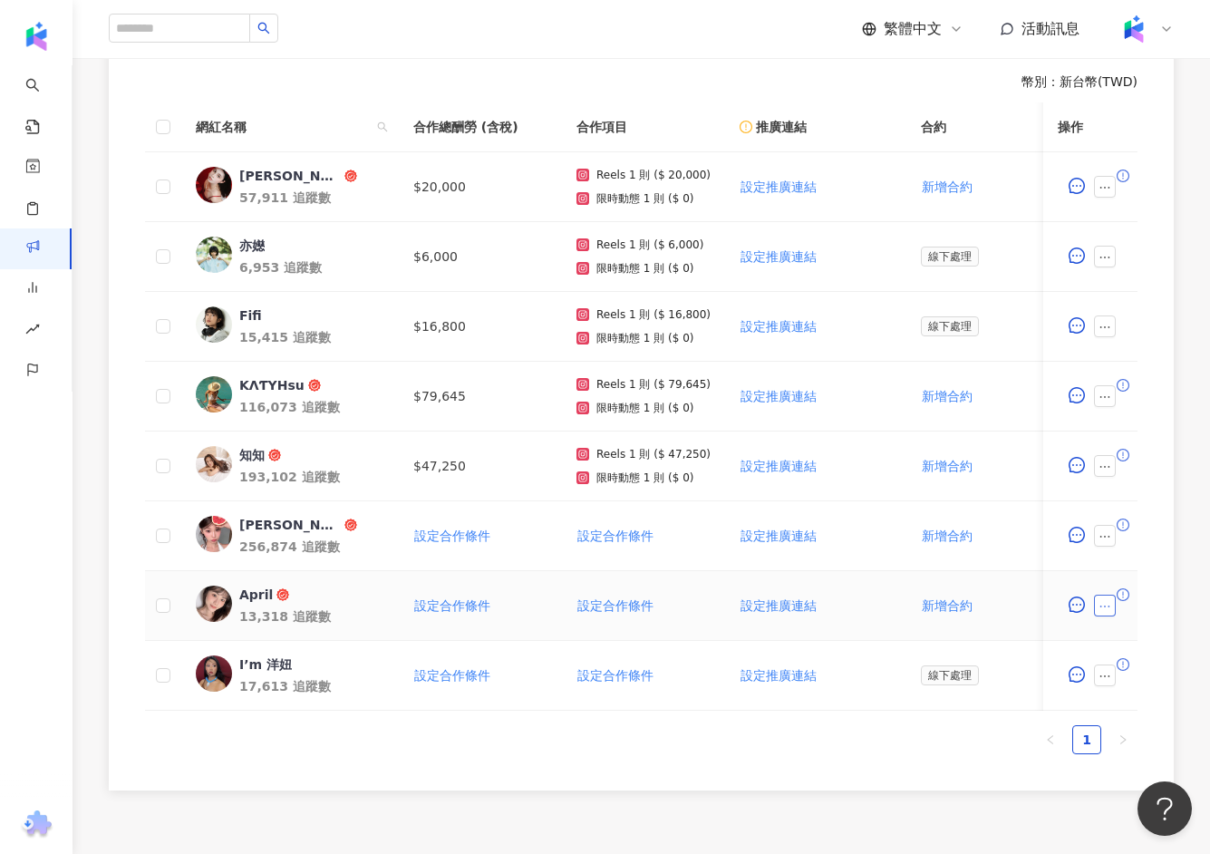
click at [1103, 600] on icon "ellipsis" at bounding box center [1105, 606] width 13 height 13
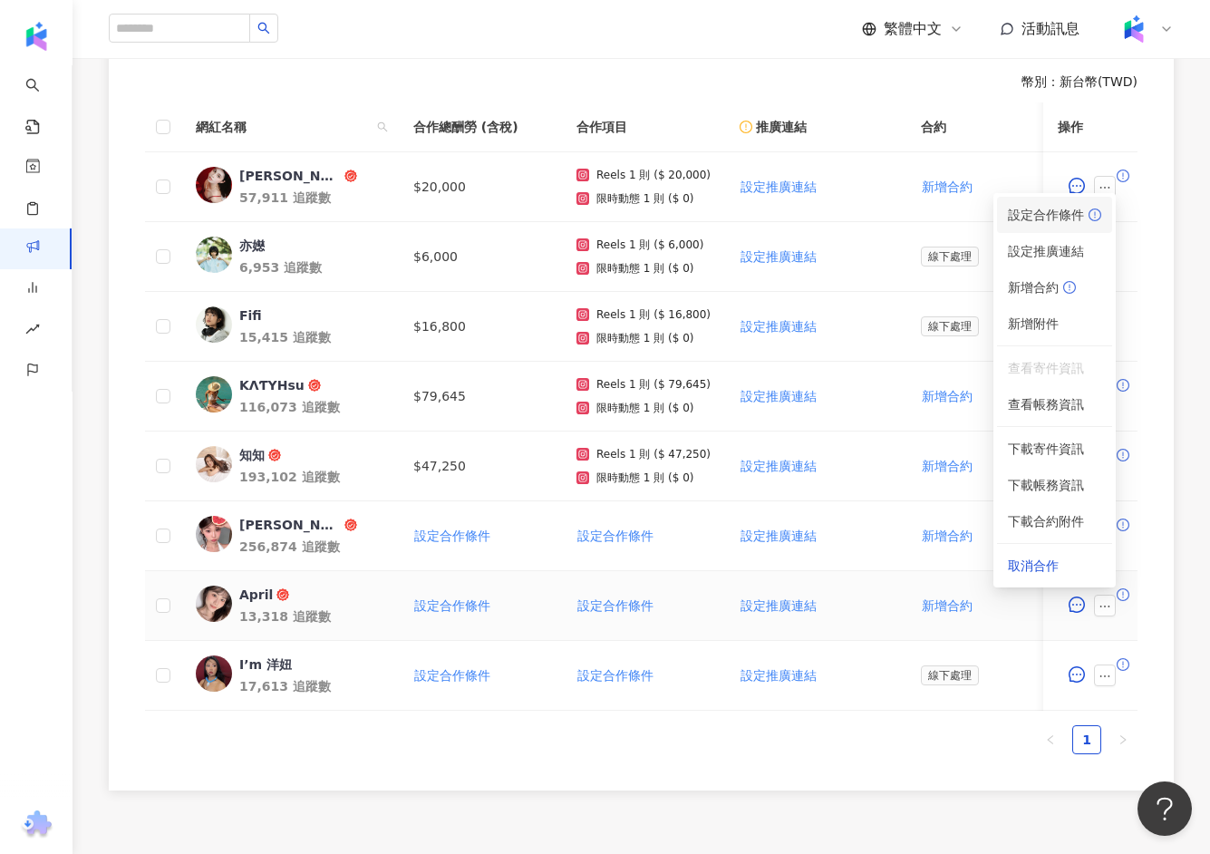
click at [1056, 219] on span "設定合作條件" at bounding box center [1054, 215] width 93 height 20
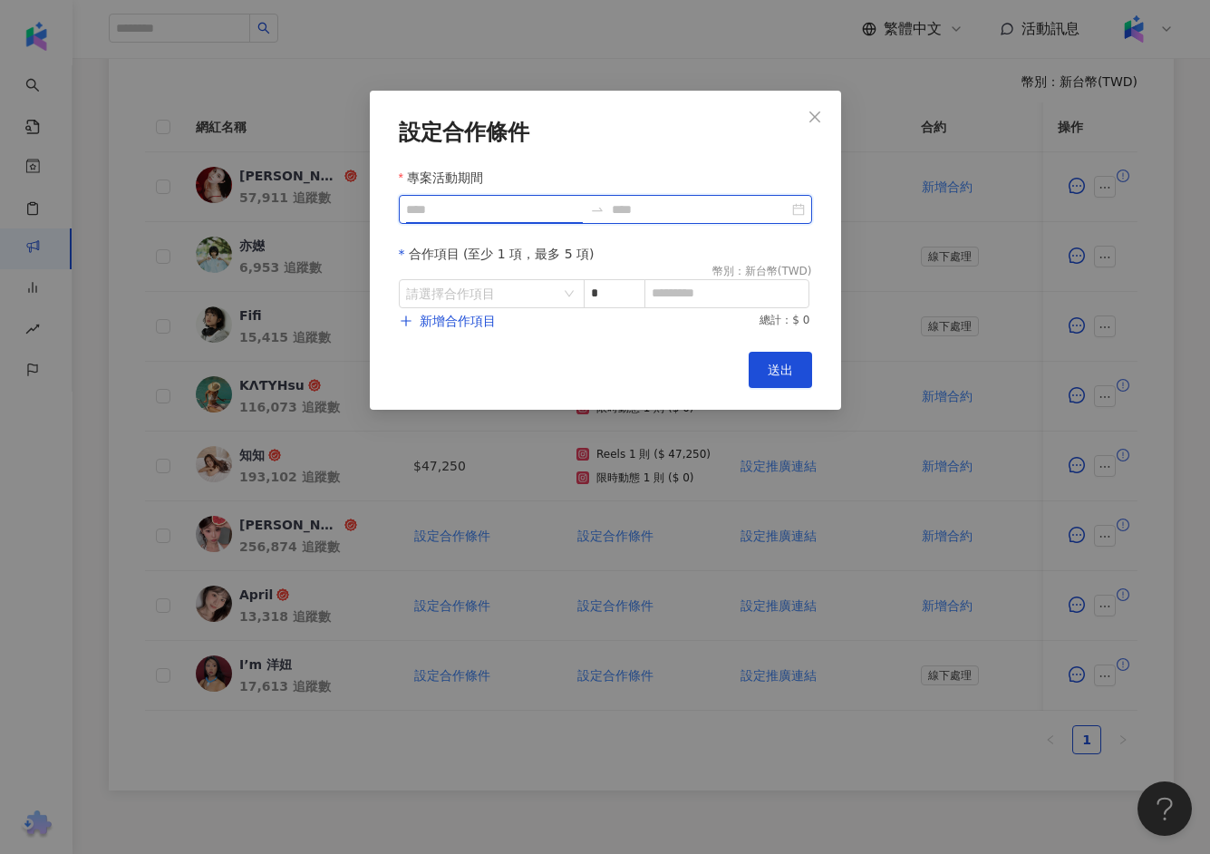
click at [448, 211] on input "專案活動期間" at bounding box center [494, 209] width 177 height 20
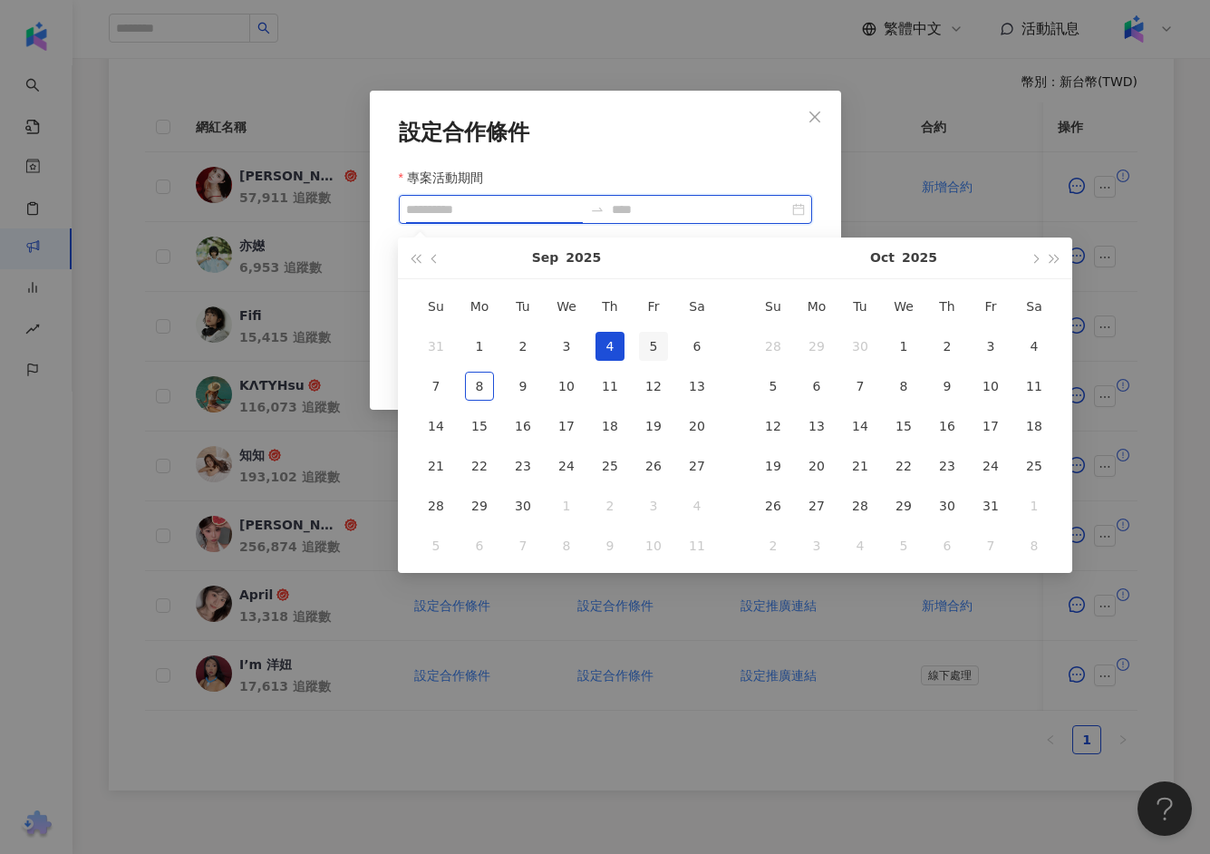
type input "**********"
click at [659, 344] on div "5" at bounding box center [653, 346] width 29 height 29
type input "**********"
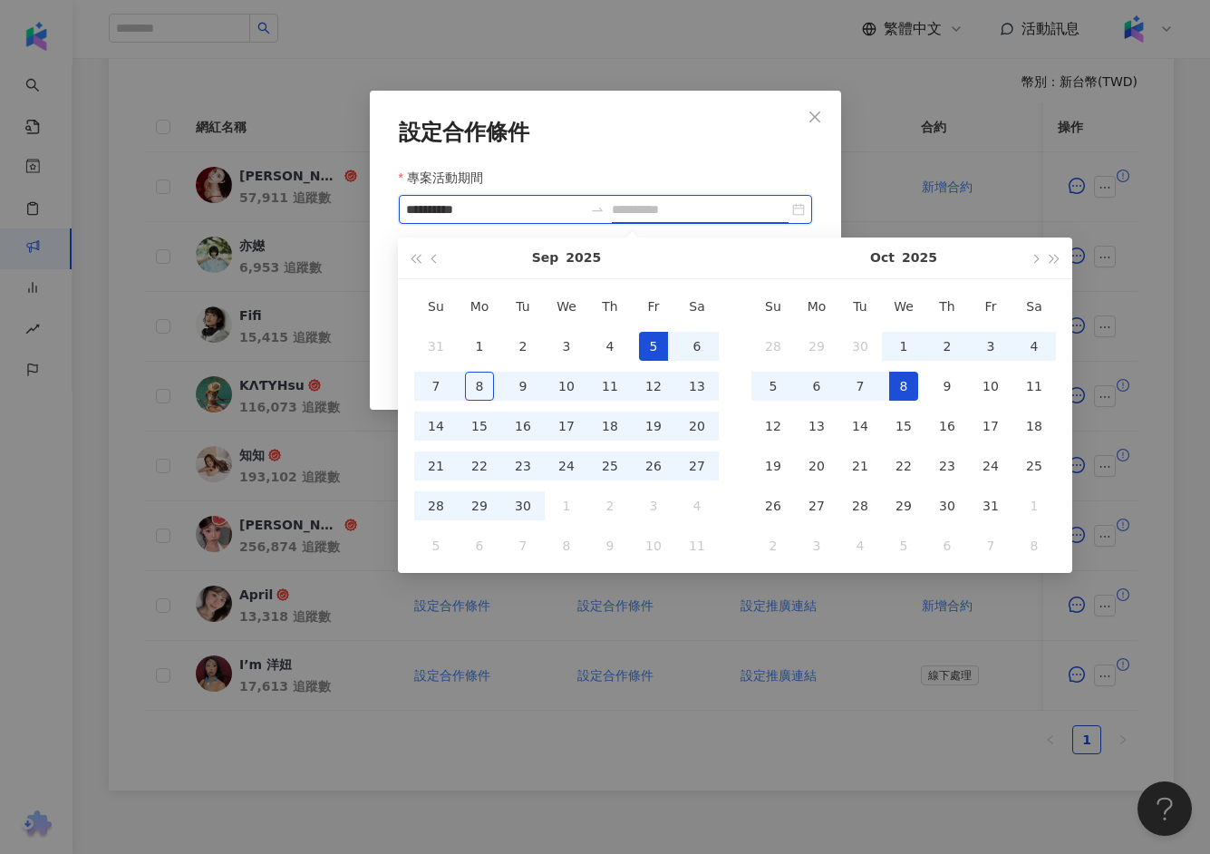
type input "**********"
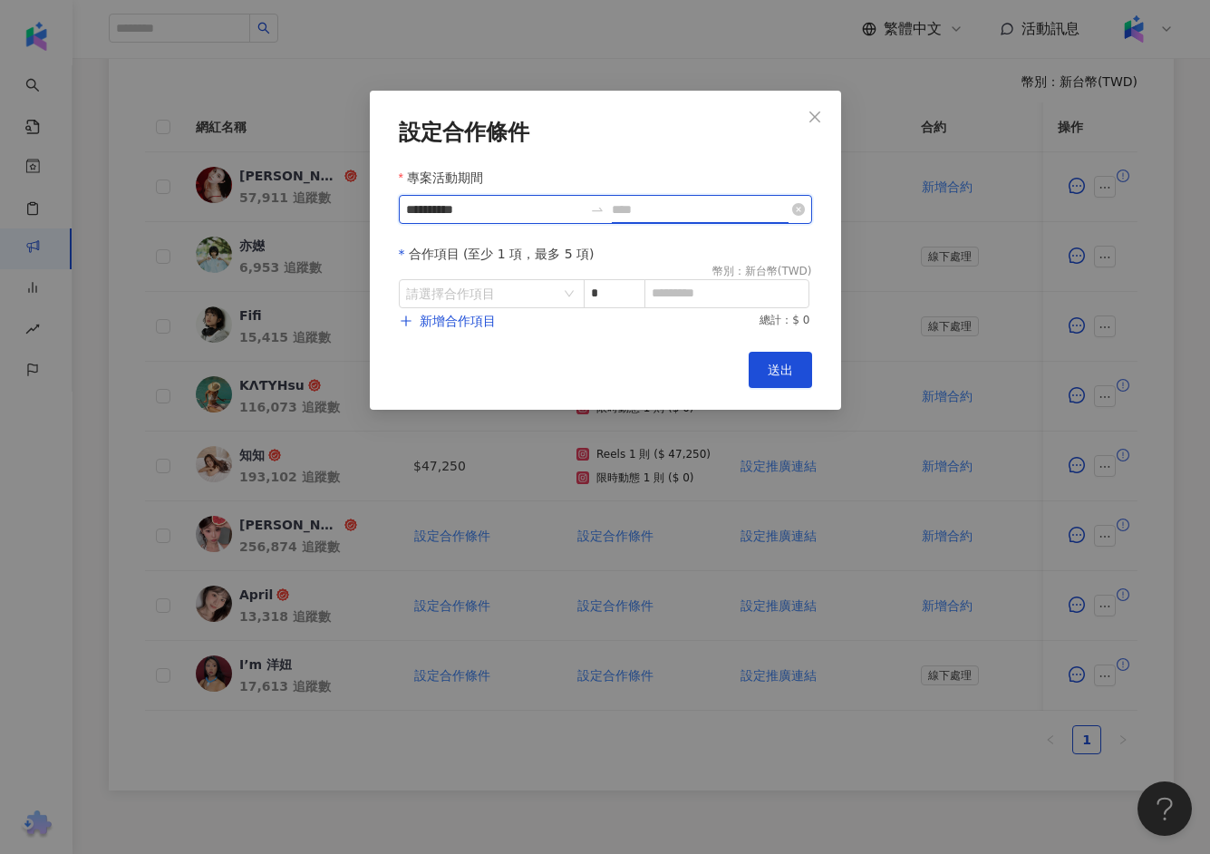
click at [701, 202] on input at bounding box center [700, 209] width 177 height 20
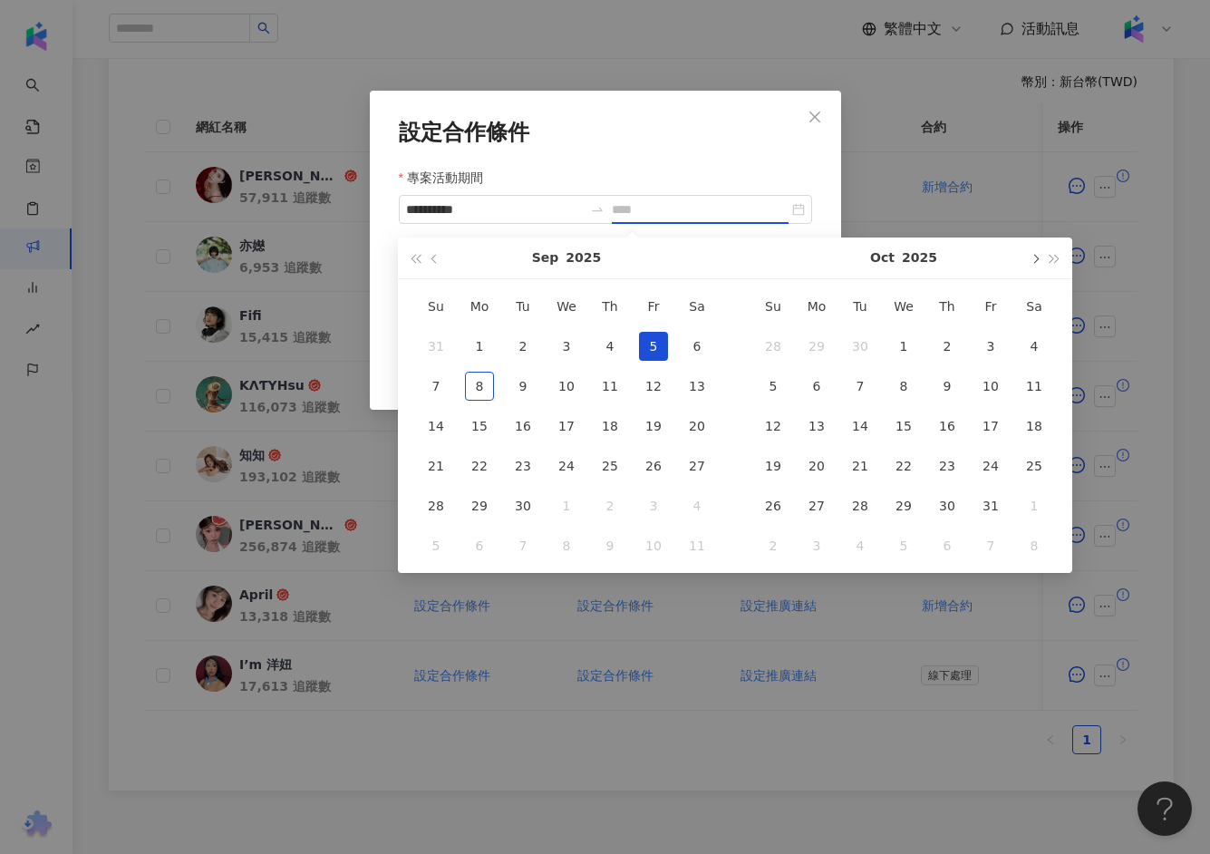
click at [1034, 264] on button "button" at bounding box center [1034, 257] width 20 height 41
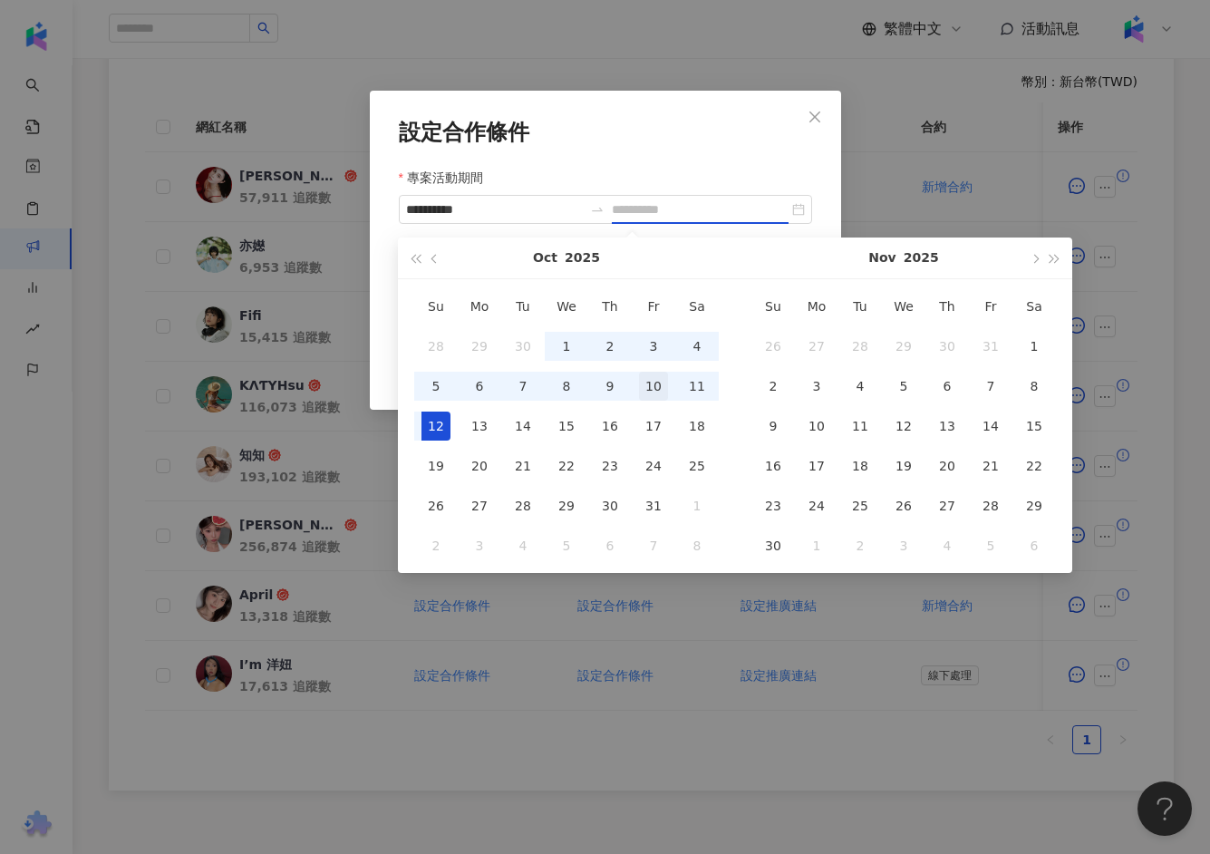
type input "**********"
click at [654, 386] on div "10" at bounding box center [653, 386] width 29 height 29
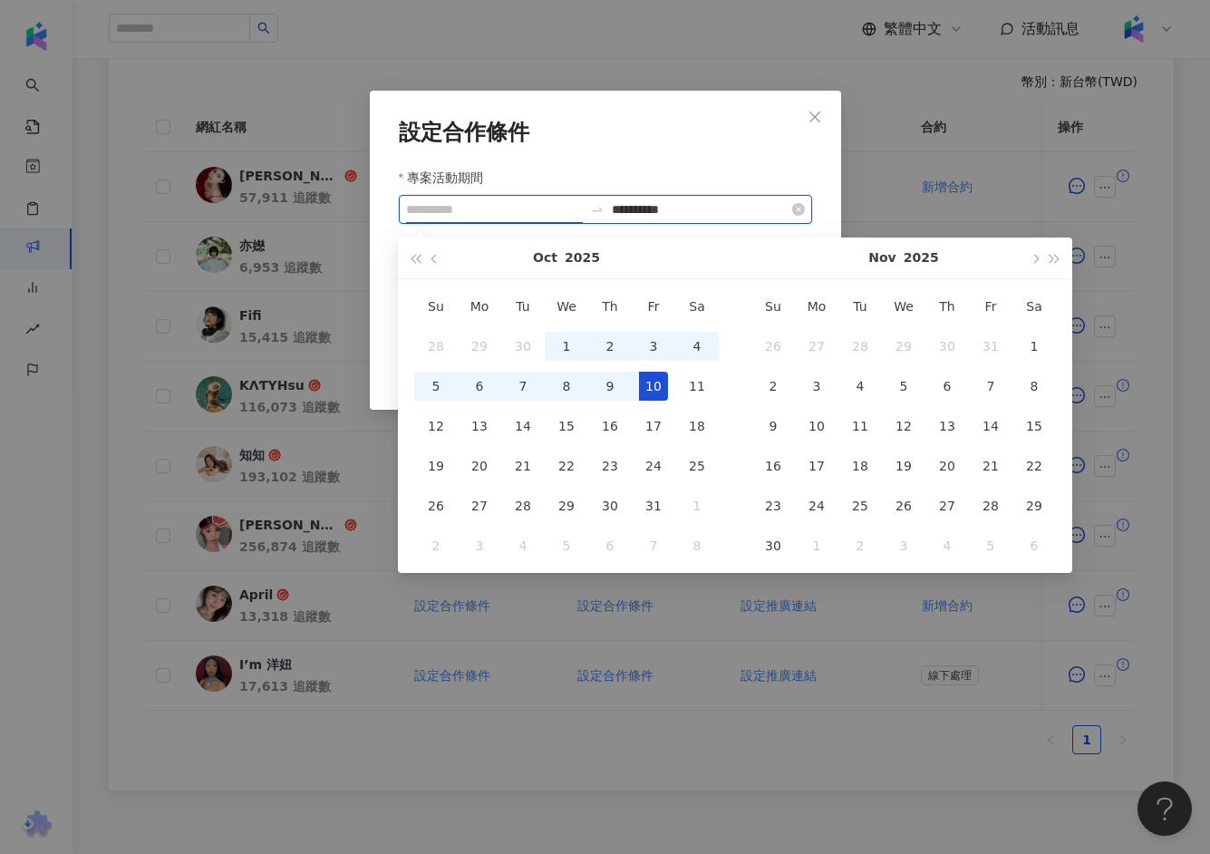
type input "**********"
click at [696, 215] on input "**********" at bounding box center [700, 209] width 177 height 20
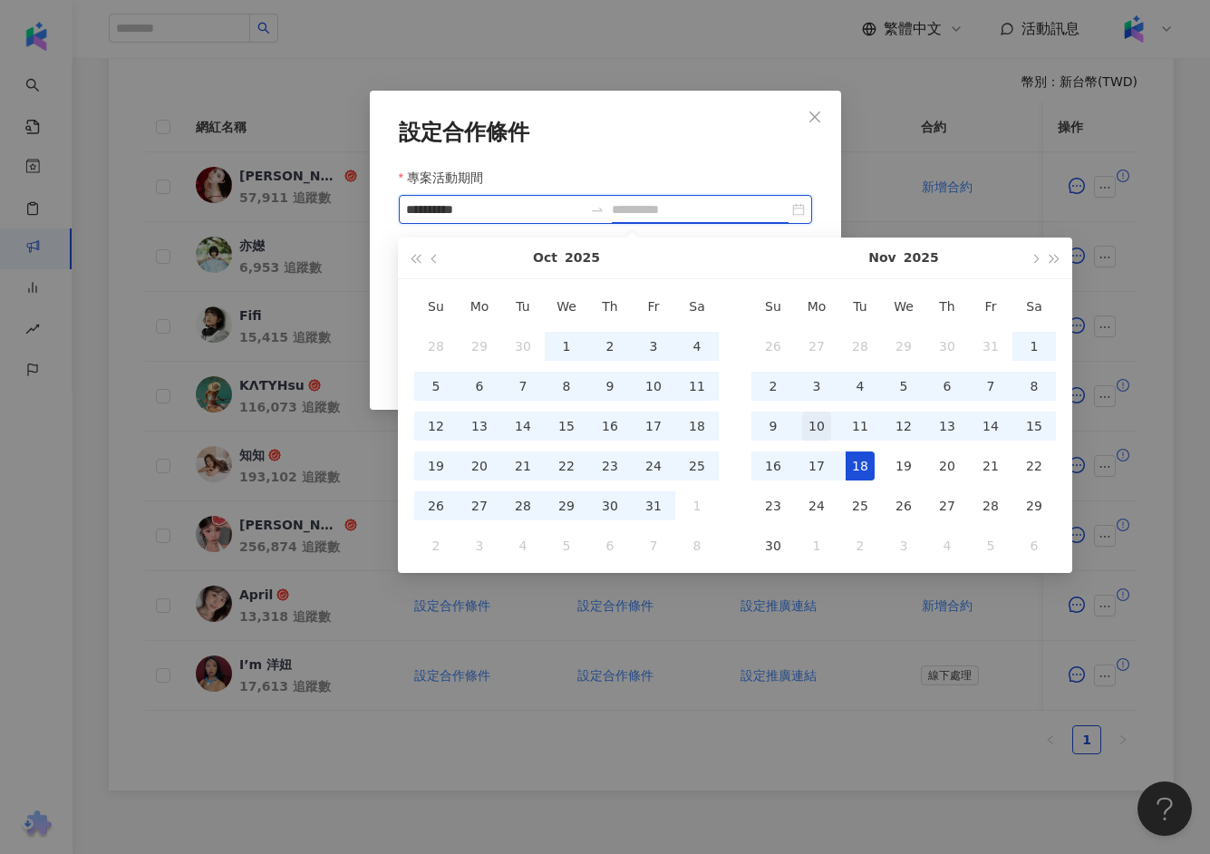
type input "**********"
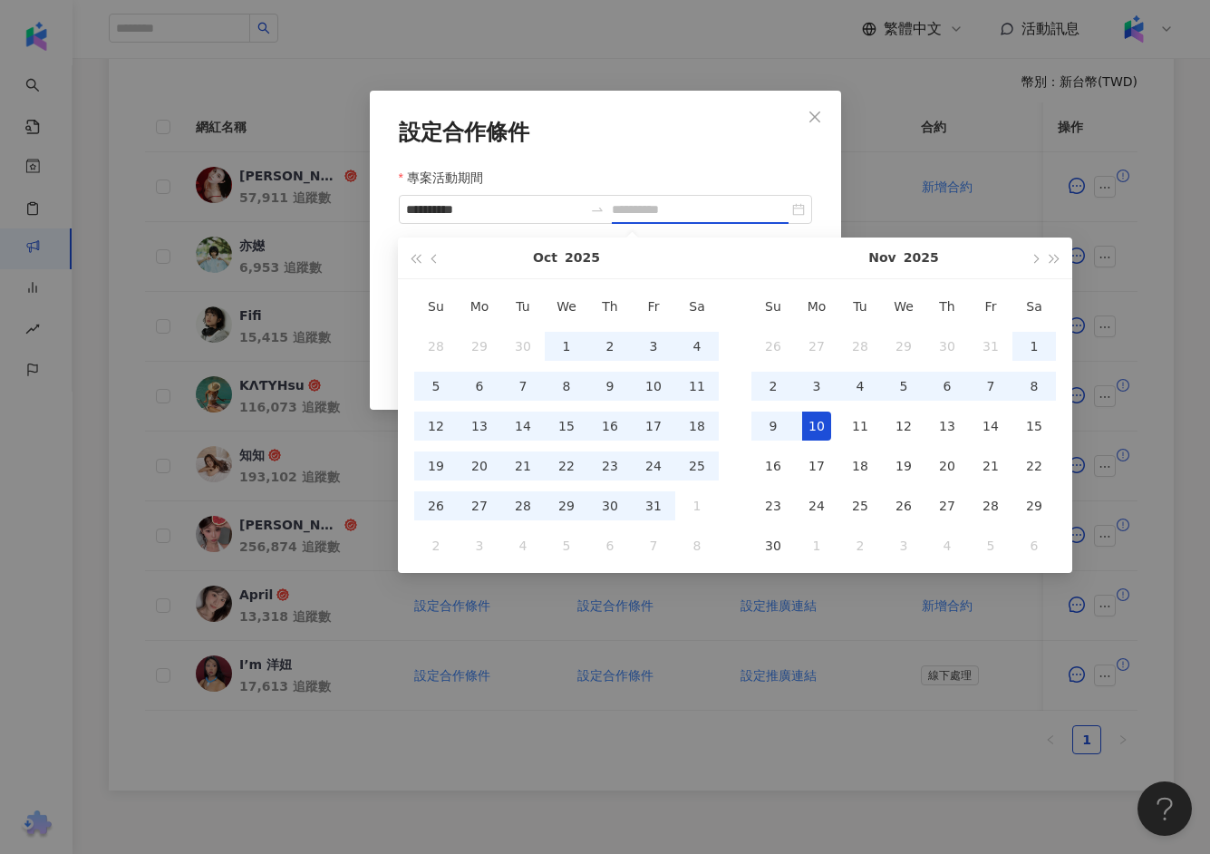
click at [820, 421] on div "10" at bounding box center [816, 426] width 29 height 29
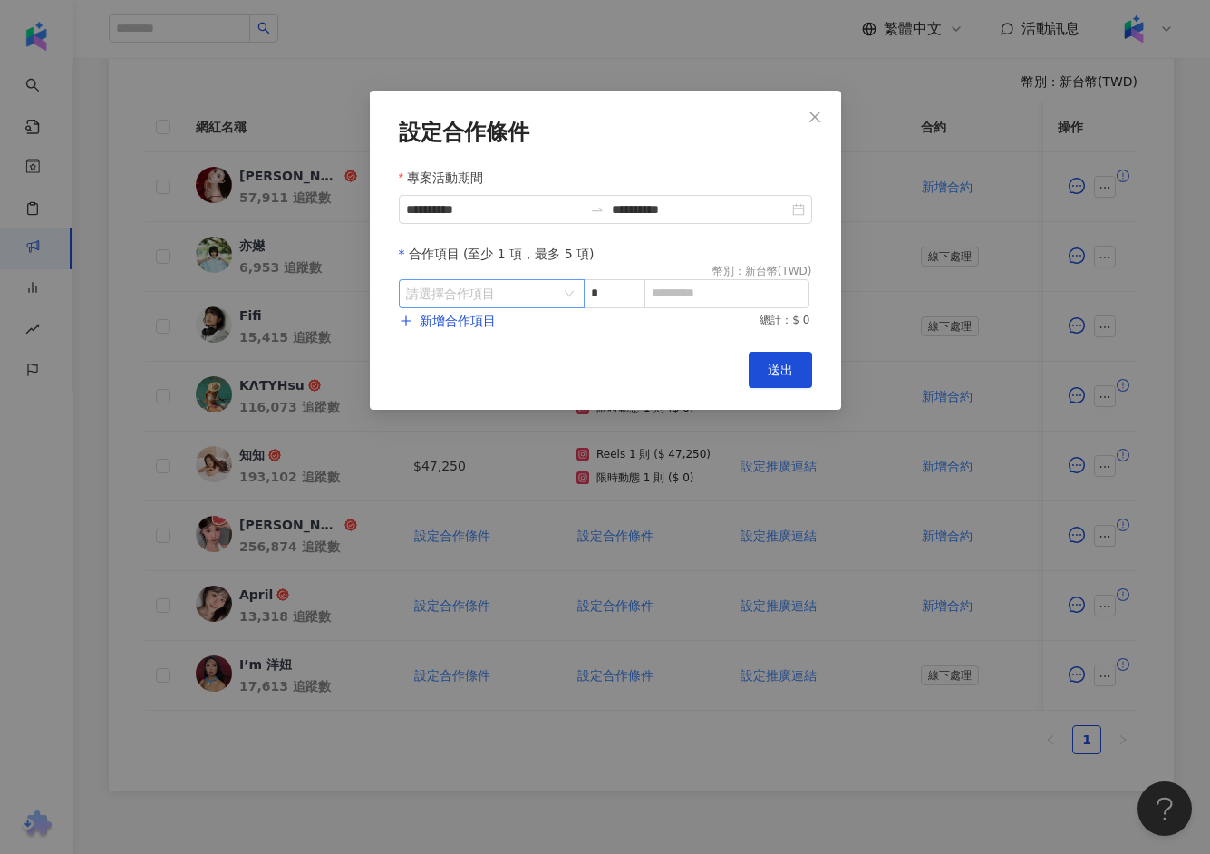
click at [568, 297] on div "請選擇合作項目" at bounding box center [492, 293] width 186 height 29
click at [458, 376] on div "Instagram" at bounding box center [444, 370] width 64 height 20
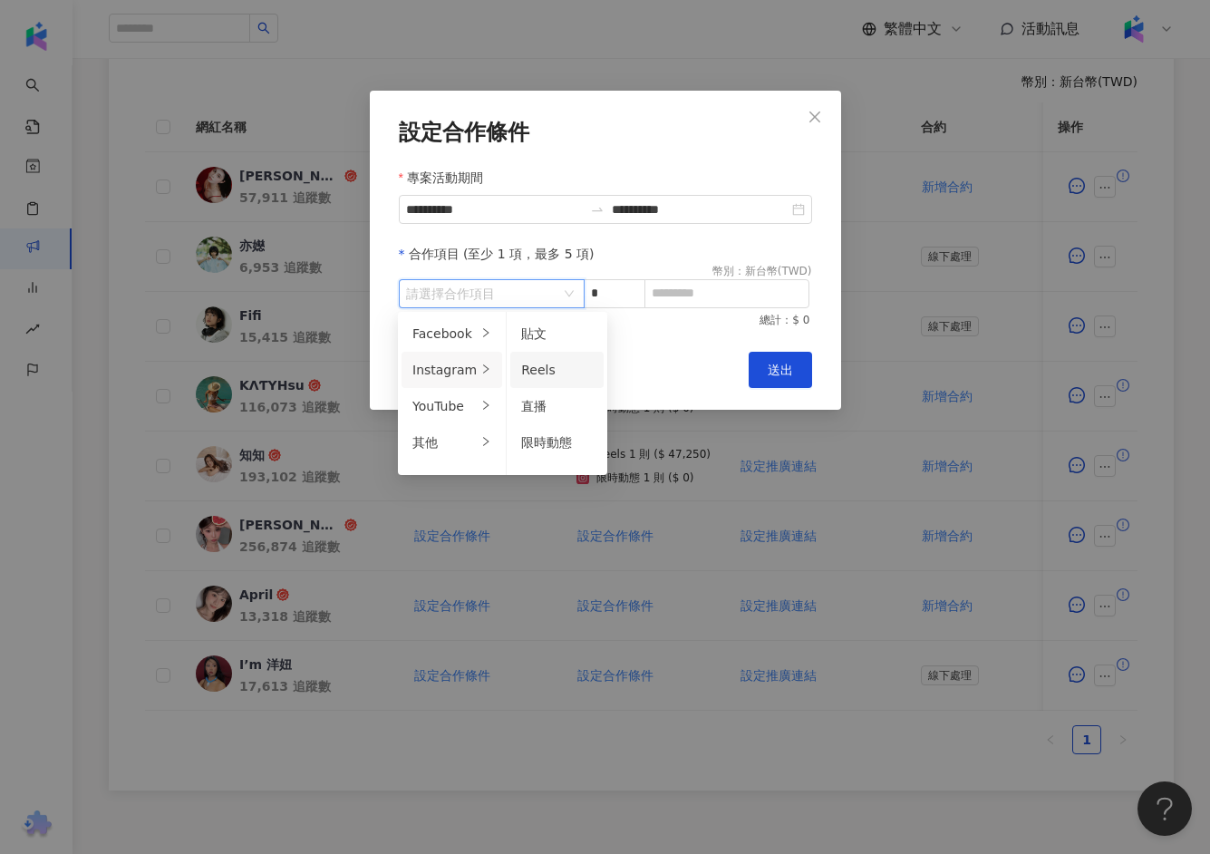
click at [520, 383] on li "Reels" at bounding box center [556, 370] width 93 height 36
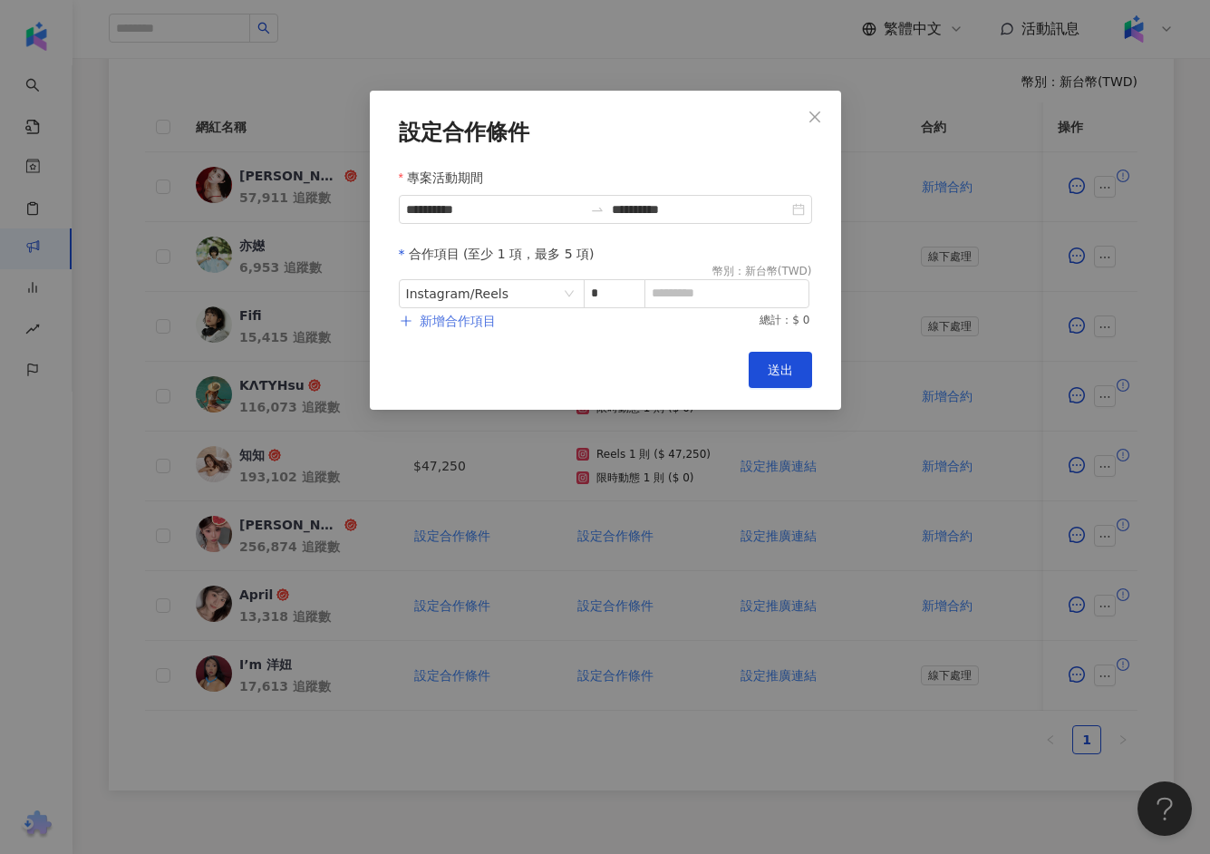
click at [462, 318] on span "新增合作項目" at bounding box center [458, 321] width 76 height 15
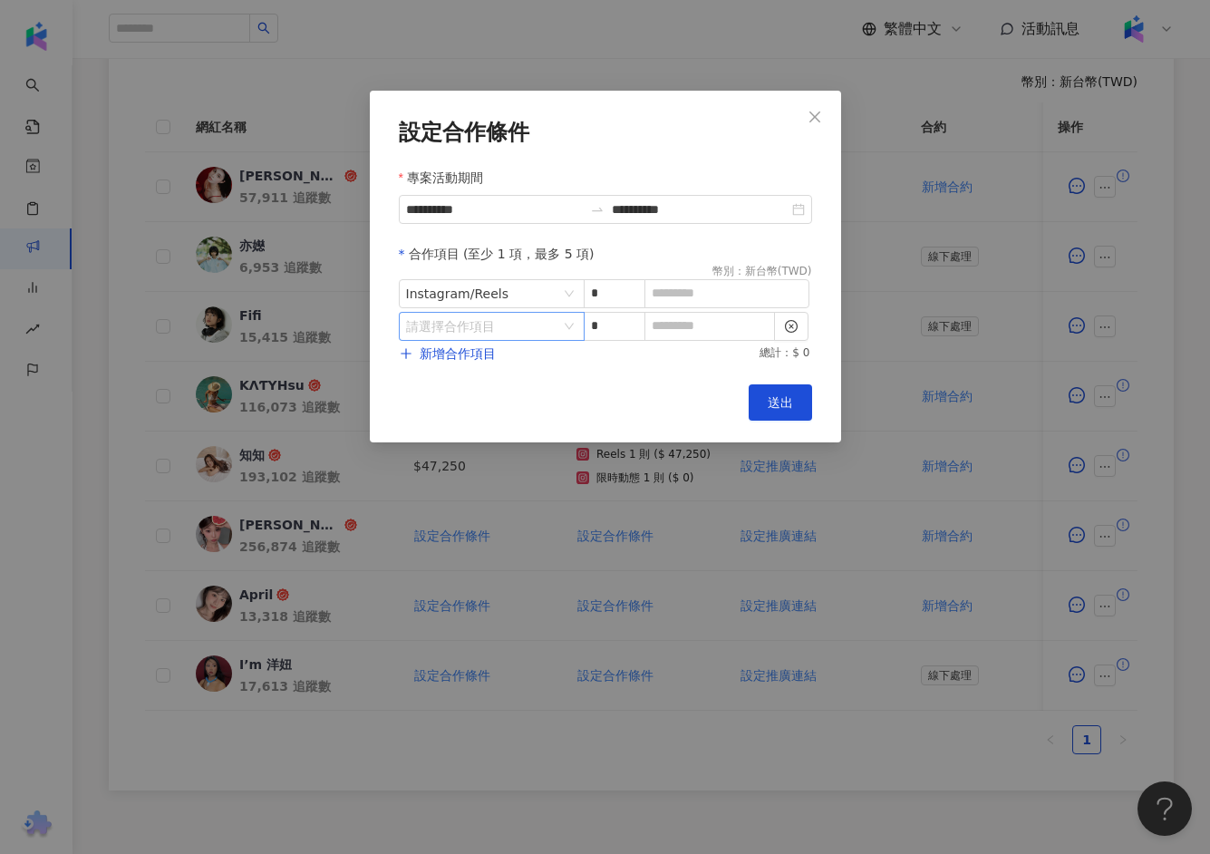
click at [533, 326] on input "search" at bounding box center [482, 326] width 152 height 27
click at [448, 414] on li "Instagram" at bounding box center [452, 402] width 101 height 36
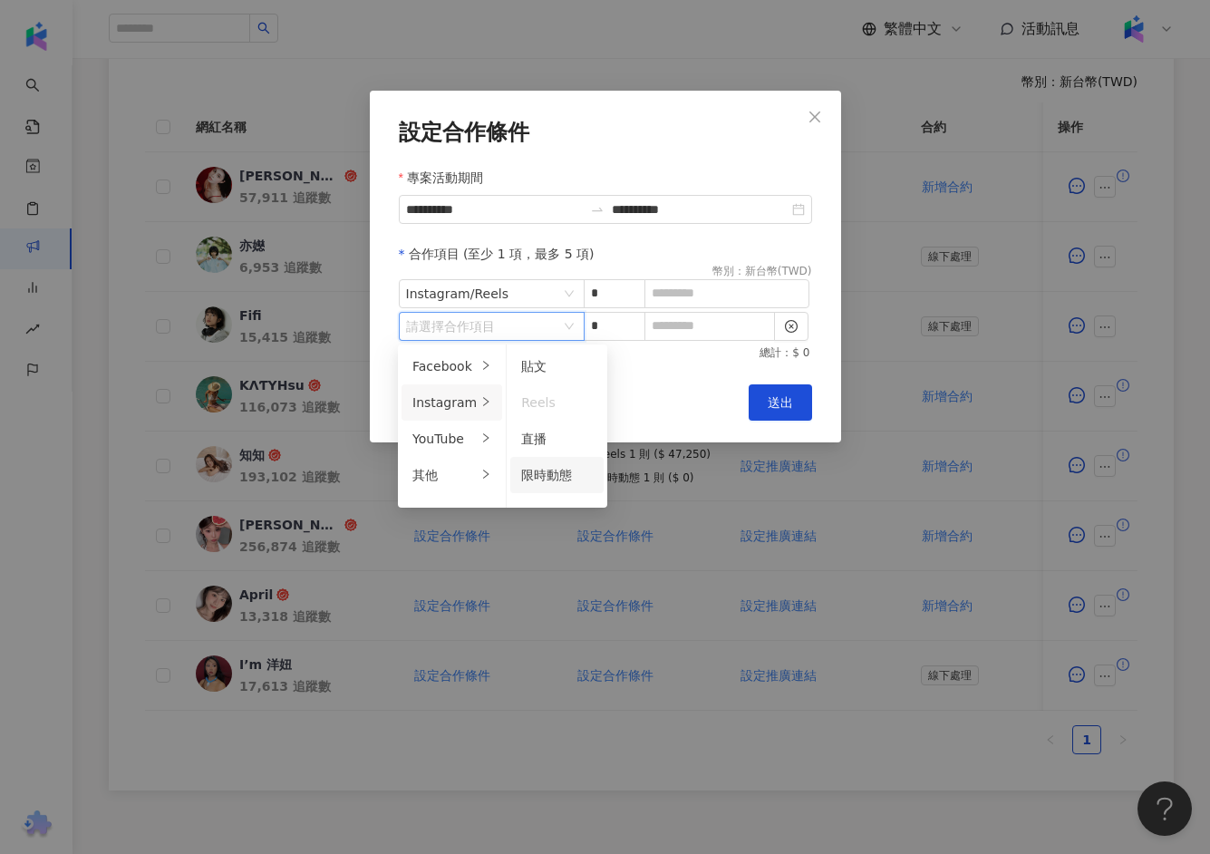
click at [533, 470] on span "限時動態" at bounding box center [546, 475] width 51 height 15
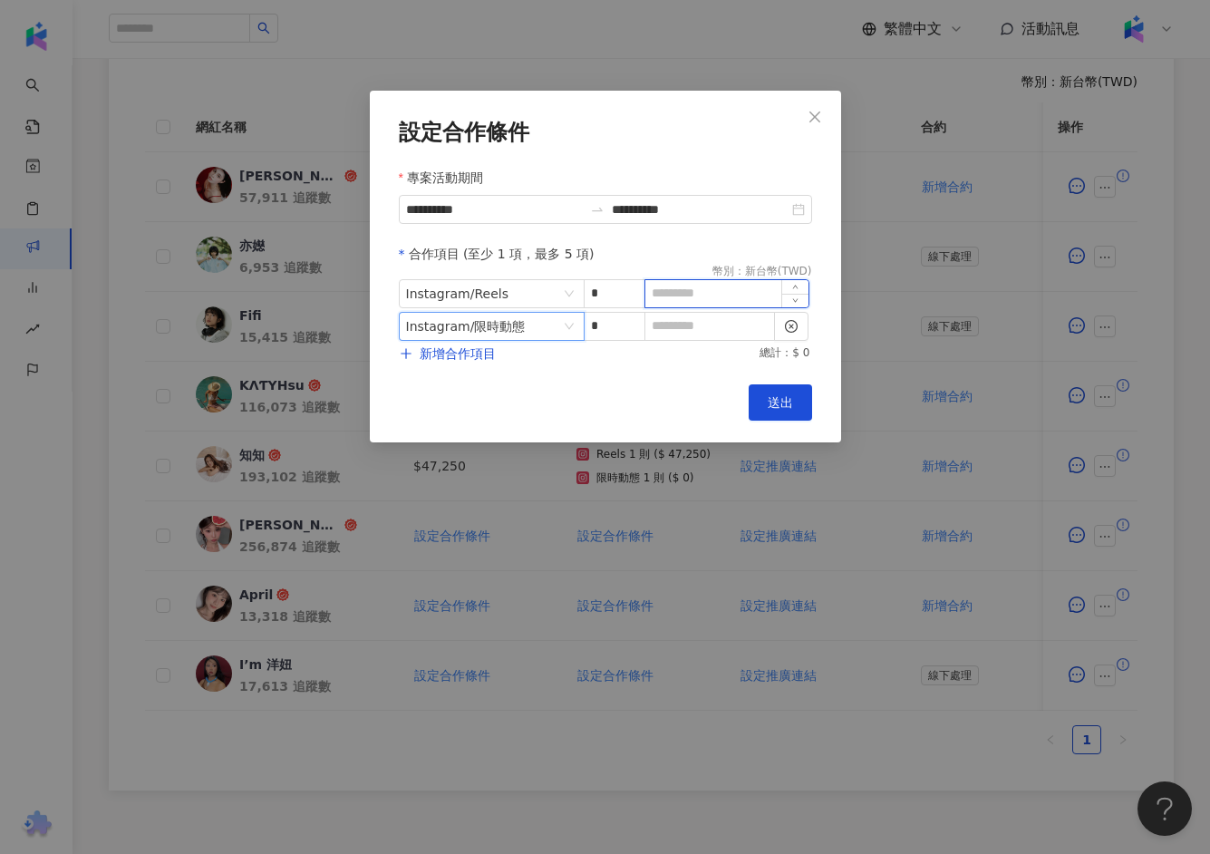
click at [683, 296] on input at bounding box center [726, 293] width 163 height 27
type input "*****"
click at [721, 321] on input at bounding box center [709, 326] width 129 height 27
type input "*"
click at [784, 409] on span "送出" at bounding box center [780, 402] width 25 height 15
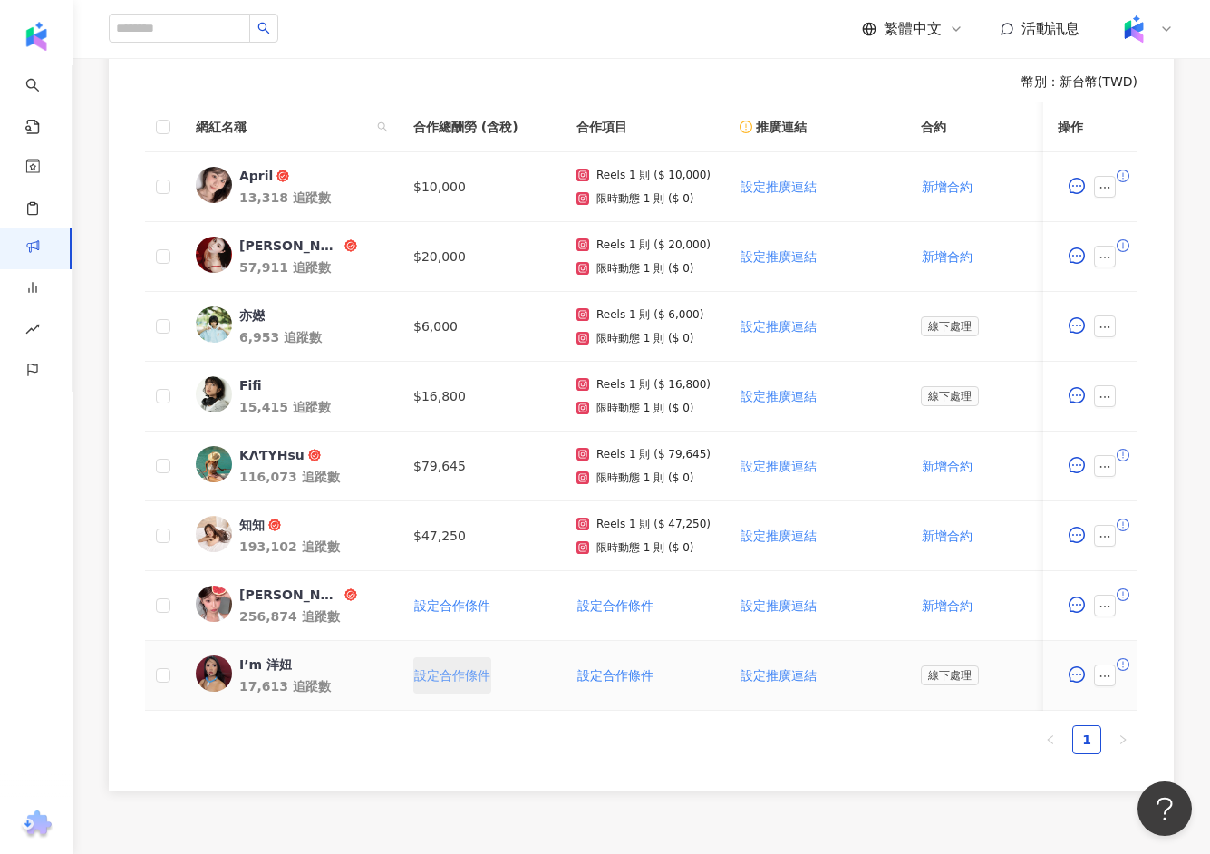
click at [475, 658] on button "設定合作條件" at bounding box center [452, 675] width 78 height 36
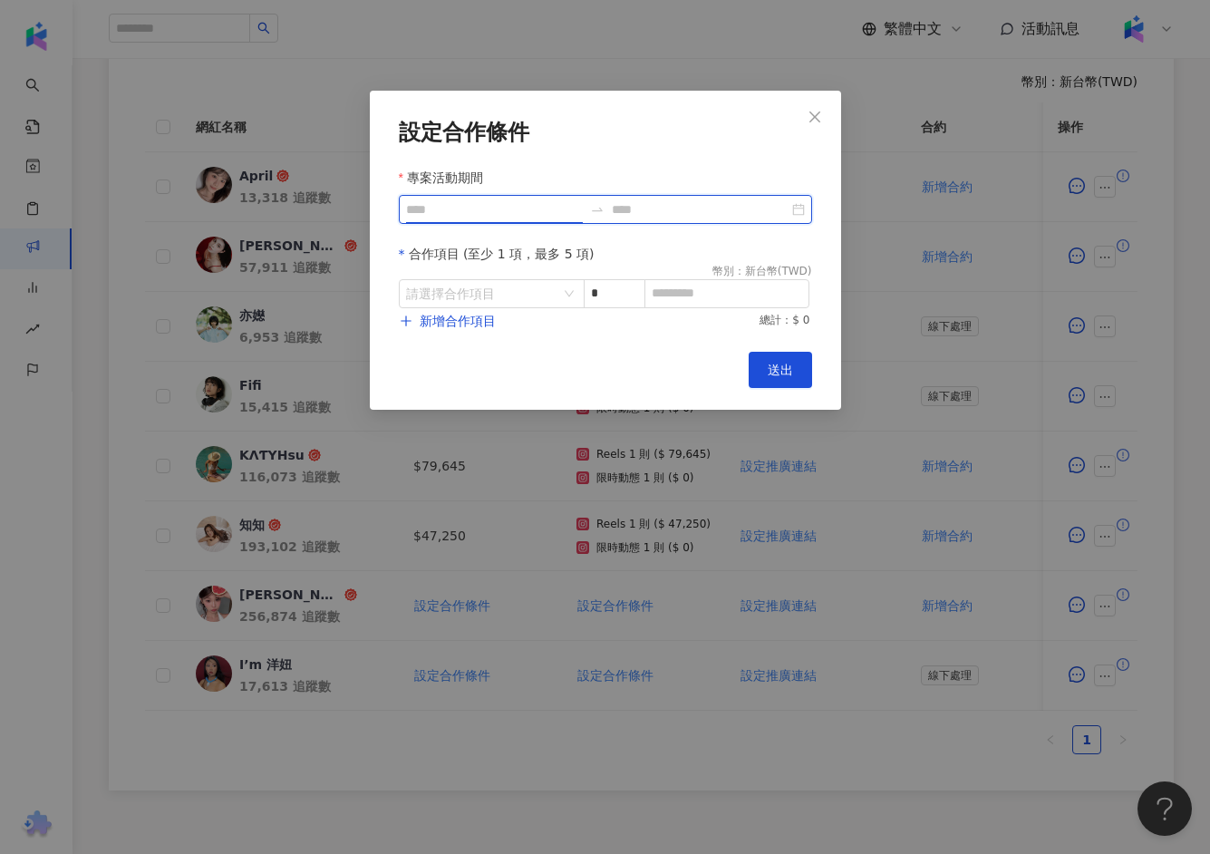
click at [489, 218] on input "專案活動期間" at bounding box center [494, 209] width 177 height 20
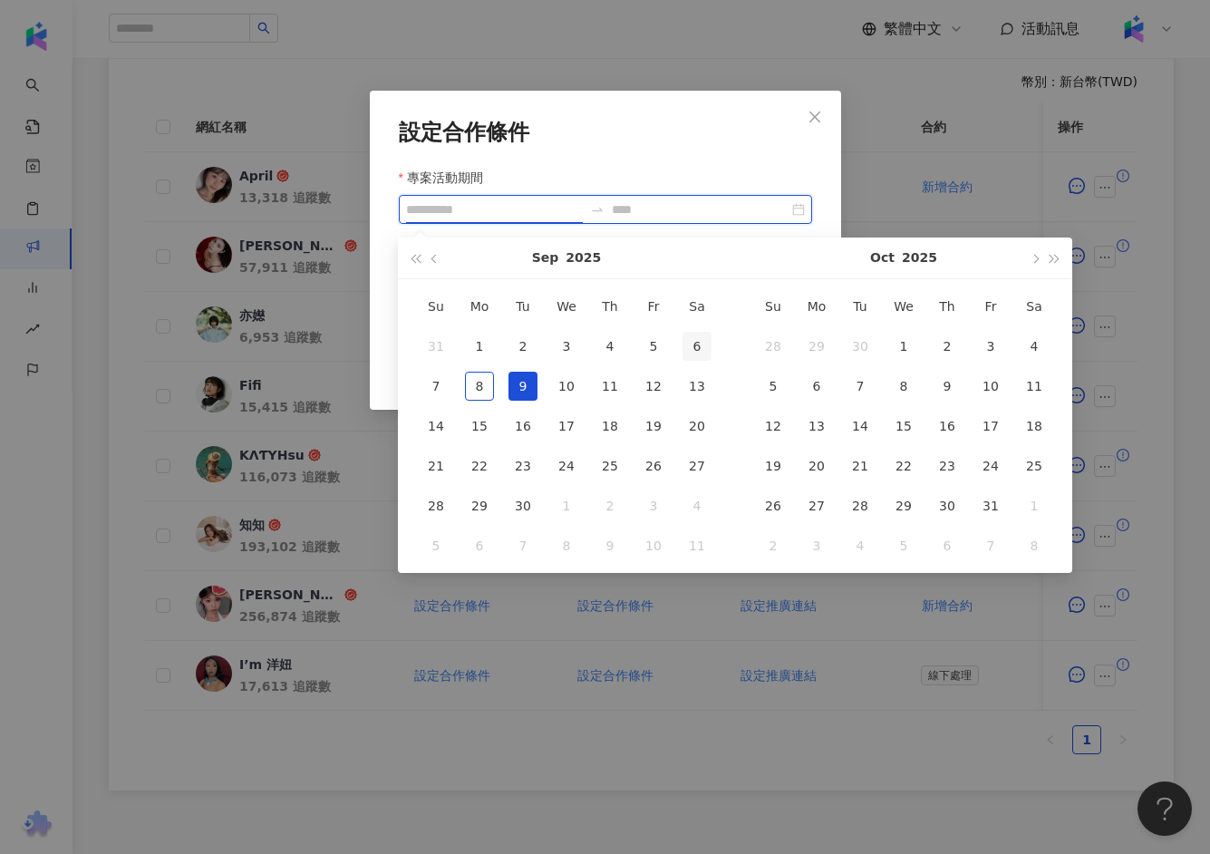
type input "**********"
click at [652, 332] on div "5" at bounding box center [653, 346] width 29 height 29
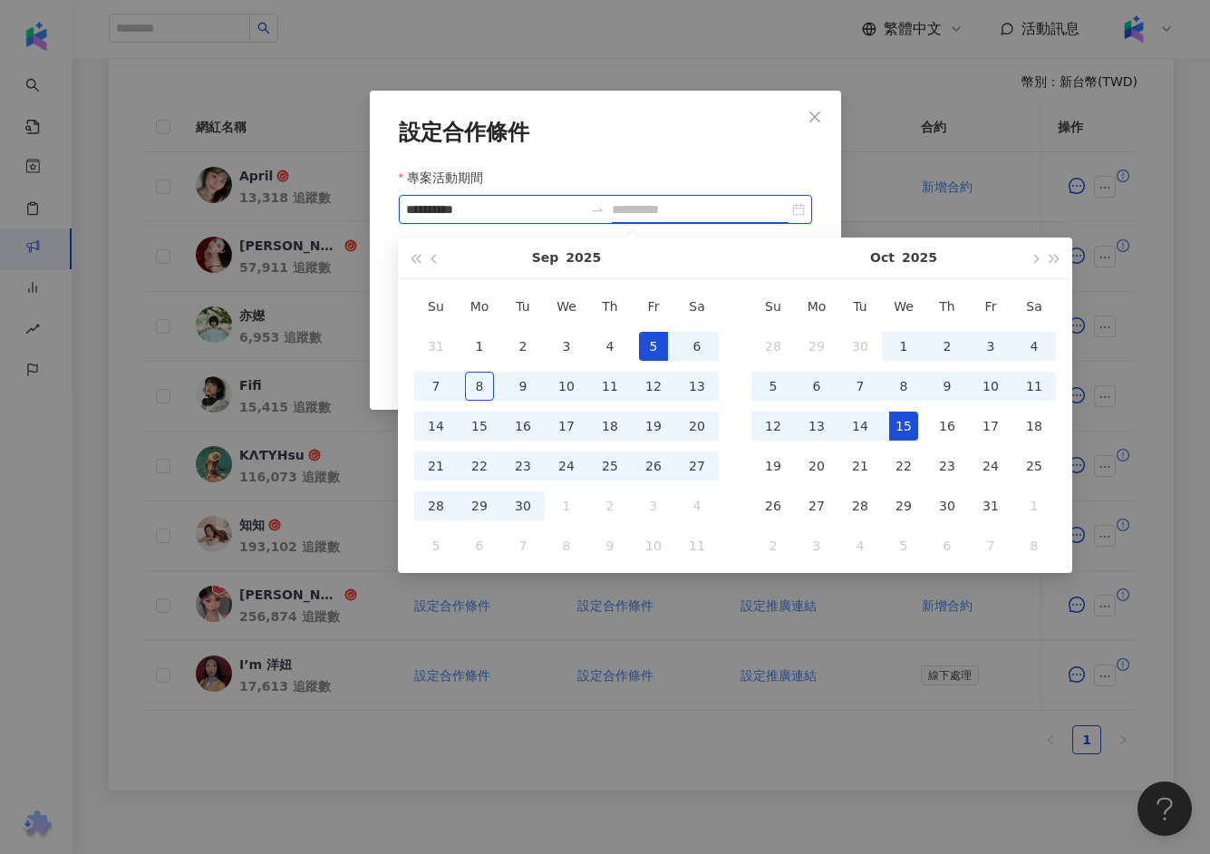
type input "**********"
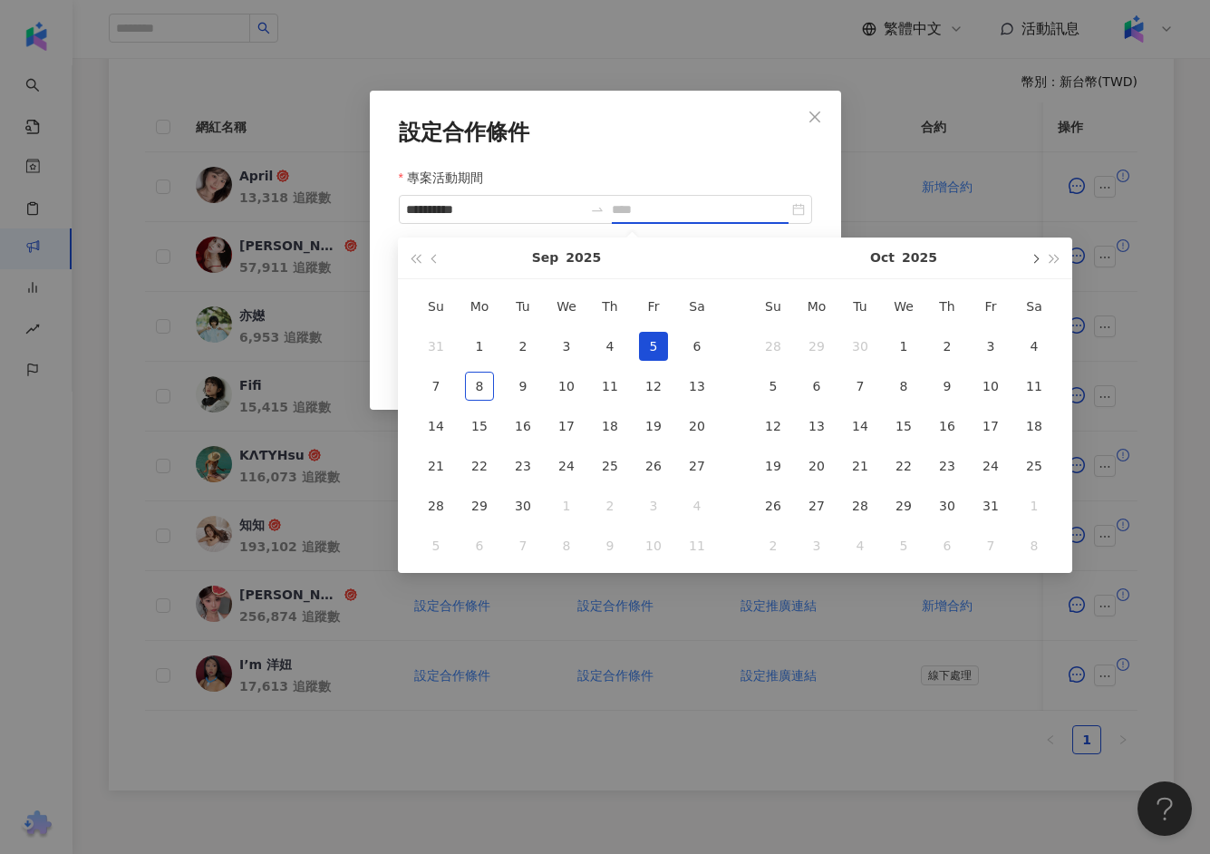
click at [1034, 265] on button "button" at bounding box center [1034, 257] width 20 height 41
type input "**********"
click at [657, 389] on div "10" at bounding box center [653, 386] width 29 height 29
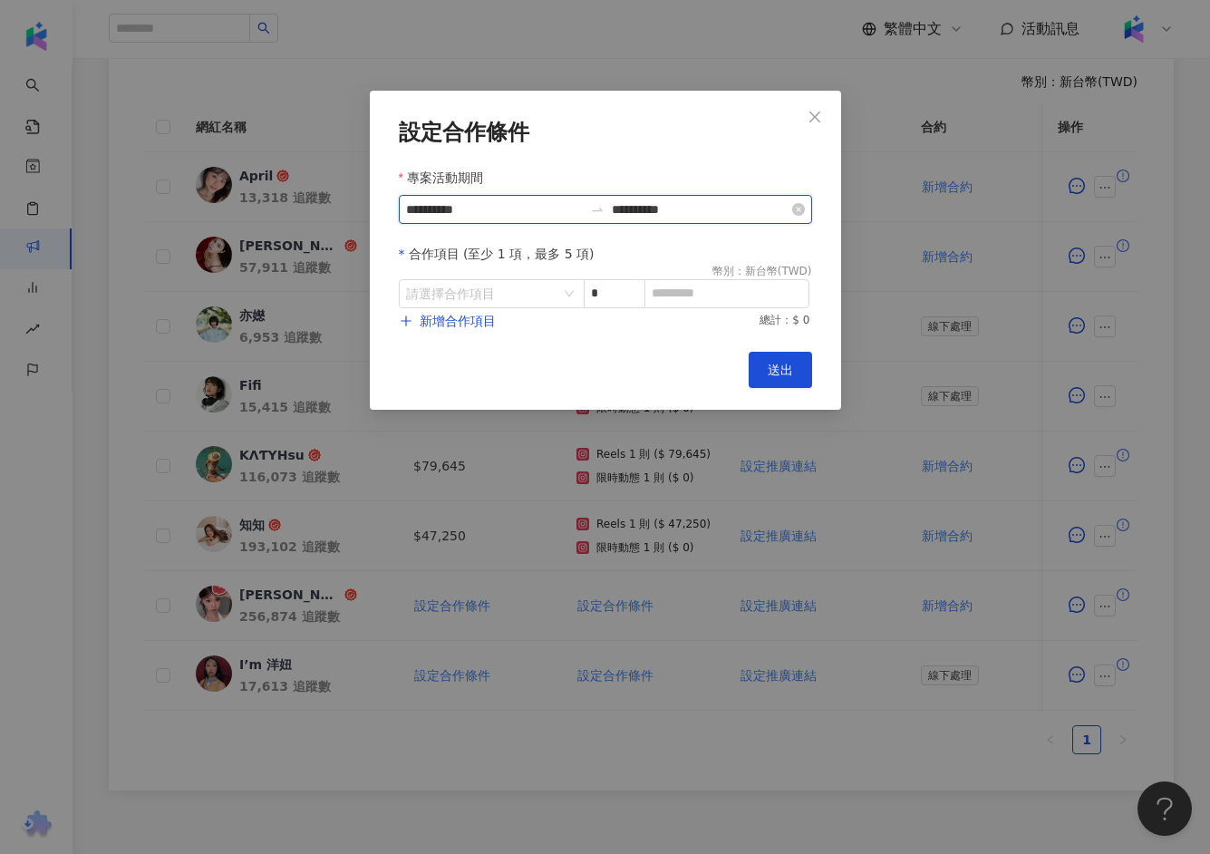
click at [748, 206] on input "**********" at bounding box center [700, 209] width 177 height 20
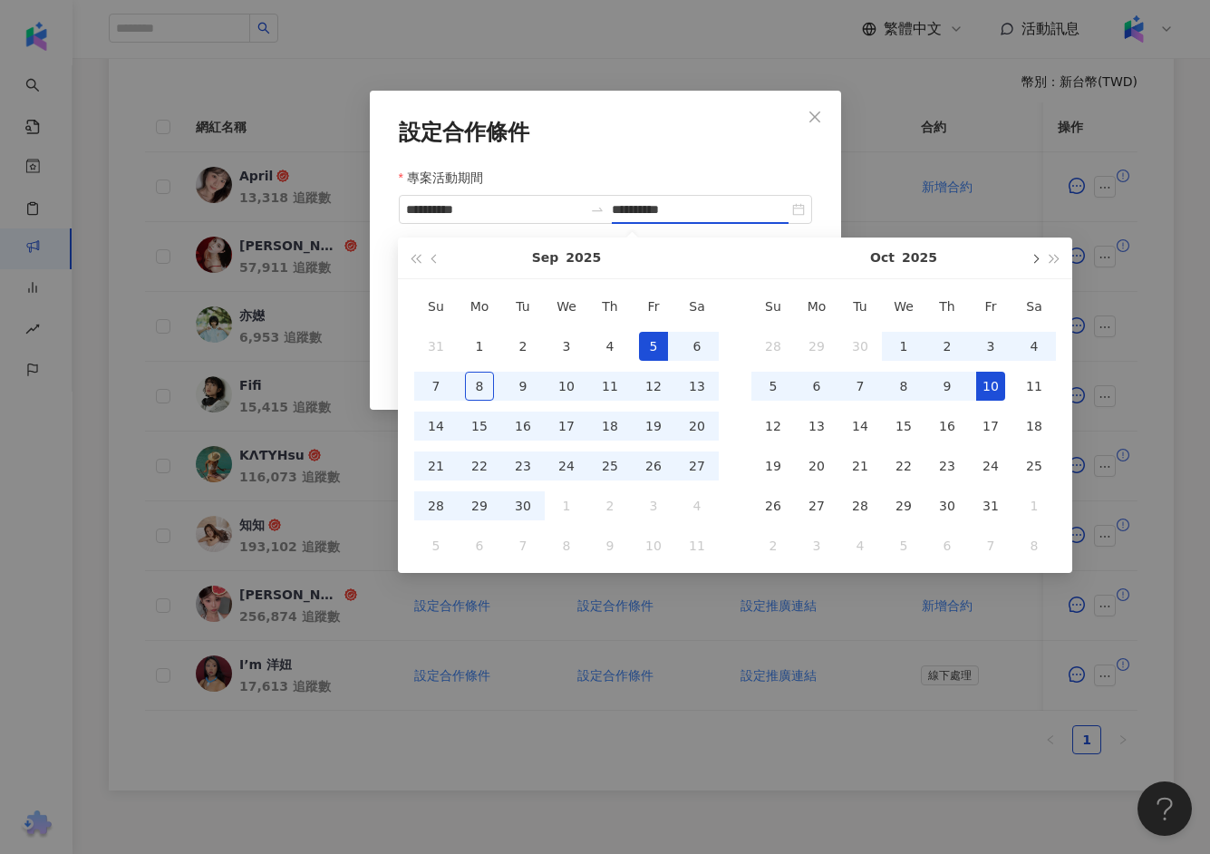
click at [1033, 263] on button "button" at bounding box center [1034, 257] width 20 height 41
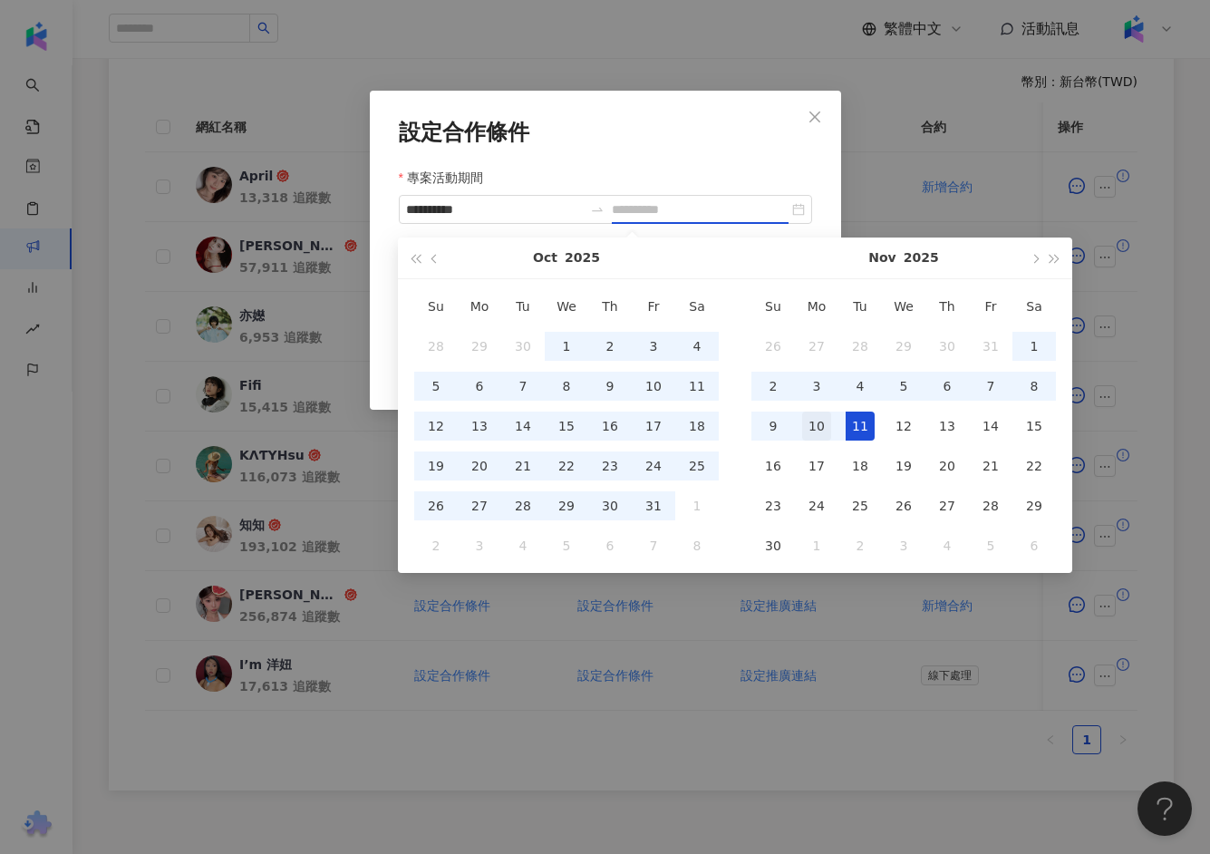
type input "**********"
click at [807, 424] on div "10" at bounding box center [816, 426] width 29 height 29
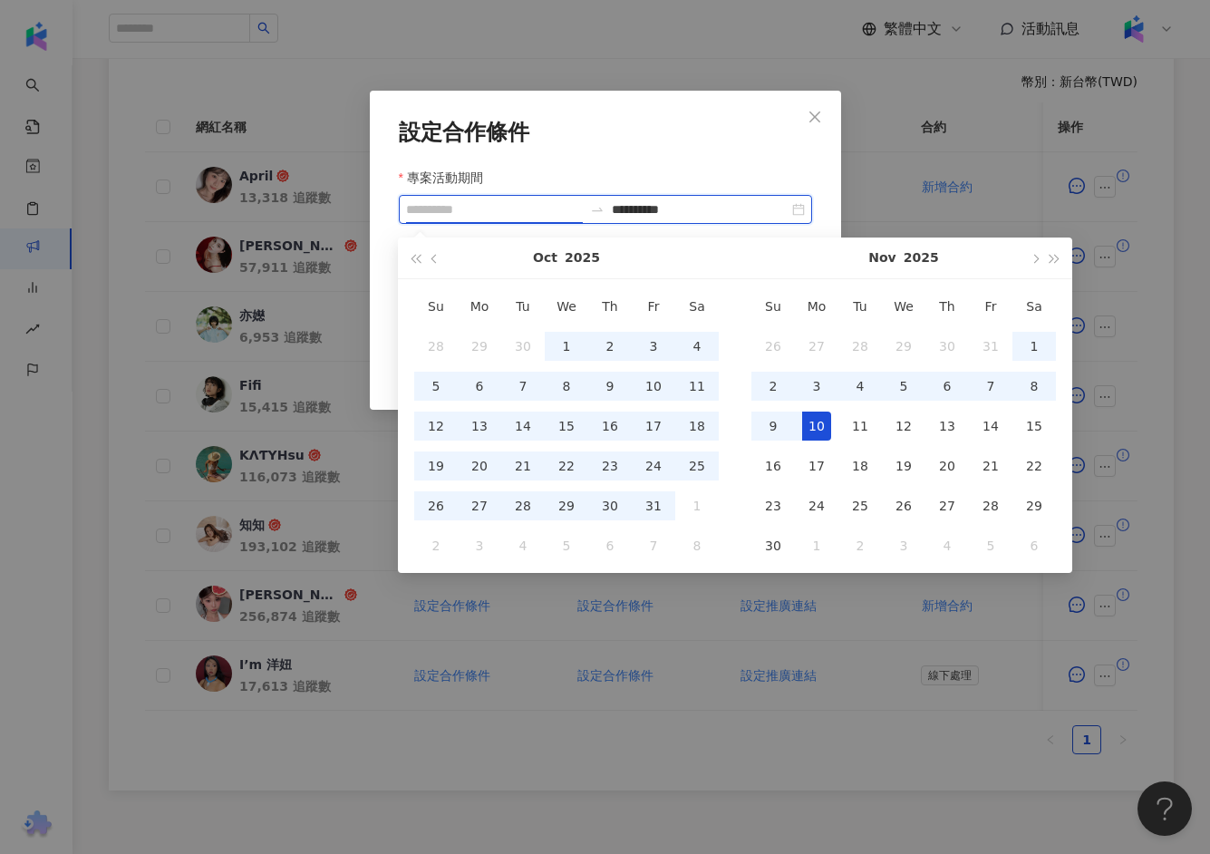
type input "**********"
click at [687, 152] on form "**********" at bounding box center [605, 225] width 413 height 210
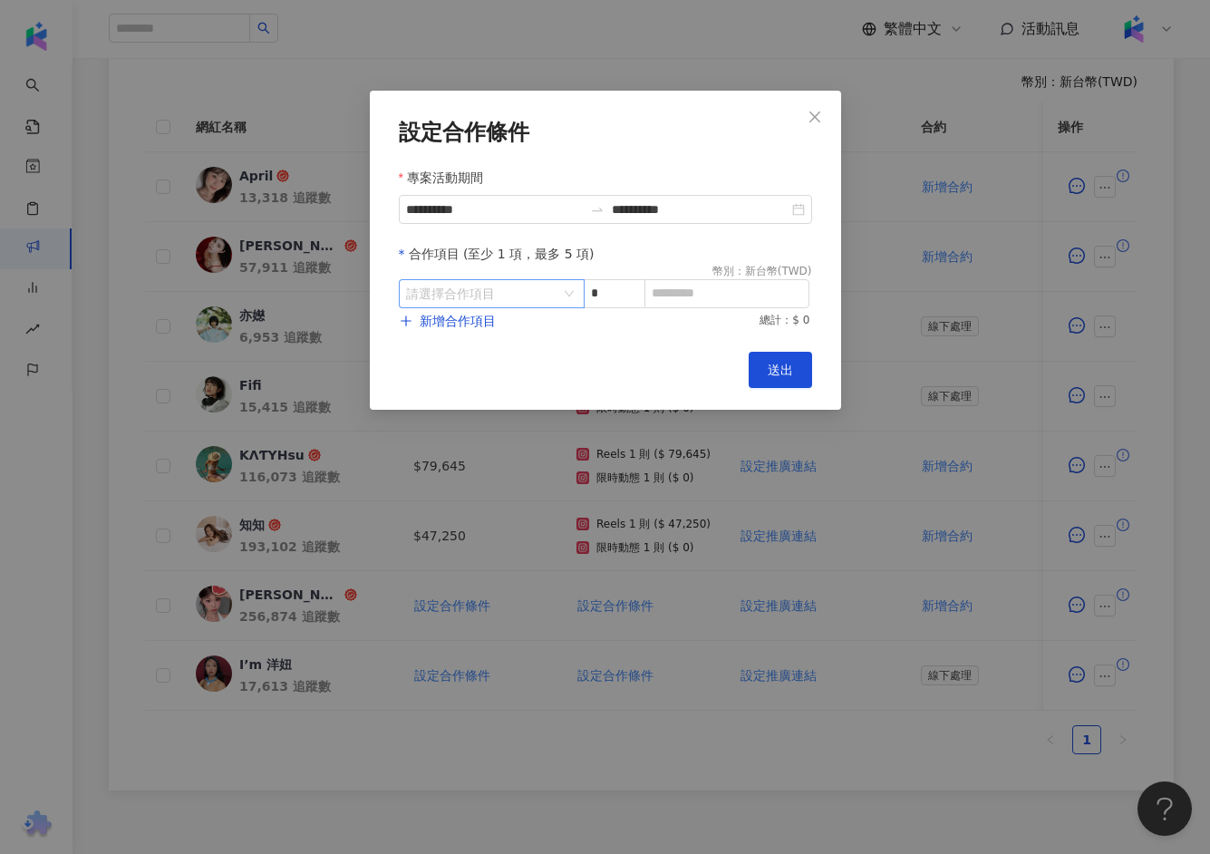
click at [472, 291] on input "search" at bounding box center [482, 293] width 152 height 27
click at [466, 365] on div "Instagram" at bounding box center [444, 370] width 64 height 20
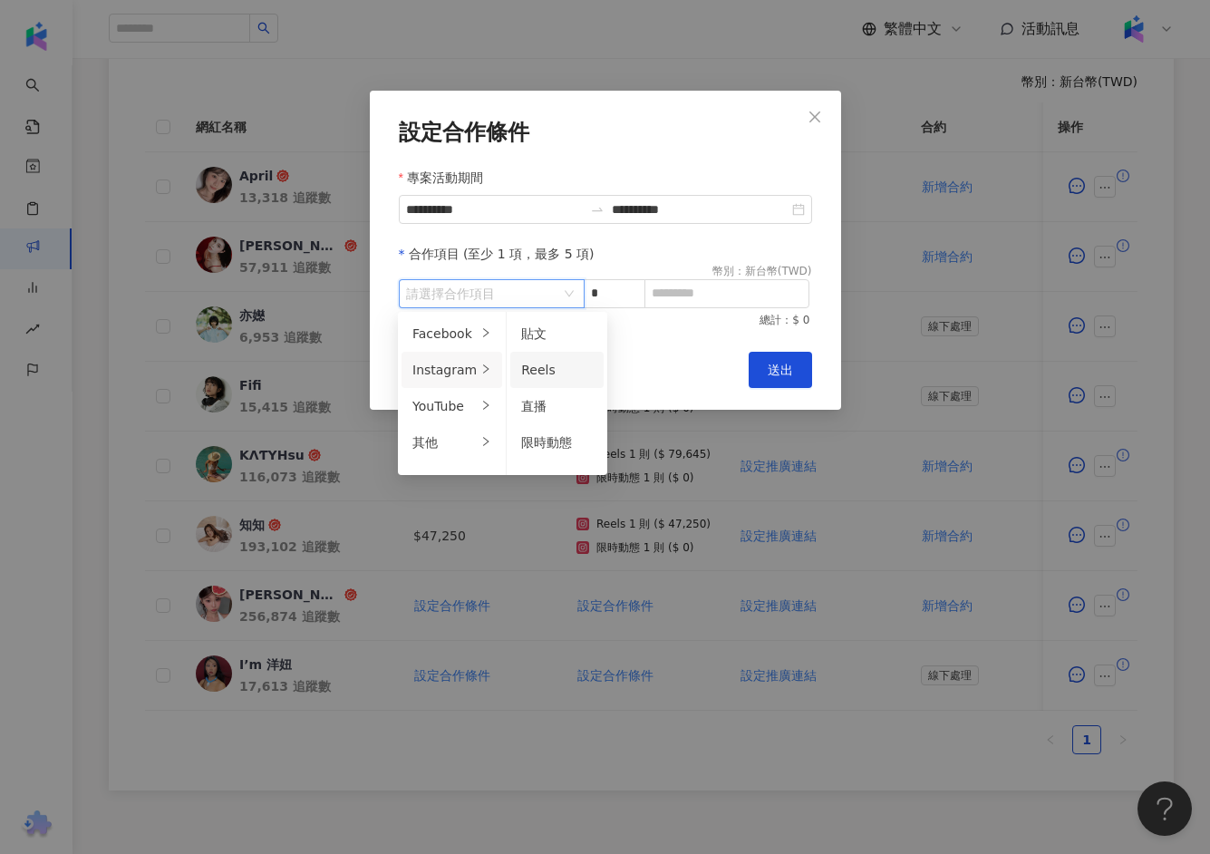
click at [535, 363] on span "Reels" at bounding box center [538, 370] width 34 height 15
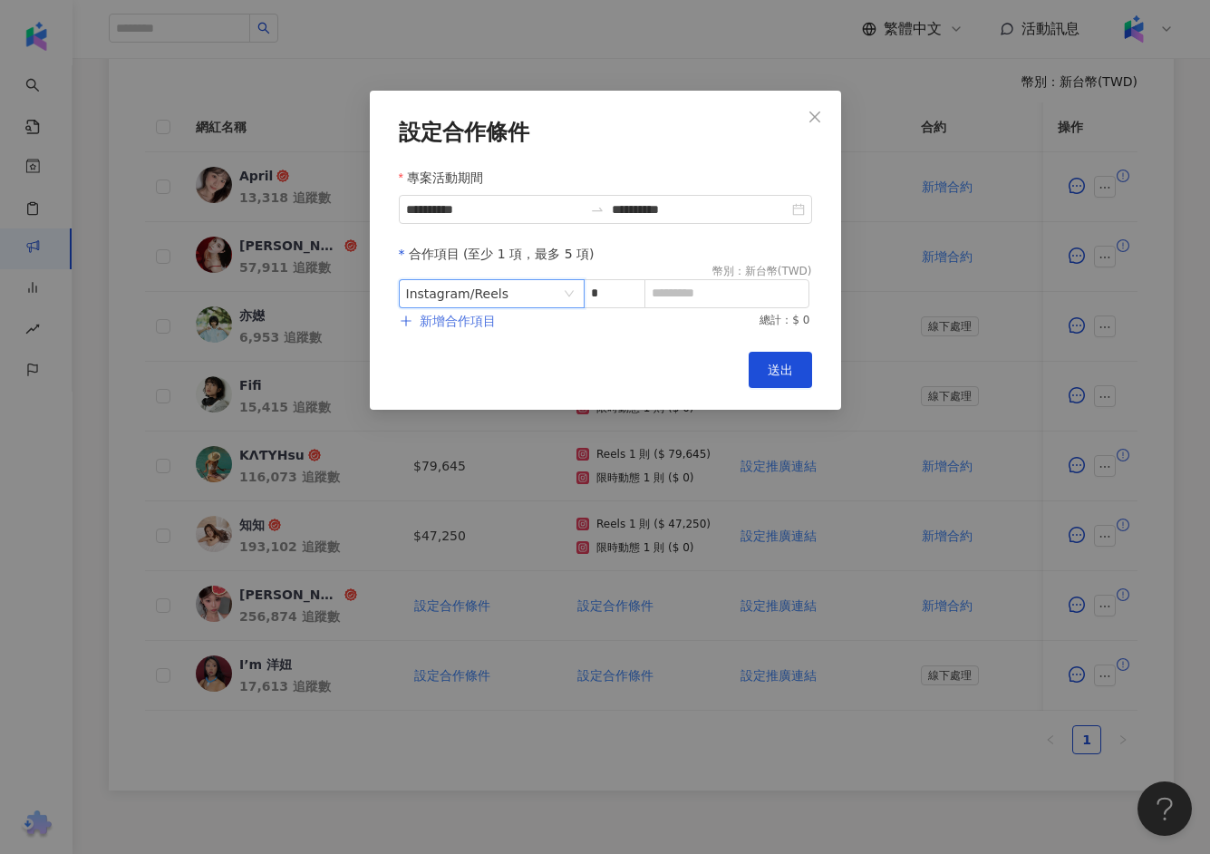
click at [470, 325] on span "新增合作項目" at bounding box center [458, 321] width 76 height 15
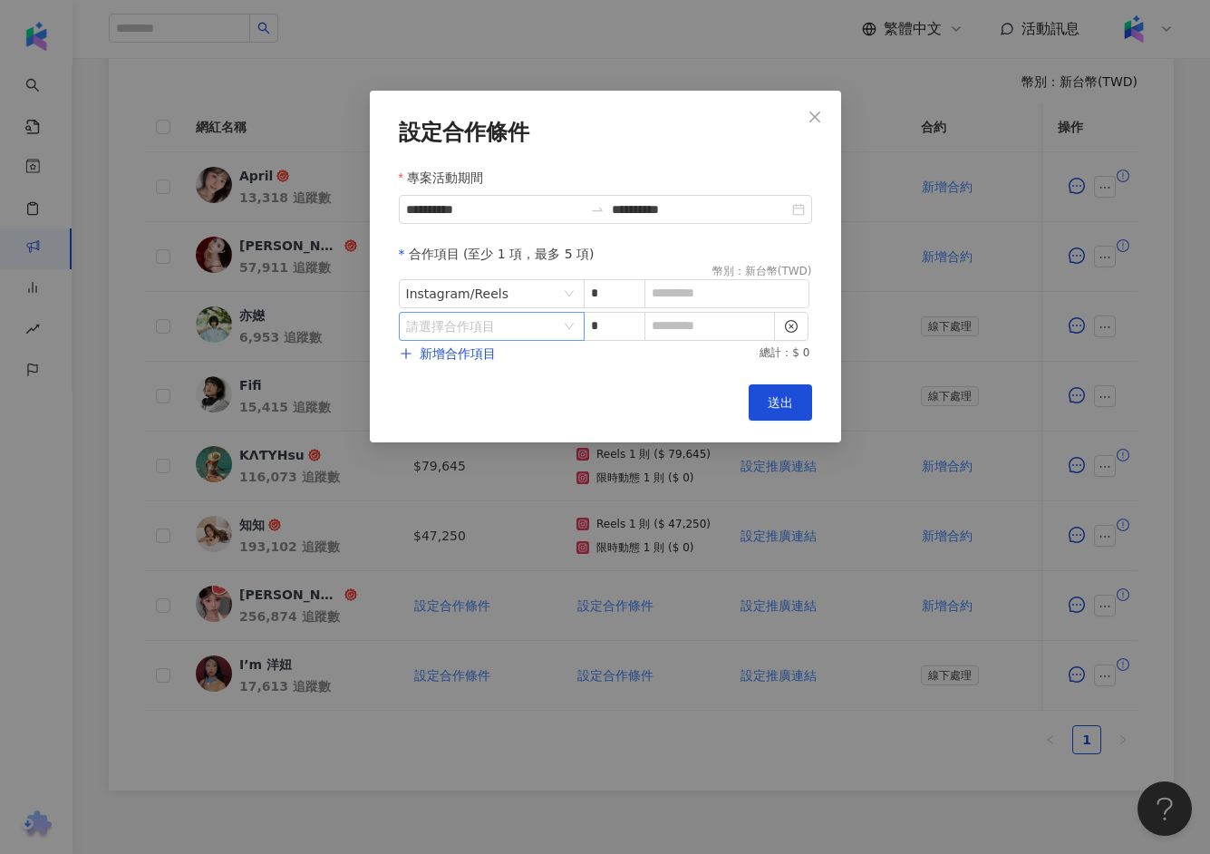
click at [508, 331] on input "search" at bounding box center [482, 326] width 152 height 27
click at [480, 396] on icon "right" at bounding box center [485, 401] width 11 height 11
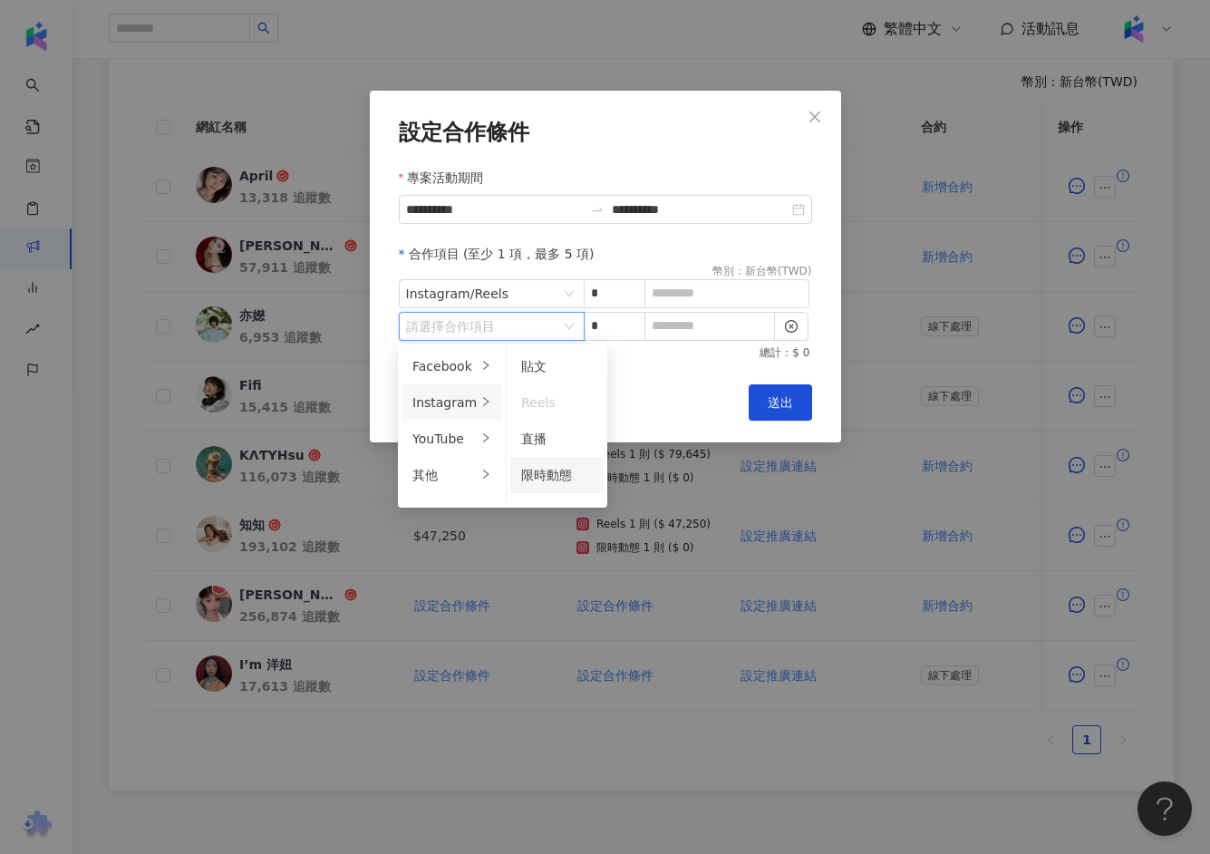
click at [550, 463] on li "限時動態" at bounding box center [556, 475] width 93 height 36
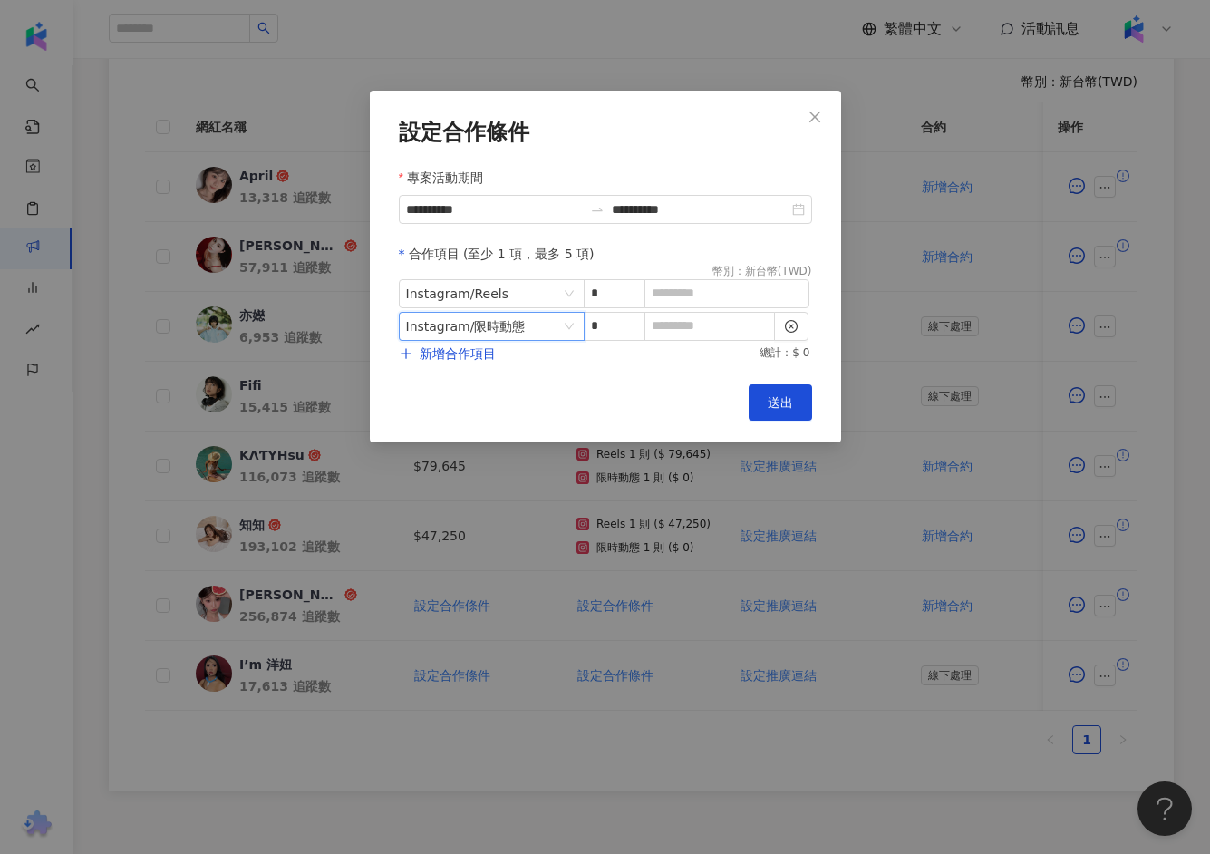
click at [654, 387] on div "Cancel 送出" at bounding box center [605, 402] width 413 height 36
click at [810, 125] on button "Close" at bounding box center [815, 117] width 36 height 36
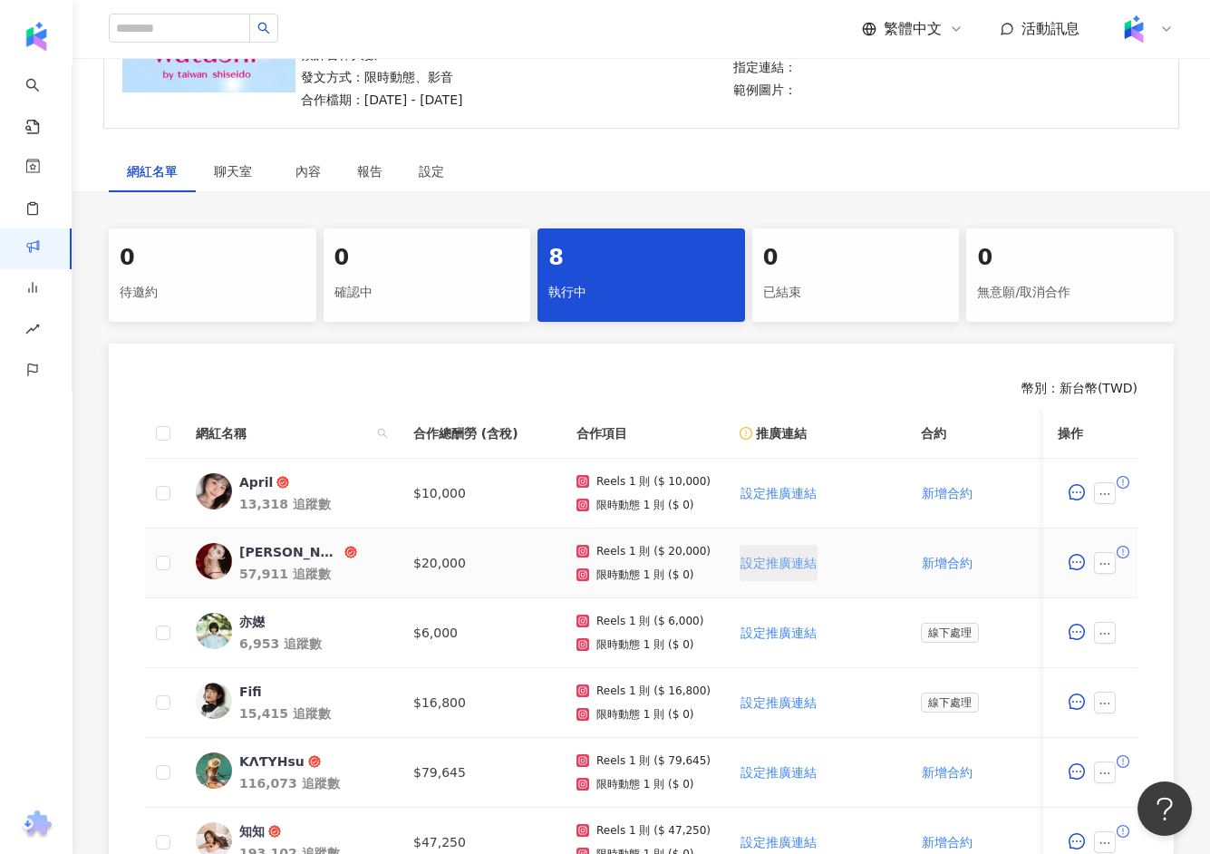
scroll to position [0, 0]
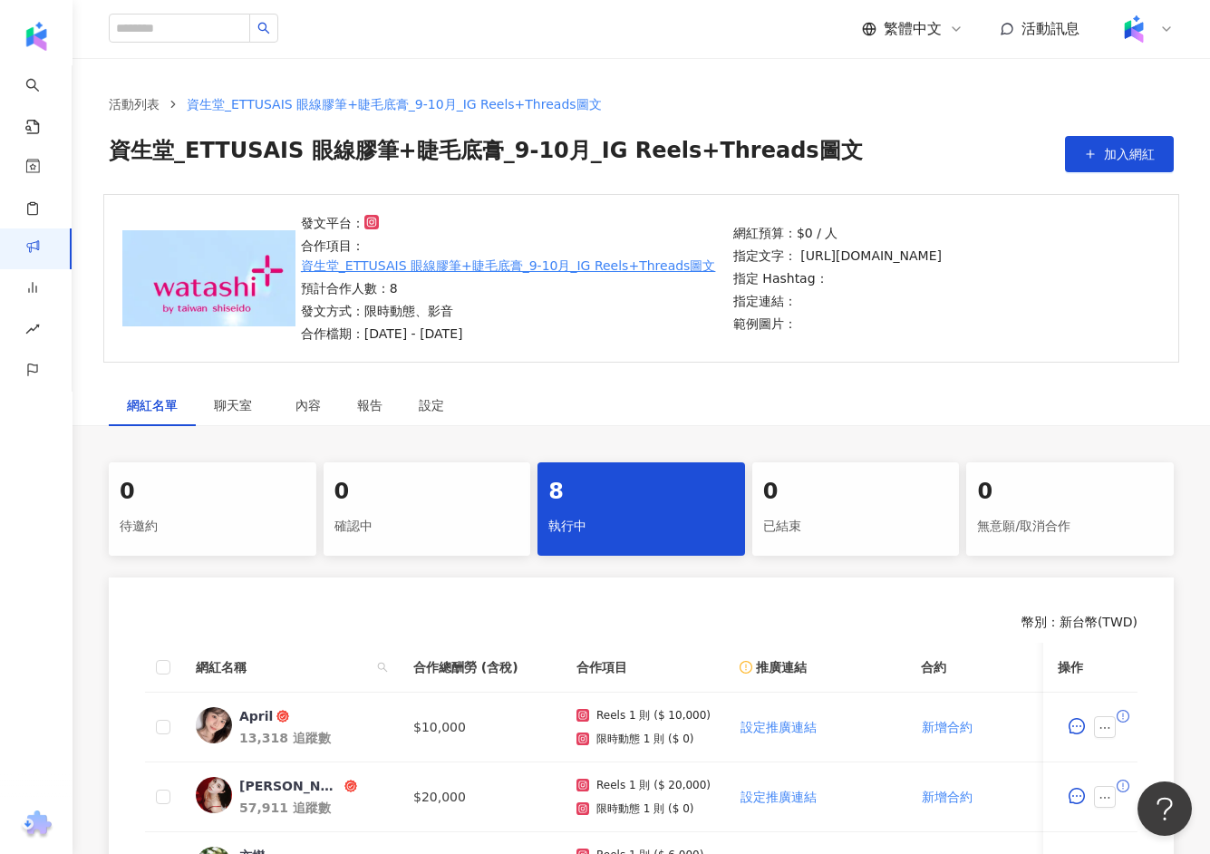
click at [463, 392] on div "網紅名單 聊天室 內容 報告 設定" at bounding box center [642, 405] width 1138 height 42
click at [443, 393] on div "設定" at bounding box center [432, 405] width 62 height 42
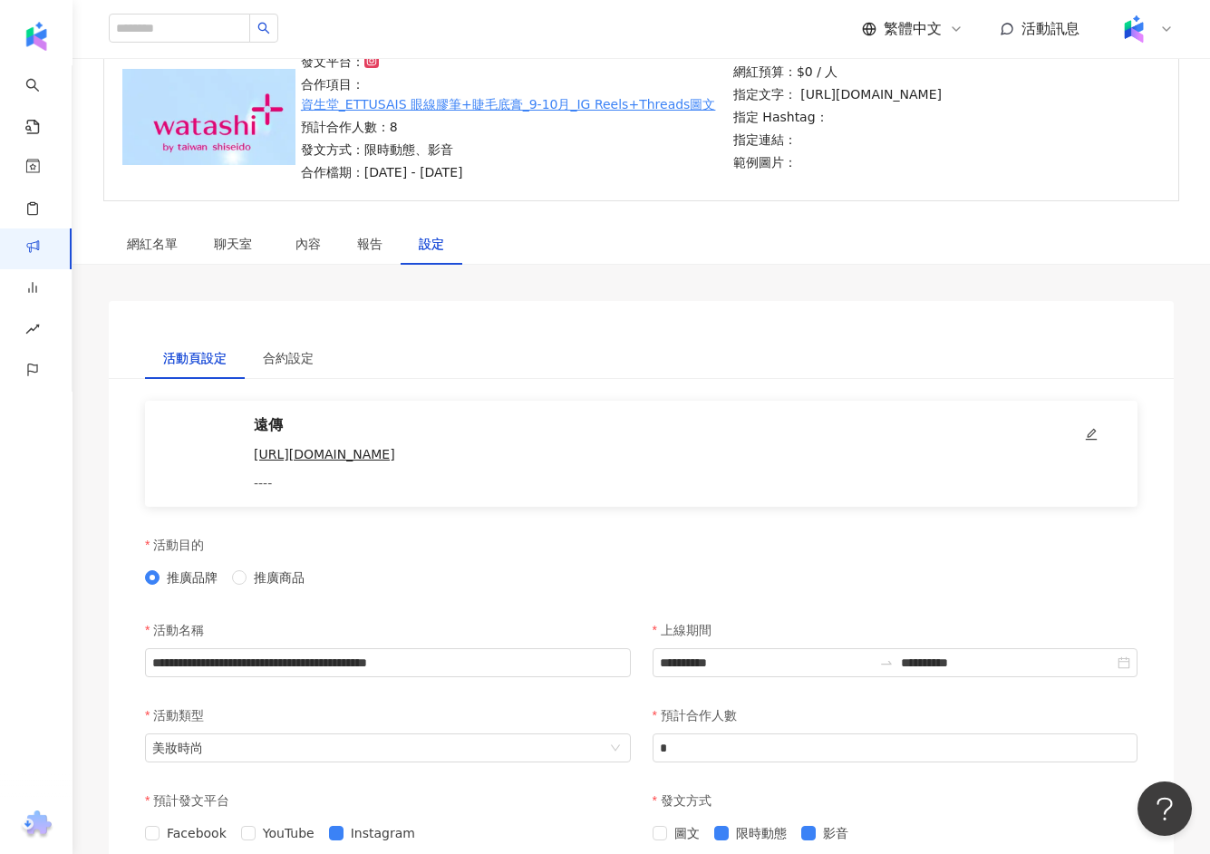
scroll to position [193, 0]
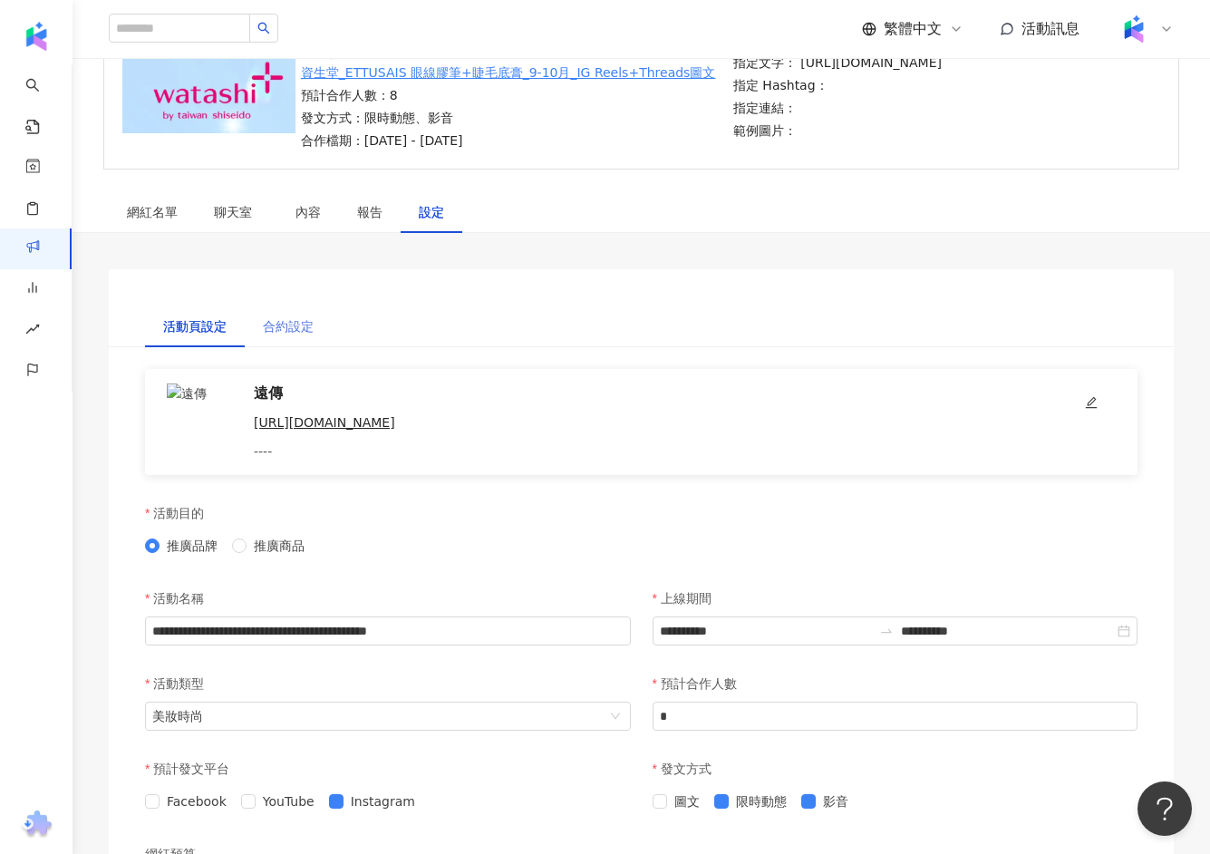
click at [276, 337] on div "合約設定" at bounding box center [288, 326] width 87 height 42
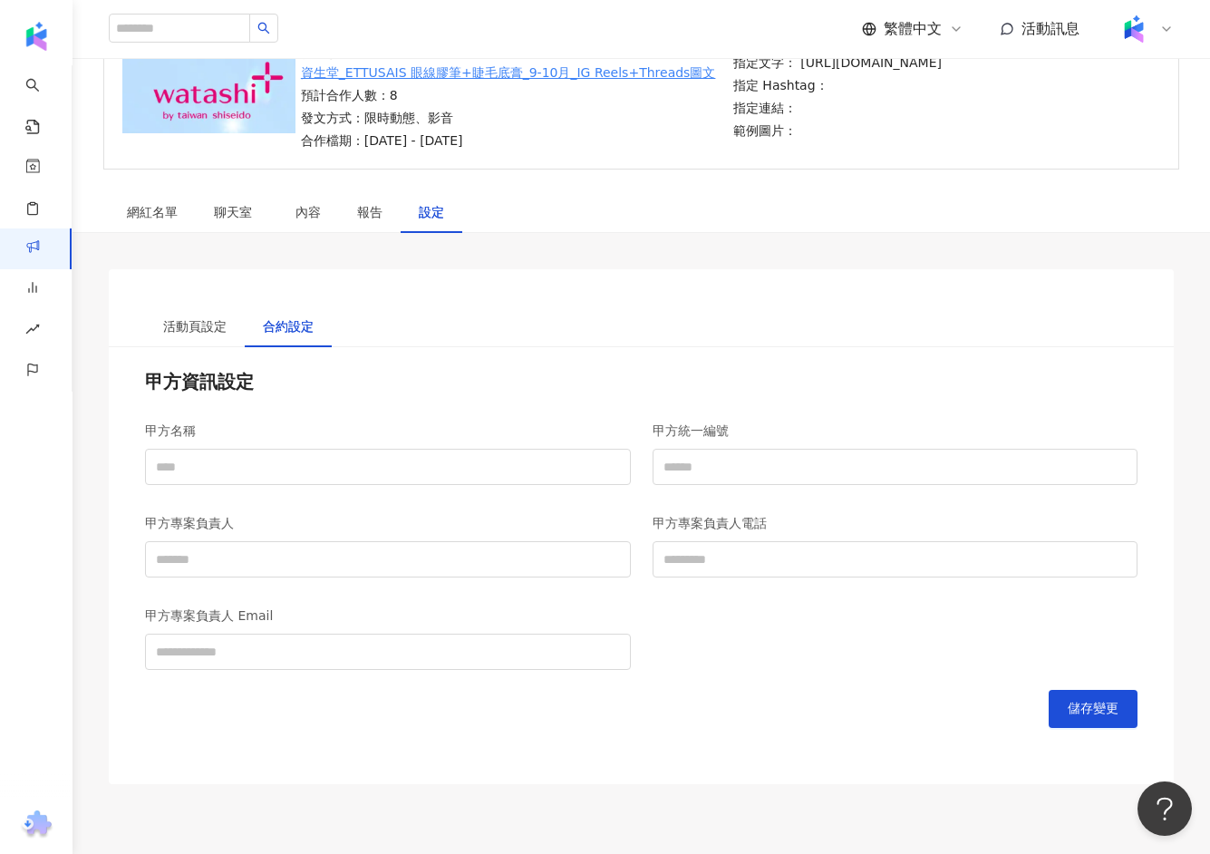
scroll to position [310, 0]
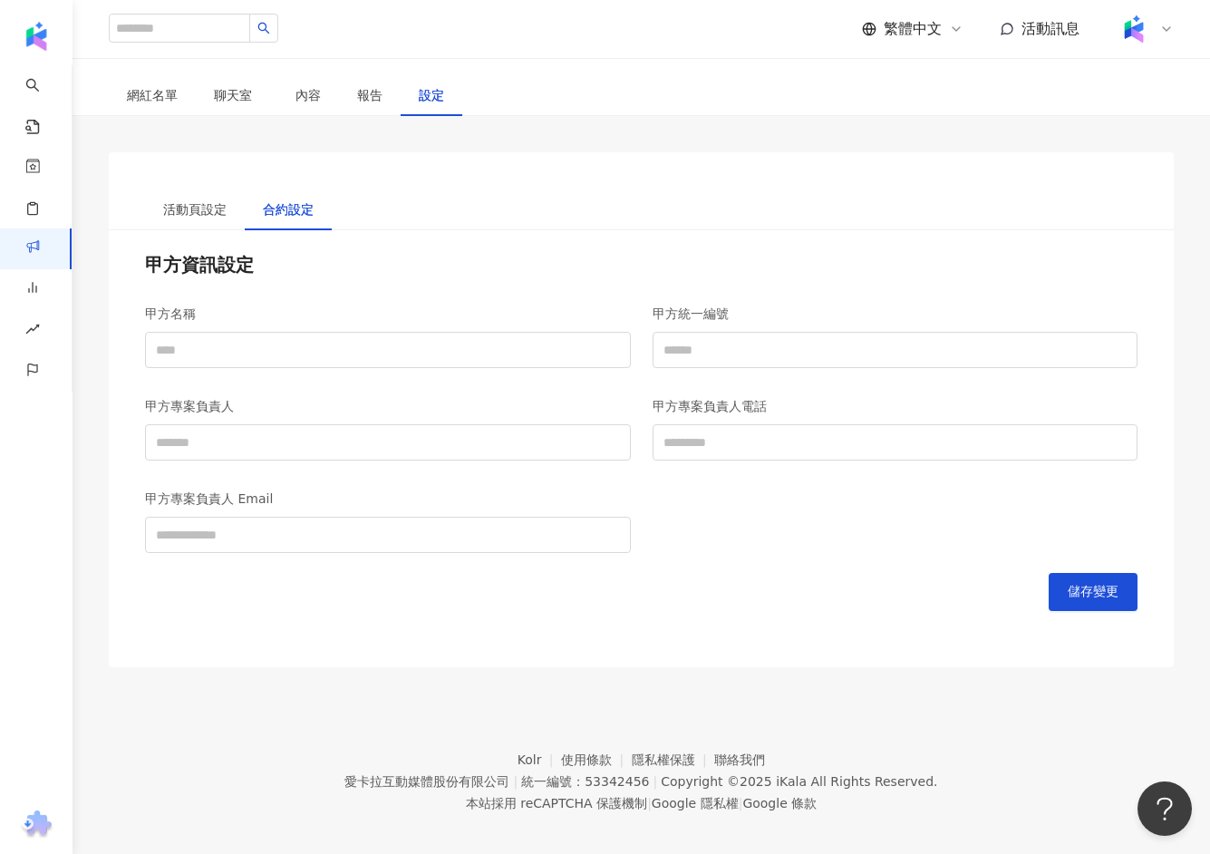
click at [274, 324] on div "甲方名稱" at bounding box center [388, 314] width 486 height 36
click at [274, 348] on input "甲方名稱" at bounding box center [388, 350] width 486 height 36
type input "**********"
click at [737, 341] on input "甲方統一編號" at bounding box center [896, 350] width 486 height 36
type input "********"
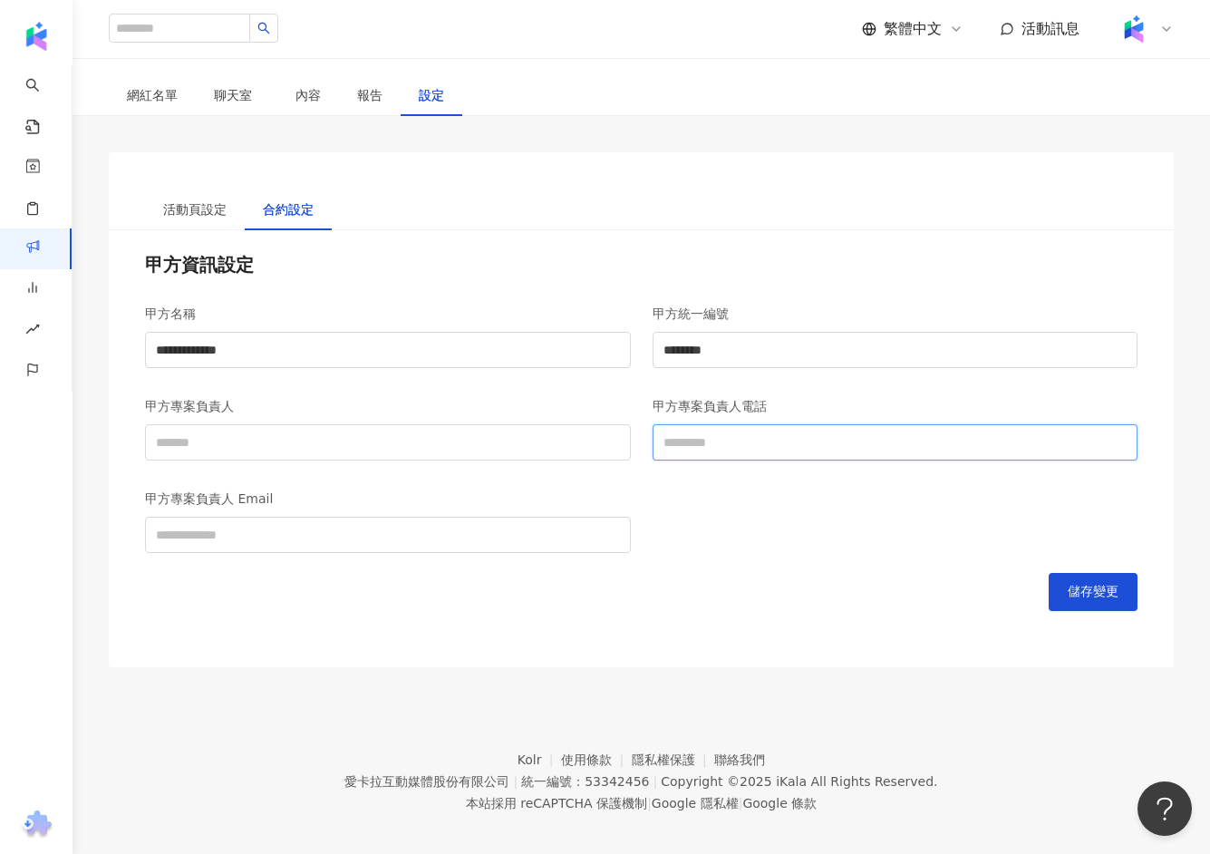
click at [787, 436] on input "甲方專案負責人電話" at bounding box center [896, 442] width 486 height 36
type input "**********"
click at [320, 444] on input "甲方專案負責人" at bounding box center [388, 442] width 486 height 36
click at [253, 530] on input "甲方專案負責人 Email" at bounding box center [388, 535] width 486 height 36
type input "**********"
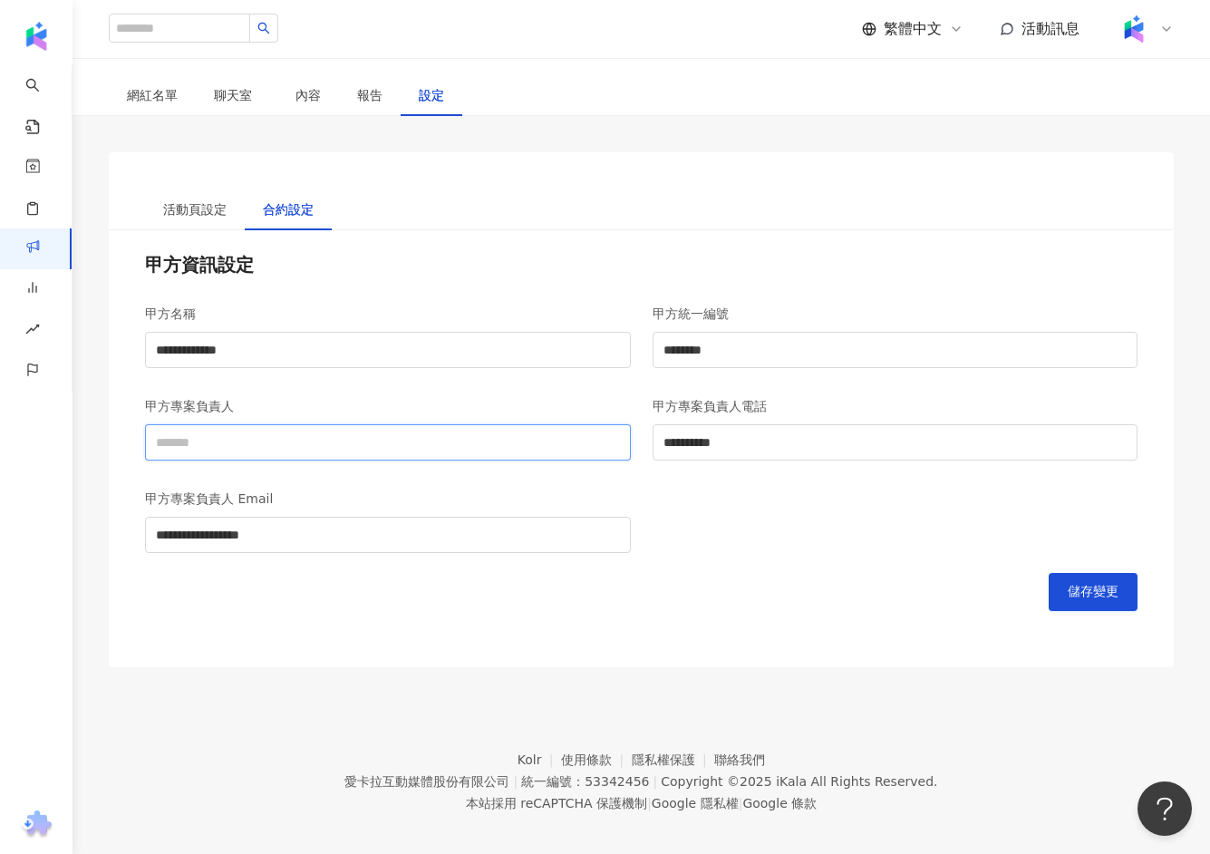
click at [276, 447] on input "甲方專案負責人" at bounding box center [388, 442] width 486 height 36
click at [1096, 591] on span "儲存變更" at bounding box center [1093, 592] width 51 height 15
click at [389, 432] on input "甲方專案負責人" at bounding box center [388, 442] width 486 height 36
type input "*****"
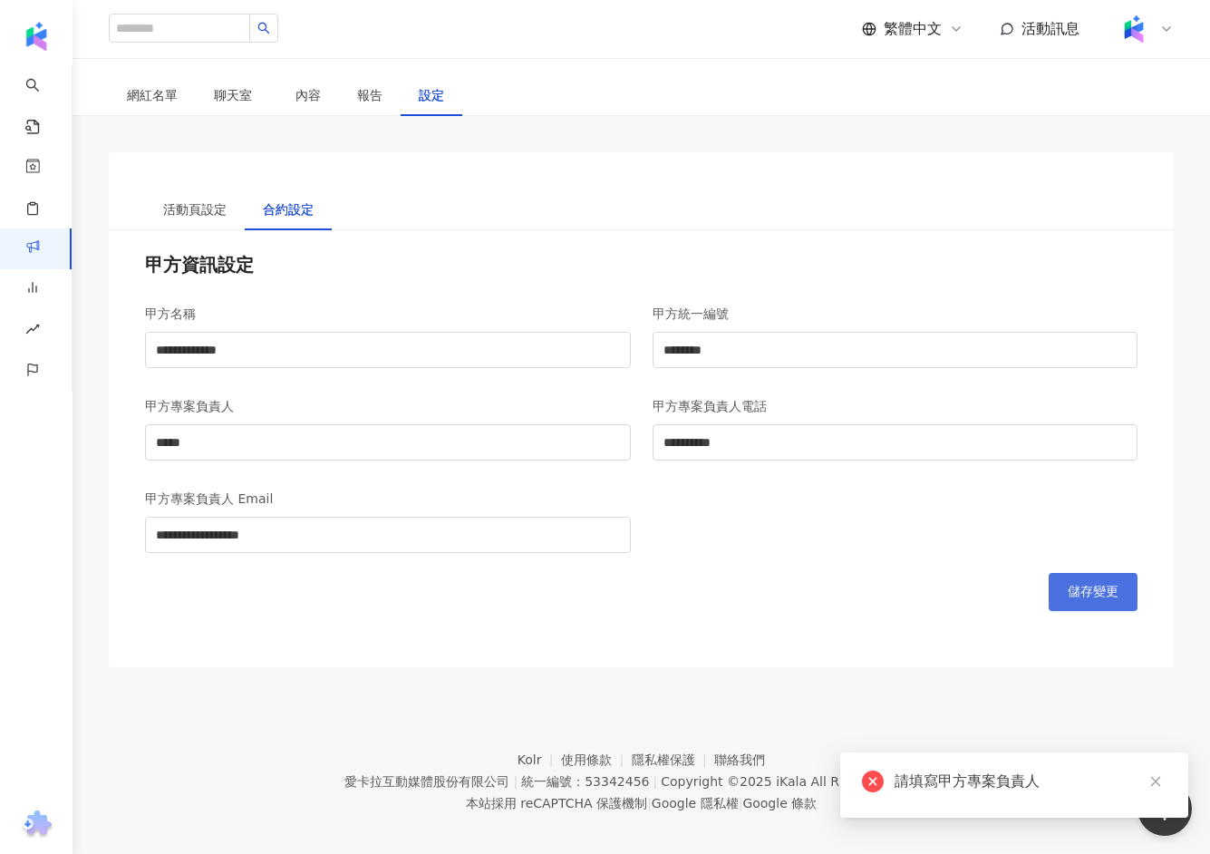
click at [1122, 587] on button "儲存變更" at bounding box center [1093, 592] width 89 height 38
click at [150, 204] on div "活動頁設定" at bounding box center [195, 210] width 100 height 42
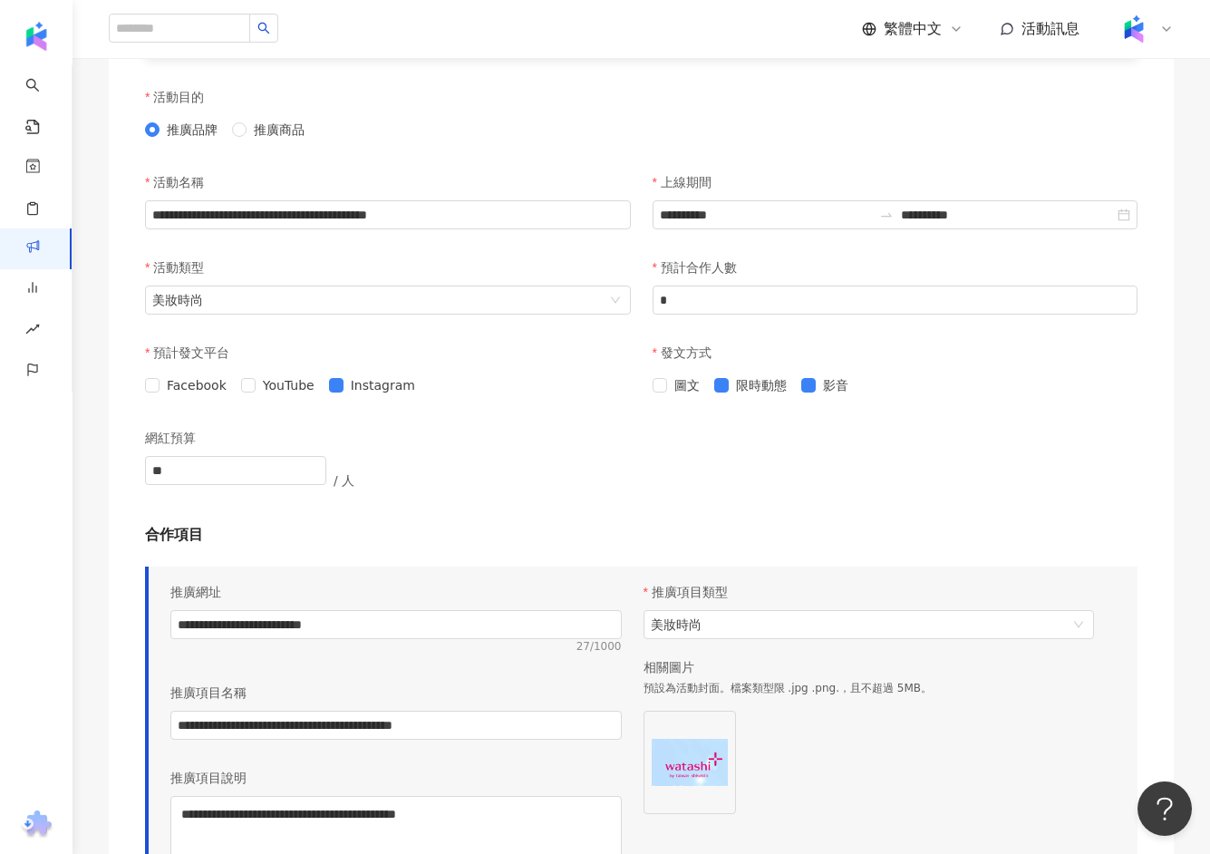
scroll to position [392, 0]
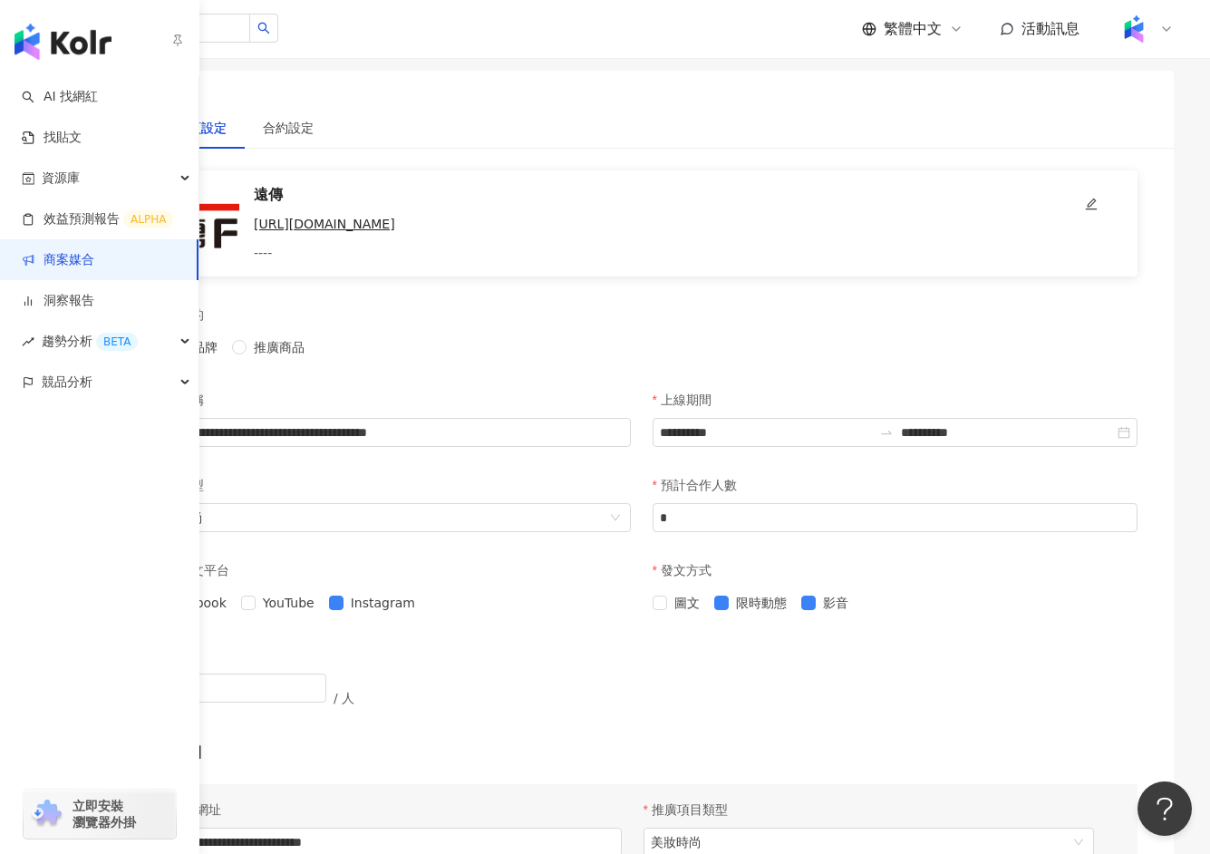
click at [94, 269] on link "商案媒合" at bounding box center [58, 260] width 73 height 18
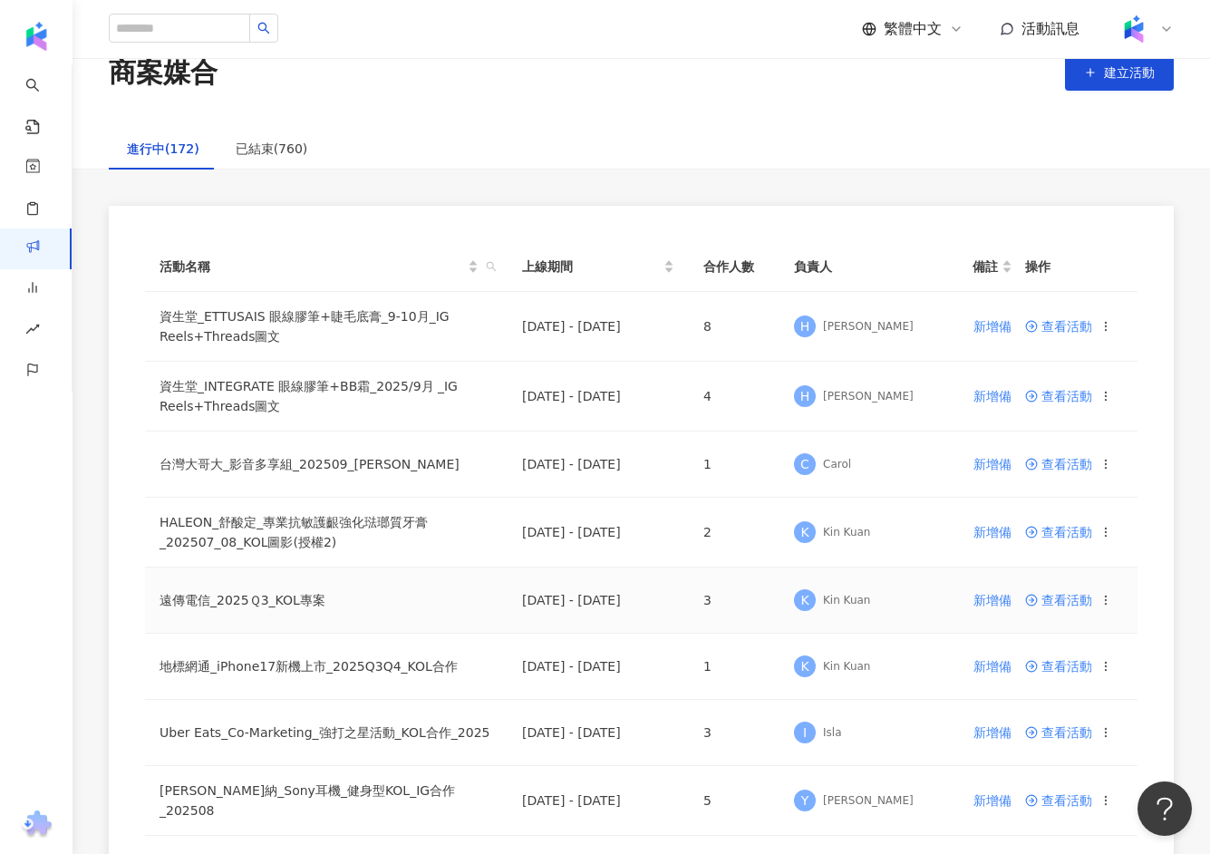
scroll to position [45, 0]
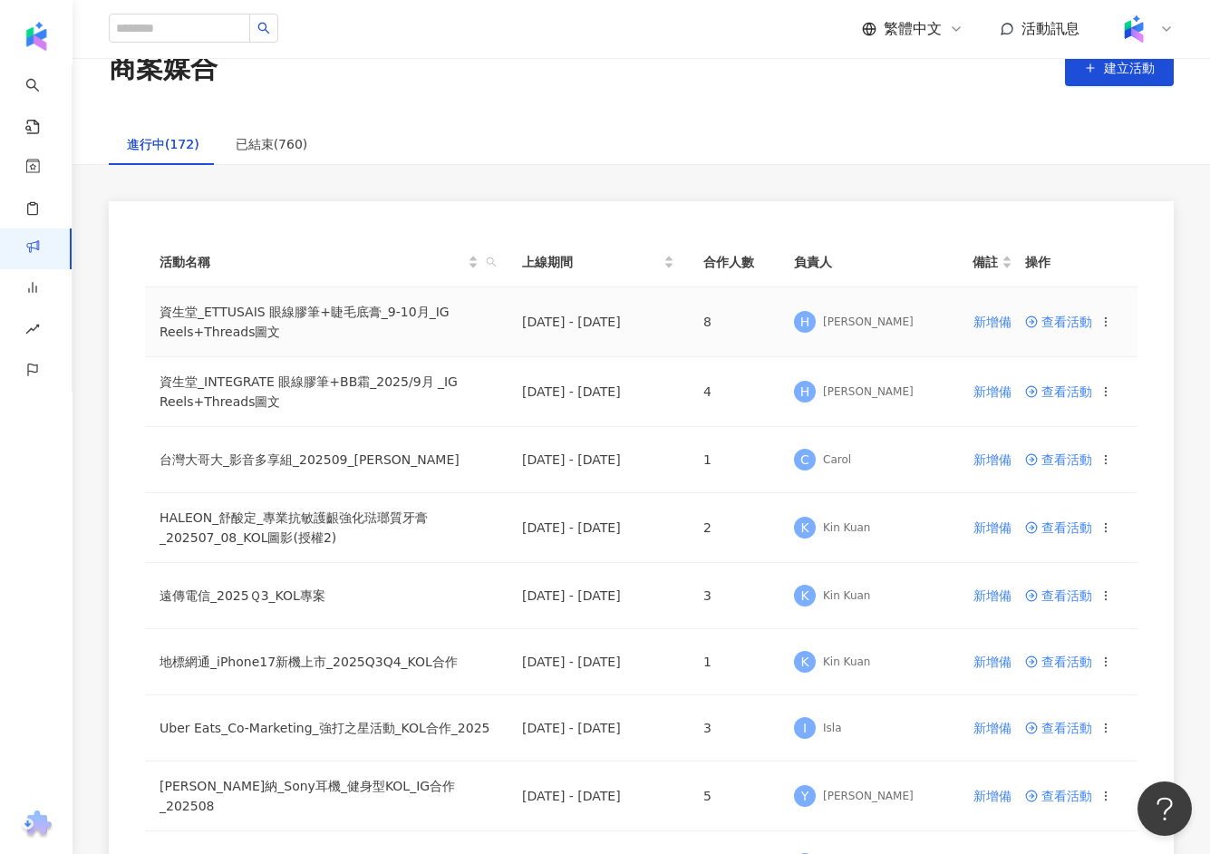
click at [1074, 322] on span "查看活動" at bounding box center [1058, 321] width 67 height 13
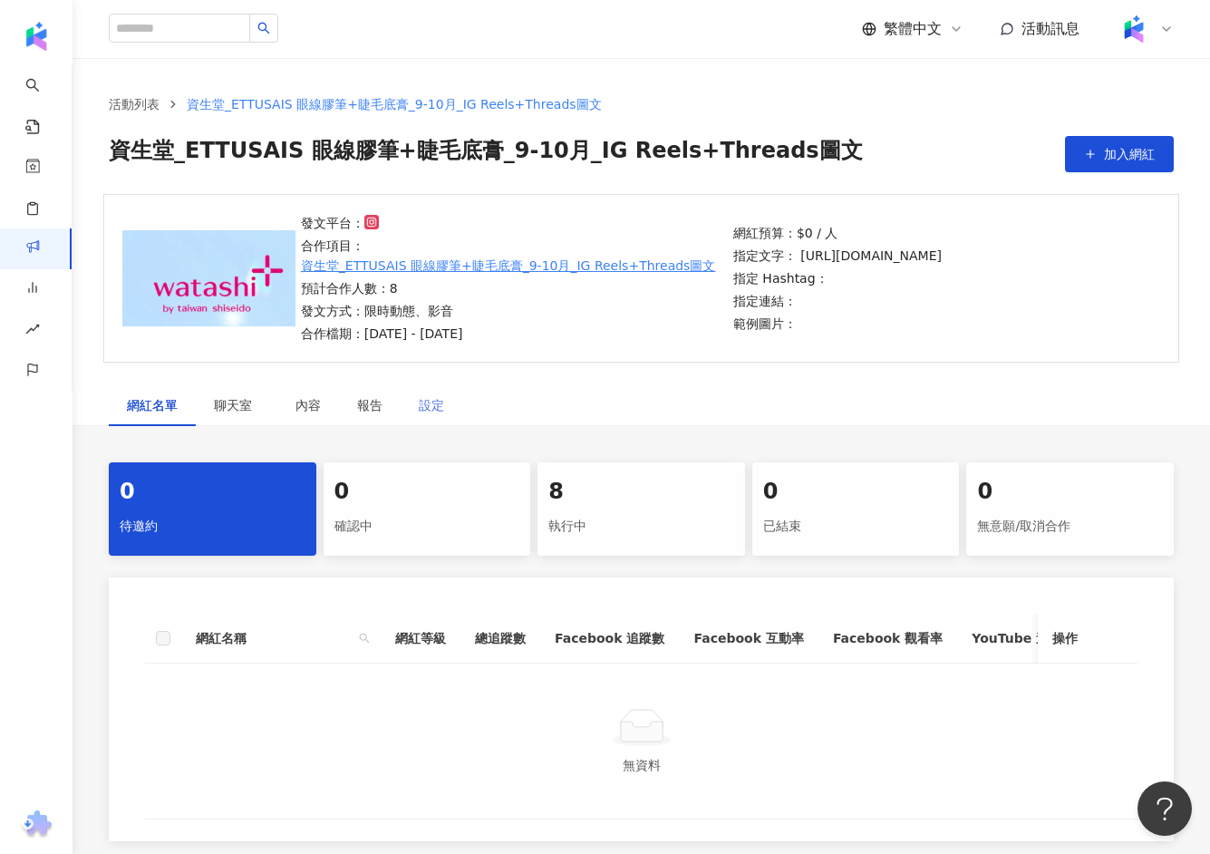
click at [417, 406] on div "設定" at bounding box center [432, 405] width 62 height 42
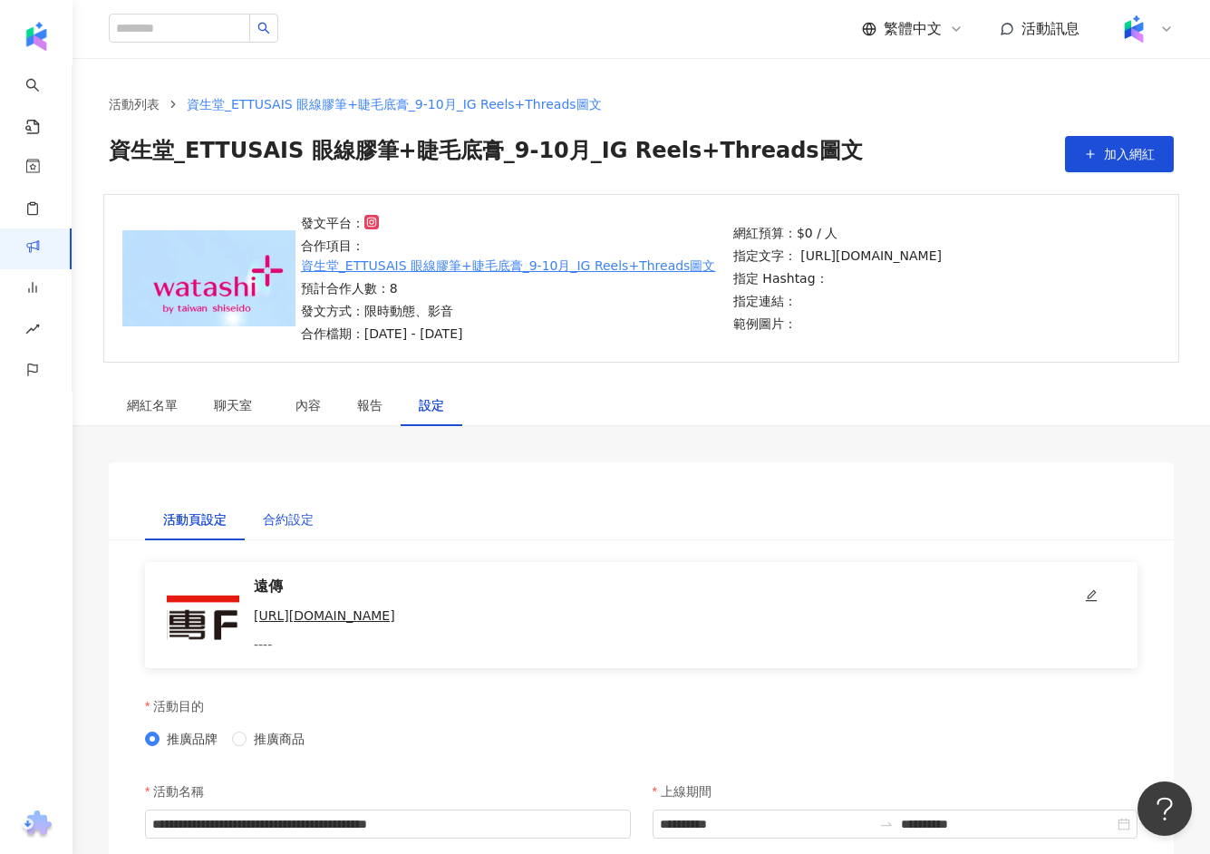
click at [267, 519] on div "合約設定" at bounding box center [288, 519] width 51 height 20
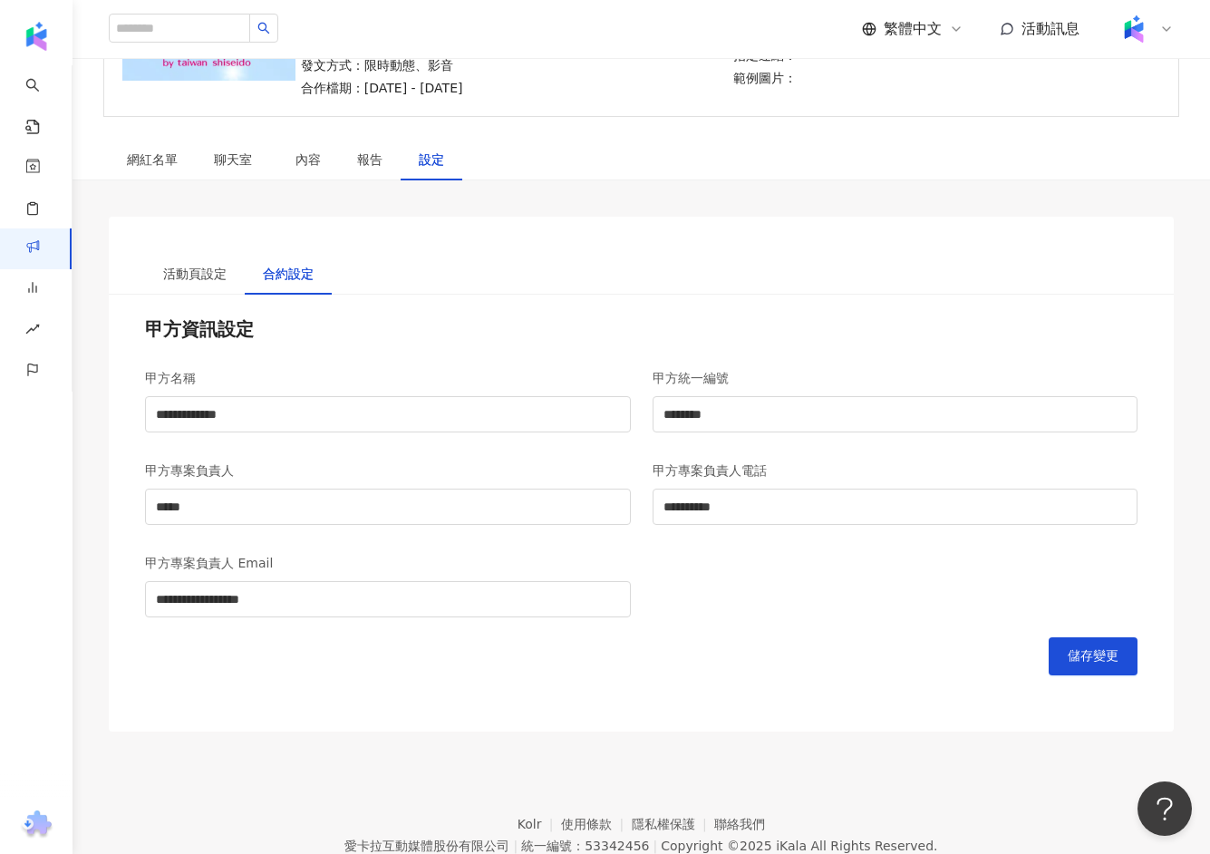
scroll to position [274, 0]
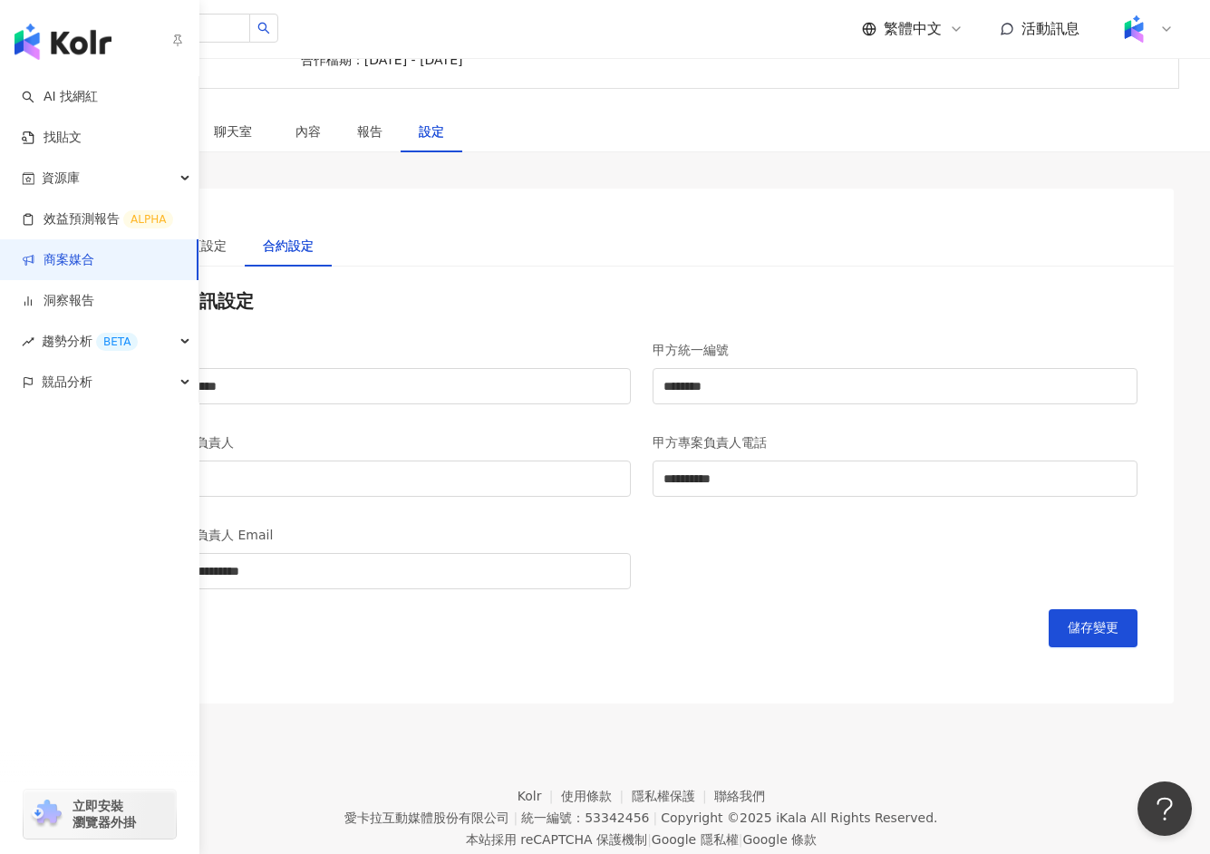
click at [93, 263] on link "商案媒合" at bounding box center [58, 260] width 73 height 18
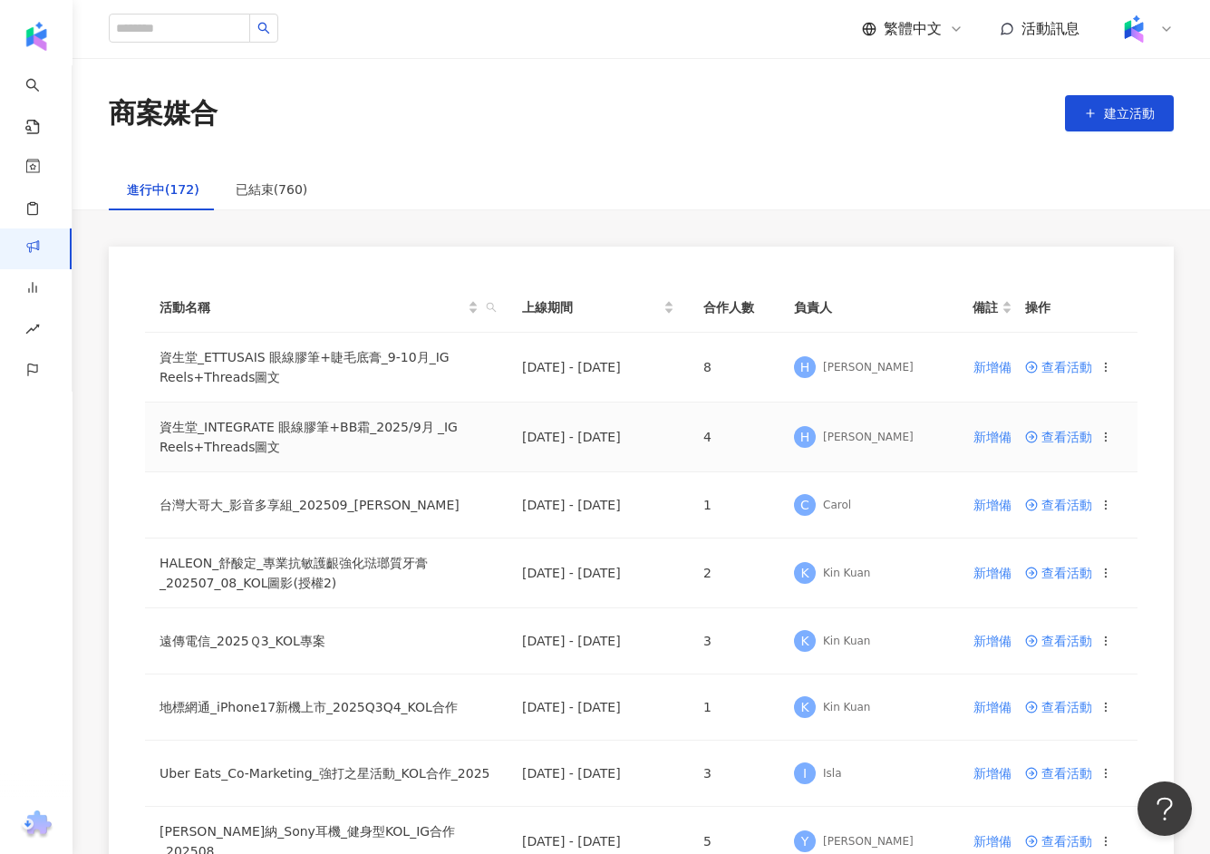
click at [1044, 437] on span "查看活動" at bounding box center [1058, 437] width 67 height 13
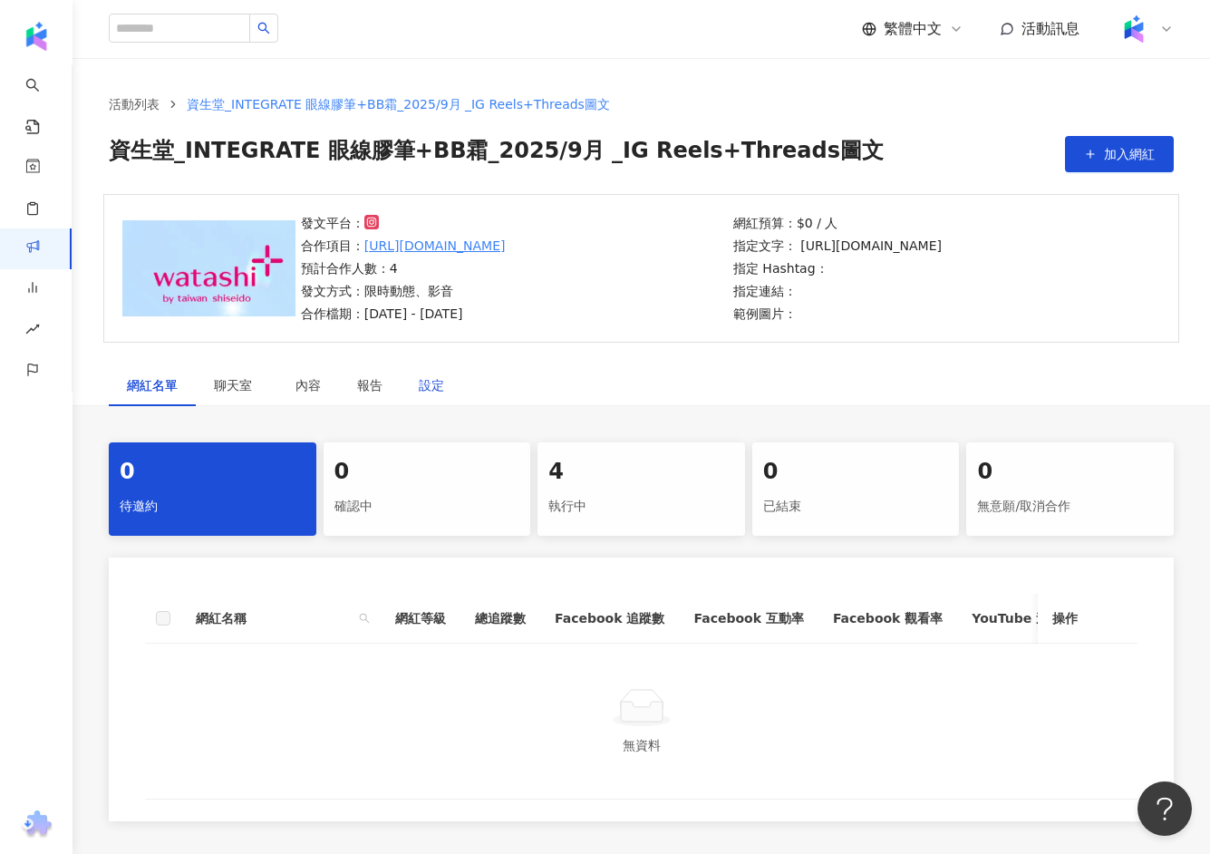
click at [436, 385] on div "設定" at bounding box center [431, 385] width 25 height 20
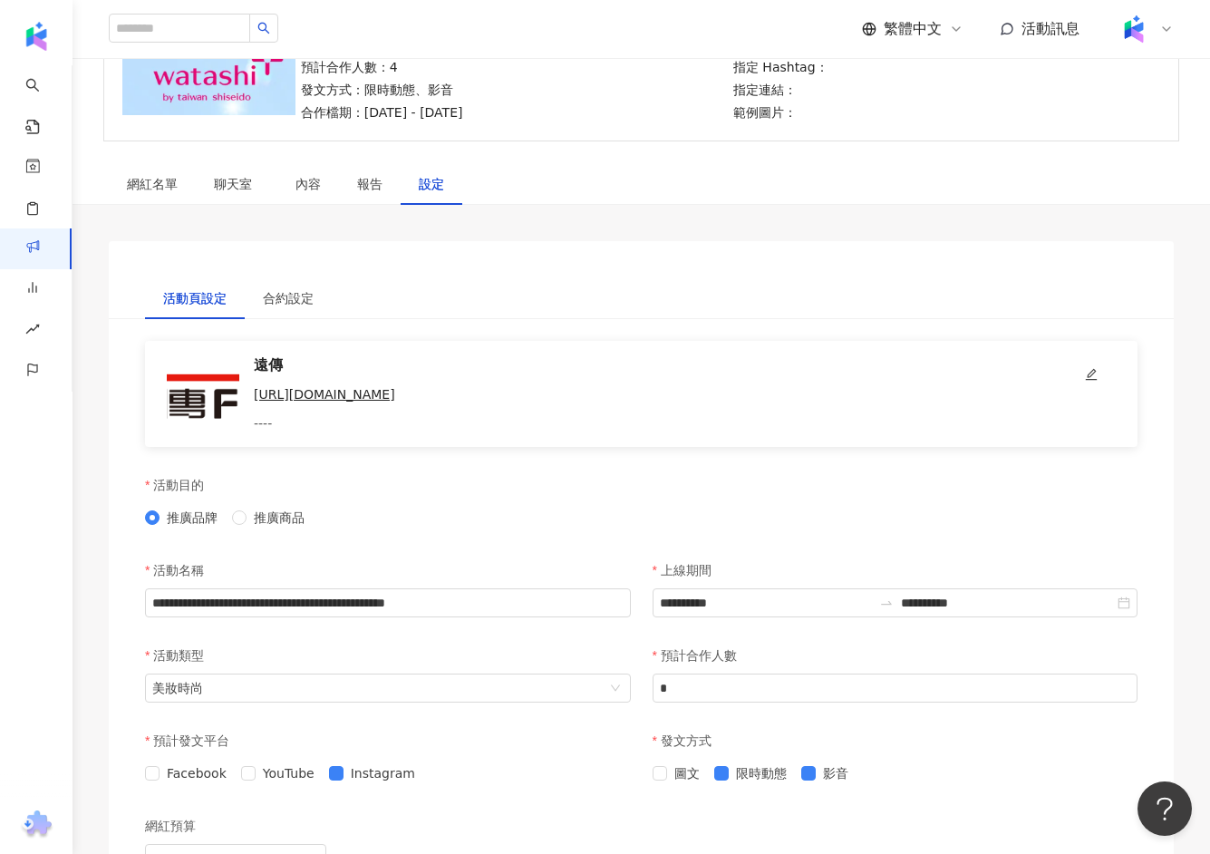
scroll to position [223, 0]
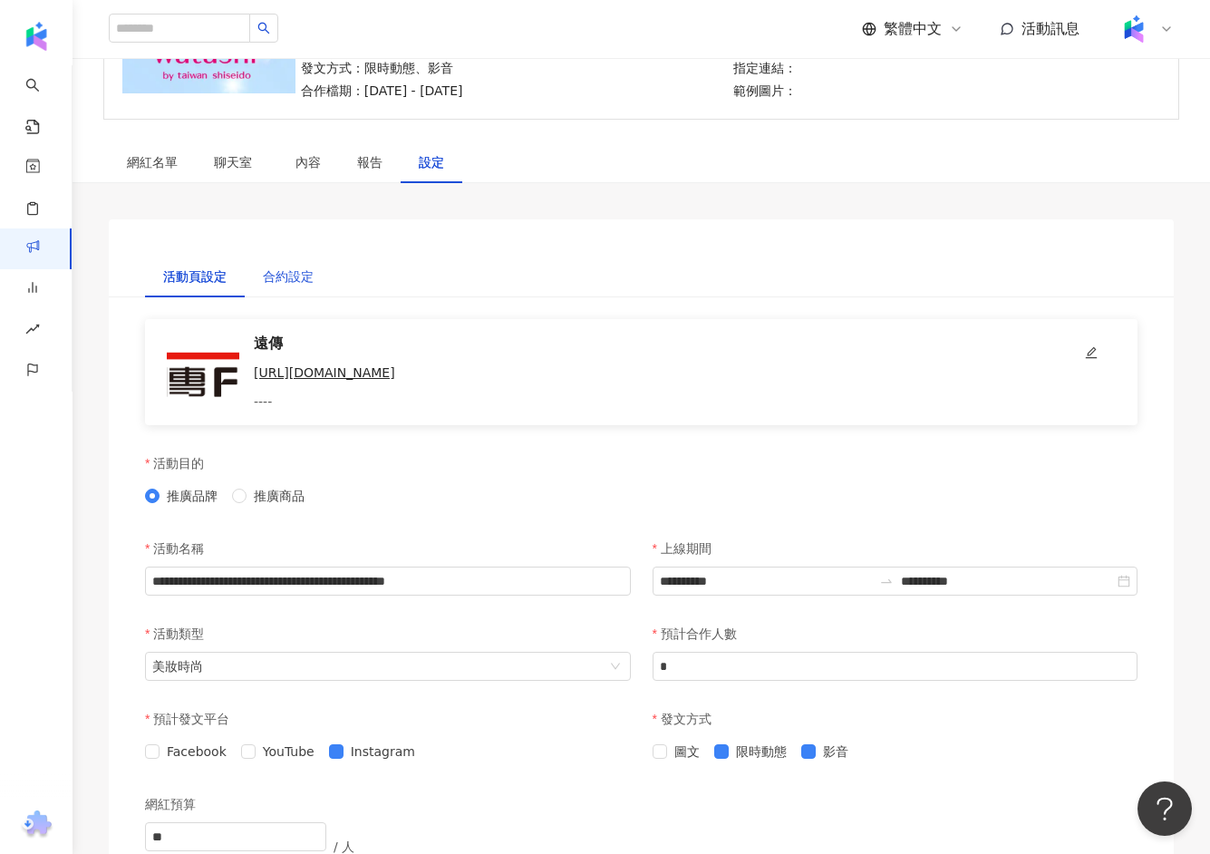
click at [286, 276] on div "合約設定" at bounding box center [288, 277] width 51 height 20
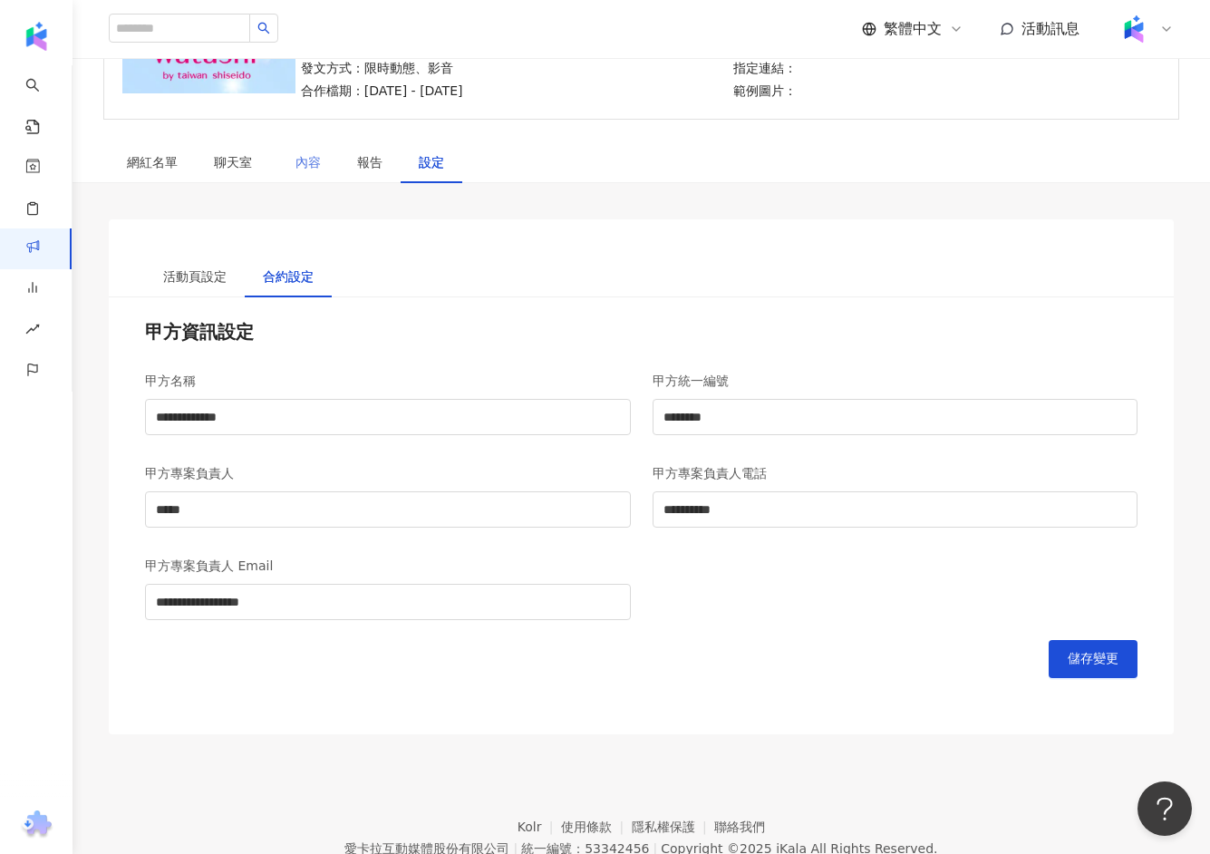
click at [290, 166] on div "內容" at bounding box center [308, 162] width 62 height 42
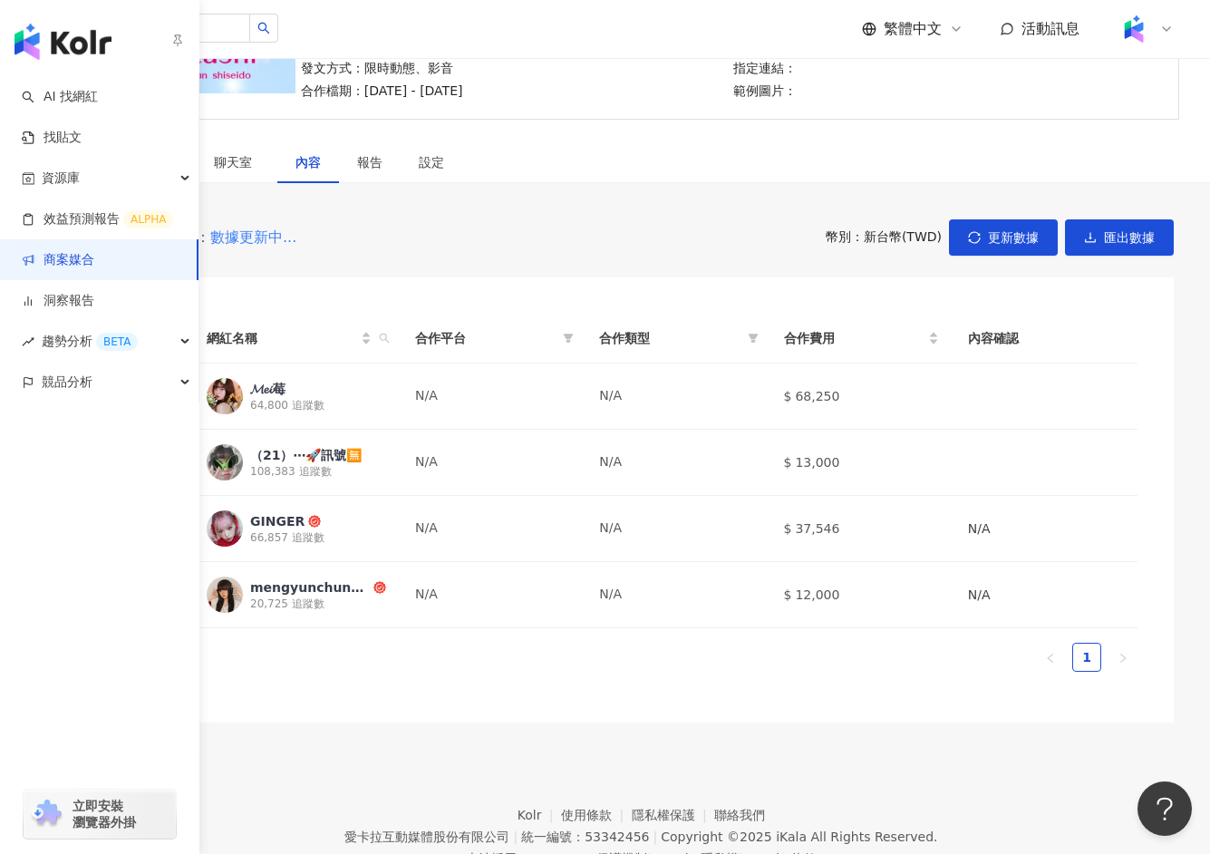
click at [92, 264] on link "商案媒合" at bounding box center [58, 260] width 73 height 18
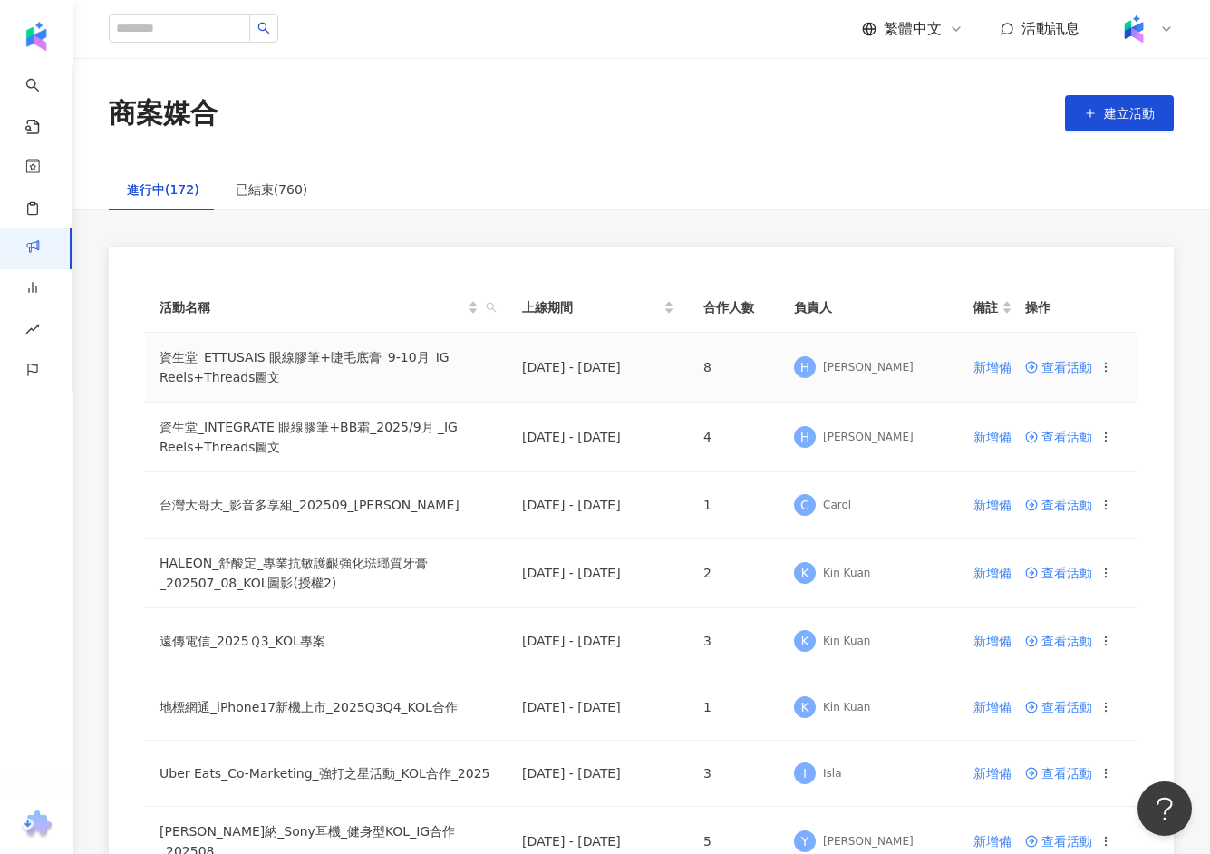
click at [301, 351] on td "資生堂_ETTUSAIS 眼線膠筆+睫毛底膏_9-10月_IG Reels+Threads圖文" at bounding box center [326, 368] width 363 height 70
click at [1061, 371] on span "查看活動" at bounding box center [1058, 367] width 67 height 13
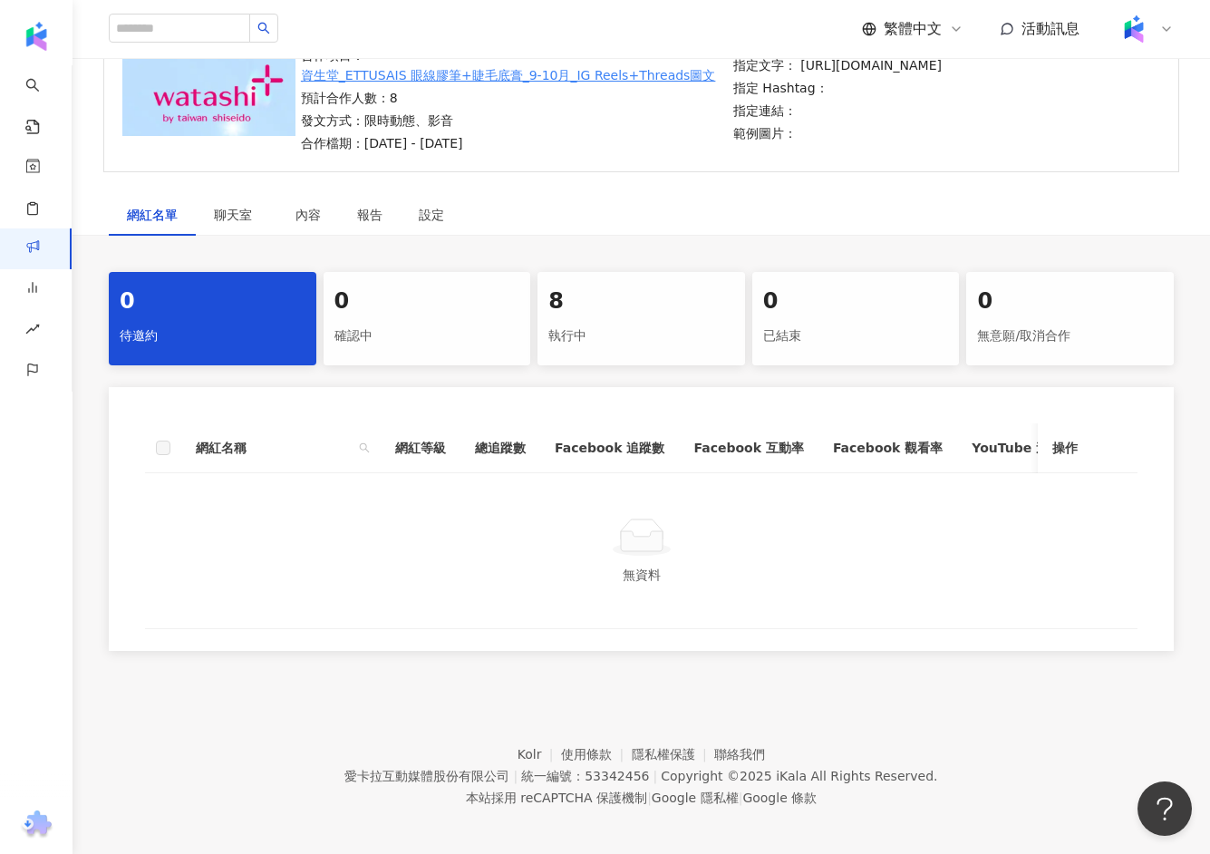
click at [599, 321] on div "執行中" at bounding box center [641, 336] width 186 height 31
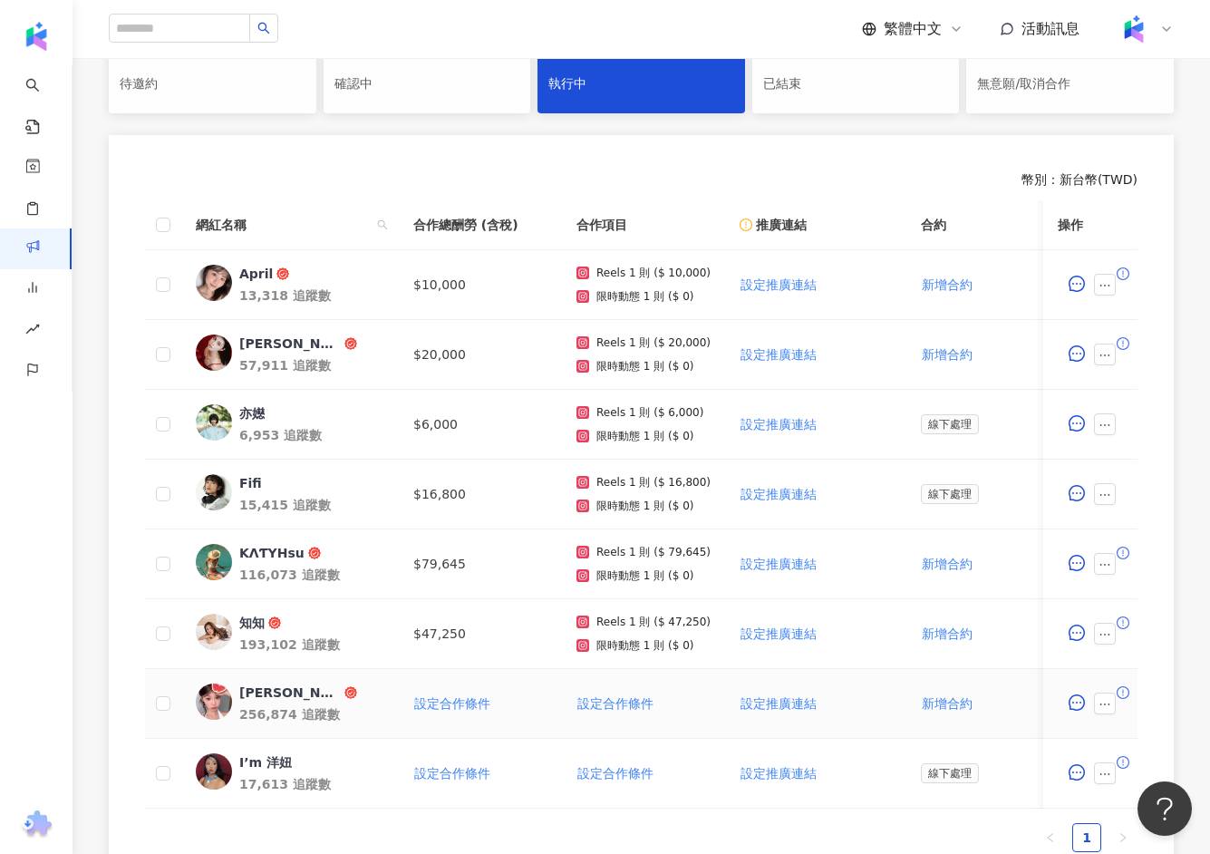
scroll to position [509, 0]
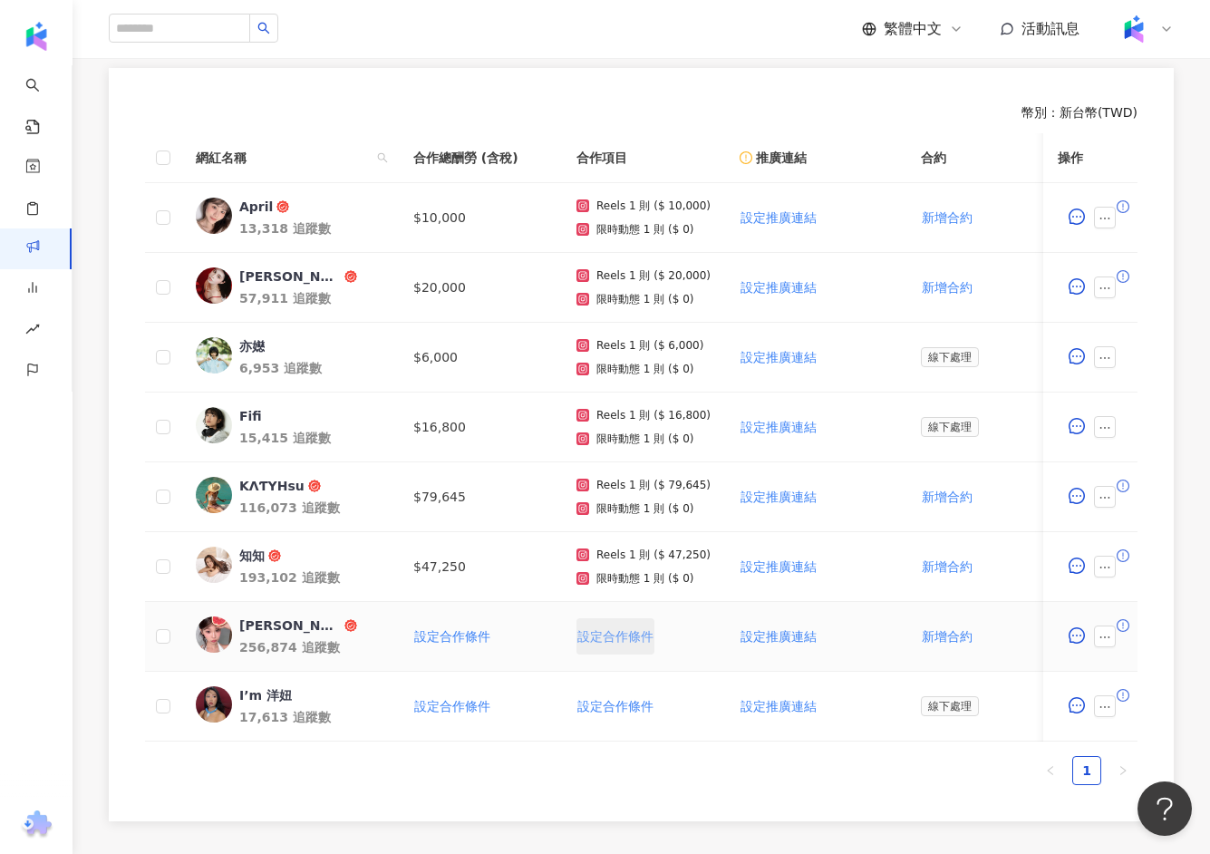
click at [598, 629] on span "設定合作條件" at bounding box center [615, 636] width 76 height 15
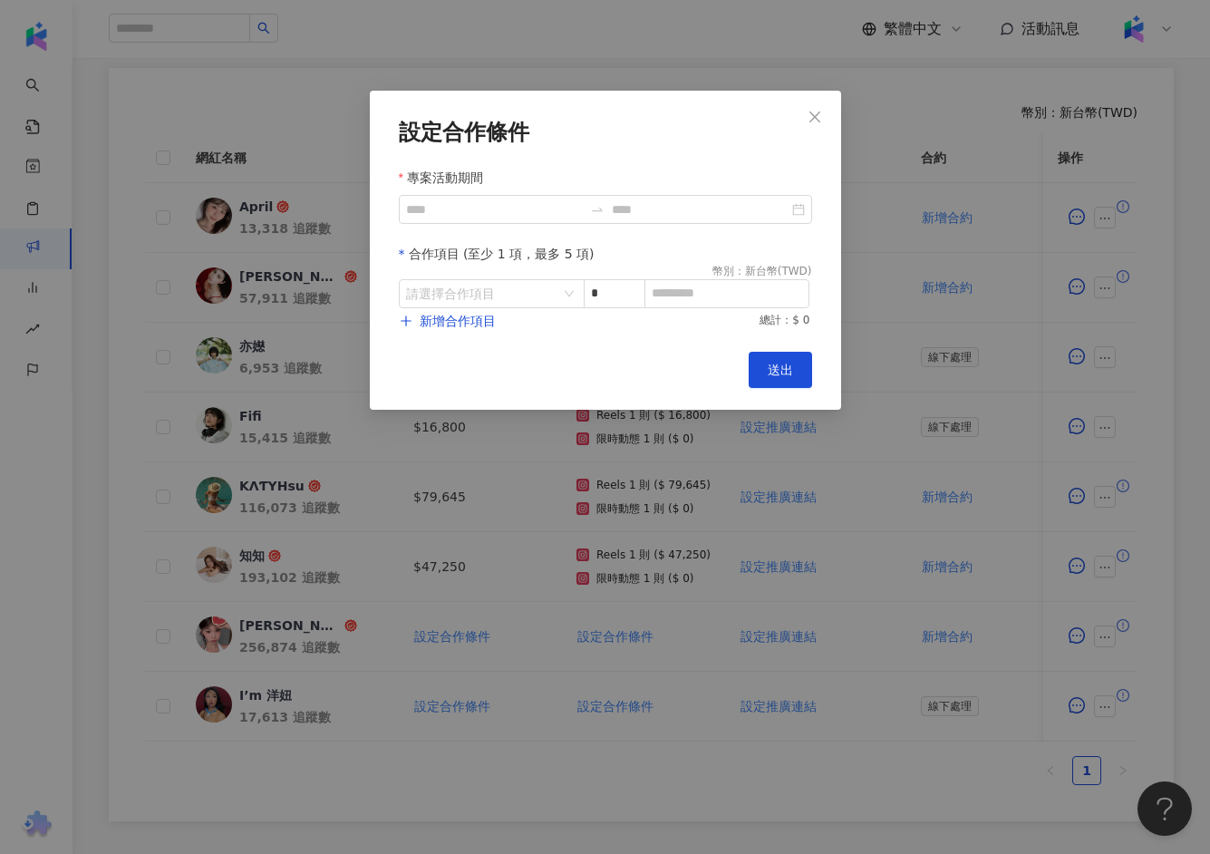
click at [499, 556] on div "設定合作條件 專案活動期間 合作項目 (至少 1 項，最多 5 項) 幣別 ： 新台幣 ( TWD ) 請選擇合作項目 * 新增合作項目 總計：$ 0 Can…" at bounding box center [605, 427] width 1210 height 854
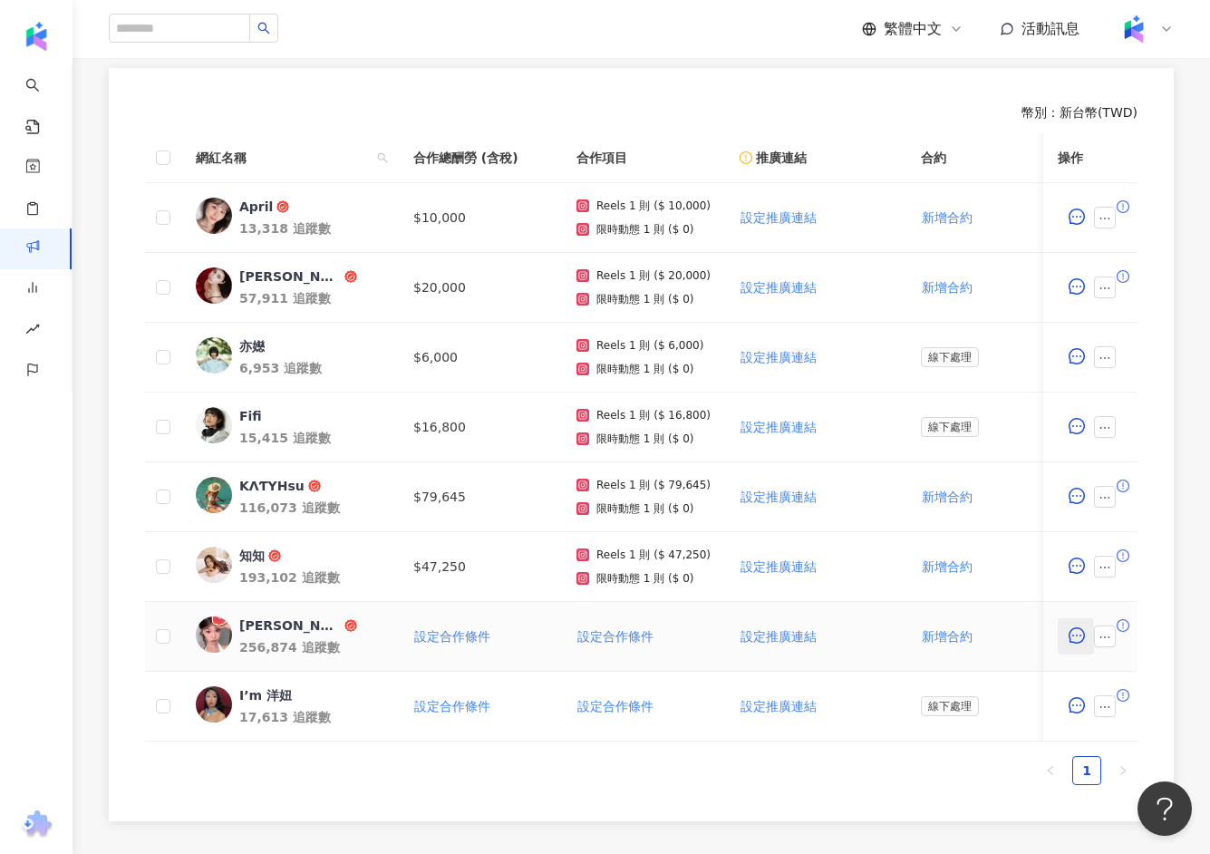
click at [1090, 620] on button "button" at bounding box center [1076, 636] width 36 height 36
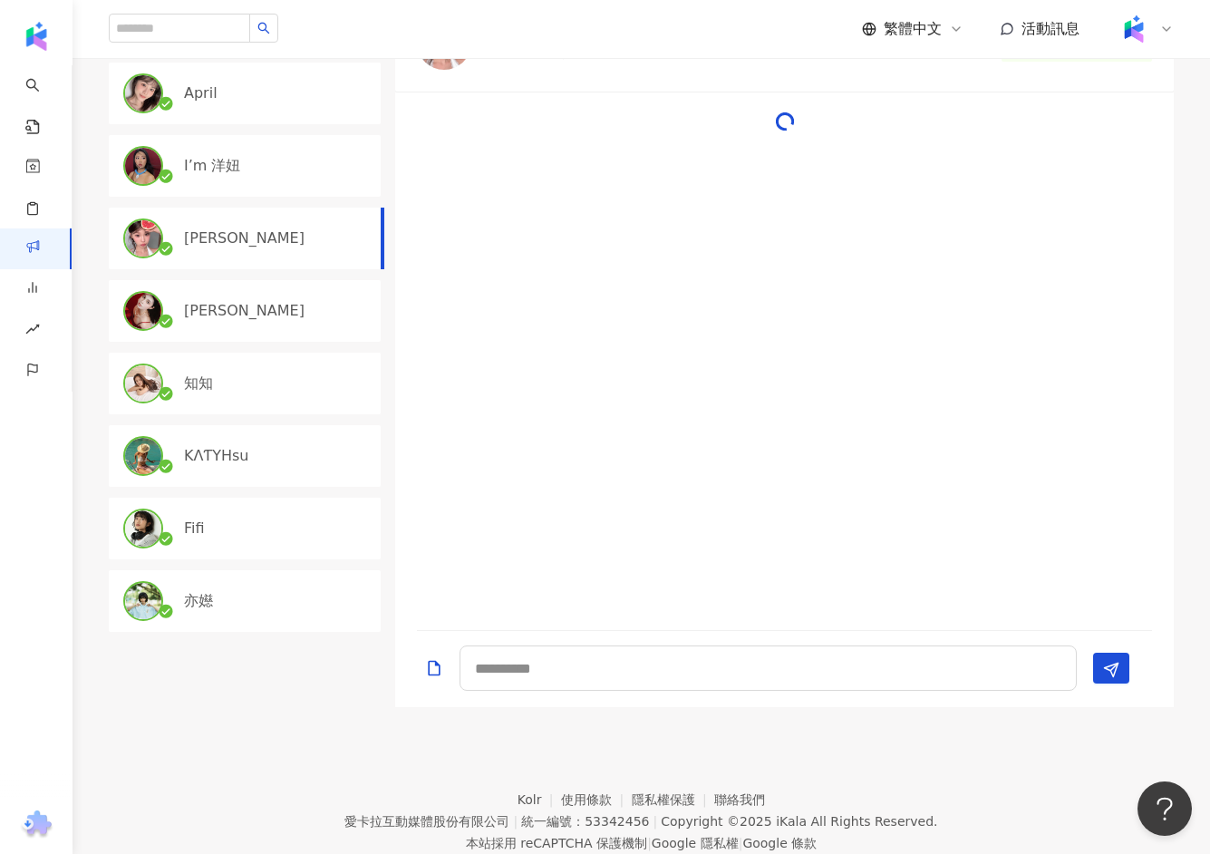
scroll to position [198, 0]
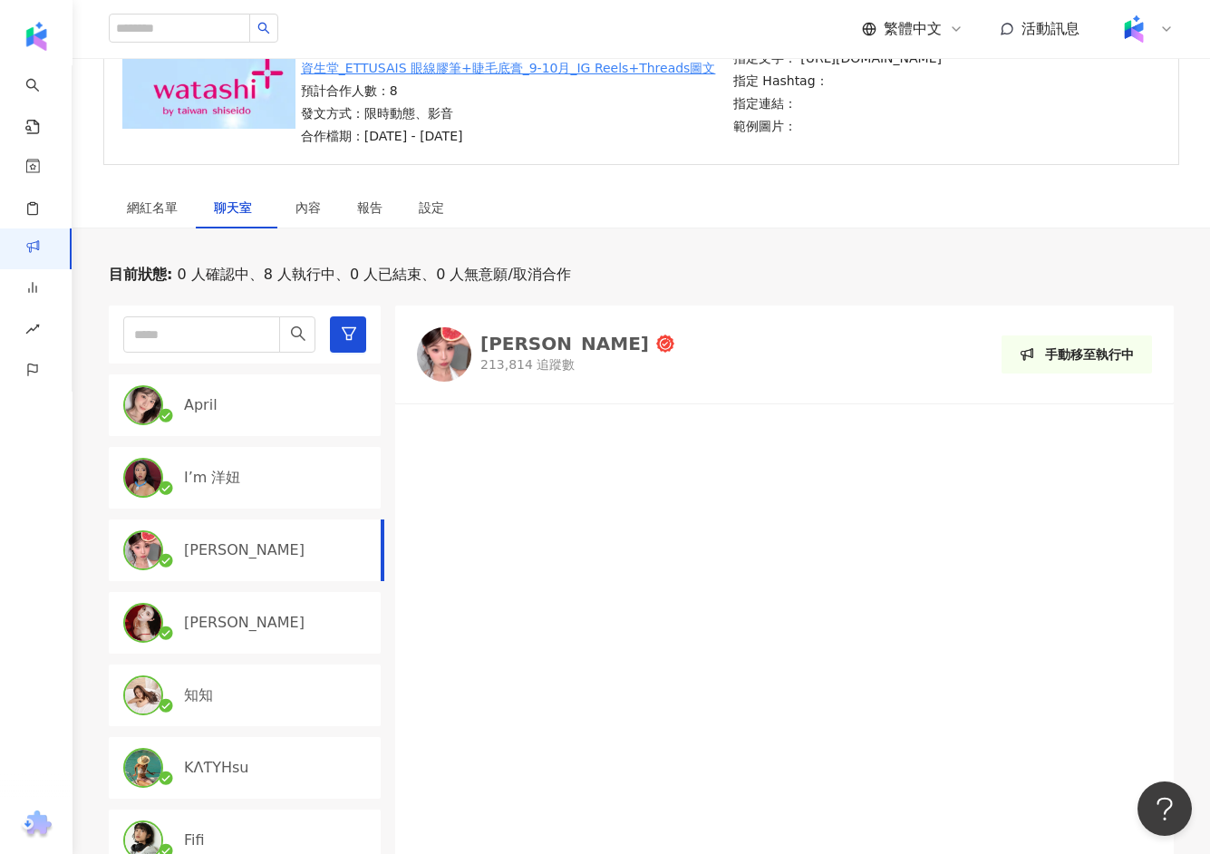
scroll to position [509, 0]
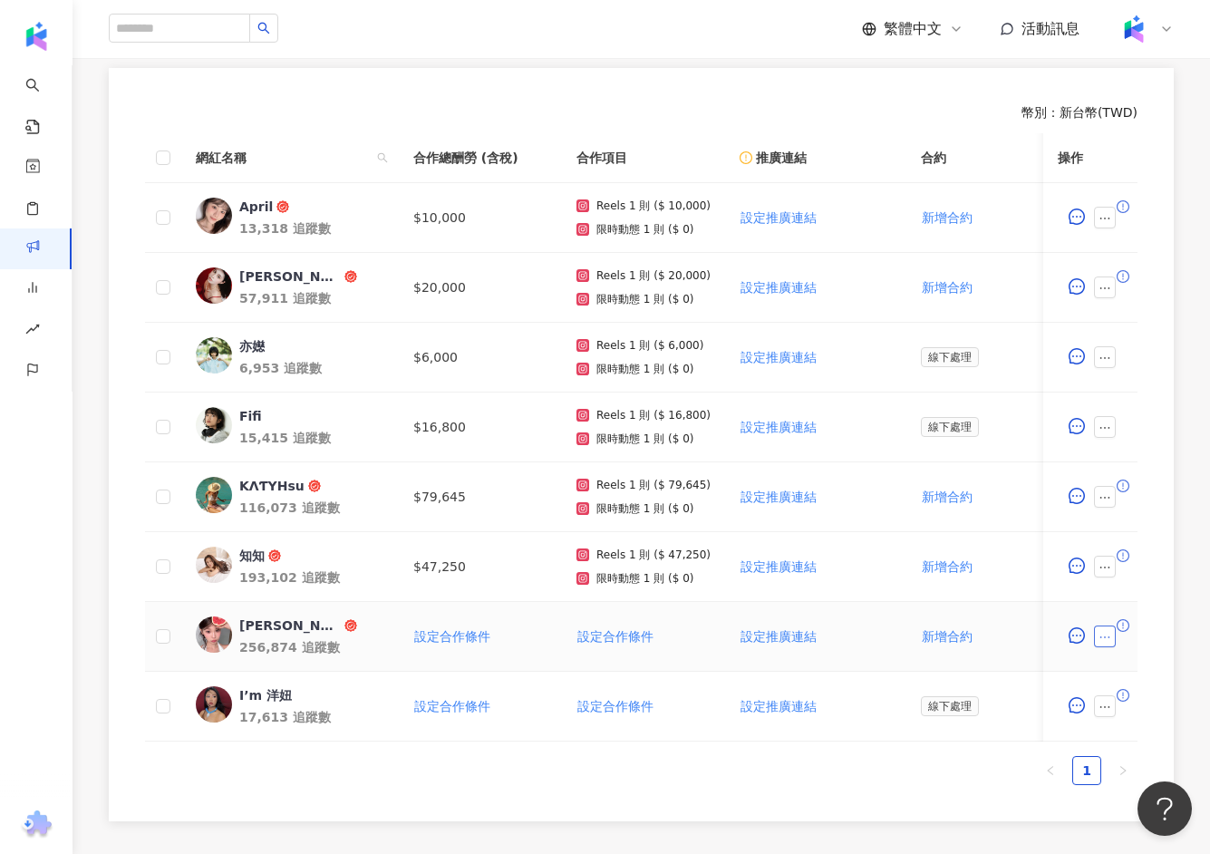
click at [1109, 636] on icon "ellipsis" at bounding box center [1105, 637] width 10 height 2
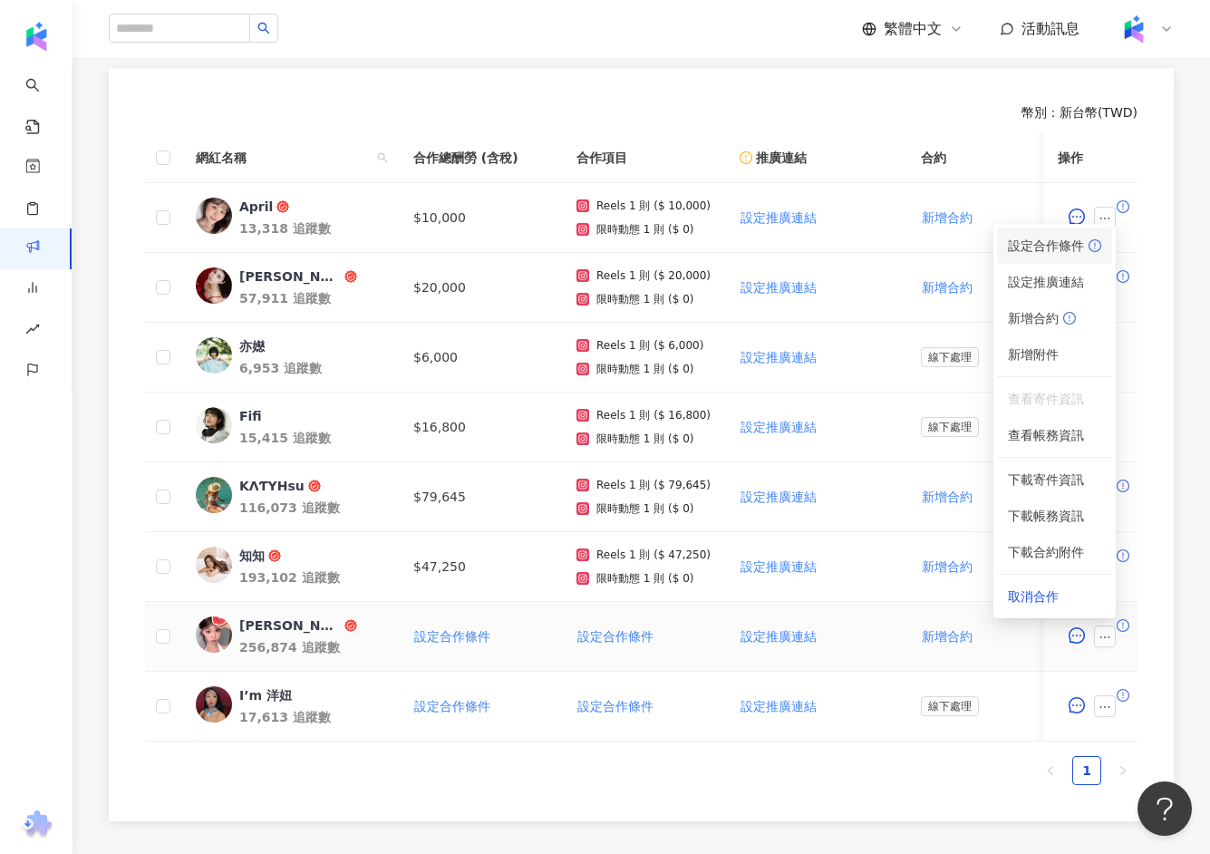
click at [1049, 248] on span "設定合作條件" at bounding box center [1054, 246] width 93 height 20
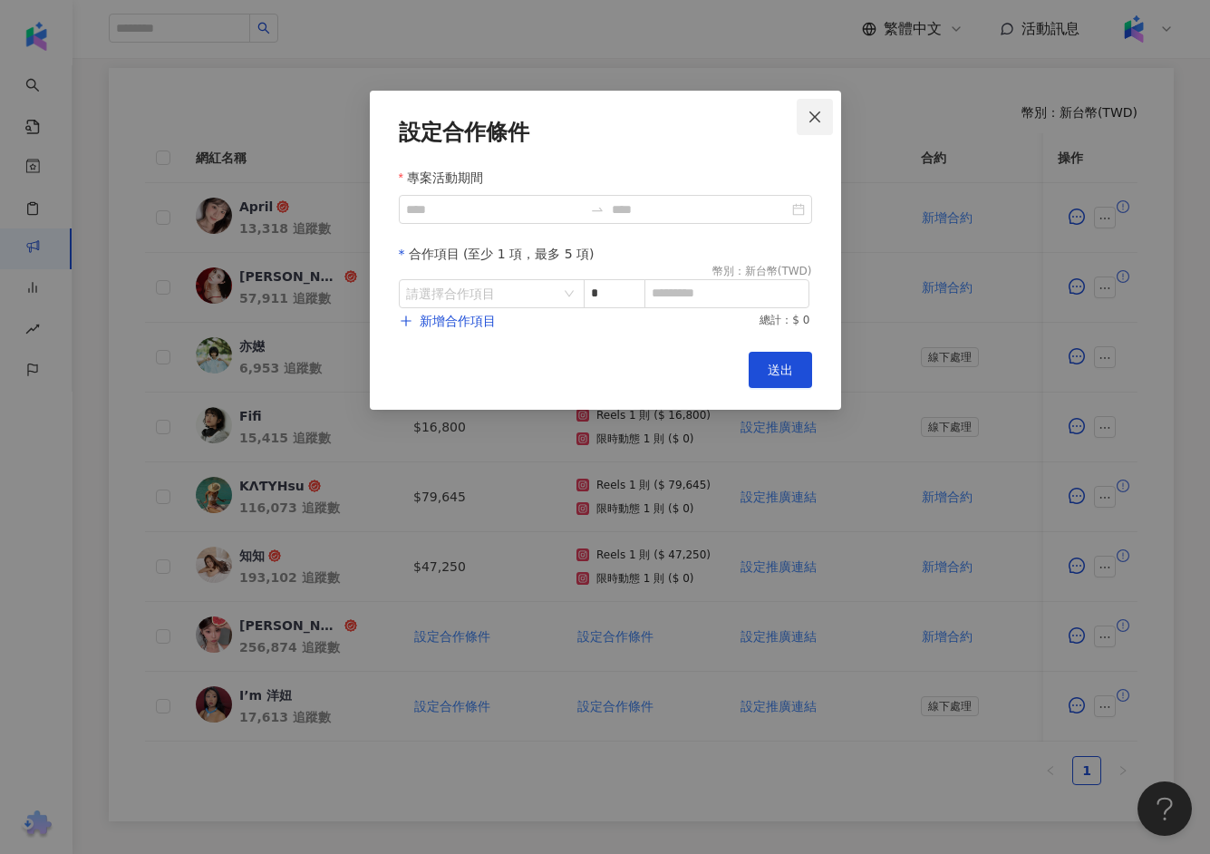
click at [819, 116] on icon "close" at bounding box center [815, 117] width 15 height 15
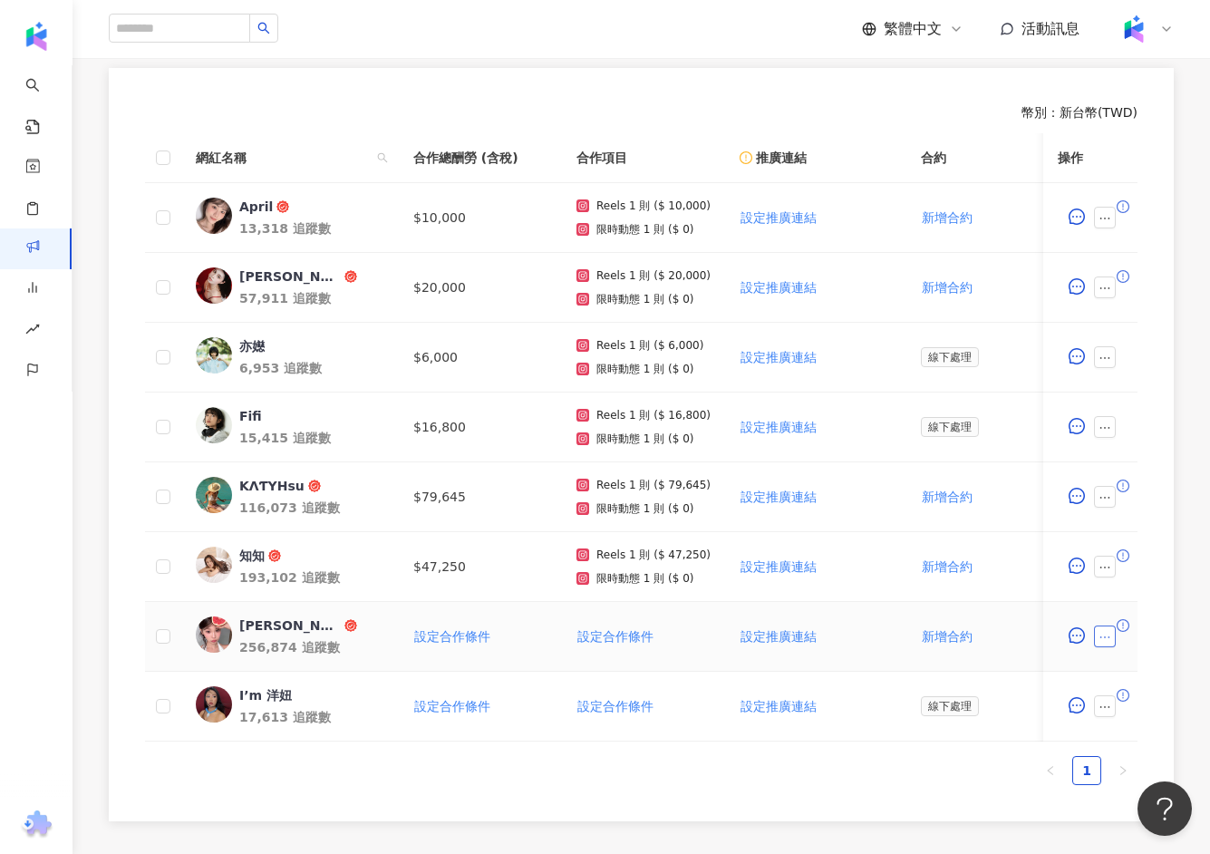
click at [1095, 639] on button "button" at bounding box center [1105, 636] width 22 height 22
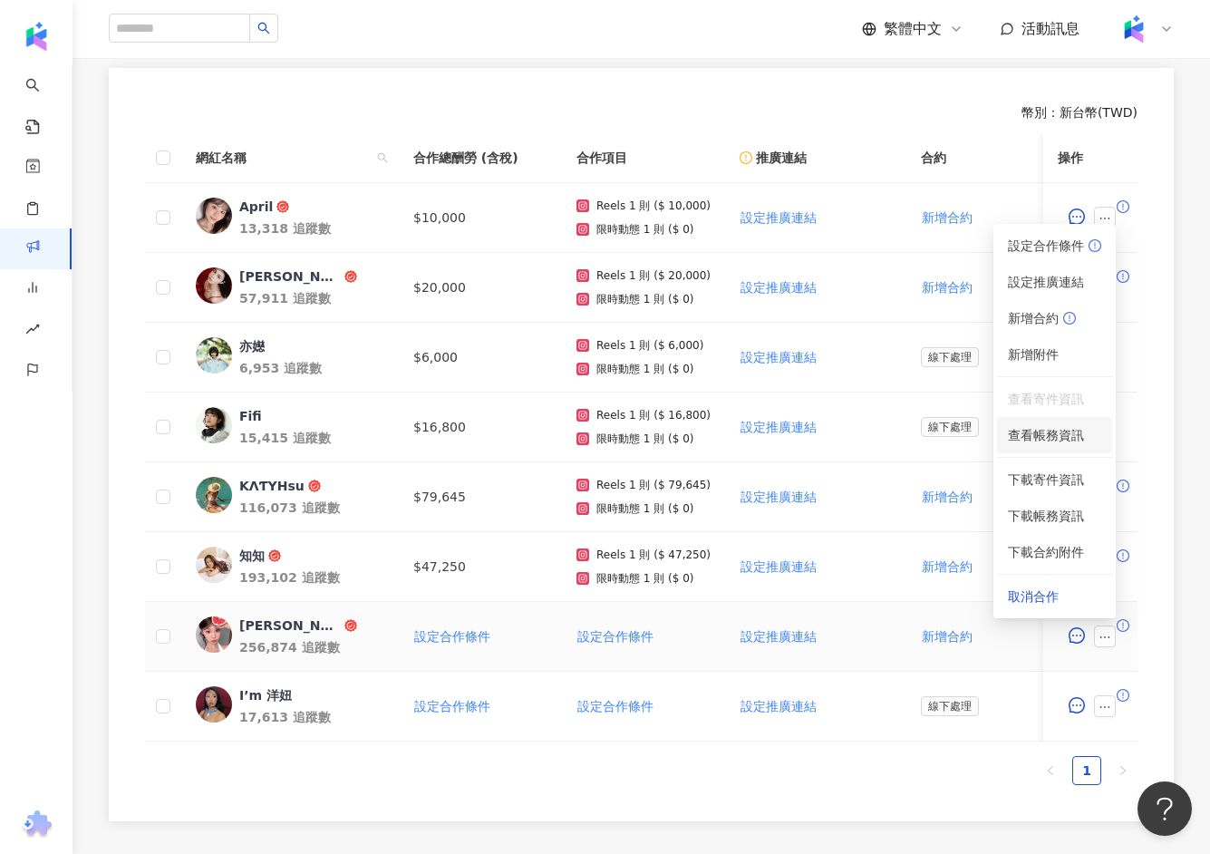
click at [1071, 433] on span "查看帳務資訊" at bounding box center [1054, 435] width 93 height 20
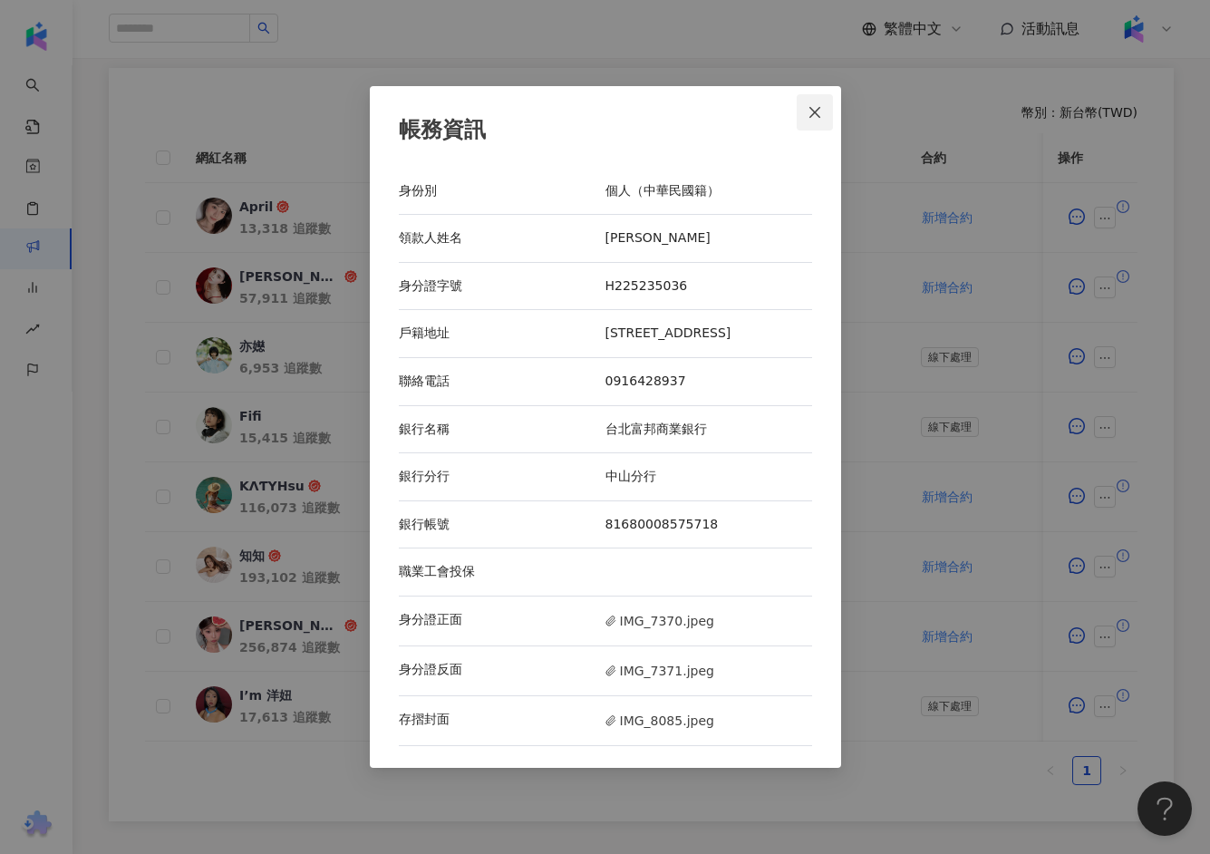
click at [812, 115] on icon "close" at bounding box center [814, 111] width 11 height 11
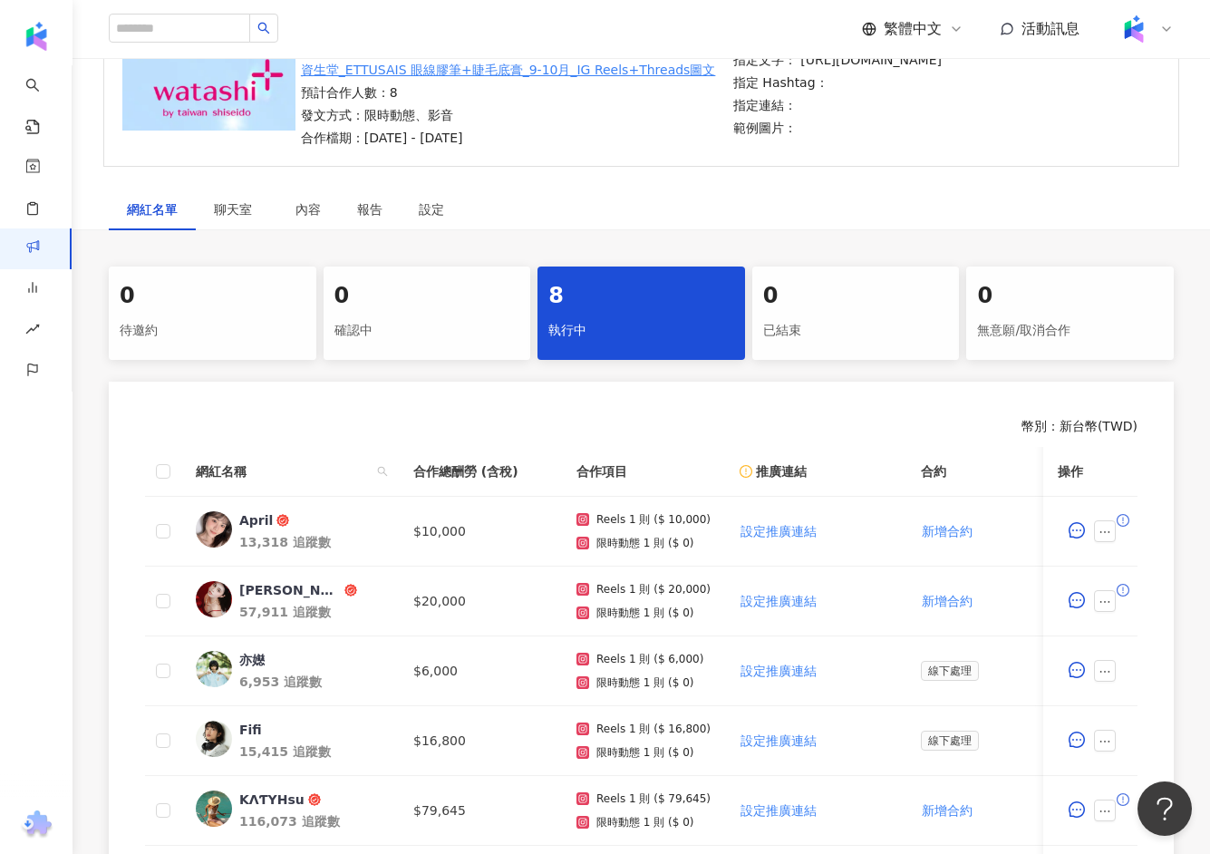
scroll to position [193, 0]
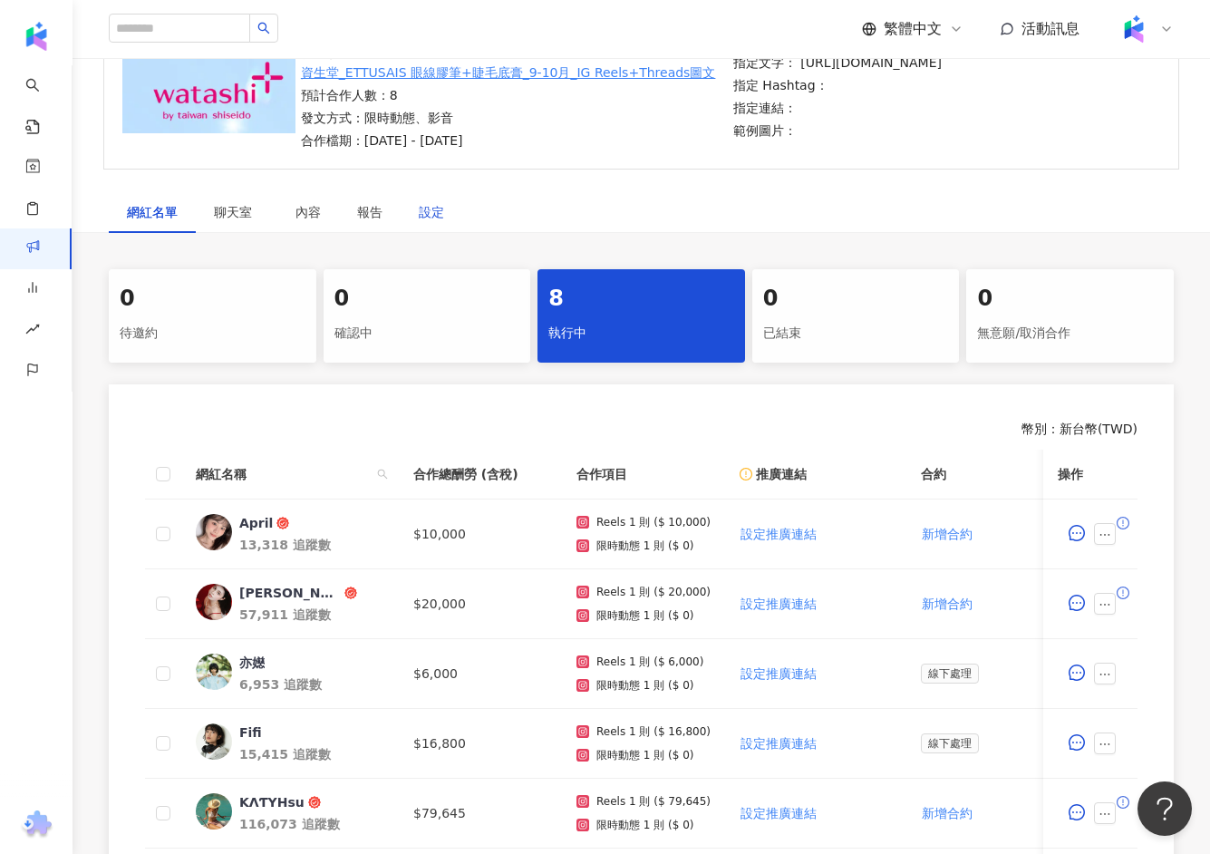
click at [441, 218] on div "設定" at bounding box center [431, 212] width 25 height 20
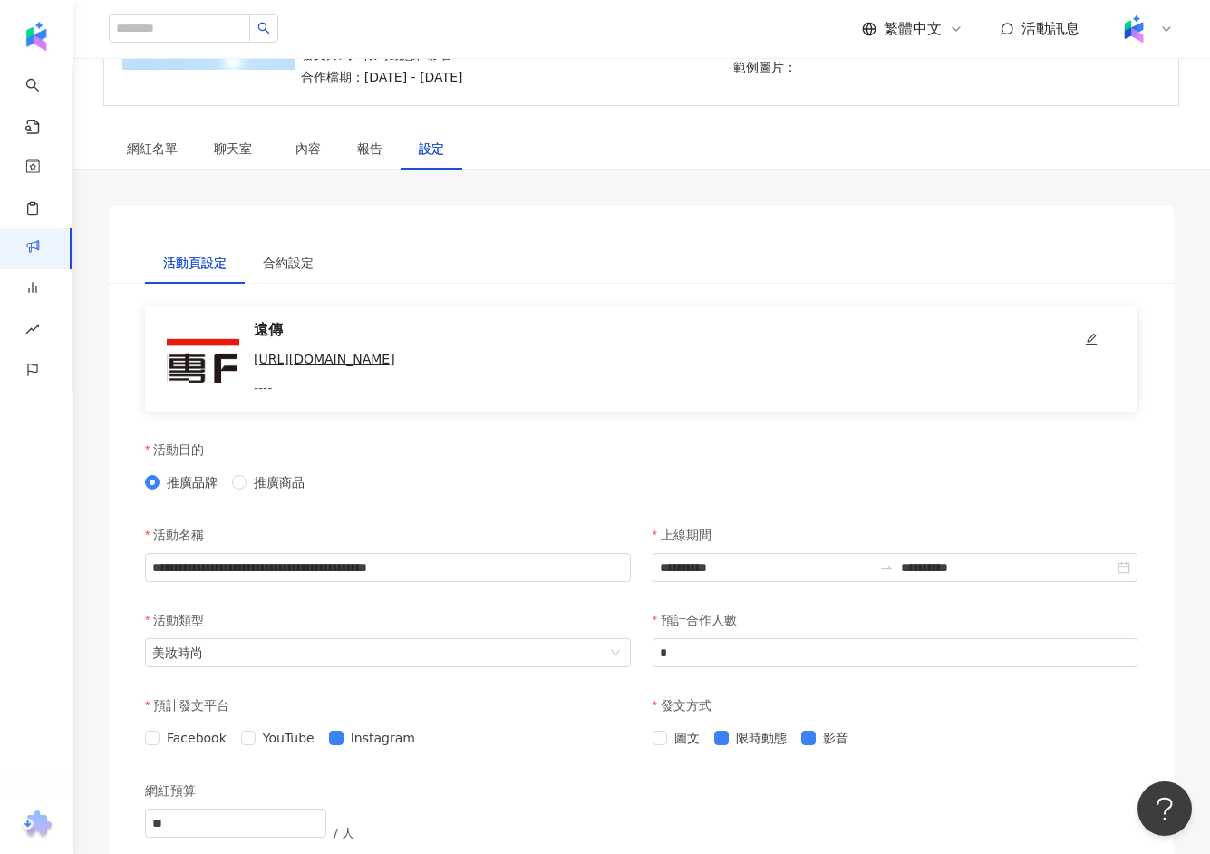
scroll to position [260, 0]
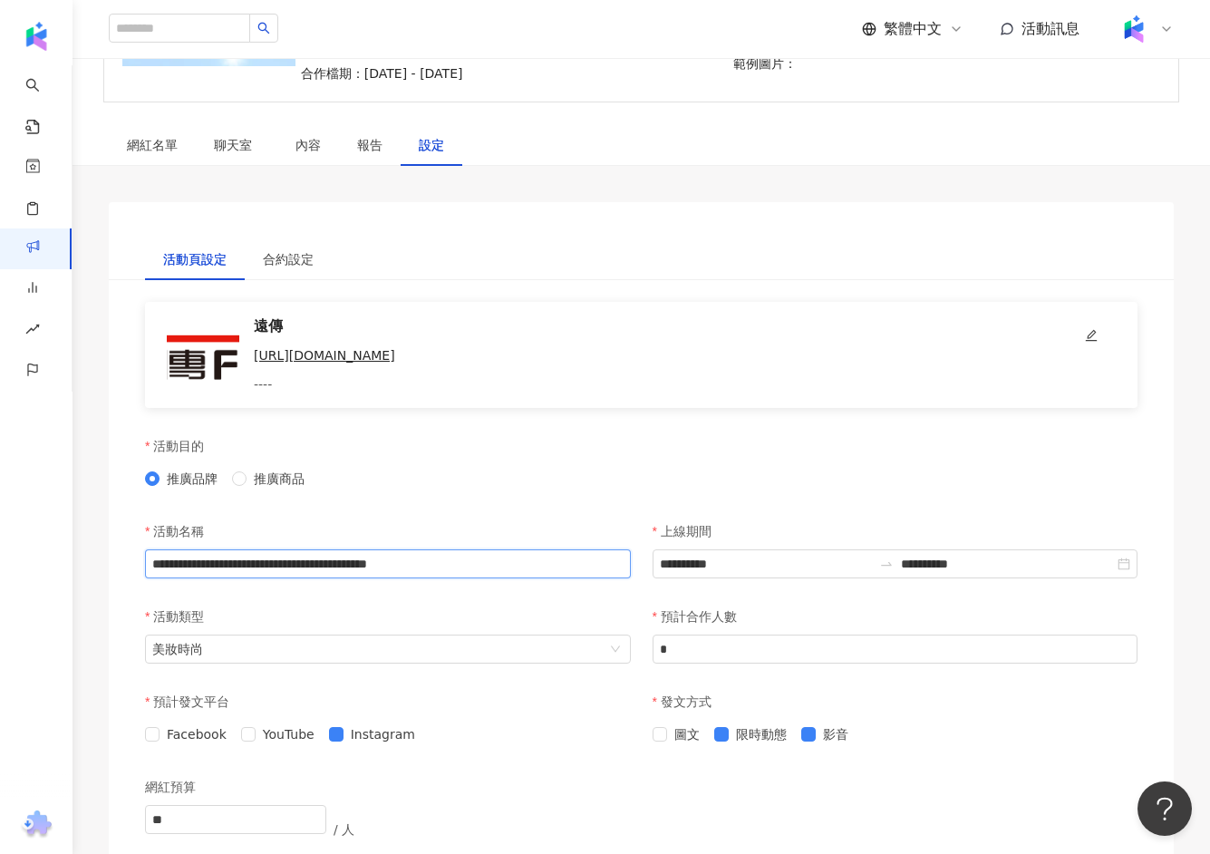
click at [532, 578] on input "**********" at bounding box center [388, 563] width 486 height 29
drag, startPoint x: 475, startPoint y: 599, endPoint x: 560, endPoint y: 597, distance: 85.2
click at [560, 578] on input "**********" at bounding box center [388, 563] width 486 height 29
click at [523, 464] on div "活動目的" at bounding box center [388, 446] width 486 height 36
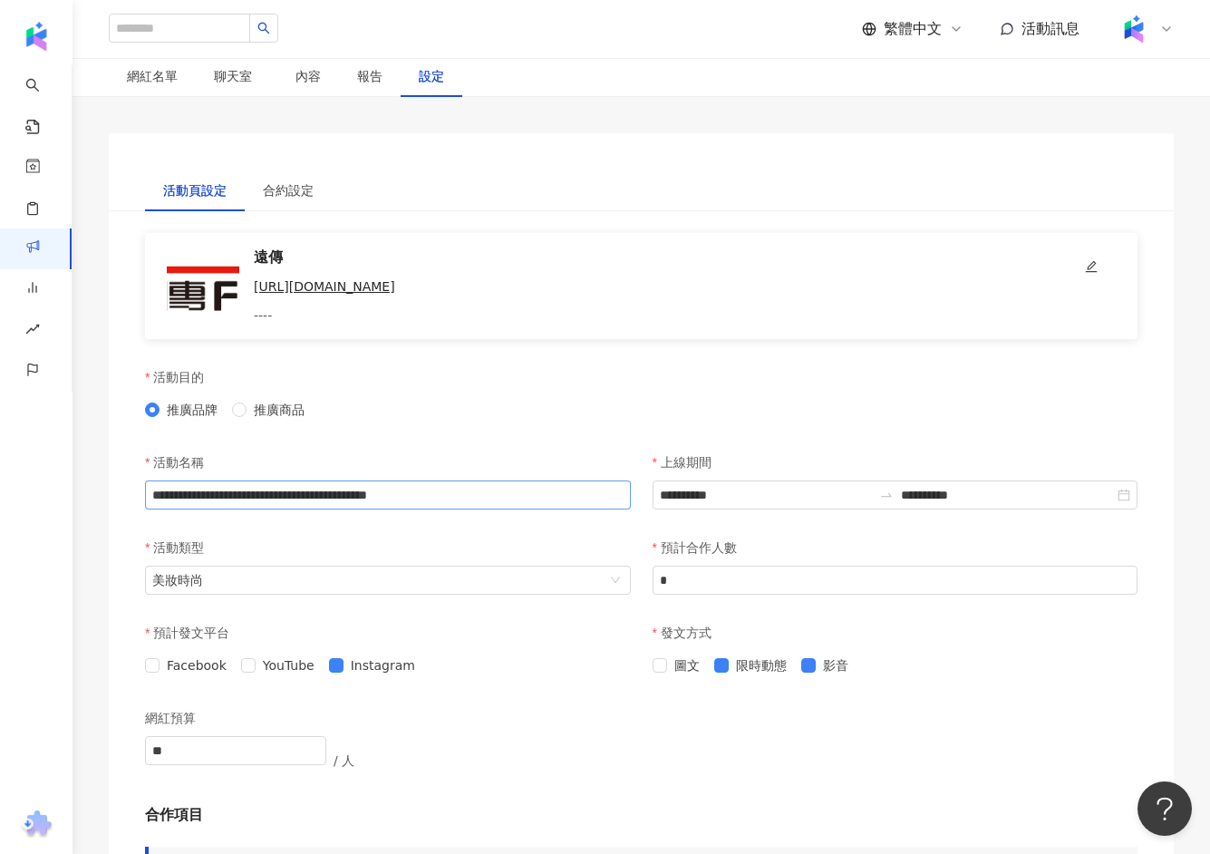
scroll to position [333, 0]
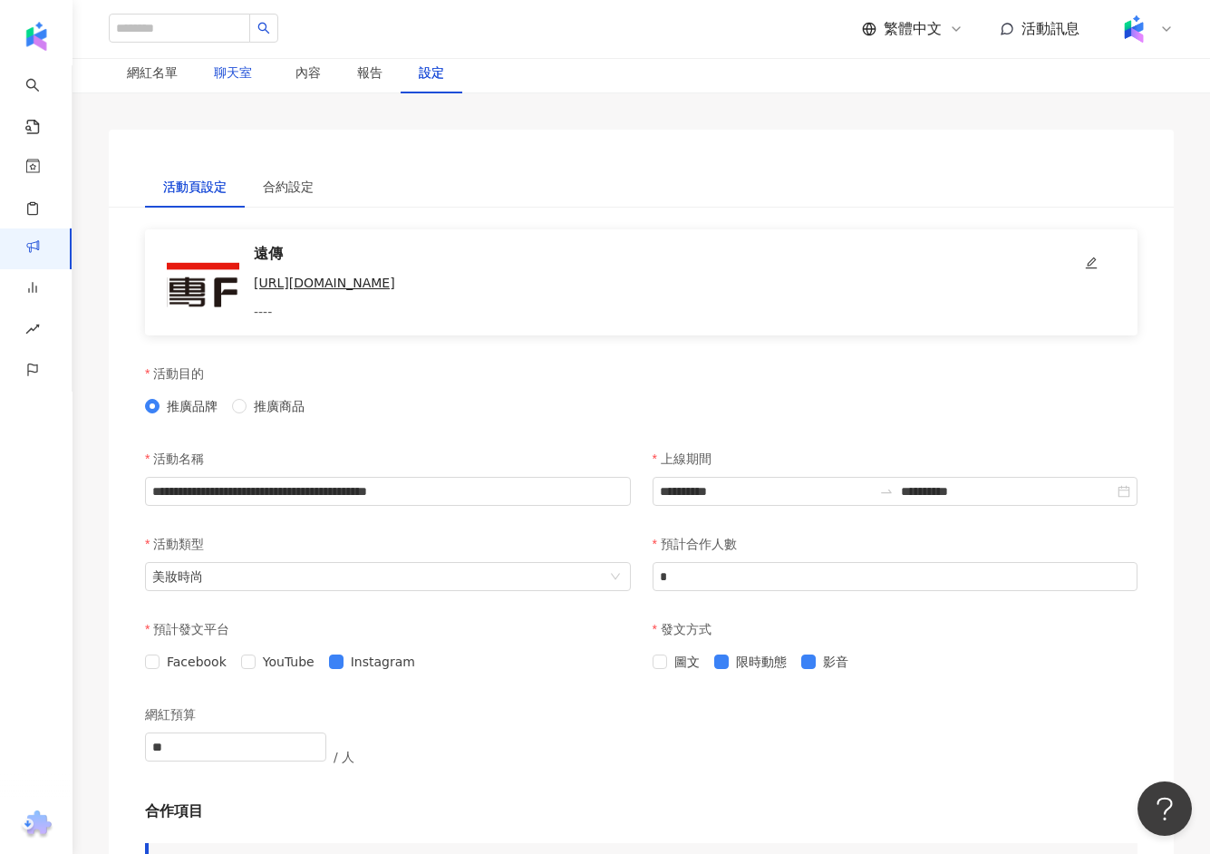
click at [247, 71] on span "聊天室" at bounding box center [236, 72] width 45 height 13
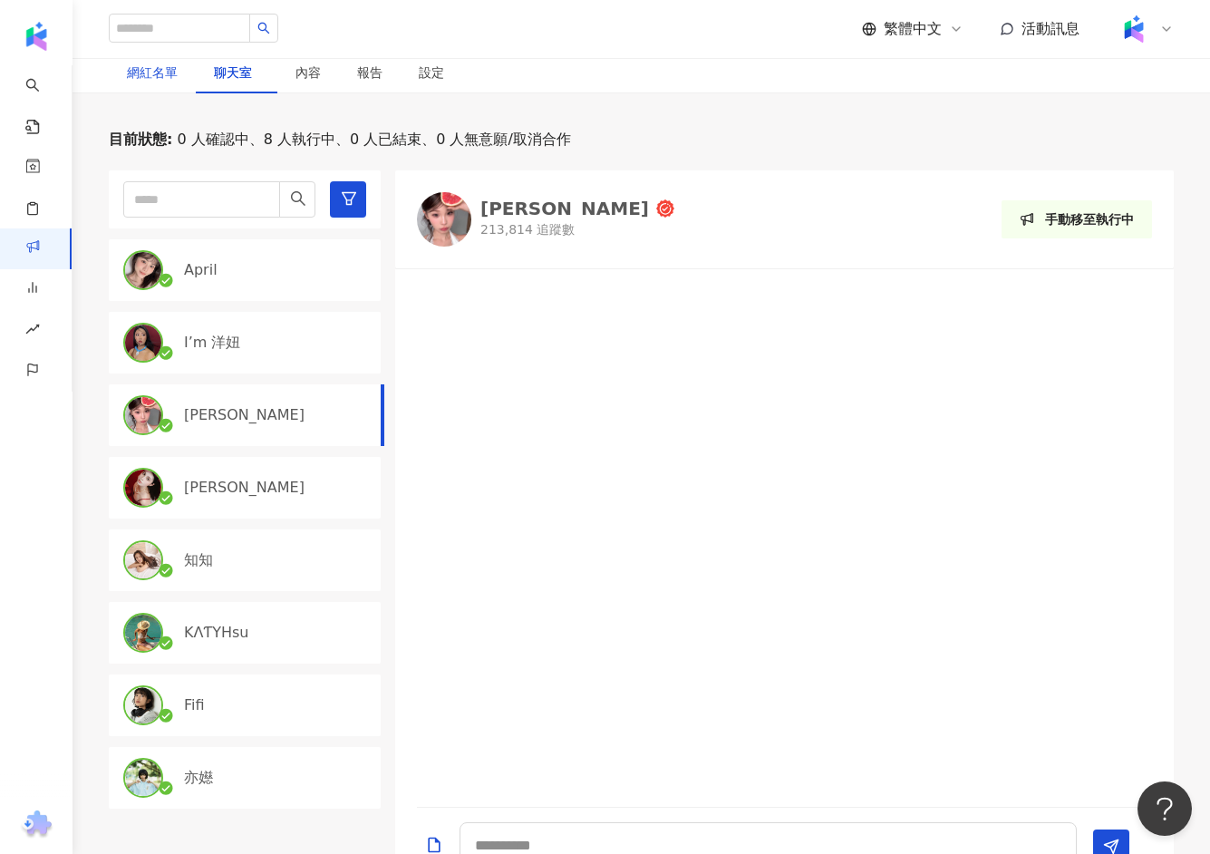
click at [150, 72] on div "網紅名單" at bounding box center [152, 73] width 51 height 20
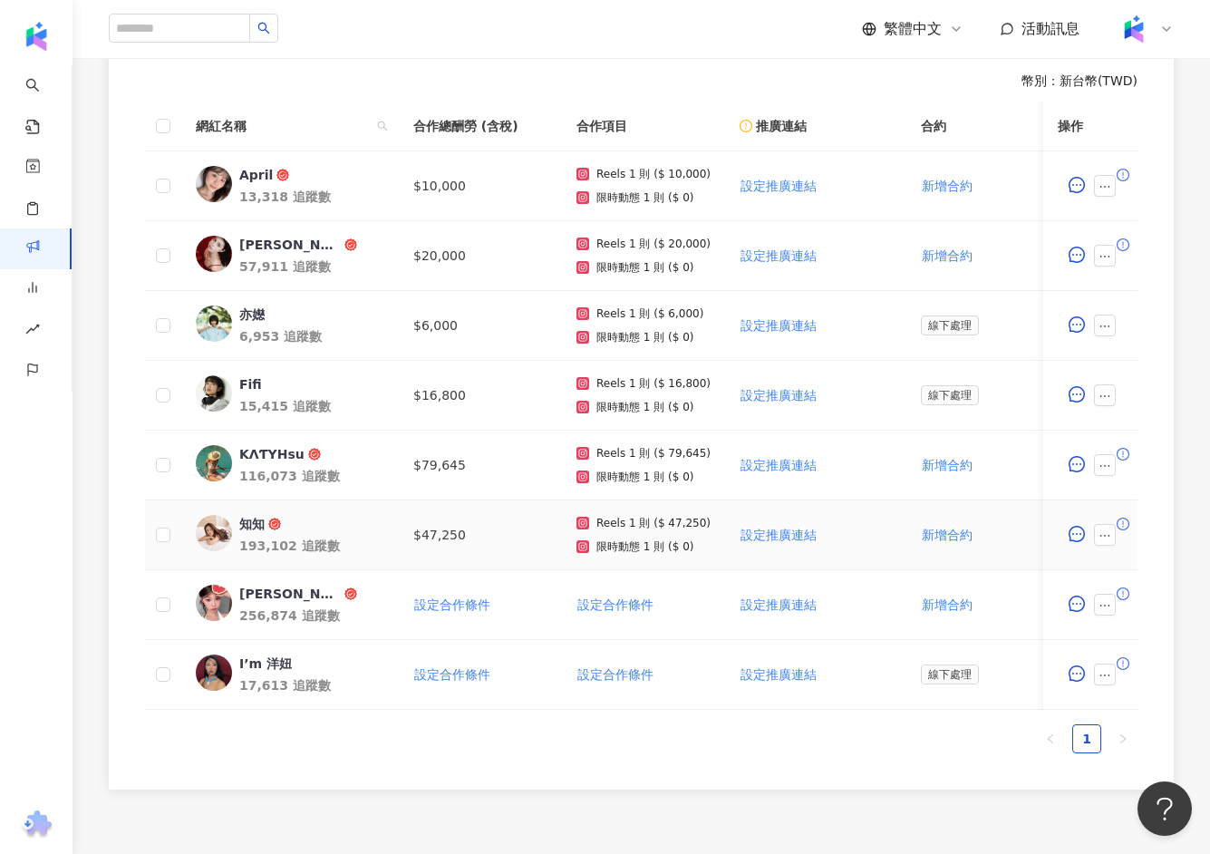
scroll to position [595, 0]
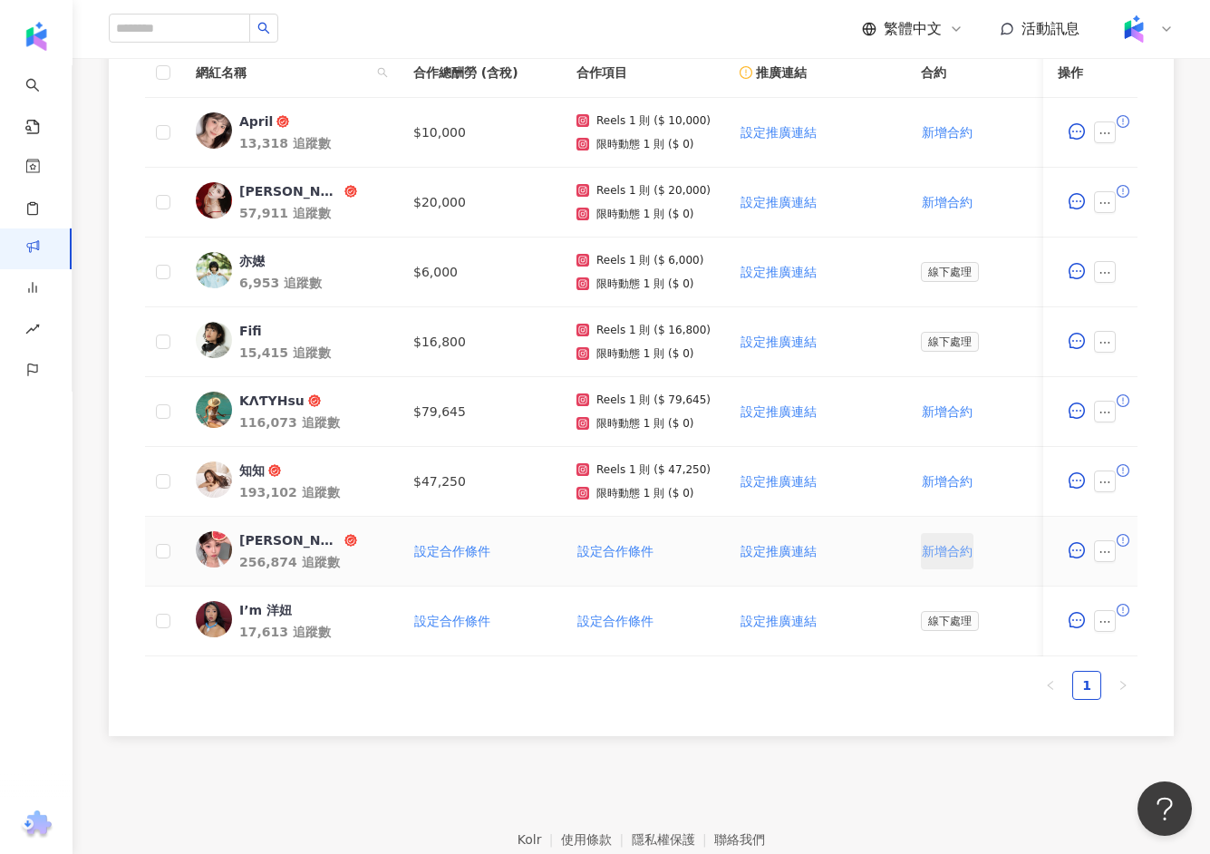
click at [942, 549] on span "新增合約" at bounding box center [947, 551] width 51 height 15
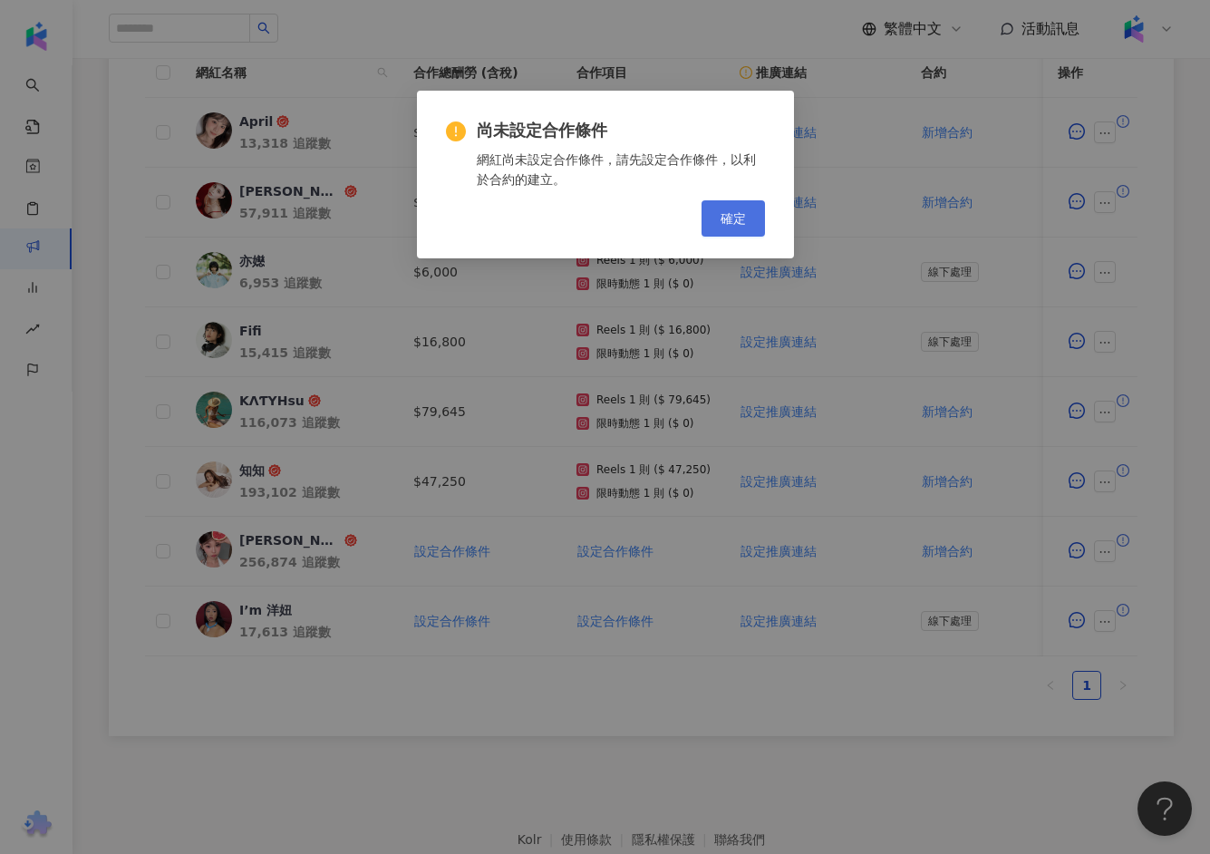
click at [722, 218] on span "確定" at bounding box center [733, 218] width 25 height 15
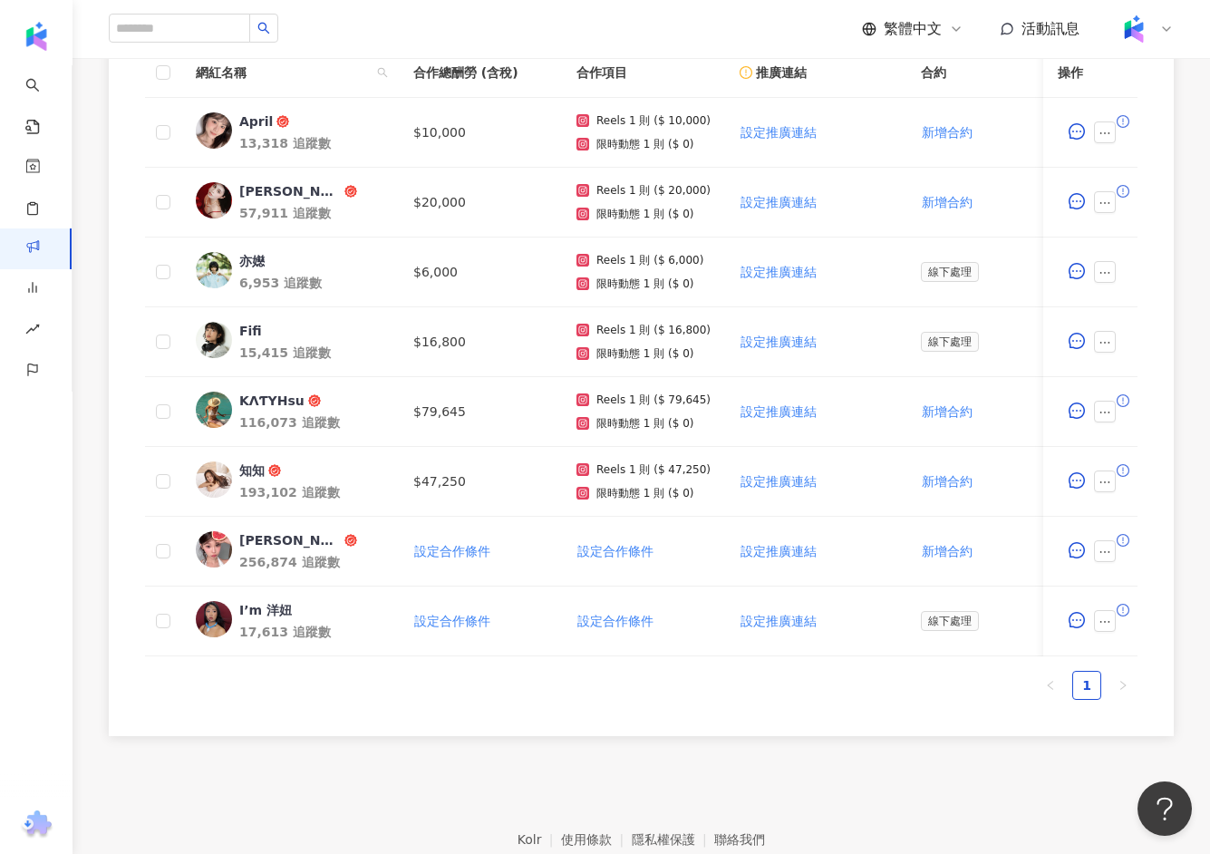
click at [1138, 545] on div "幣別 ： 新台幣 ( TWD ) 網紅名稱 合作總酬勞 (含稅) 合作項目 推廣連結 合約 勞報單 其他附件 上線連結 領款人身份 備註 付款狀態 操作 Ap…" at bounding box center [641, 359] width 1065 height 753
click at [459, 544] on span "設定合作條件" at bounding box center [452, 551] width 76 height 15
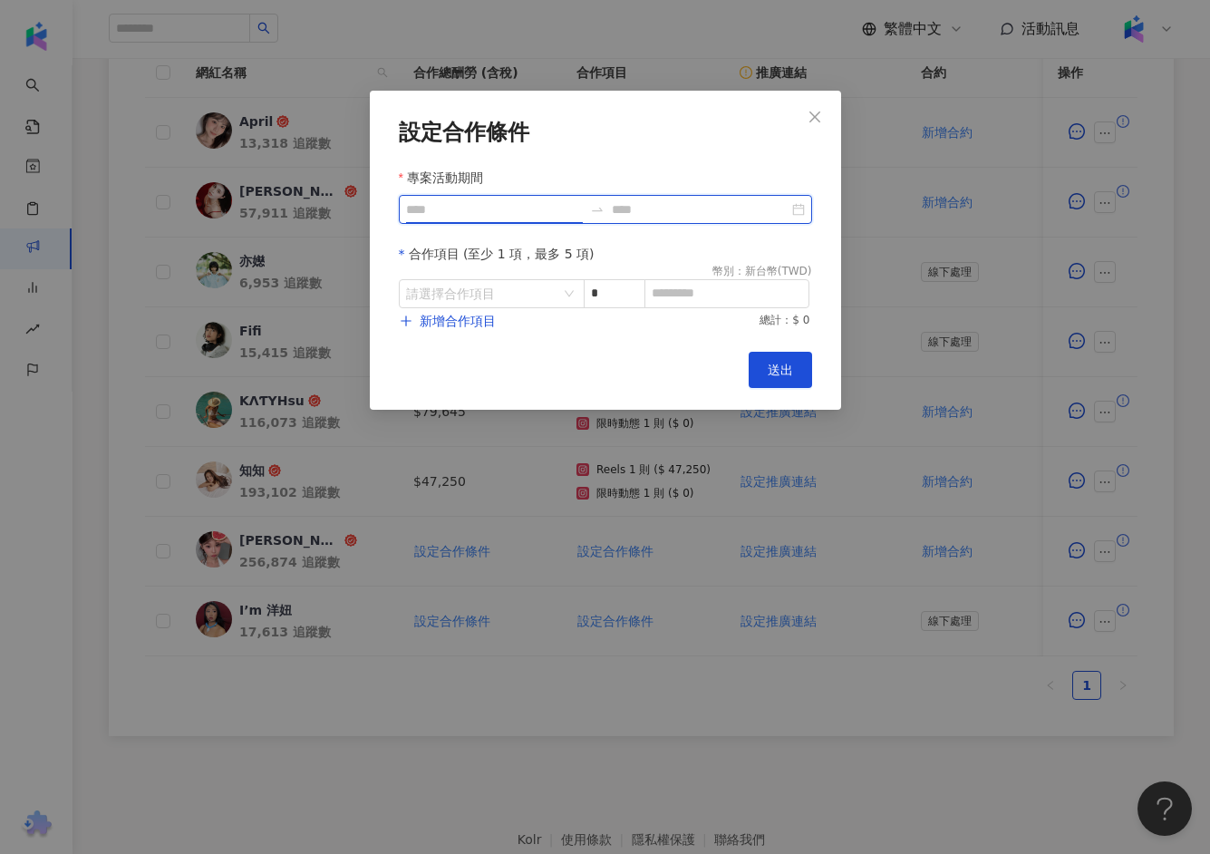
click at [519, 215] on input "專案活動期間" at bounding box center [494, 209] width 177 height 20
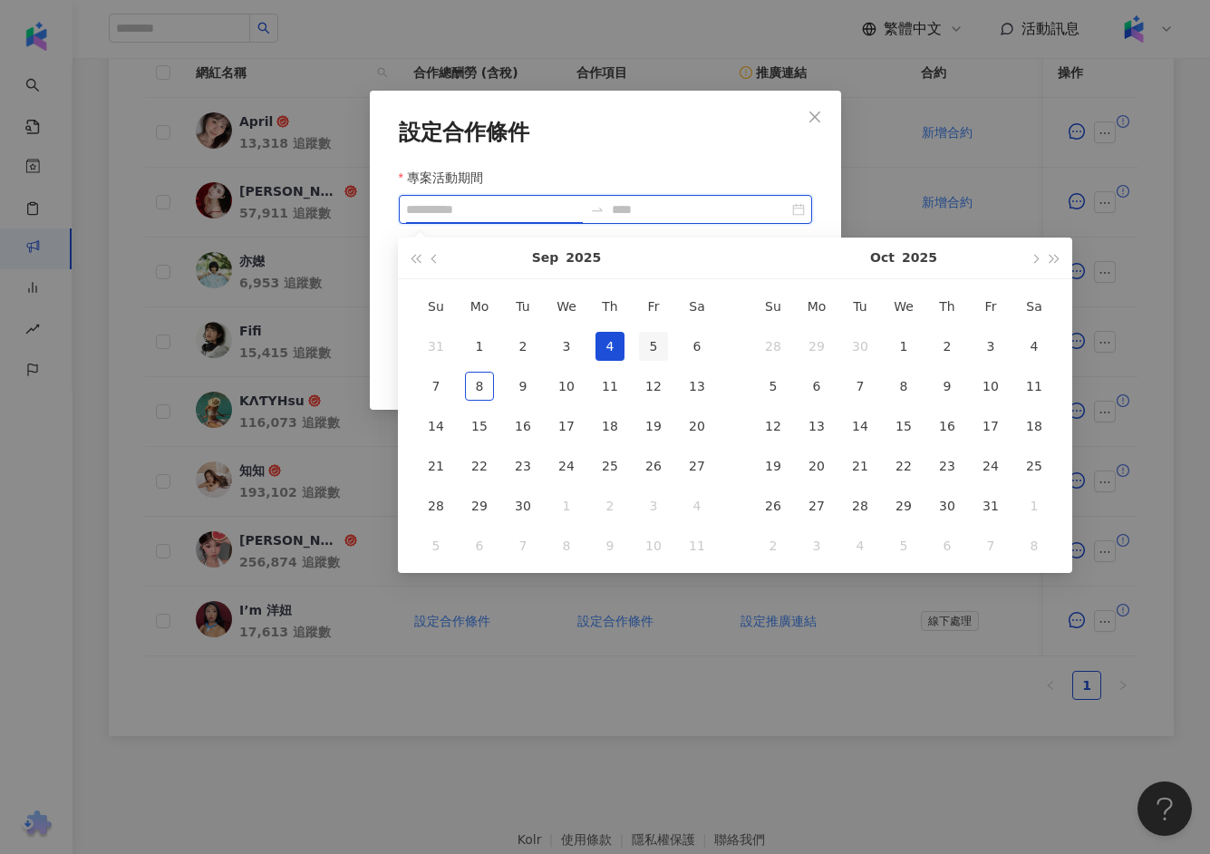
type input "**********"
click at [656, 350] on div "5" at bounding box center [653, 346] width 29 height 29
type input "**********"
click at [1035, 259] on span "button" at bounding box center [1034, 258] width 9 height 9
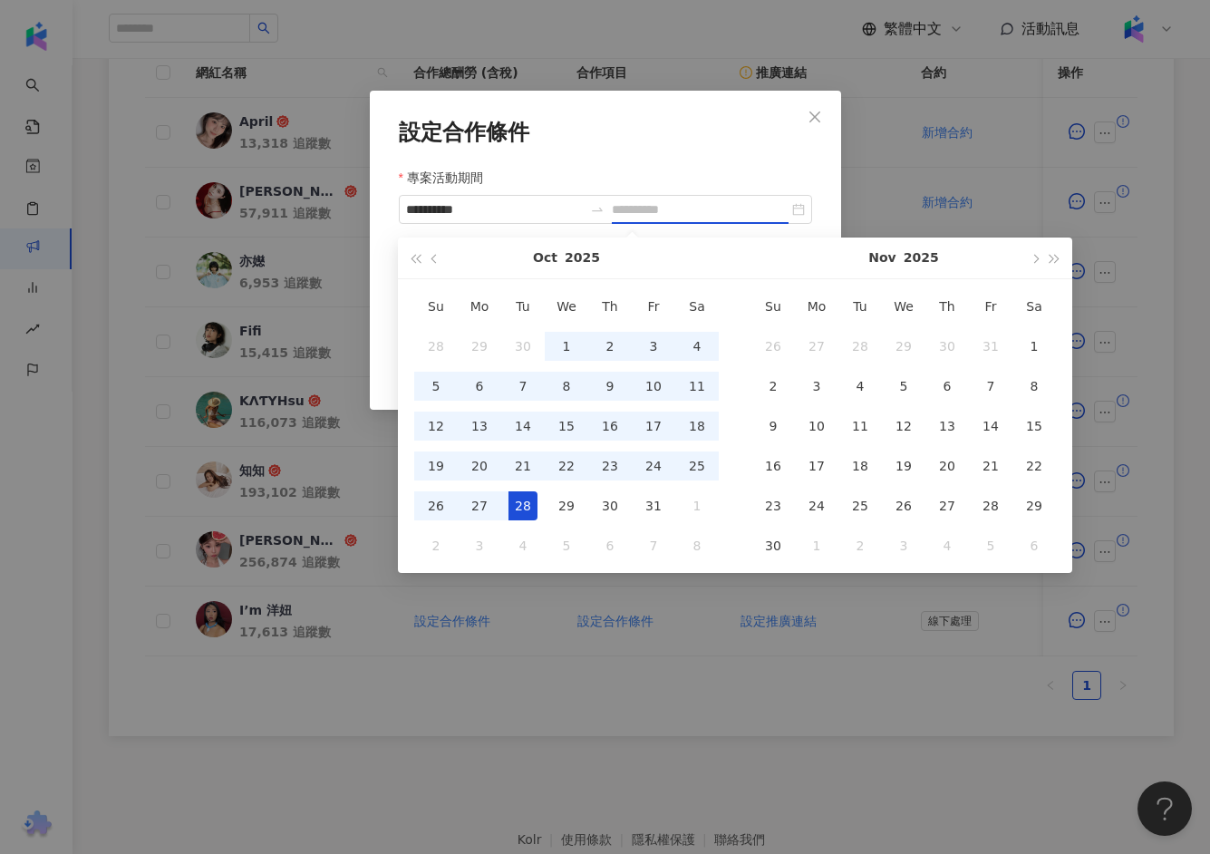
type input "**********"
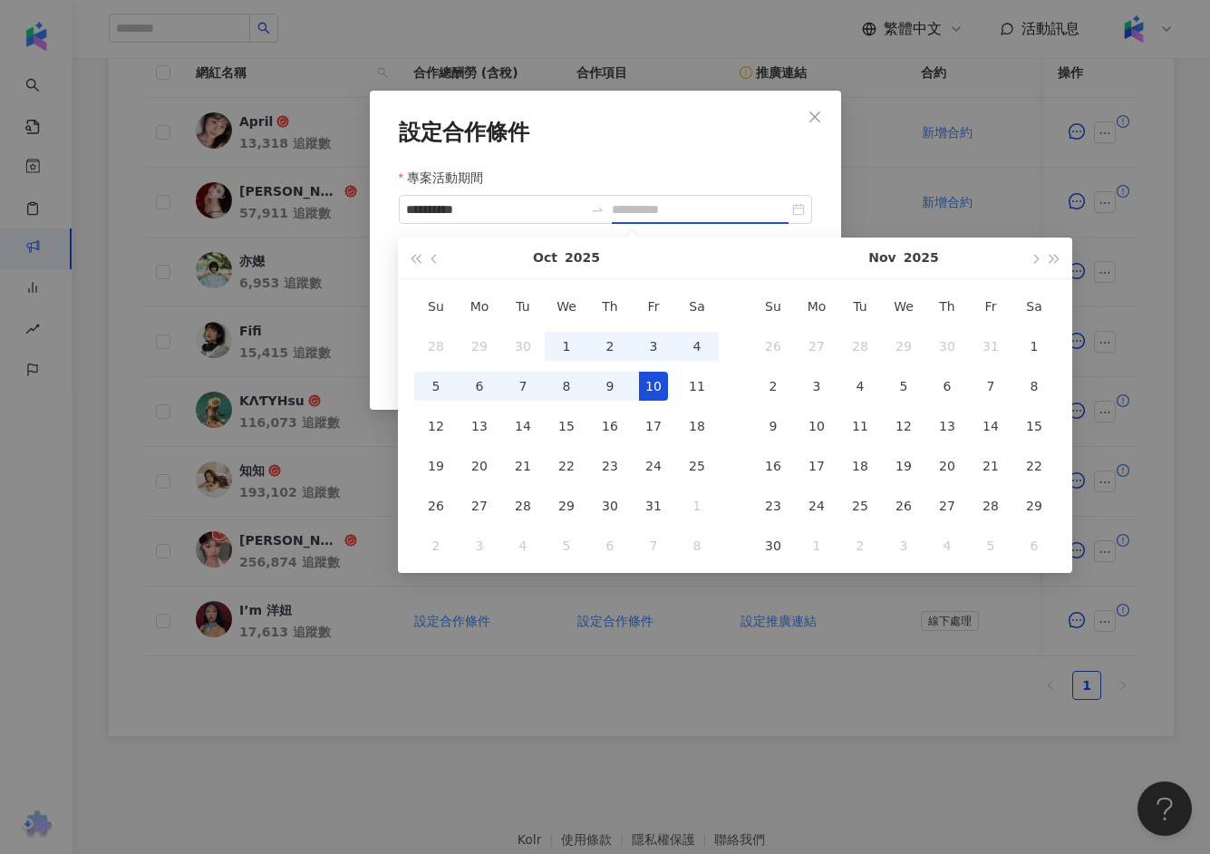
type input "**********"
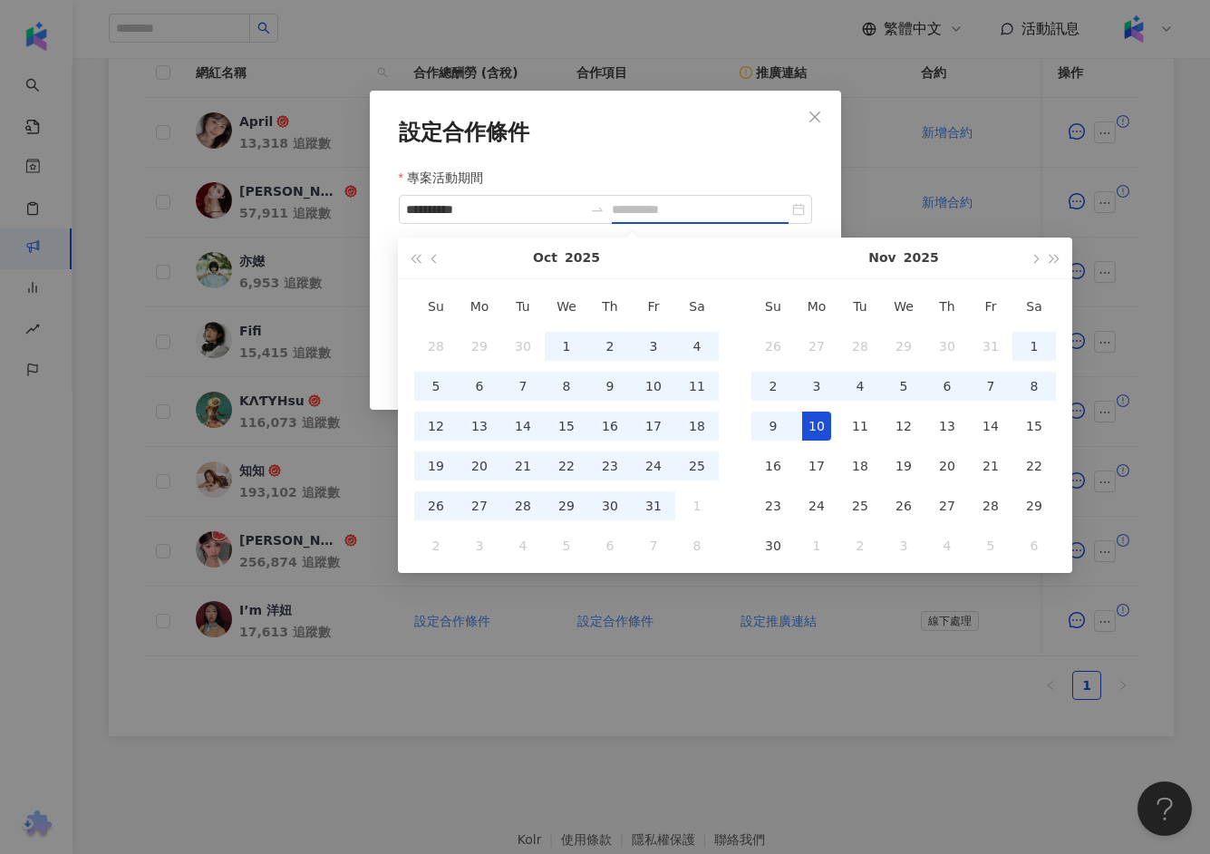
click at [819, 424] on div "10" at bounding box center [816, 426] width 29 height 29
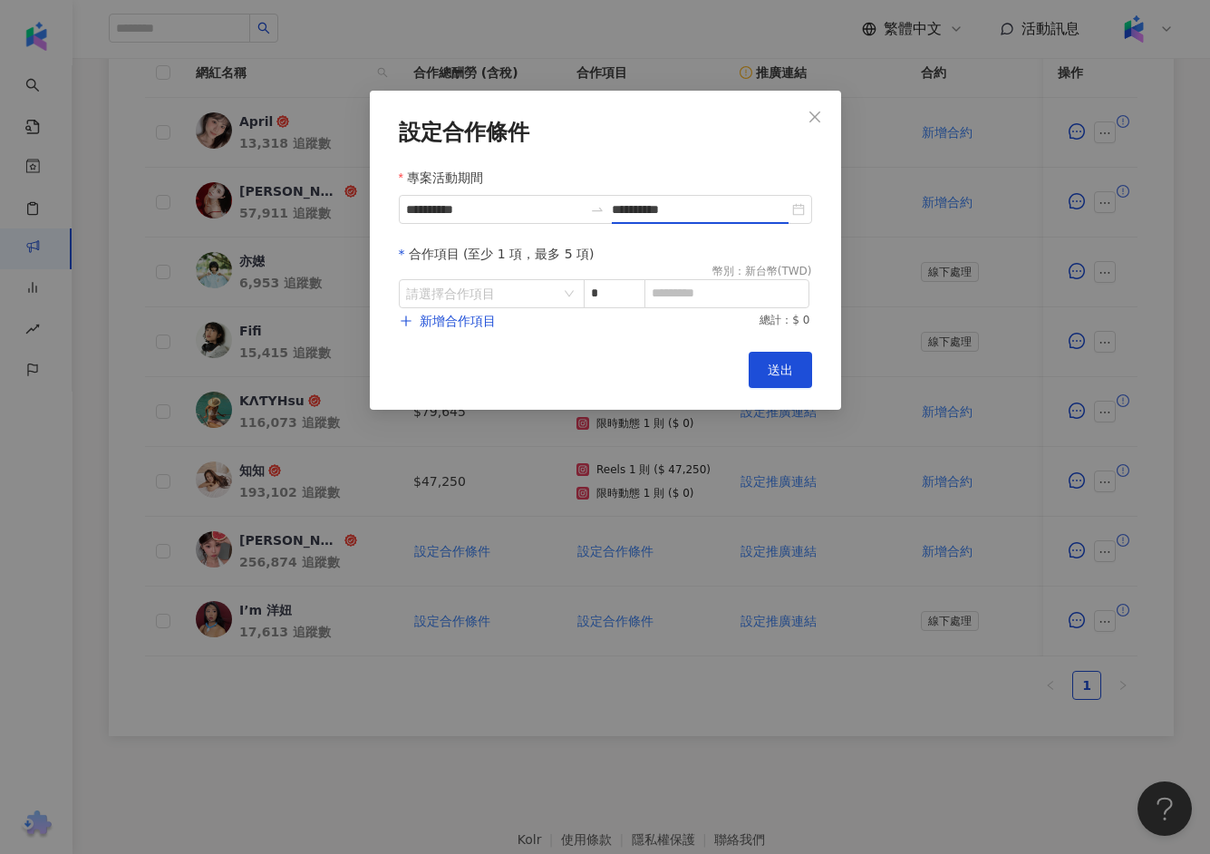
type input "**********"
click at [492, 312] on button "新增合作項目" at bounding box center [448, 321] width 98 height 36
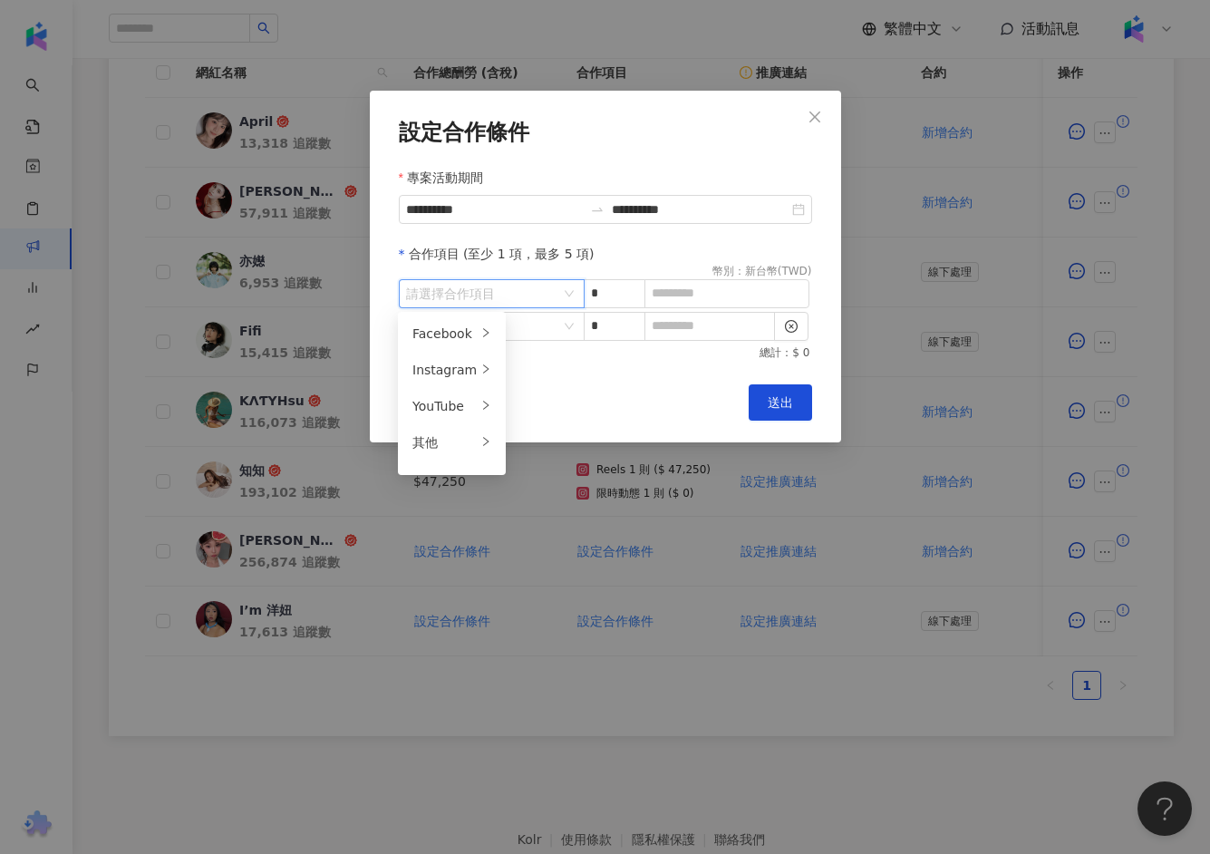
click at [505, 294] on input "search" at bounding box center [482, 293] width 152 height 27
click at [480, 362] on div at bounding box center [485, 370] width 11 height 17
click at [528, 371] on span "Reels" at bounding box center [538, 370] width 34 height 15
click at [539, 323] on input "search" at bounding box center [482, 326] width 152 height 27
click at [458, 395] on div "Instagram" at bounding box center [444, 403] width 64 height 20
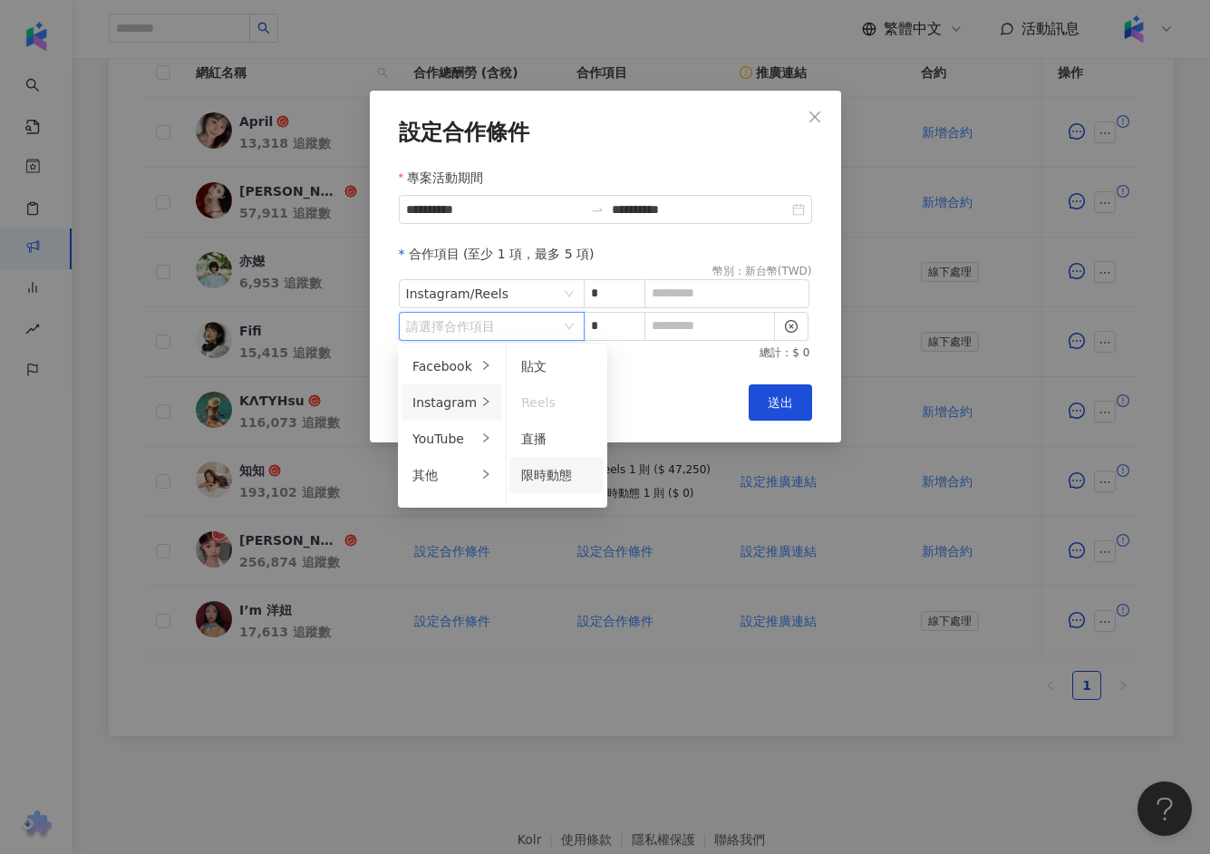
click at [547, 486] on li "限時動態" at bounding box center [556, 475] width 93 height 36
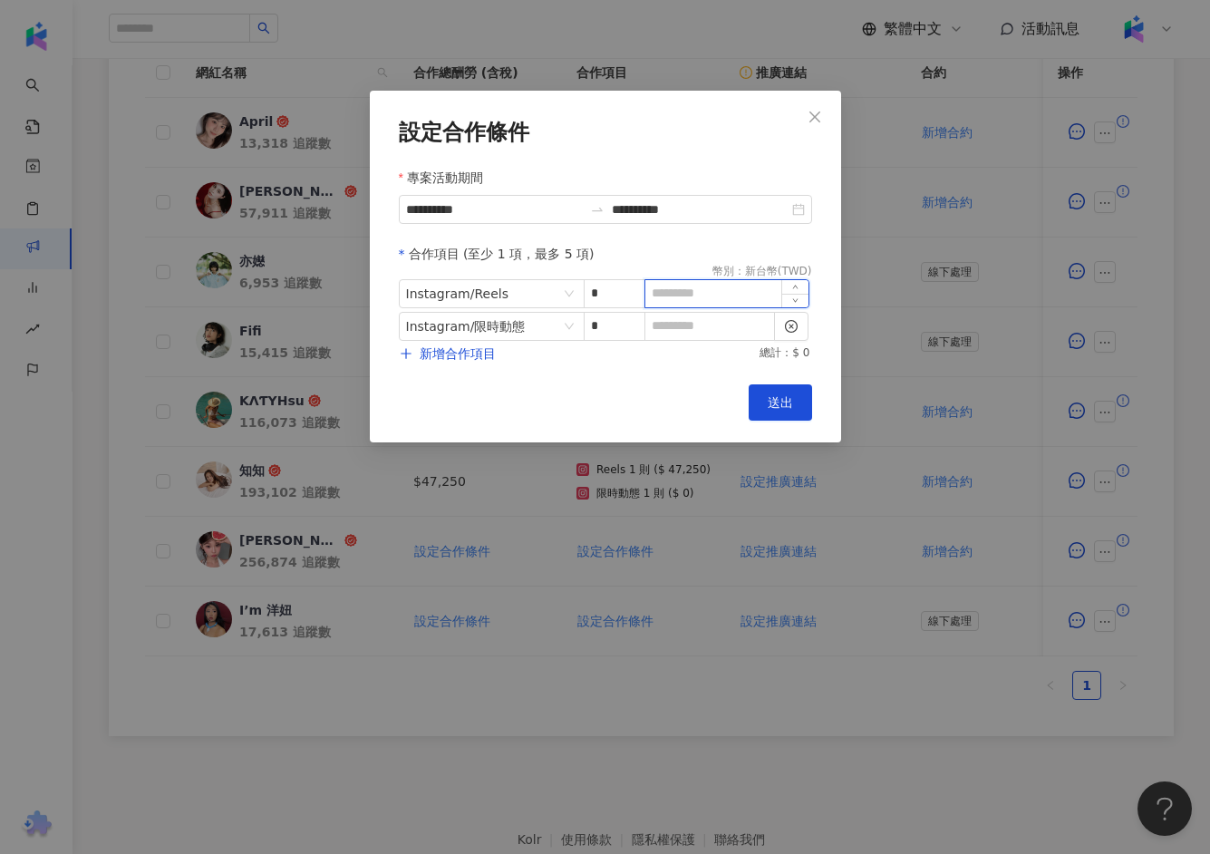
click at [709, 280] on input at bounding box center [726, 293] width 163 height 27
type input "*****"
click at [733, 330] on input at bounding box center [709, 326] width 129 height 27
type input "*"
click at [770, 393] on button "送出" at bounding box center [780, 402] width 63 height 36
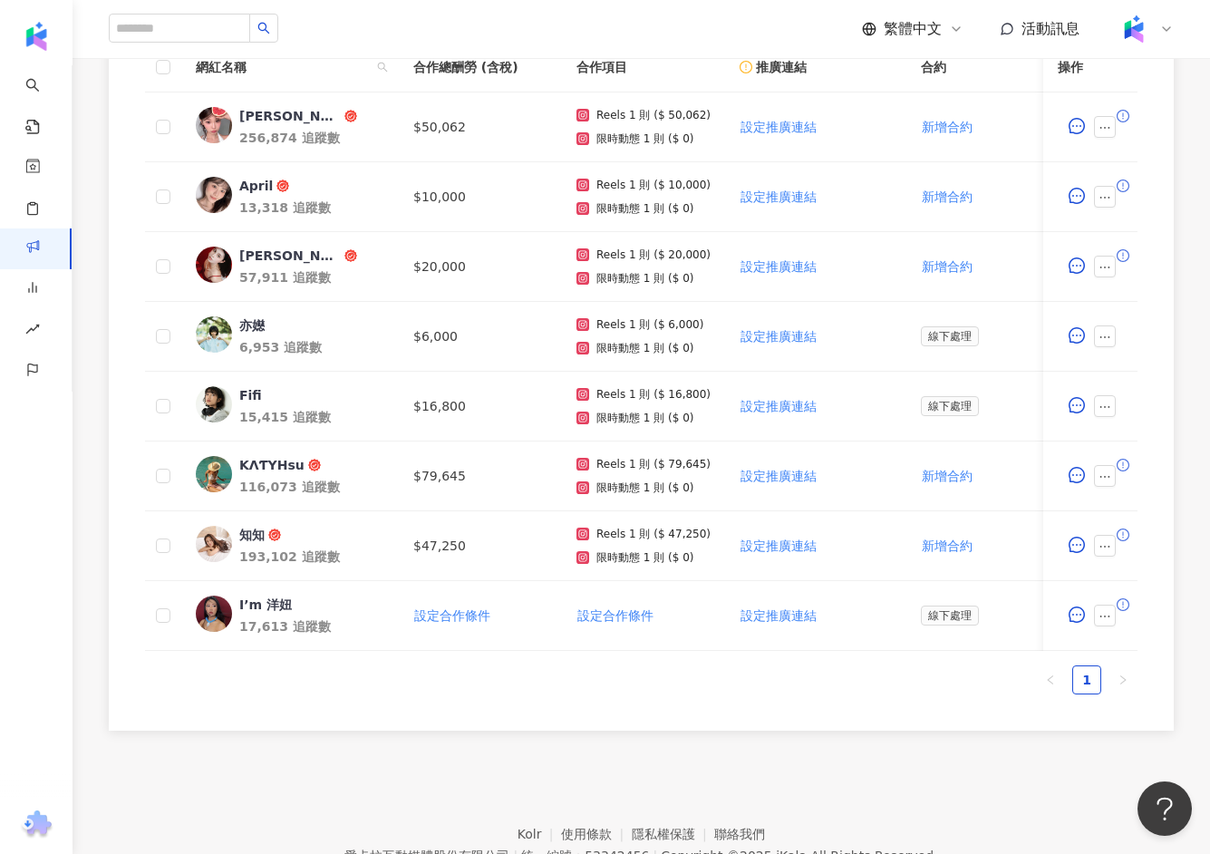
scroll to position [601, 0]
click at [624, 618] on button "設定合作條件" at bounding box center [616, 614] width 78 height 36
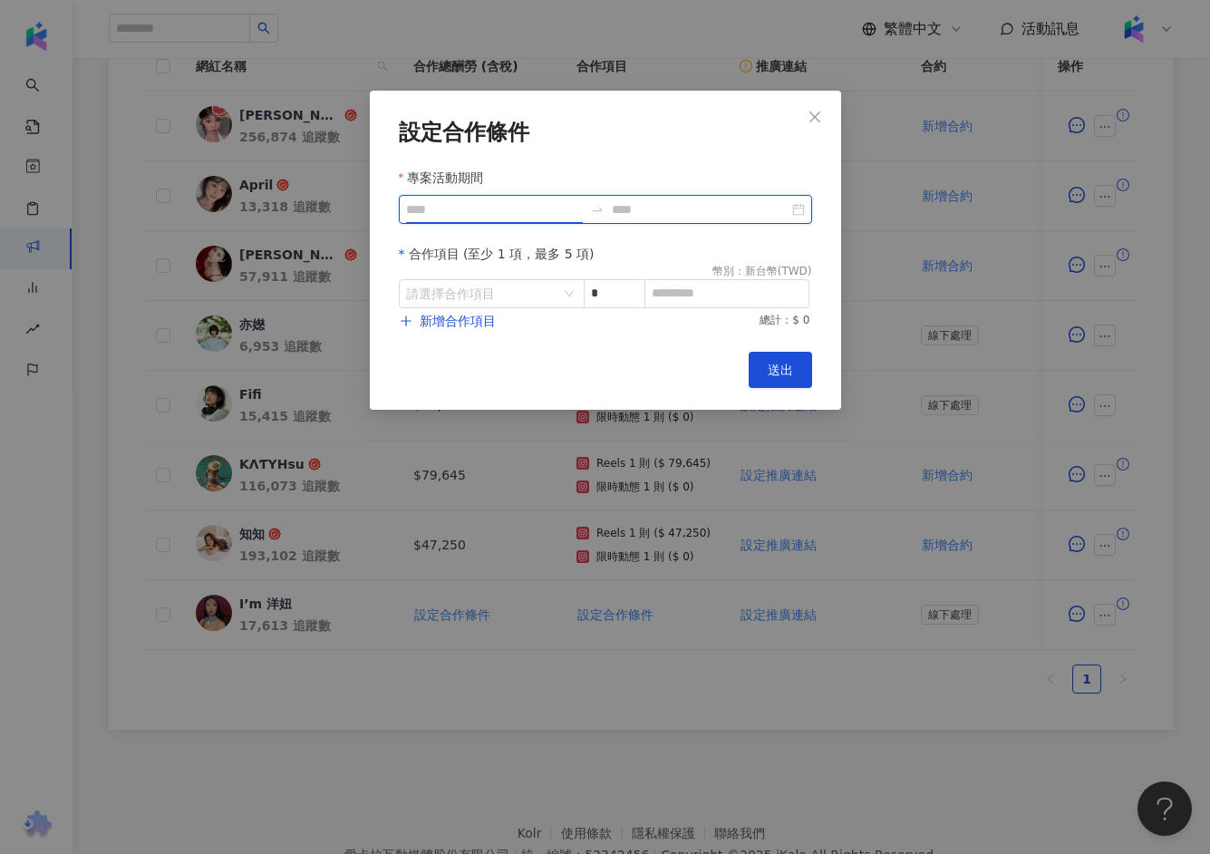
click at [473, 199] on input "專案活動期間" at bounding box center [494, 209] width 177 height 20
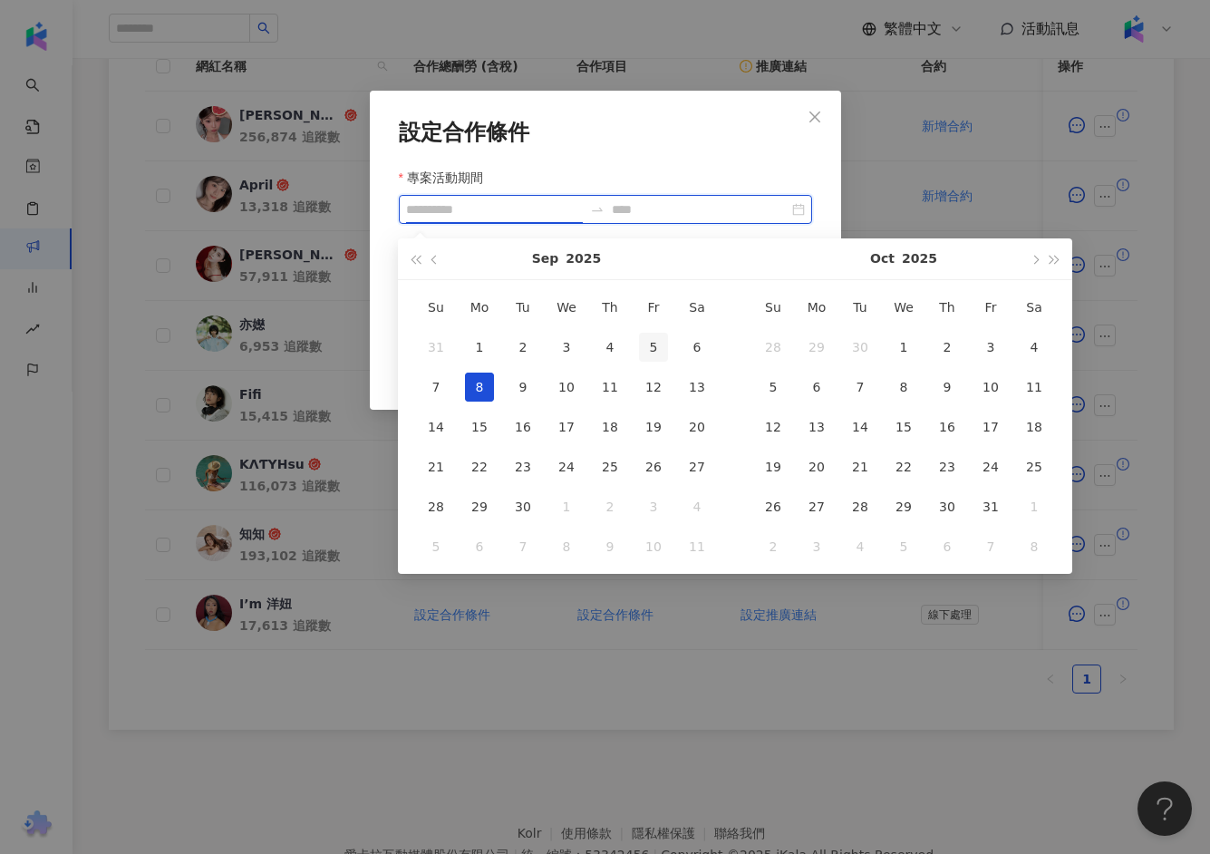
type input "**********"
click at [634, 334] on td "5" at bounding box center [654, 347] width 44 height 40
type input "**********"
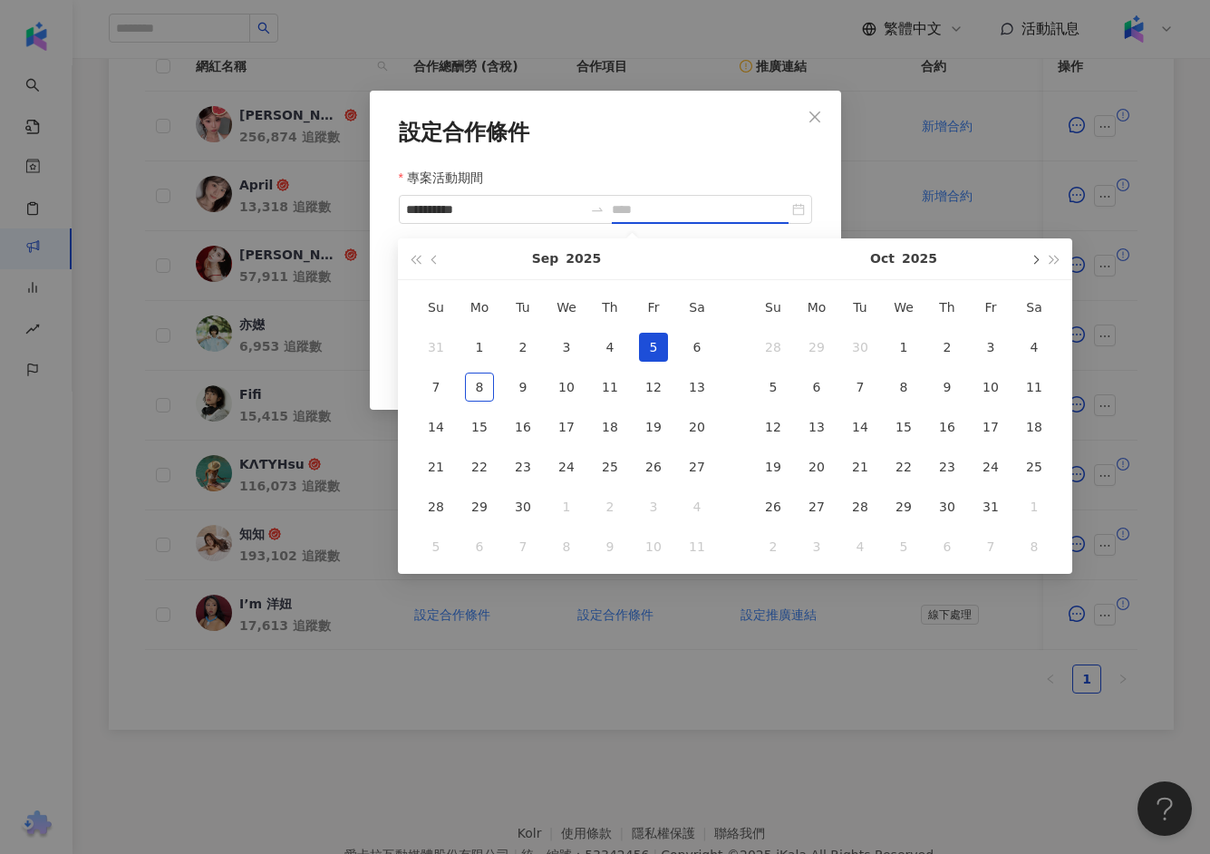
click at [1032, 258] on span "button" at bounding box center [1034, 259] width 9 height 9
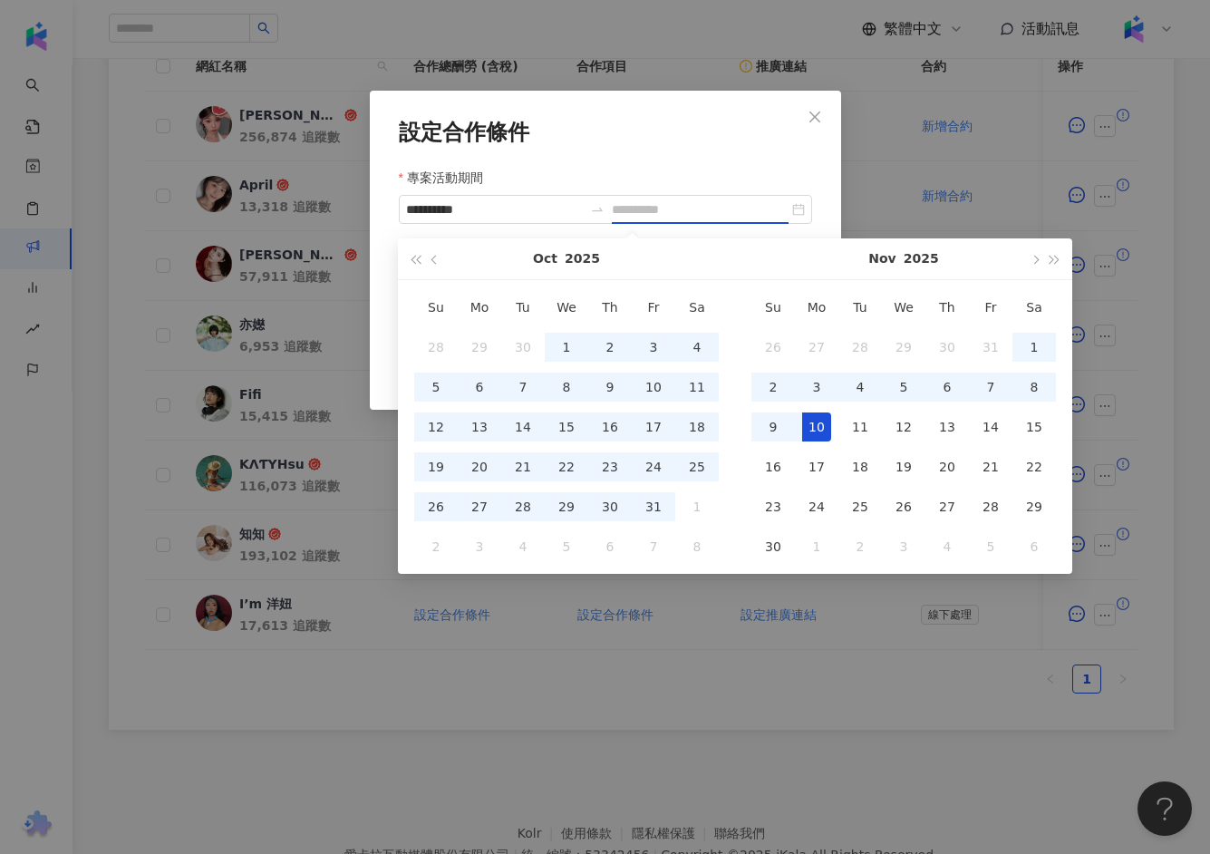
click at [810, 423] on div "10" at bounding box center [816, 426] width 29 height 29
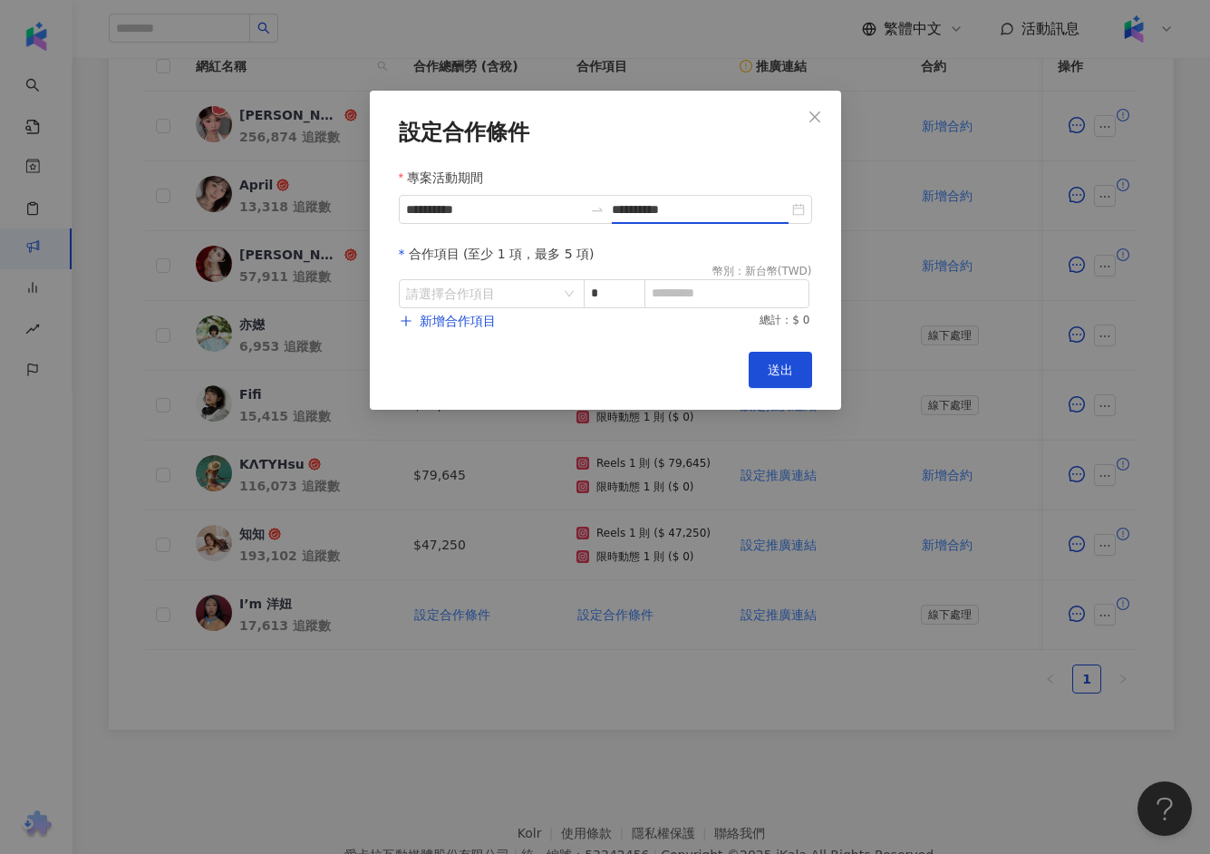
type input "**********"
click at [523, 295] on input "search" at bounding box center [482, 293] width 152 height 27
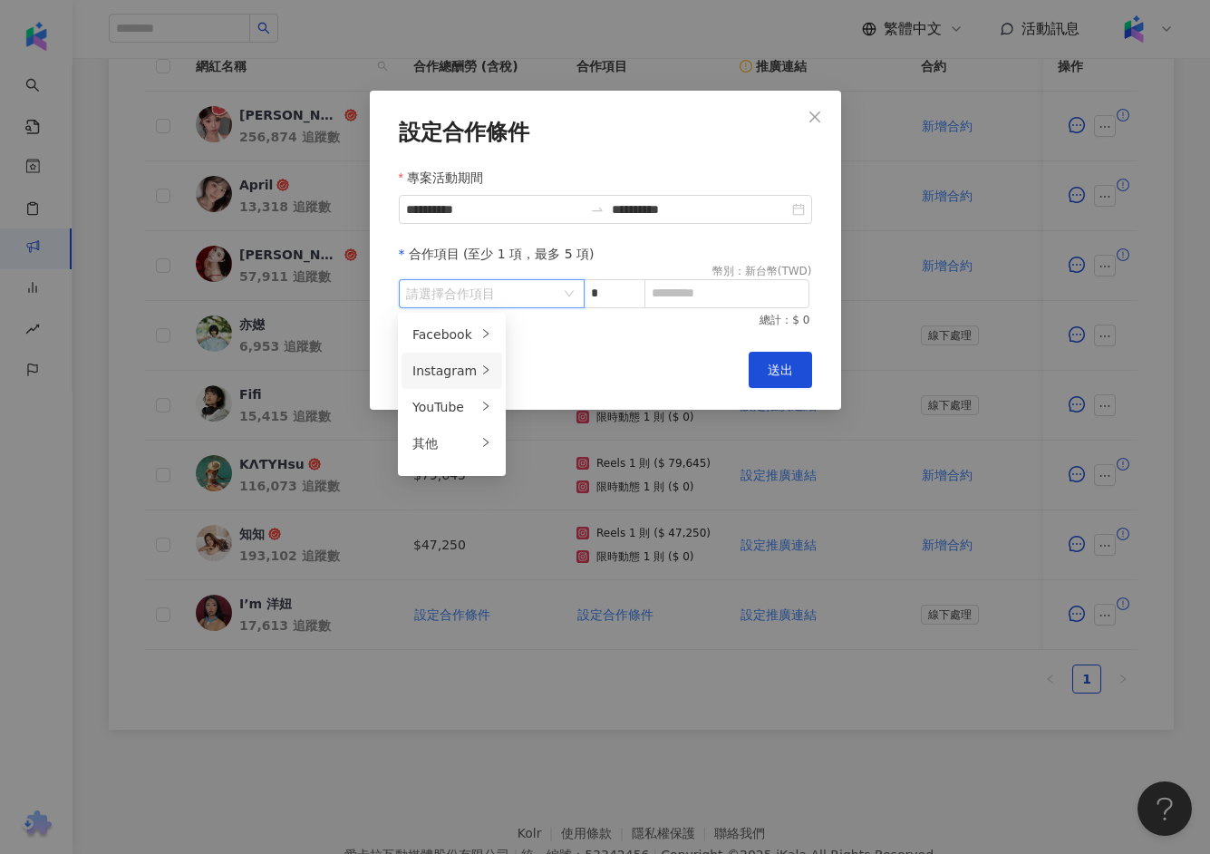
click at [460, 381] on li "Instagram" at bounding box center [452, 371] width 101 height 36
click at [527, 379] on div "Reels" at bounding box center [557, 371] width 72 height 20
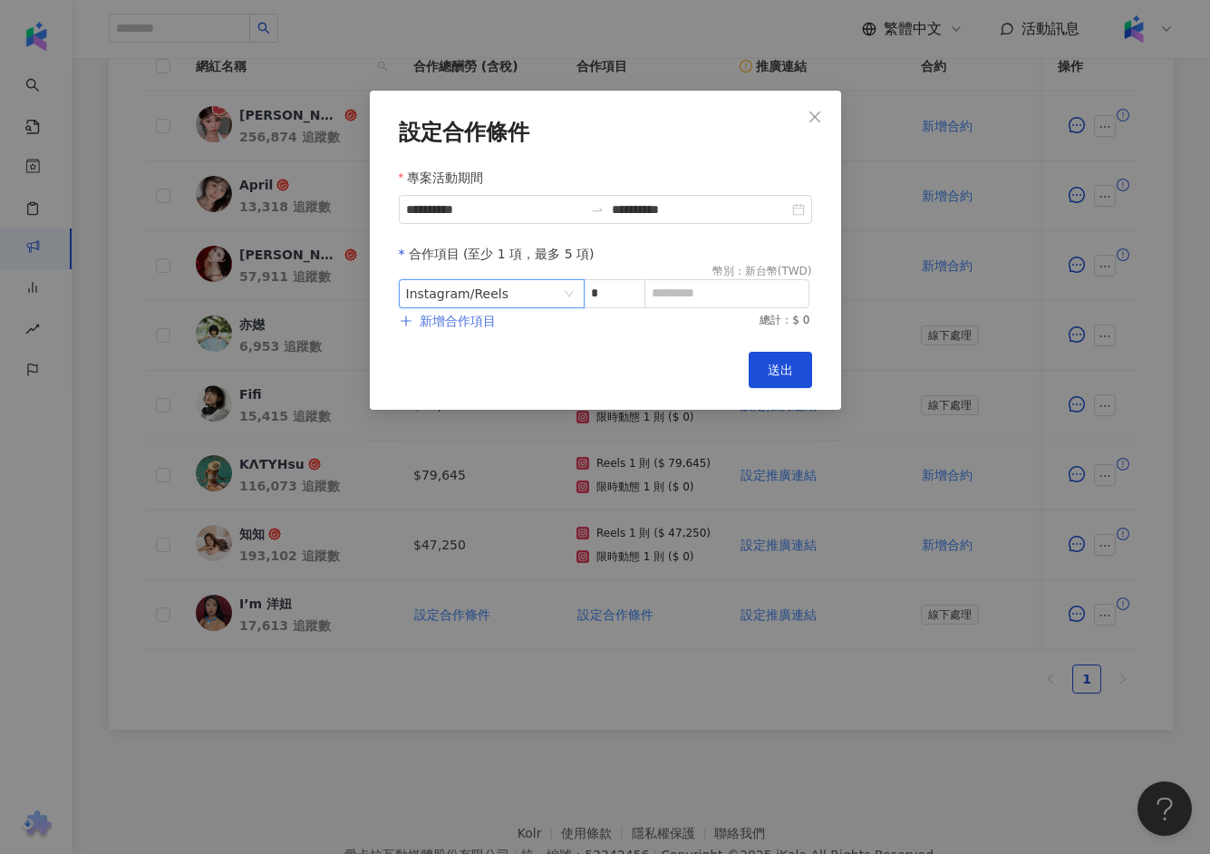
click at [479, 322] on span "新增合作項目" at bounding box center [458, 321] width 76 height 15
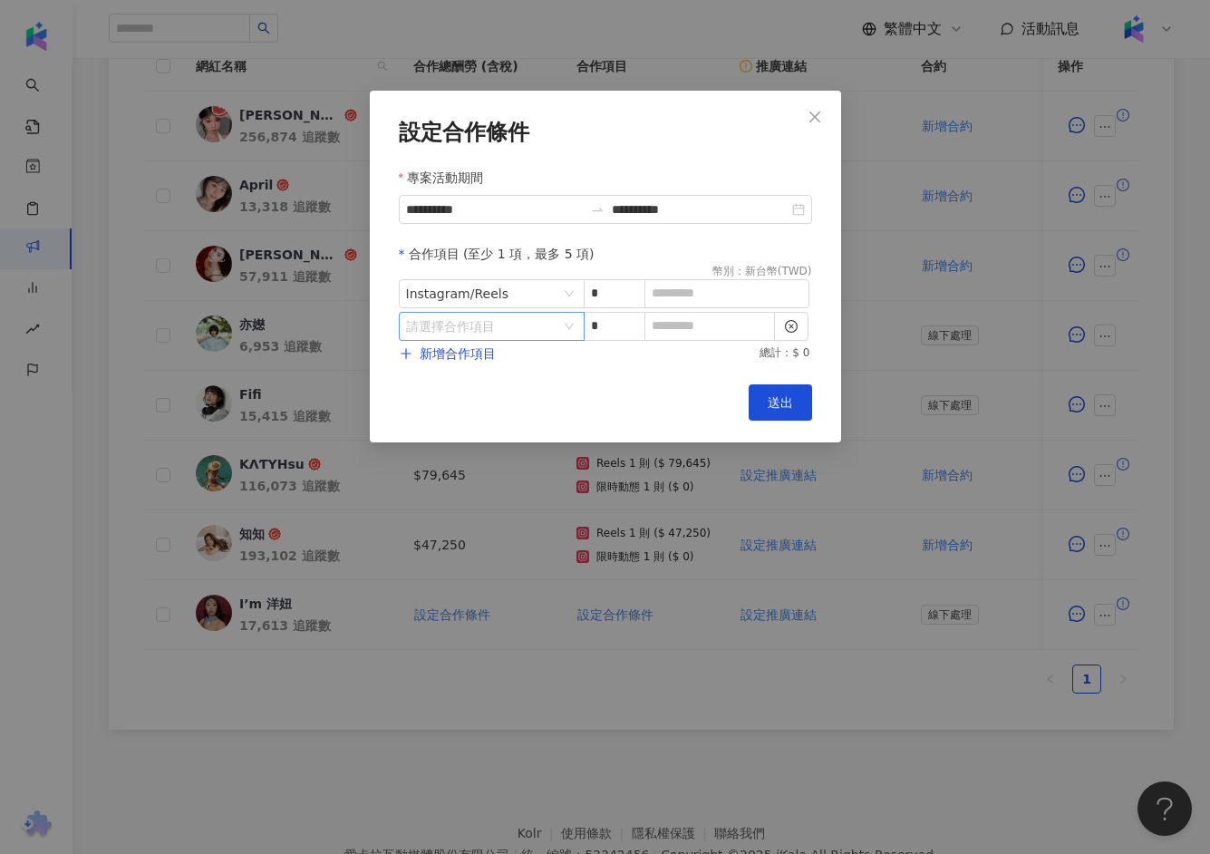
click at [523, 322] on input "search" at bounding box center [482, 326] width 152 height 27
click at [485, 395] on div at bounding box center [485, 403] width 11 height 17
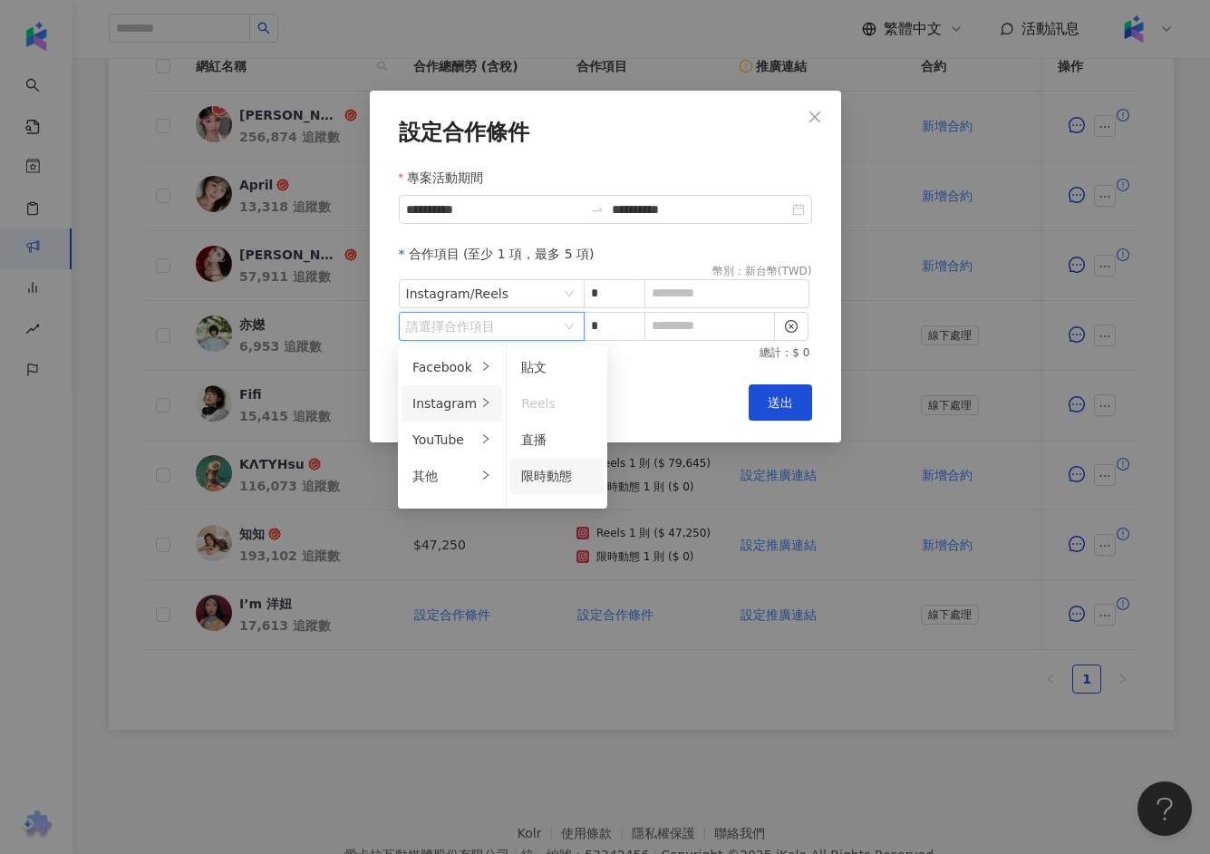
click at [559, 464] on li "限時動態" at bounding box center [556, 476] width 93 height 36
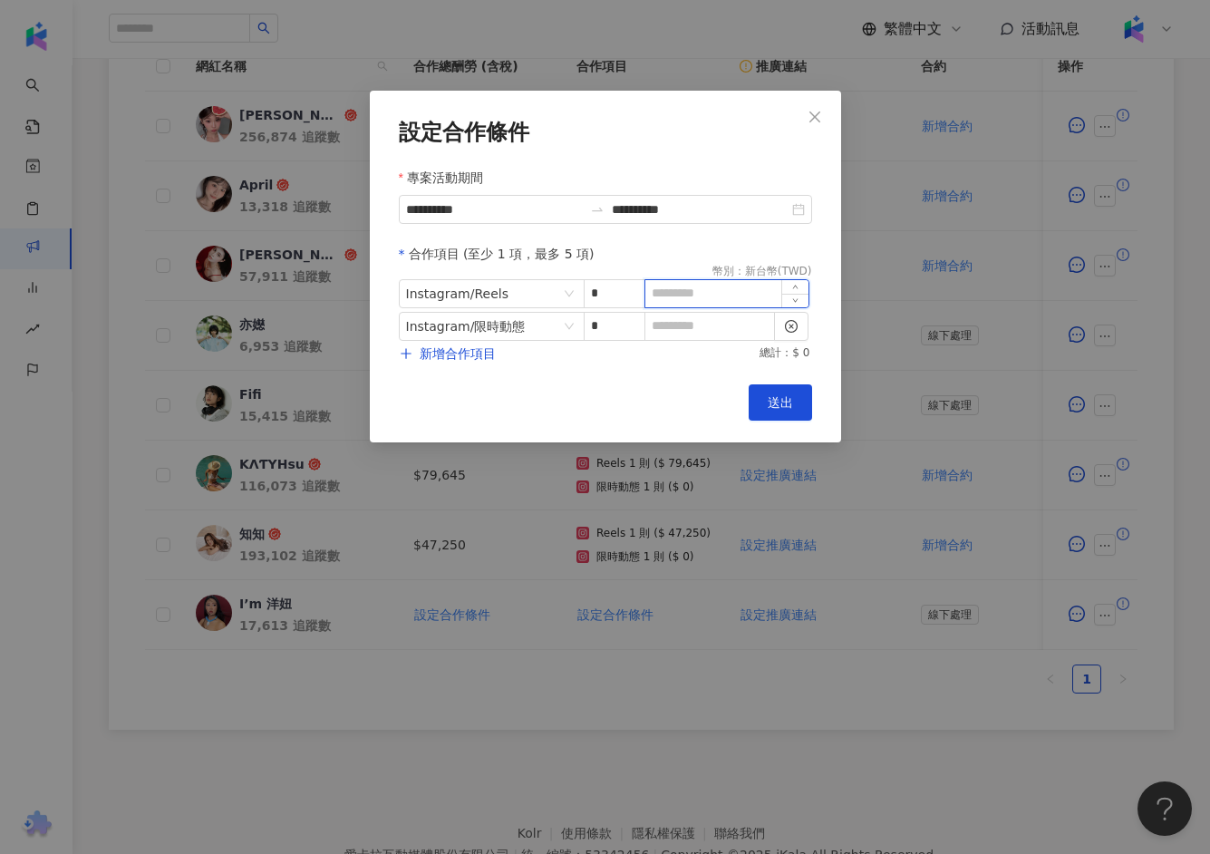
click at [708, 286] on input at bounding box center [726, 293] width 163 height 27
type input "****"
click at [693, 325] on input at bounding box center [709, 326] width 129 height 27
type input "*"
click at [776, 407] on span "送出" at bounding box center [780, 402] width 25 height 15
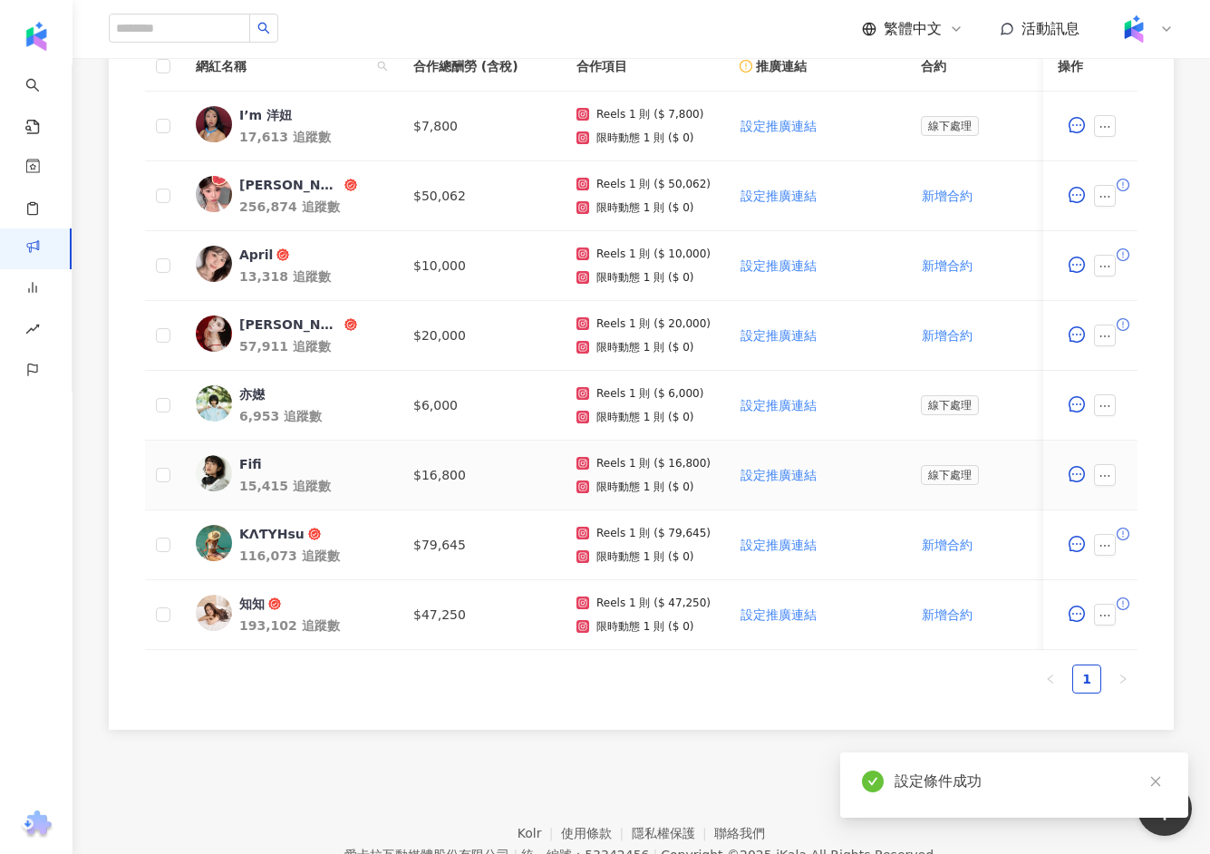
scroll to position [491, 0]
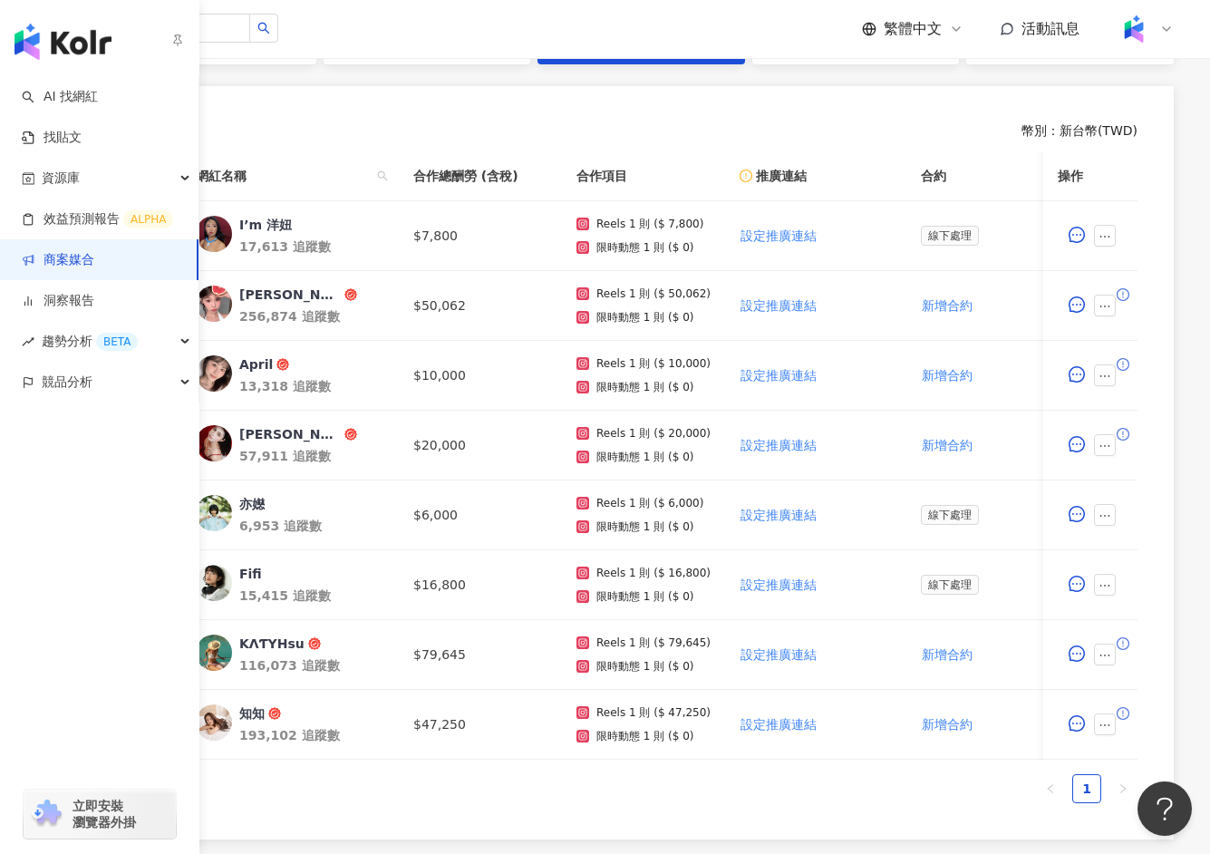
click at [92, 256] on link "商案媒合" at bounding box center [58, 260] width 73 height 18
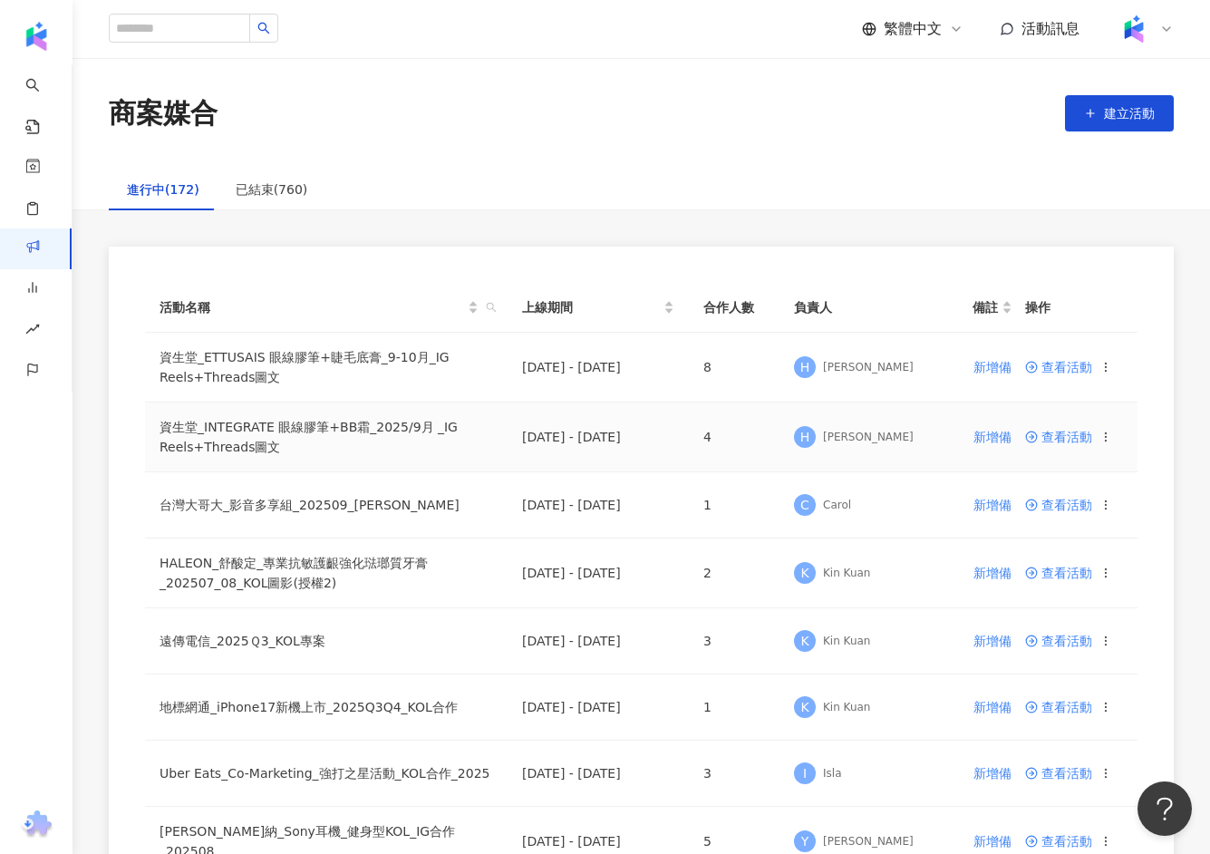
click at [1062, 449] on td "查看活動" at bounding box center [1074, 437] width 127 height 70
click at [1061, 432] on span "查看活動" at bounding box center [1058, 437] width 67 height 13
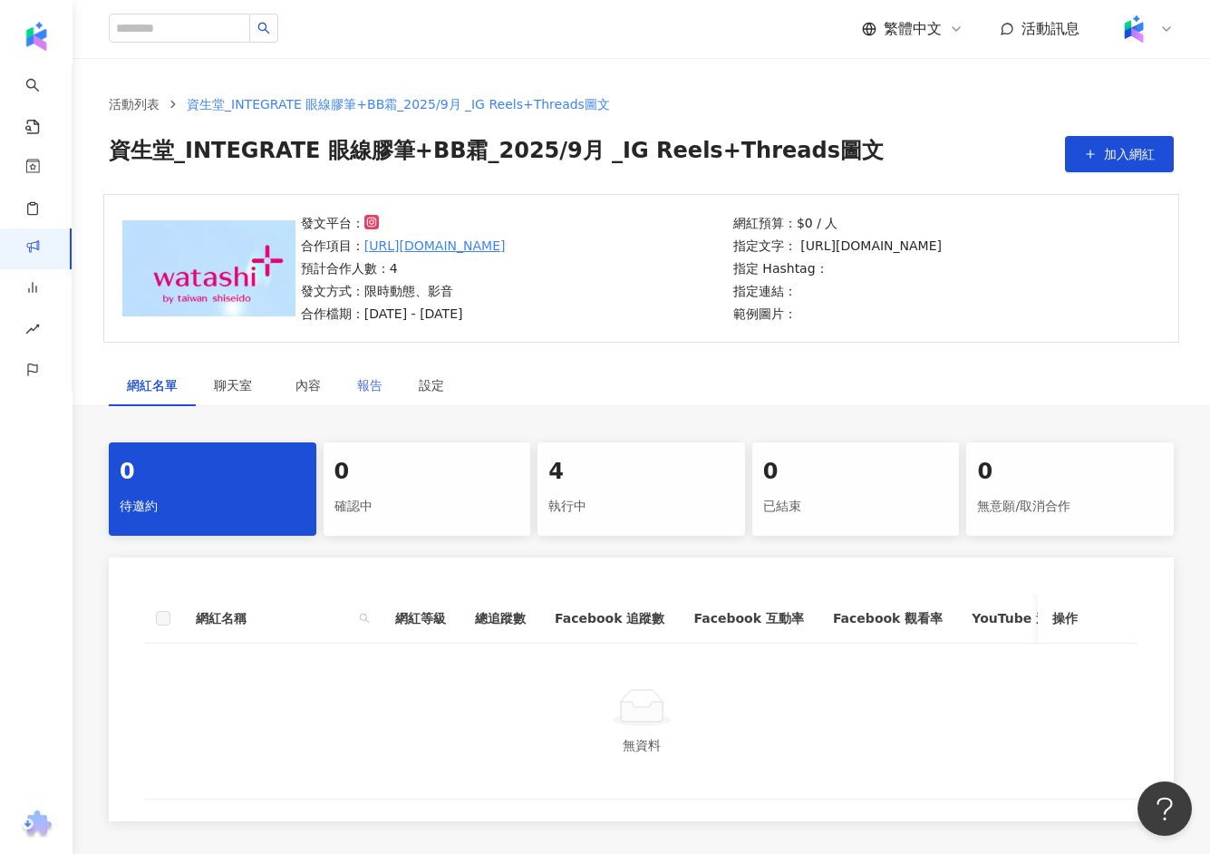
click at [354, 391] on div "報告" at bounding box center [370, 385] width 62 height 42
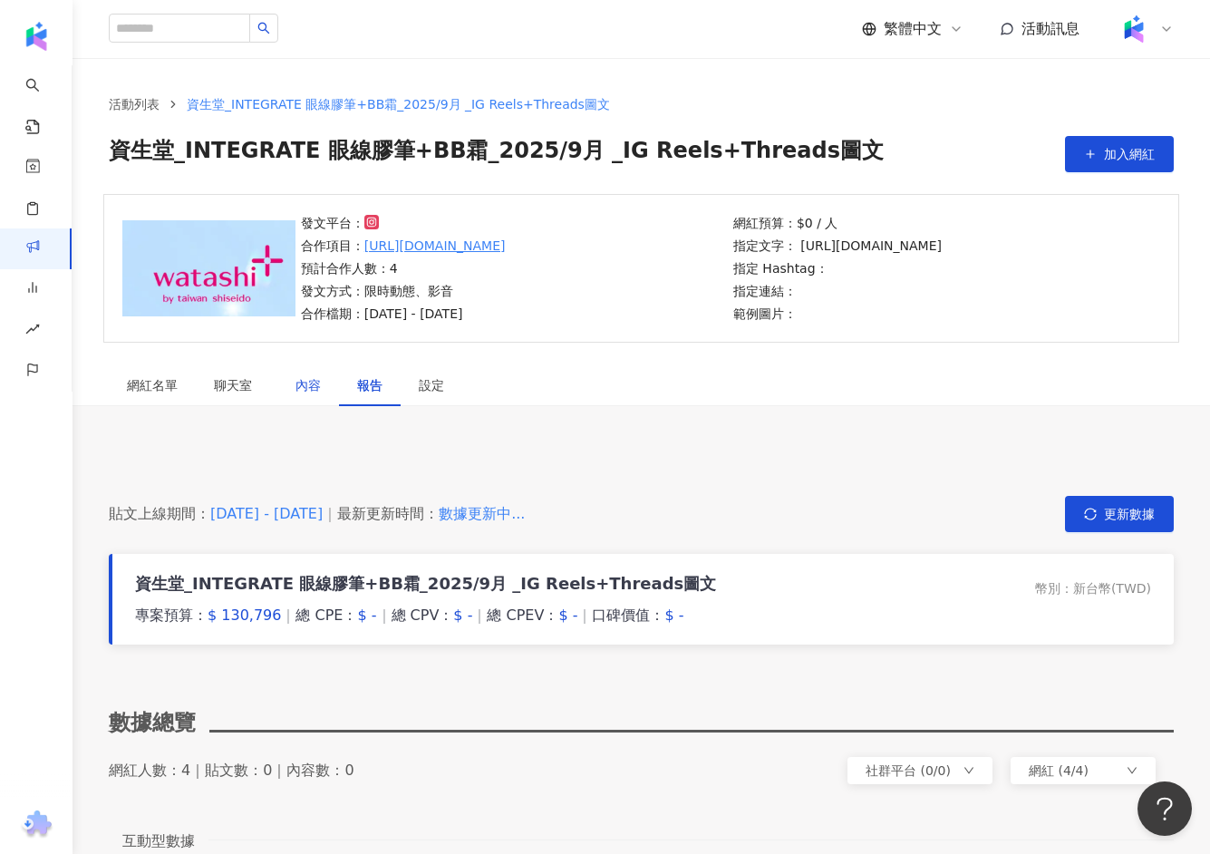
click at [303, 384] on div "內容" at bounding box center [308, 385] width 25 height 20
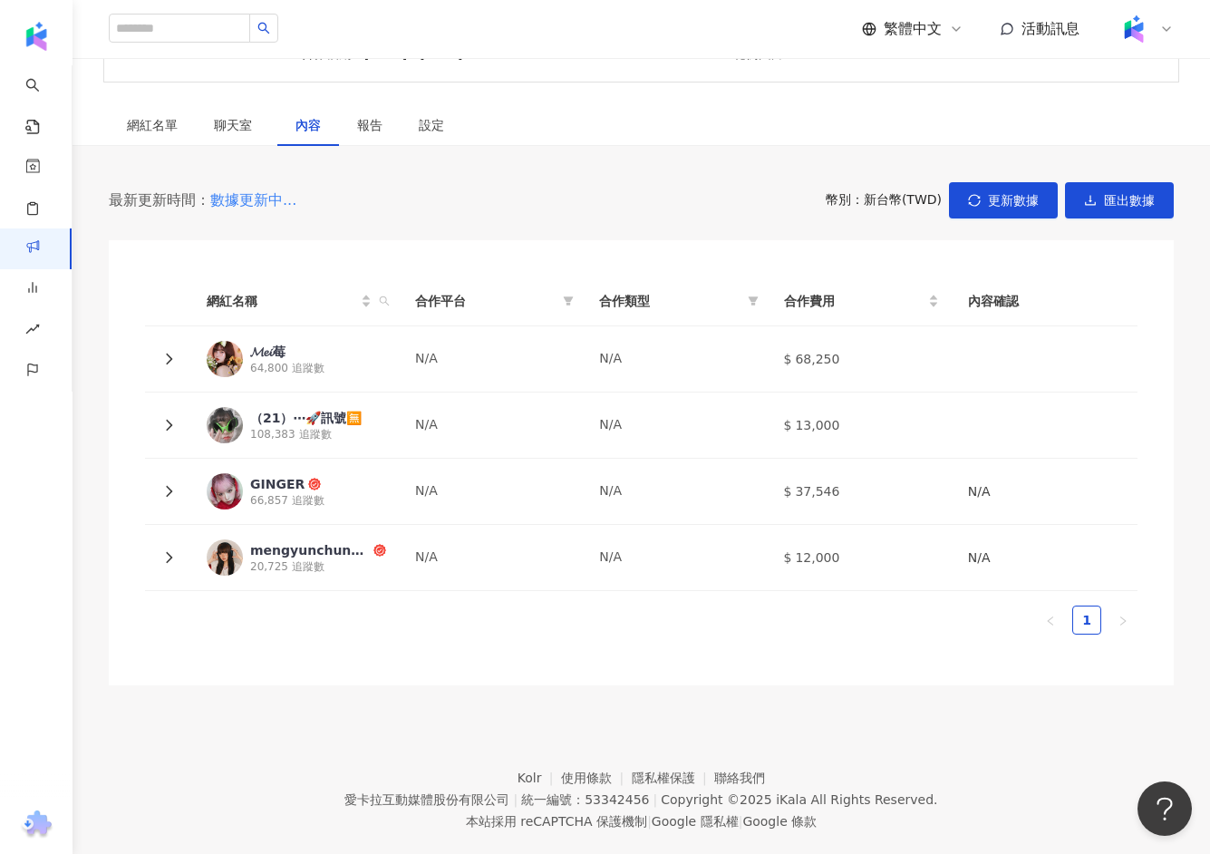
scroll to position [290, 0]
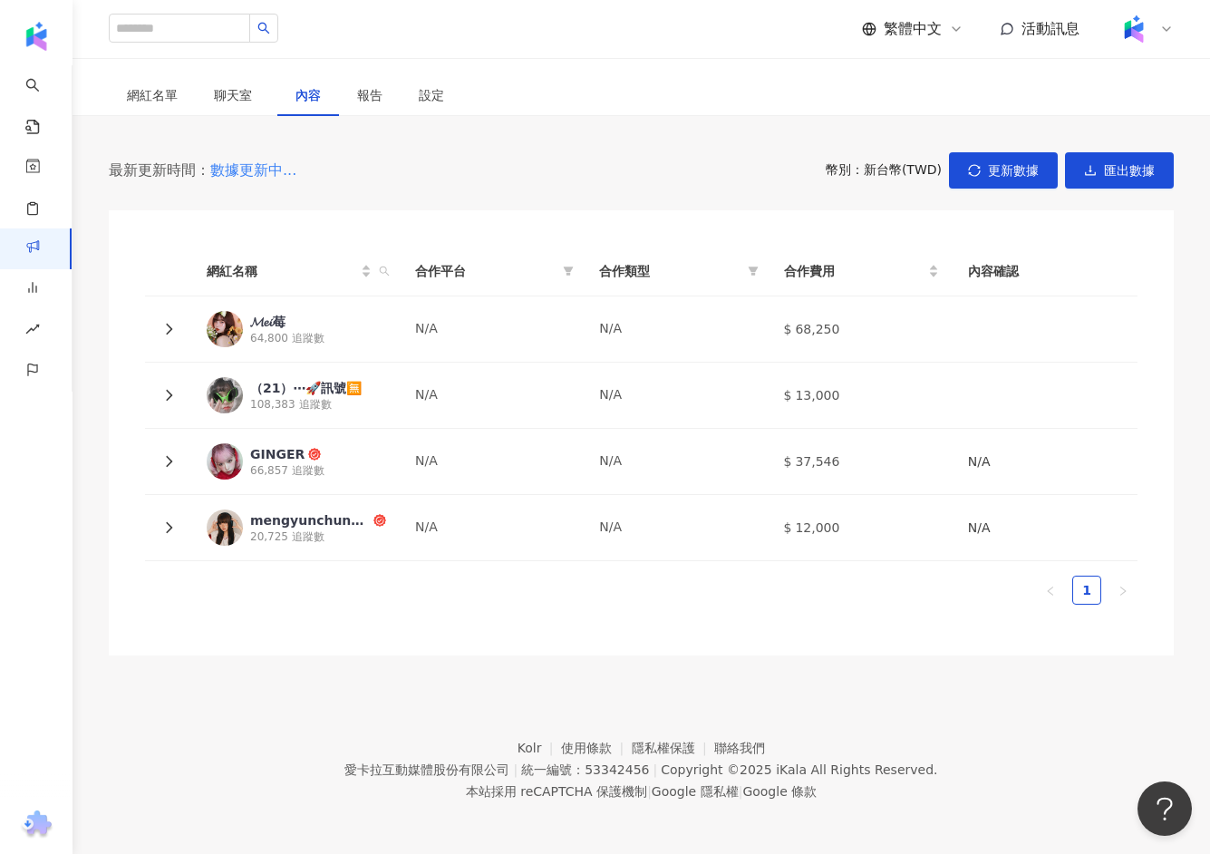
click at [540, 205] on div "最新更新時間： 數據更新中... 幣別 ： 新台幣 ( TWD ) 更新數據 匯出數據 網紅名稱 合作平台 合作類型 合作費用 內容確認 𝓜𝓮𝓲莓 64,80…" at bounding box center [641, 403] width 1065 height 503
click at [158, 92] on div "網紅名單" at bounding box center [152, 95] width 51 height 20
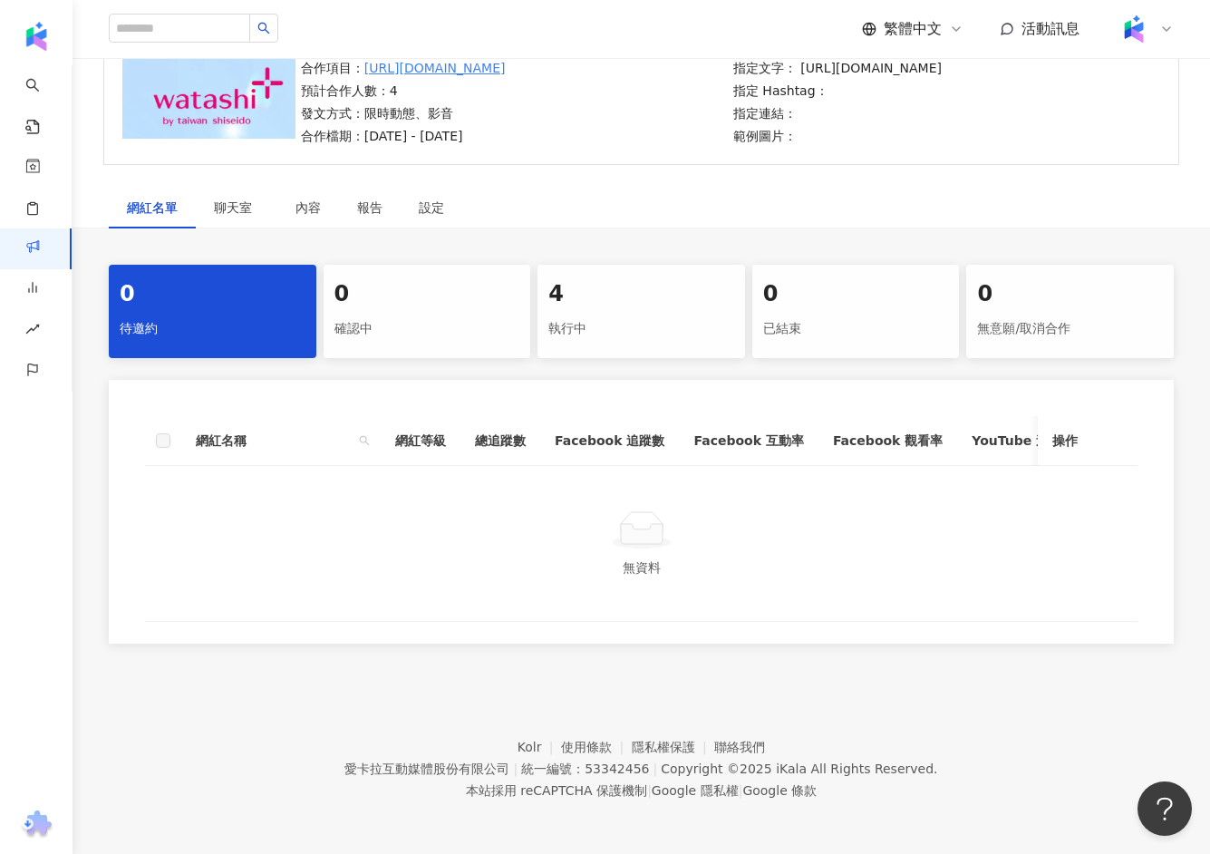
click at [652, 298] on div "4" at bounding box center [641, 294] width 186 height 31
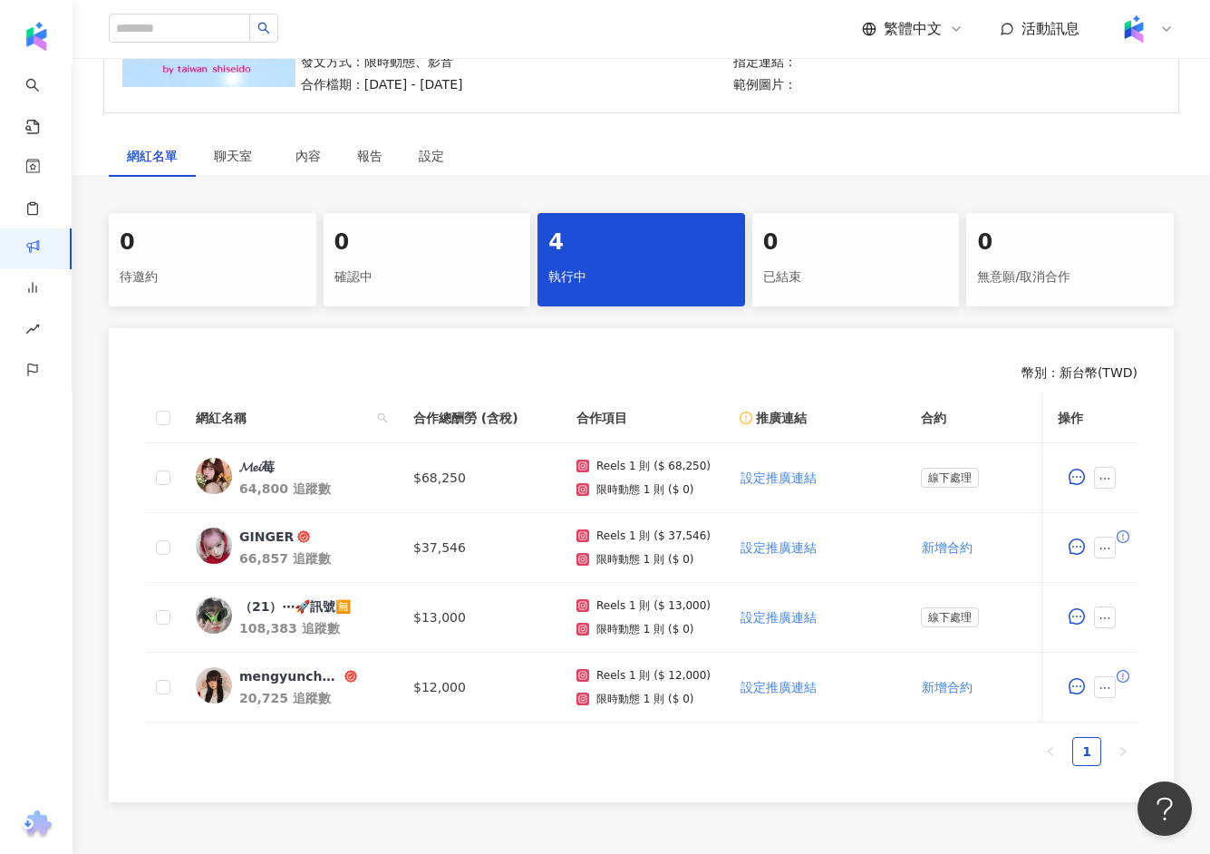
scroll to position [231, 0]
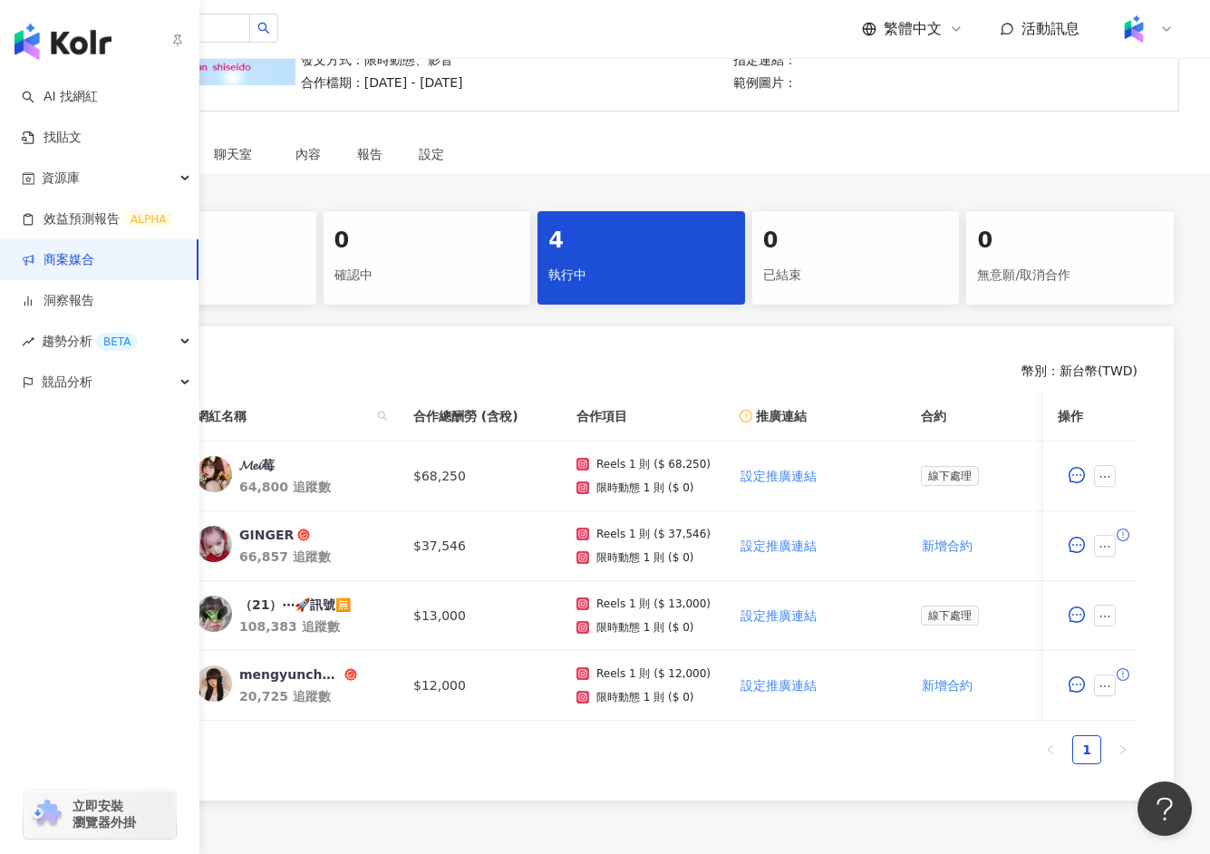
click at [94, 265] on link "商案媒合" at bounding box center [58, 260] width 73 height 18
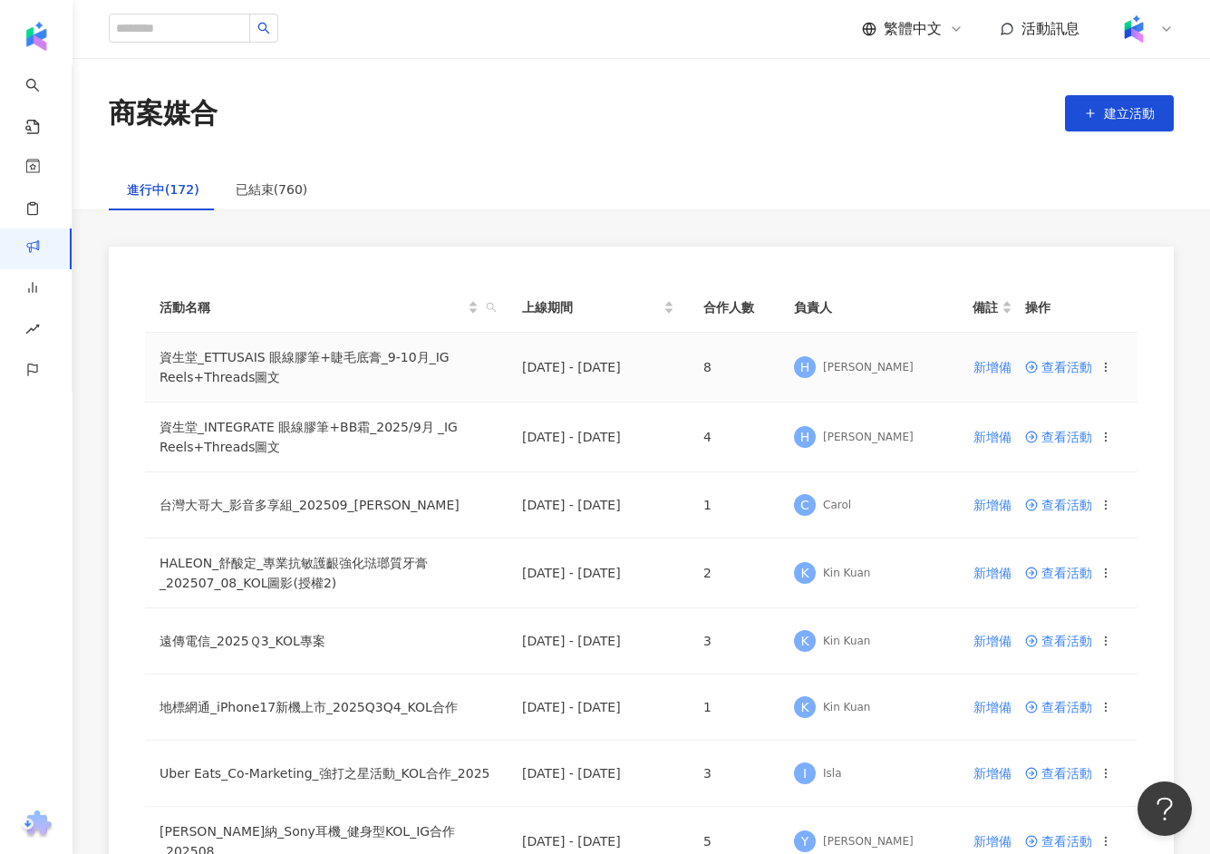
click at [266, 363] on td "資生堂_ETTUSAIS 眼線膠筆+睫毛底膏_9-10月_IG Reels+Threads圖文" at bounding box center [326, 368] width 363 height 70
click at [328, 421] on td "資生堂_INTEGRATE 眼線膠筆+BB霜_2025/9月 _IG Reels+Threads圖文" at bounding box center [326, 437] width 363 height 70
click at [1051, 440] on span "查看活動" at bounding box center [1058, 437] width 67 height 13
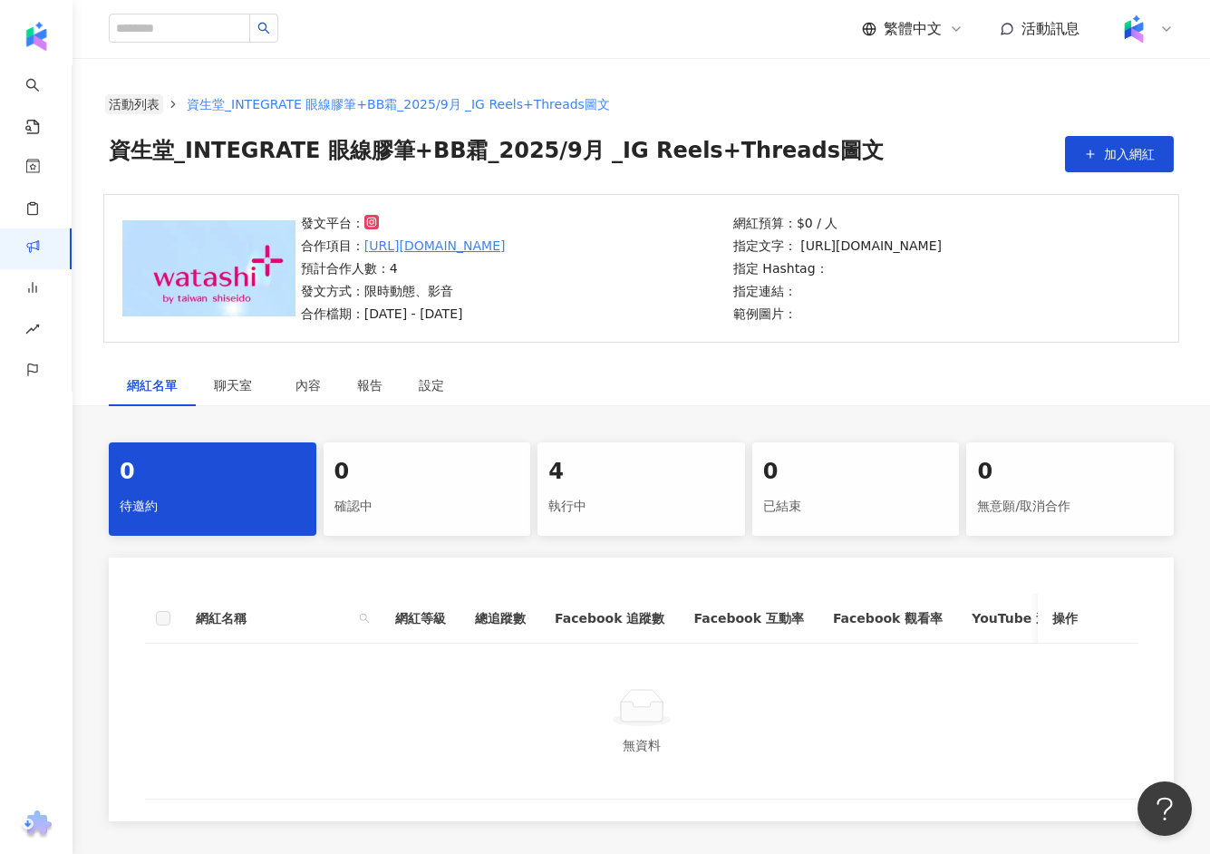
click at [150, 102] on link "活動列表" at bounding box center [134, 104] width 58 height 20
click at [602, 454] on div "4 執行中" at bounding box center [642, 488] width 208 height 93
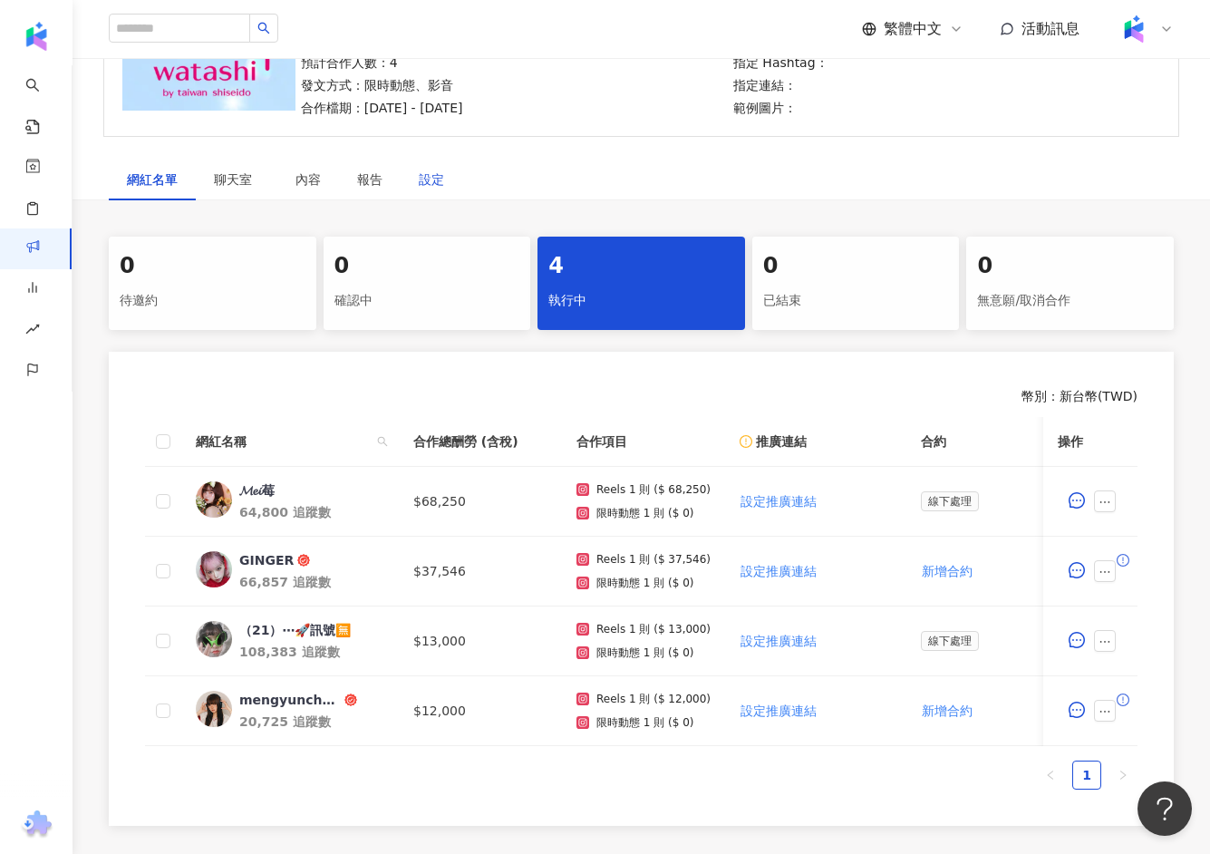
click at [424, 170] on div "設定" at bounding box center [431, 180] width 25 height 20
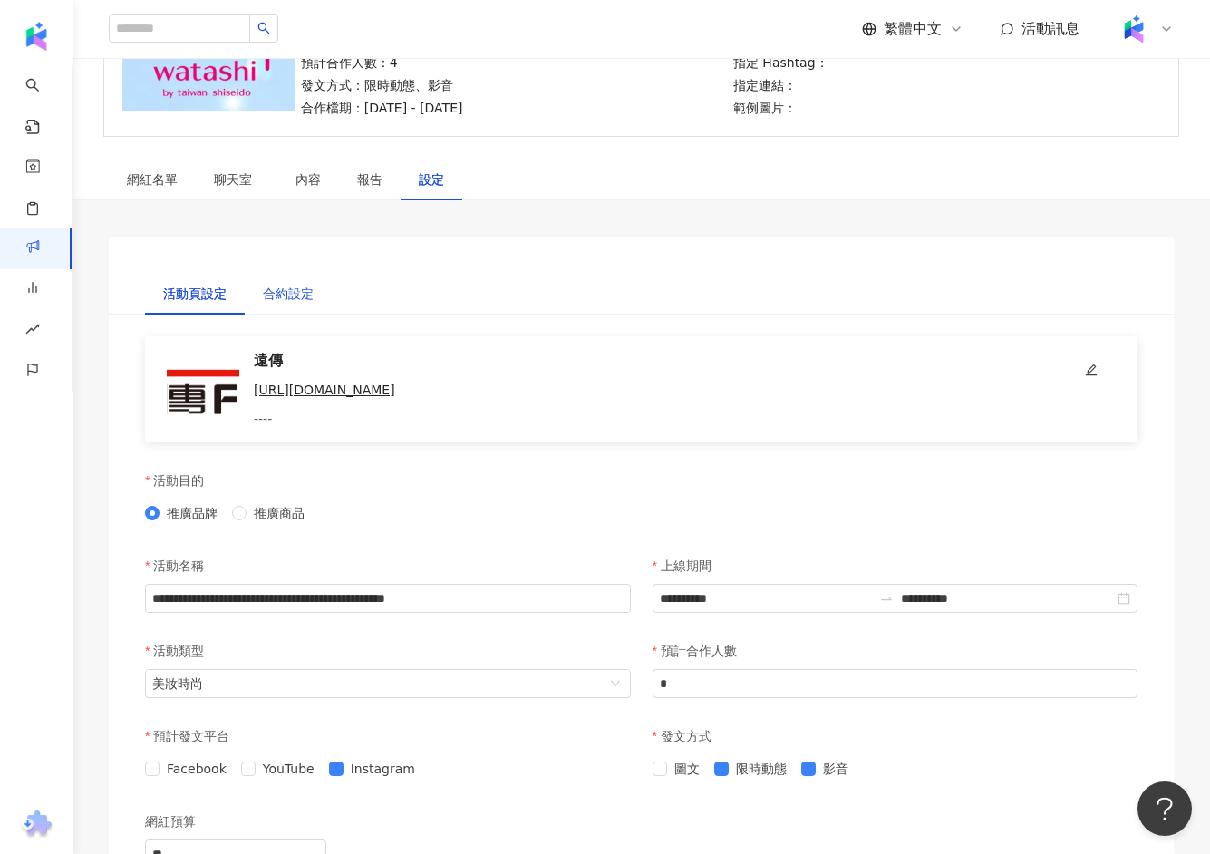
click at [298, 289] on div "合約設定" at bounding box center [288, 294] width 51 height 20
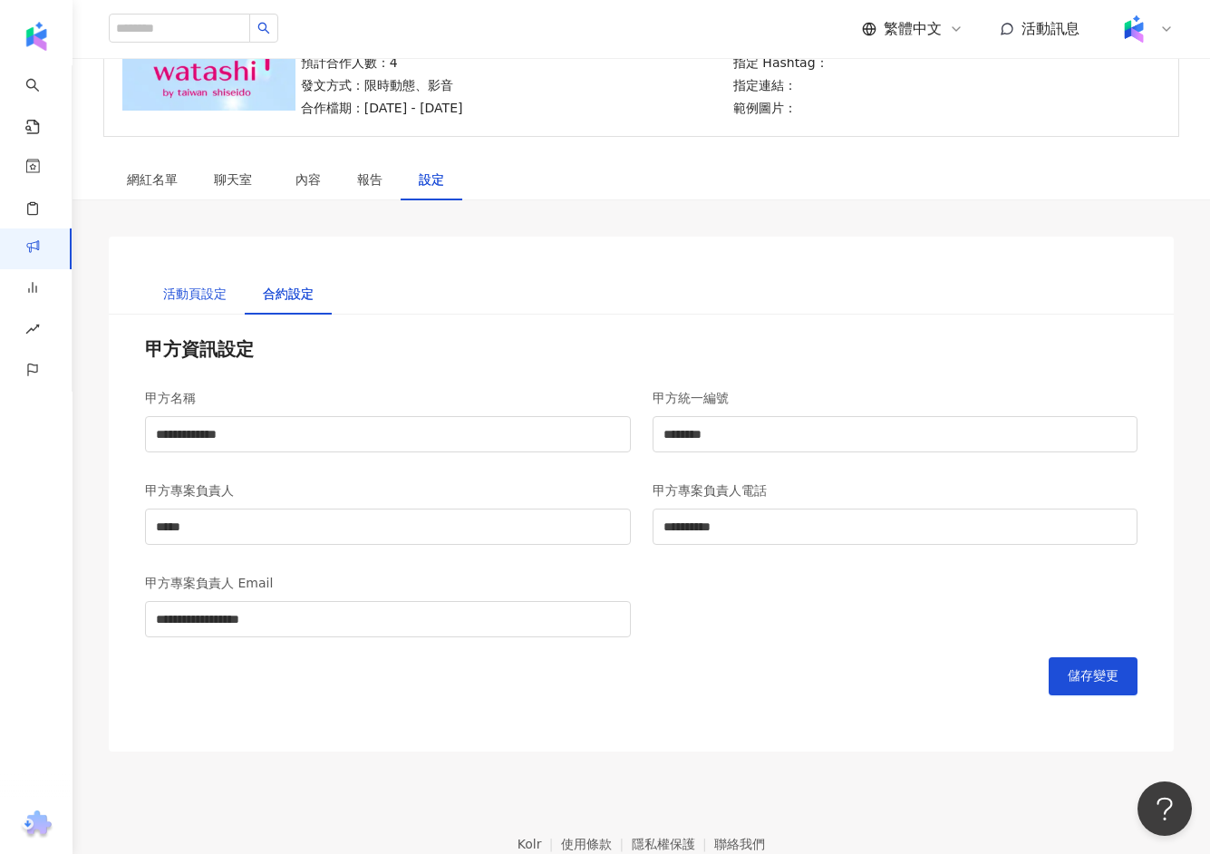
click at [188, 298] on div "活動頁設定" at bounding box center [194, 294] width 63 height 20
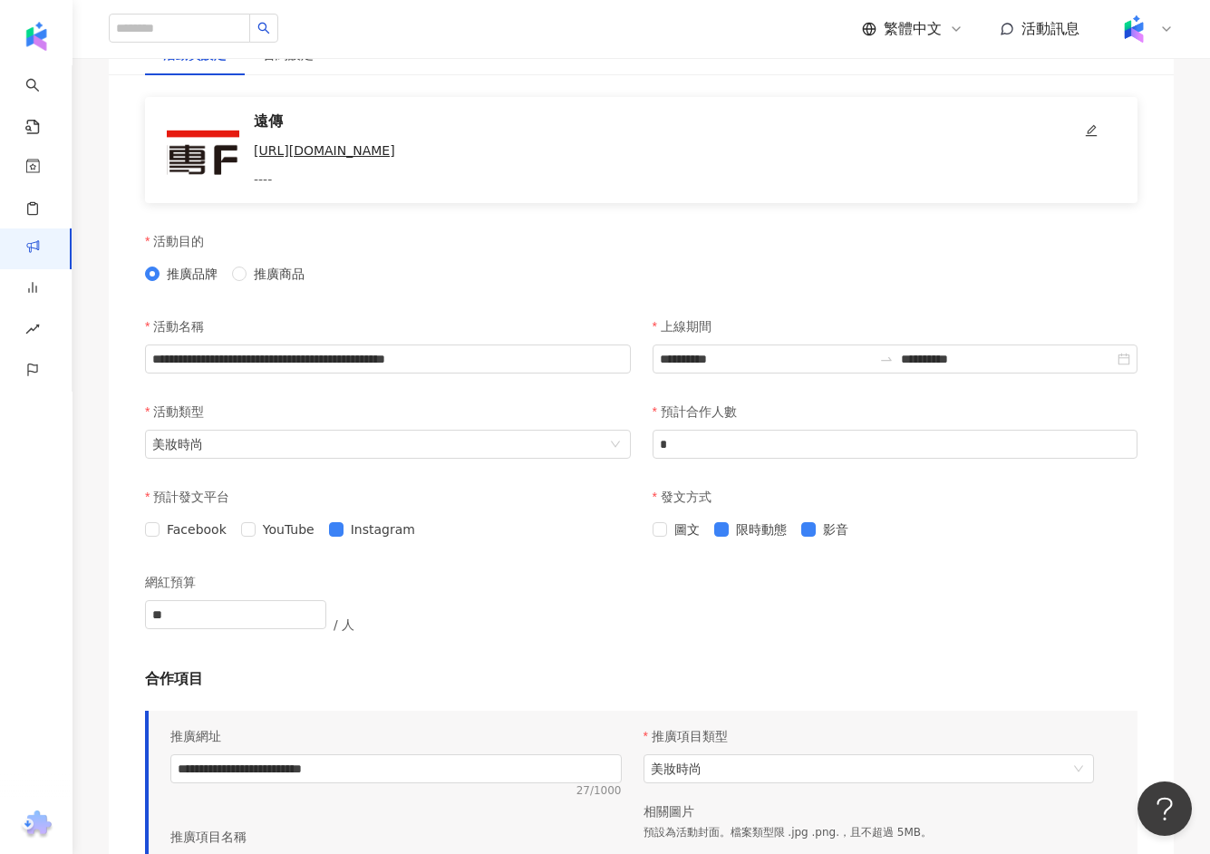
scroll to position [273, 0]
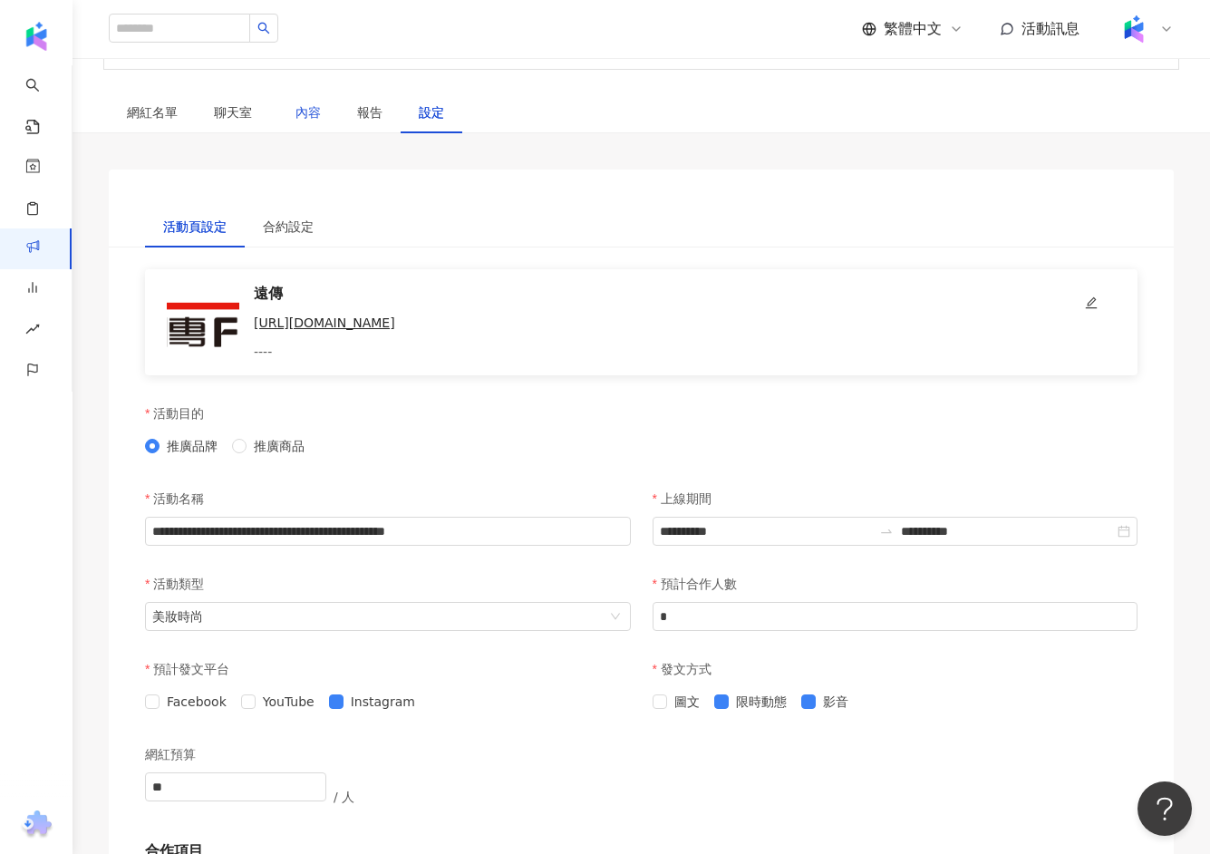
click at [310, 111] on div "內容" at bounding box center [308, 112] width 25 height 20
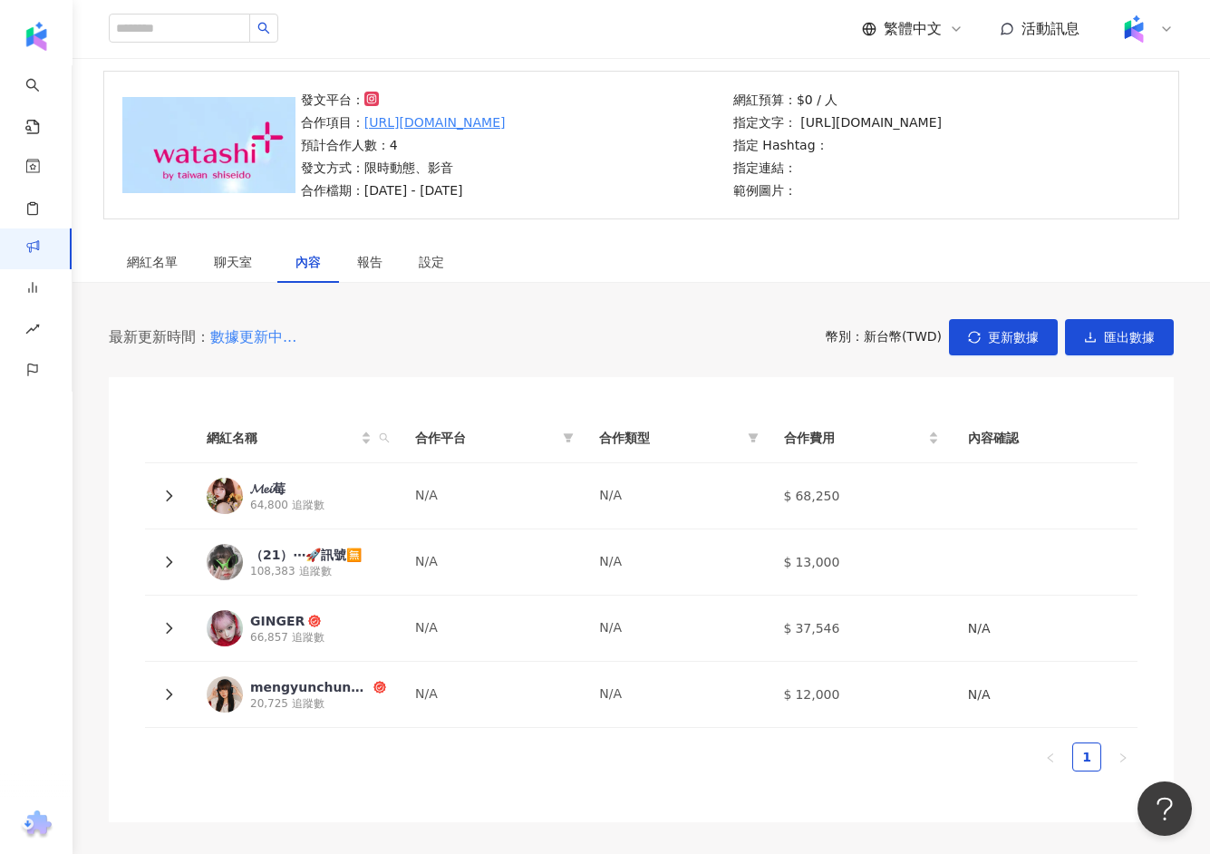
scroll to position [273, 0]
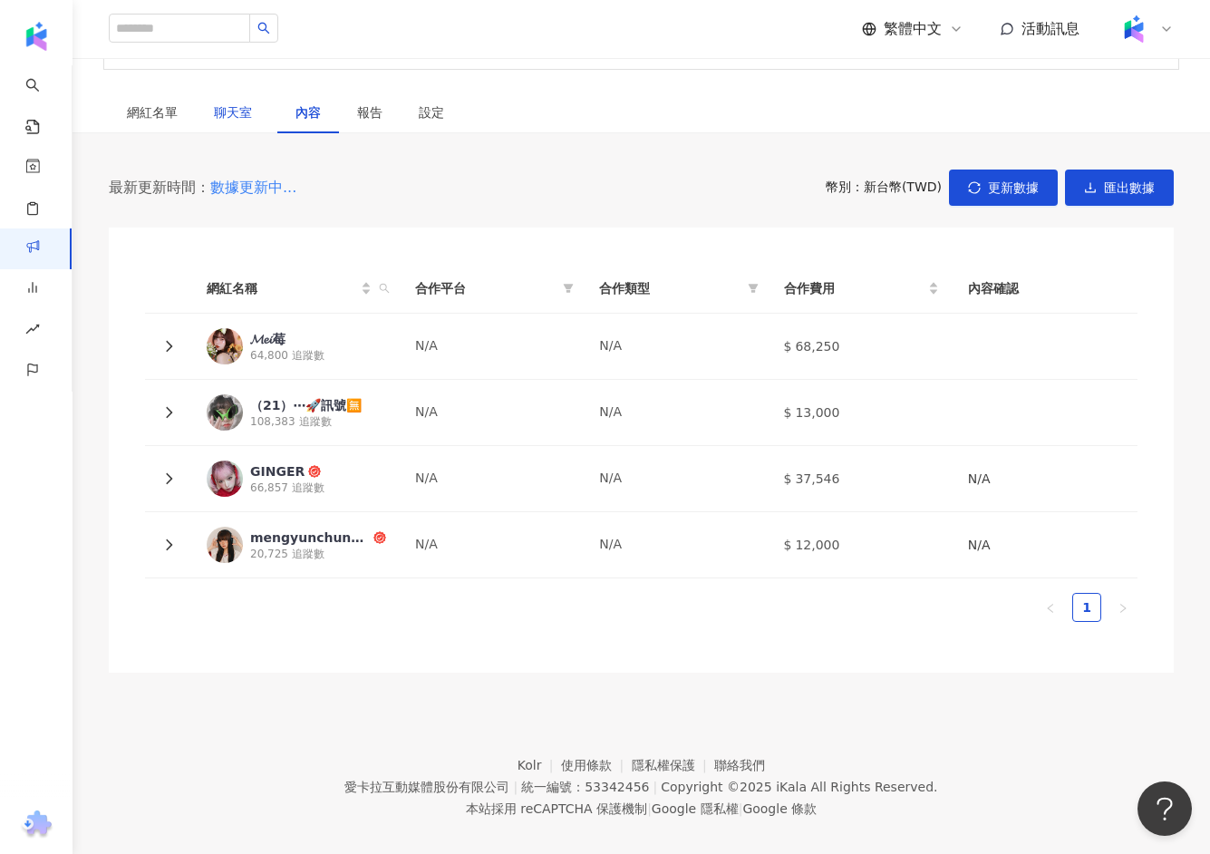
click at [237, 109] on span "聊天室" at bounding box center [236, 112] width 45 height 13
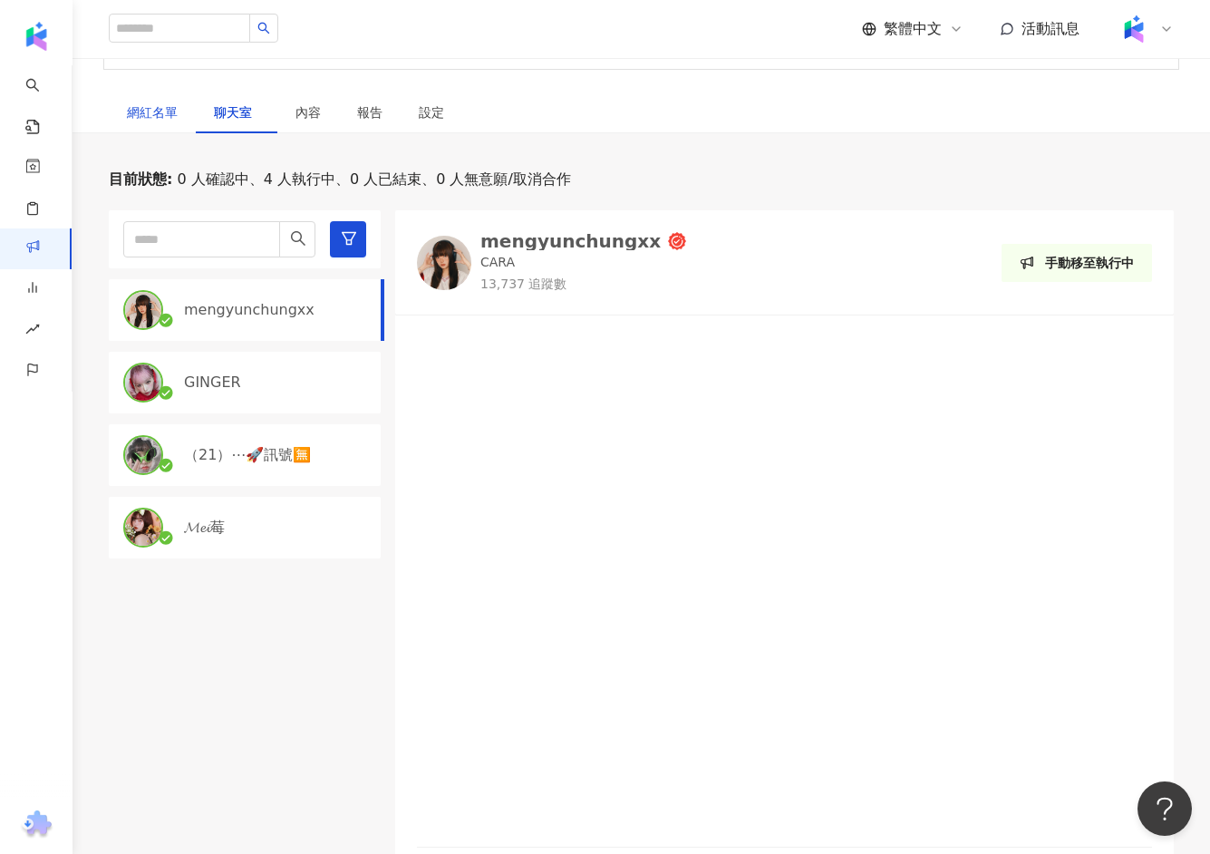
click at [153, 107] on div "網紅名單" at bounding box center [152, 112] width 51 height 20
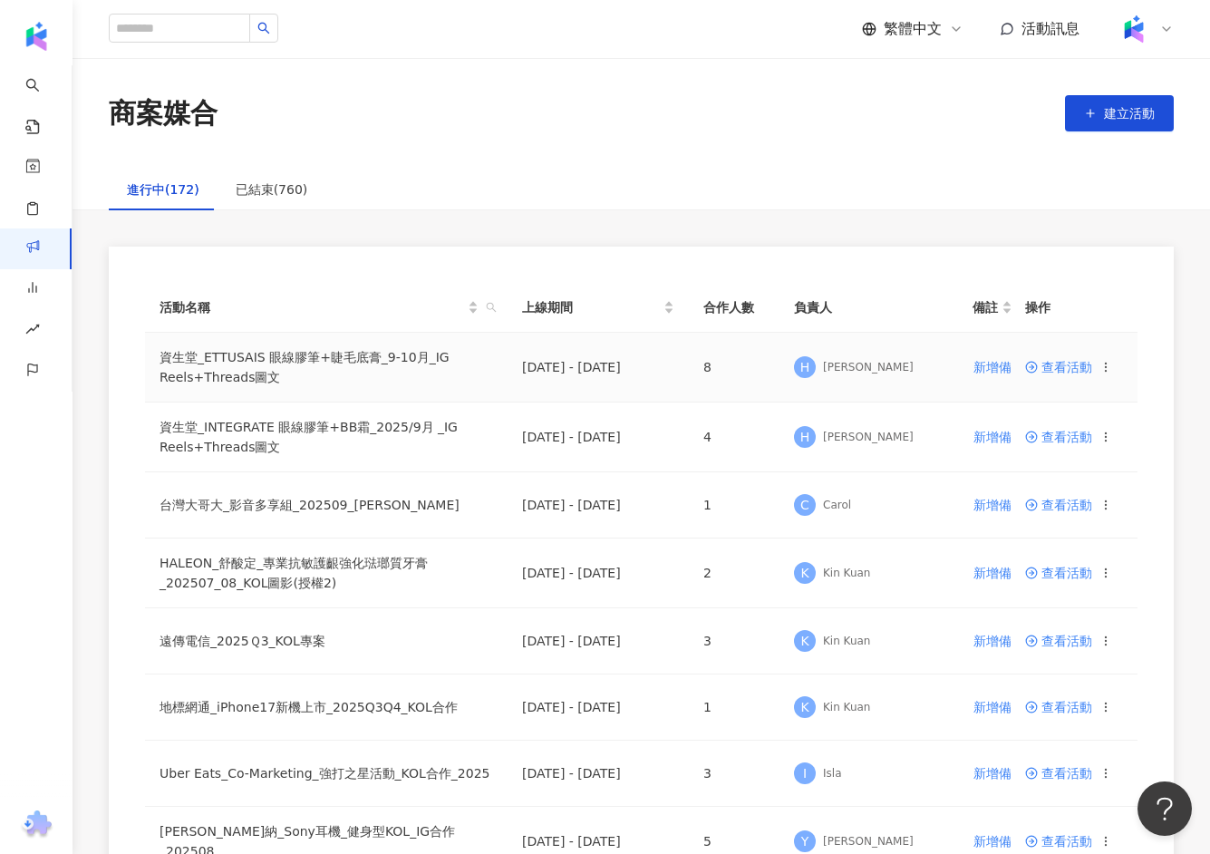
click at [1069, 373] on td "查看活動" at bounding box center [1074, 368] width 127 height 70
click at [1072, 358] on td "查看活動" at bounding box center [1074, 368] width 127 height 70
click at [1072, 359] on td "查看活動" at bounding box center [1074, 368] width 127 height 70
click at [1071, 361] on span "查看活動" at bounding box center [1058, 367] width 67 height 13
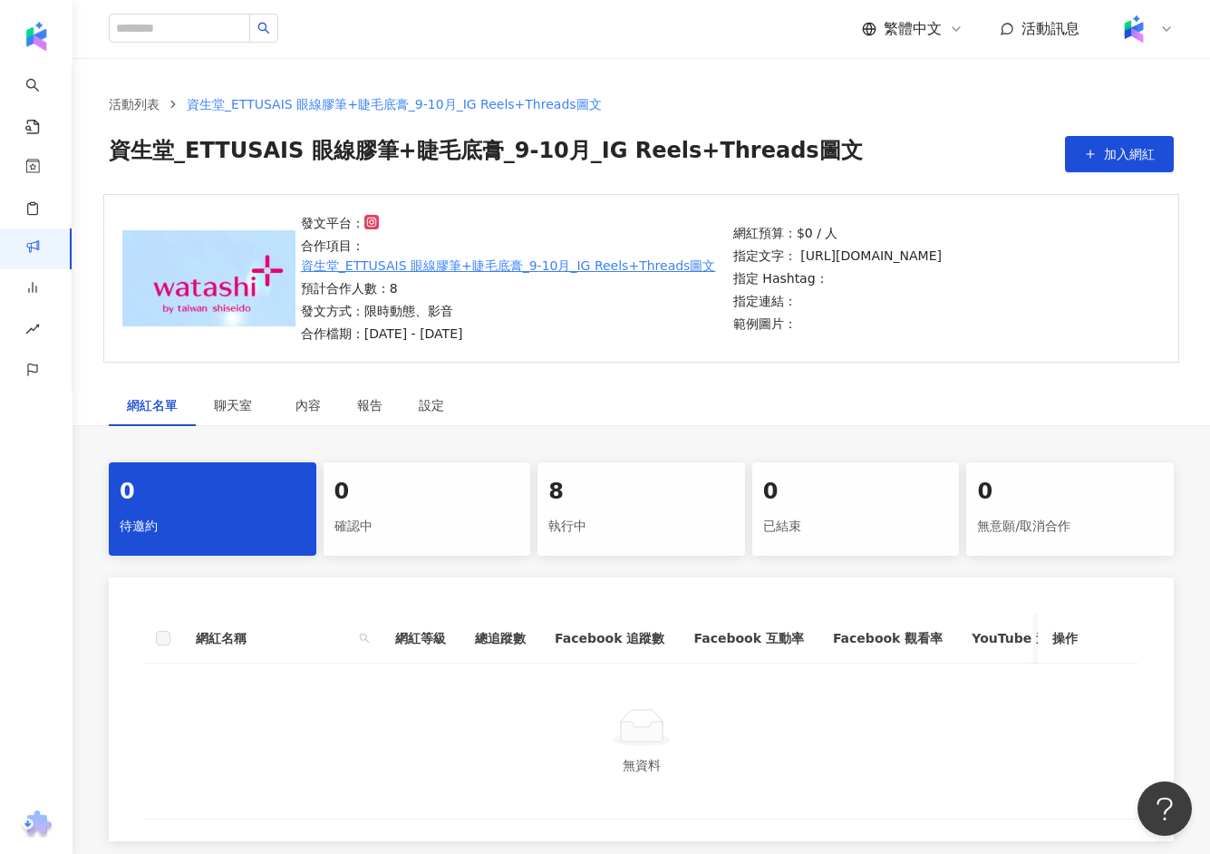
click at [625, 489] on div "8" at bounding box center [641, 492] width 186 height 31
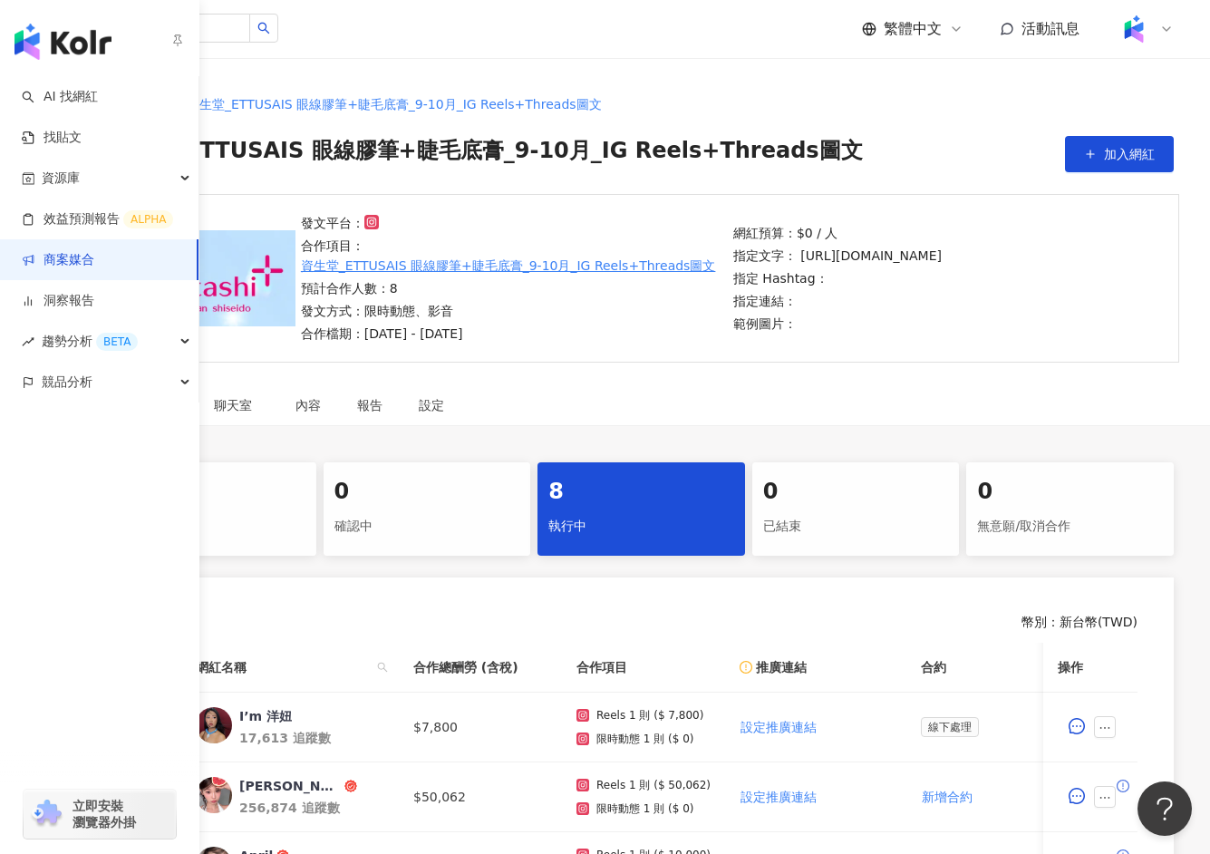
click at [87, 261] on link "商案媒合" at bounding box center [58, 260] width 73 height 18
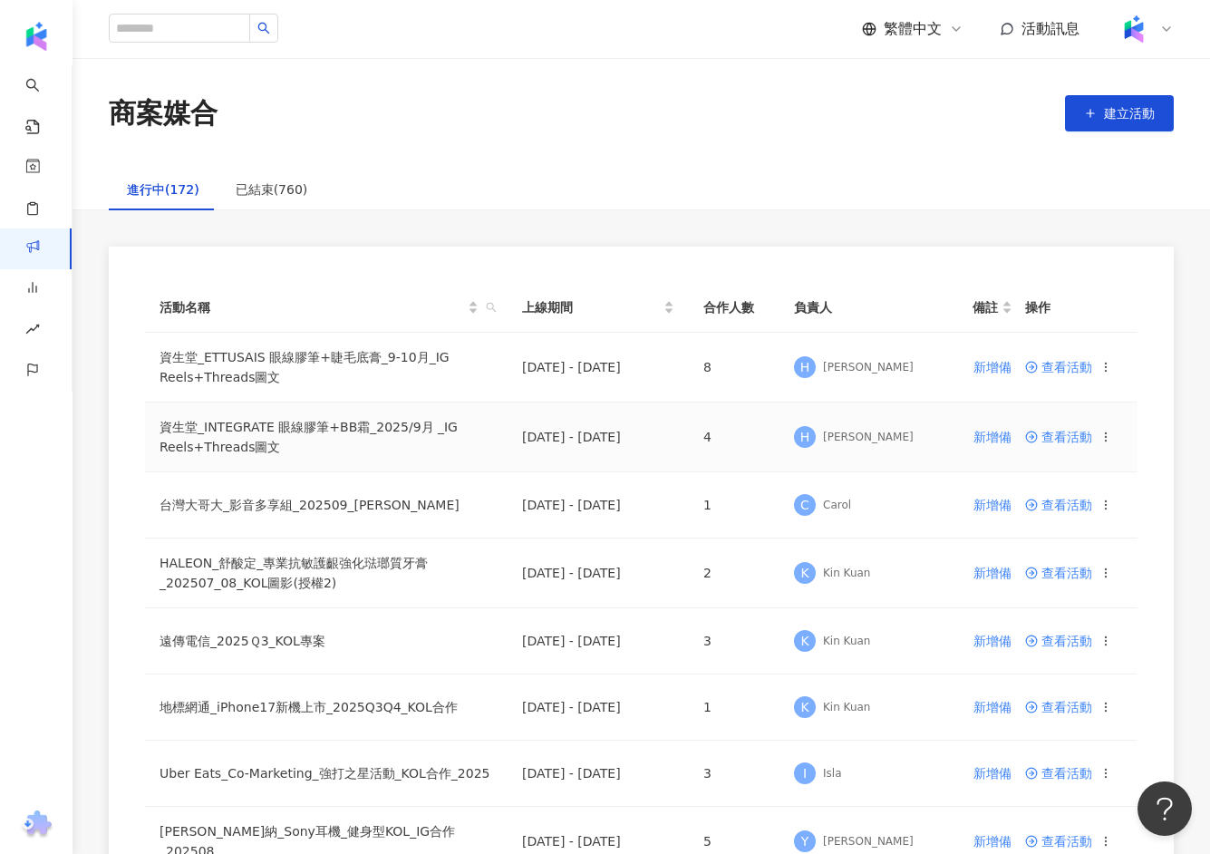
click at [329, 445] on td "資生堂_INTEGRATE 眼線膠筆+BB霜_2025/9月 _IG Reels+Threads圖文" at bounding box center [326, 437] width 363 height 70
click at [330, 432] on td "資生堂_INTEGRATE 眼線膠筆+BB霜_2025/9月 _IG Reels+Threads圖文" at bounding box center [326, 437] width 363 height 70
click at [1058, 435] on span "查看活動" at bounding box center [1058, 437] width 67 height 13
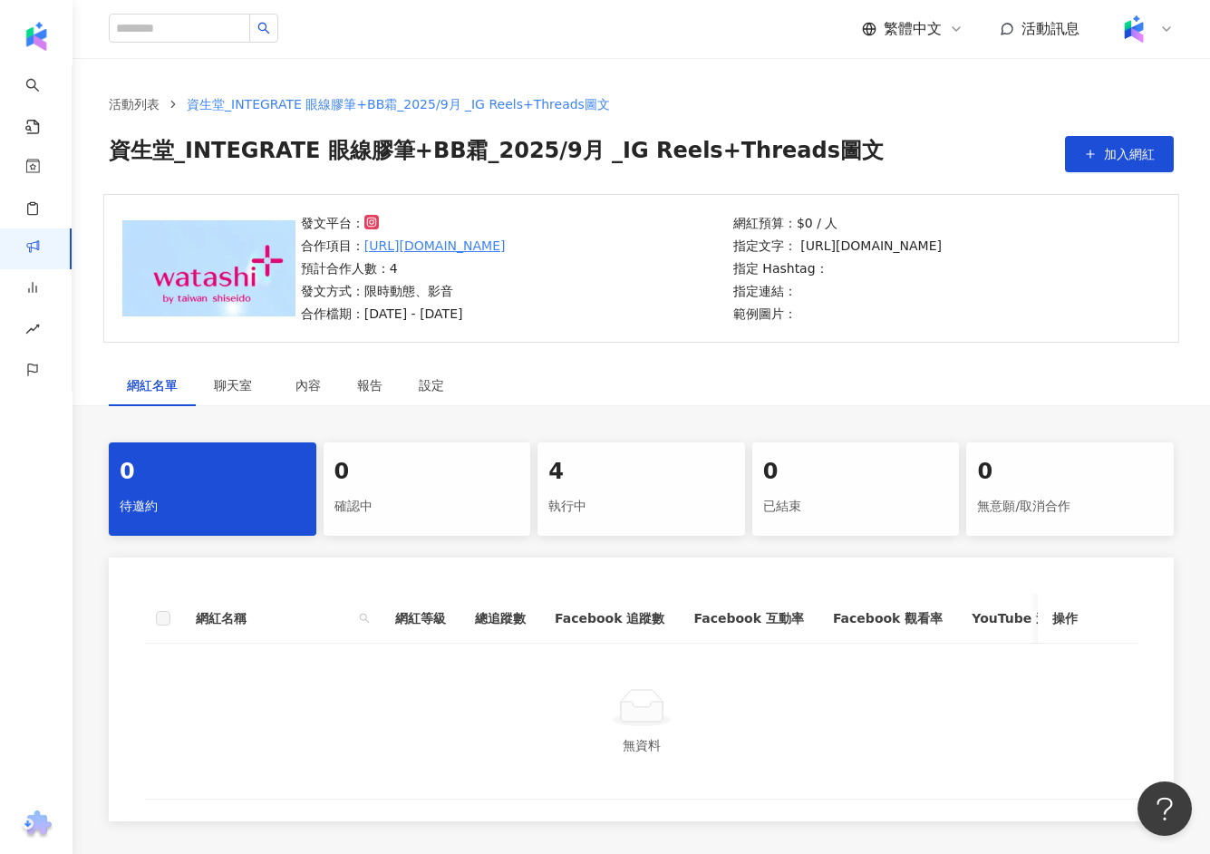
click at [567, 494] on div "執行中" at bounding box center [641, 506] width 186 height 31
click at [635, 482] on div "4" at bounding box center [641, 472] width 186 height 31
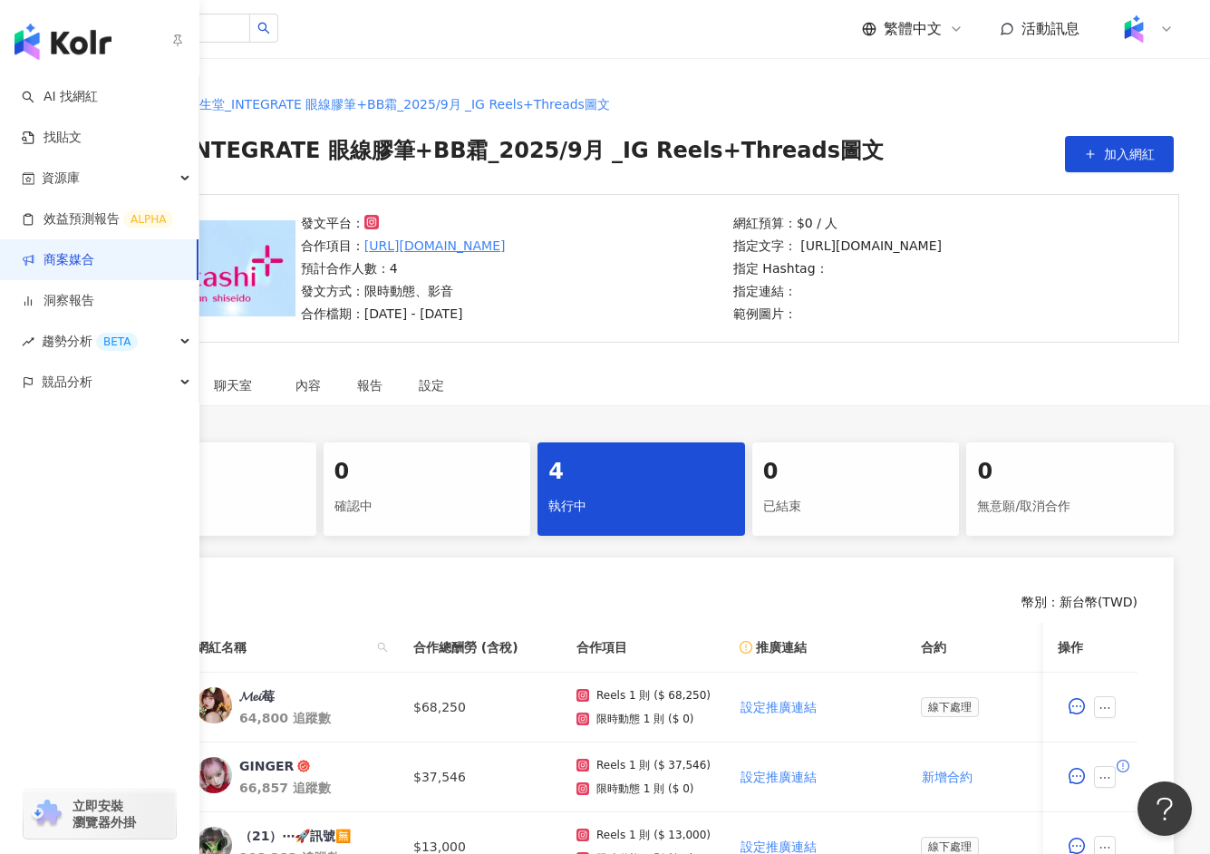
click at [84, 261] on link "商案媒合" at bounding box center [58, 260] width 73 height 18
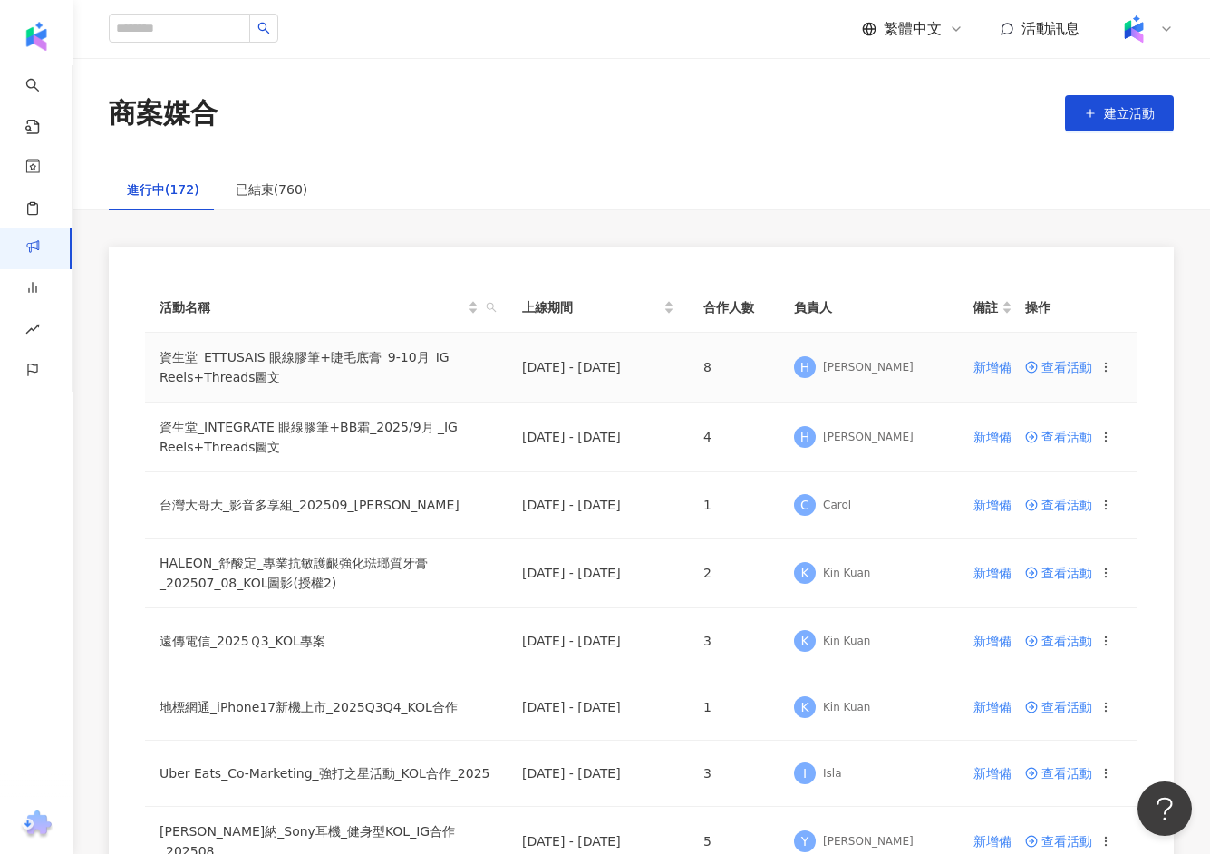
click at [344, 346] on td "資生堂_ETTUSAIS 眼線膠筆+睫毛底膏_9-10月_IG Reels+Threads圖文" at bounding box center [326, 368] width 363 height 70
click at [344, 351] on td "資生堂_ETTUSAIS 眼線膠筆+睫毛底膏_9-10月_IG Reels+Threads圖文" at bounding box center [326, 368] width 363 height 70
click at [1038, 367] on span at bounding box center [1033, 367] width 16 height 15
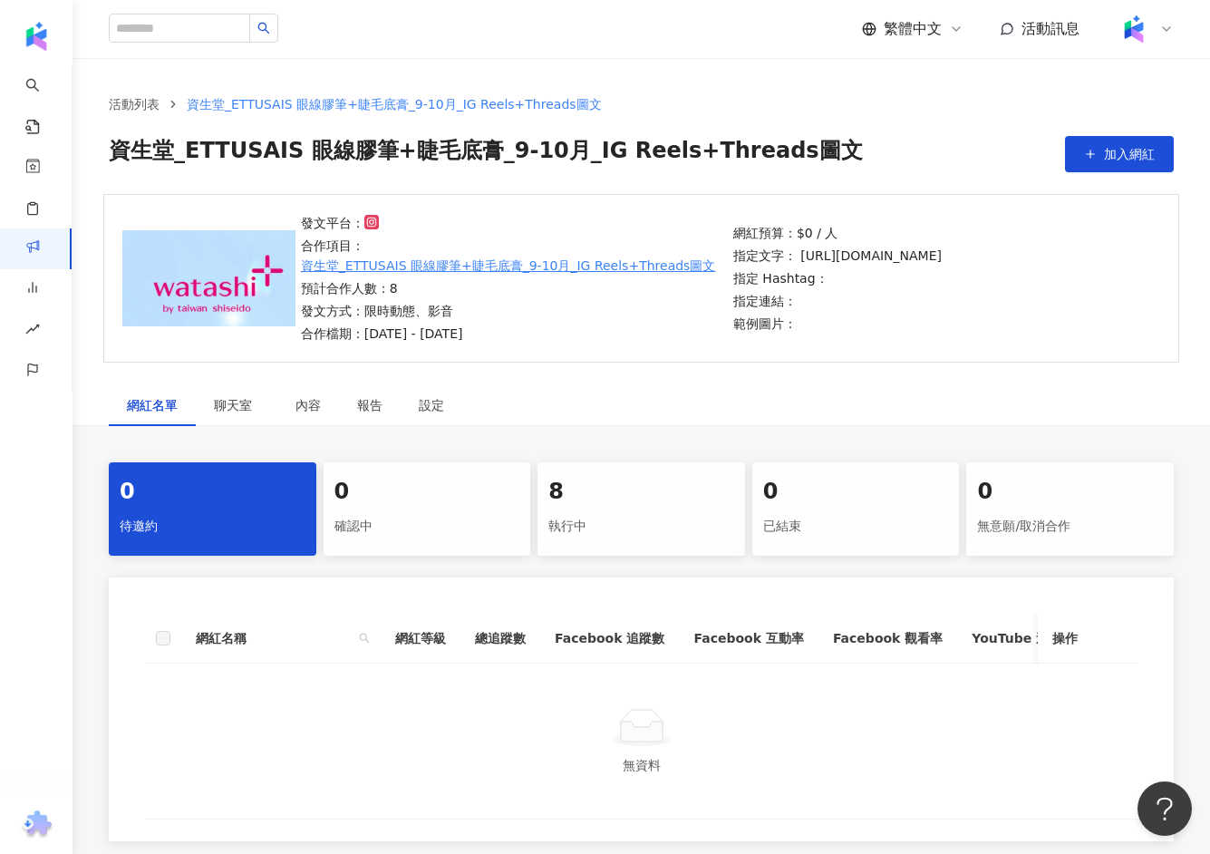
click at [601, 496] on div "8" at bounding box center [641, 492] width 186 height 31
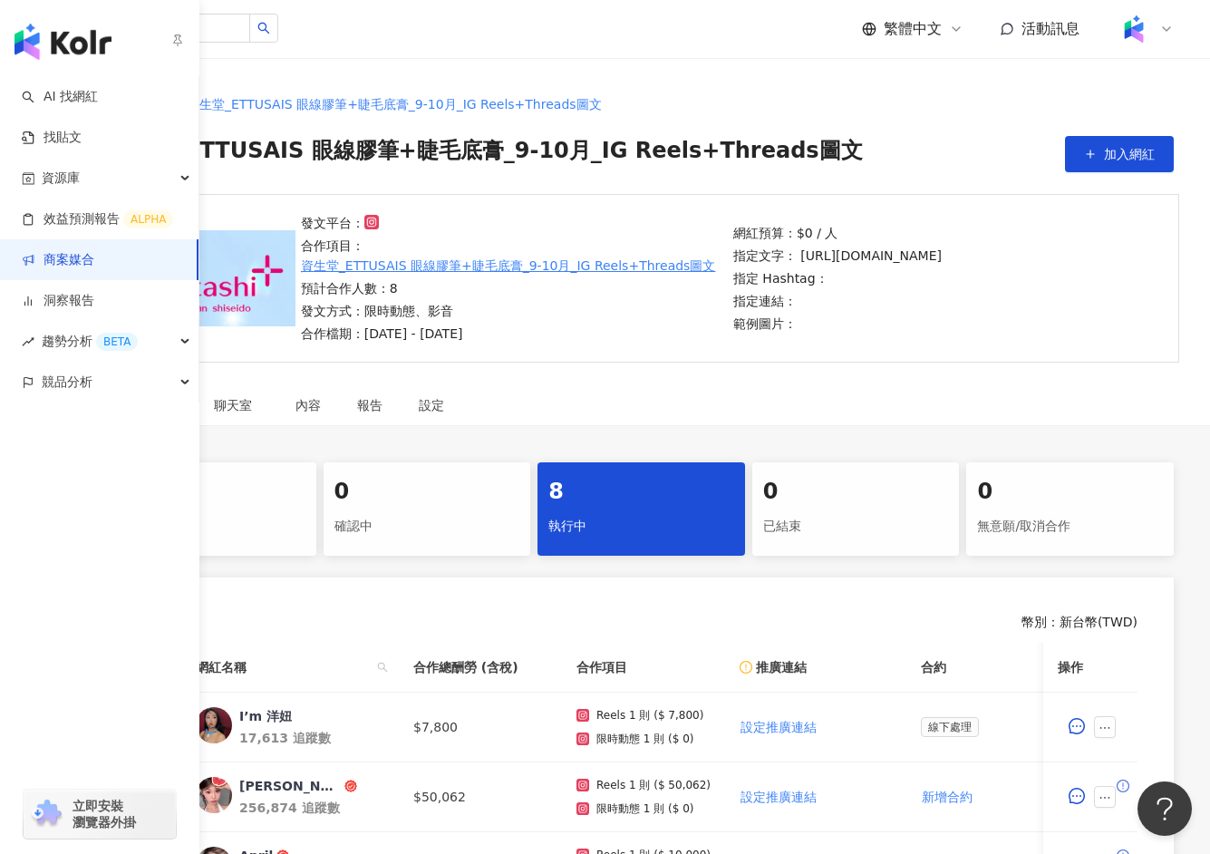
click at [54, 251] on link "商案媒合" at bounding box center [58, 260] width 73 height 18
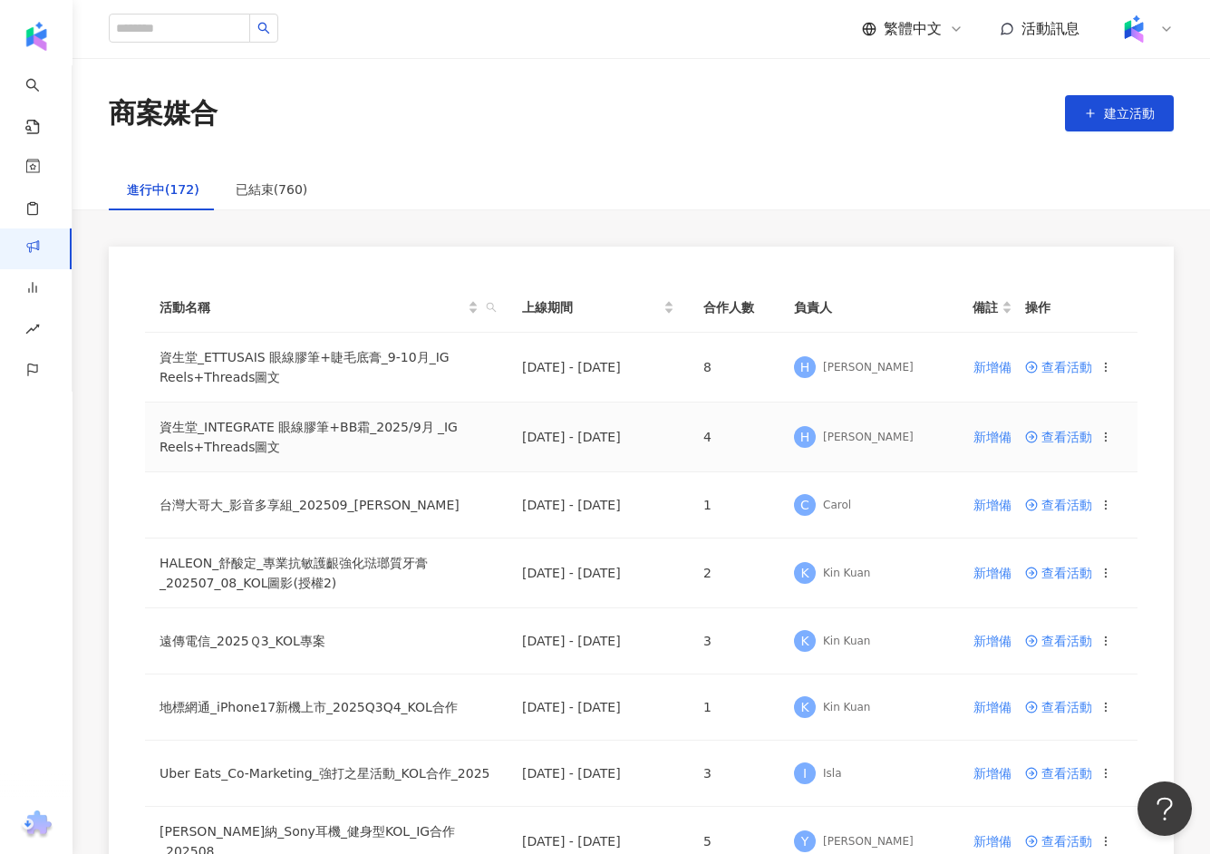
click at [238, 428] on td "資生堂_INTEGRATE 眼線膠筆+BB霜_2025/9月 _IG Reels+Threads圖文" at bounding box center [326, 437] width 363 height 70
click at [1054, 441] on span "查看活動" at bounding box center [1058, 437] width 67 height 13
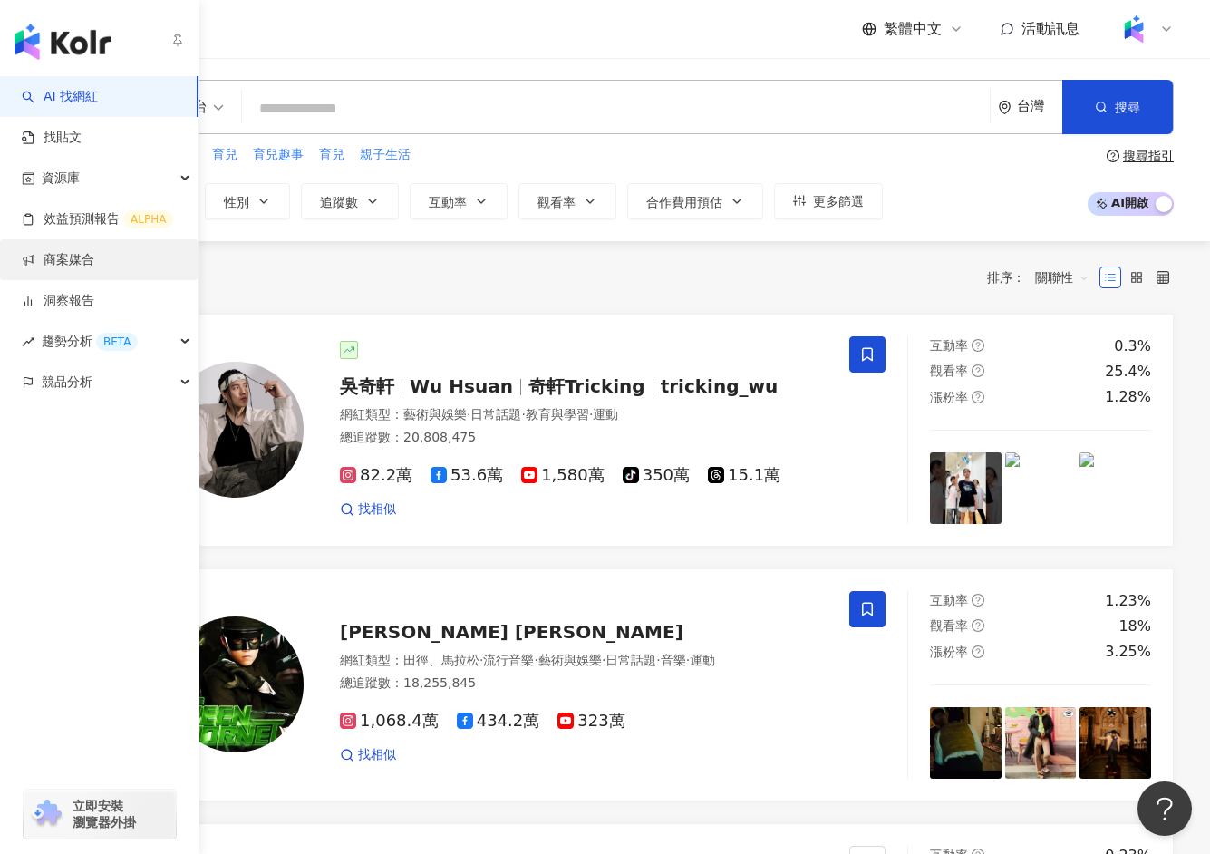
click at [86, 257] on link "商案媒合" at bounding box center [58, 260] width 73 height 18
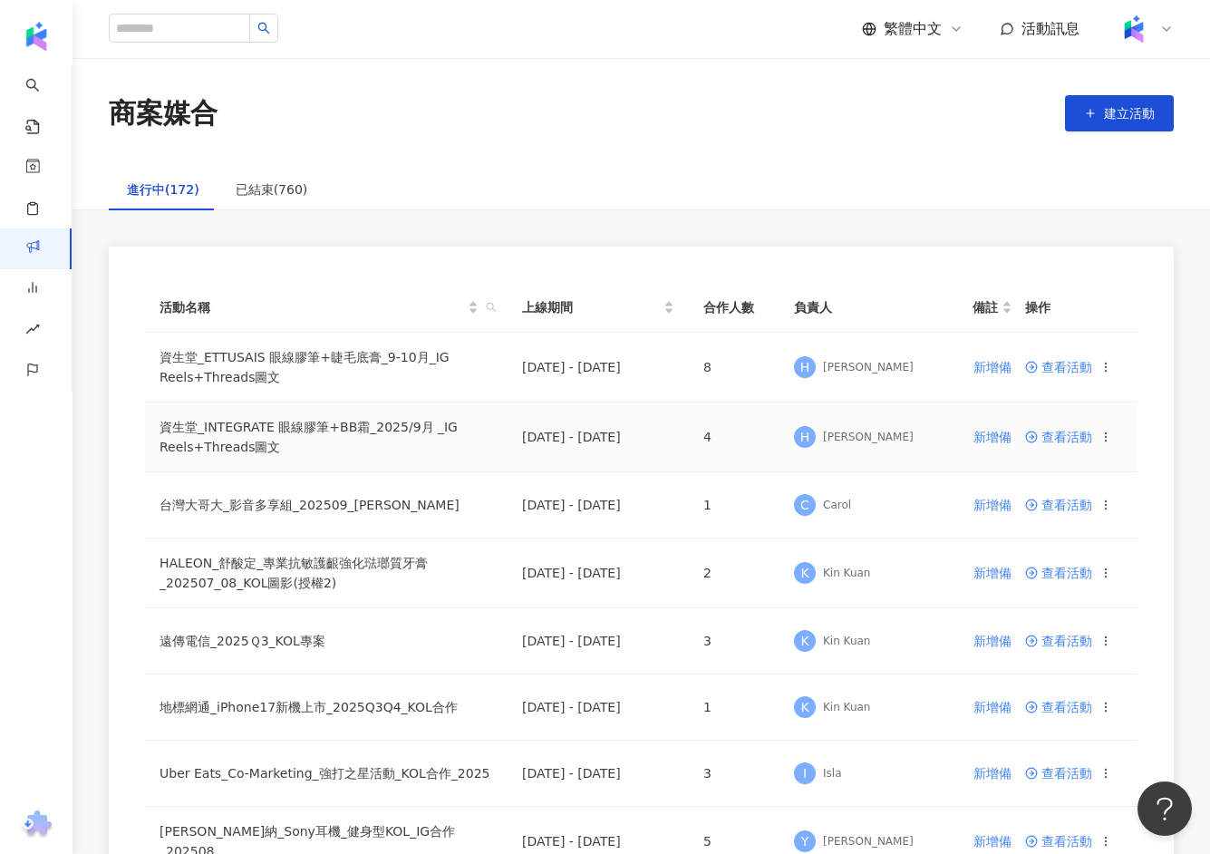
click at [1065, 439] on span "查看活動" at bounding box center [1058, 437] width 67 height 13
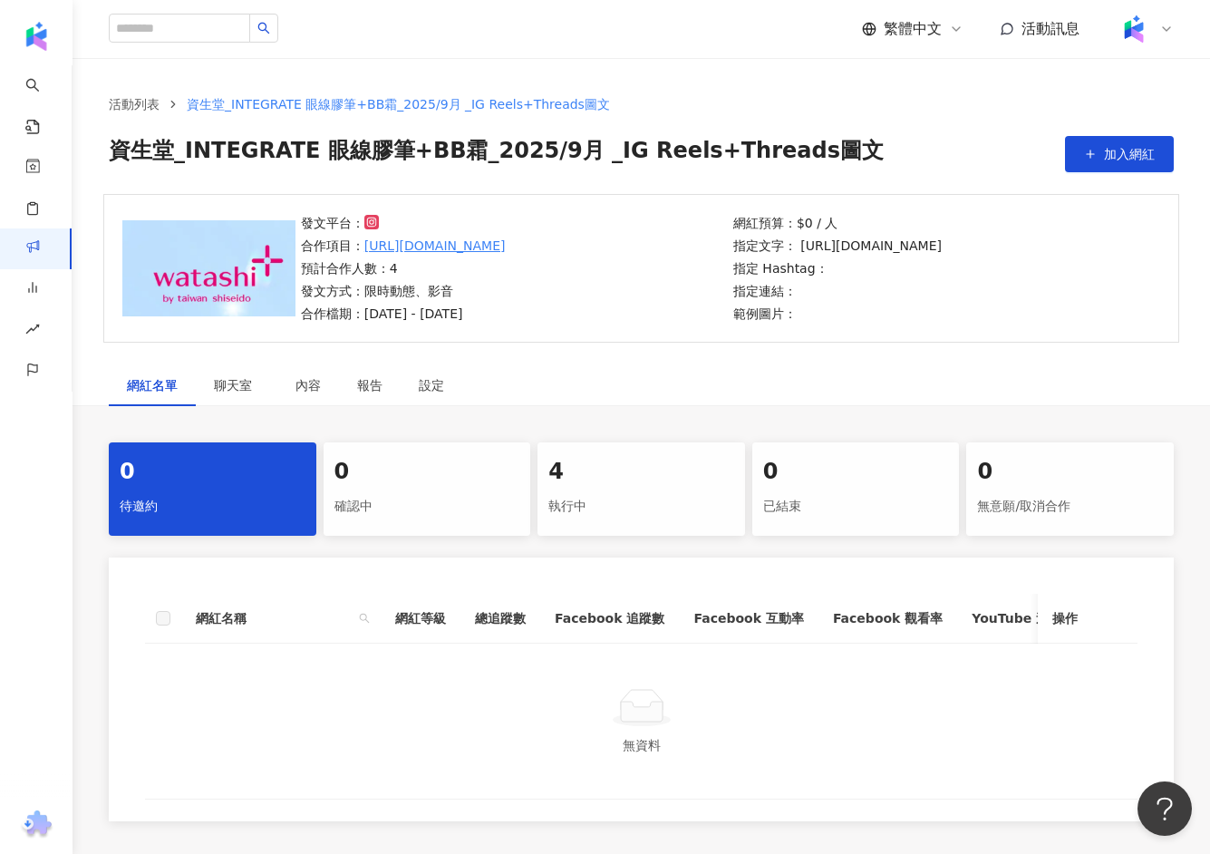
click at [344, 165] on span "資生堂_INTEGRATE 眼線膠筆+BB霜_2025/9月 _IG Reels+Threads圖文" at bounding box center [496, 154] width 775 height 36
click at [396, 158] on span "資生堂_INTEGRATE 眼線膠筆+BB霜_2025/9月 _IG Reels+Threads圖文" at bounding box center [496, 154] width 775 height 36
click at [440, 399] on div "設定" at bounding box center [432, 385] width 62 height 42
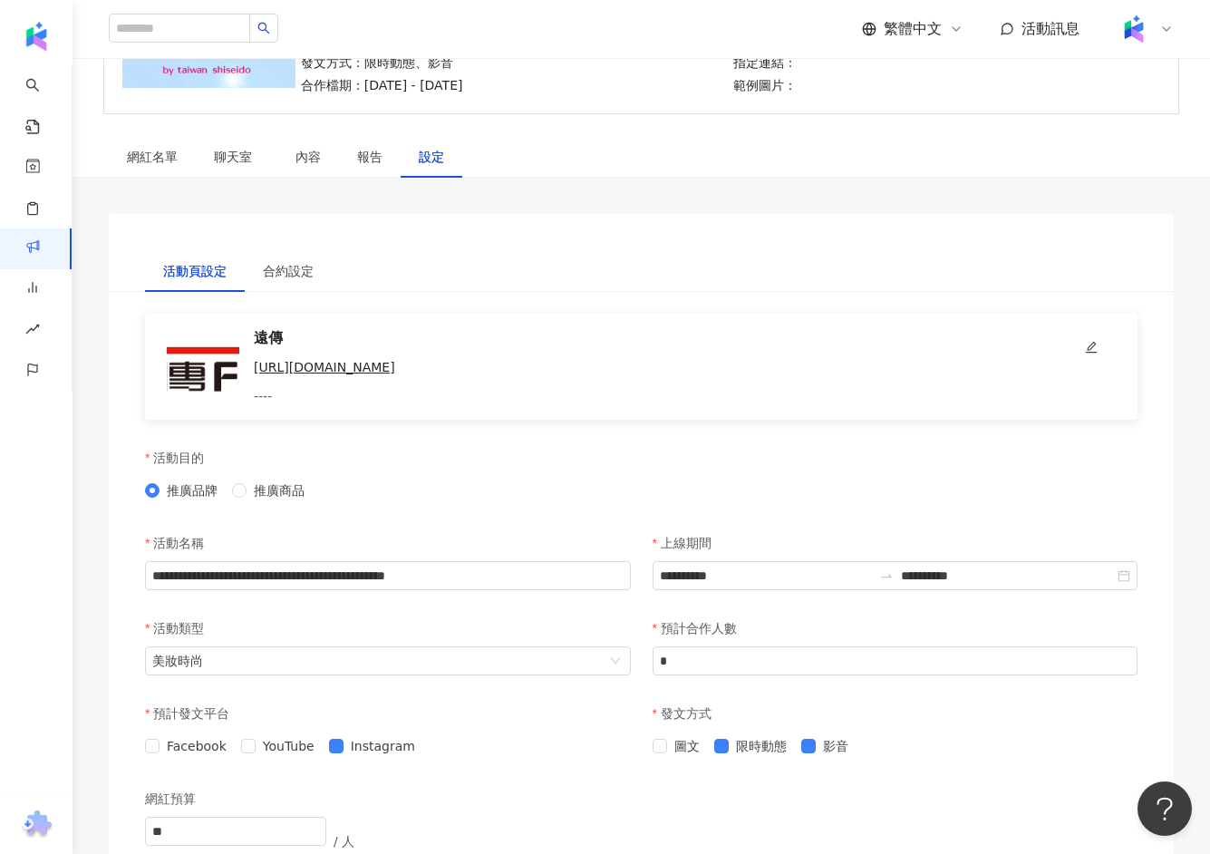
scroll to position [237, 0]
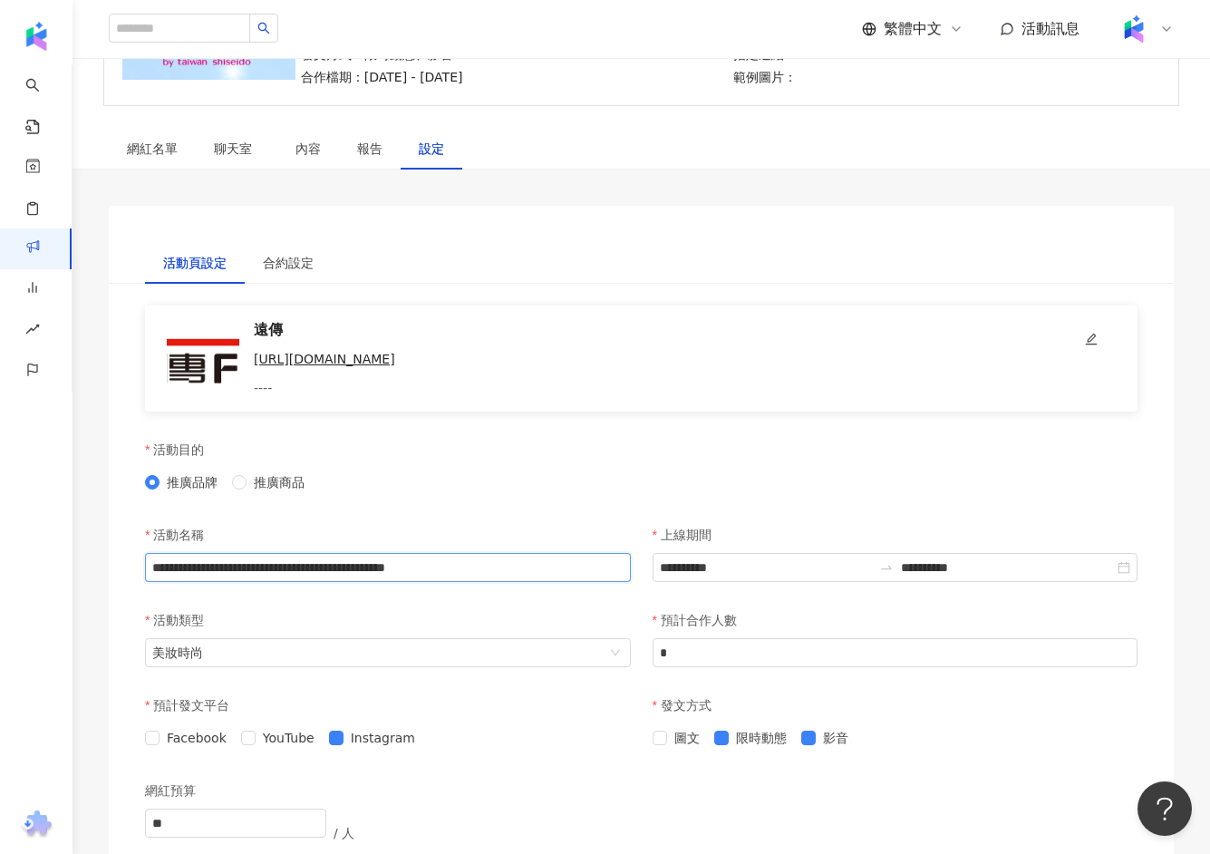
click at [319, 582] on input "**********" at bounding box center [388, 567] width 486 height 29
paste input "**********"
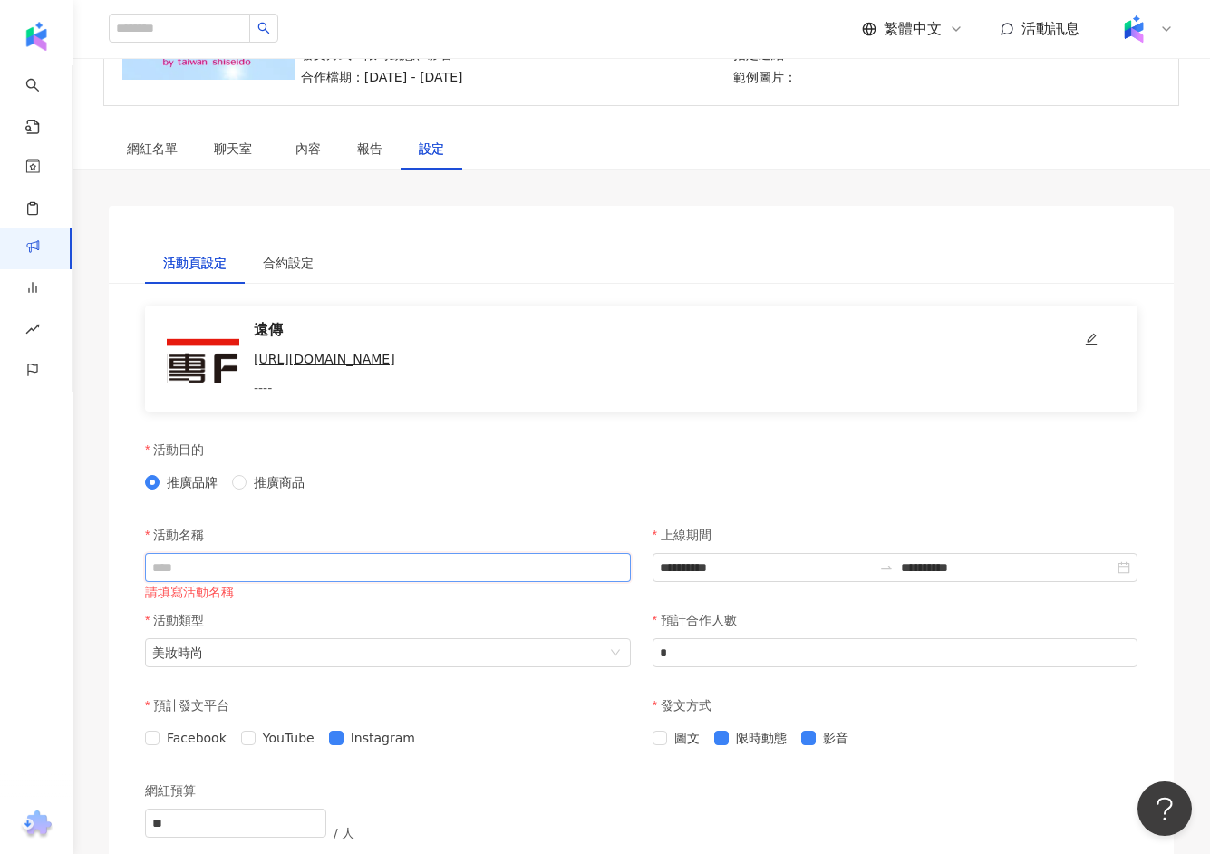
type input "**********"
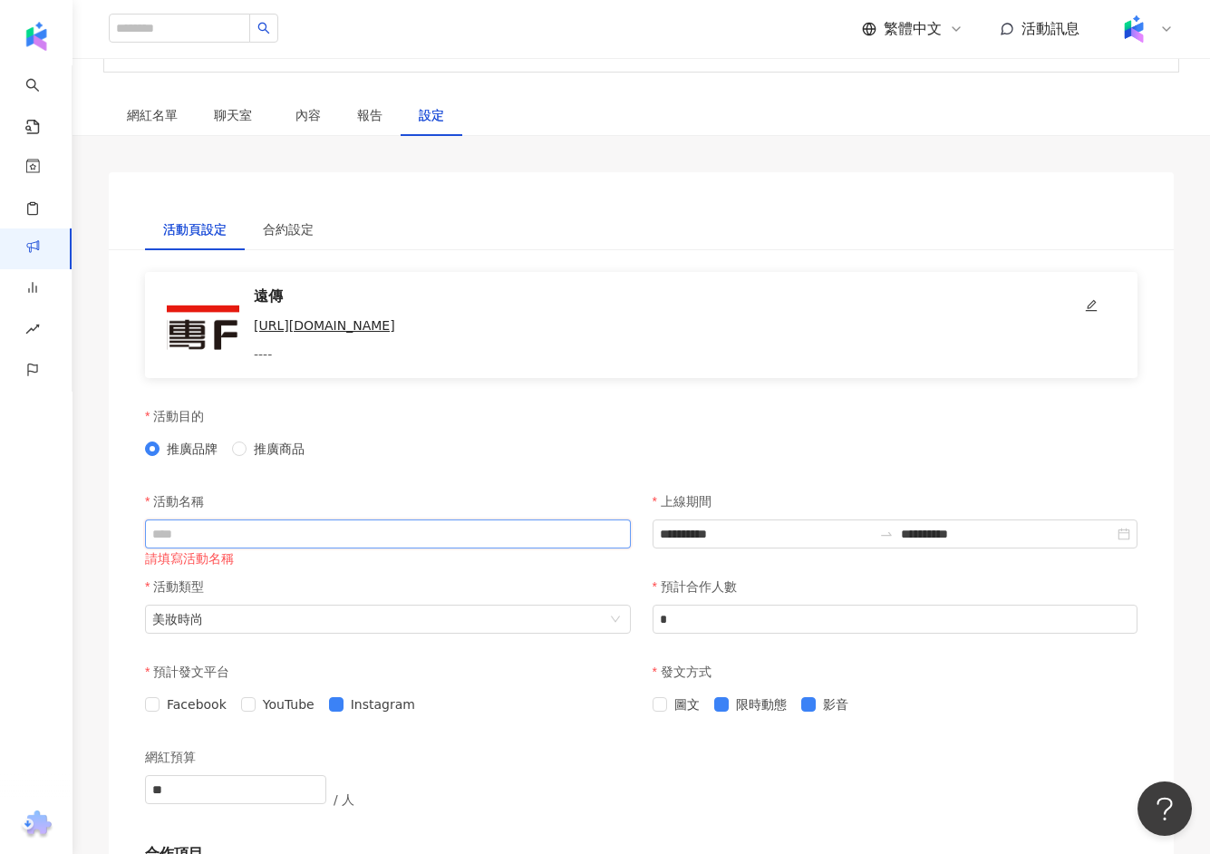
type input "**********"
click at [390, 605] on div "活動類型" at bounding box center [388, 586] width 486 height 36
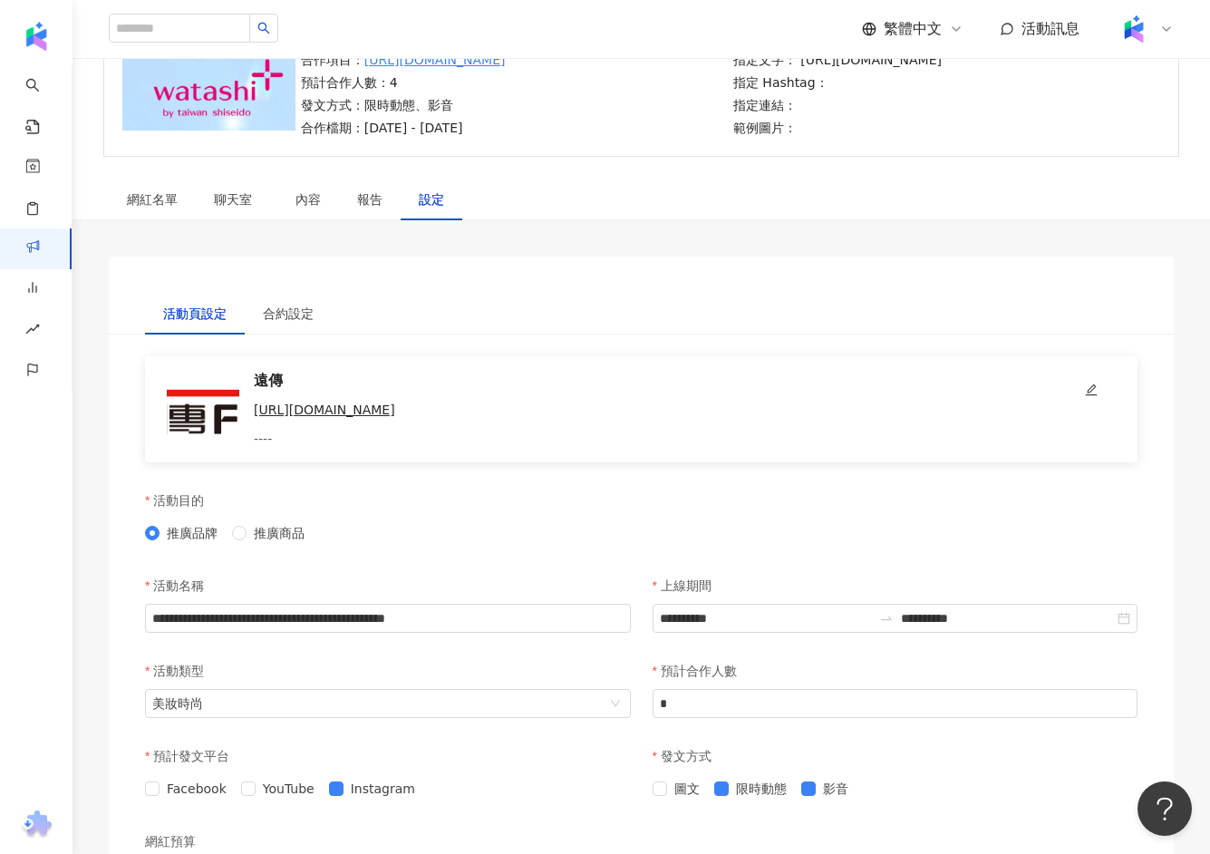
scroll to position [224, 0]
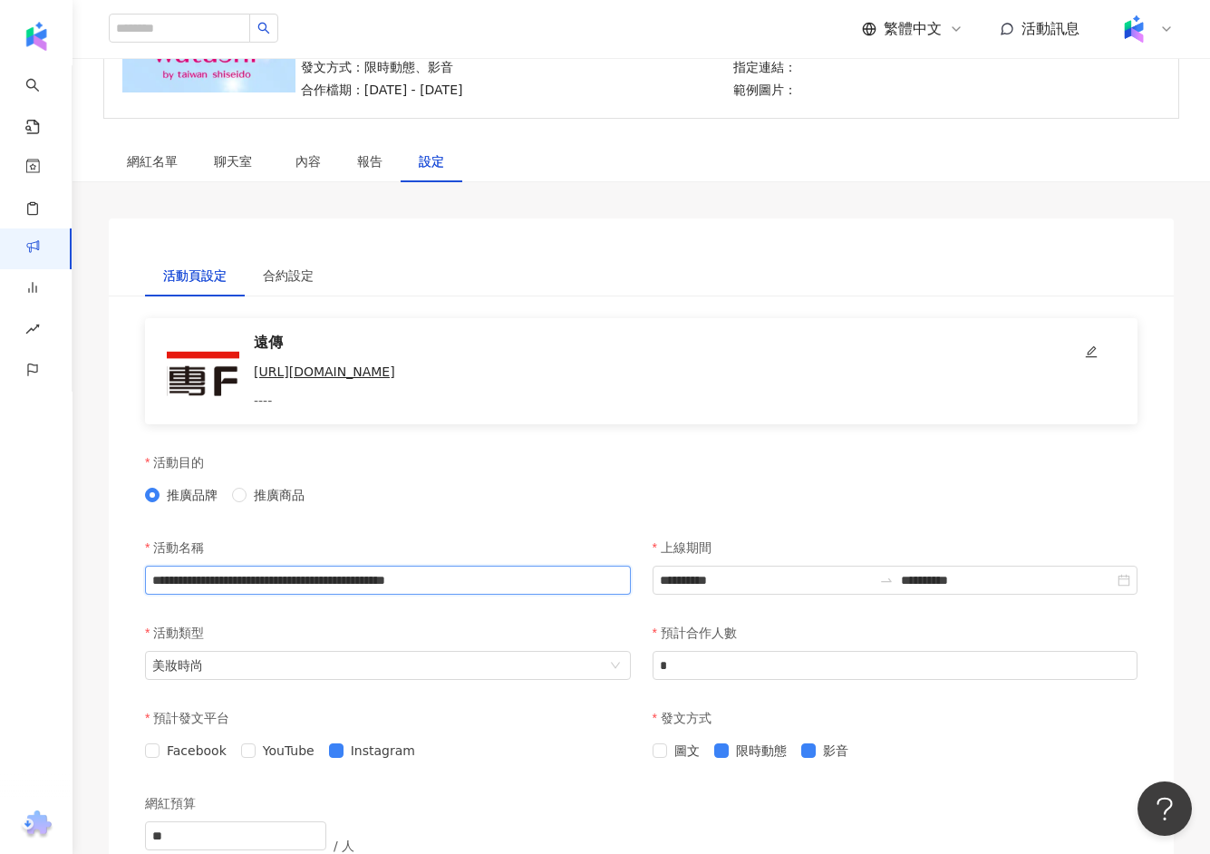
click at [334, 595] on input "**********" at bounding box center [388, 580] width 486 height 29
paste input "**********"
type input "**********"
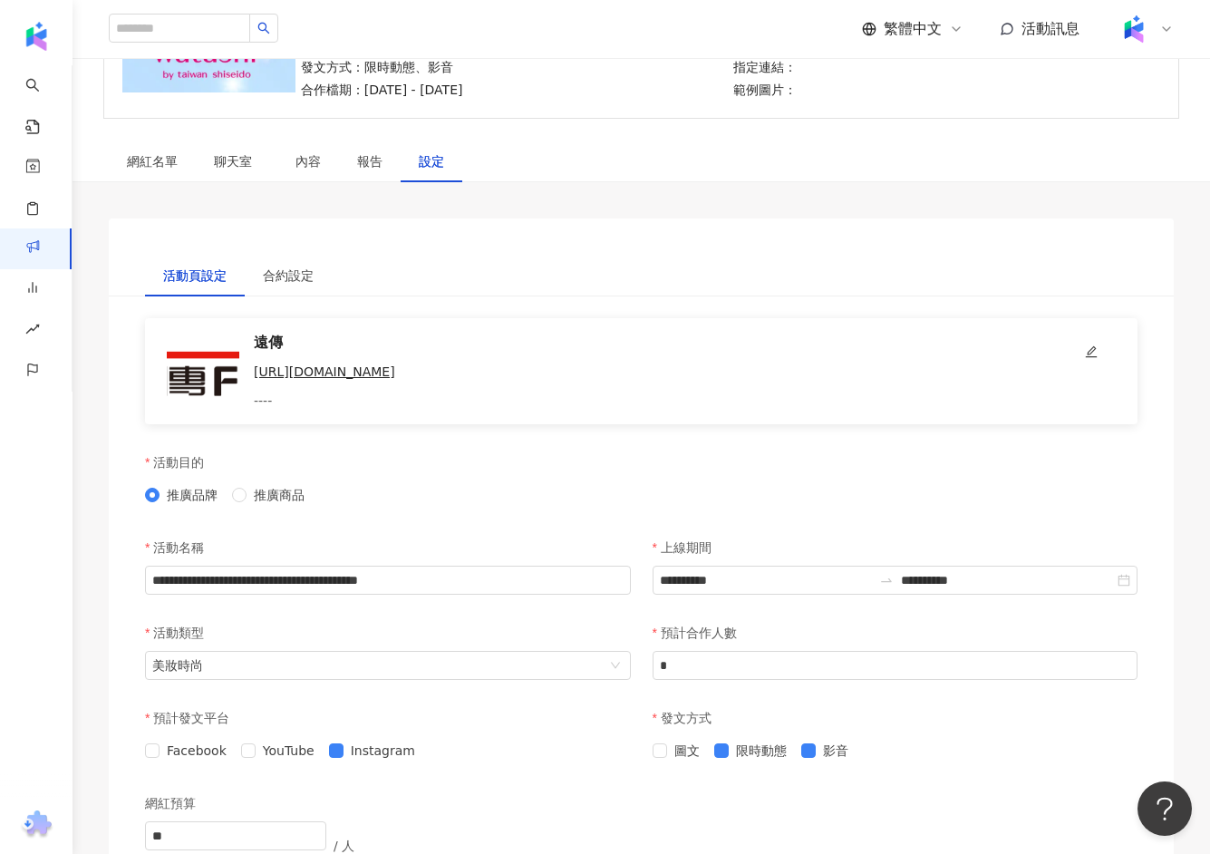
click at [407, 651] on div "活動類型" at bounding box center [388, 633] width 486 height 36
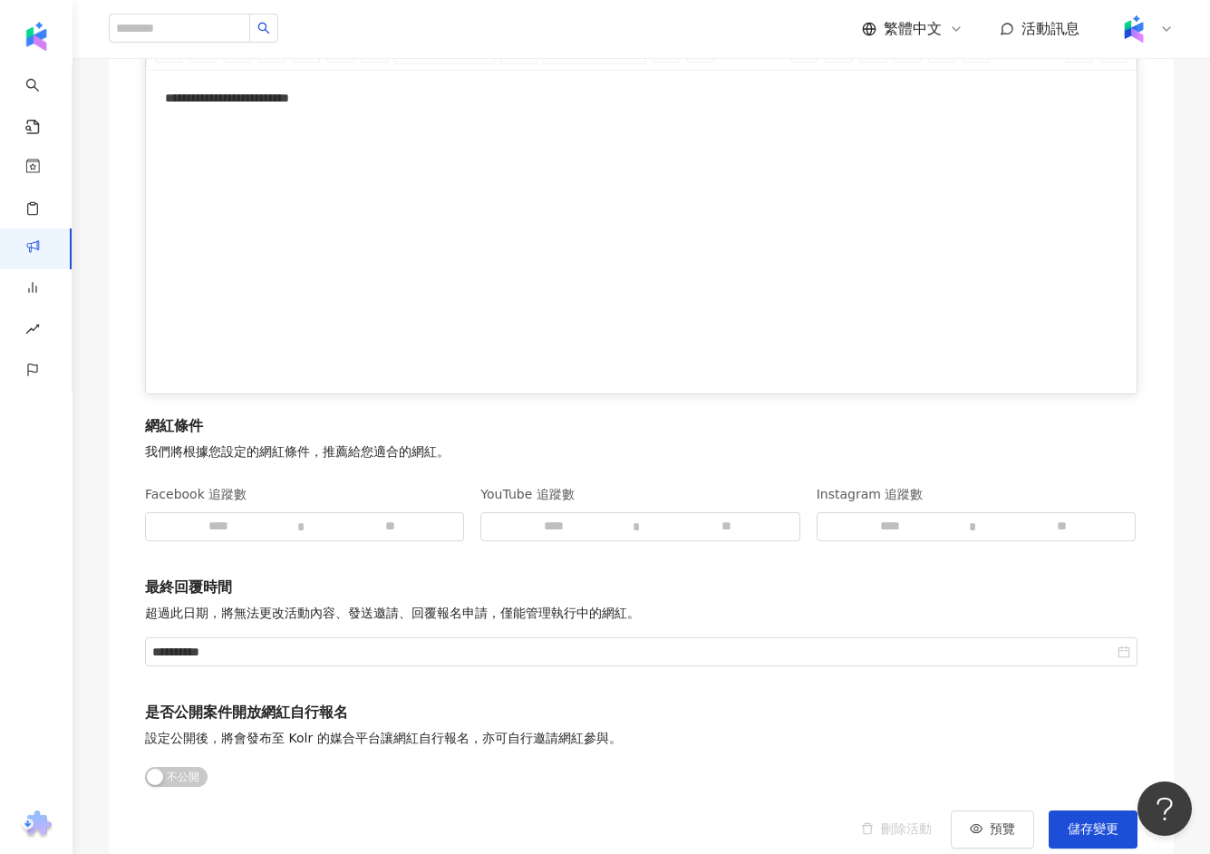
scroll to position [2348, 0]
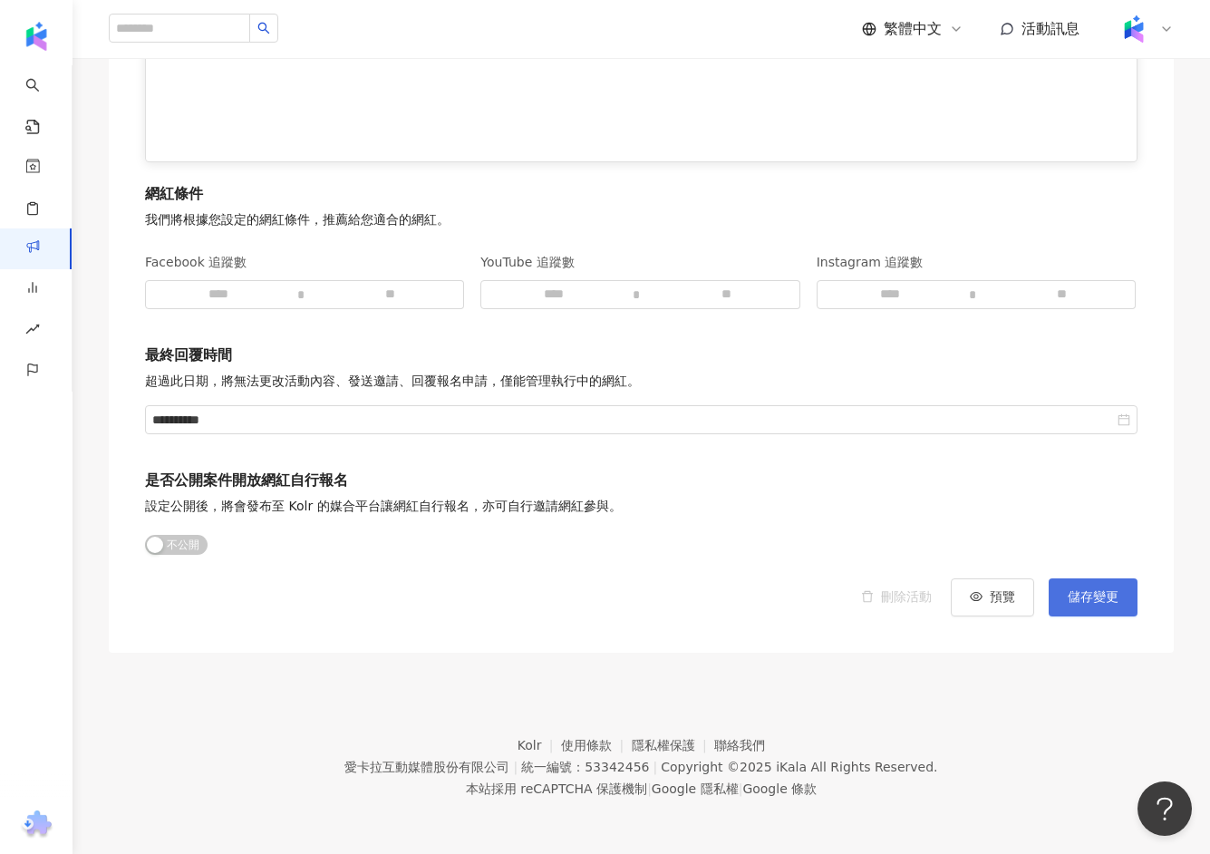
click at [1104, 596] on span "儲存變更" at bounding box center [1093, 597] width 51 height 15
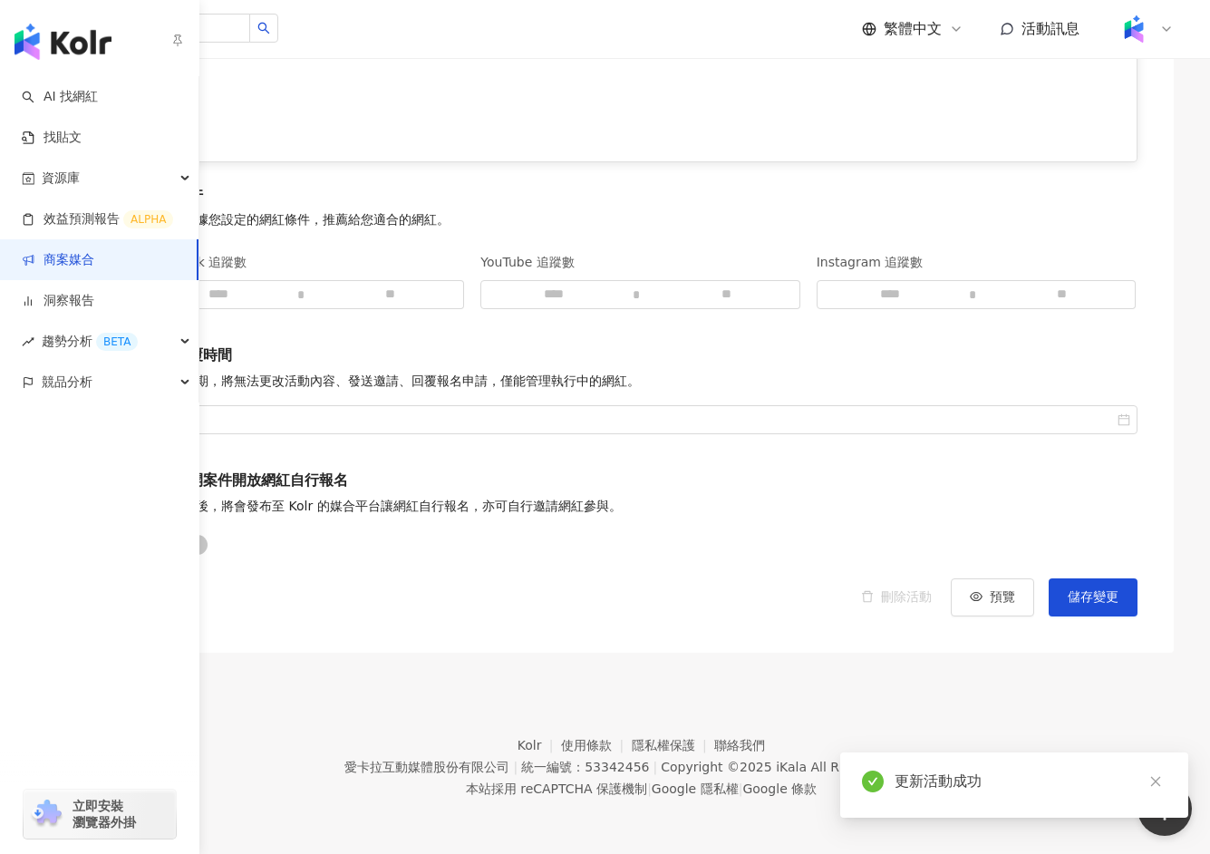
click at [94, 261] on link "商案媒合" at bounding box center [58, 260] width 73 height 18
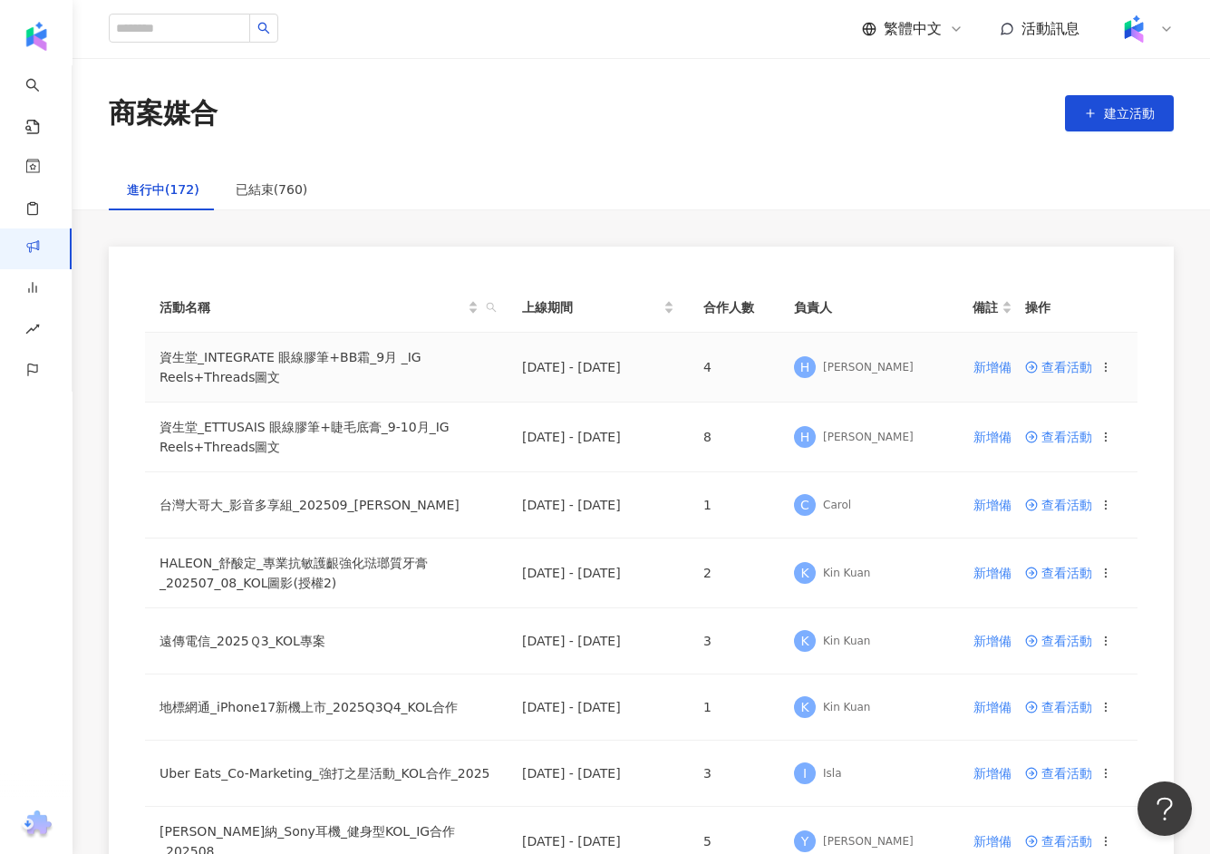
click at [1054, 364] on span "查看活動" at bounding box center [1058, 367] width 67 height 13
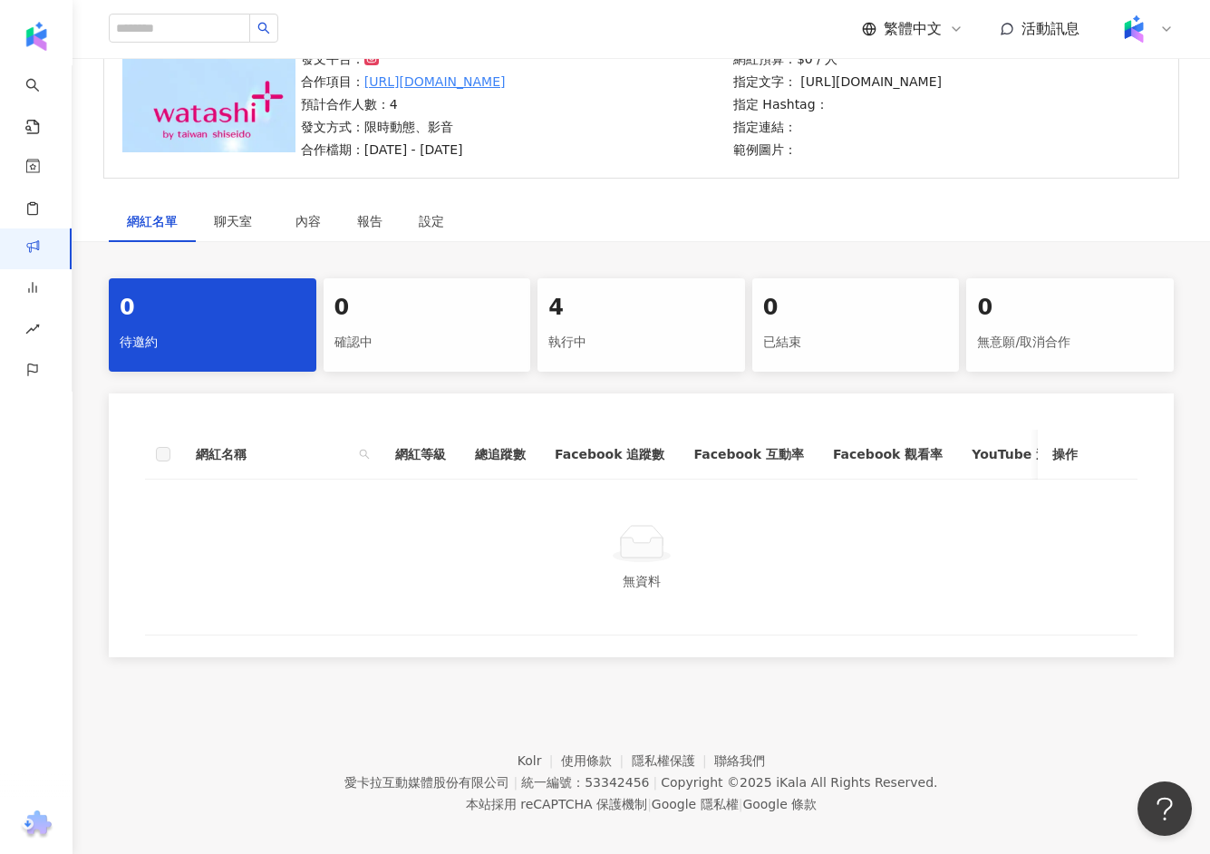
scroll to position [173, 0]
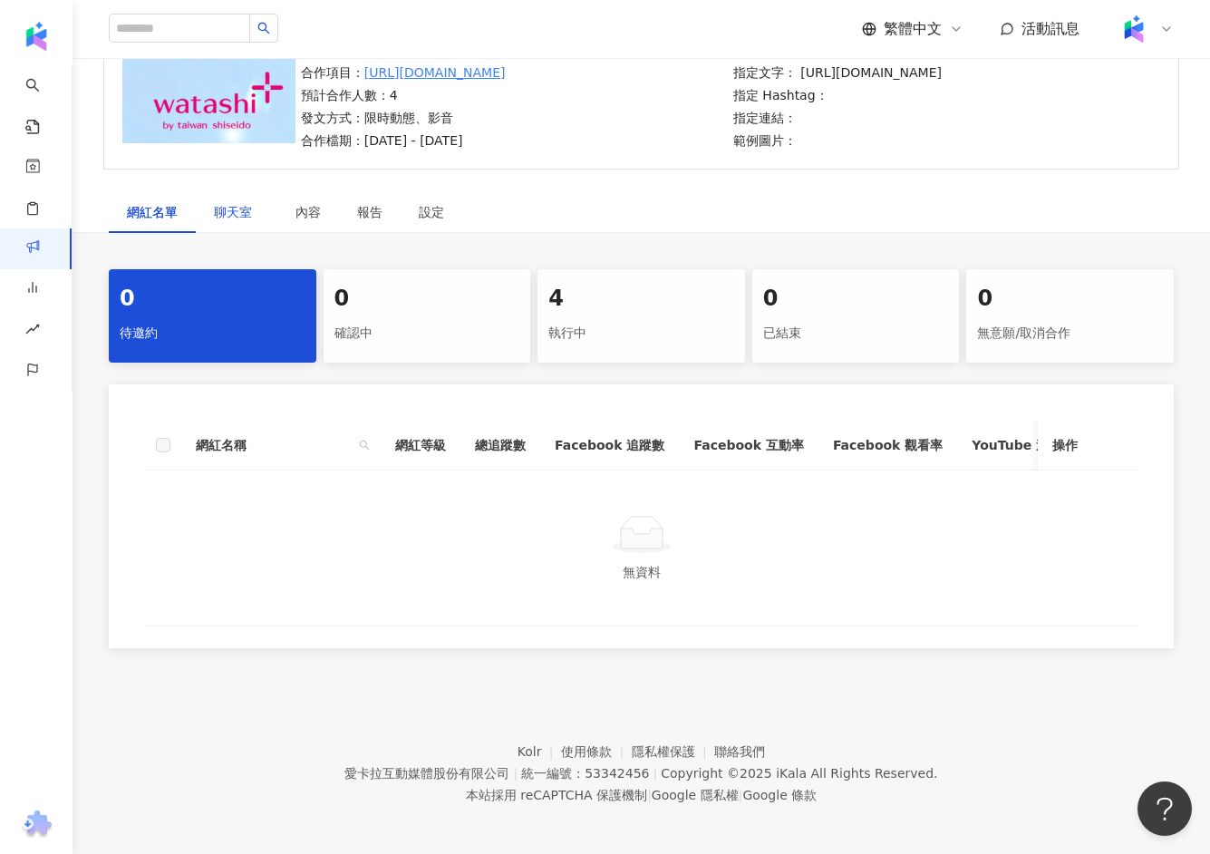
click at [248, 208] on span "聊天室" at bounding box center [236, 212] width 45 height 13
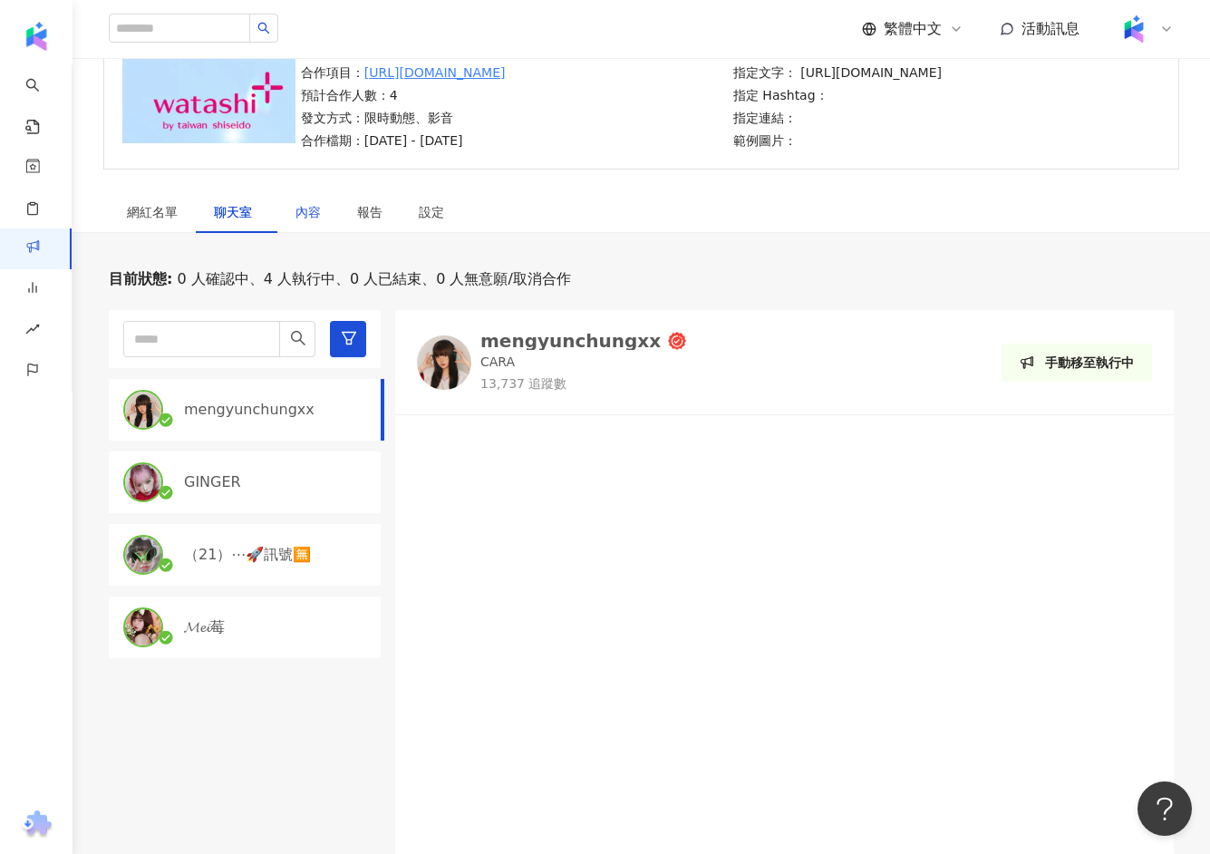
click at [305, 212] on div "內容" at bounding box center [308, 212] width 25 height 20
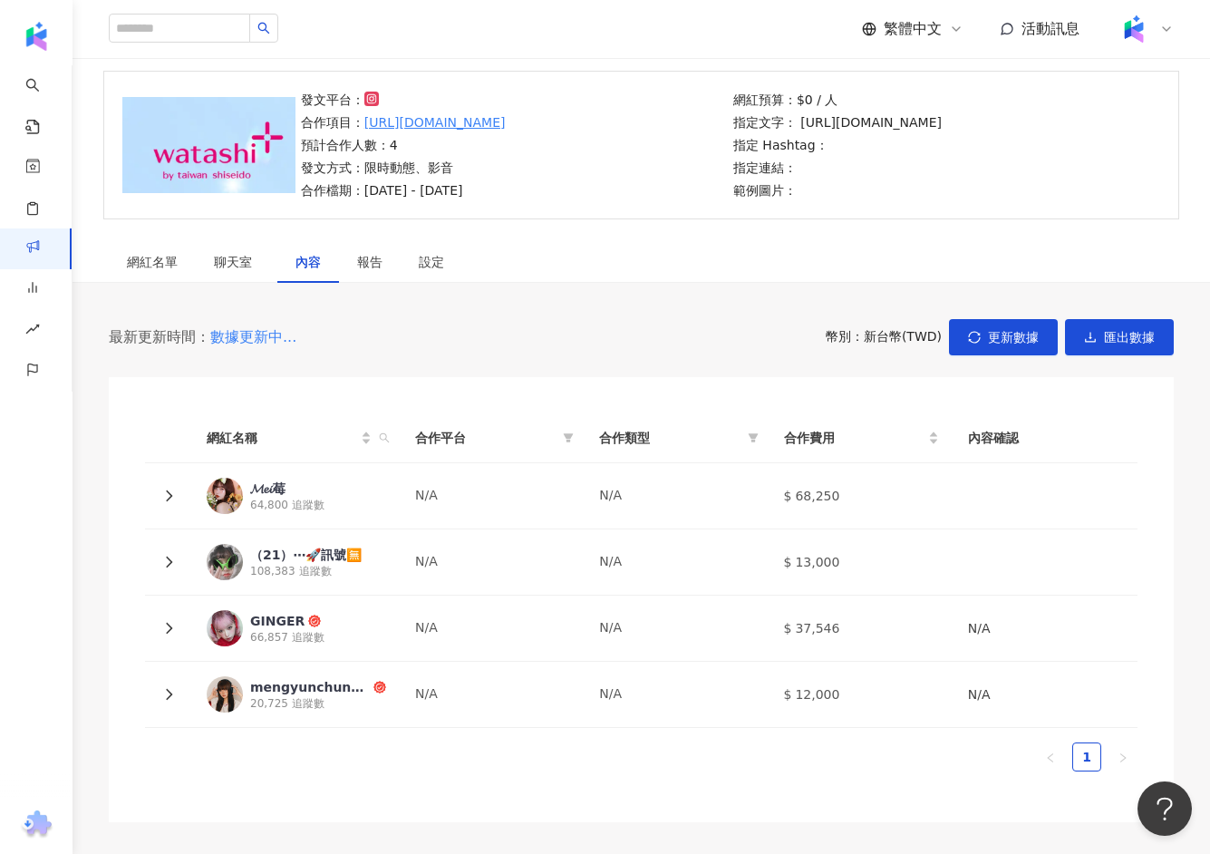
scroll to position [173, 0]
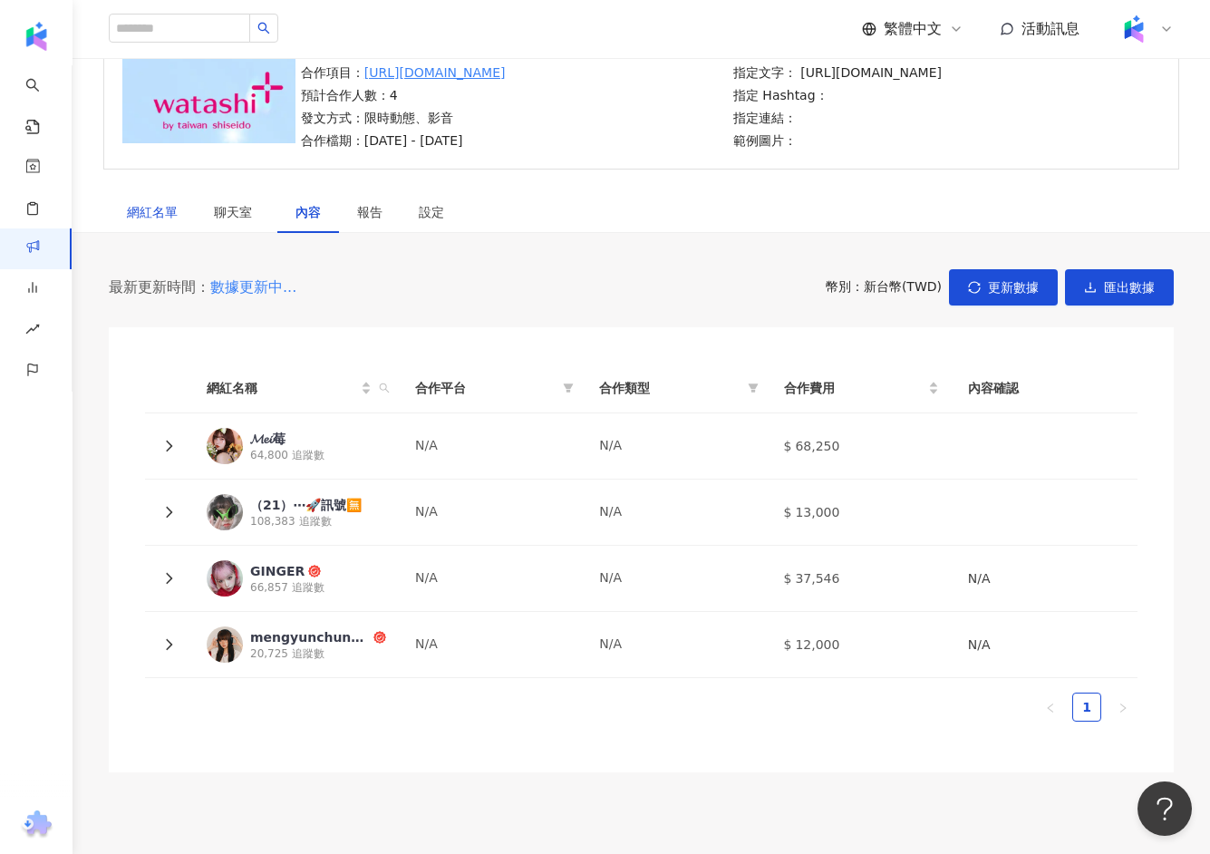
click at [145, 208] on div "網紅名單" at bounding box center [152, 212] width 51 height 20
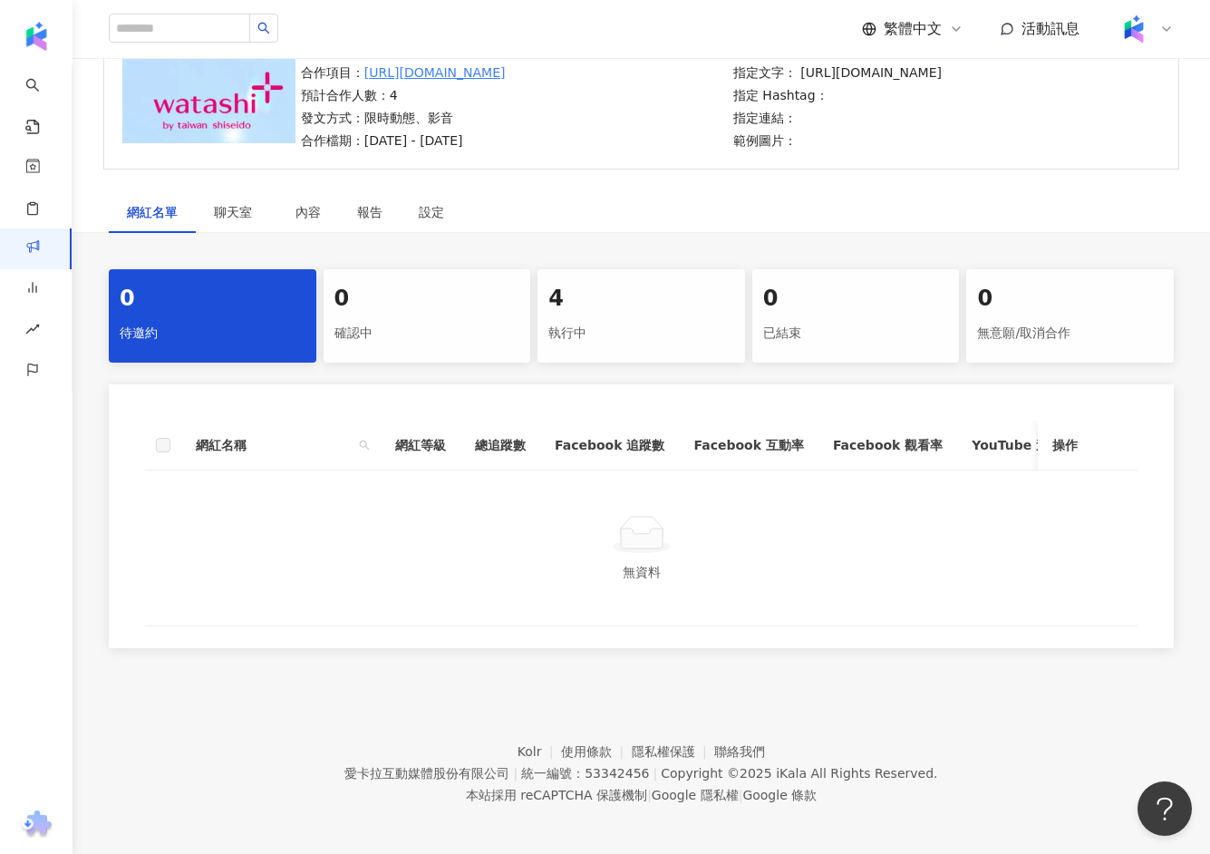
click at [658, 311] on div "4" at bounding box center [641, 299] width 186 height 31
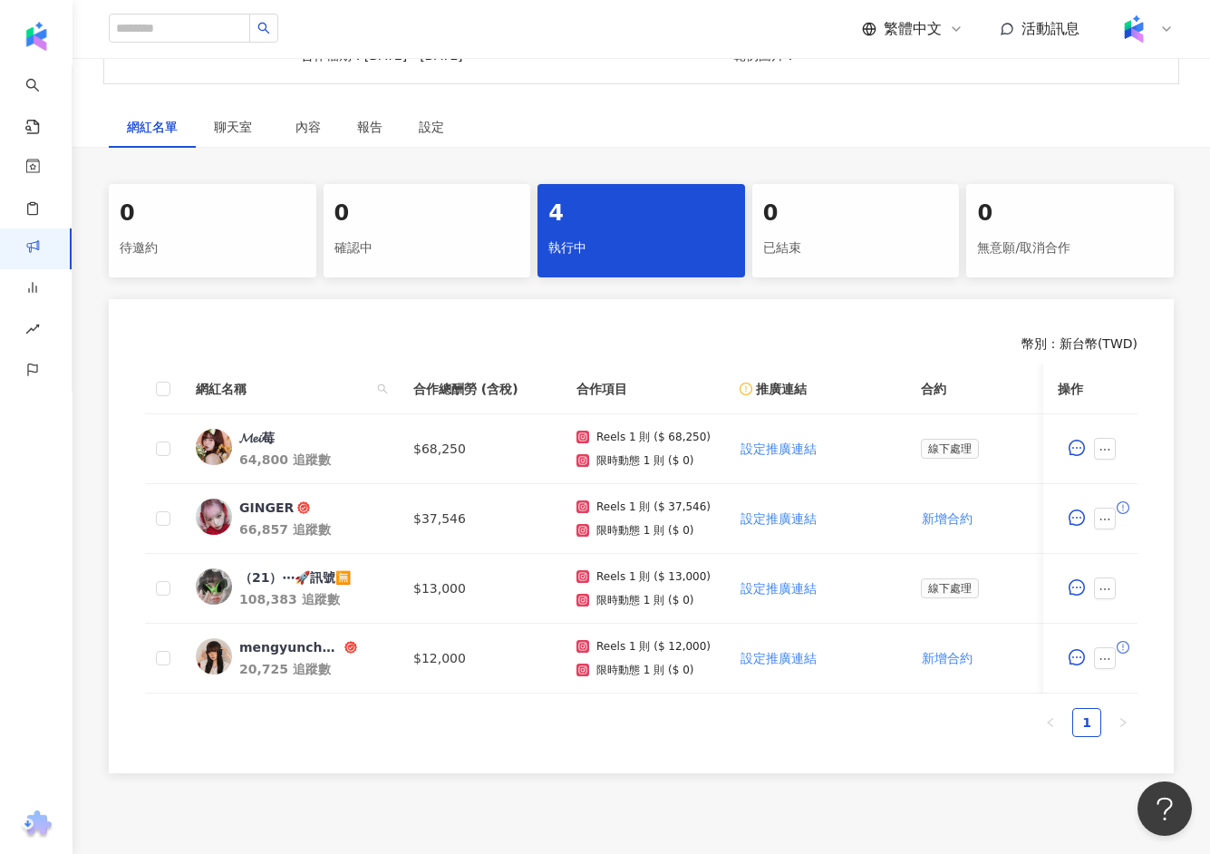
scroll to position [261, 0]
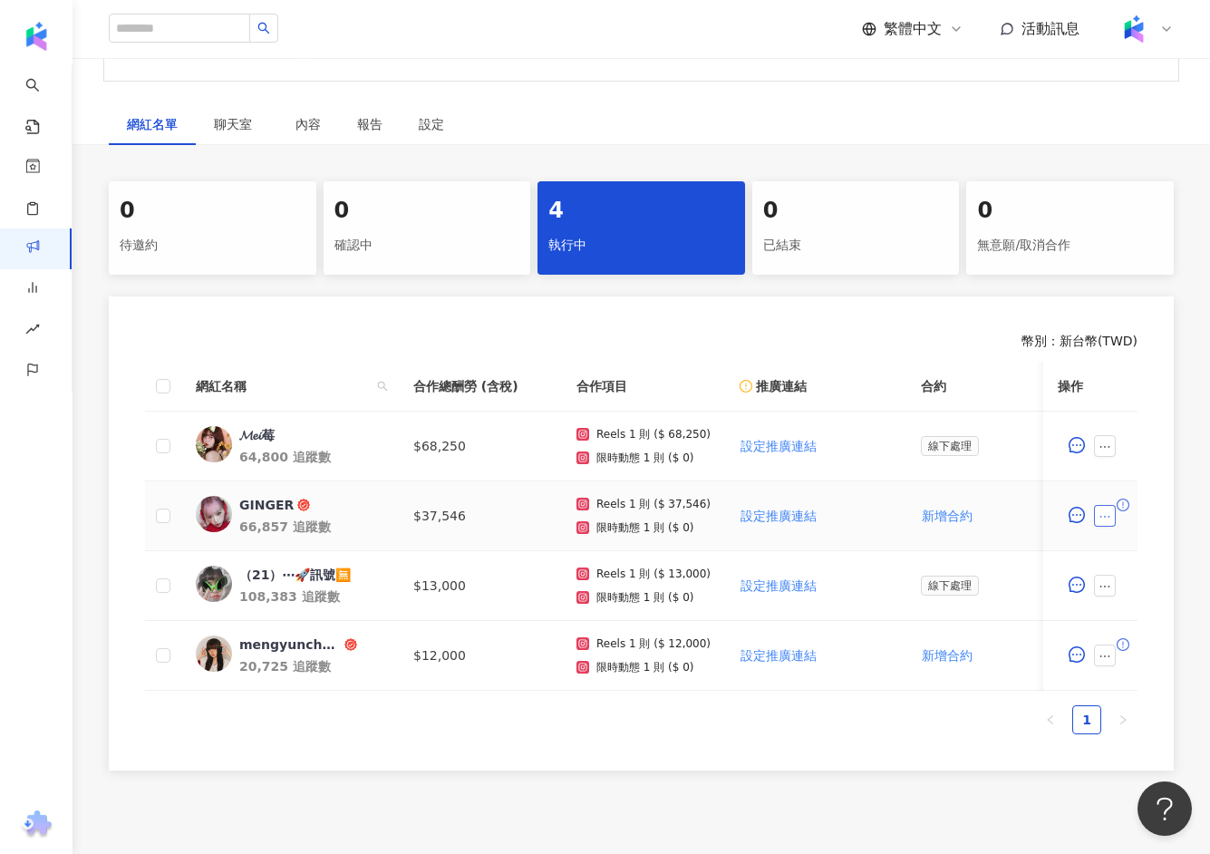
click at [1115, 521] on button "button" at bounding box center [1105, 516] width 22 height 22
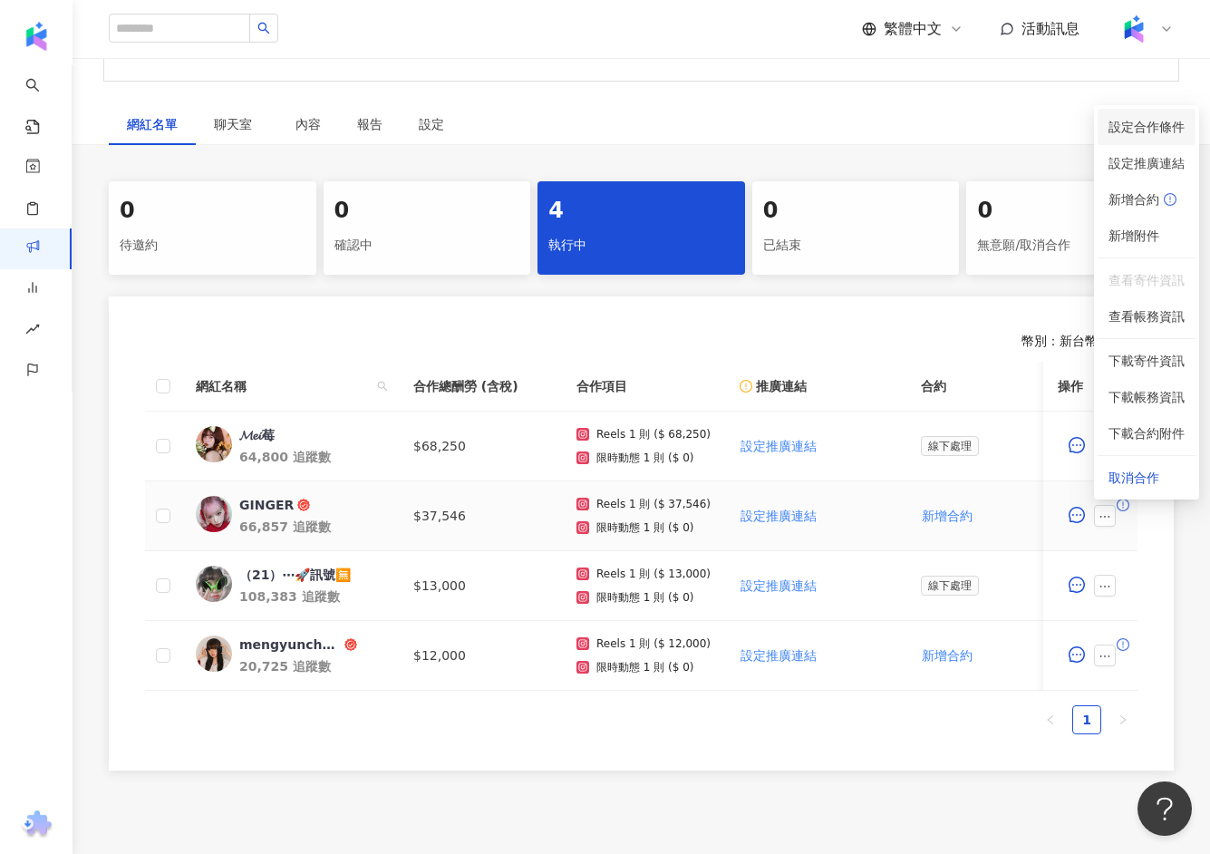
click at [1152, 123] on span "設定合作條件" at bounding box center [1147, 127] width 76 height 20
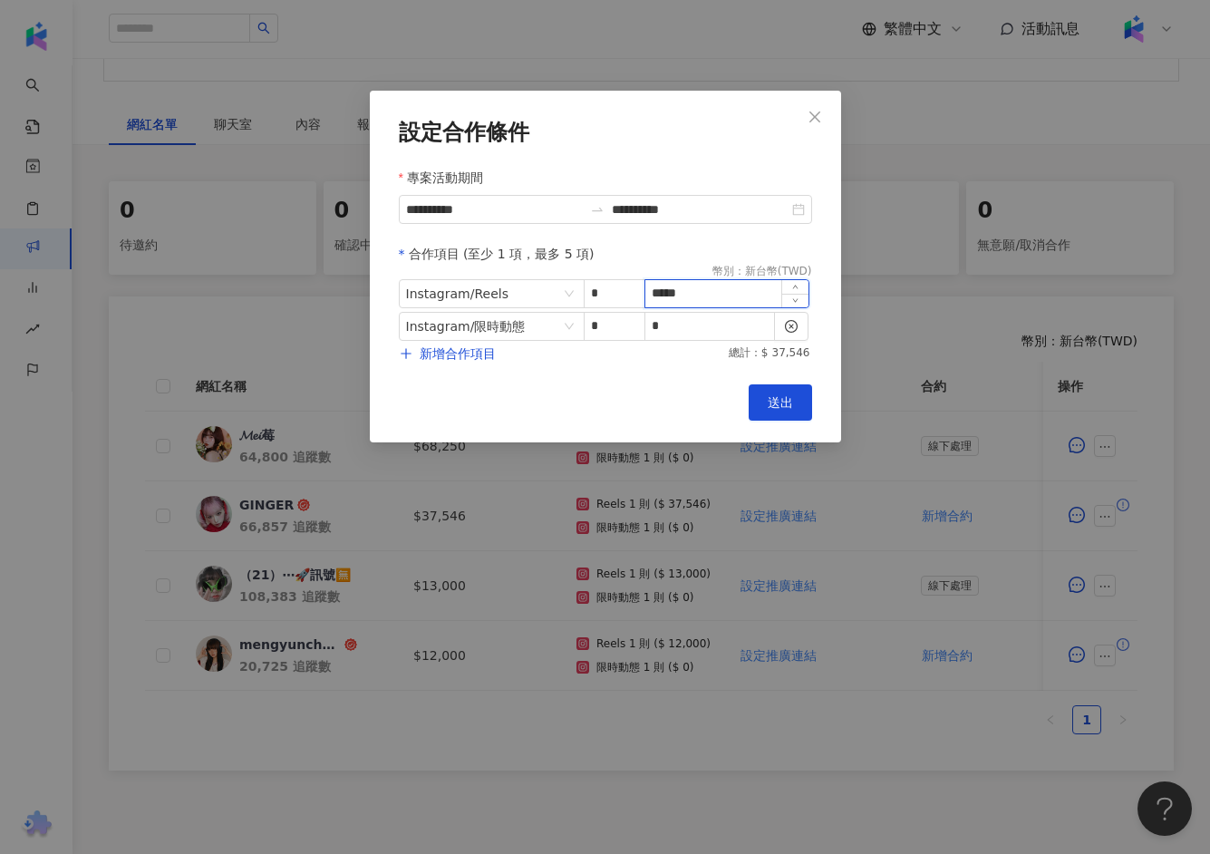
click at [717, 284] on input "*****" at bounding box center [726, 293] width 163 height 27
type input "*****"
click at [788, 396] on span "送出" at bounding box center [780, 402] width 25 height 15
